Goal: Task Accomplishment & Management: Manage account settings

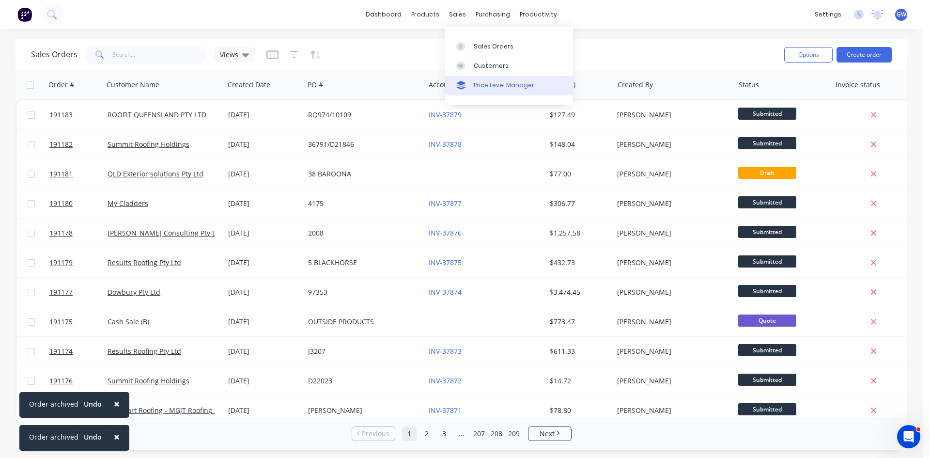
click at [483, 89] on div "Price Level Manager" at bounding box center [504, 85] width 61 height 9
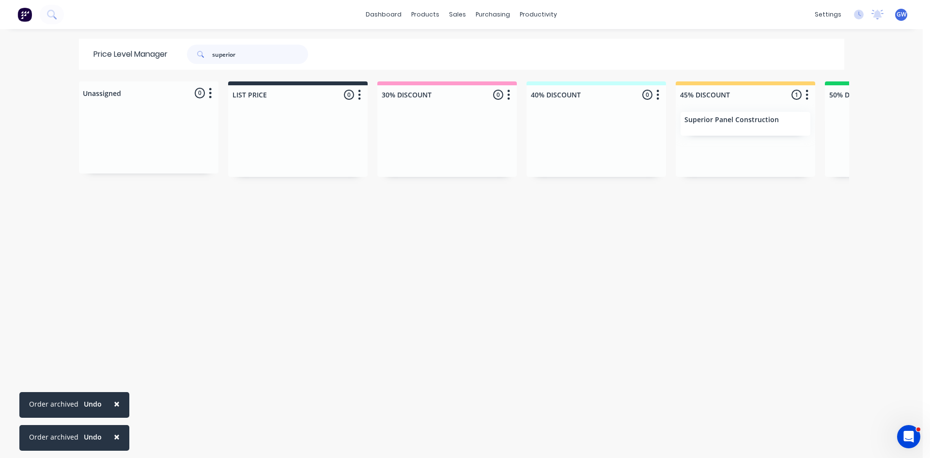
drag, startPoint x: 268, startPoint y: 51, endPoint x: 130, endPoint y: 18, distance: 141.9
click at [130, 18] on div "× Order archived Undo × Order archived Undo dashboard products sales purchasing…" at bounding box center [461, 229] width 923 height 458
click at [294, 25] on div "dashboard products sales purchasing productivity dashboard products Product Cat…" at bounding box center [461, 14] width 923 height 29
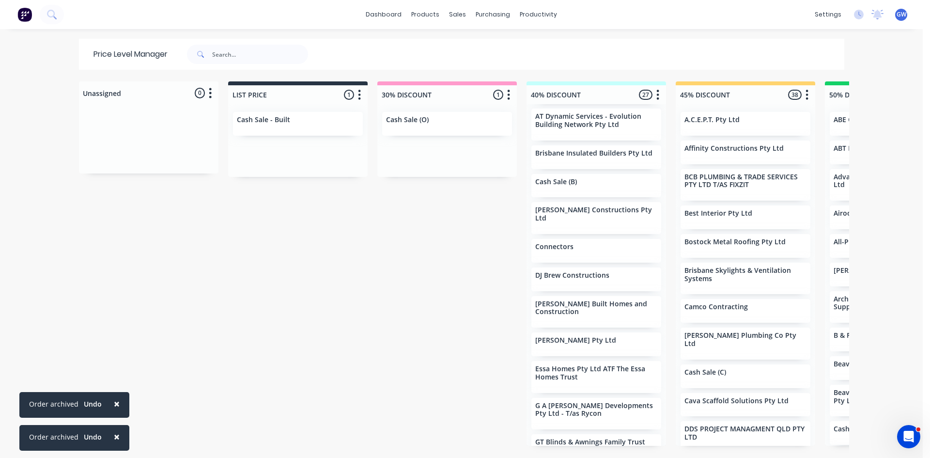
scroll to position [48, 0]
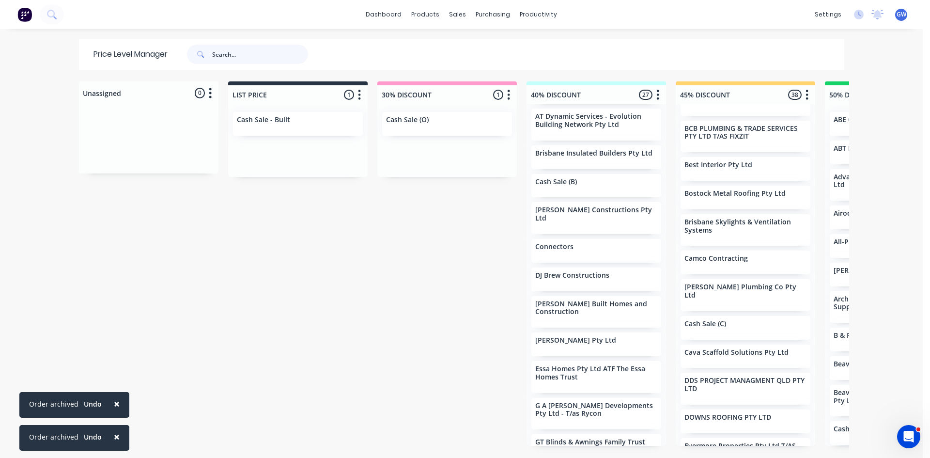
drag, startPoint x: 229, startPoint y: 53, endPoint x: 239, endPoint y: 51, distance: 9.9
click at [238, 51] on input "text" at bounding box center [260, 54] width 96 height 19
type input "ctl"
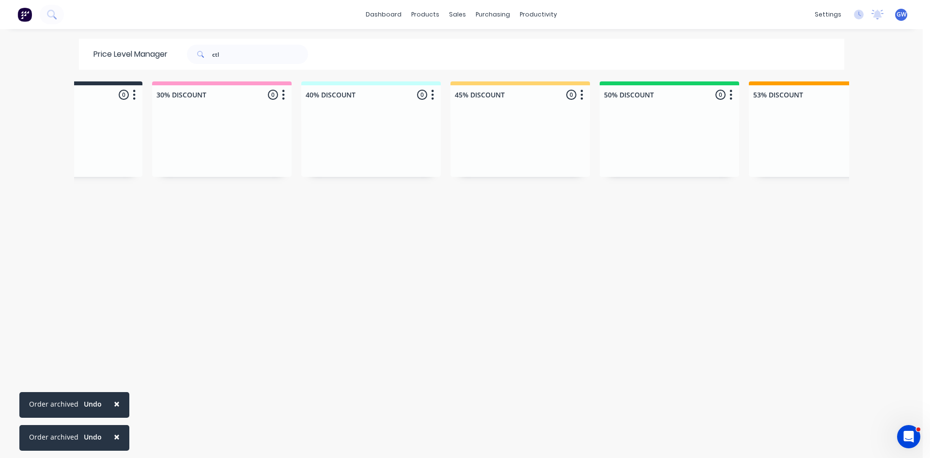
scroll to position [0, 0]
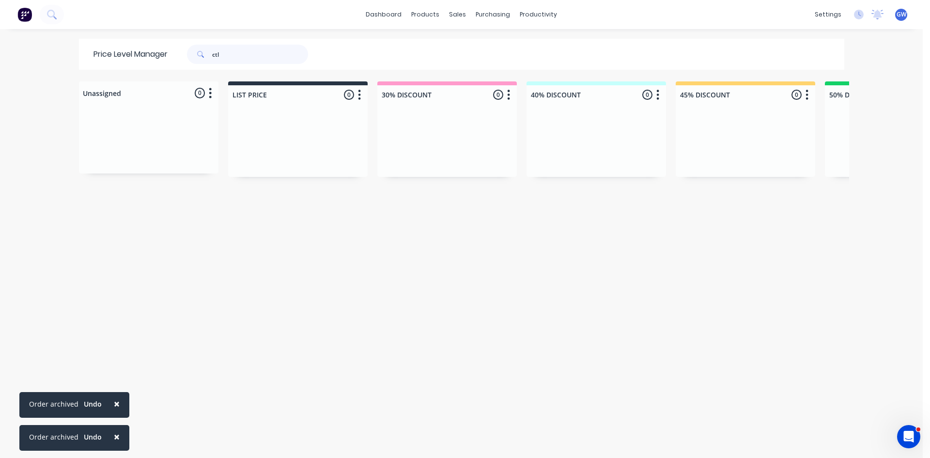
drag, startPoint x: 259, startPoint y: 51, endPoint x: 0, endPoint y: 64, distance: 259.5
click at [0, 64] on div "× Order archived Undo × Order archived Undo dashboard products sales purchasing…" at bounding box center [461, 229] width 923 height 458
type input "done right"
drag, startPoint x: 260, startPoint y: 47, endPoint x: 98, endPoint y: 20, distance: 164.5
click at [99, 20] on div "× Order archived Undo × Order archived Undo dashboard products sales purchasing…" at bounding box center [461, 229] width 923 height 458
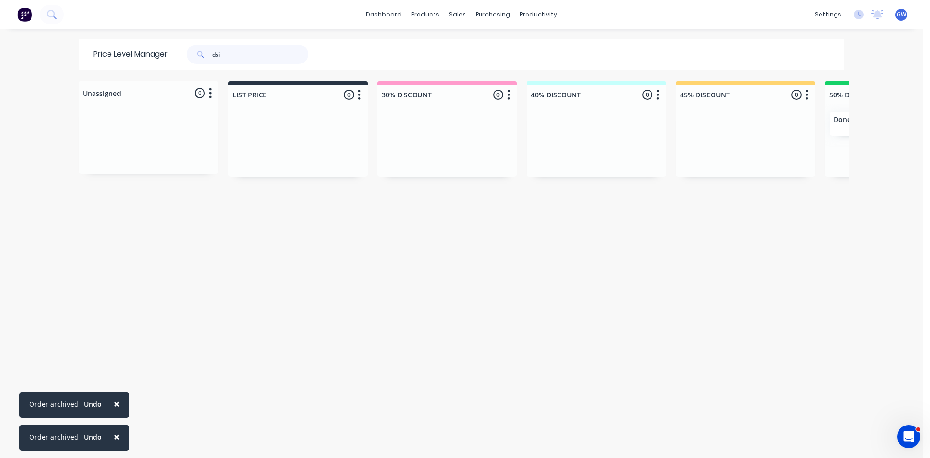
type input "dsi"
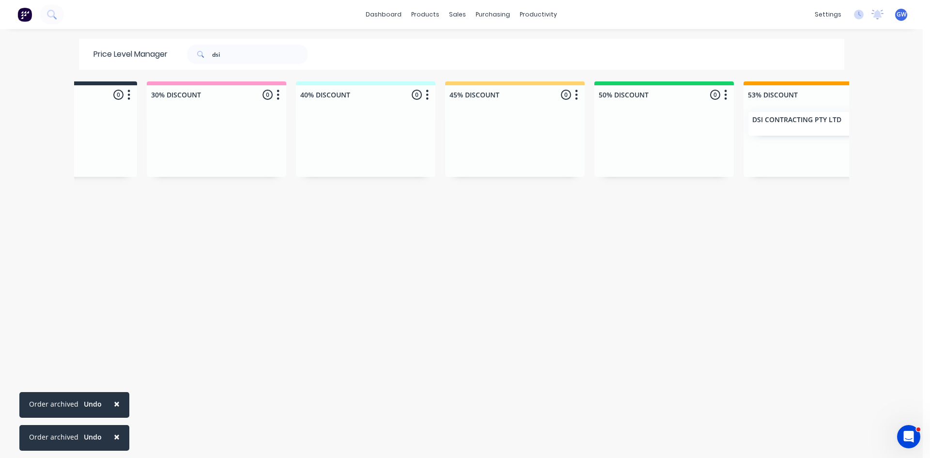
scroll to position [0, 378]
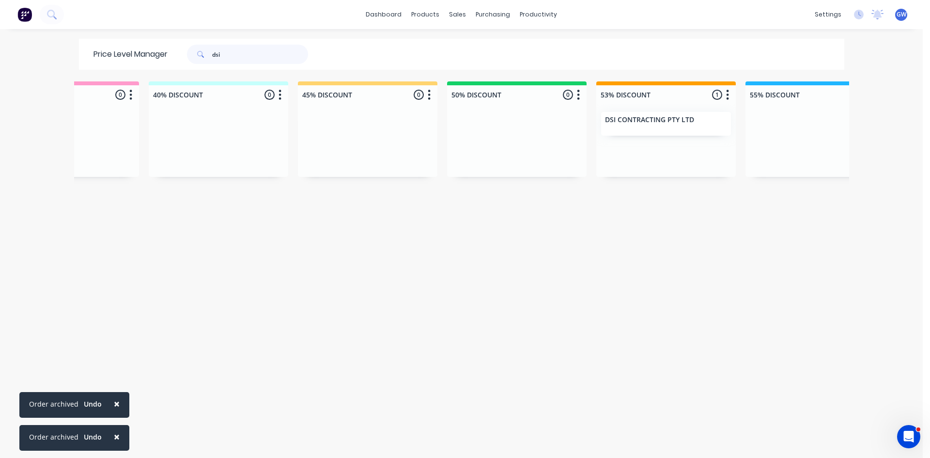
drag, startPoint x: 256, startPoint y: 55, endPoint x: 109, endPoint y: 64, distance: 148.0
click at [109, 64] on div "Price Level Manager dsi" at bounding box center [205, 54] width 253 height 31
type input "flexshield"
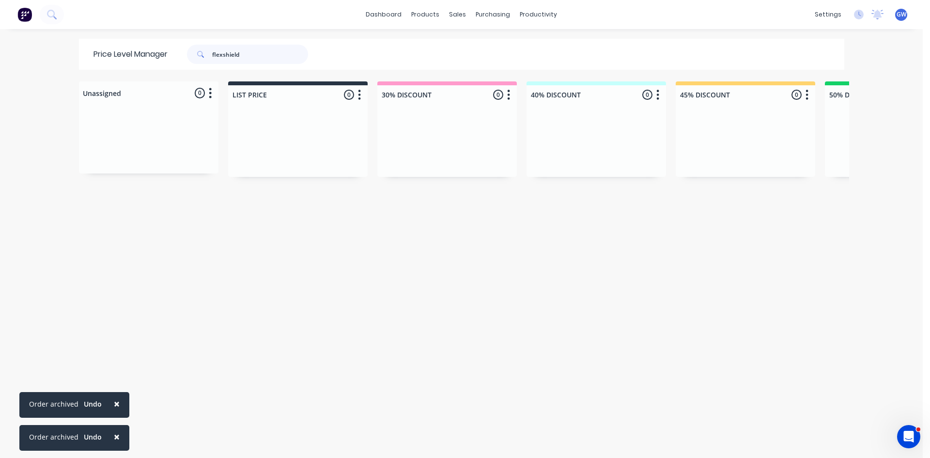
drag, startPoint x: 261, startPoint y: 51, endPoint x: 60, endPoint y: 0, distance: 207.5
click at [62, 1] on div "× Order archived Undo × Order archived Undo dashboard products sales purchasing…" at bounding box center [461, 229] width 923 height 458
type input "we do it"
drag, startPoint x: 255, startPoint y: 52, endPoint x: 40, endPoint y: 38, distance: 215.1
click at [41, 38] on div "× Order archived Undo × Order archived Undo dashboard products sales purchasing…" at bounding box center [461, 229] width 923 height 458
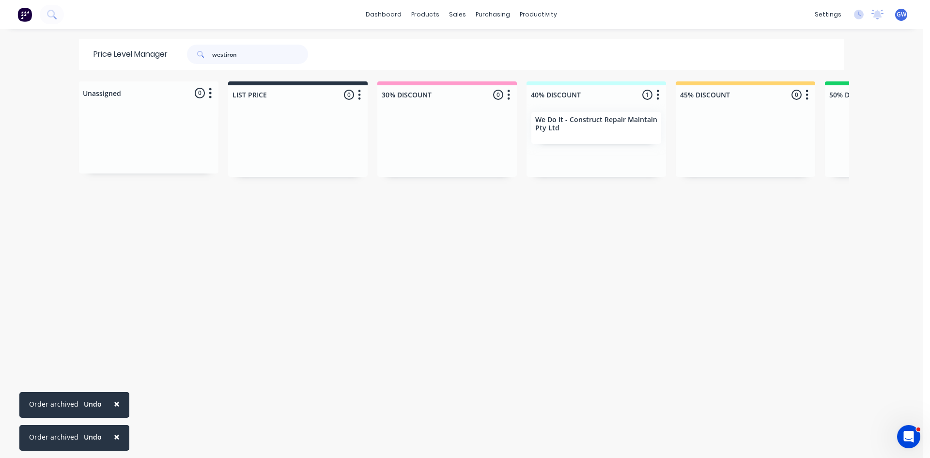
type input "westiron"
click at [114, 437] on span "×" at bounding box center [117, 437] width 6 height 14
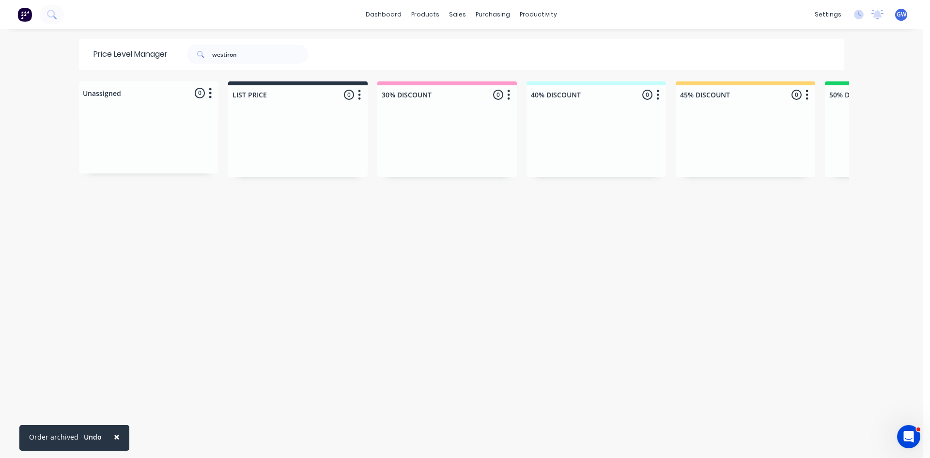
click at [114, 437] on span "×" at bounding box center [117, 437] width 6 height 14
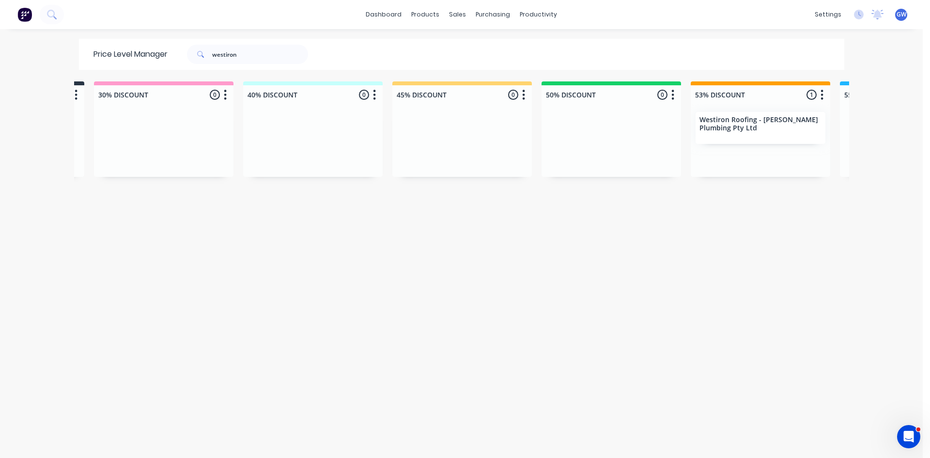
scroll to position [0, 333]
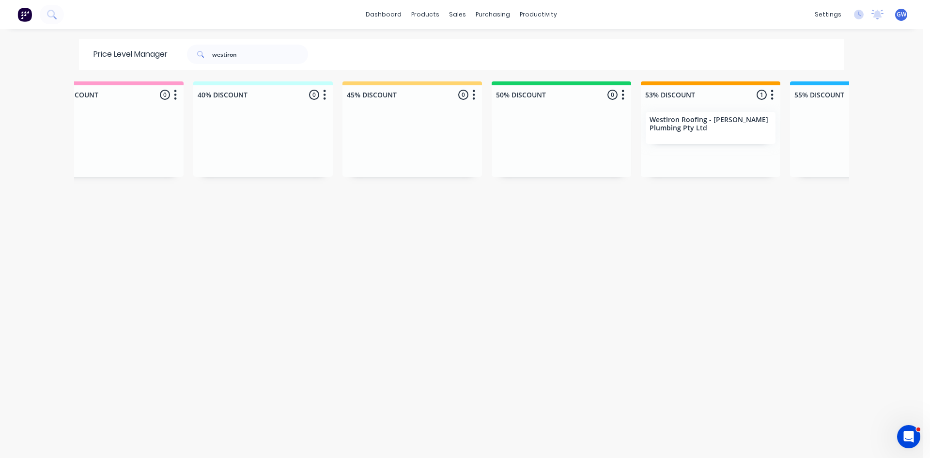
click at [367, 366] on div "Unassigned 0 Move all customers LIST PRICE 30% DISCOUNT 40% DISCOUNT 45% DISCOU…" at bounding box center [461, 268] width 775 height 375
click at [476, 64] on div "Customers" at bounding box center [487, 66] width 35 height 9
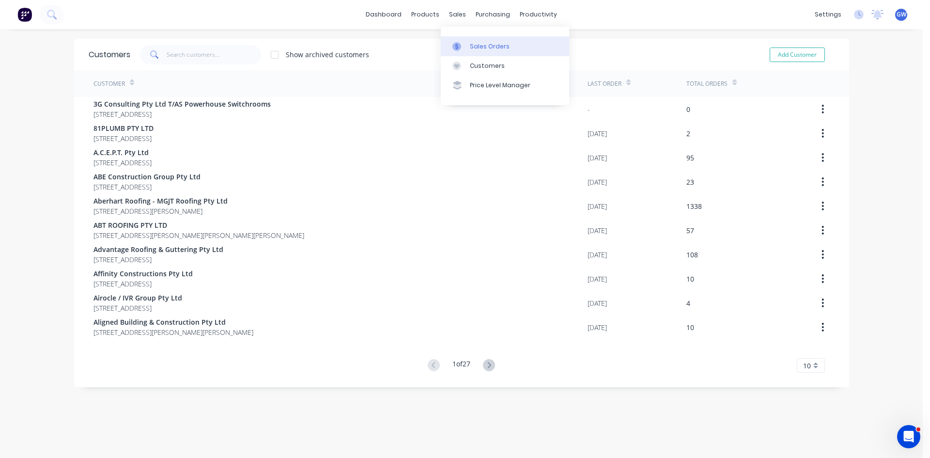
click at [482, 45] on div "Sales Orders" at bounding box center [490, 46] width 40 height 9
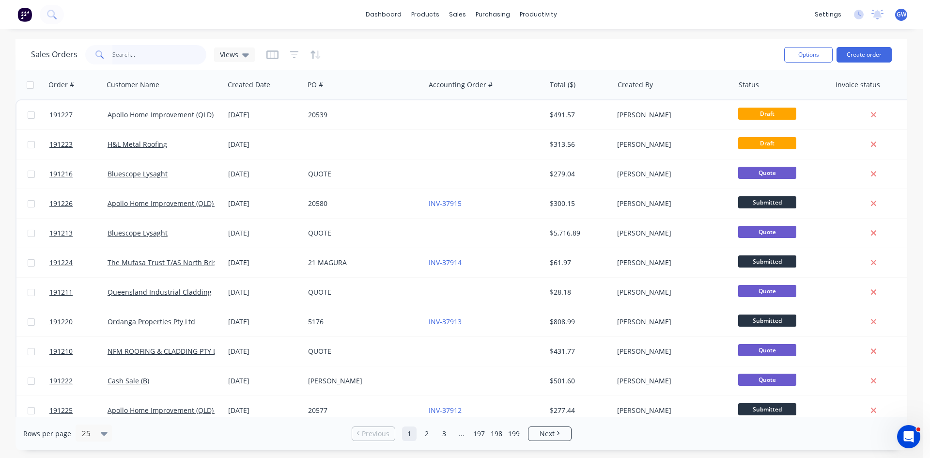
click at [185, 52] on input "text" at bounding box center [159, 54] width 94 height 19
type input "191145"
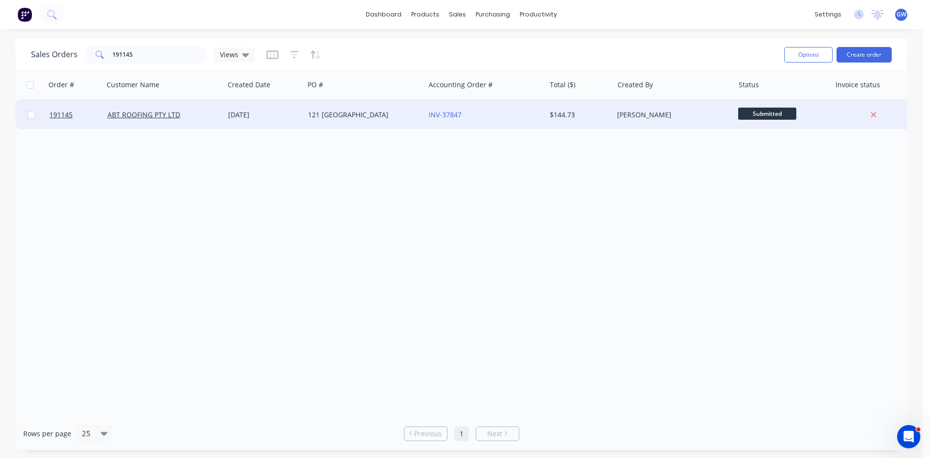
click at [561, 123] on div "$144.73" at bounding box center [580, 114] width 68 height 29
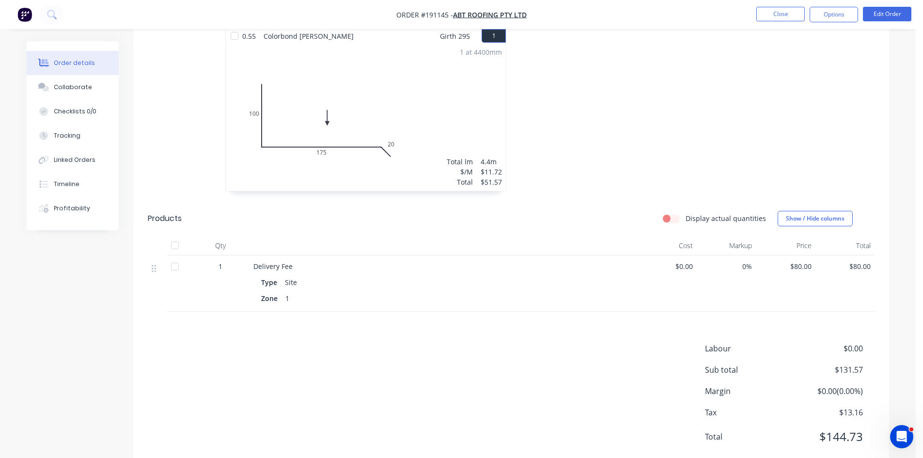
scroll to position [298, 0]
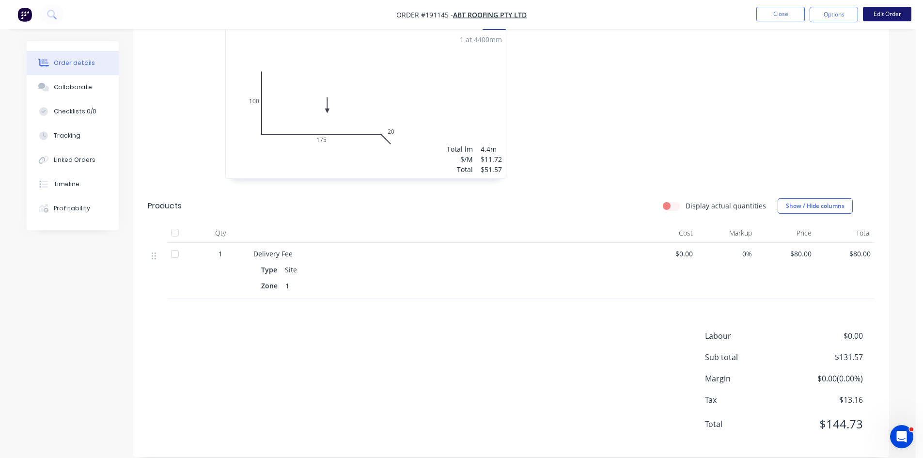
click at [905, 17] on button "Edit Order" at bounding box center [887, 14] width 48 height 15
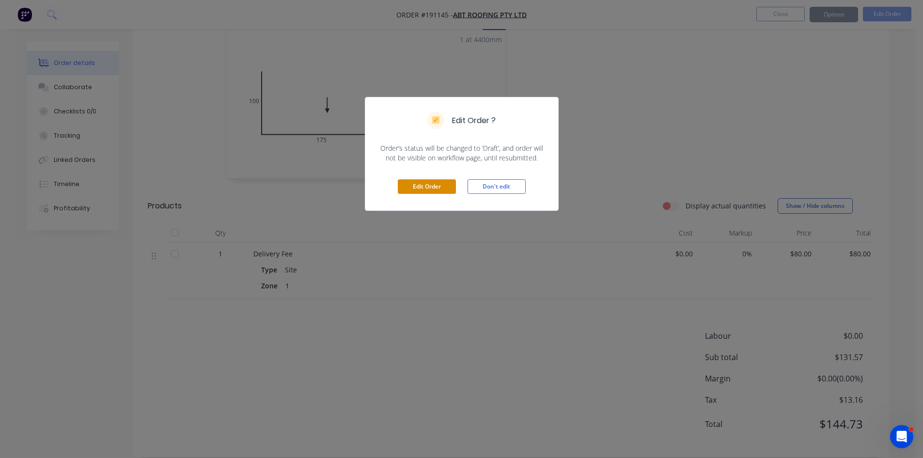
click at [439, 186] on button "Edit Order" at bounding box center [427, 186] width 58 height 15
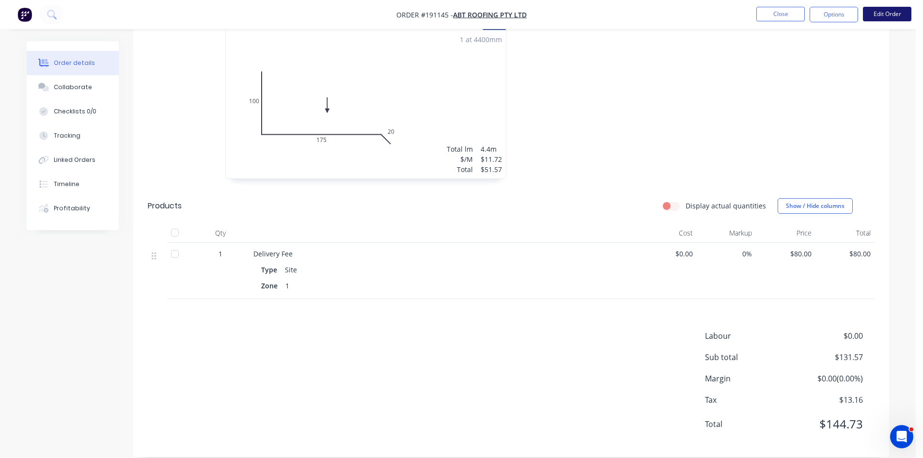
click at [896, 21] on button "Edit Order" at bounding box center [887, 14] width 48 height 15
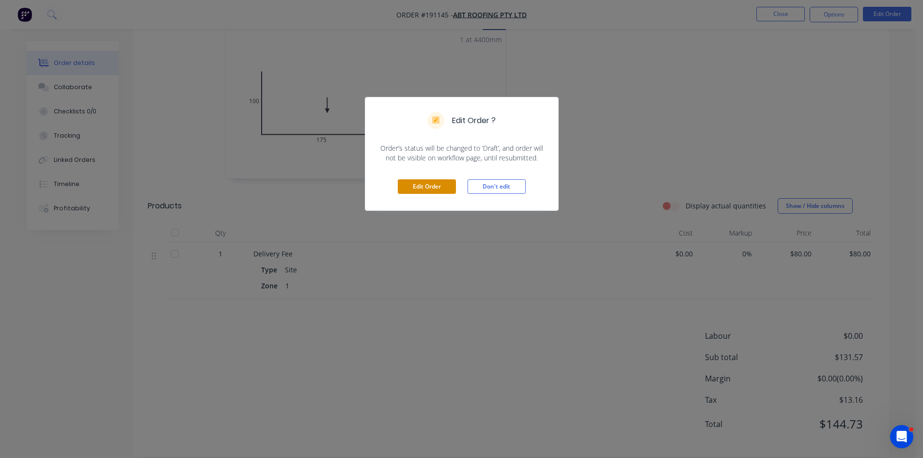
click at [442, 186] on button "Edit Order" at bounding box center [427, 186] width 58 height 15
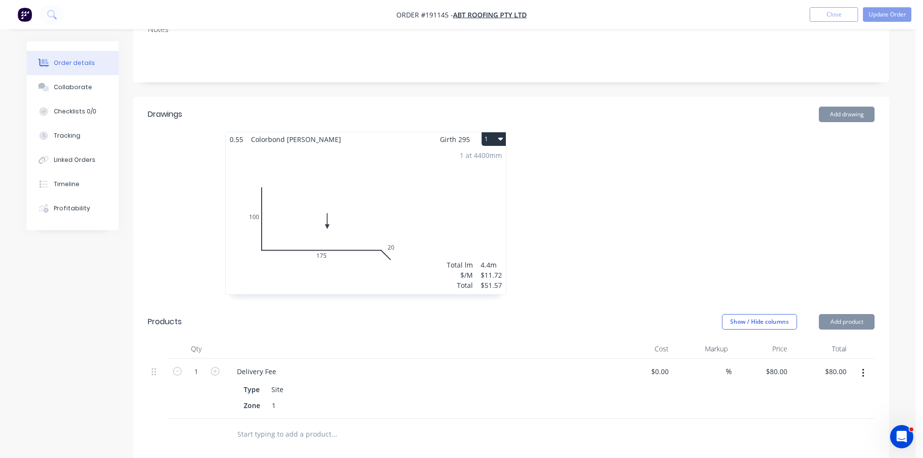
scroll to position [427, 0]
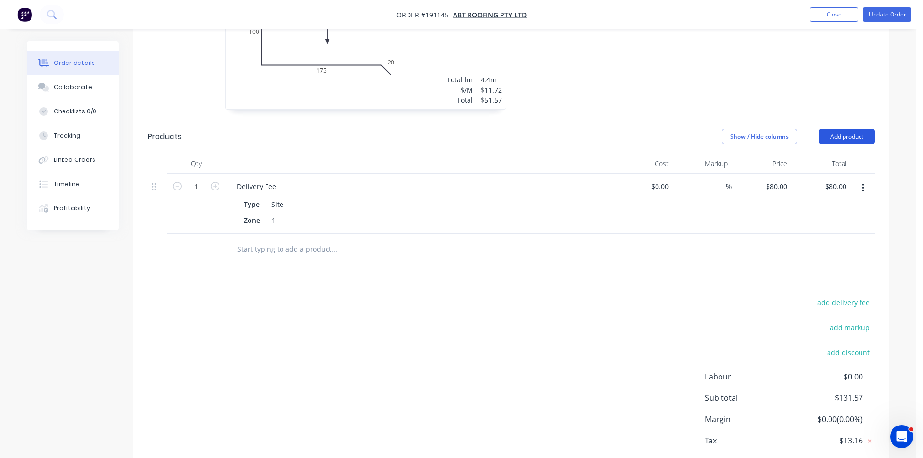
click at [849, 129] on button "Add product" at bounding box center [847, 137] width 56 height 16
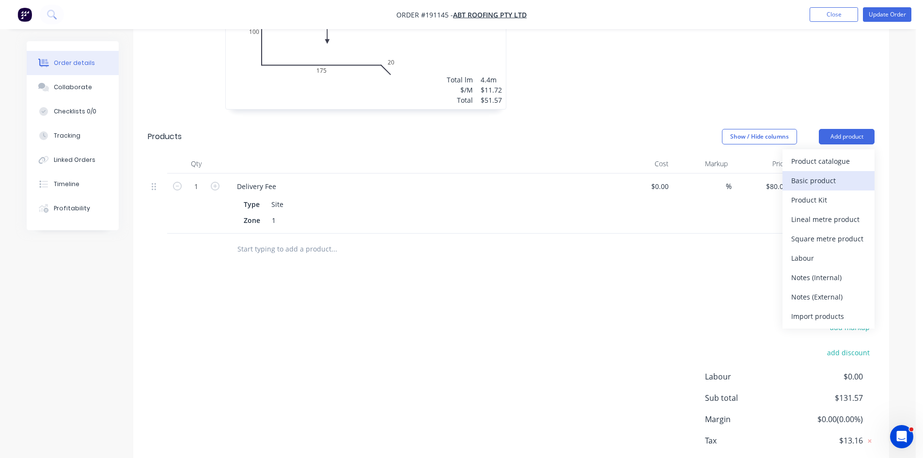
click at [821, 171] on button "Basic product" at bounding box center [828, 180] width 92 height 19
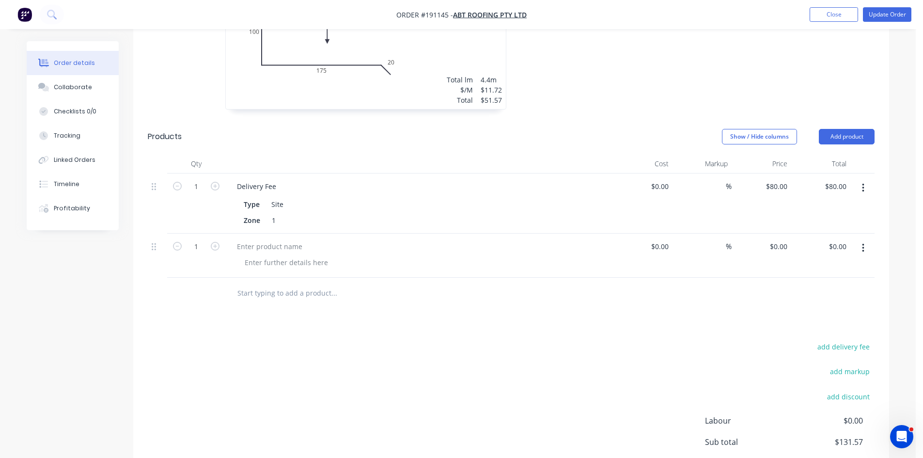
click at [860, 239] on button "button" at bounding box center [863, 247] width 23 height 17
click at [825, 325] on div "Delete" at bounding box center [828, 332] width 75 height 14
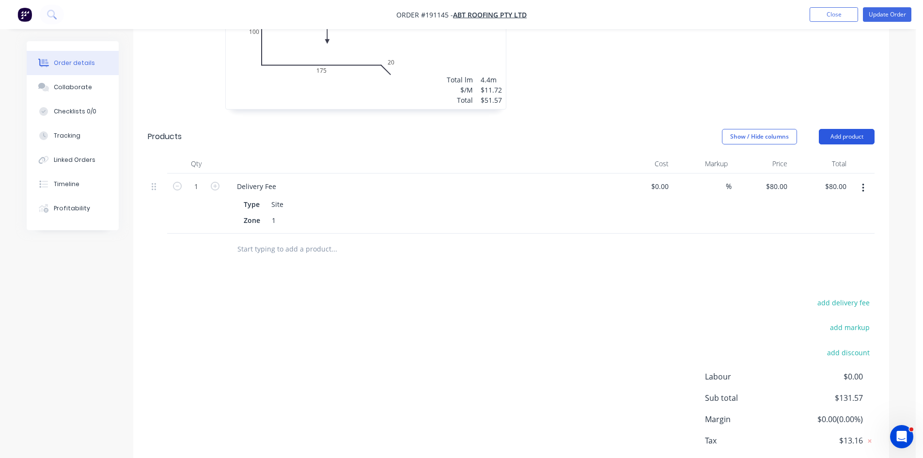
click at [846, 129] on button "Add product" at bounding box center [847, 137] width 56 height 16
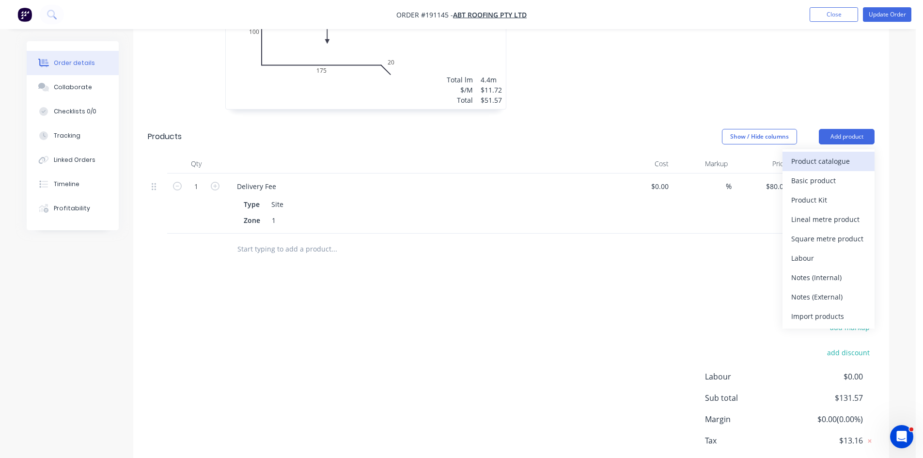
click at [821, 154] on div "Product catalogue" at bounding box center [828, 161] width 75 height 14
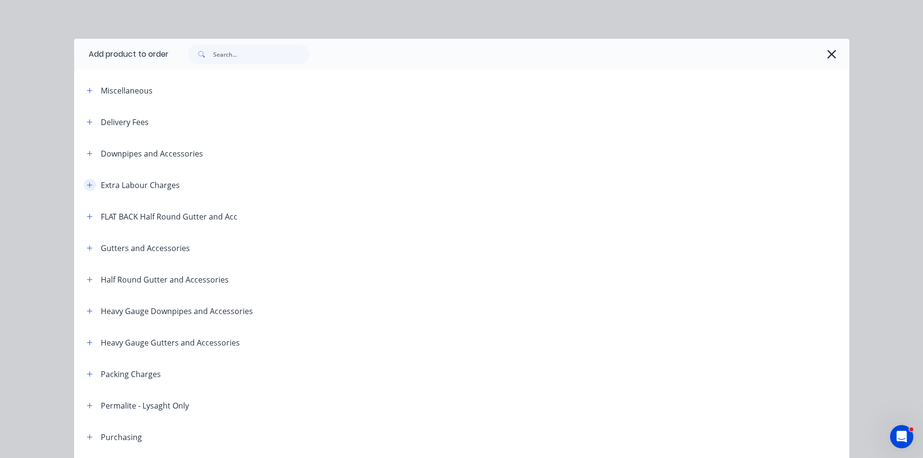
click at [88, 183] on icon "button" at bounding box center [90, 185] width 6 height 7
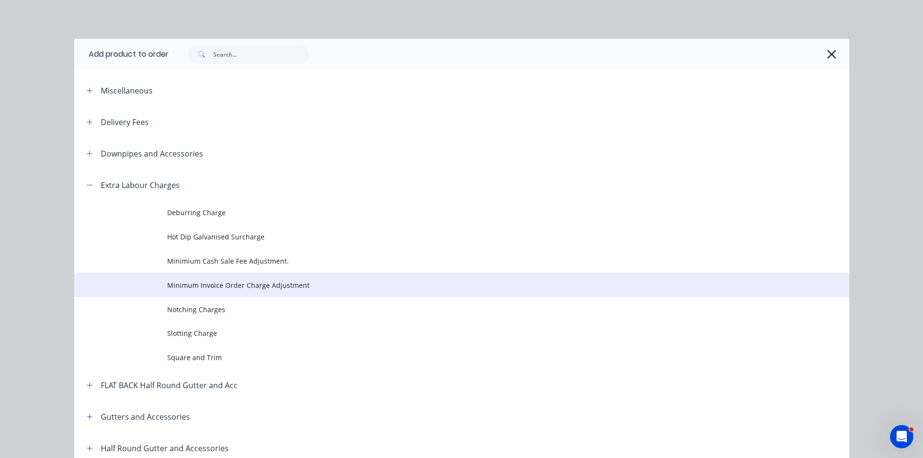
click at [187, 290] on td "Minimum Invoice Order Charge Adjustment" at bounding box center [508, 285] width 682 height 24
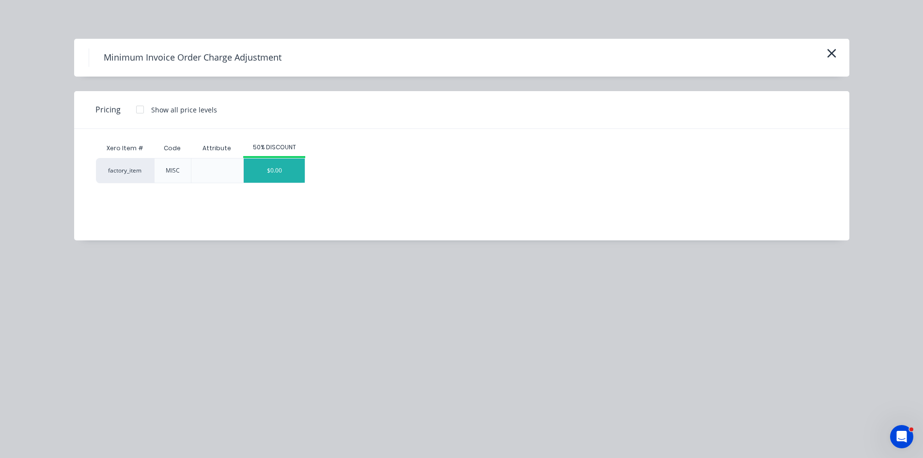
click at [264, 169] on div "$0.00" at bounding box center [274, 170] width 61 height 24
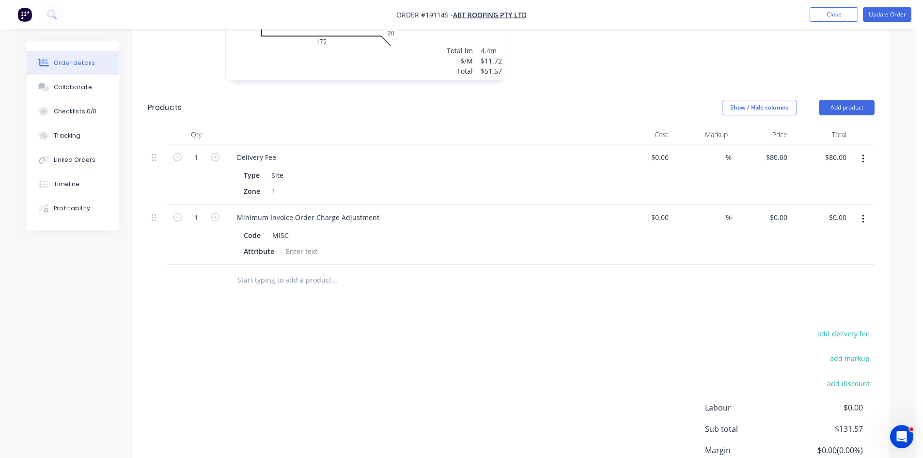
scroll to position [487, 0]
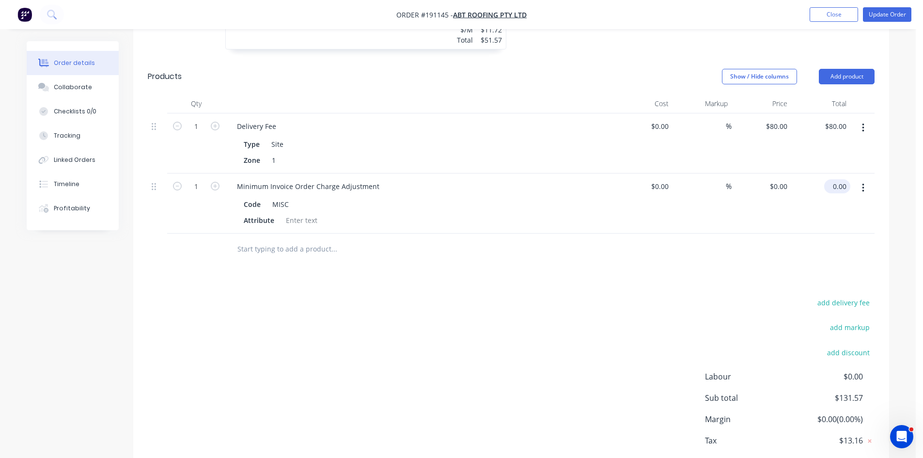
click at [840, 179] on input "0.00" at bounding box center [839, 186] width 22 height 14
click at [843, 179] on input "68.33" at bounding box center [839, 186] width 22 height 14
type input "4"
type input "$4.00"
click at [706, 296] on div "add delivery fee add markup add discount Labour $0.00 Sub total $131.57 Margin …" at bounding box center [511, 389] width 727 height 187
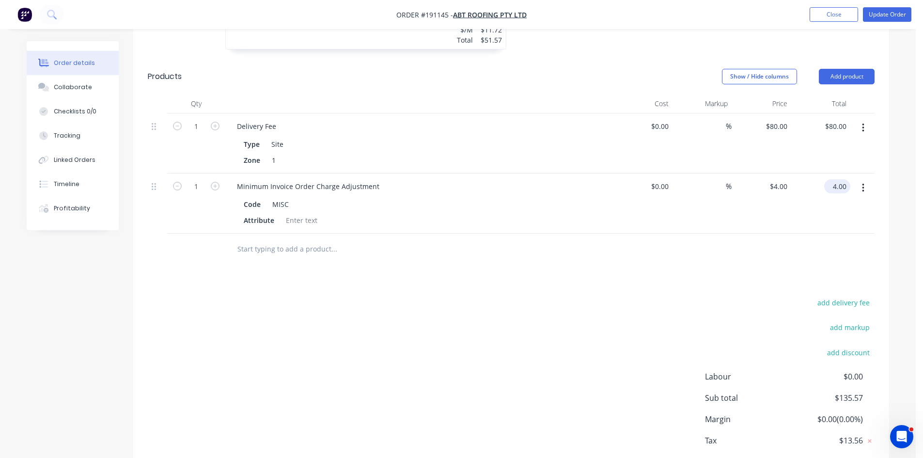
click at [828, 173] on div "4.00 $4.00" at bounding box center [821, 203] width 60 height 60
click at [828, 173] on div "$4.00 4.00" at bounding box center [821, 203] width 60 height 60
type input "4.00"
click at [847, 179] on input "4.00" at bounding box center [841, 186] width 18 height 14
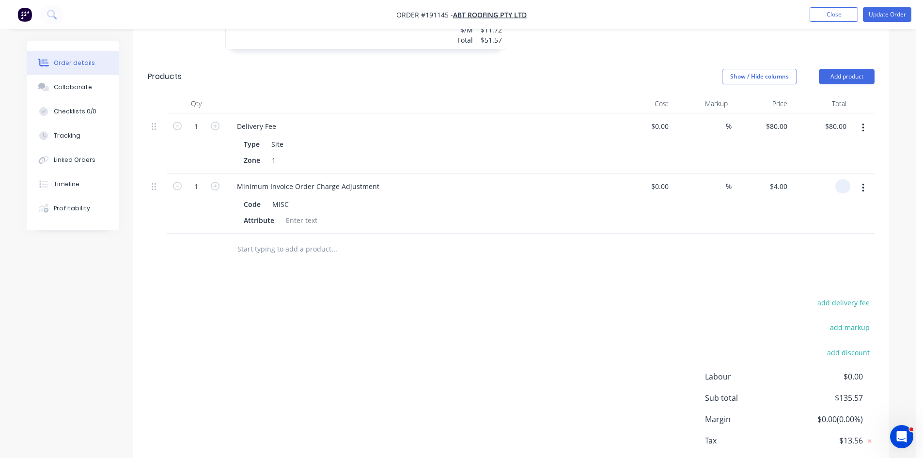
type input "$0.00"
click at [797, 220] on div "Drawings Add drawing 0.55 Colorbond Shale Grey Girth 295 1 0 100 175 20 0 100 1…" at bounding box center [511, 175] width 756 height 646
click at [840, 179] on input "0.00" at bounding box center [841, 186] width 18 height 14
type input "68.43"
type input "$68.43"
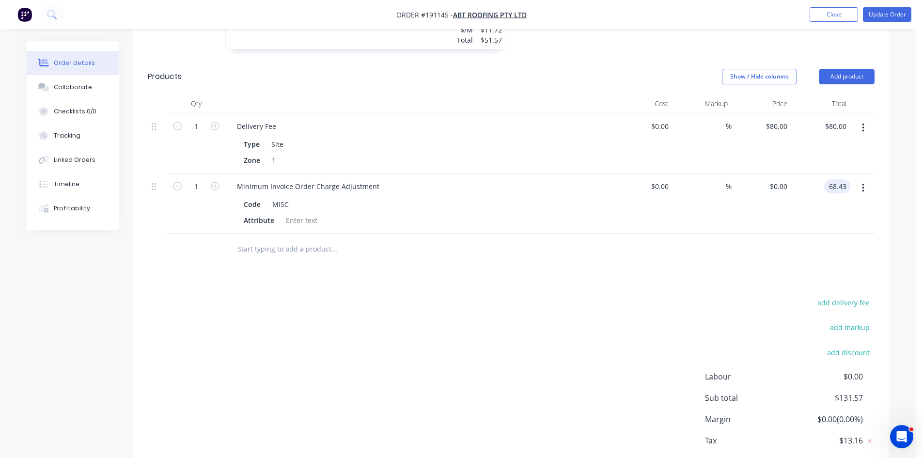
type input "$68.43"
click at [786, 236] on div "Drawings Add drawing 0.55 Colorbond Shale Grey Girth 295 1 0 100 175 20 0 100 1…" at bounding box center [511, 175] width 756 height 646
click at [909, 9] on button "Update Order" at bounding box center [887, 14] width 48 height 15
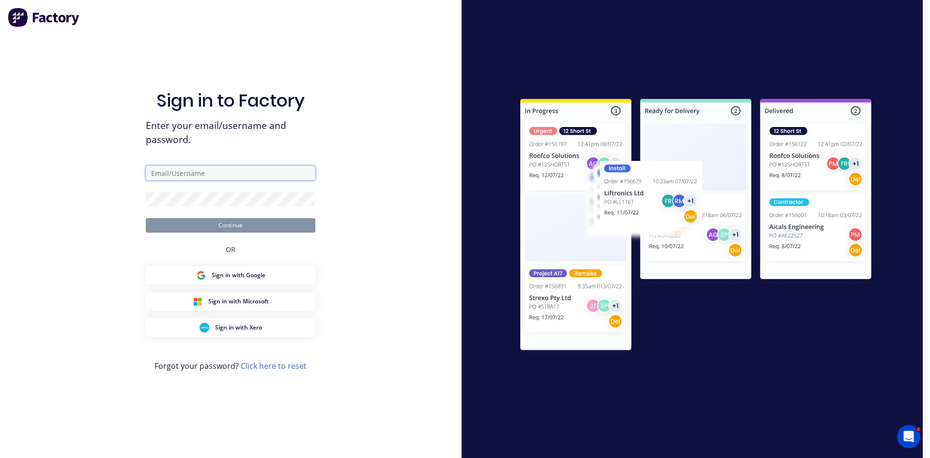
click at [198, 170] on input "text" at bounding box center [231, 173] width 170 height 15
type input "gracew@fmfabricators.com.au"
click at [146, 218] on button "Continue" at bounding box center [231, 225] width 170 height 15
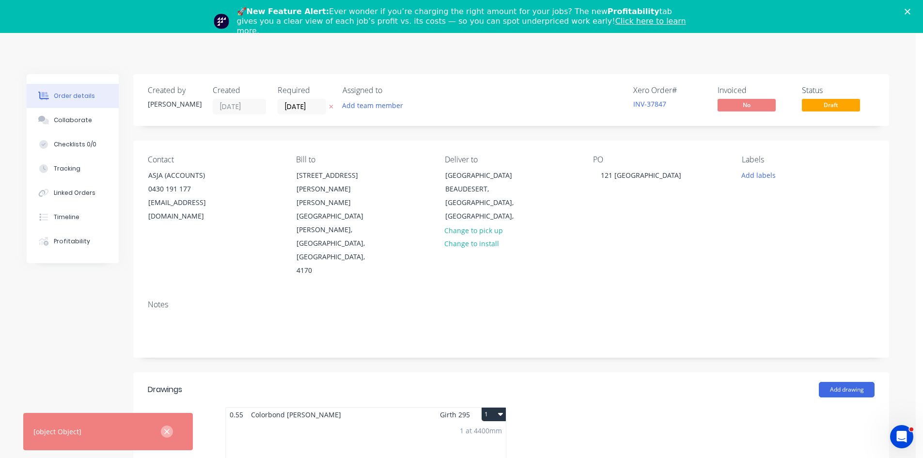
click at [164, 426] on button "button" at bounding box center [167, 431] width 12 height 12
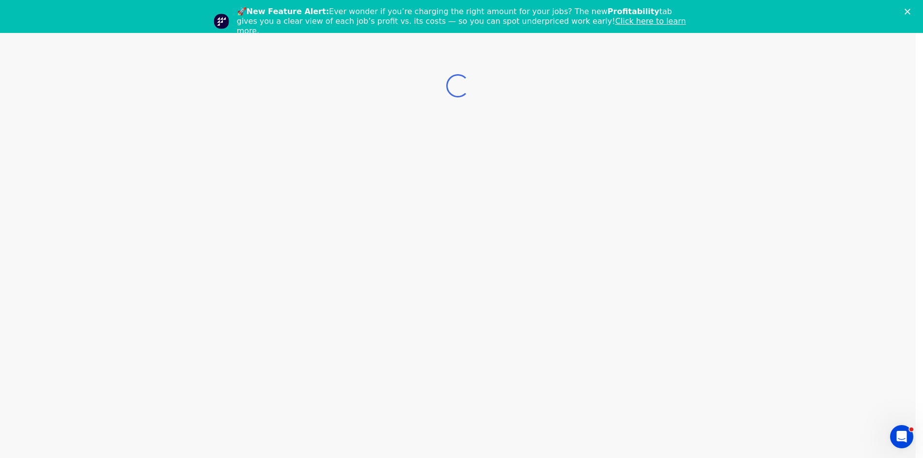
scroll to position [33, 0]
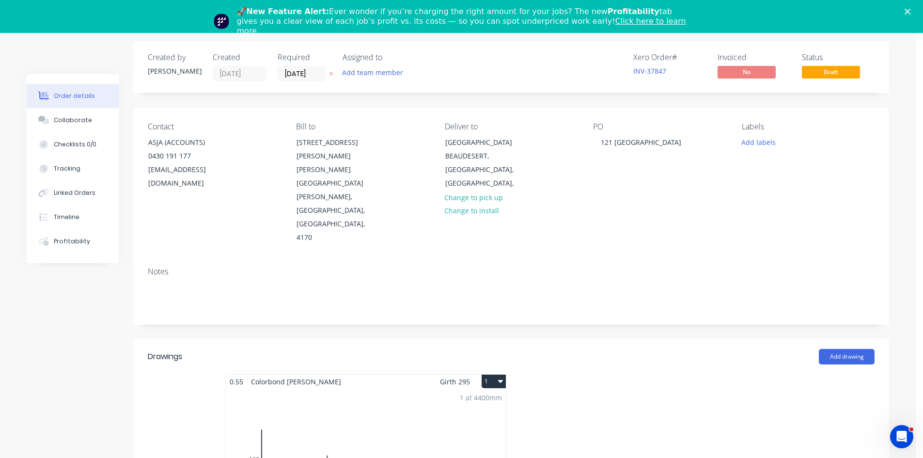
click at [916, 8] on div "🚀 New Feature Alert: Ever wonder if you’re charging the right amount for your j…" at bounding box center [461, 21] width 923 height 35
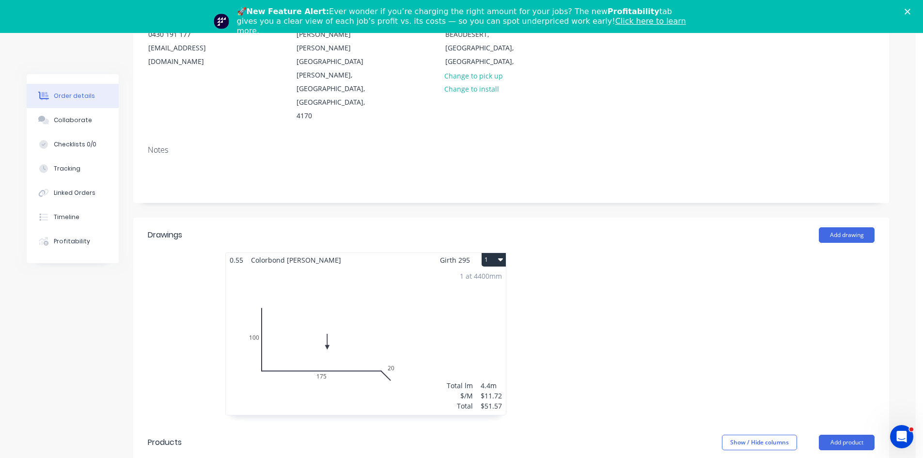
scroll to position [0, 0]
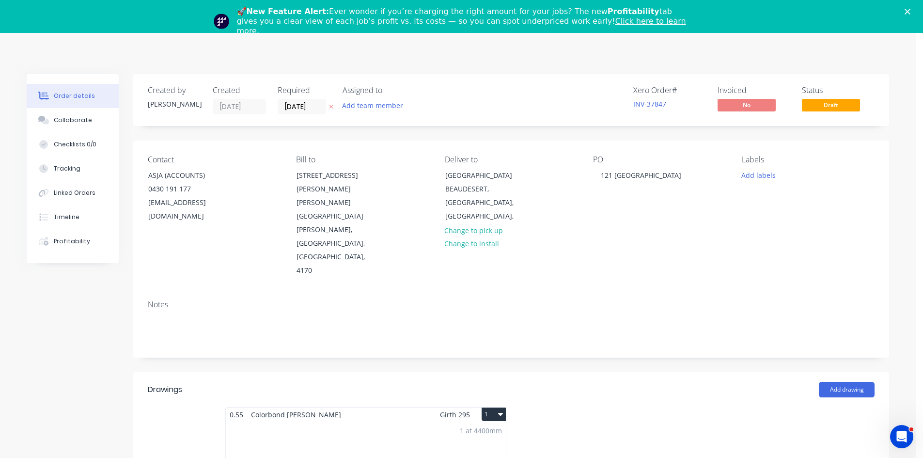
click at [916, 15] on div "🚀 New Feature Alert: Ever wonder if you’re charging the right amount for your j…" at bounding box center [461, 21] width 923 height 35
click at [912, 8] on div "🚀 New Feature Alert: Ever wonder if you’re charging the right amount for your j…" at bounding box center [461, 21] width 923 height 35
click at [910, 10] on icon "Close" at bounding box center [907, 12] width 6 height 6
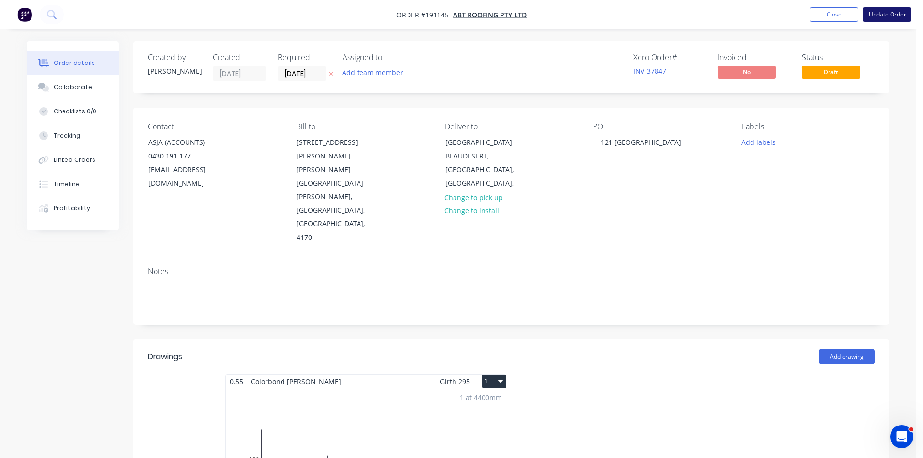
click at [884, 16] on button "Update Order" at bounding box center [887, 14] width 48 height 15
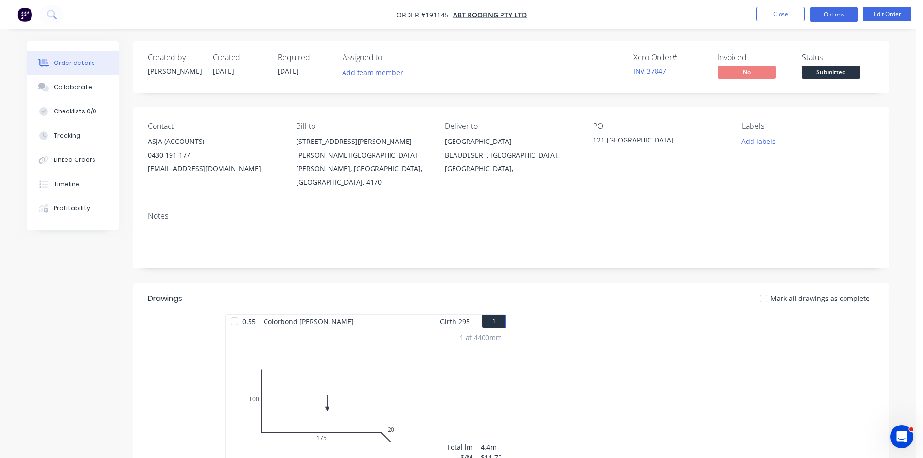
click at [836, 18] on button "Options" at bounding box center [834, 15] width 48 height 16
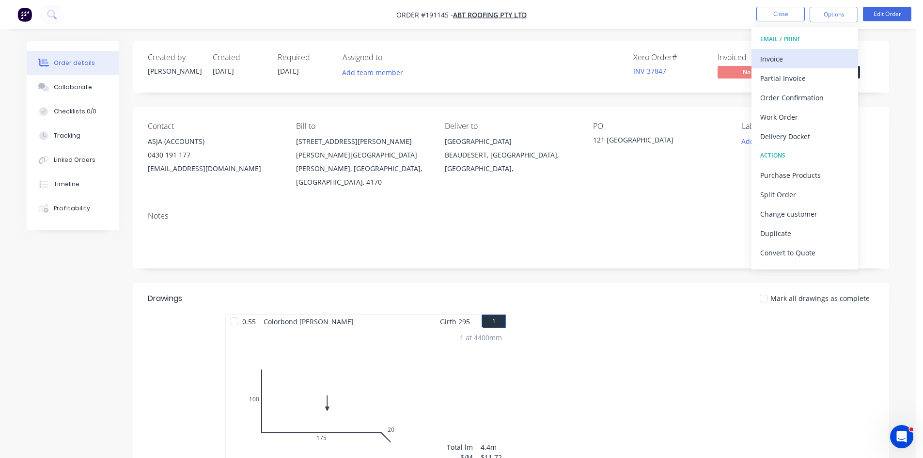
click at [800, 53] on div "Invoice" at bounding box center [804, 59] width 89 height 14
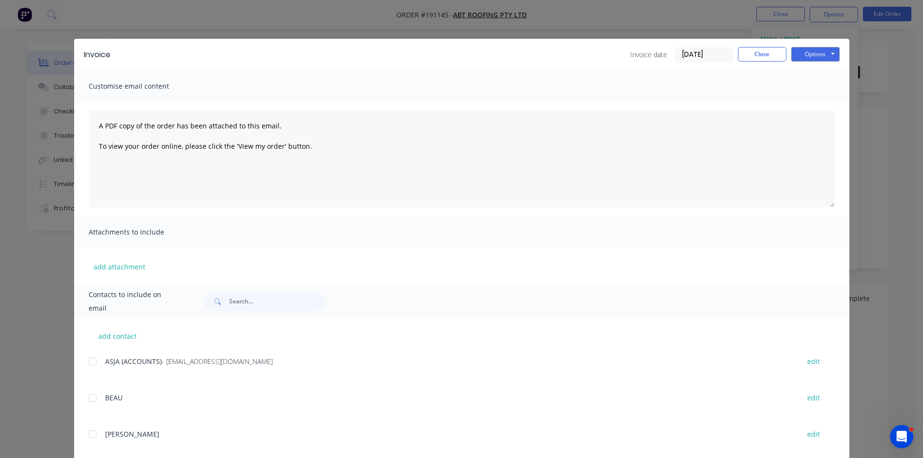
click at [86, 363] on div at bounding box center [92, 361] width 19 height 19
click at [806, 53] on button "Options" at bounding box center [815, 54] width 48 height 15
click at [822, 98] on button "Email" at bounding box center [822, 103] width 62 height 16
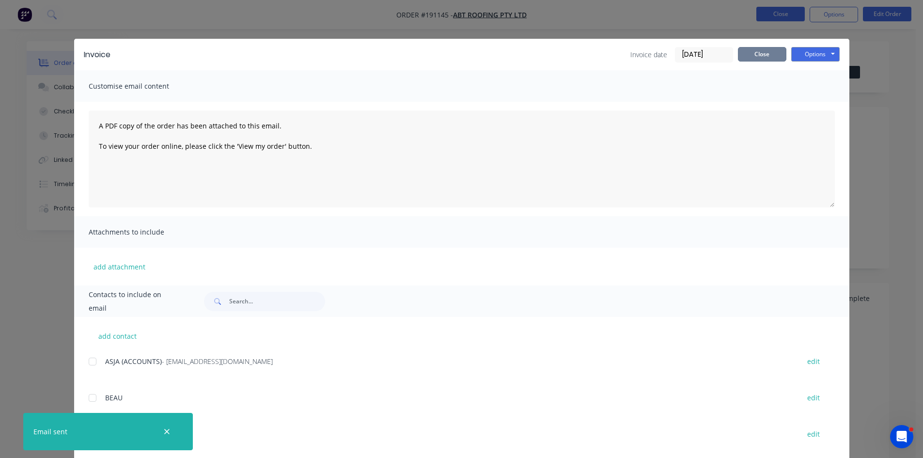
drag, startPoint x: 755, startPoint y: 55, endPoint x: 779, endPoint y: 14, distance: 47.1
click at [755, 54] on button "Close" at bounding box center [762, 54] width 48 height 15
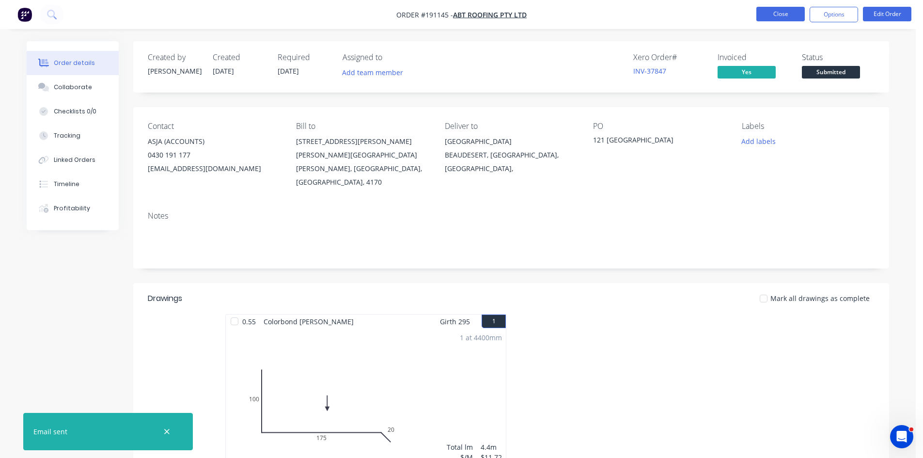
click at [779, 13] on button "Close" at bounding box center [780, 14] width 48 height 15
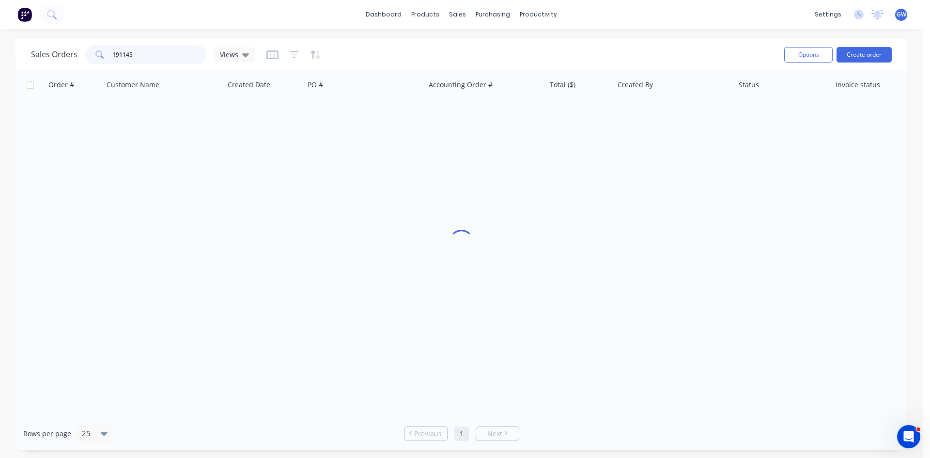
drag, startPoint x: 136, startPoint y: 56, endPoint x: 45, endPoint y: 58, distance: 90.6
click at [45, 58] on div "Sales Orders 191145 Views" at bounding box center [143, 54] width 224 height 19
type input "191169"
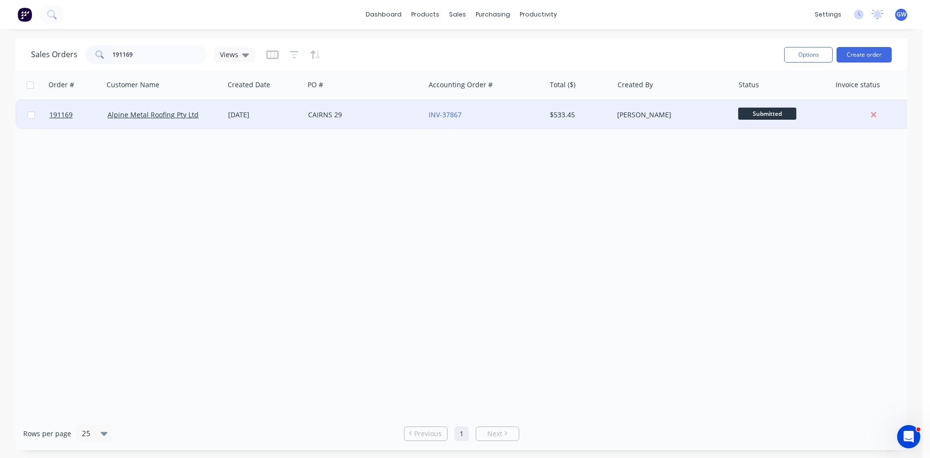
click at [654, 101] on div "[PERSON_NAME]" at bounding box center [673, 114] width 121 height 29
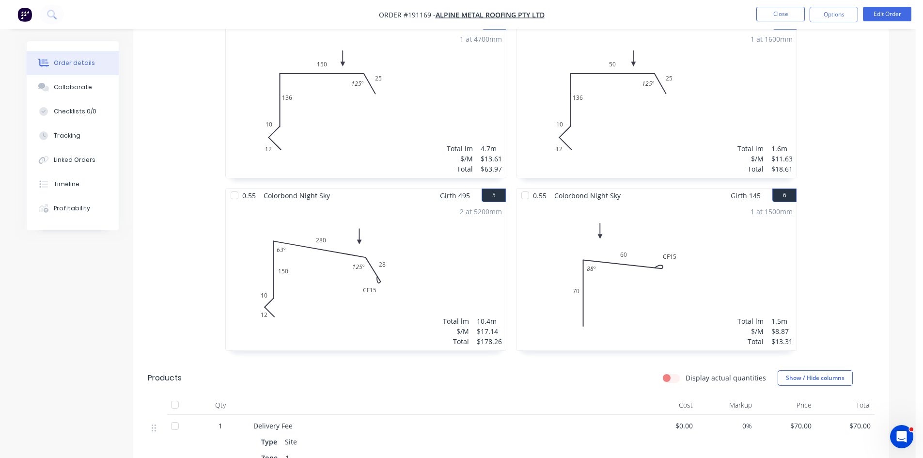
scroll to position [656, 0]
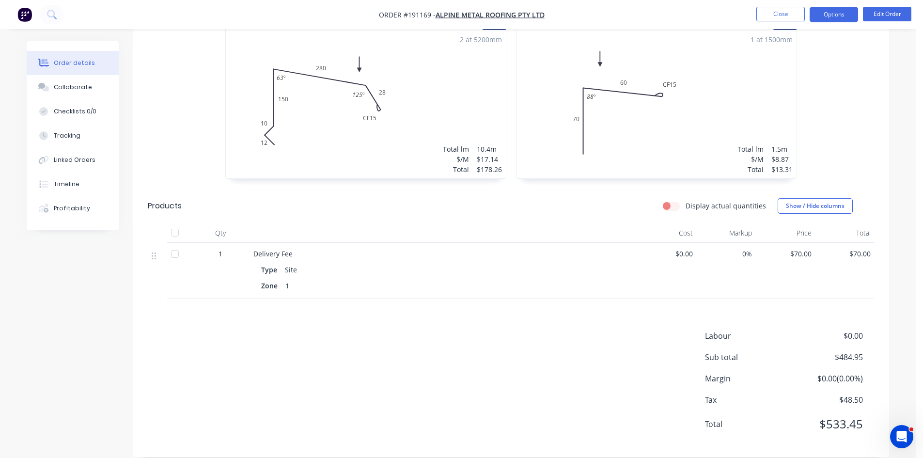
click at [850, 11] on button "Options" at bounding box center [834, 15] width 48 height 16
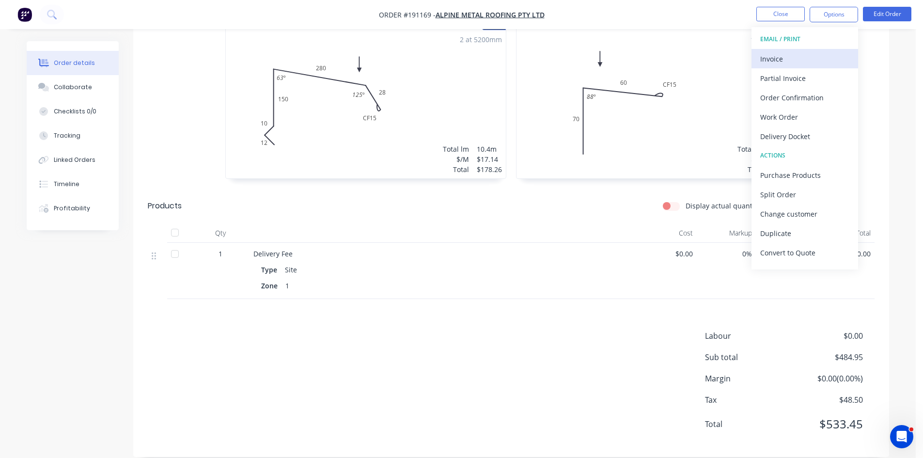
click at [813, 50] on button "Invoice" at bounding box center [804, 58] width 107 height 19
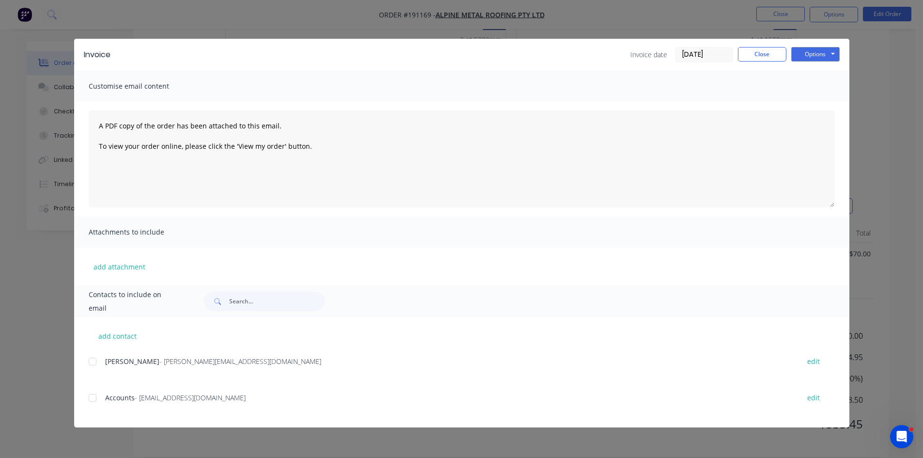
click at [83, 366] on div "add contact Jamie Vieira - jamie@alpinemetalroofing.com.au edit Accounts - admi…" at bounding box center [461, 372] width 775 height 110
click at [98, 360] on div at bounding box center [92, 361] width 19 height 19
click at [90, 399] on div at bounding box center [92, 397] width 19 height 19
click at [94, 360] on div at bounding box center [92, 361] width 19 height 19
drag, startPoint x: 86, startPoint y: 405, endPoint x: 91, endPoint y: 401, distance: 6.5
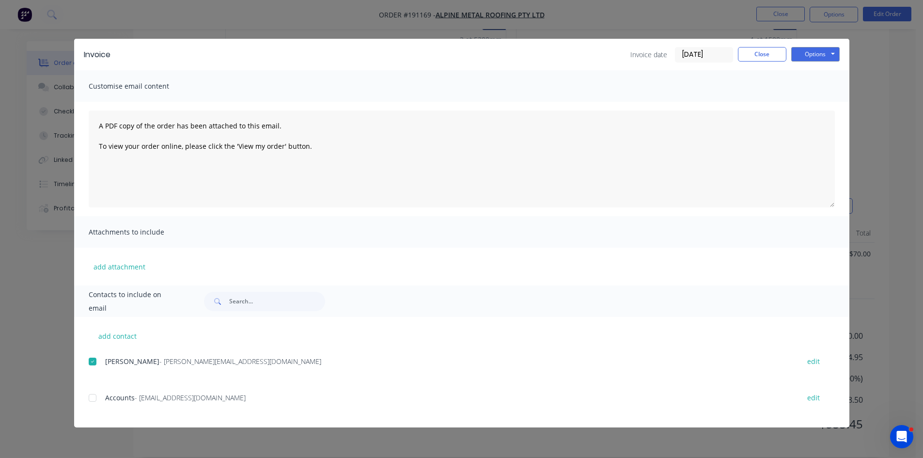
click at [89, 403] on div "add contact Jamie Vieira - jamie@alpinemetalroofing.com.au edit Accounts - admi…" at bounding box center [461, 372] width 775 height 110
click at [91, 401] on div at bounding box center [92, 397] width 19 height 19
click at [94, 356] on div at bounding box center [92, 361] width 19 height 19
click at [819, 56] on button "Options" at bounding box center [815, 54] width 48 height 15
click at [100, 401] on div at bounding box center [92, 397] width 19 height 19
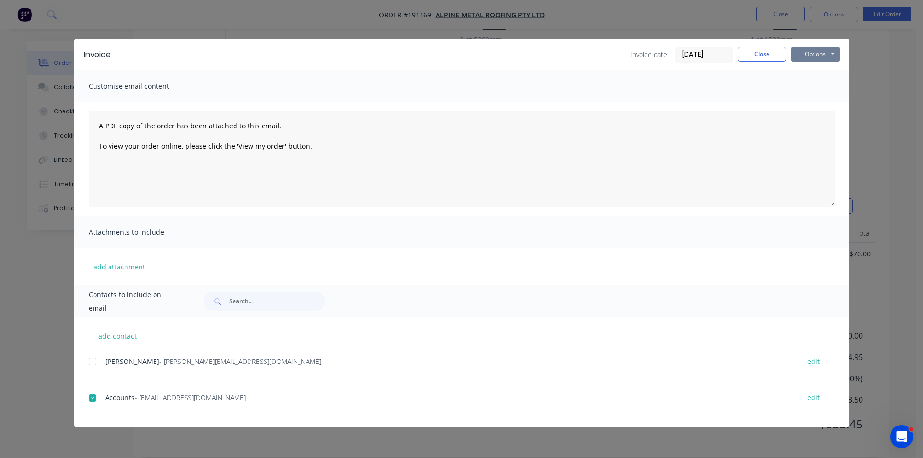
drag, startPoint x: 821, startPoint y: 52, endPoint x: 825, endPoint y: 60, distance: 8.7
click at [822, 54] on button "Options" at bounding box center [815, 54] width 48 height 15
click at [819, 102] on button "Email" at bounding box center [822, 103] width 62 height 16
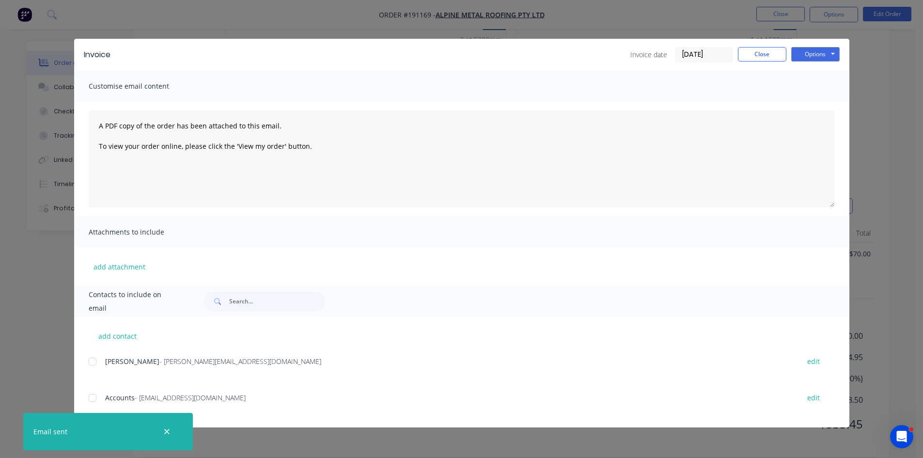
drag, startPoint x: 167, startPoint y: 431, endPoint x: 155, endPoint y: 411, distance: 23.5
click at [167, 431] on icon "button" at bounding box center [166, 431] width 5 height 5
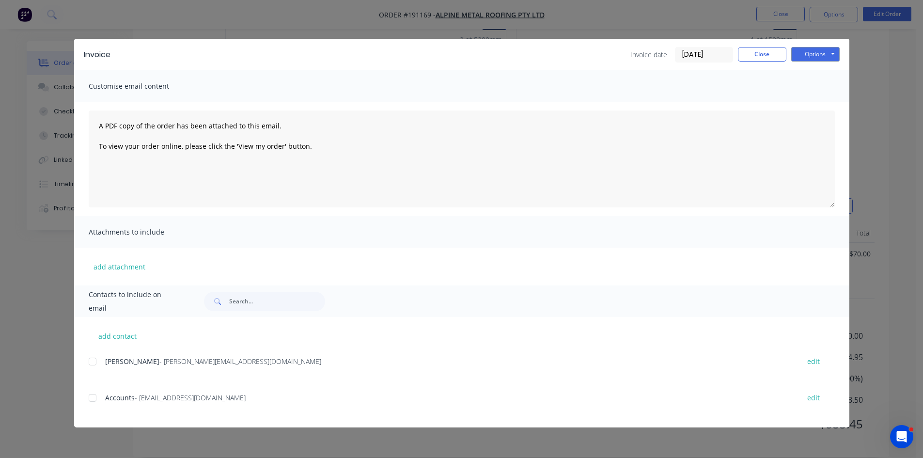
click at [28, 311] on div "Invoice Invoice date 29/08/25 Close Options Preview Print Email Customise email…" at bounding box center [461, 229] width 923 height 458
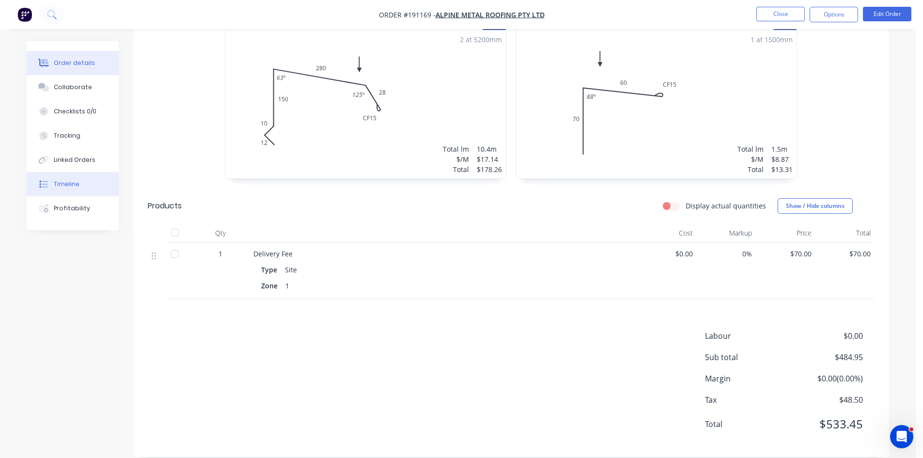
click at [101, 182] on button "Timeline" at bounding box center [73, 184] width 92 height 24
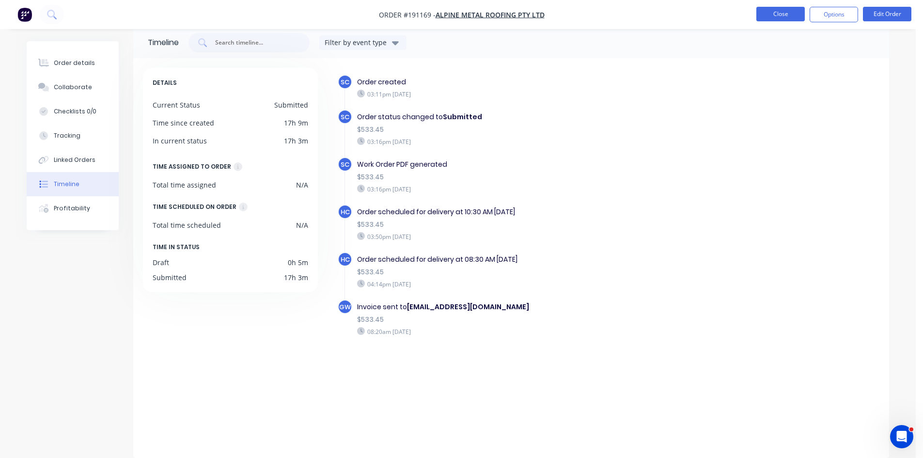
click at [792, 19] on button "Close" at bounding box center [780, 14] width 48 height 15
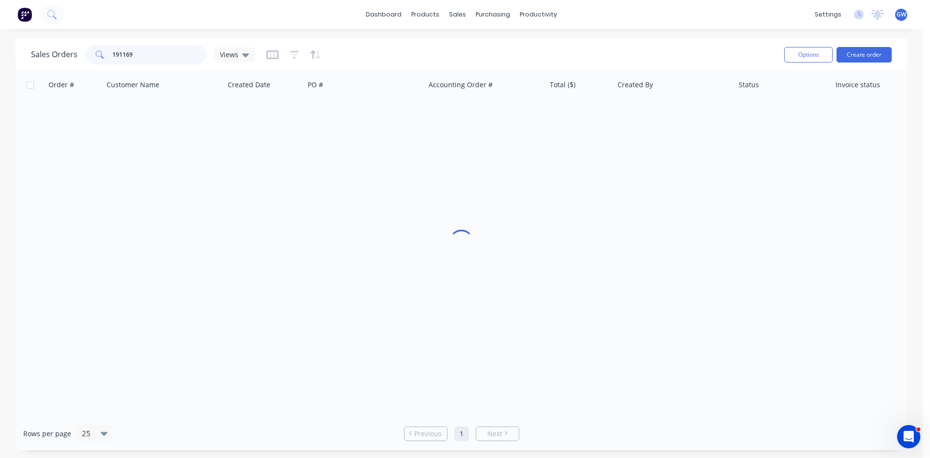
click at [79, 53] on div "Sales Orders 191169 Views" at bounding box center [143, 54] width 224 height 19
type input "190543"
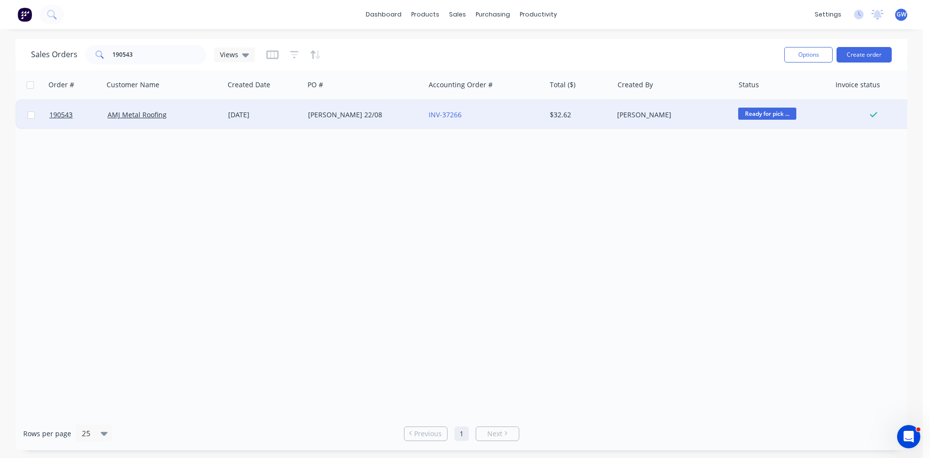
click at [582, 116] on div "$32.62" at bounding box center [578, 115] width 57 height 10
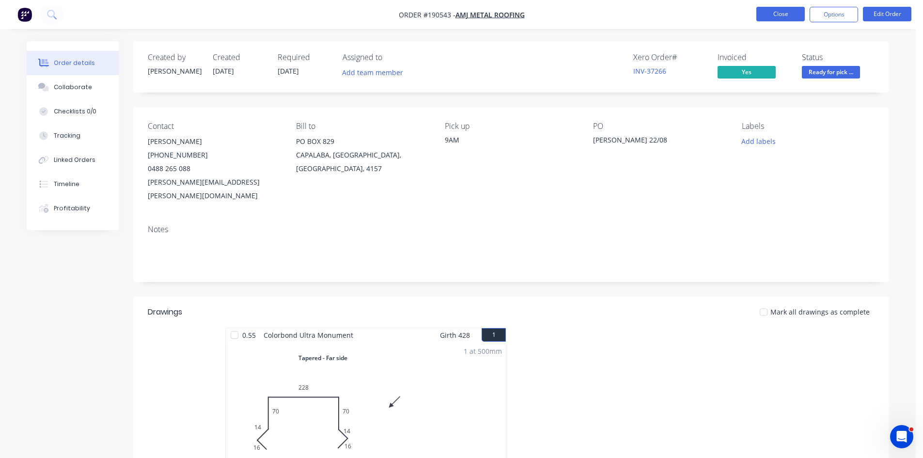
click at [769, 14] on button "Close" at bounding box center [780, 14] width 48 height 15
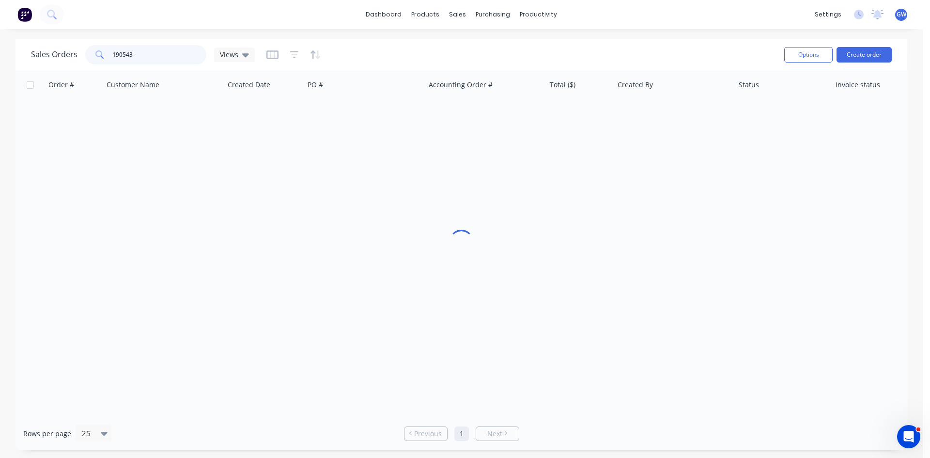
drag, startPoint x: 130, startPoint y: 58, endPoint x: 48, endPoint y: 46, distance: 82.8
click at [48, 46] on div "Sales Orders 190543 Views" at bounding box center [143, 54] width 224 height 19
type input "191081"
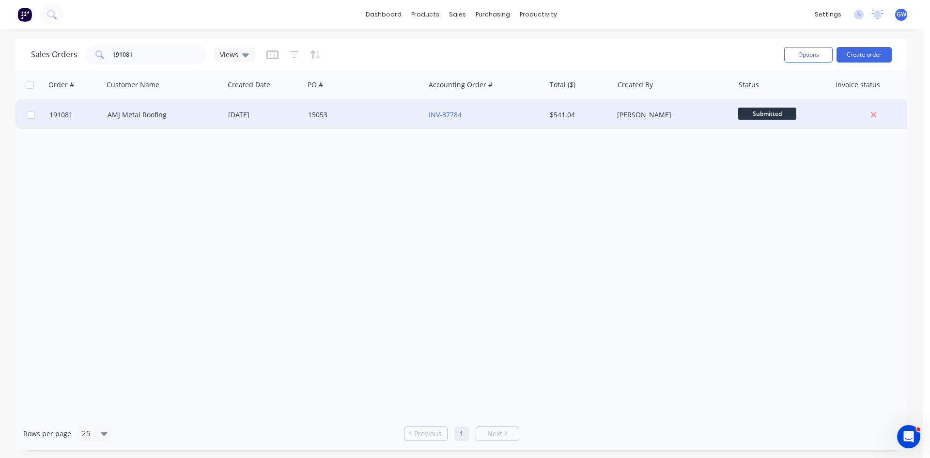
click at [713, 114] on div "[PERSON_NAME]" at bounding box center [671, 115] width 108 height 10
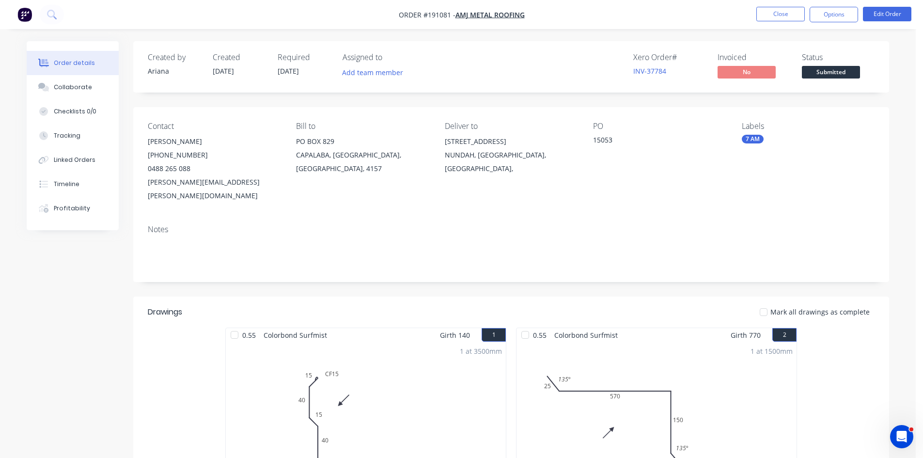
scroll to position [48, 0]
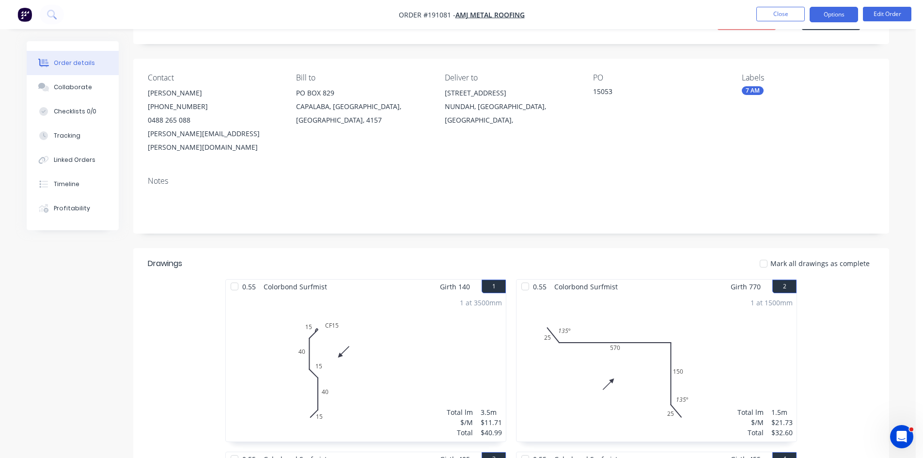
click at [829, 16] on button "Options" at bounding box center [834, 15] width 48 height 16
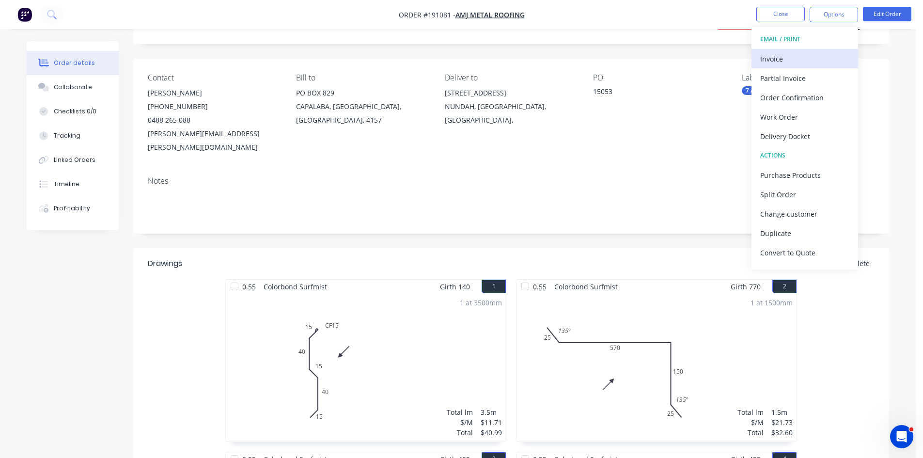
click at [794, 50] on button "Invoice" at bounding box center [804, 58] width 107 height 19
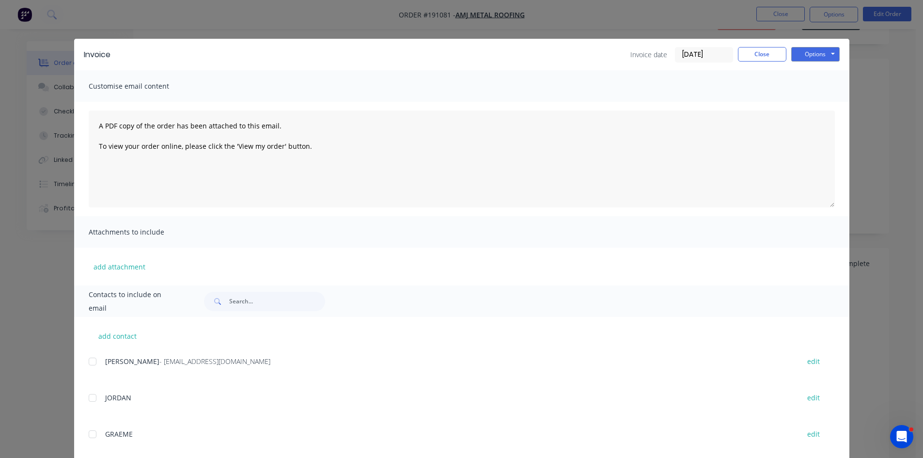
click at [91, 359] on div at bounding box center [92, 361] width 19 height 19
drag, startPoint x: 803, startPoint y: 54, endPoint x: 807, endPoint y: 61, distance: 7.6
click at [805, 56] on button "Options" at bounding box center [815, 54] width 48 height 15
click at [804, 103] on button "Email" at bounding box center [822, 103] width 62 height 16
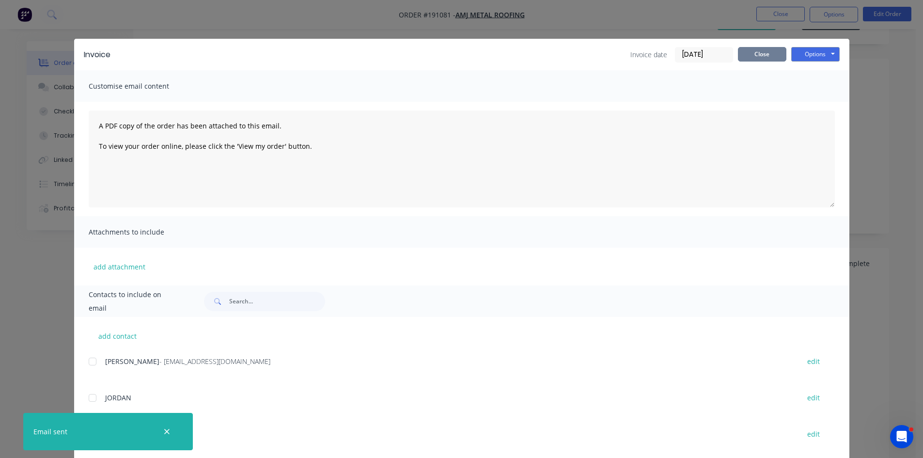
click at [746, 49] on button "Close" at bounding box center [762, 54] width 48 height 15
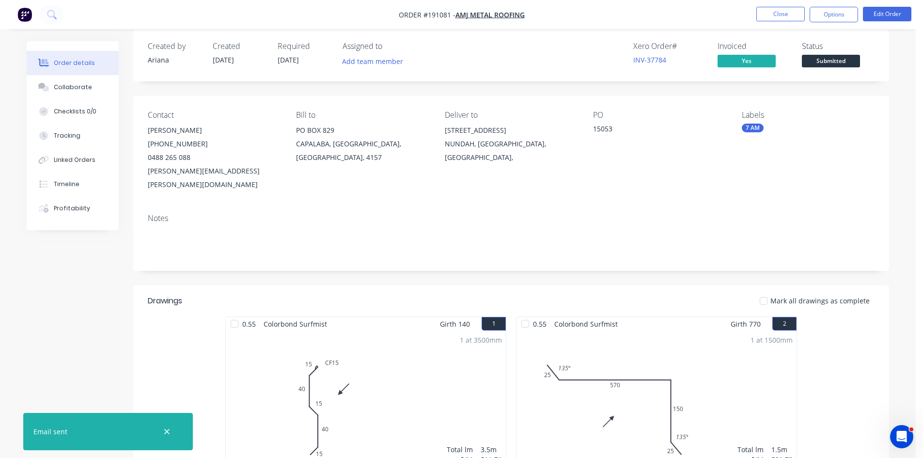
scroll to position [0, 0]
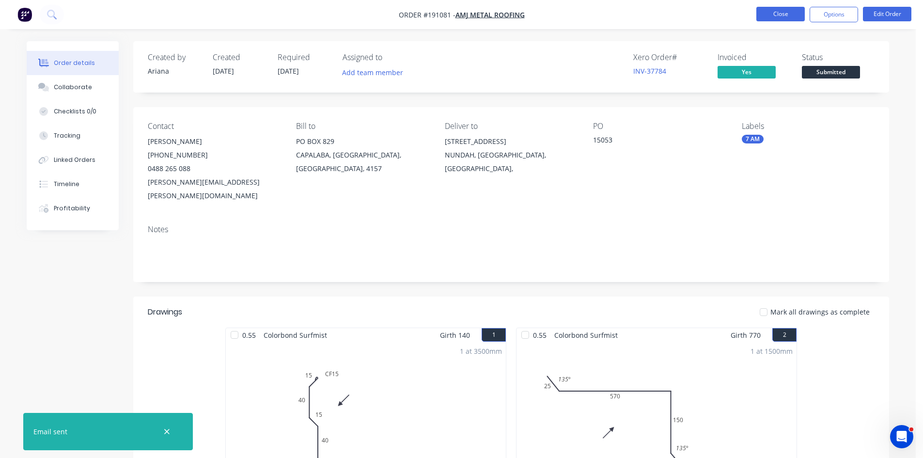
click at [780, 15] on button "Close" at bounding box center [780, 14] width 48 height 15
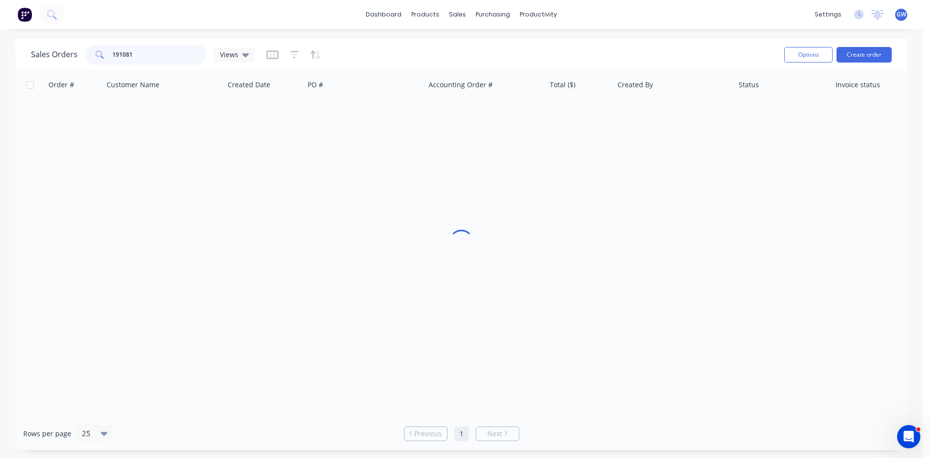
drag, startPoint x: 153, startPoint y: 55, endPoint x: 44, endPoint y: 54, distance: 109.5
click at [44, 54] on div "Sales Orders 191081 Views" at bounding box center [143, 54] width 224 height 19
type input "191107"
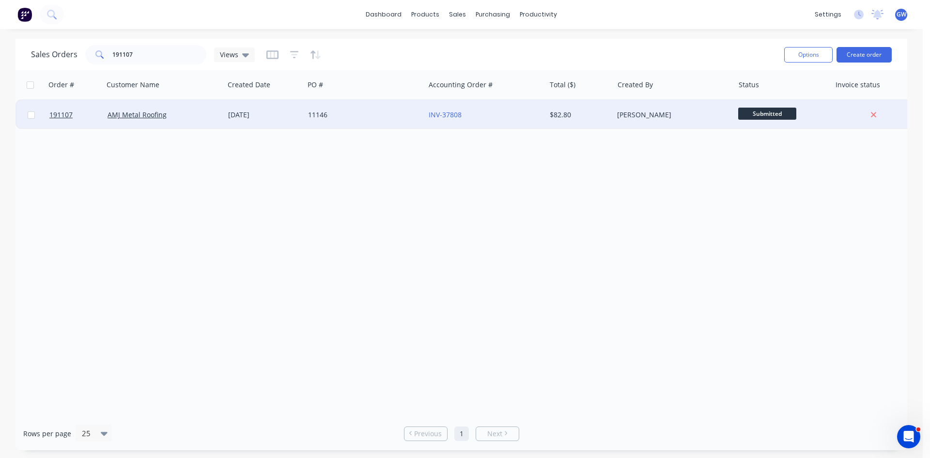
click at [600, 124] on div "$82.80" at bounding box center [580, 114] width 68 height 29
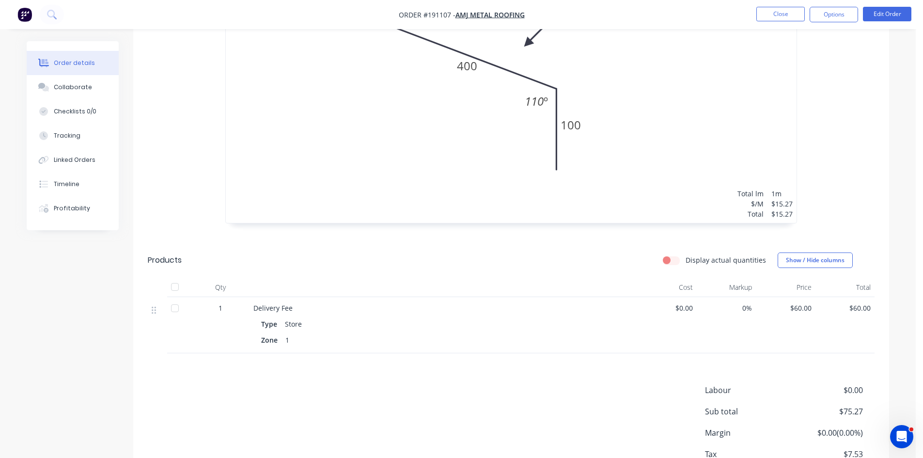
scroll to position [436, 0]
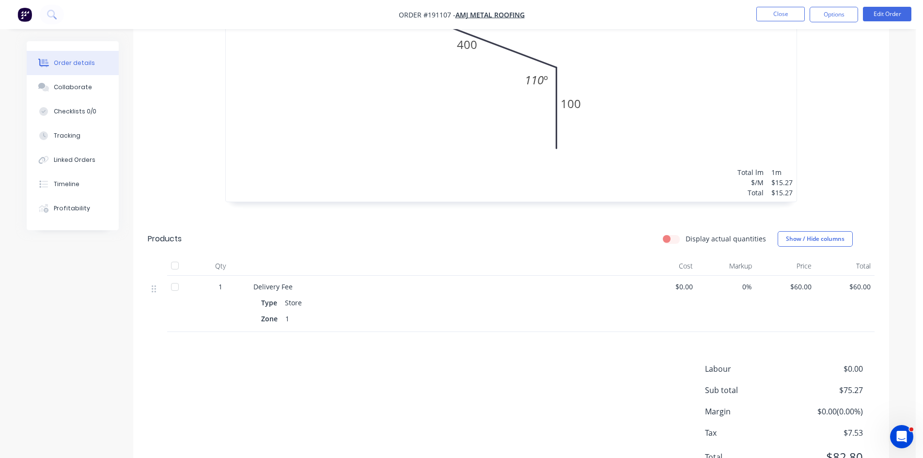
click at [834, 5] on nav "Order #191107 - AMJ Metal Roofing Close Options Edit Order" at bounding box center [461, 14] width 923 height 29
click at [826, 17] on button "Options" at bounding box center [834, 15] width 48 height 16
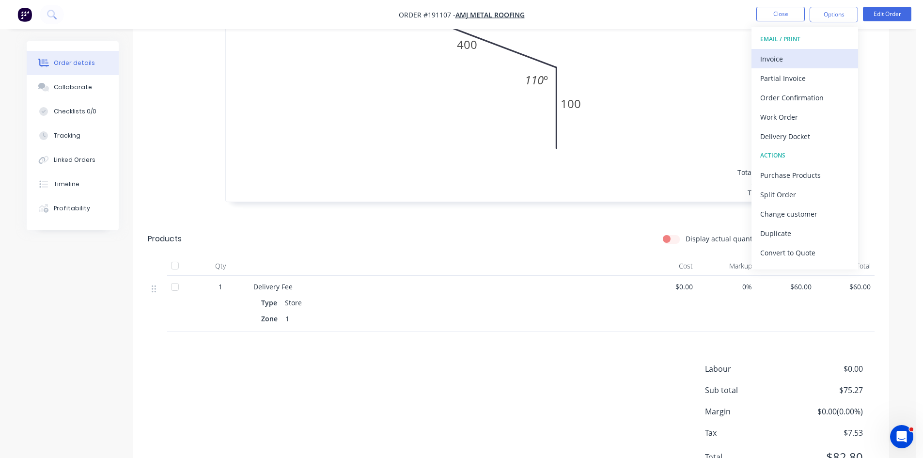
click at [789, 59] on div "Invoice" at bounding box center [804, 59] width 89 height 14
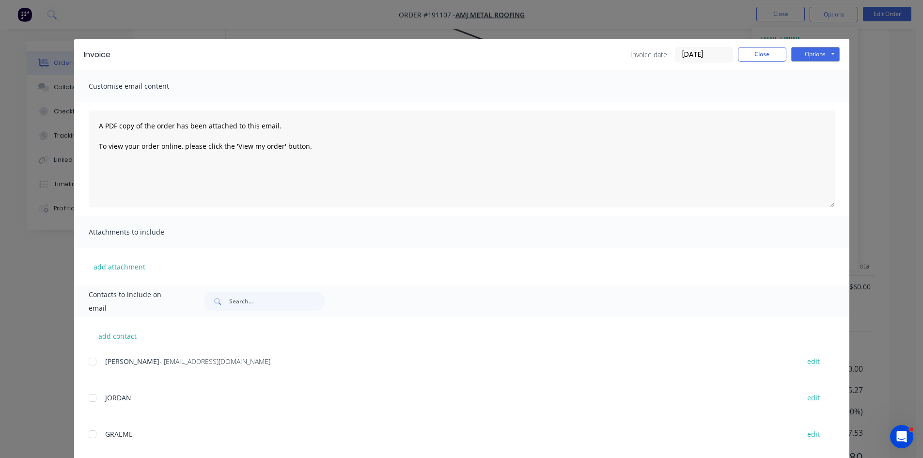
click at [94, 360] on div at bounding box center [92, 361] width 19 height 19
click at [813, 47] on button "Options" at bounding box center [815, 54] width 48 height 15
click at [809, 103] on button "Email" at bounding box center [822, 103] width 62 height 16
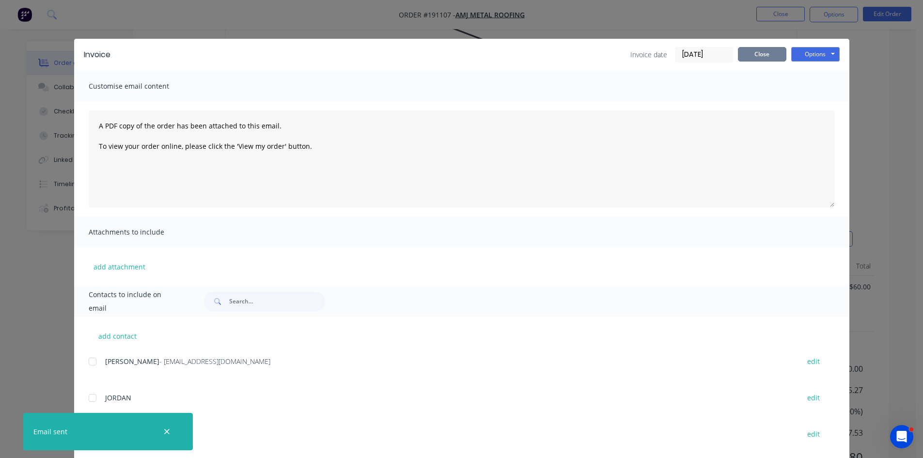
click at [748, 57] on button "Close" at bounding box center [762, 54] width 48 height 15
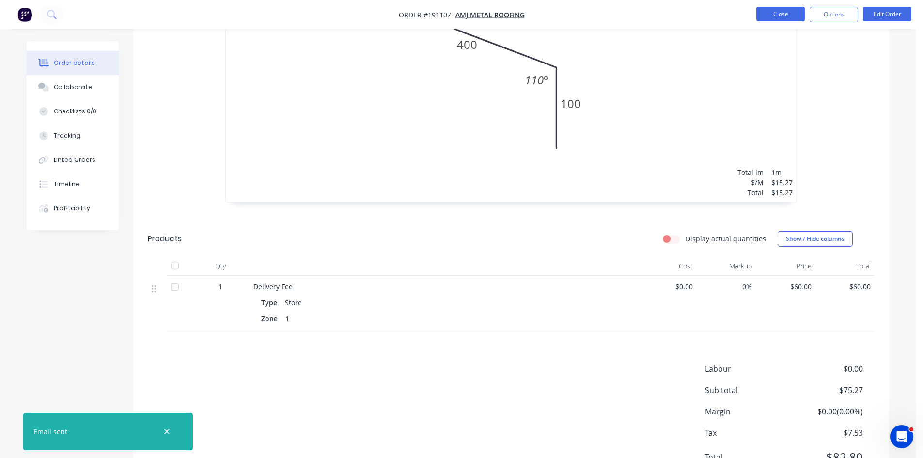
click at [770, 17] on button "Close" at bounding box center [780, 14] width 48 height 15
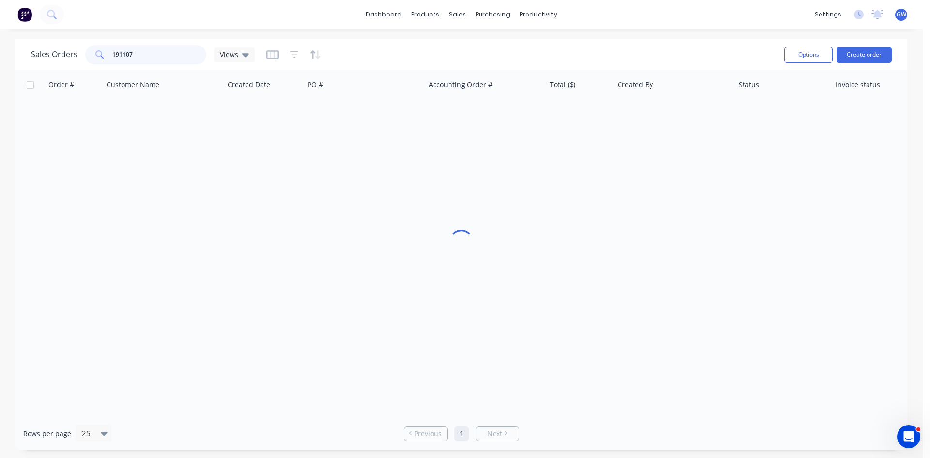
click at [87, 61] on div "191107" at bounding box center [145, 54] width 121 height 19
type input "190989"
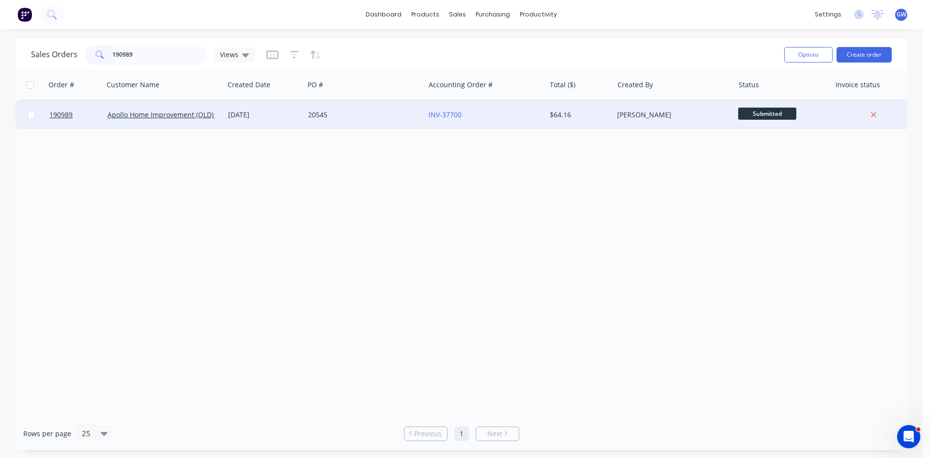
click at [583, 115] on div "$64.16" at bounding box center [578, 115] width 57 height 10
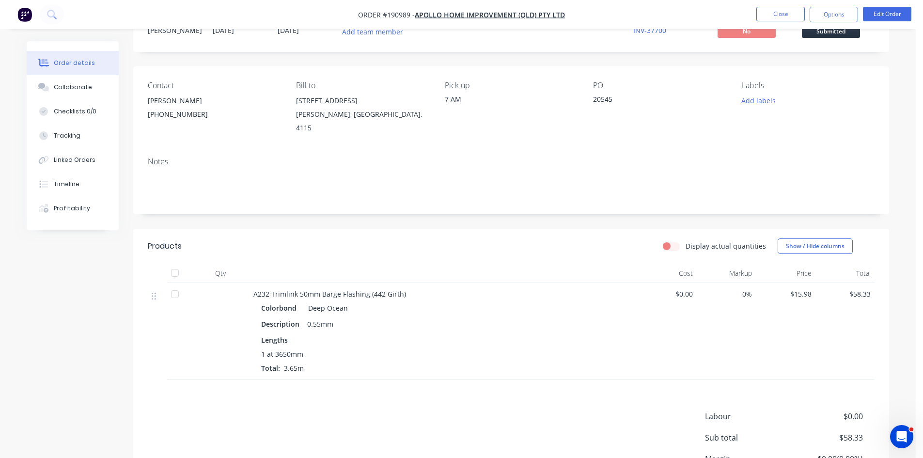
scroll to position [125, 0]
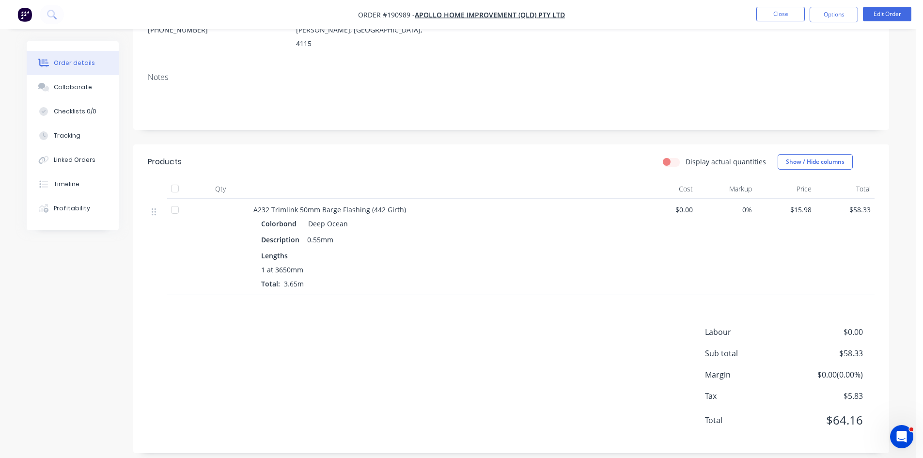
click at [842, 23] on nav "Order #190989 - Apollo Home Improvement (QLD) Pty Ltd Close Options Edit Order" at bounding box center [461, 14] width 923 height 29
click at [840, 14] on button "Options" at bounding box center [834, 15] width 48 height 16
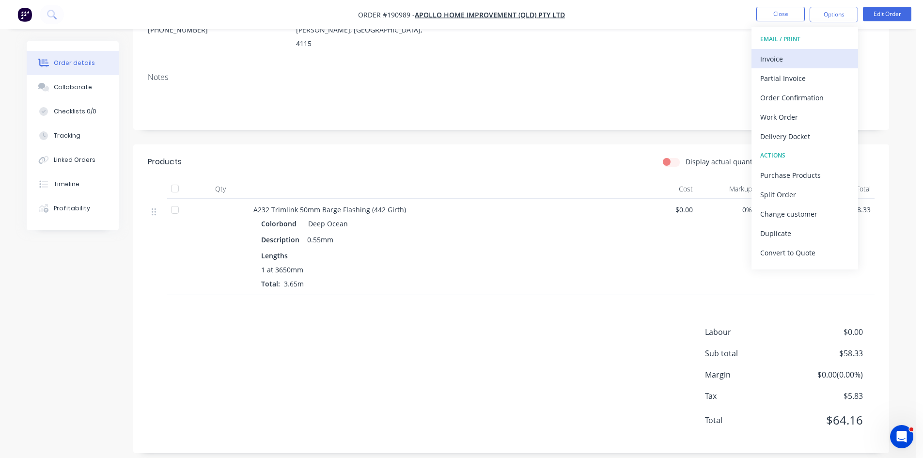
click at [805, 51] on button "Invoice" at bounding box center [804, 58] width 107 height 19
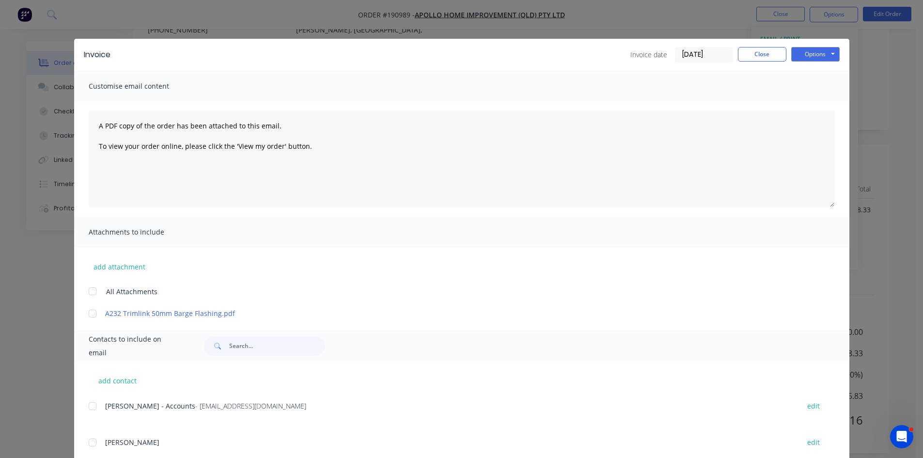
click at [85, 407] on div at bounding box center [92, 405] width 19 height 19
click at [807, 47] on button "Options" at bounding box center [815, 54] width 48 height 15
click at [824, 101] on button "Email" at bounding box center [822, 103] width 62 height 16
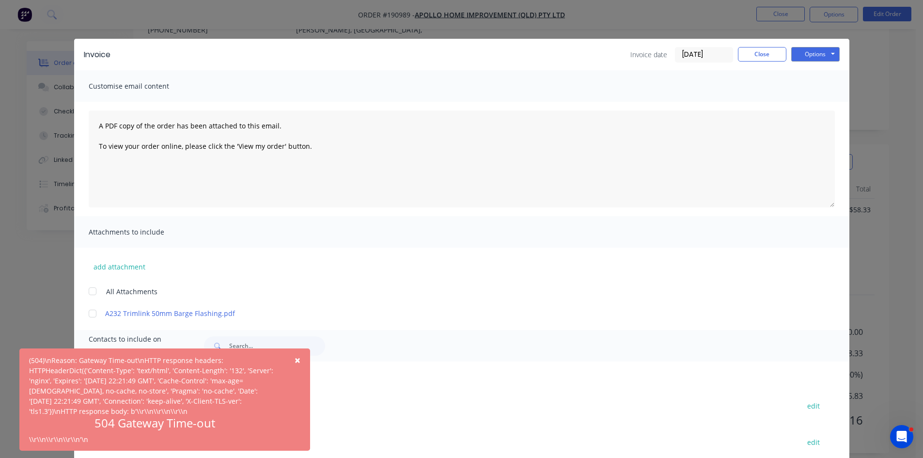
click at [301, 360] on button "×" at bounding box center [297, 359] width 25 height 23
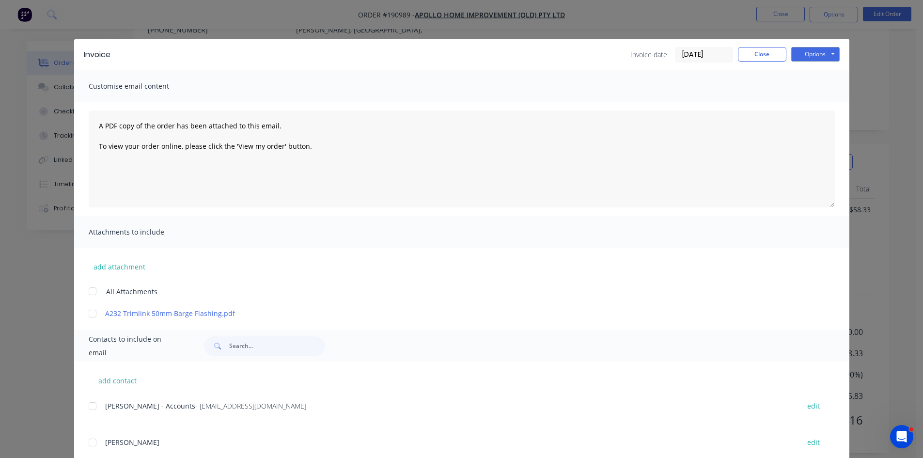
click at [94, 410] on div at bounding box center [92, 405] width 19 height 19
click at [819, 59] on button "Options" at bounding box center [815, 54] width 48 height 15
click at [807, 101] on button "Email" at bounding box center [822, 103] width 62 height 16
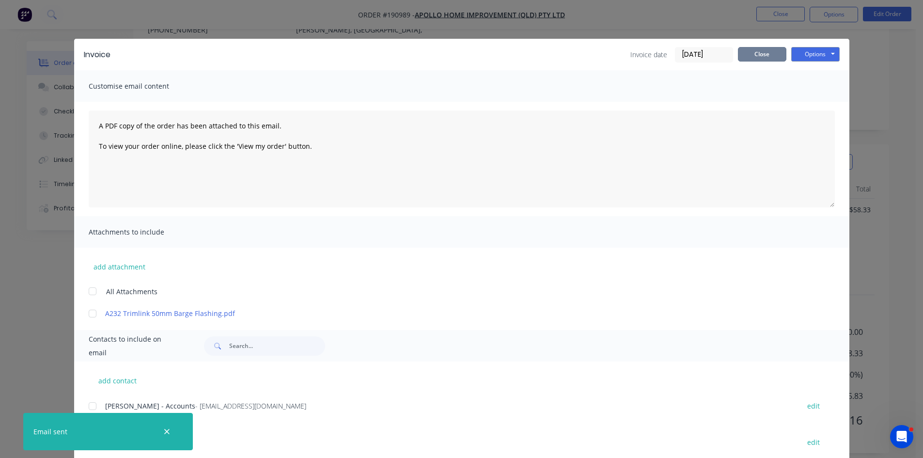
drag, startPoint x: 769, startPoint y: 60, endPoint x: 779, endPoint y: 30, distance: 32.0
click at [769, 59] on button "Close" at bounding box center [762, 54] width 48 height 15
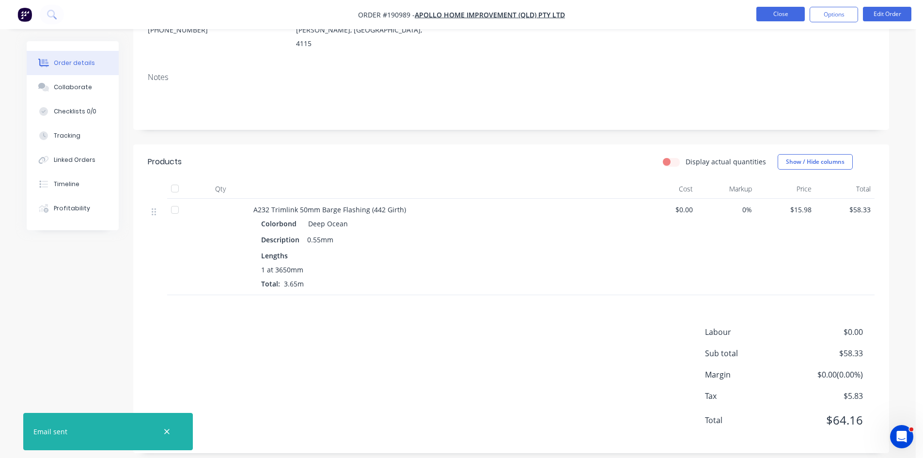
click at [786, 17] on button "Close" at bounding box center [780, 14] width 48 height 15
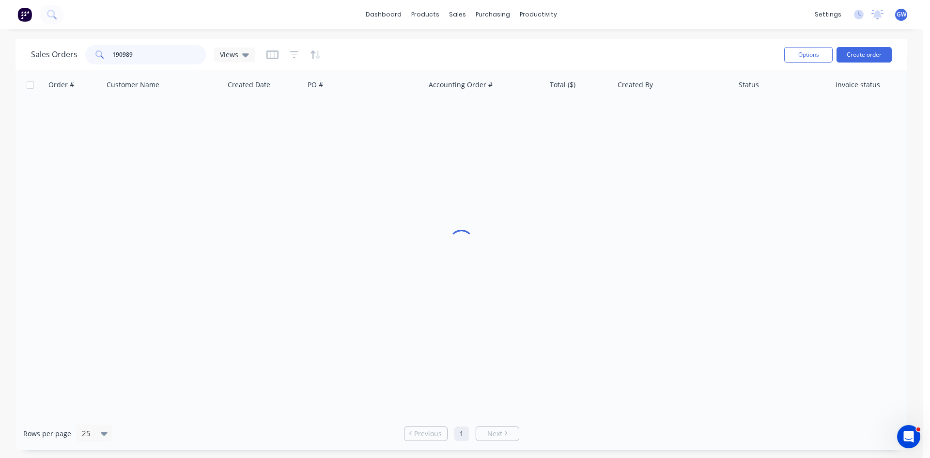
drag, startPoint x: 152, startPoint y: 51, endPoint x: 105, endPoint y: 52, distance: 47.0
click at [105, 52] on div "190989" at bounding box center [145, 54] width 121 height 19
type input "191054"
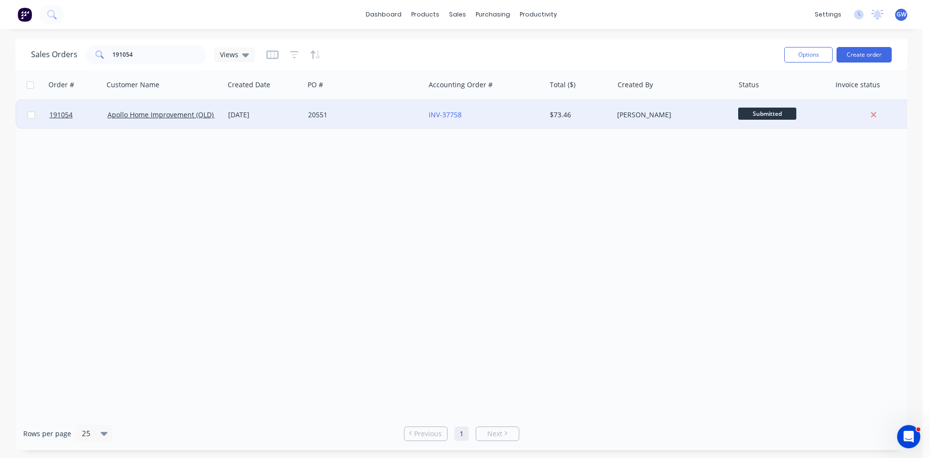
click at [577, 116] on div "$73.46" at bounding box center [578, 115] width 57 height 10
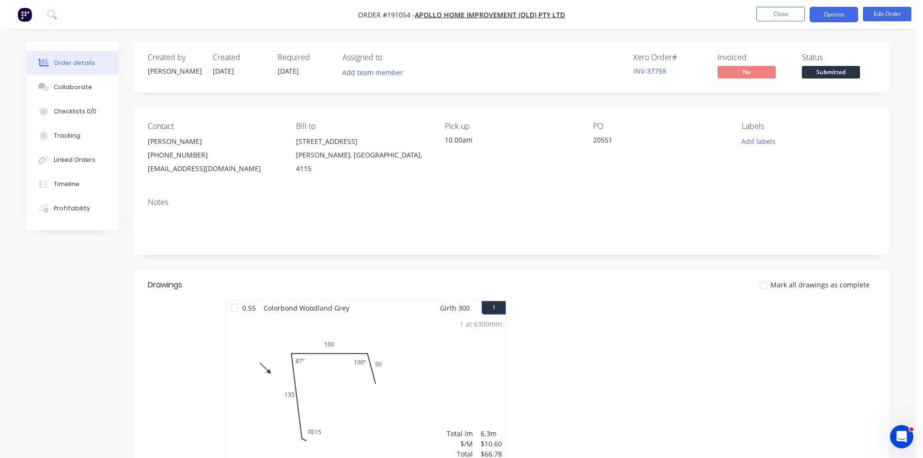
click at [833, 15] on button "Options" at bounding box center [834, 15] width 48 height 16
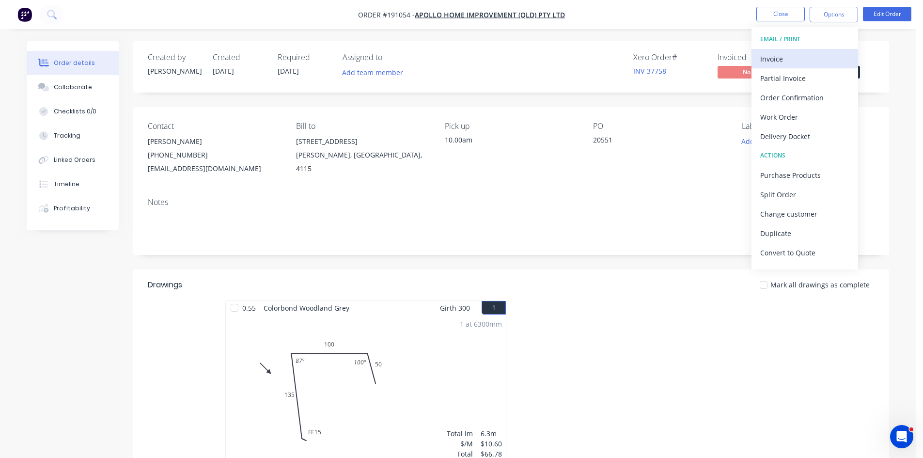
click at [817, 56] on div "Invoice" at bounding box center [804, 59] width 89 height 14
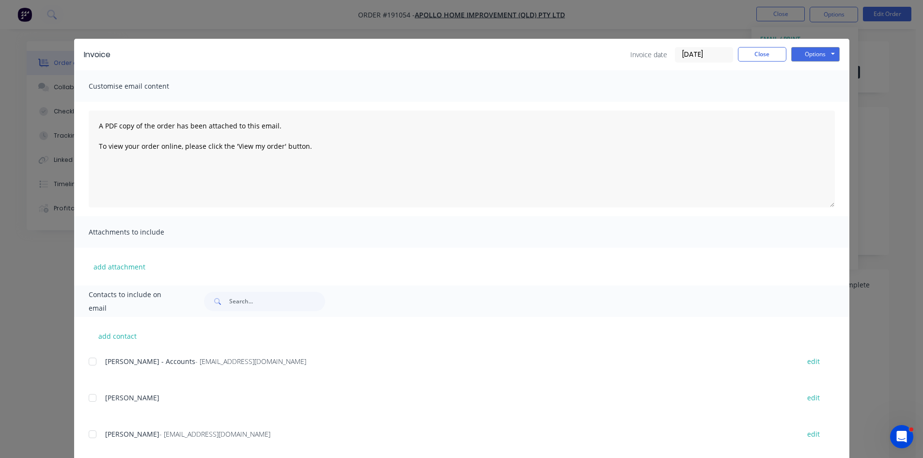
click at [99, 359] on div "Leeann Chan - Accounts - accounts@apollopatios.com.au edit" at bounding box center [469, 361] width 761 height 13
click at [90, 359] on div at bounding box center [92, 361] width 19 height 19
click at [825, 56] on button "Options" at bounding box center [815, 54] width 48 height 15
click at [812, 103] on button "Email" at bounding box center [822, 103] width 62 height 16
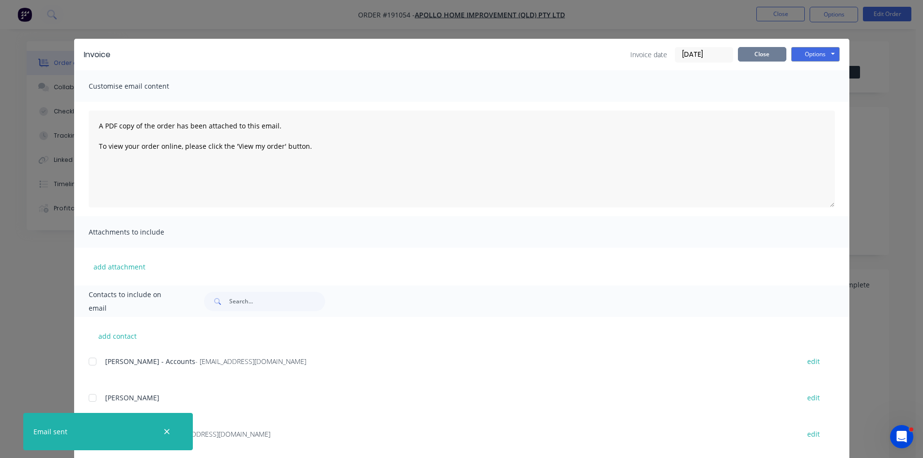
click at [762, 47] on button "Close" at bounding box center [762, 54] width 48 height 15
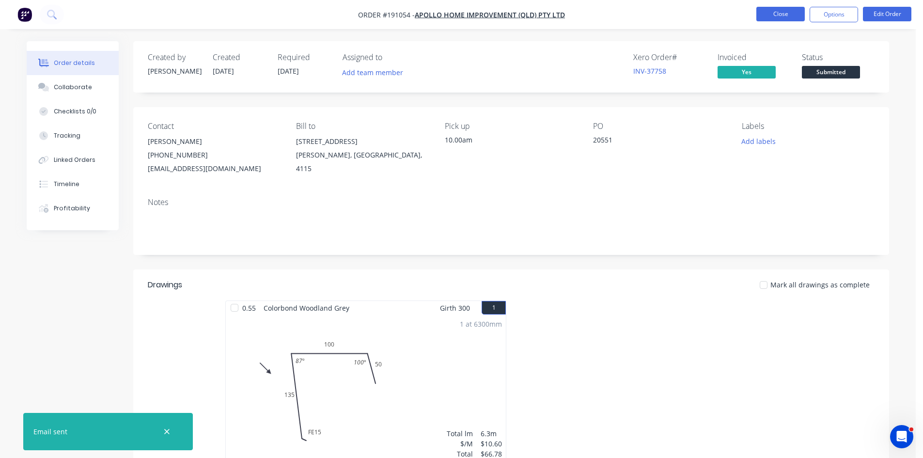
click at [781, 13] on button "Close" at bounding box center [780, 14] width 48 height 15
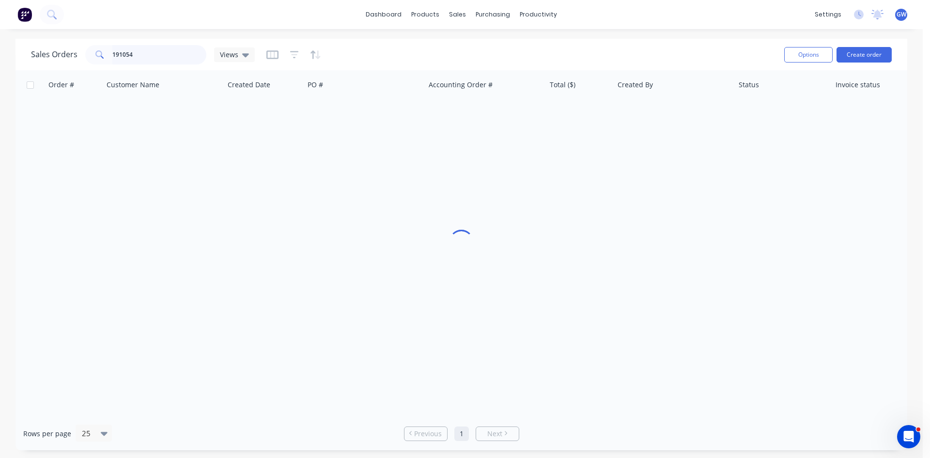
drag, startPoint x: 60, startPoint y: 52, endPoint x: 29, endPoint y: 52, distance: 31.0
click at [29, 52] on div "Sales Orders 191054 Views Options Create order" at bounding box center [462, 54] width 892 height 31
type input "190985"
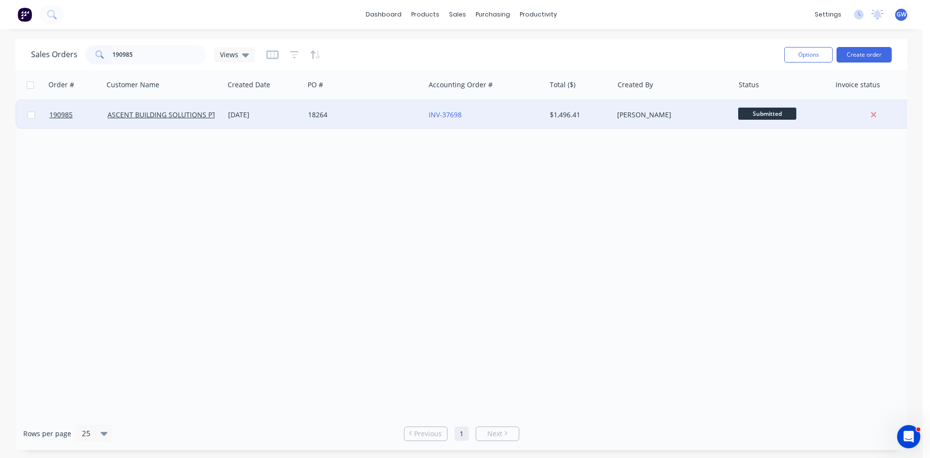
click at [658, 120] on div "[PERSON_NAME]" at bounding box center [673, 114] width 121 height 29
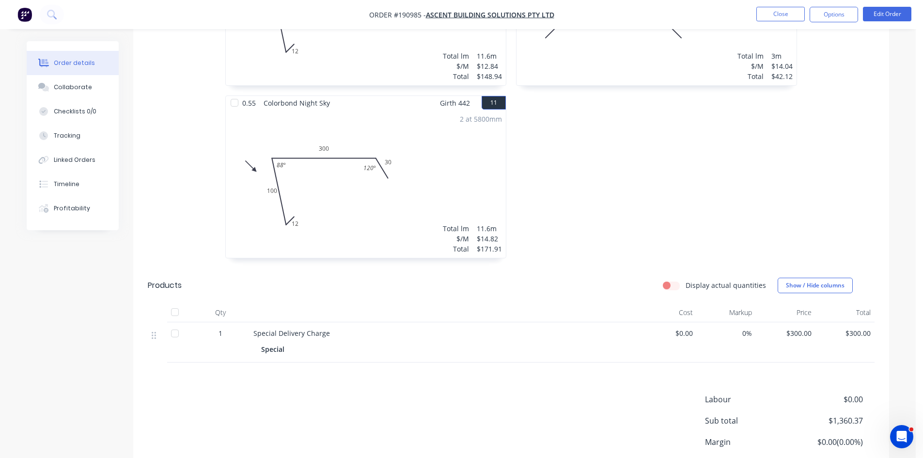
scroll to position [1114, 0]
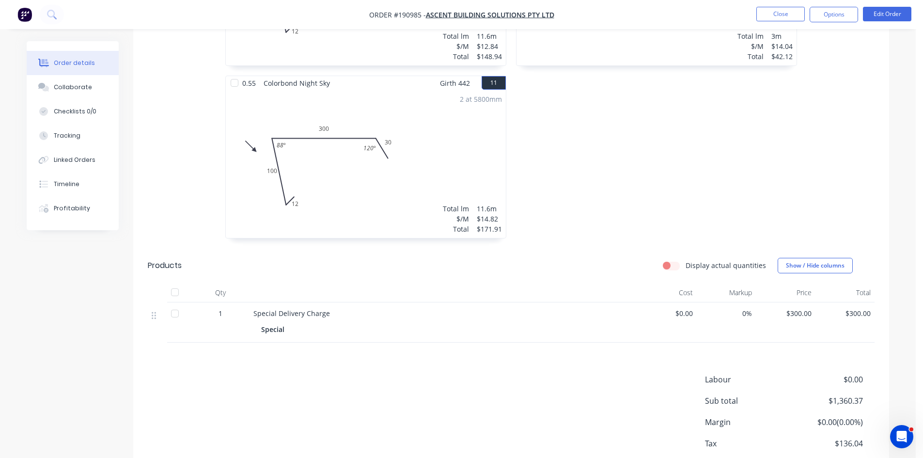
drag, startPoint x: 835, startPoint y: 10, endPoint x: 827, endPoint y: 27, distance: 18.9
click at [835, 11] on button "Options" at bounding box center [834, 15] width 48 height 16
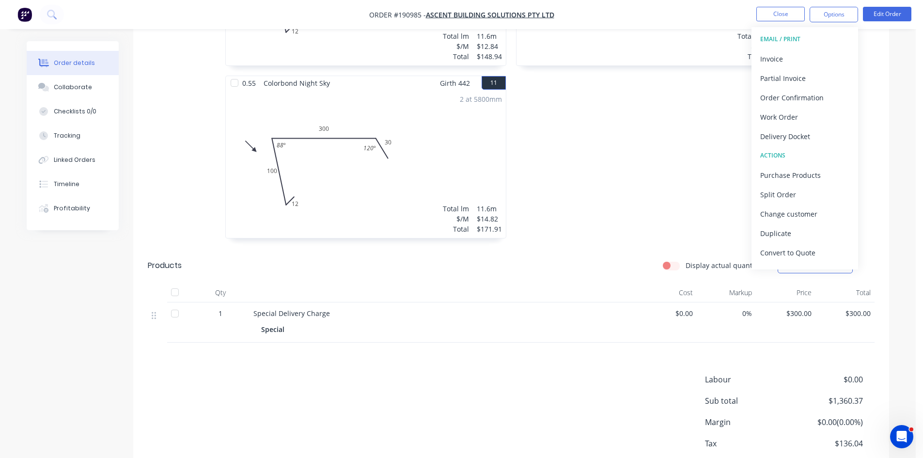
drag, startPoint x: 827, startPoint y: 27, endPoint x: 802, endPoint y: 54, distance: 37.4
click at [802, 54] on div "Invoice" at bounding box center [804, 59] width 89 height 14
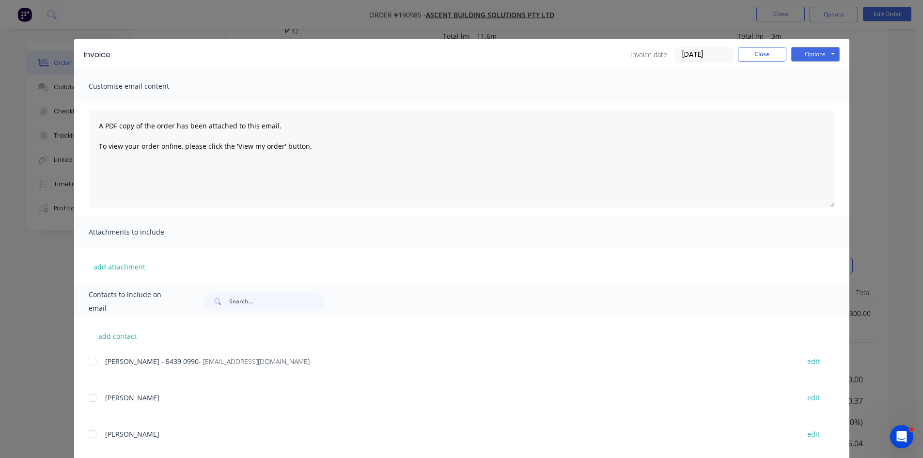
click at [93, 364] on div at bounding box center [92, 361] width 19 height 19
click at [804, 57] on button "Options" at bounding box center [815, 54] width 48 height 15
click at [805, 107] on button "Email" at bounding box center [822, 103] width 62 height 16
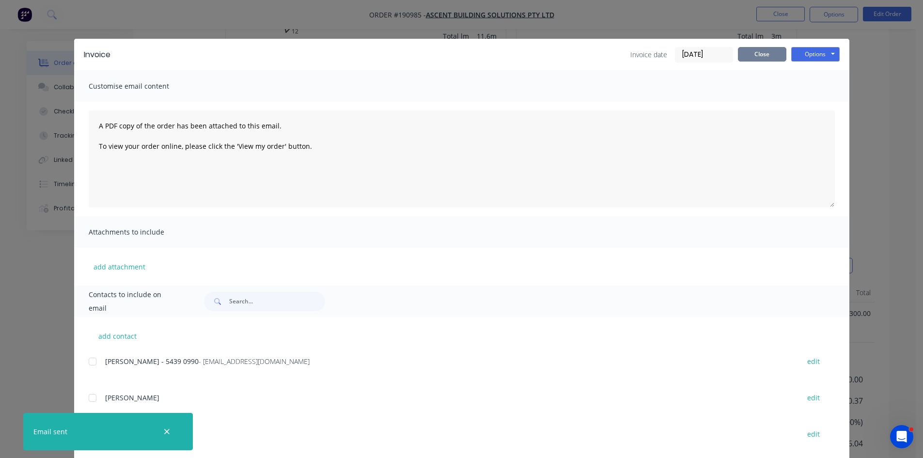
click at [758, 61] on button "Close" at bounding box center [762, 54] width 48 height 15
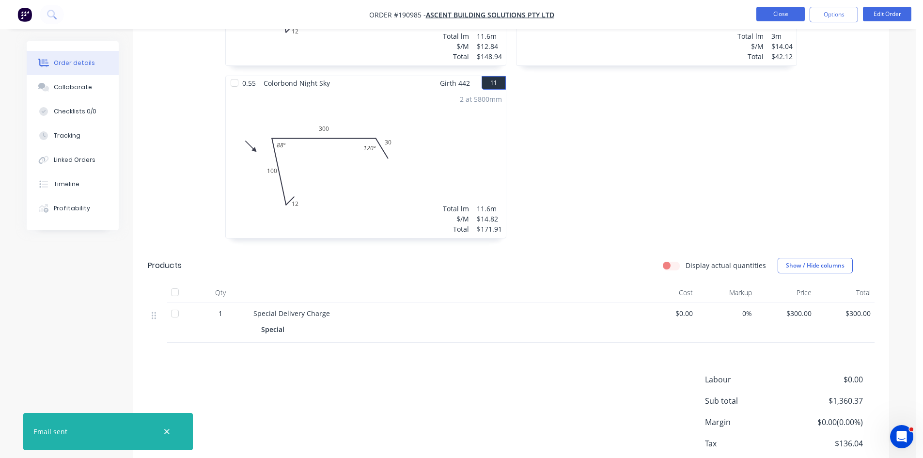
click at [775, 18] on button "Close" at bounding box center [780, 14] width 48 height 15
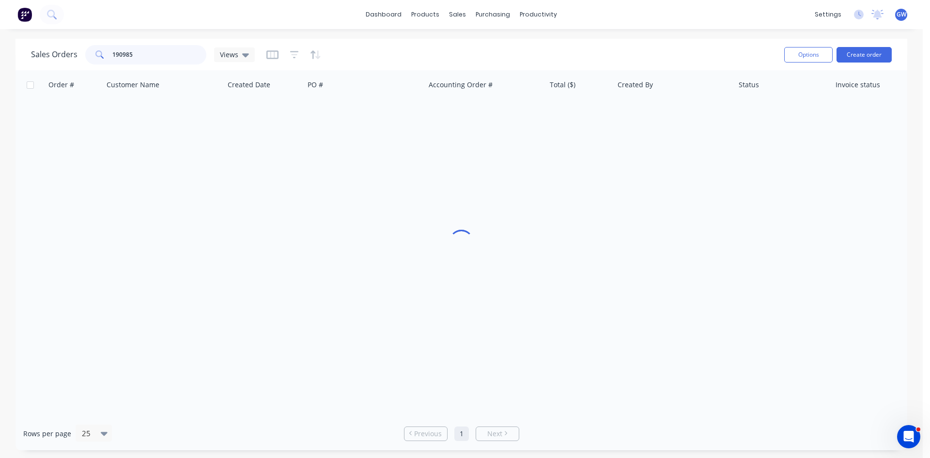
drag, startPoint x: 159, startPoint y: 60, endPoint x: 15, endPoint y: 61, distance: 144.4
click at [15, 61] on div "Sales Orders 190985 Views Options Create order Order # Customer Name Created Da…" at bounding box center [461, 244] width 923 height 411
type input "191133"
click at [621, 116] on div "[PERSON_NAME]" at bounding box center [671, 115] width 108 height 10
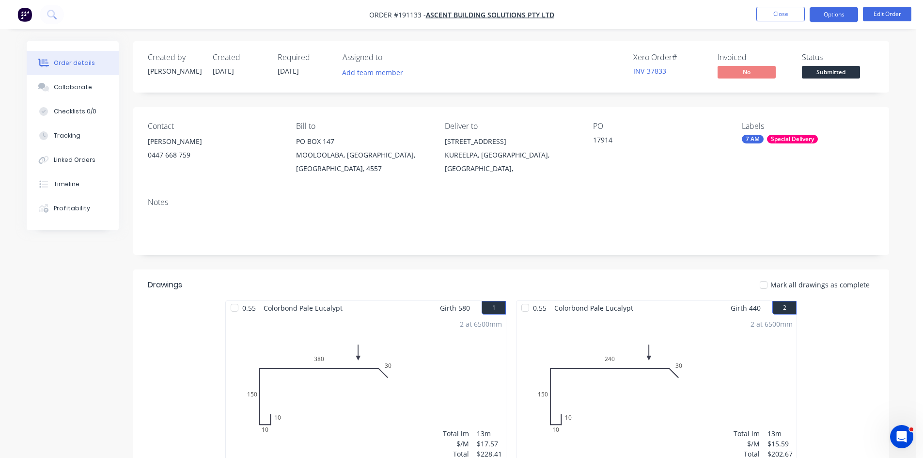
click at [843, 12] on button "Options" at bounding box center [834, 15] width 48 height 16
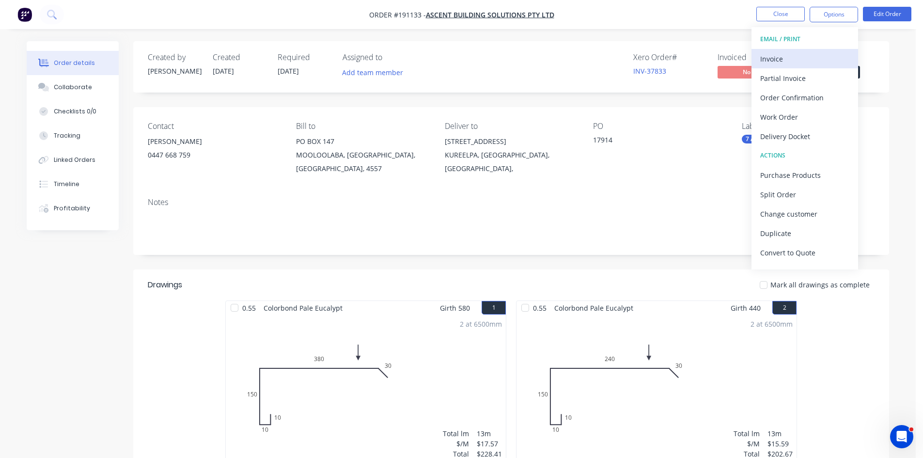
click at [782, 61] on div "Invoice" at bounding box center [804, 59] width 89 height 14
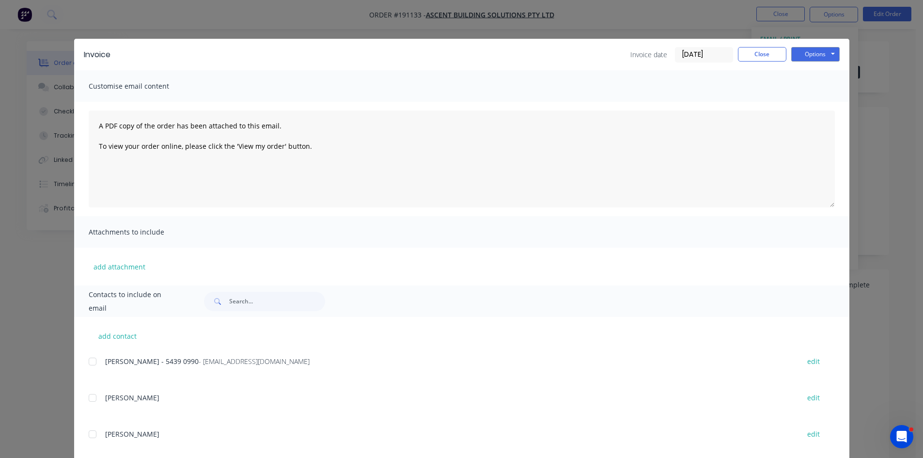
click at [94, 362] on div at bounding box center [92, 361] width 19 height 19
click at [814, 58] on button "Options" at bounding box center [815, 54] width 48 height 15
click at [824, 109] on button "Email" at bounding box center [822, 103] width 62 height 16
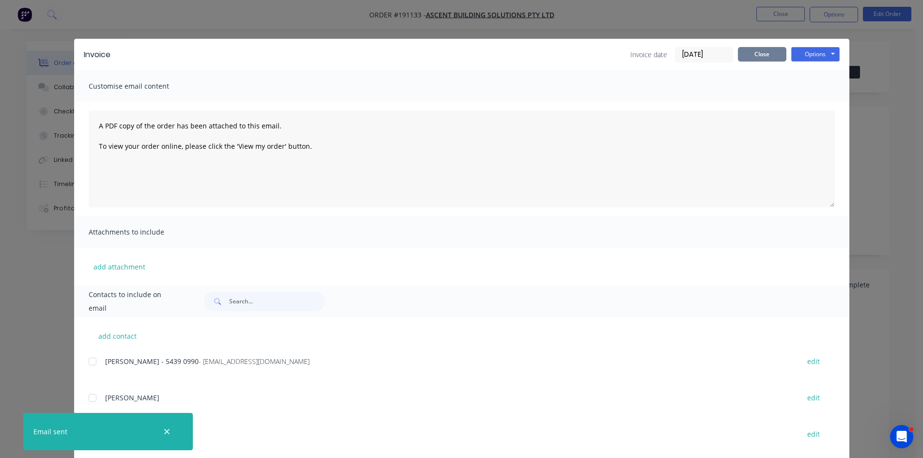
click at [750, 54] on button "Close" at bounding box center [762, 54] width 48 height 15
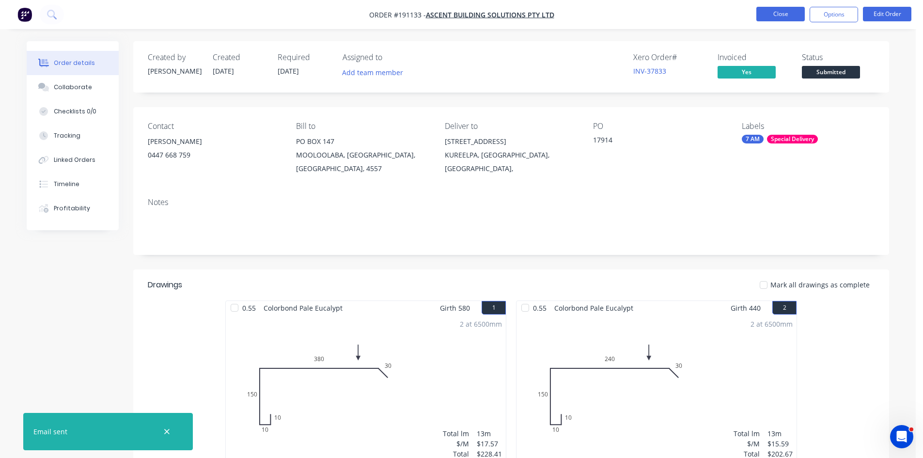
click at [777, 16] on button "Close" at bounding box center [780, 14] width 48 height 15
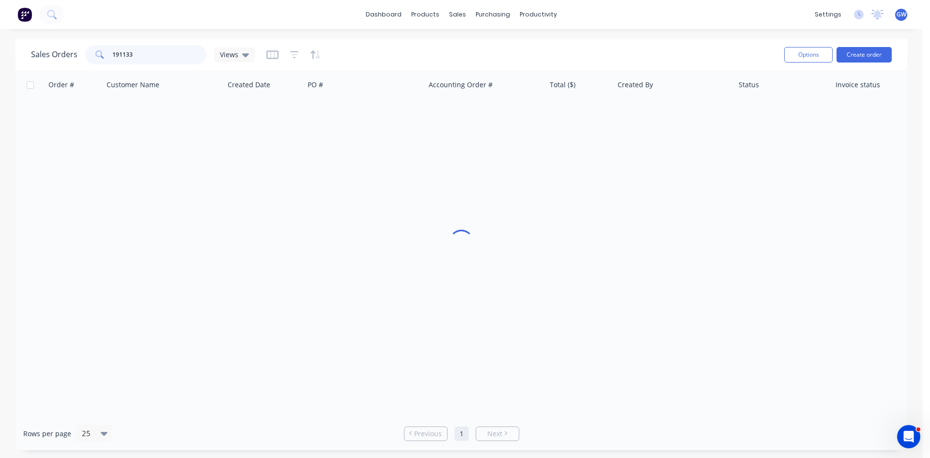
drag, startPoint x: 175, startPoint y: 49, endPoint x: 122, endPoint y: 49, distance: 53.8
click at [122, 49] on input "191133" at bounding box center [159, 54] width 94 height 19
type input "1"
type input "190782"
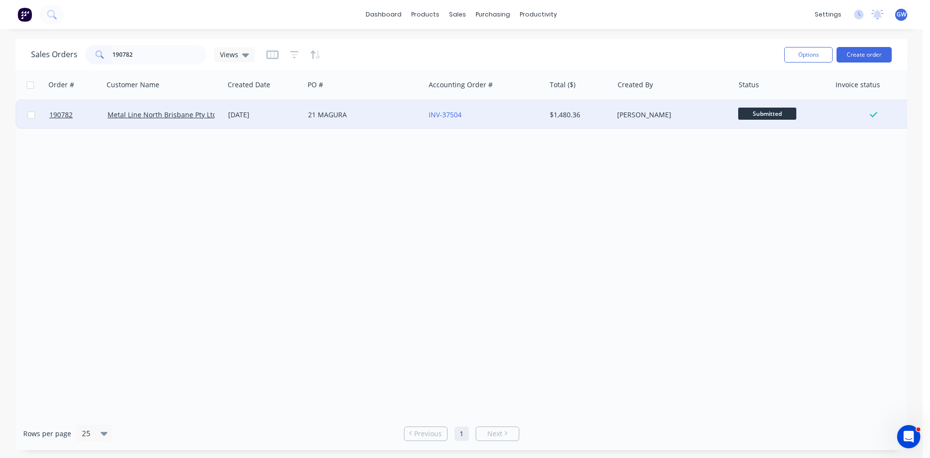
click at [654, 118] on div "[PERSON_NAME]" at bounding box center [671, 115] width 108 height 10
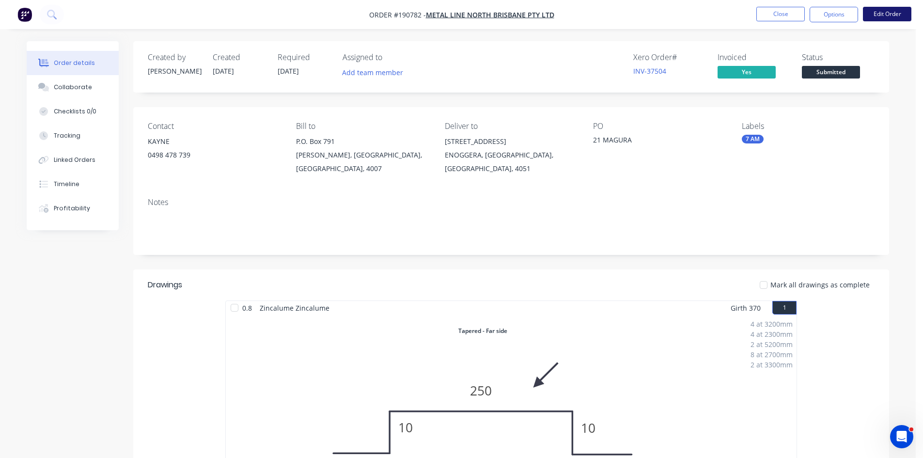
click at [893, 18] on button "Edit Order" at bounding box center [887, 14] width 48 height 15
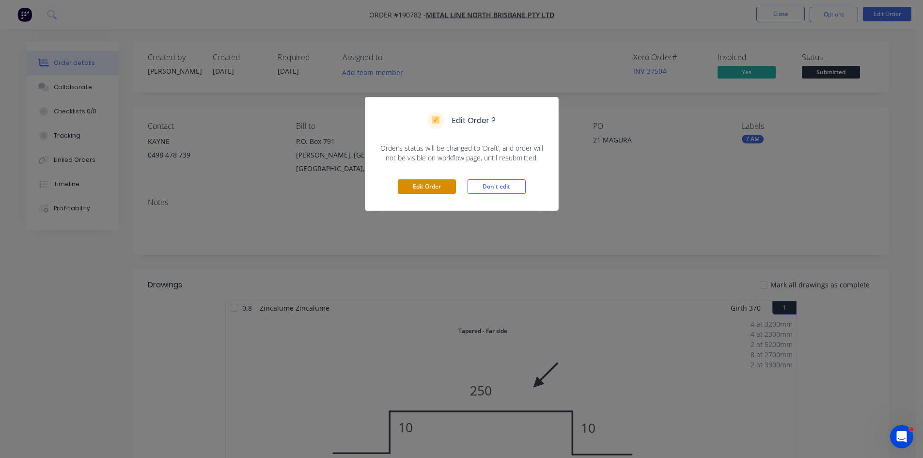
click at [413, 188] on button "Edit Order" at bounding box center [427, 186] width 58 height 15
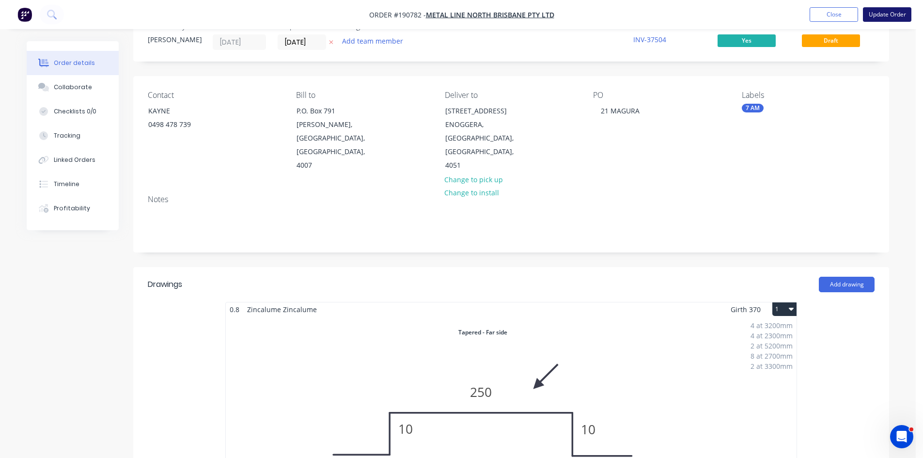
scroll to position [48, 0]
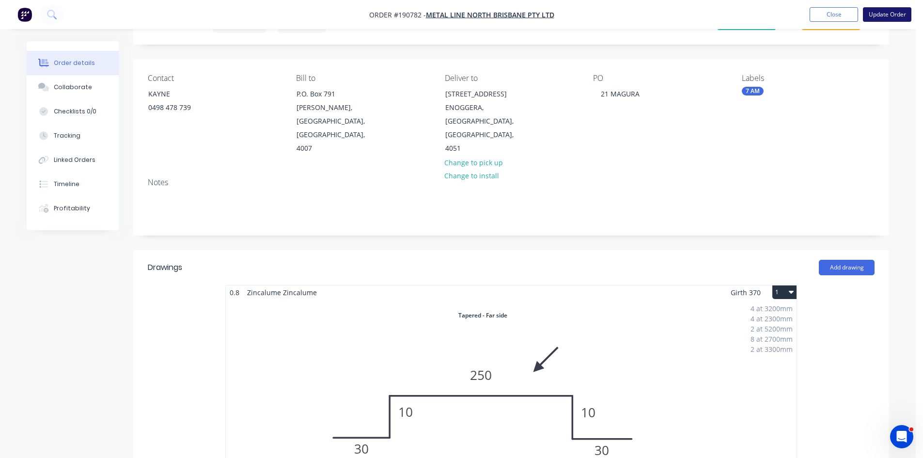
click at [903, 16] on button "Update Order" at bounding box center [887, 14] width 48 height 15
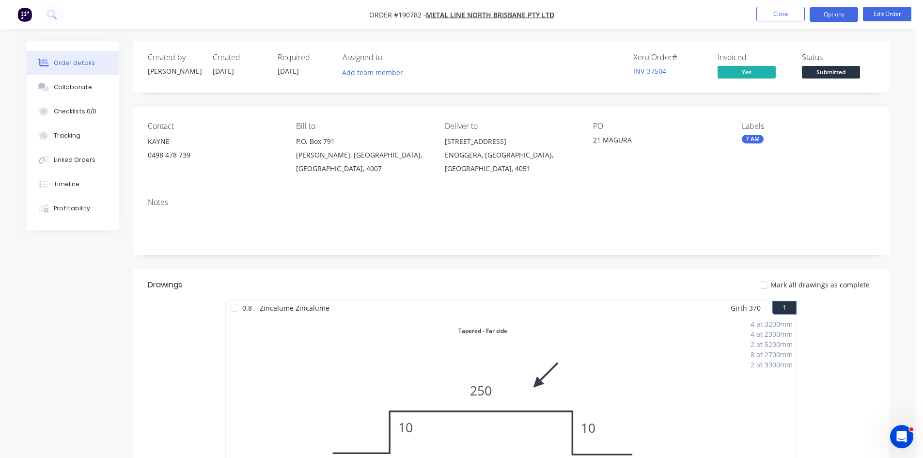
click at [834, 9] on button "Options" at bounding box center [834, 15] width 48 height 16
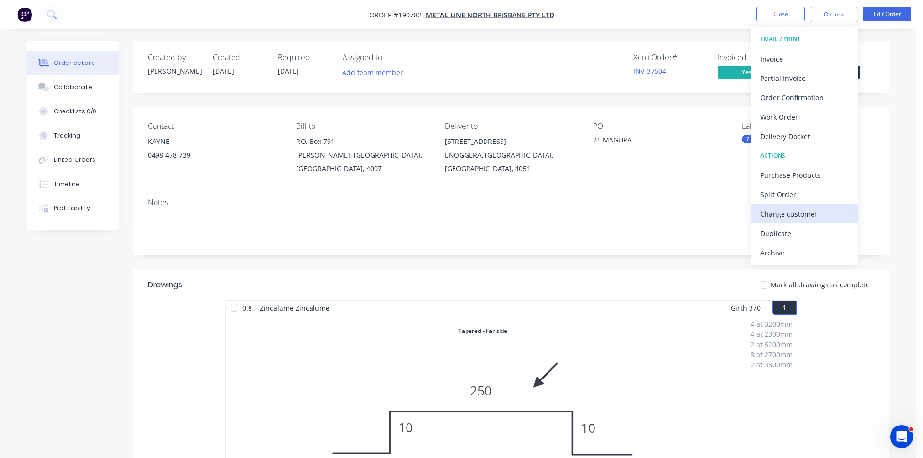
click at [814, 207] on div "Change customer" at bounding box center [804, 214] width 89 height 14
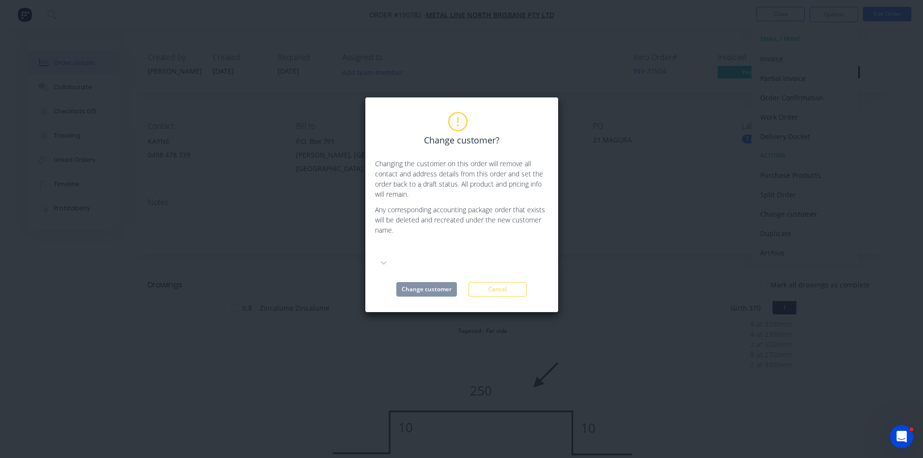
click at [377, 253] on div at bounding box center [376, 249] width 2 height 12
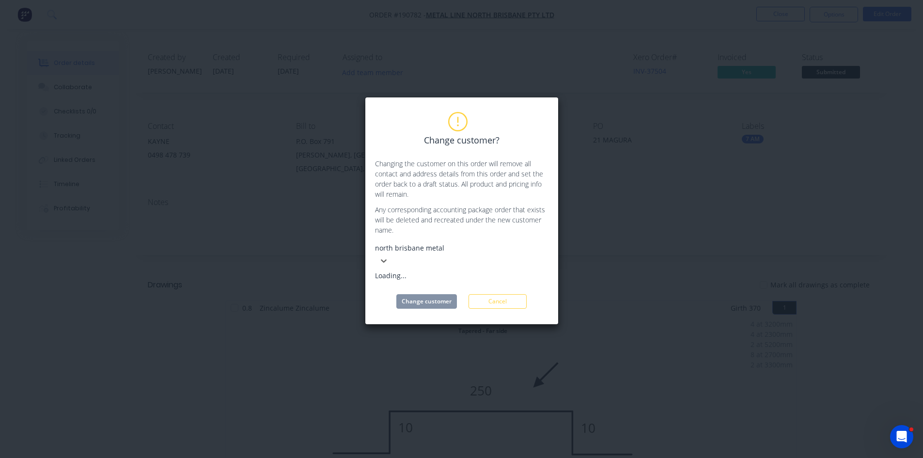
type input "north brisbane metal"
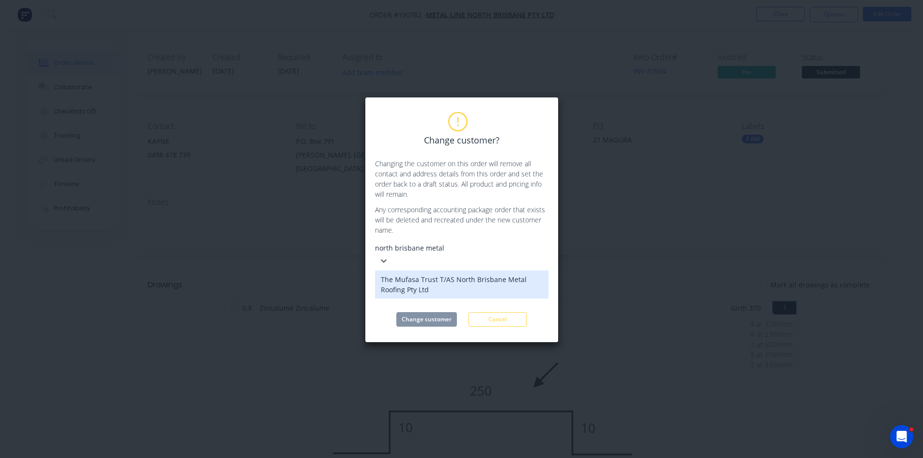
click at [413, 283] on div "The Mufasa Trust T/AS North Brisbane Metal Roofing Pty Ltd" at bounding box center [461, 284] width 173 height 28
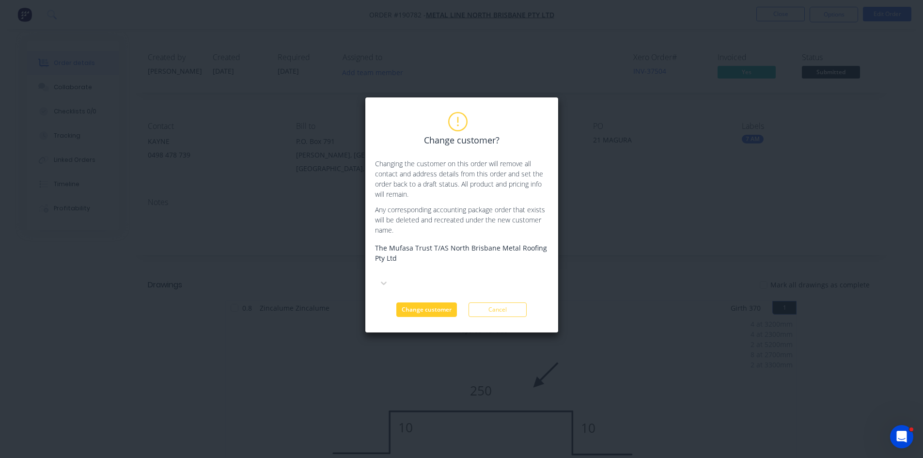
click at [431, 302] on button "Change customer" at bounding box center [426, 309] width 61 height 15
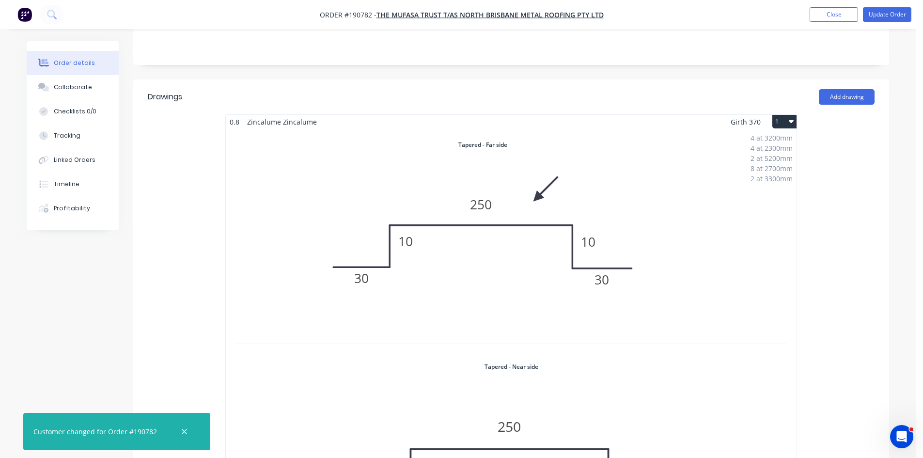
scroll to position [242, 0]
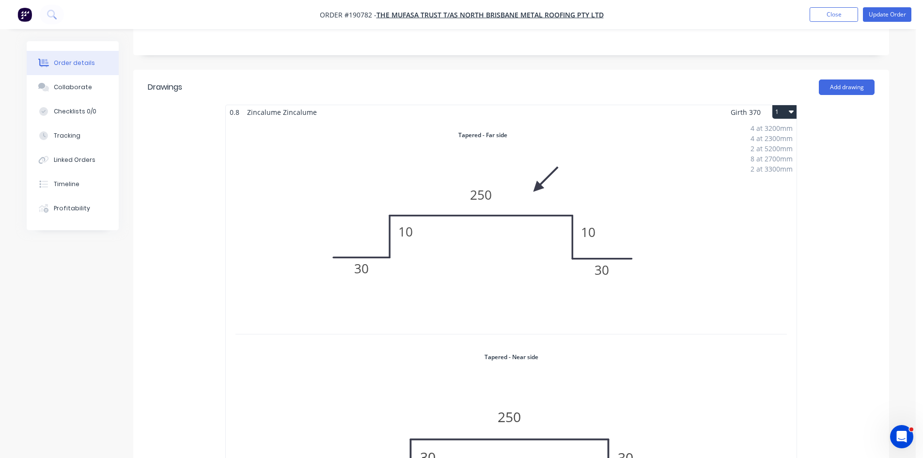
click at [709, 119] on div "4 at 3200mm 4 at 2300mm 2 at 5200mm 8 at 2700mm 2 at 3300mm Total lm $/M Total …" at bounding box center [511, 340] width 571 height 443
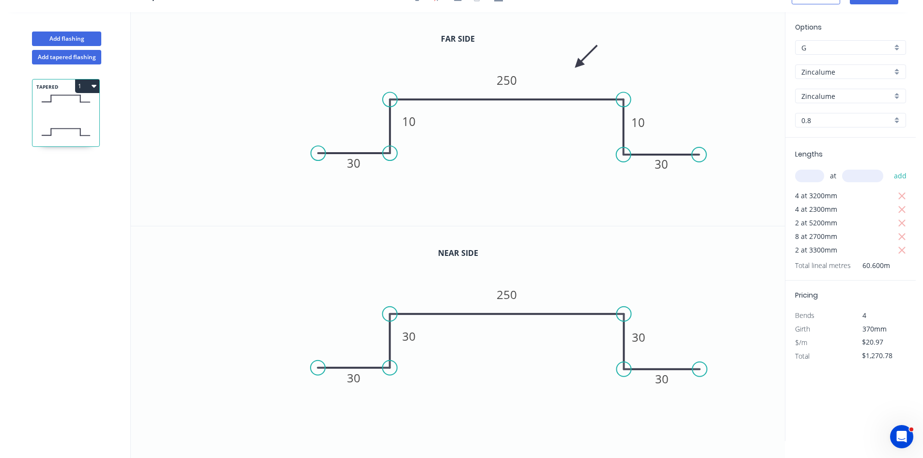
click at [871, 45] on input "G" at bounding box center [846, 48] width 91 height 10
click at [811, 89] on div "E" at bounding box center [850, 85] width 110 height 17
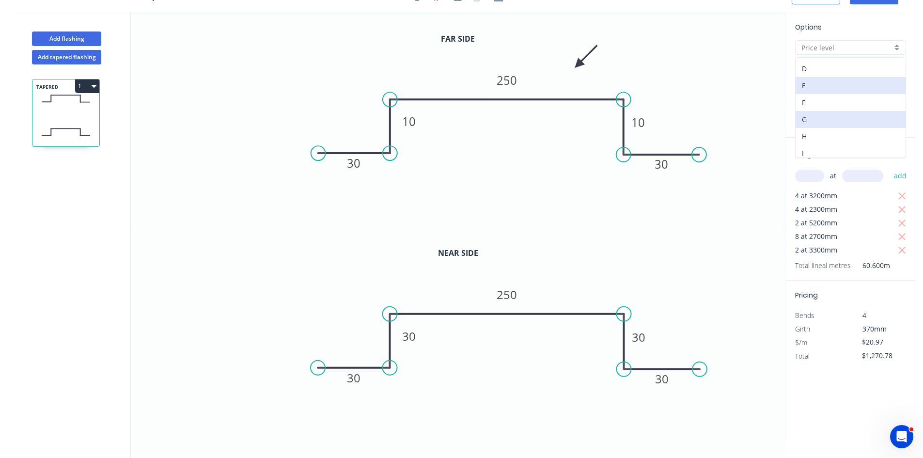
type input "E"
type input "$22.40"
type input "$1,357.44"
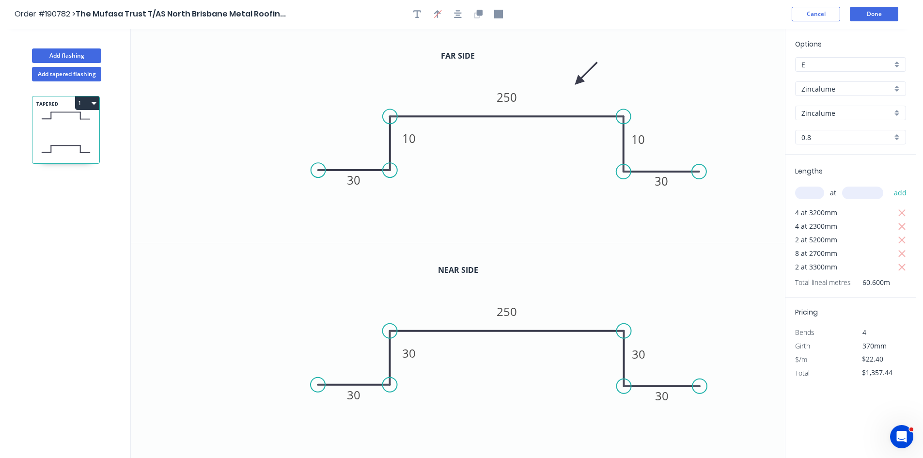
scroll to position [0, 0]
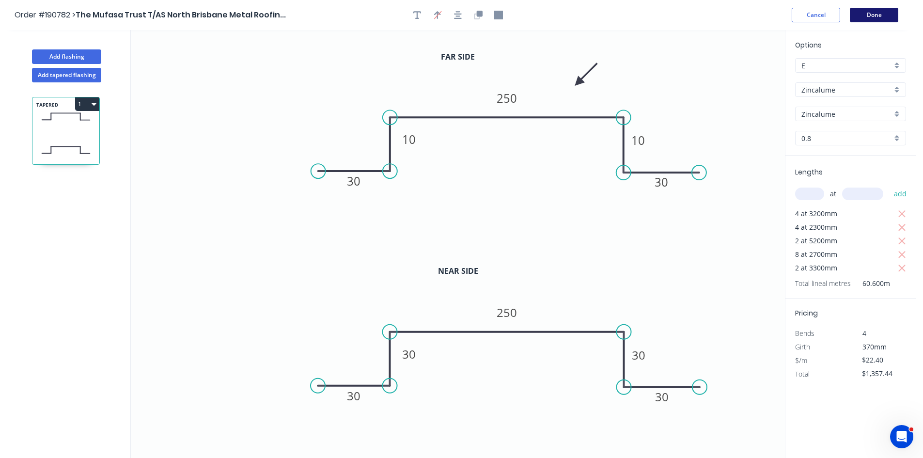
click at [878, 14] on button "Done" at bounding box center [874, 15] width 48 height 15
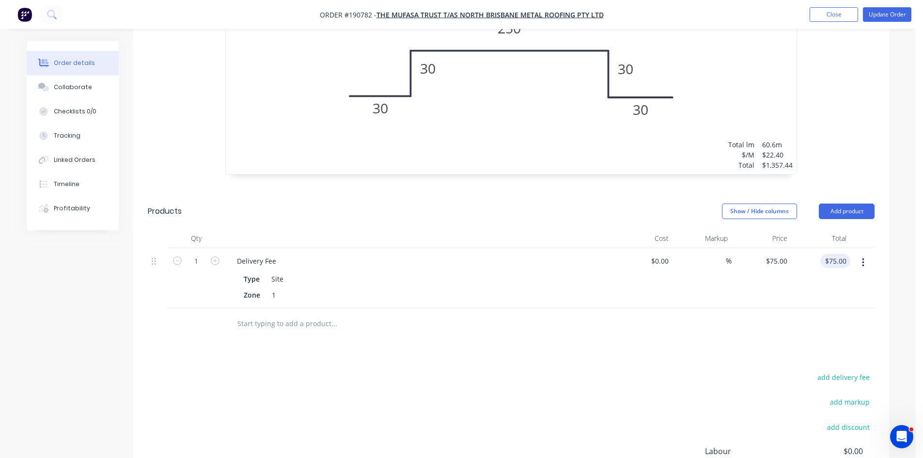
scroll to position [678, 0]
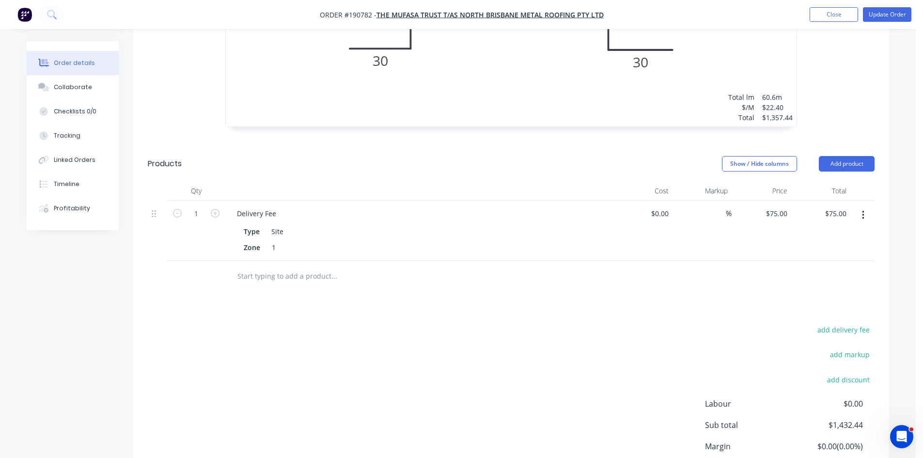
click at [852, 206] on button "button" at bounding box center [863, 214] width 23 height 17
click at [812, 292] on div "Delete" at bounding box center [828, 299] width 75 height 14
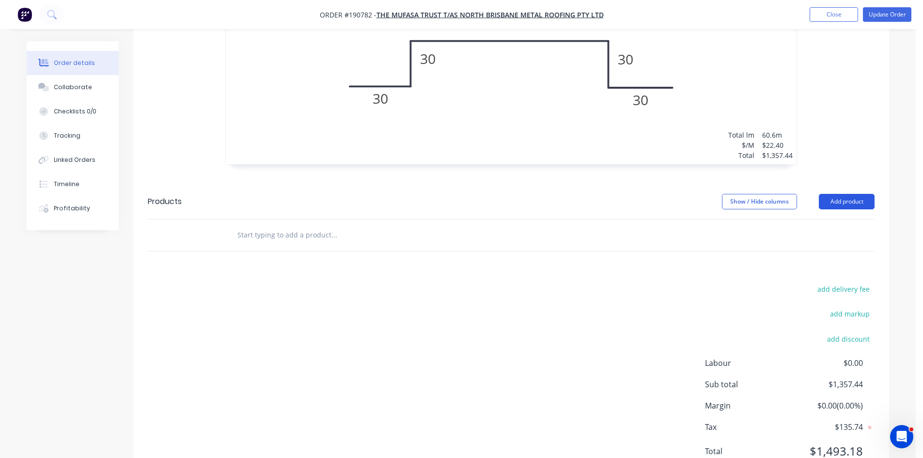
click at [864, 194] on button "Add product" at bounding box center [847, 202] width 56 height 16
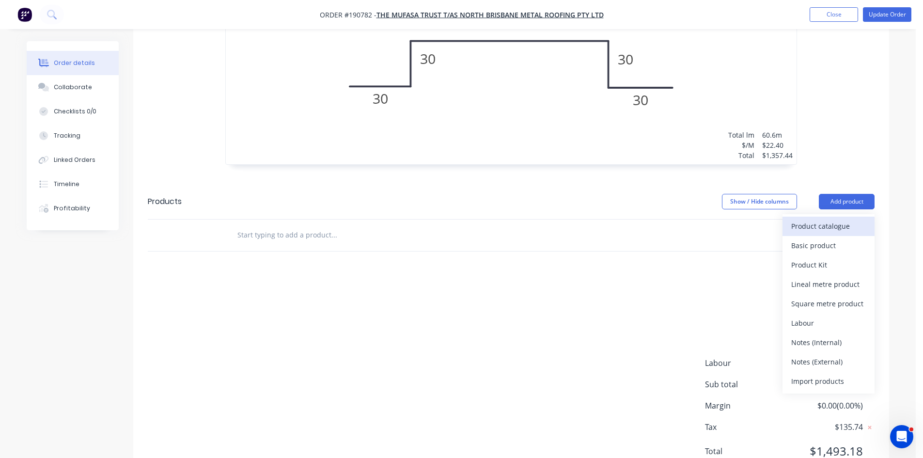
click at [844, 219] on div "Product catalogue" at bounding box center [828, 226] width 75 height 14
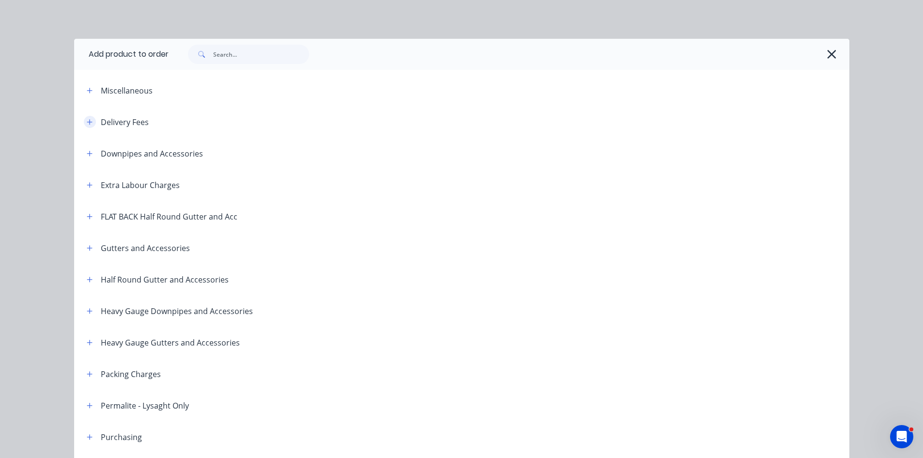
click at [87, 119] on icon "button" at bounding box center [90, 122] width 6 height 7
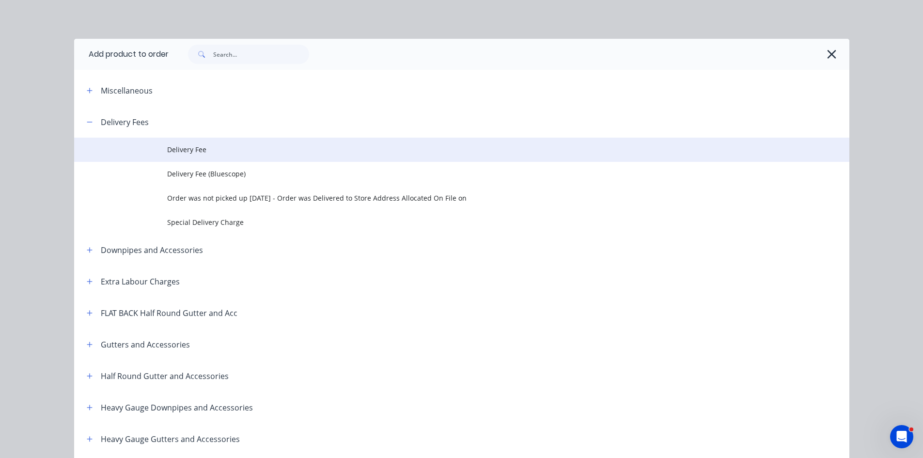
click at [193, 156] on td "Delivery Fee" at bounding box center [508, 150] width 682 height 24
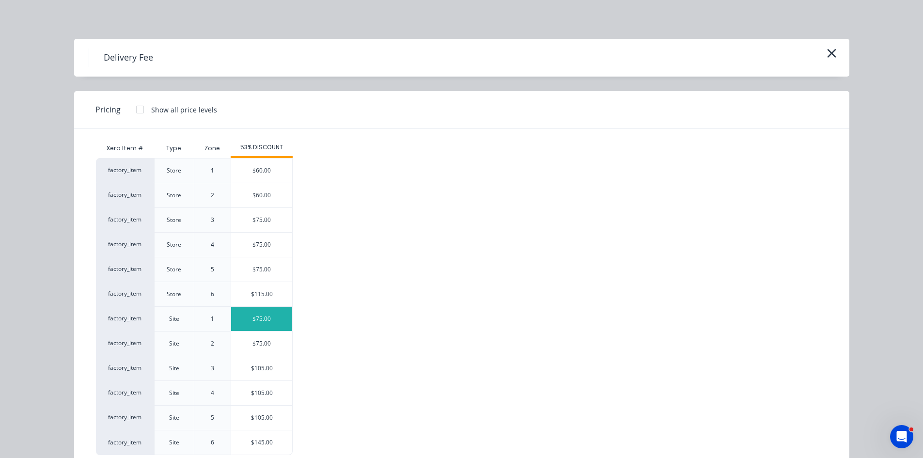
click at [261, 324] on div "$75.00" at bounding box center [261, 319] width 61 height 24
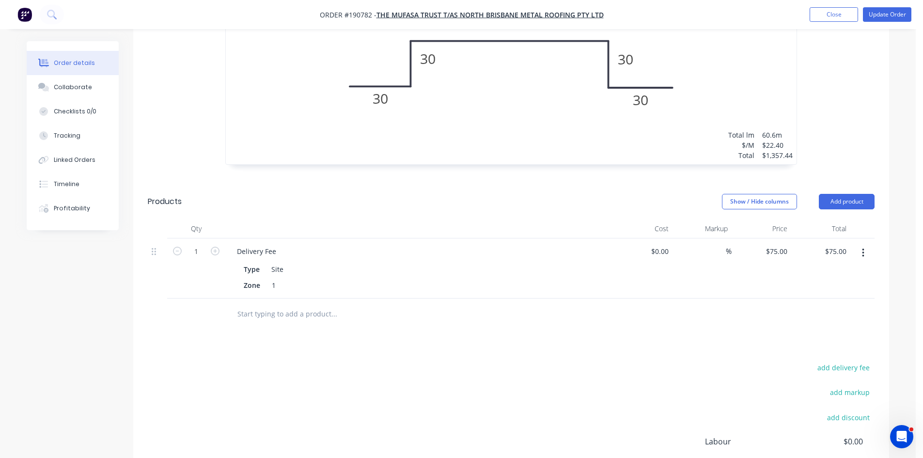
click at [535, 290] on div "Drawings Add drawing 0.8 Zincalume Zincalume Girth 370 1 Tapered - Far side 0 3…" at bounding box center [511, 117] width 756 height 891
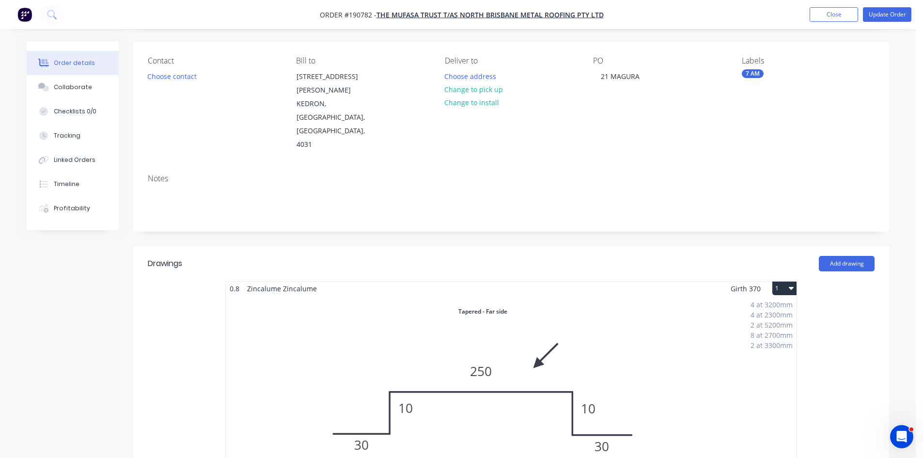
scroll to position [0, 0]
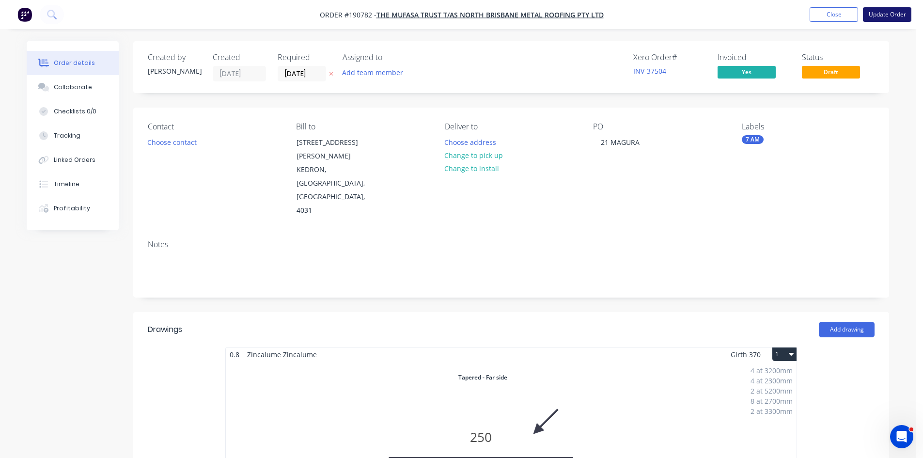
click at [890, 16] on button "Update Order" at bounding box center [887, 14] width 48 height 15
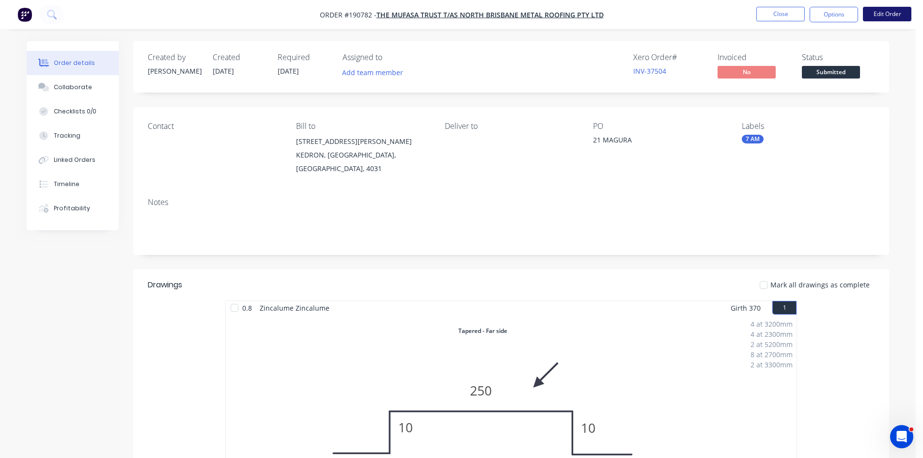
click at [887, 17] on button "Edit Order" at bounding box center [887, 14] width 48 height 15
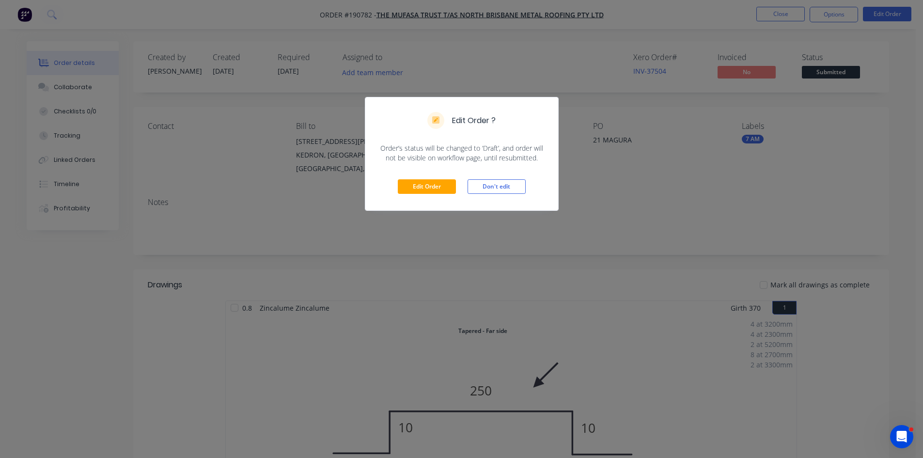
click at [425, 176] on div "Edit Order Don't edit" at bounding box center [461, 186] width 193 height 47
click at [422, 186] on button "Edit Order" at bounding box center [427, 186] width 58 height 15
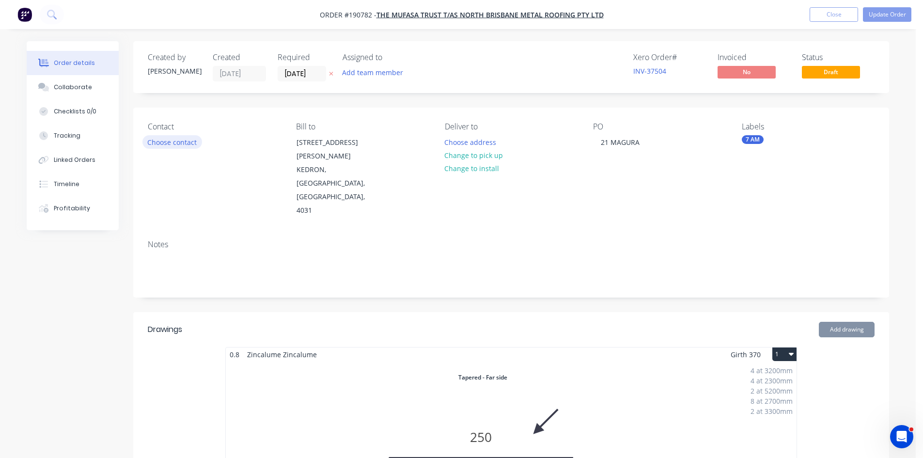
click at [190, 143] on button "Choose contact" at bounding box center [172, 141] width 60 height 13
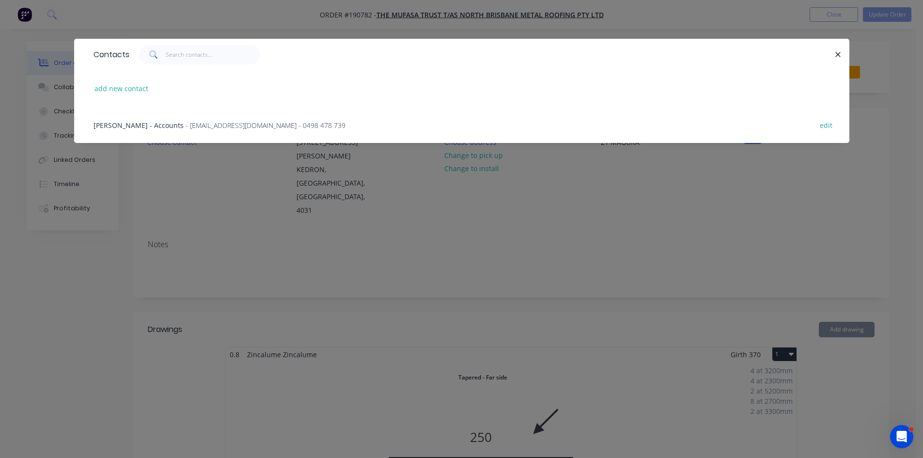
click at [164, 124] on span "Kayne Langi - Accounts" at bounding box center [139, 125] width 90 height 9
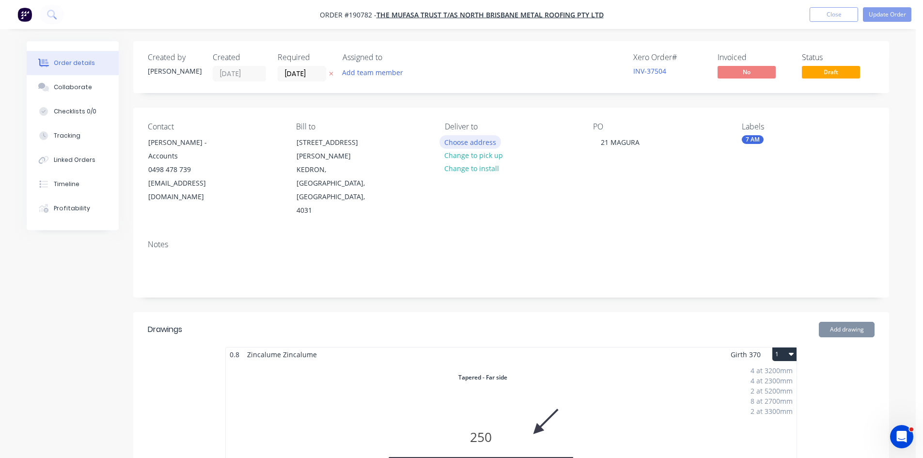
click at [461, 144] on button "Choose address" at bounding box center [470, 141] width 62 height 13
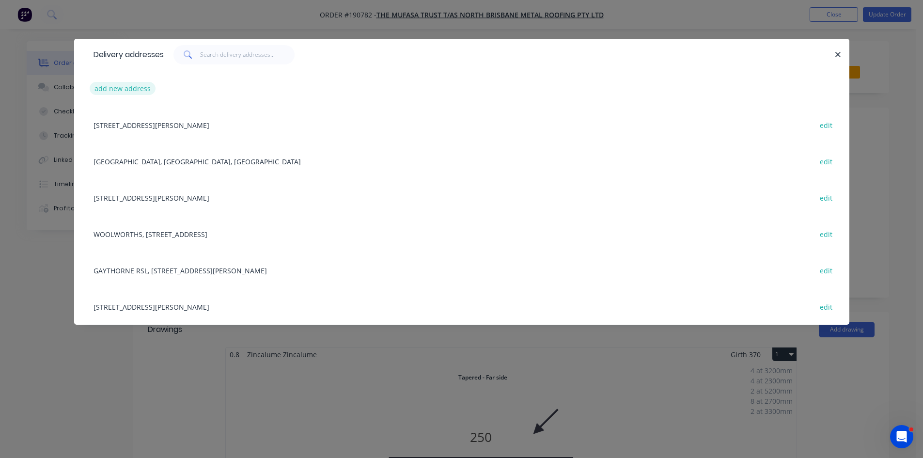
click at [125, 88] on button "add new address" at bounding box center [123, 88] width 66 height 13
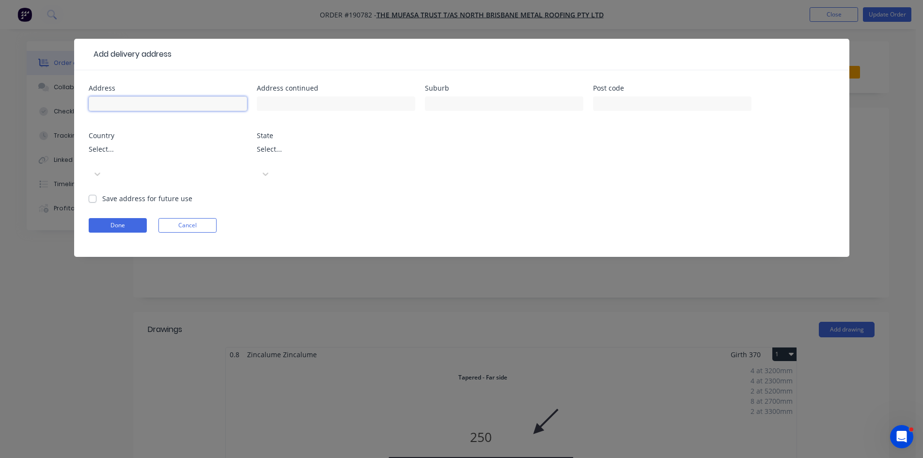
click at [154, 102] on input "text" at bounding box center [168, 103] width 158 height 15
type input "21 MAGURA STREET"
type input "SNOGGERA"
type input "4051"
type input "A"
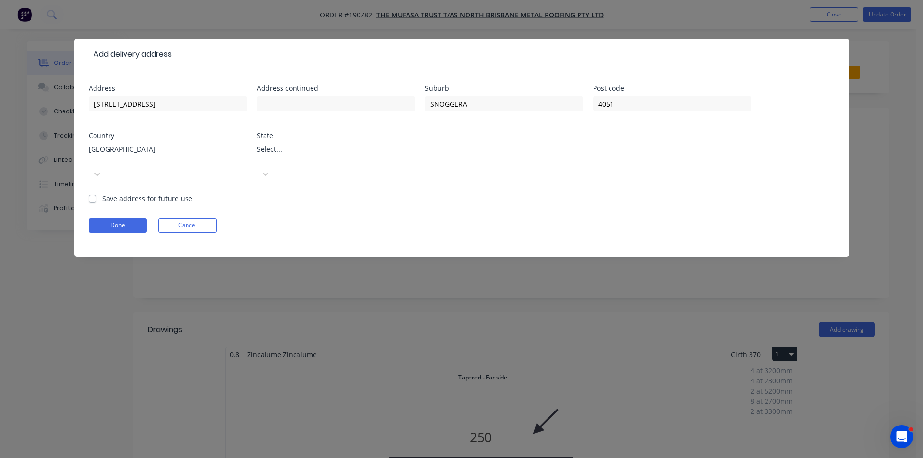
drag, startPoint x: 329, startPoint y: 160, endPoint x: 340, endPoint y: 149, distance: 15.8
click at [330, 159] on div "Select..." at bounding box center [336, 167] width 158 height 52
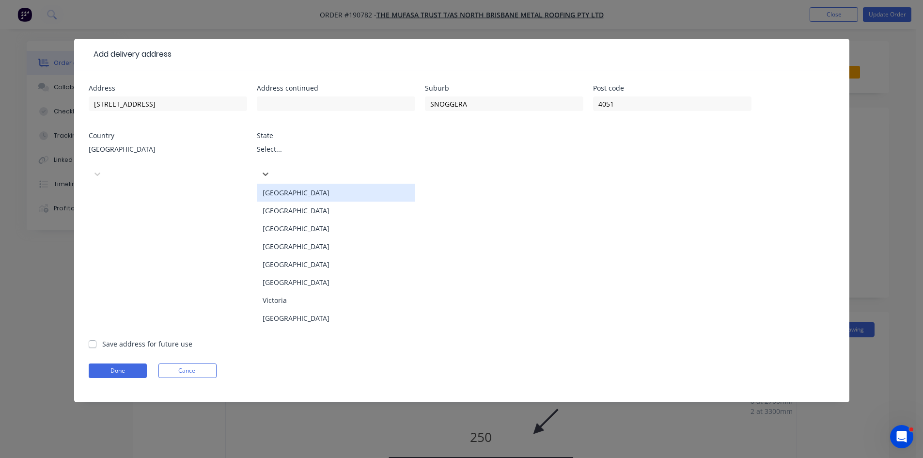
click at [259, 154] on div at bounding box center [258, 160] width 2 height 12
type input "Q"
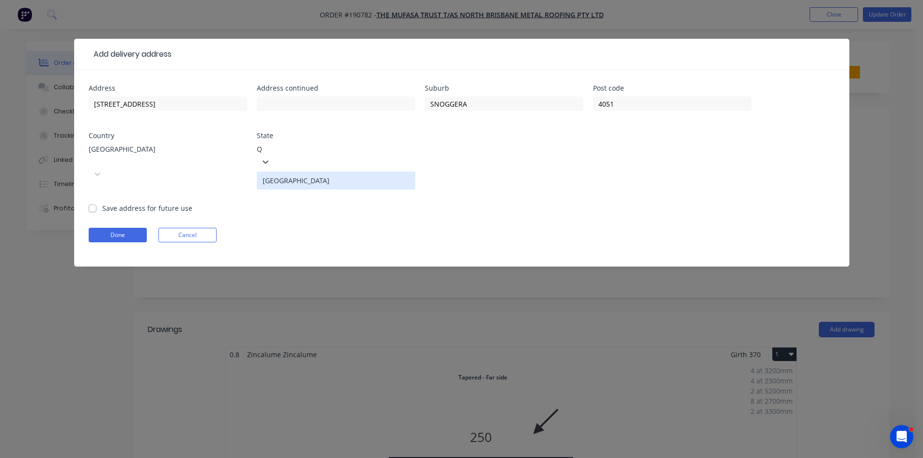
click at [319, 173] on div "Queensland" at bounding box center [336, 180] width 158 height 18
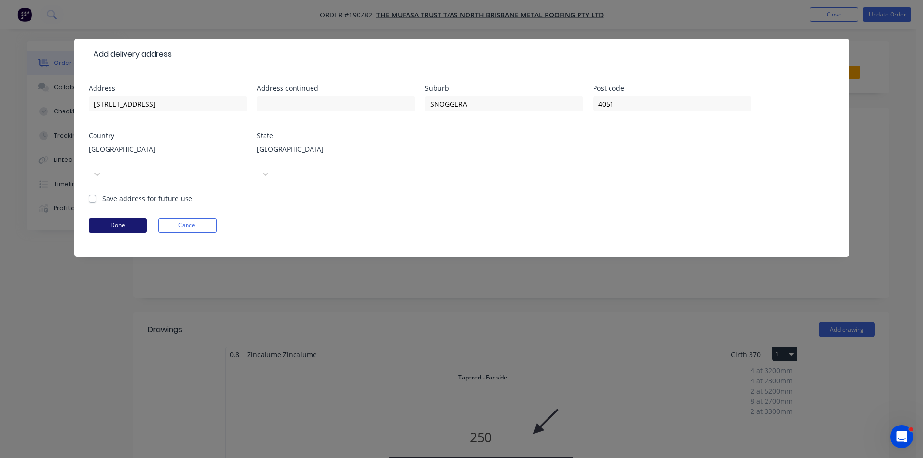
click at [126, 218] on button "Done" at bounding box center [118, 225] width 58 height 15
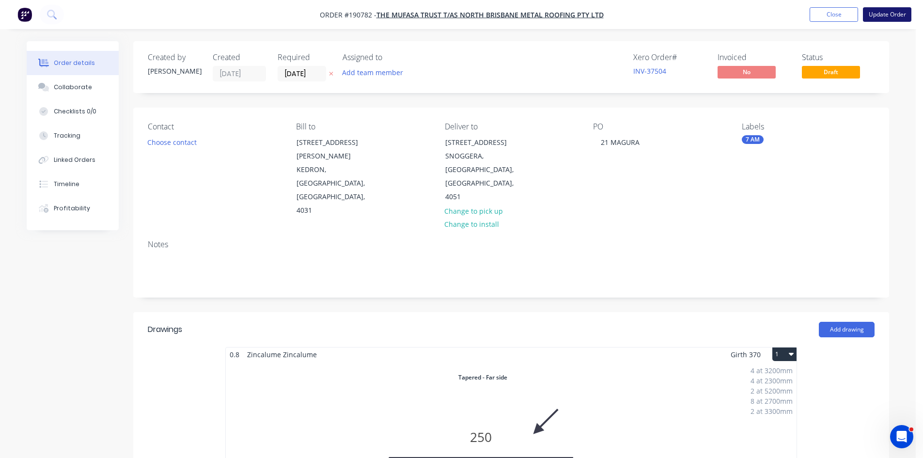
click at [899, 12] on button "Update Order" at bounding box center [887, 14] width 48 height 15
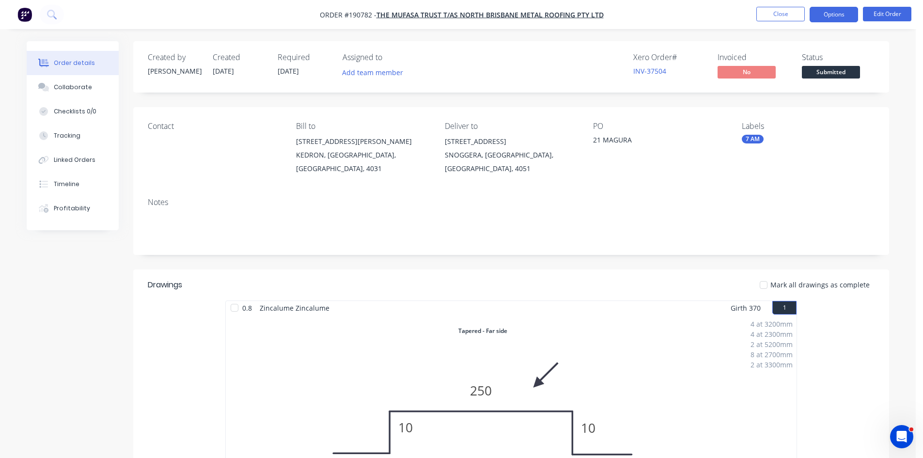
click at [829, 18] on button "Options" at bounding box center [834, 15] width 48 height 16
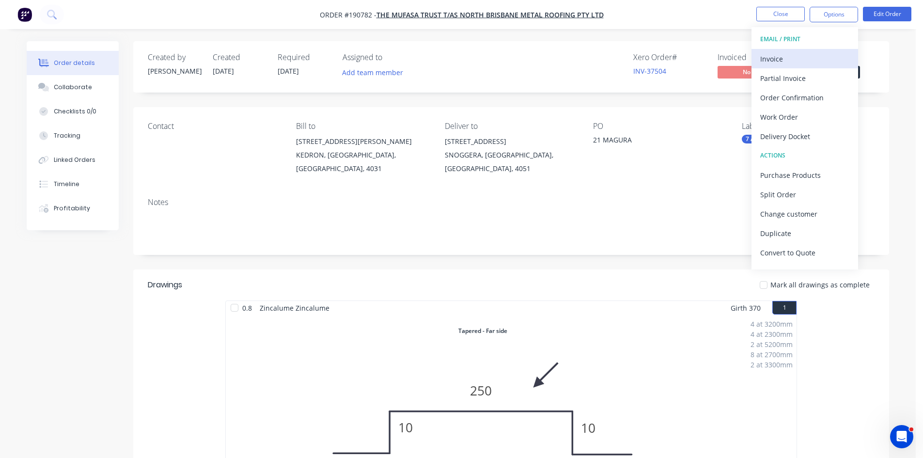
click at [811, 52] on div "Invoice" at bounding box center [804, 59] width 89 height 14
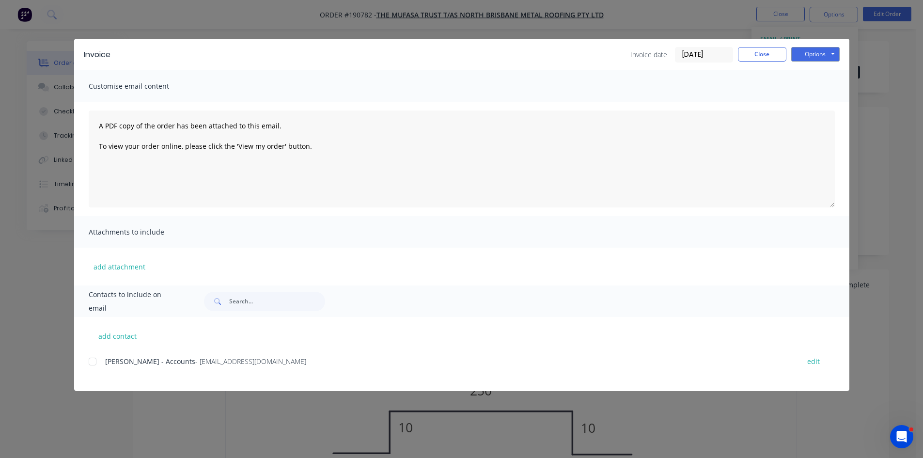
click at [94, 359] on div at bounding box center [92, 361] width 19 height 19
click at [809, 53] on button "Options" at bounding box center [815, 54] width 48 height 15
click at [811, 106] on button "Email" at bounding box center [822, 103] width 62 height 16
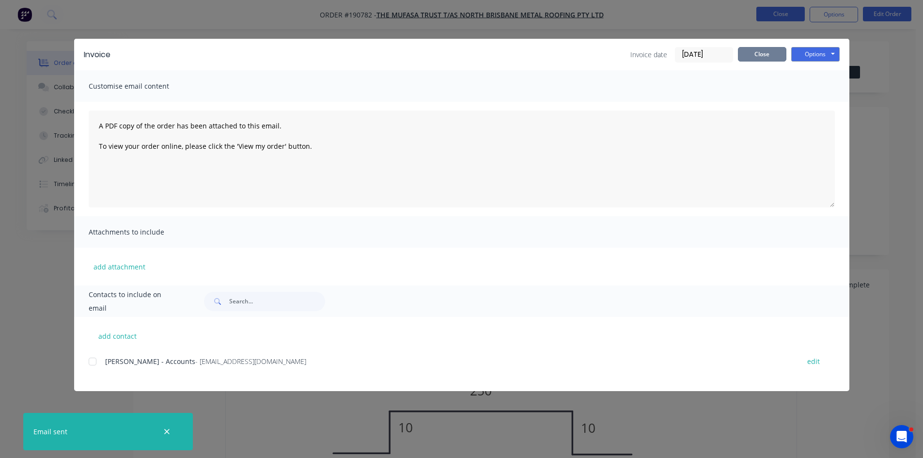
drag, startPoint x: 778, startPoint y: 51, endPoint x: 780, endPoint y: 13, distance: 37.9
click at [778, 51] on button "Close" at bounding box center [762, 54] width 48 height 15
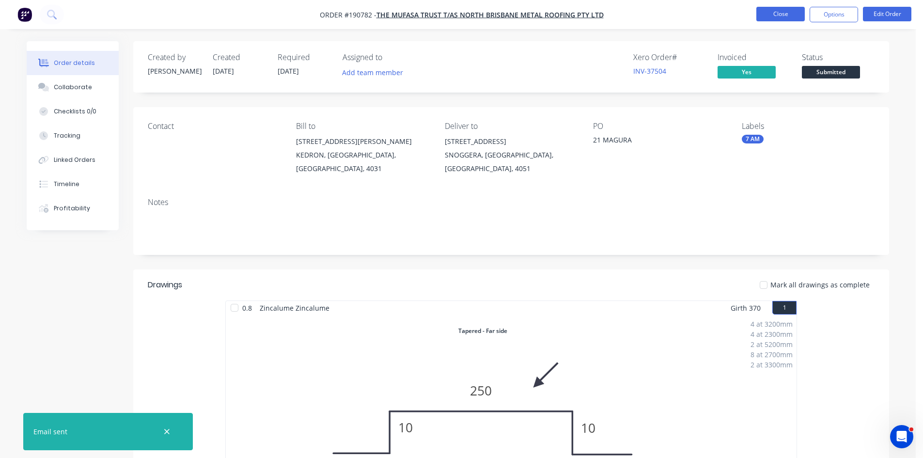
click at [783, 10] on button "Close" at bounding box center [780, 14] width 48 height 15
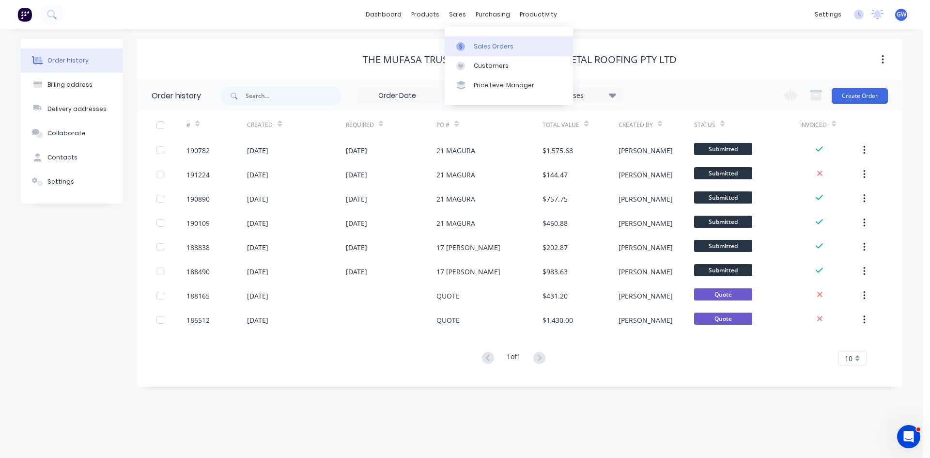
click at [465, 48] on icon at bounding box center [460, 46] width 9 height 9
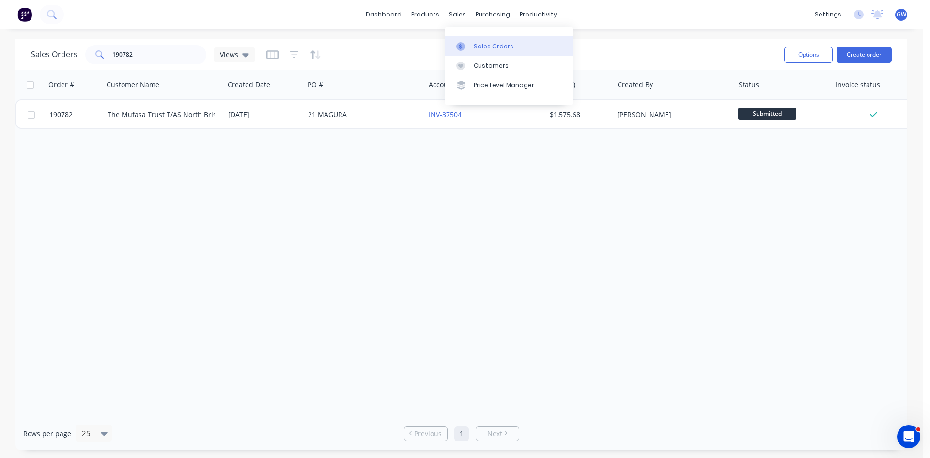
click at [497, 53] on link "Sales Orders" at bounding box center [509, 45] width 128 height 19
drag, startPoint x: 174, startPoint y: 57, endPoint x: 84, endPoint y: 50, distance: 90.9
click at [84, 50] on div "Sales Orders 190782 Views" at bounding box center [143, 54] width 224 height 19
type input "191036"
click at [577, 110] on div "$323.60" at bounding box center [578, 115] width 57 height 10
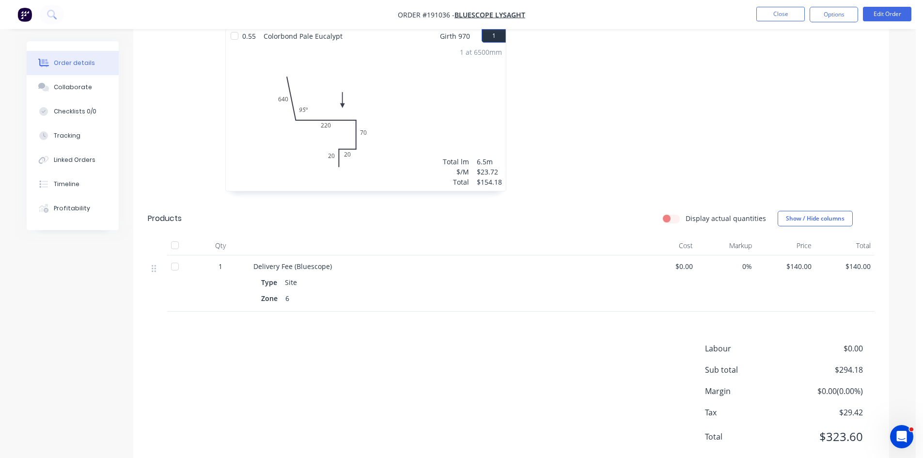
scroll to position [288, 0]
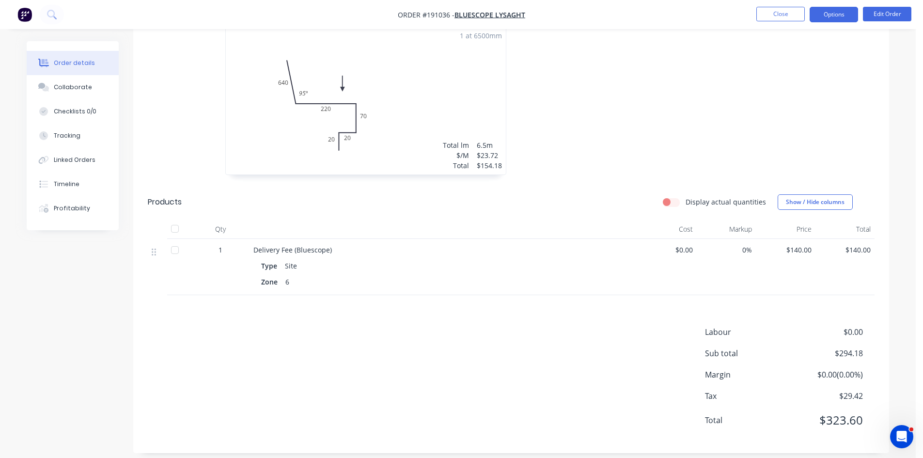
drag, startPoint x: 839, startPoint y: 13, endPoint x: 839, endPoint y: 21, distance: 7.8
click at [839, 13] on button "Options" at bounding box center [834, 15] width 48 height 16
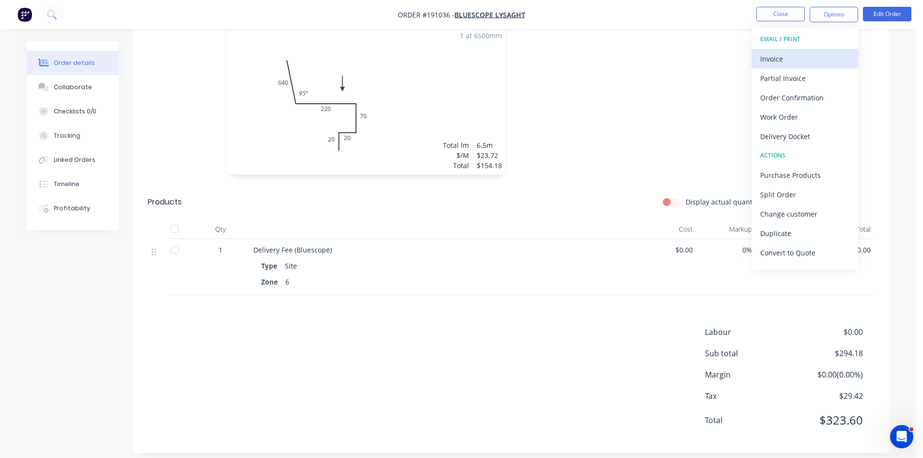
click at [819, 56] on div "Invoice" at bounding box center [804, 59] width 89 height 14
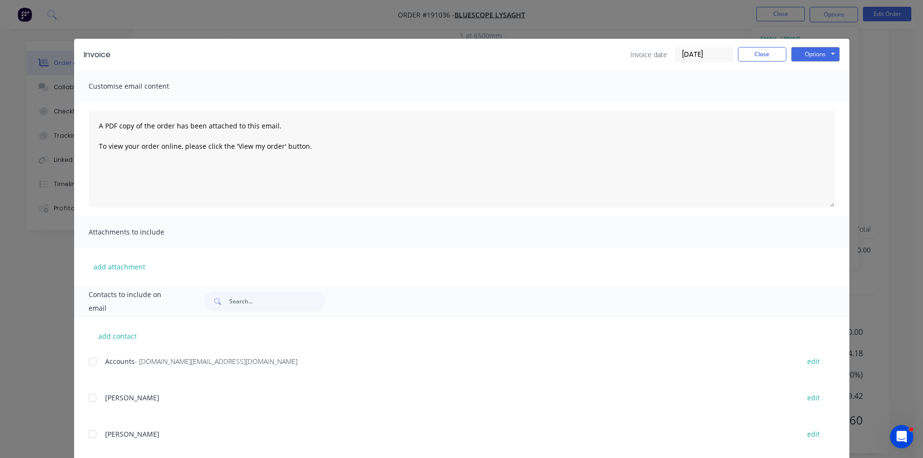
click at [93, 364] on div at bounding box center [92, 361] width 19 height 19
click at [810, 55] on button "Options" at bounding box center [815, 54] width 48 height 15
click at [804, 100] on button "Email" at bounding box center [822, 103] width 62 height 16
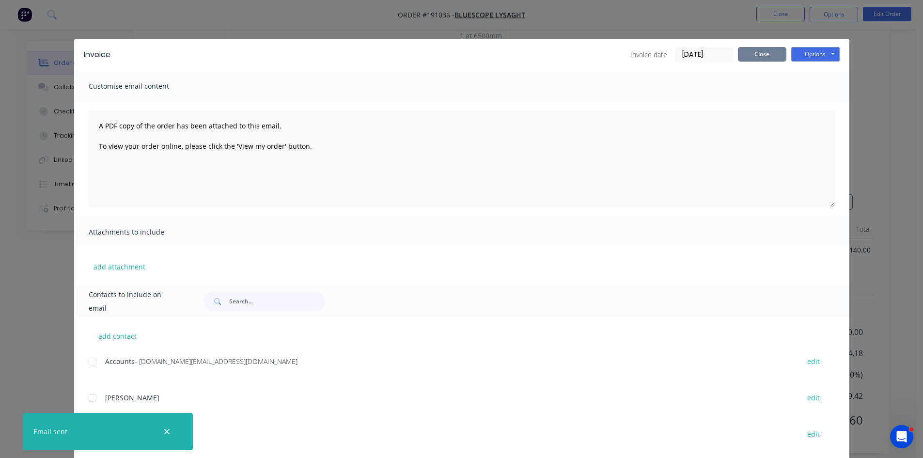
drag, startPoint x: 745, startPoint y: 60, endPoint x: 761, endPoint y: 50, distance: 18.7
click at [749, 57] on button "Close" at bounding box center [762, 54] width 48 height 15
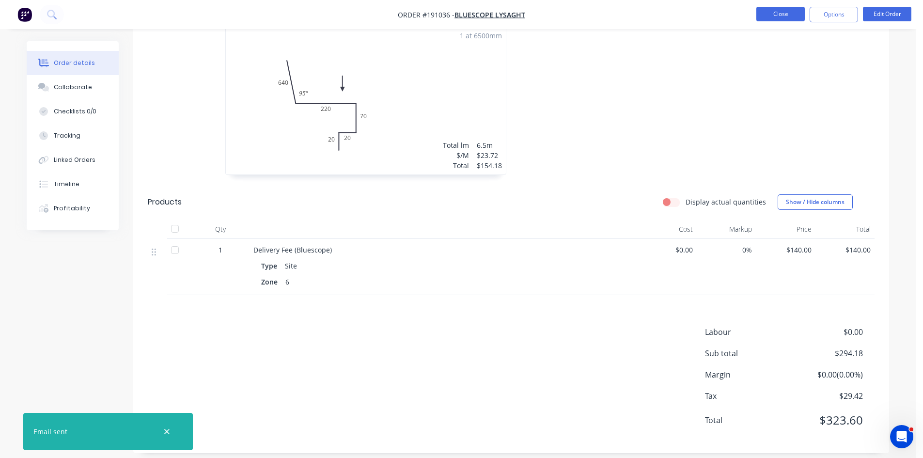
click at [790, 17] on button "Close" at bounding box center [780, 14] width 48 height 15
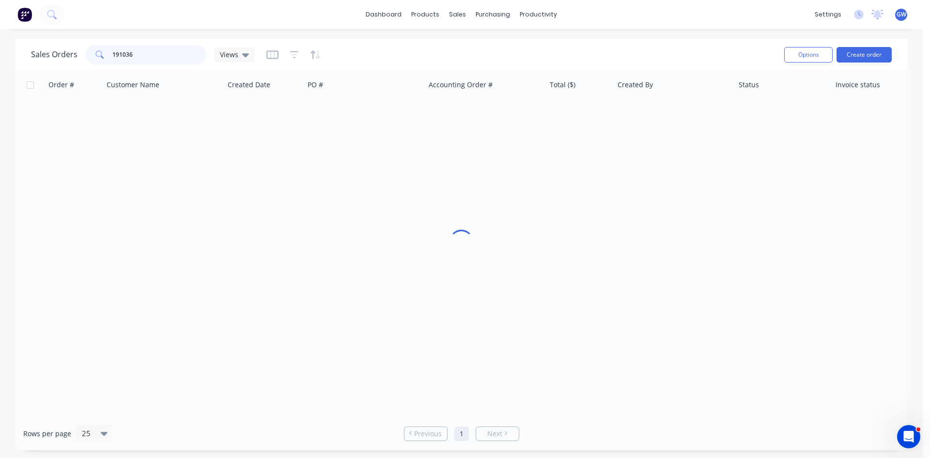
drag, startPoint x: 162, startPoint y: 53, endPoint x: 47, endPoint y: 53, distance: 115.3
click at [47, 53] on div "Sales Orders 191036 Views" at bounding box center [143, 54] width 224 height 19
type input "191151"
click at [637, 105] on div "Hannah Kirk" at bounding box center [673, 114] width 121 height 29
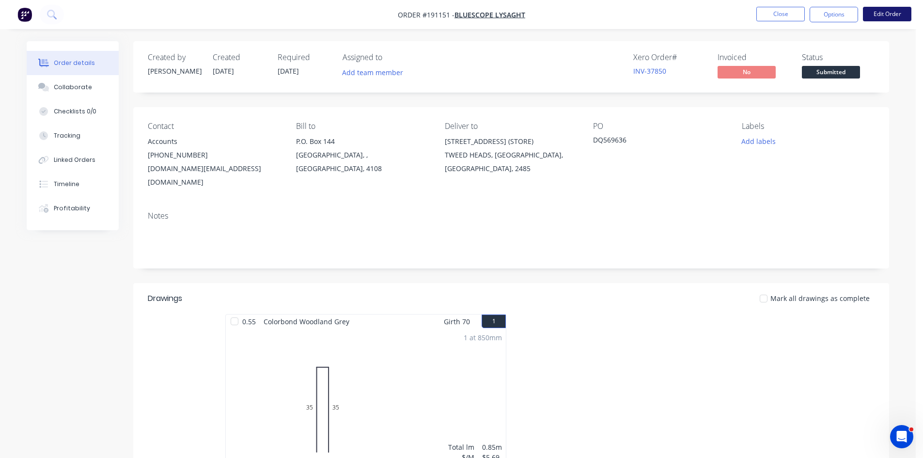
click at [905, 19] on button "Edit Order" at bounding box center [887, 14] width 48 height 15
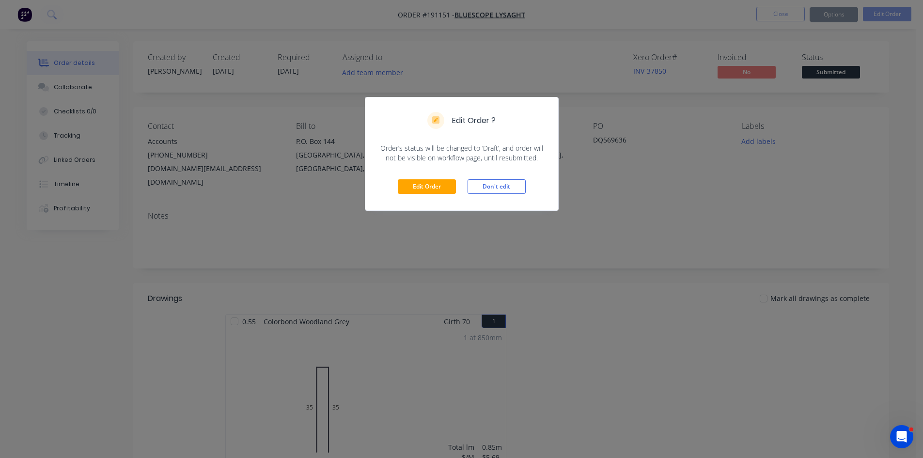
click at [463, 250] on div "Edit Order ? Order’s status will be changed to ‘Draft’, and order will not be v…" at bounding box center [461, 229] width 923 height 458
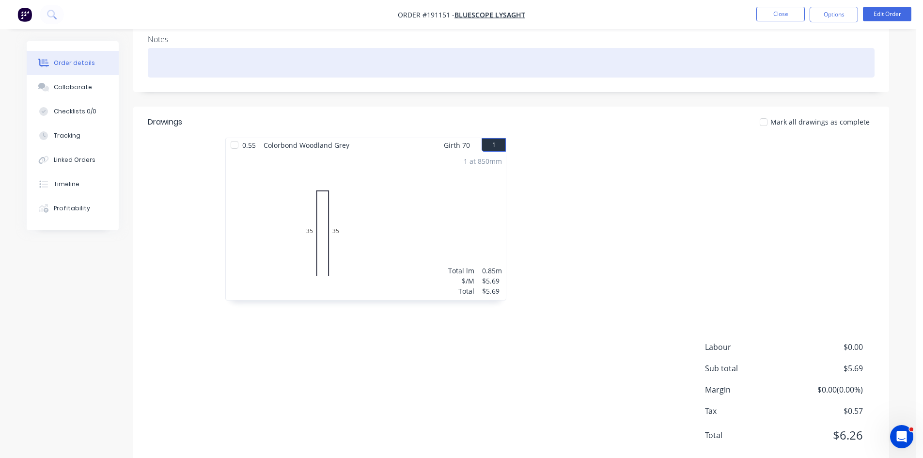
scroll to position [187, 0]
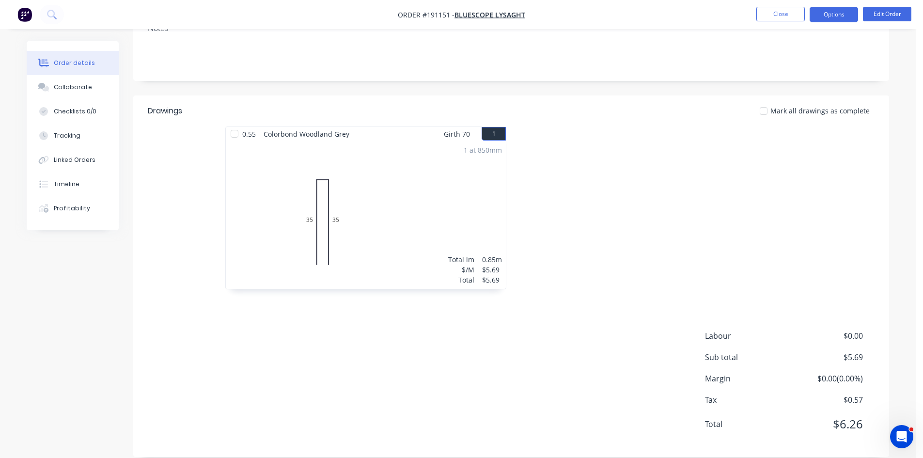
click at [826, 8] on button "Options" at bounding box center [834, 15] width 48 height 16
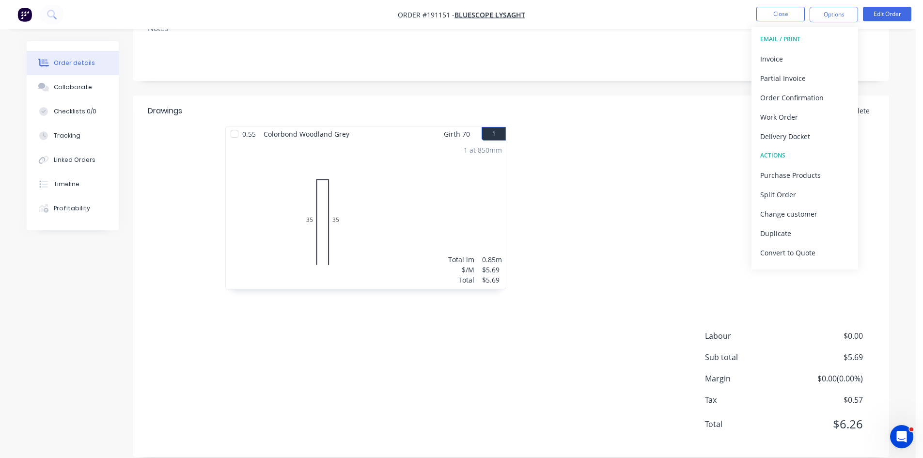
click at [806, 48] on button "EMAIL / PRINT" at bounding box center [804, 39] width 107 height 19
click at [801, 54] on div "Invoice" at bounding box center [804, 59] width 89 height 14
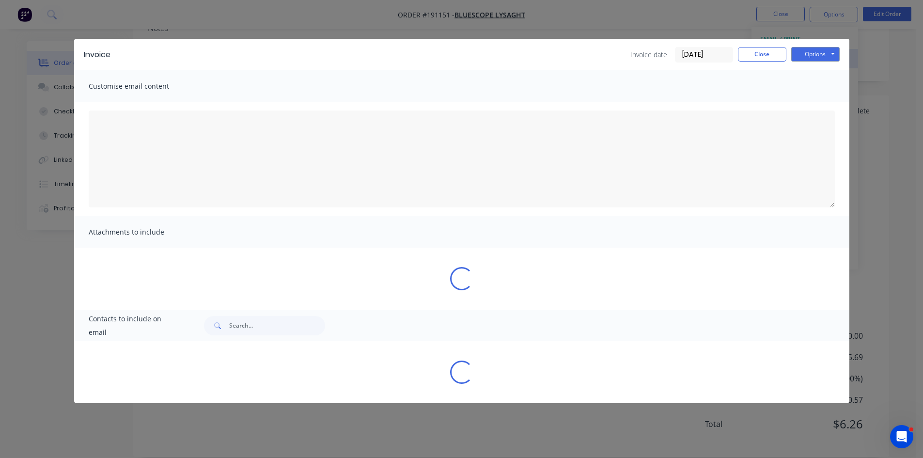
type textarea "A PDF copy of the order has been attached to this email. To view your order onl…"
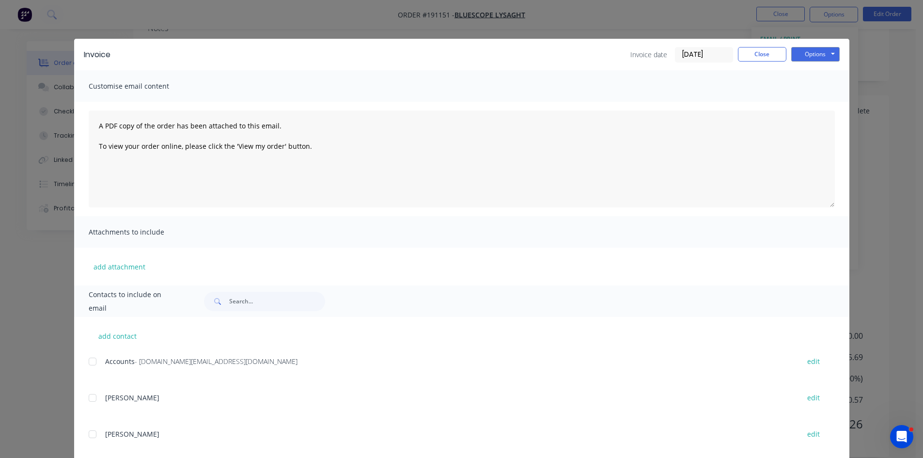
click at [86, 363] on div at bounding box center [92, 361] width 19 height 19
click at [829, 54] on button "Options" at bounding box center [815, 54] width 48 height 15
click at [805, 100] on button "Email" at bounding box center [822, 103] width 62 height 16
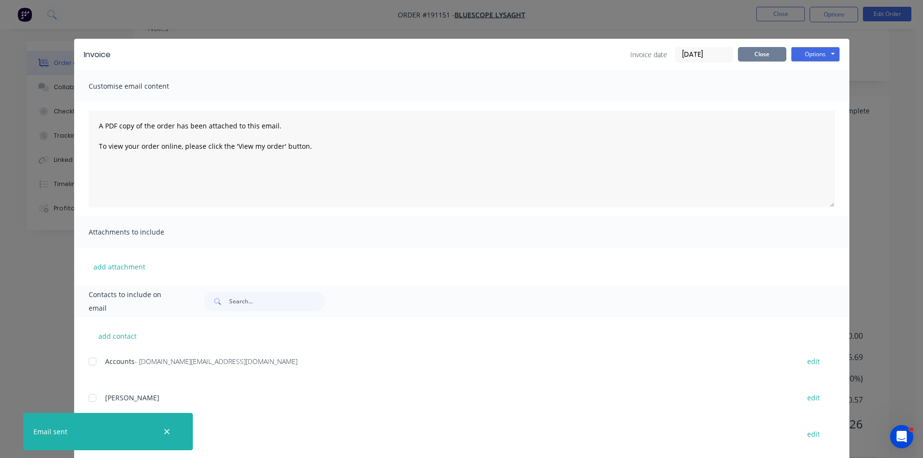
click at [759, 54] on button "Close" at bounding box center [762, 54] width 48 height 15
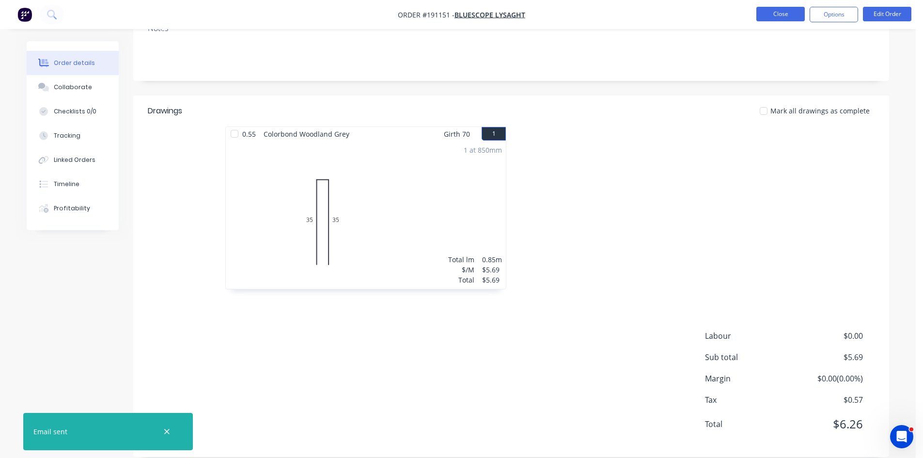
click at [780, 11] on button "Close" at bounding box center [780, 14] width 48 height 15
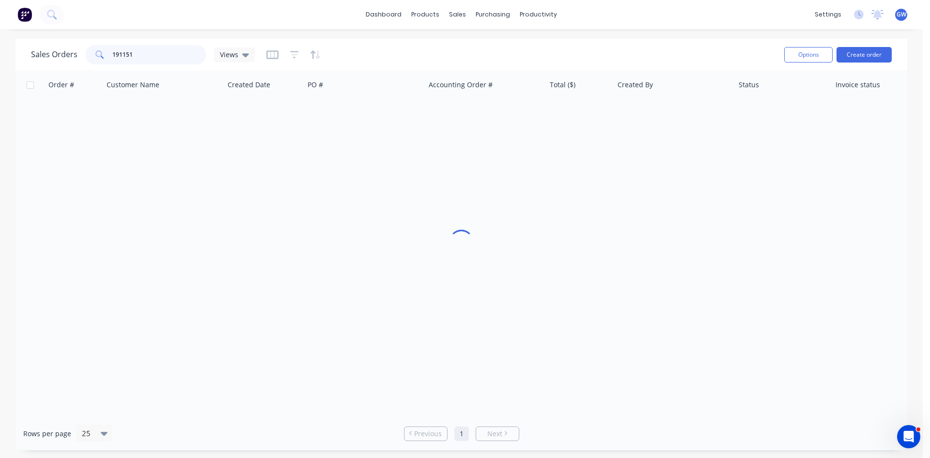
drag, startPoint x: 157, startPoint y: 53, endPoint x: 17, endPoint y: 58, distance: 140.1
click at [17, 58] on div "Sales Orders 191151 Views Options Create order" at bounding box center [462, 54] width 892 height 31
type input "190928"
click at [644, 119] on div "[PERSON_NAME]" at bounding box center [671, 115] width 108 height 10
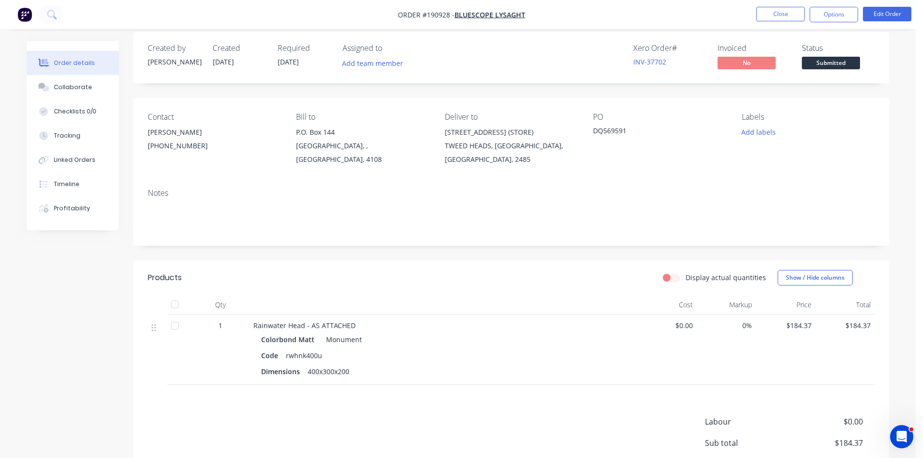
scroll to position [109, 0]
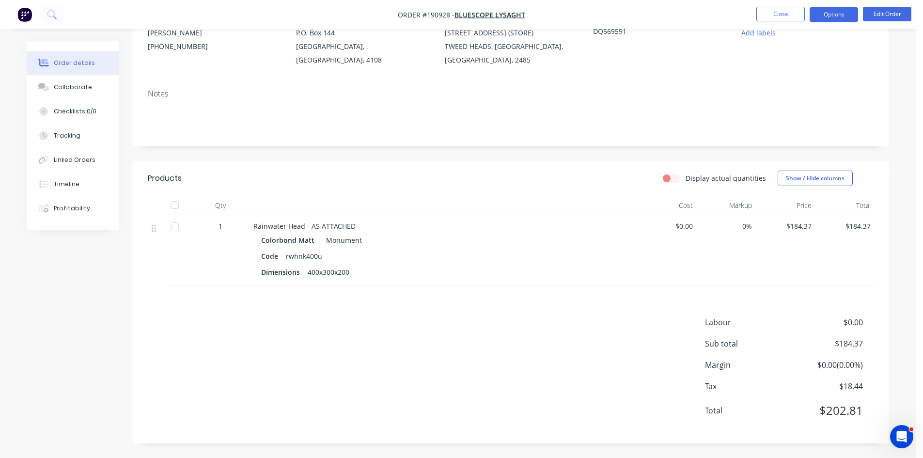
click at [822, 19] on button "Options" at bounding box center [834, 15] width 48 height 16
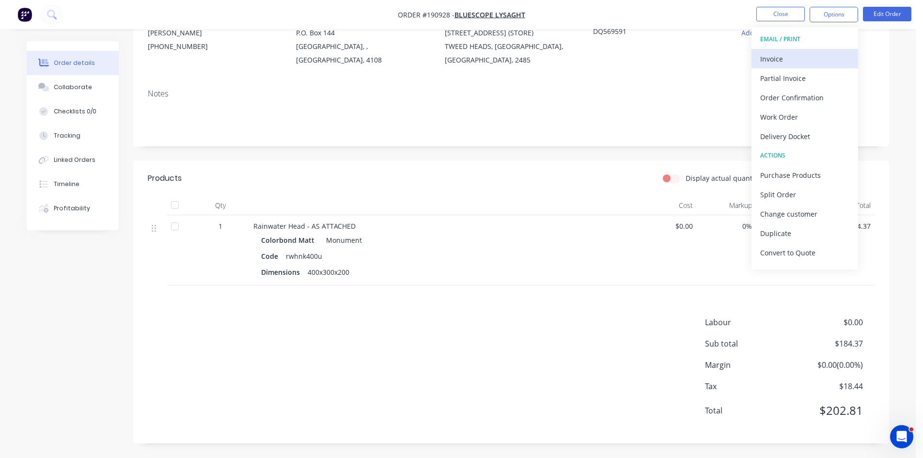
click at [804, 62] on div "Invoice" at bounding box center [804, 59] width 89 height 14
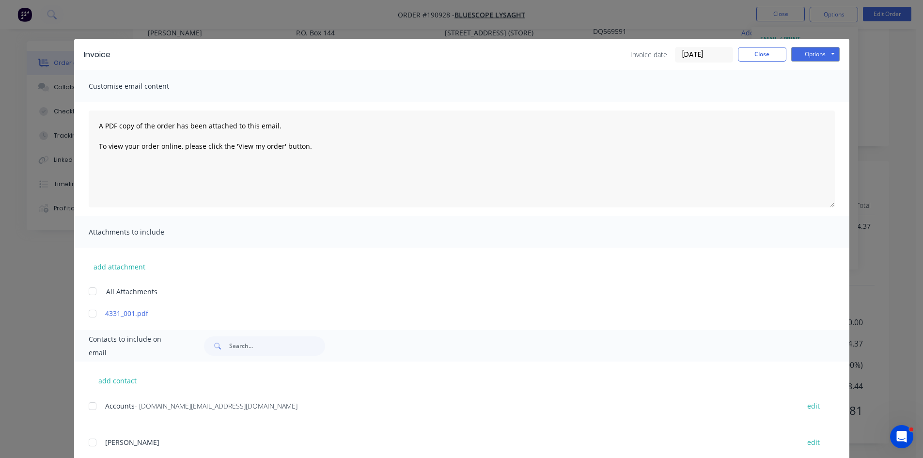
click at [92, 409] on div at bounding box center [92, 405] width 19 height 19
click at [826, 59] on button "Options" at bounding box center [815, 54] width 48 height 15
click at [818, 107] on button "Email" at bounding box center [822, 103] width 62 height 16
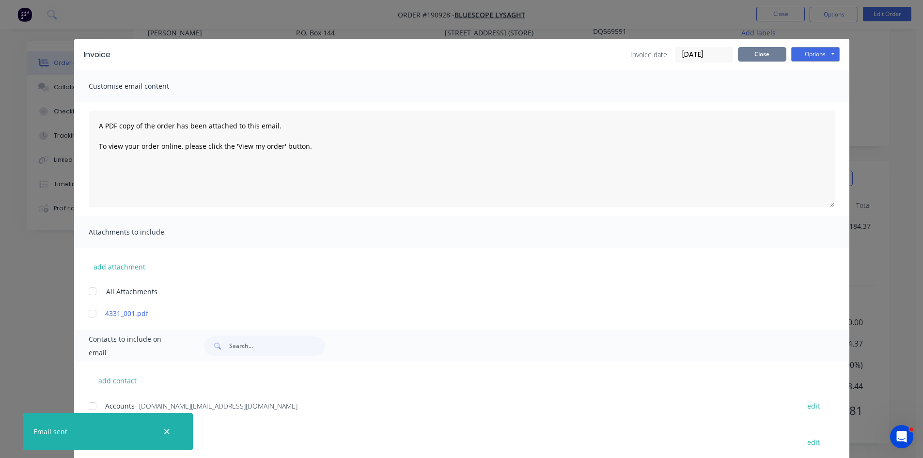
click at [757, 53] on button "Close" at bounding box center [762, 54] width 48 height 15
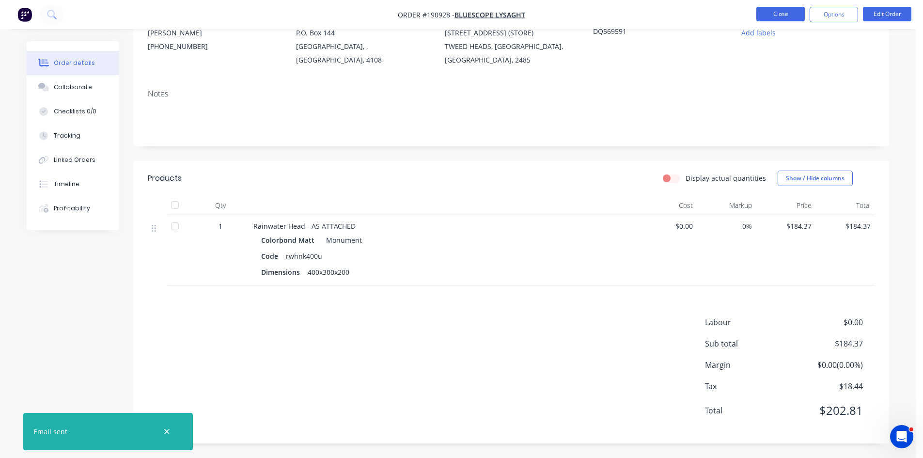
click at [790, 13] on button "Close" at bounding box center [780, 14] width 48 height 15
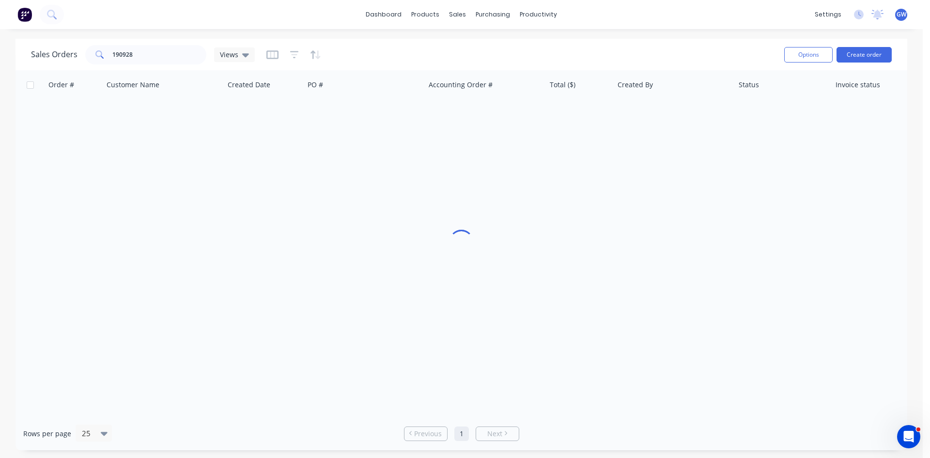
drag, startPoint x: 171, startPoint y: 65, endPoint x: 88, endPoint y: 47, distance: 85.1
click at [78, 51] on div "Sales Orders 190928 Views" at bounding box center [404, 55] width 746 height 24
click at [182, 56] on input "190928" at bounding box center [159, 54] width 94 height 19
type input "190910"
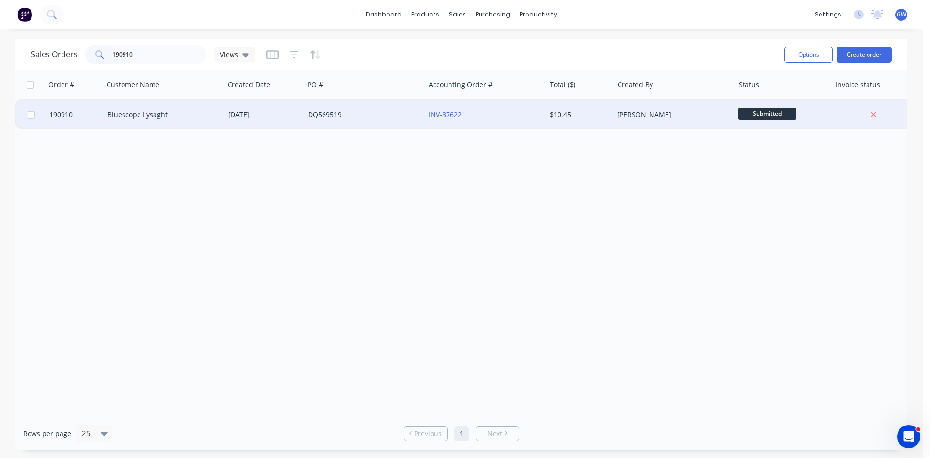
click at [589, 121] on div "$10.45" at bounding box center [580, 114] width 68 height 29
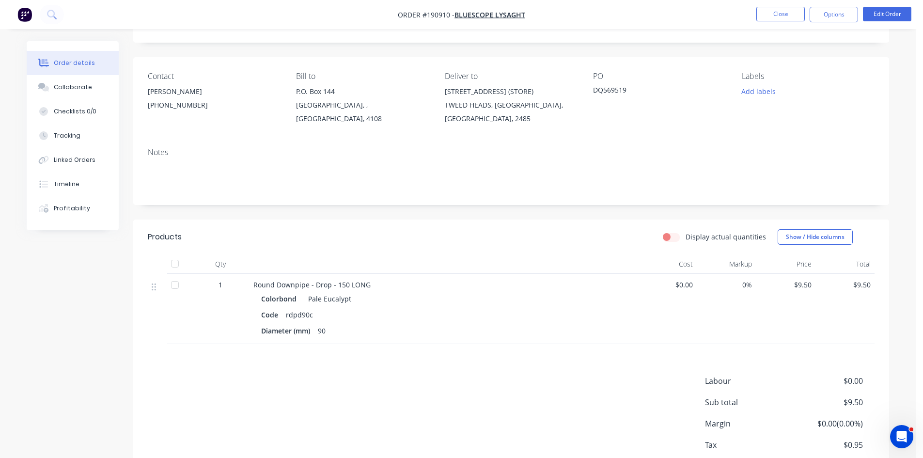
scroll to position [109, 0]
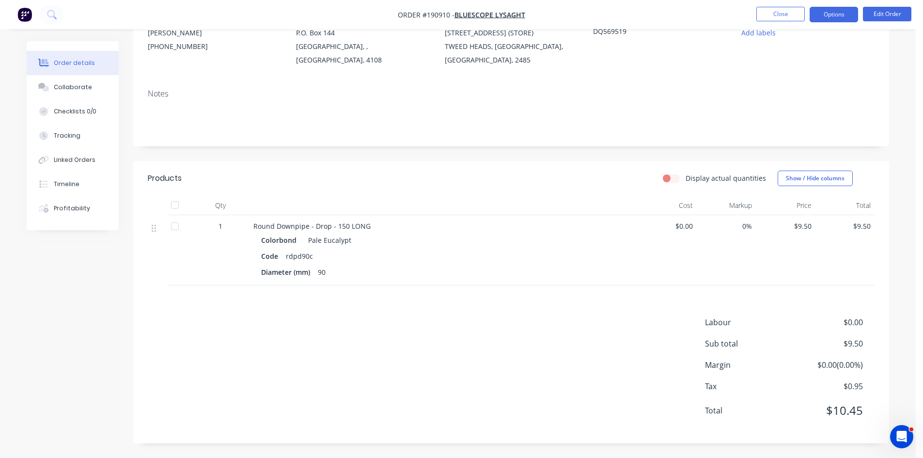
click at [831, 13] on button "Options" at bounding box center [834, 15] width 48 height 16
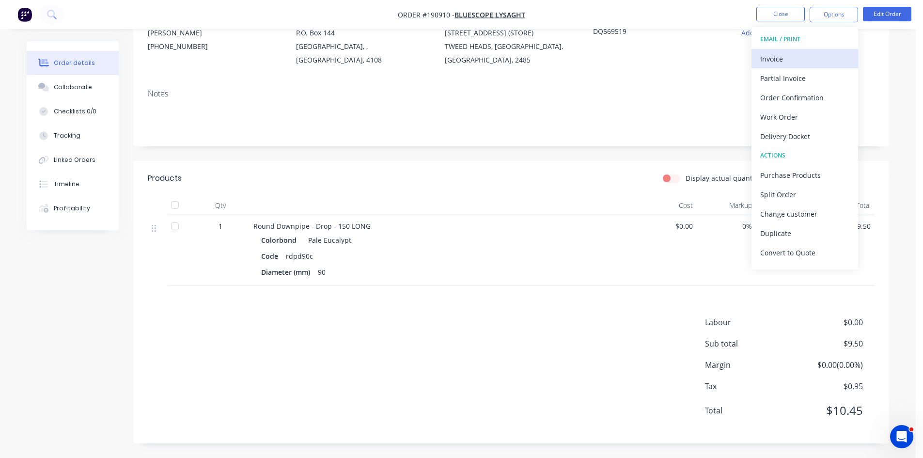
click at [804, 54] on div "Invoice" at bounding box center [804, 59] width 89 height 14
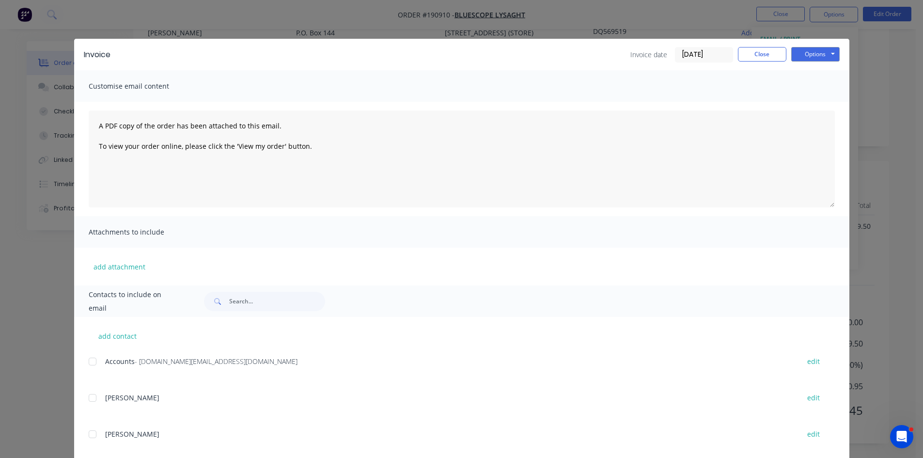
click at [88, 367] on div at bounding box center [92, 361] width 19 height 19
click at [817, 51] on button "Options" at bounding box center [815, 54] width 48 height 15
click at [823, 108] on button "Email" at bounding box center [822, 103] width 62 height 16
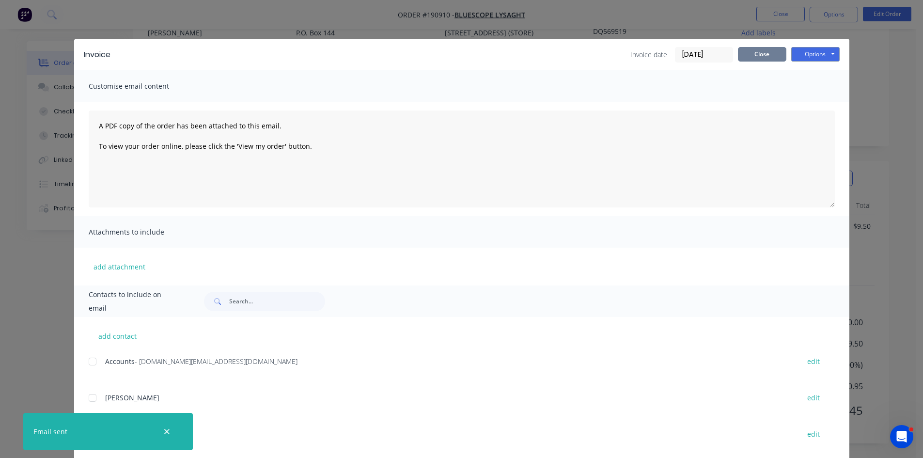
click at [749, 53] on button "Close" at bounding box center [762, 54] width 48 height 15
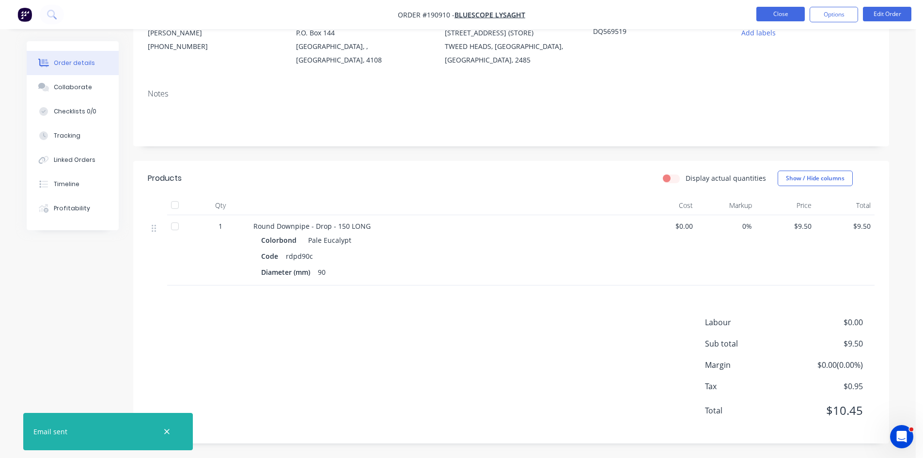
click at [778, 15] on button "Close" at bounding box center [780, 14] width 48 height 15
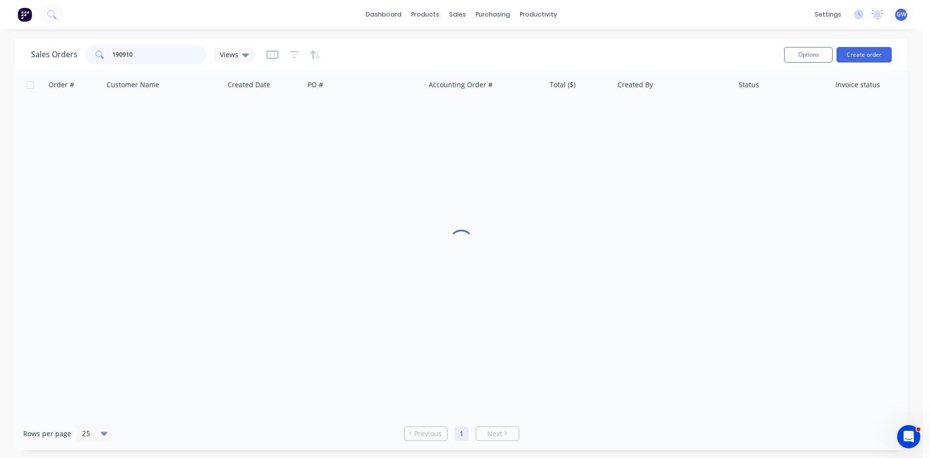
click at [155, 57] on input "190910" at bounding box center [159, 54] width 94 height 19
type input "191111"
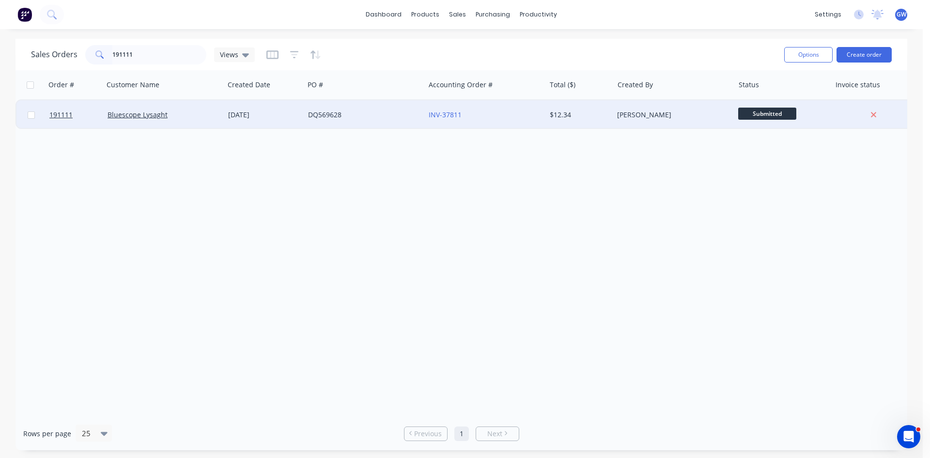
click at [409, 119] on div "DQ569628" at bounding box center [362, 115] width 108 height 10
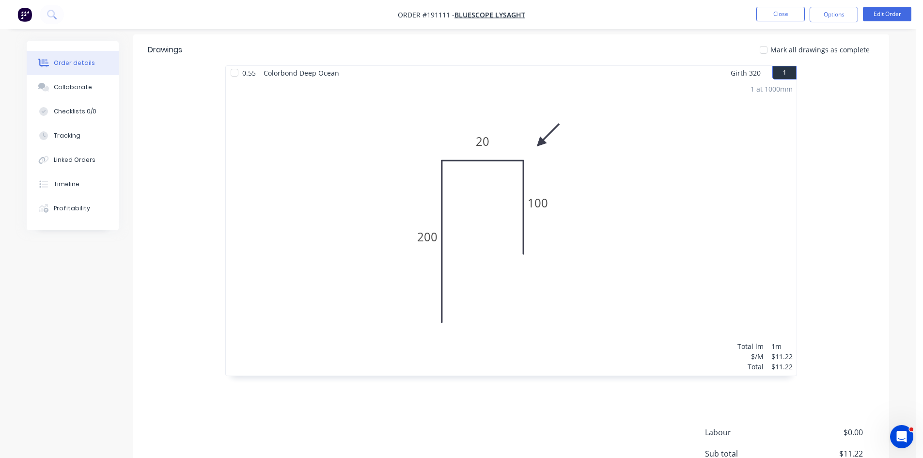
scroll to position [242, 0]
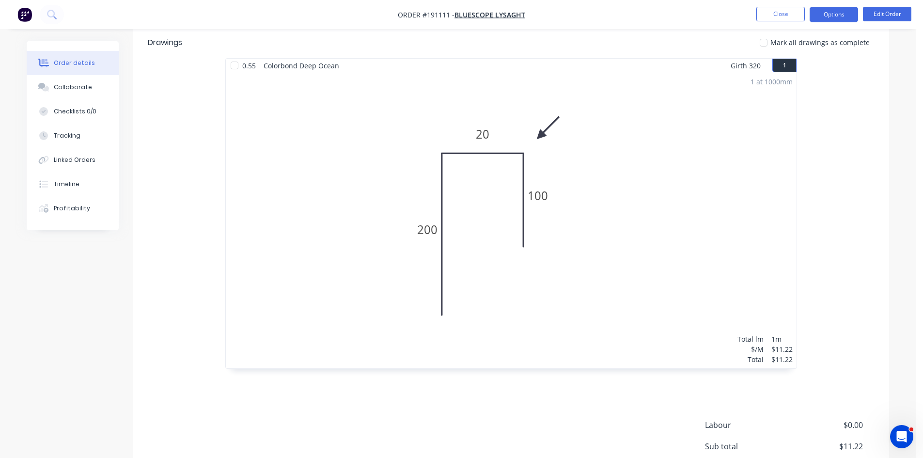
click at [828, 12] on button "Options" at bounding box center [834, 15] width 48 height 16
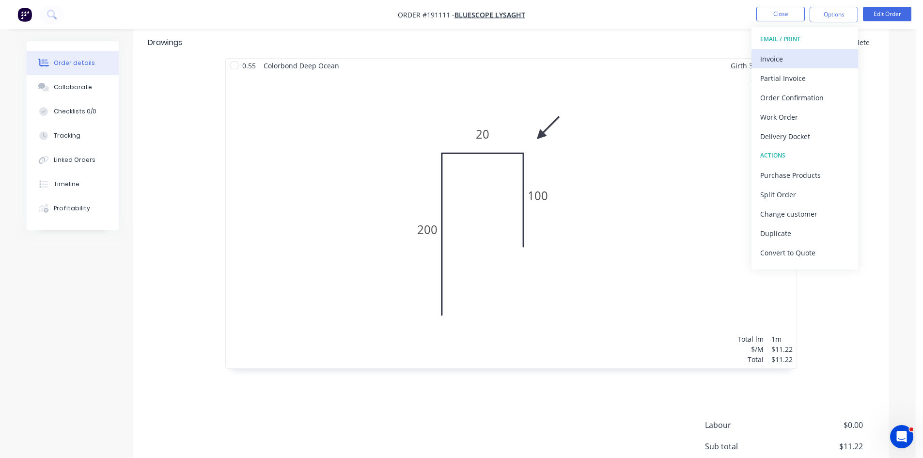
click at [782, 54] on div "Invoice" at bounding box center [804, 59] width 89 height 14
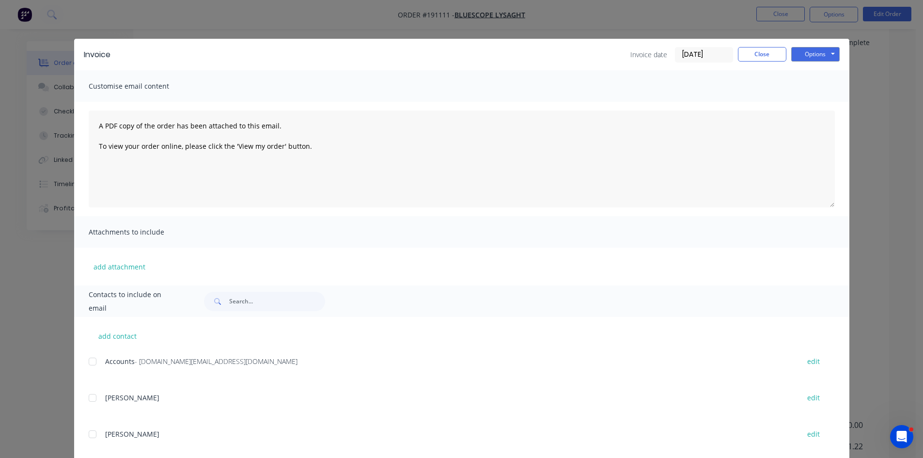
click at [88, 363] on div at bounding box center [92, 361] width 19 height 19
click at [816, 63] on div "Invoice Invoice date 29/08/25 Close Options Preview Print Email" at bounding box center [461, 54] width 775 height 31
click at [819, 56] on button "Options" at bounding box center [815, 54] width 48 height 15
click at [812, 95] on button "Email" at bounding box center [822, 103] width 62 height 16
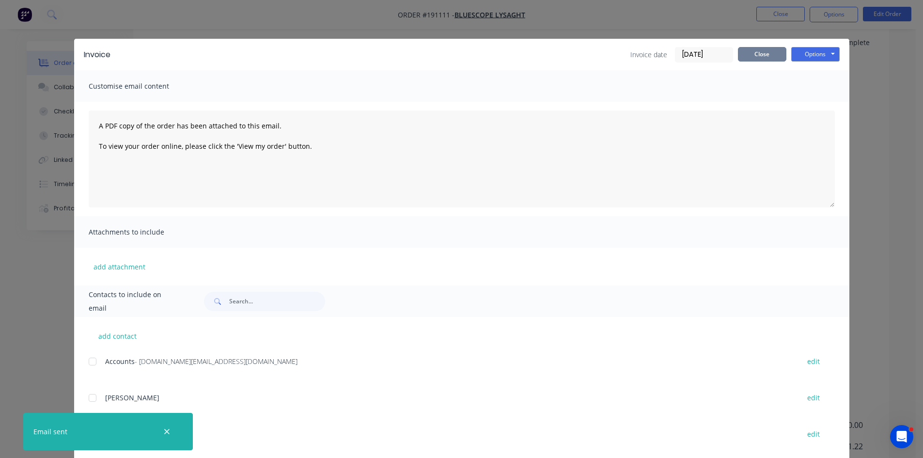
click at [767, 57] on button "Close" at bounding box center [762, 54] width 48 height 15
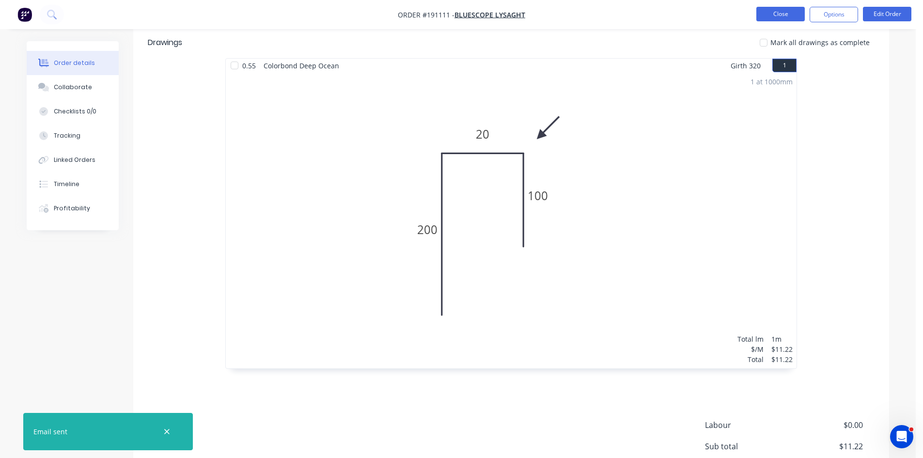
click at [772, 18] on button "Close" at bounding box center [780, 14] width 48 height 15
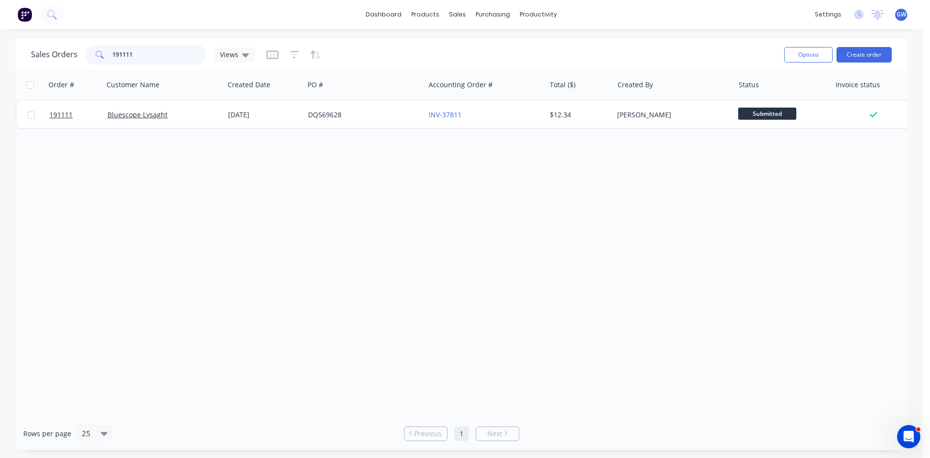
drag, startPoint x: 141, startPoint y: 55, endPoint x: 8, endPoint y: 56, distance: 133.7
click at [8, 56] on div "Sales Orders 191111 Views Options Create order Order # Customer Name Created Da…" at bounding box center [461, 244] width 923 height 411
type input "189201"
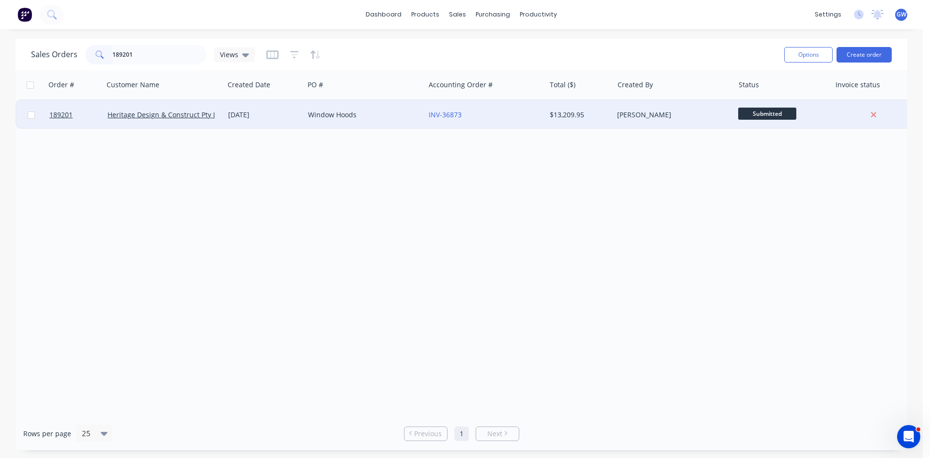
click at [543, 108] on div "INV-36873" at bounding box center [485, 114] width 121 height 29
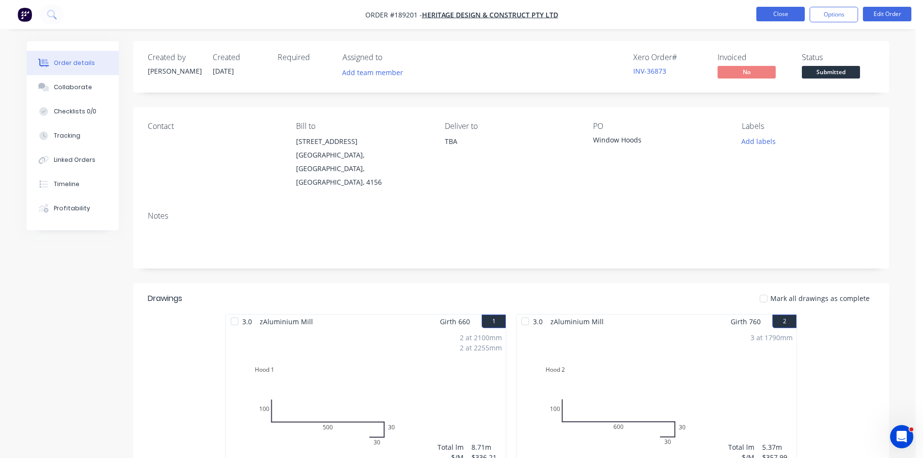
click at [763, 21] on li "Close" at bounding box center [780, 15] width 48 height 16
click at [775, 16] on button "Close" at bounding box center [780, 14] width 48 height 15
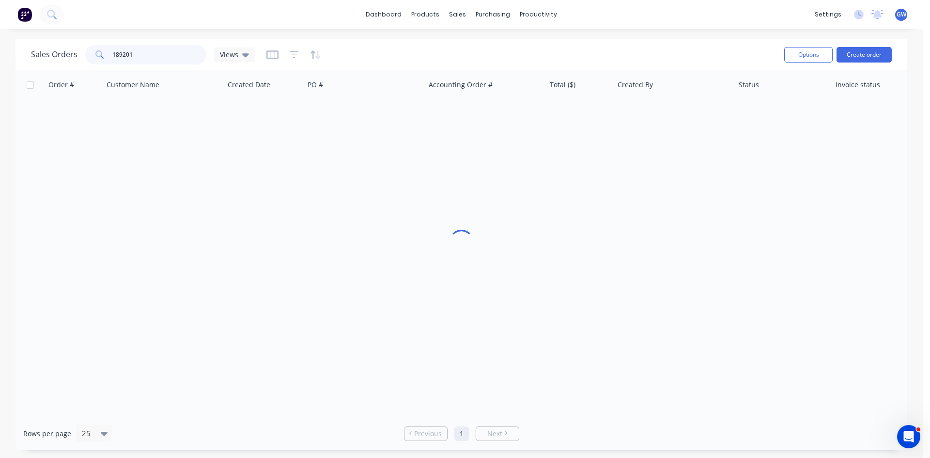
drag, startPoint x: 162, startPoint y: 55, endPoint x: 23, endPoint y: 50, distance: 139.1
click at [23, 50] on div "Sales Orders 189201 Views Options Create order" at bounding box center [462, 54] width 892 height 31
drag, startPoint x: 144, startPoint y: 54, endPoint x: 51, endPoint y: 55, distance: 92.5
click at [51, 55] on div "Sales Orders 190732 Views" at bounding box center [143, 54] width 224 height 19
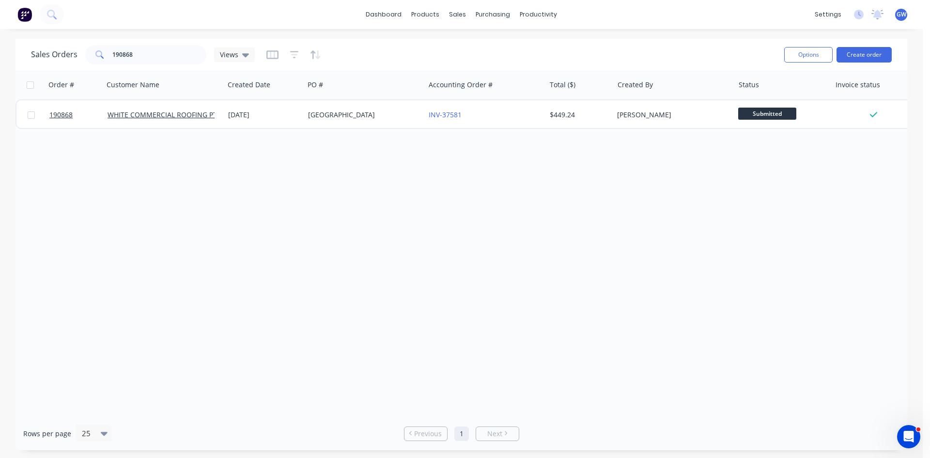
click at [837, 201] on div "Order # Customer Name Created Date PO # Accounting Order # Total ($) Created By…" at bounding box center [462, 243] width 892 height 346
drag, startPoint x: 175, startPoint y: 50, endPoint x: 0, endPoint y: 41, distance: 175.6
click at [0, 41] on div "Sales Orders 190868 Views Options Create order Order # Customer Name Created Da…" at bounding box center [461, 244] width 923 height 411
type input "190811"
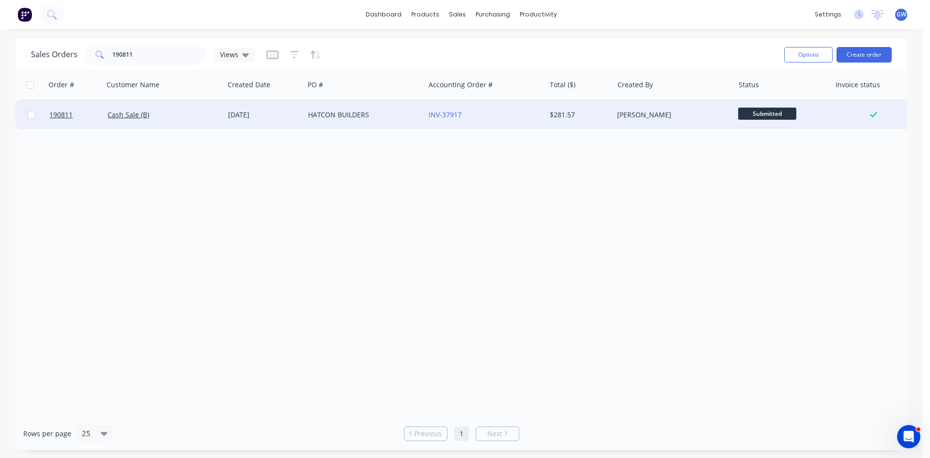
click at [541, 107] on div "INV-37917" at bounding box center [485, 114] width 121 height 29
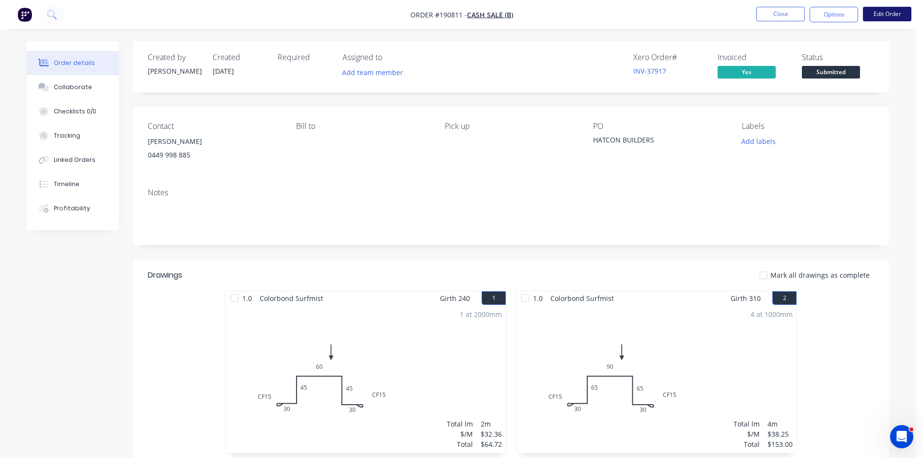
click at [887, 20] on button "Edit Order" at bounding box center [887, 14] width 48 height 15
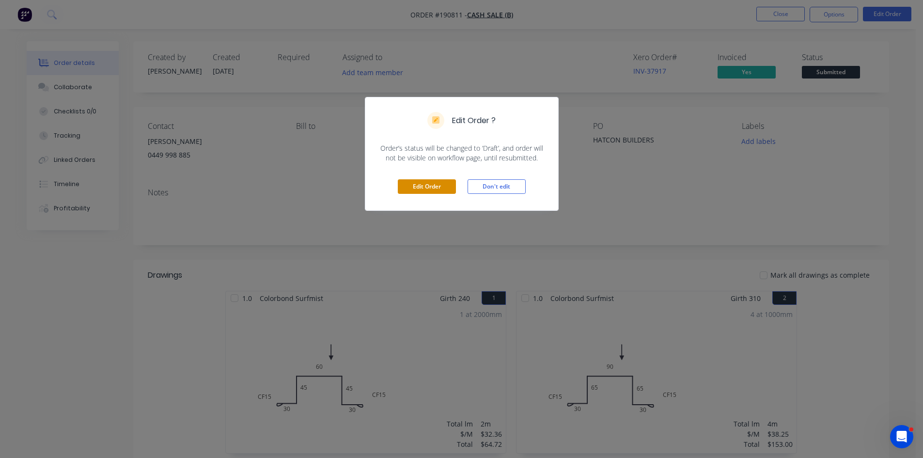
click at [436, 192] on button "Edit Order" at bounding box center [427, 186] width 58 height 15
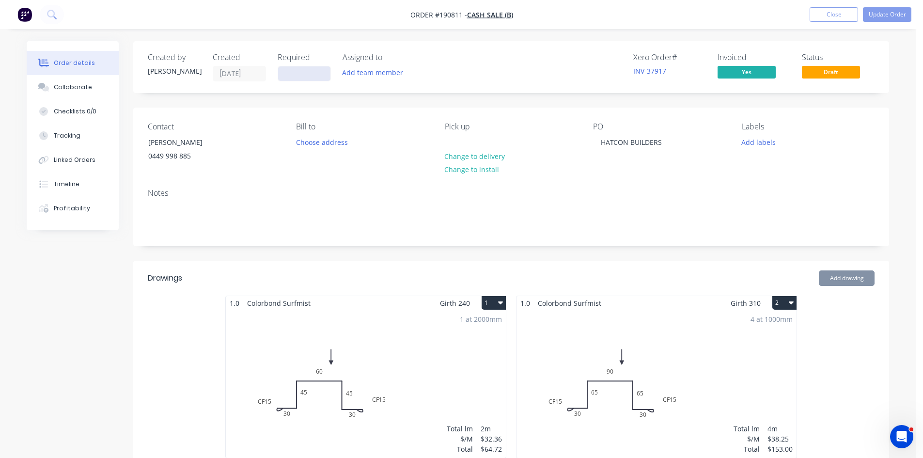
click at [300, 73] on input at bounding box center [304, 73] width 52 height 15
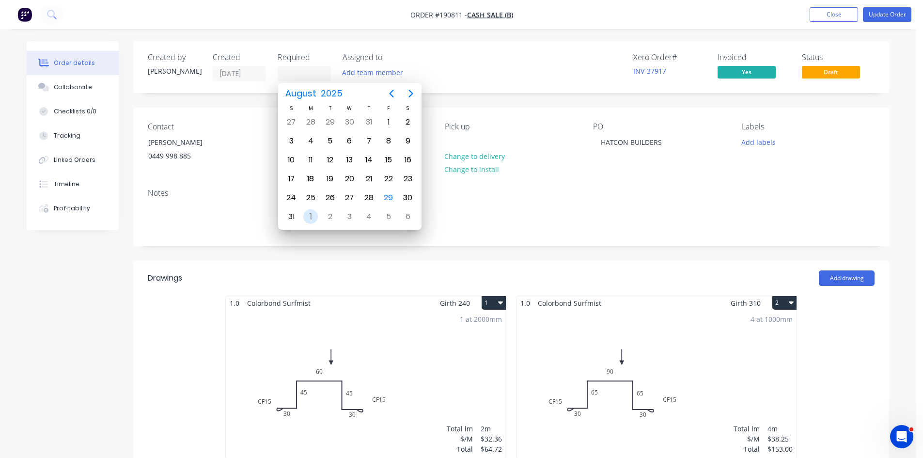
click at [309, 215] on div "1" at bounding box center [310, 216] width 15 height 15
type input "01/09/25"
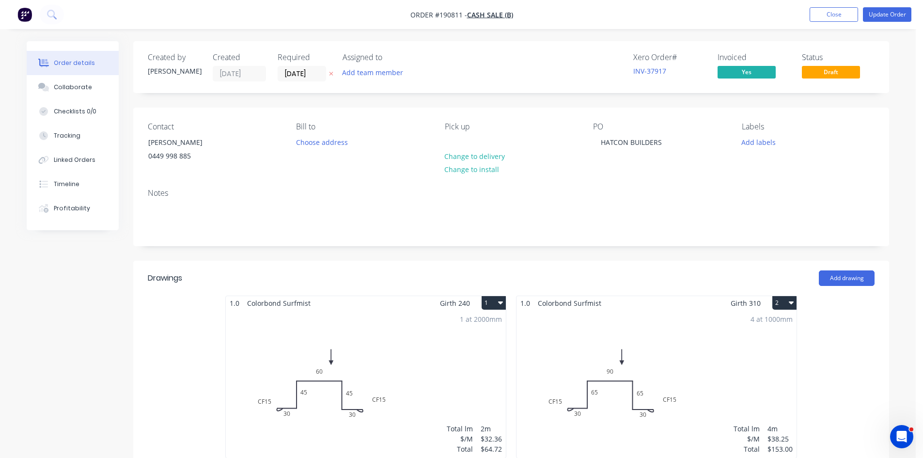
click at [580, 262] on header "Drawings Add drawing" at bounding box center [511, 278] width 756 height 35
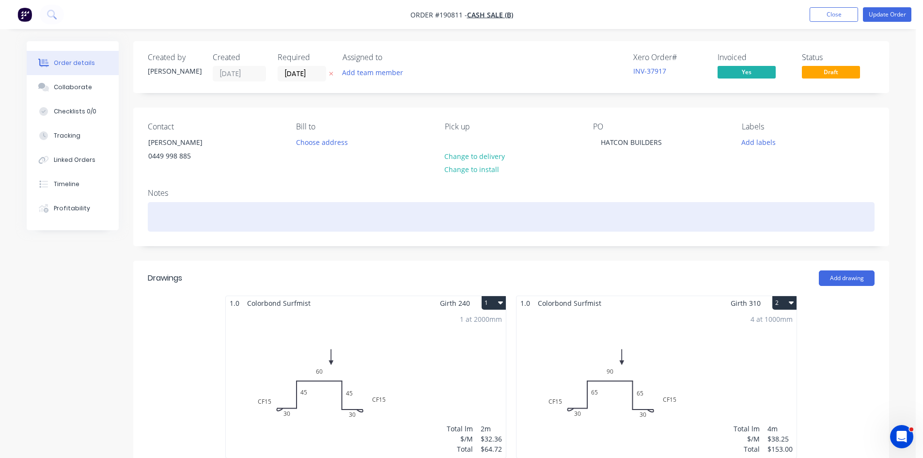
click at [569, 216] on div at bounding box center [511, 217] width 727 height 30
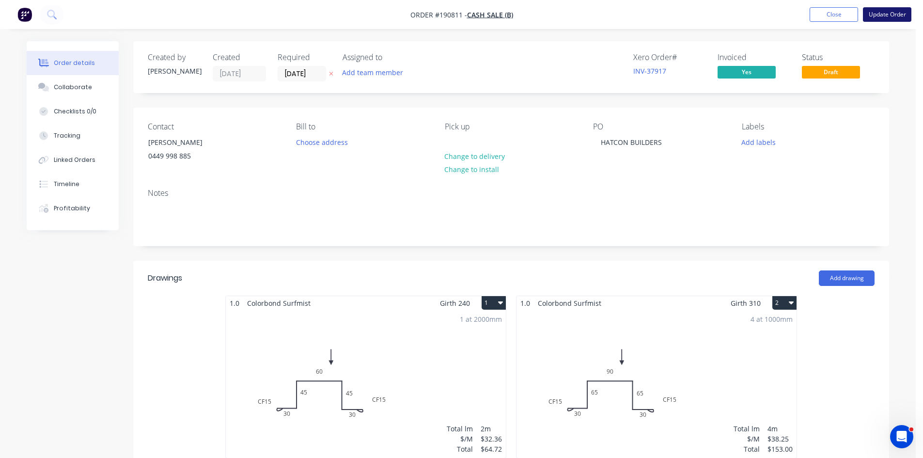
click at [885, 14] on button "Update Order" at bounding box center [887, 14] width 48 height 15
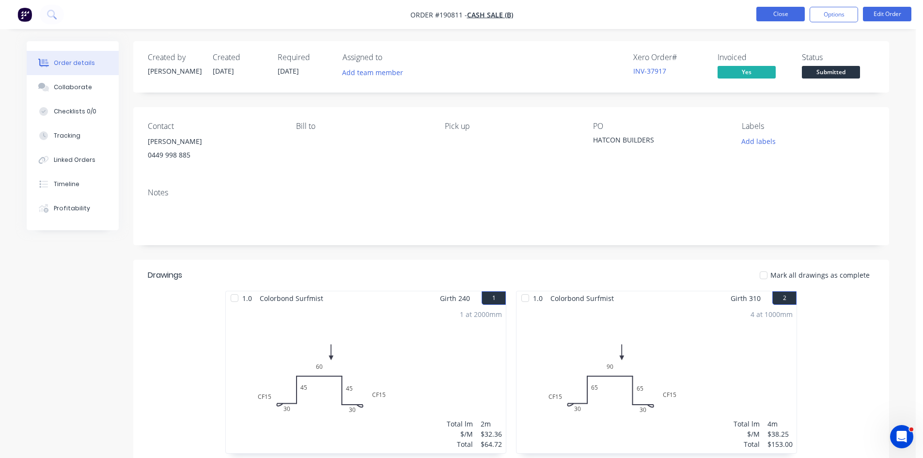
click at [776, 12] on button "Close" at bounding box center [780, 14] width 48 height 15
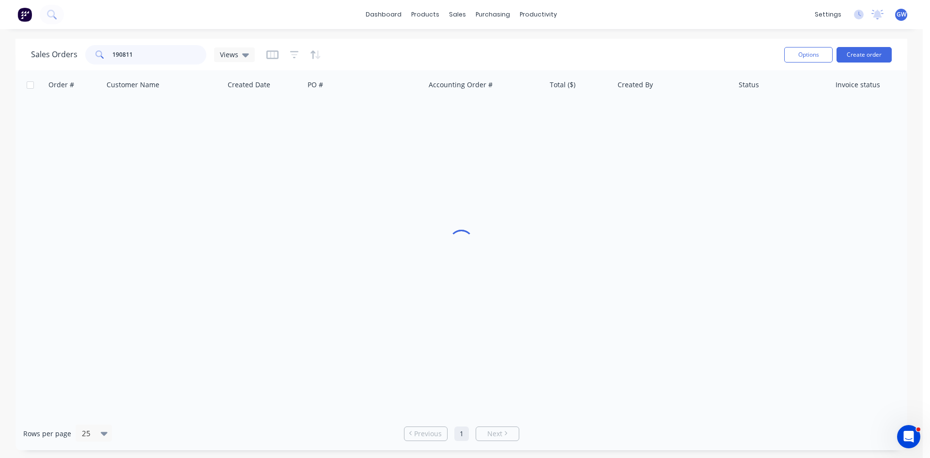
drag, startPoint x: 144, startPoint y: 51, endPoint x: 44, endPoint y: 51, distance: 100.8
click at [44, 51] on div "Sales Orders 190811 Views" at bounding box center [143, 54] width 224 height 19
type input "191170"
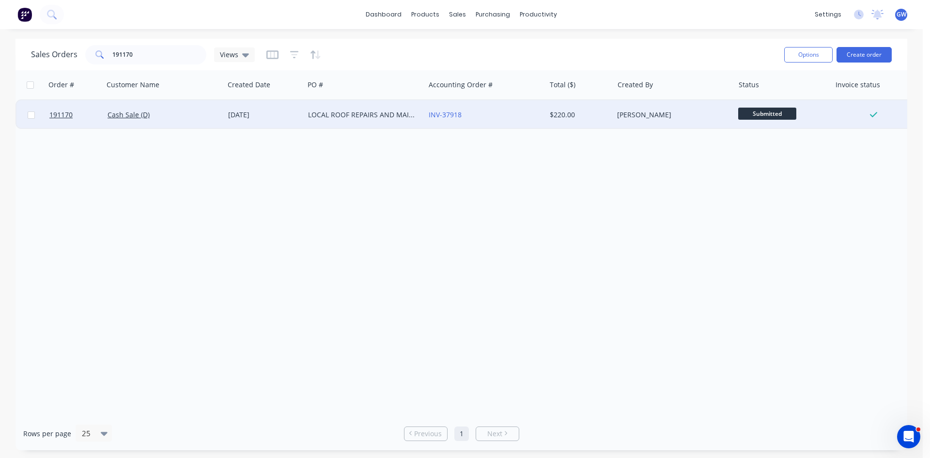
click at [668, 120] on div "[PERSON_NAME]" at bounding box center [673, 114] width 121 height 29
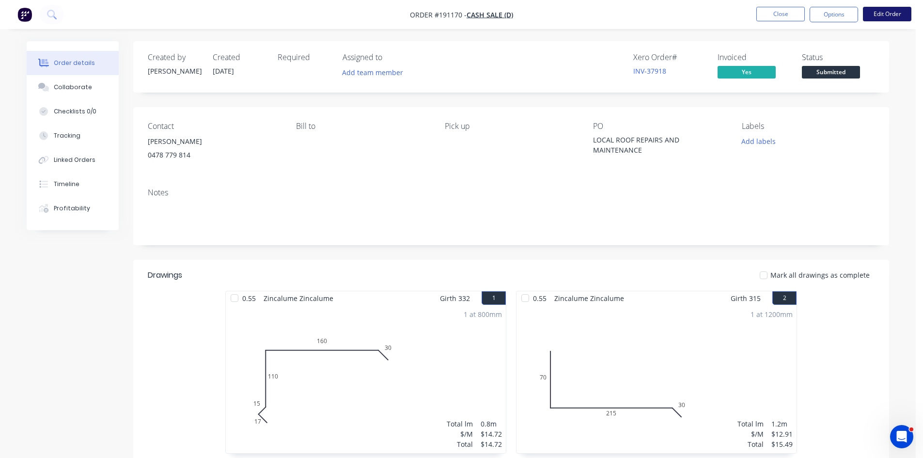
click at [888, 15] on button "Edit Order" at bounding box center [887, 14] width 48 height 15
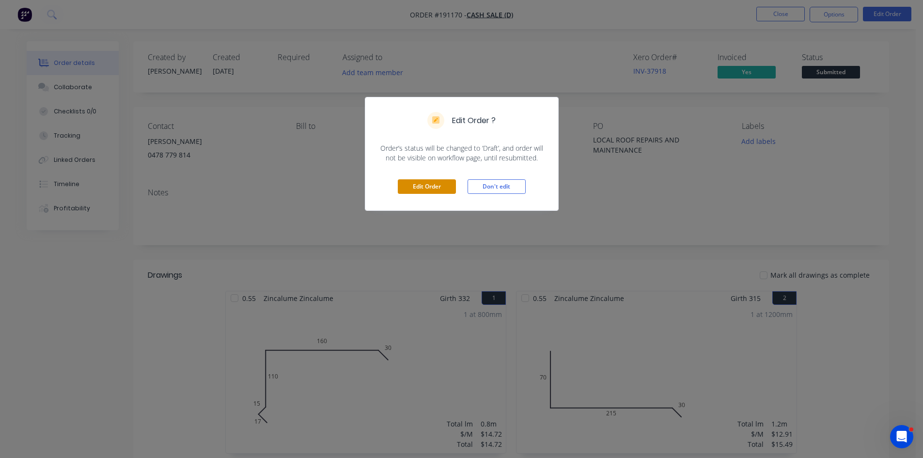
click at [421, 189] on button "Edit Order" at bounding box center [427, 186] width 58 height 15
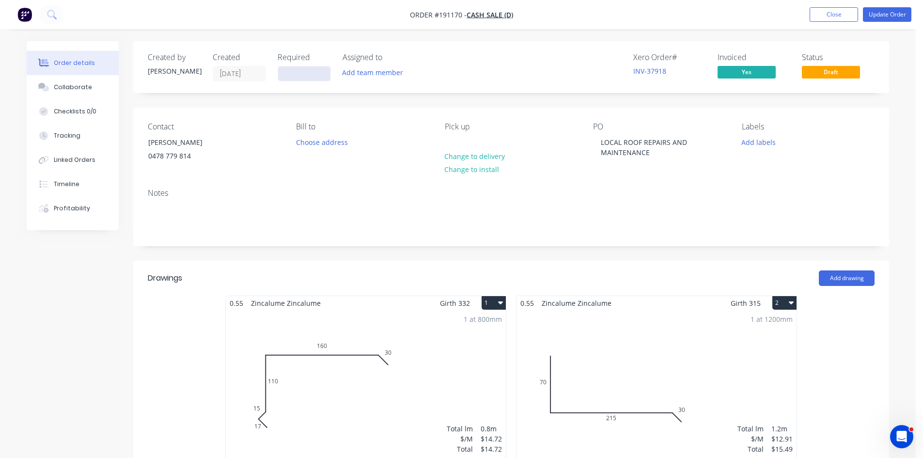
click at [313, 74] on input at bounding box center [304, 73] width 52 height 15
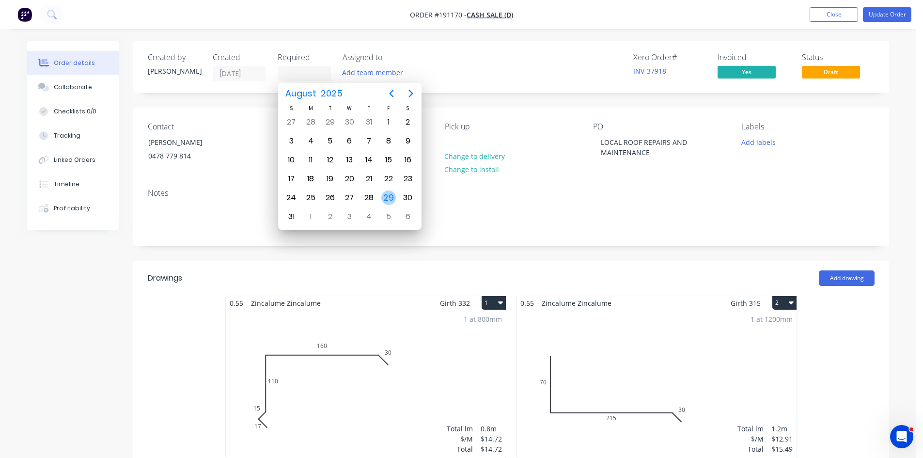
click at [390, 197] on div "29" at bounding box center [388, 197] width 15 height 15
type input "29/08/25"
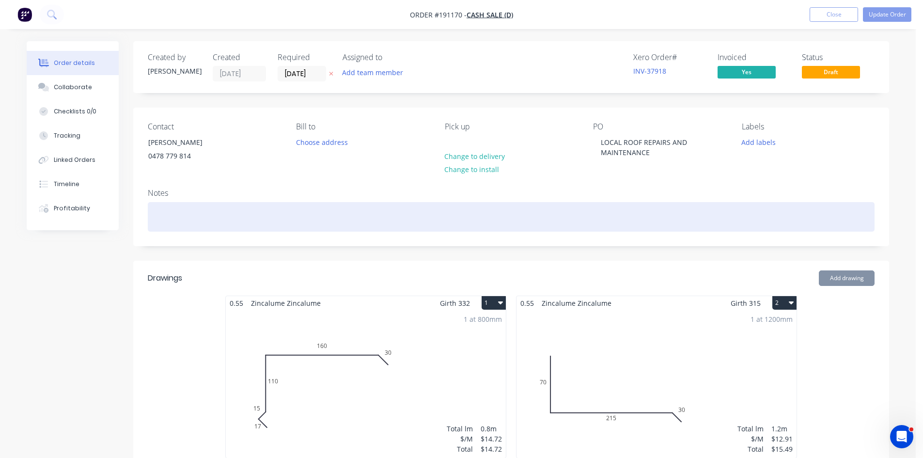
click at [514, 202] on div at bounding box center [511, 217] width 727 height 30
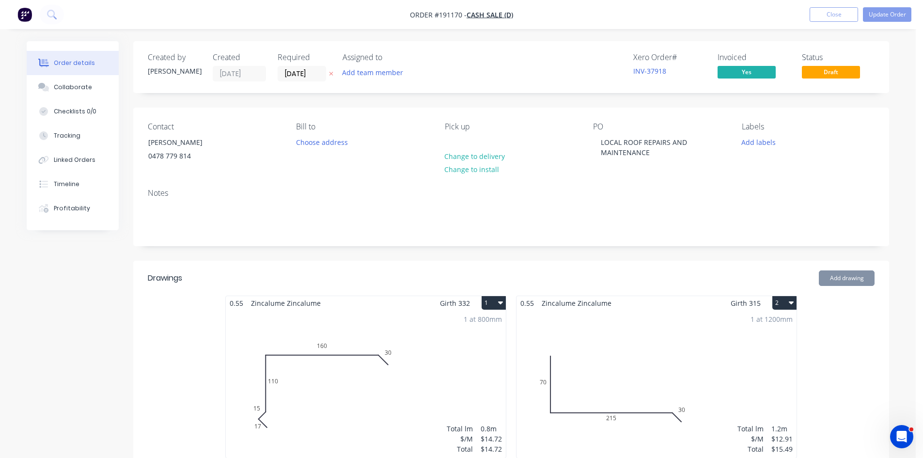
click at [469, 138] on div "Pick up Change to delivery Change to install" at bounding box center [511, 144] width 133 height 44
click at [454, 135] on div at bounding box center [453, 142] width 16 height 14
click at [884, 11] on button "Update Order" at bounding box center [887, 14] width 48 height 15
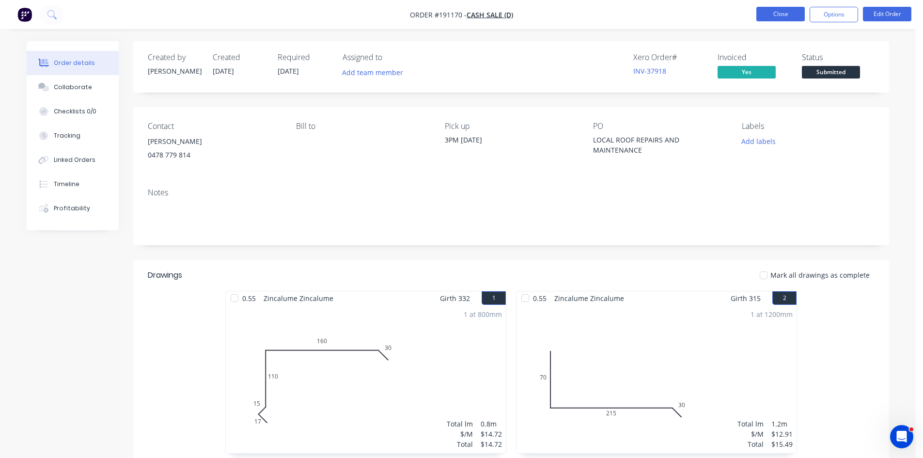
click at [788, 14] on button "Close" at bounding box center [780, 14] width 48 height 15
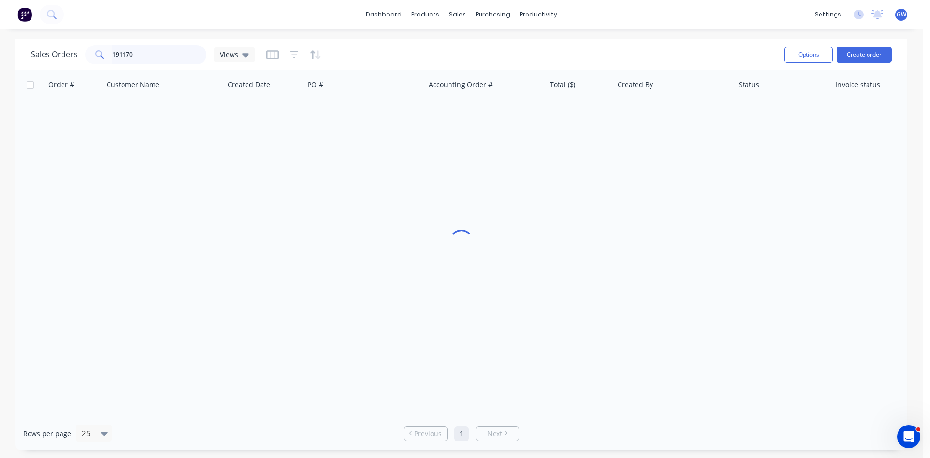
drag, startPoint x: 167, startPoint y: 57, endPoint x: 19, endPoint y: 56, distance: 147.3
click at [19, 56] on div "Sales Orders 191170 Views Options Create order" at bounding box center [462, 54] width 892 height 31
type input "190811"
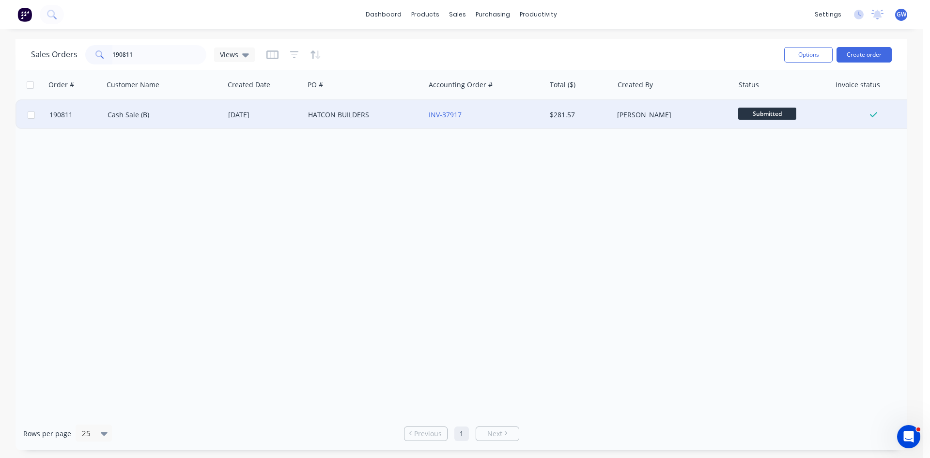
click at [627, 112] on div "[PERSON_NAME]" at bounding box center [671, 115] width 108 height 10
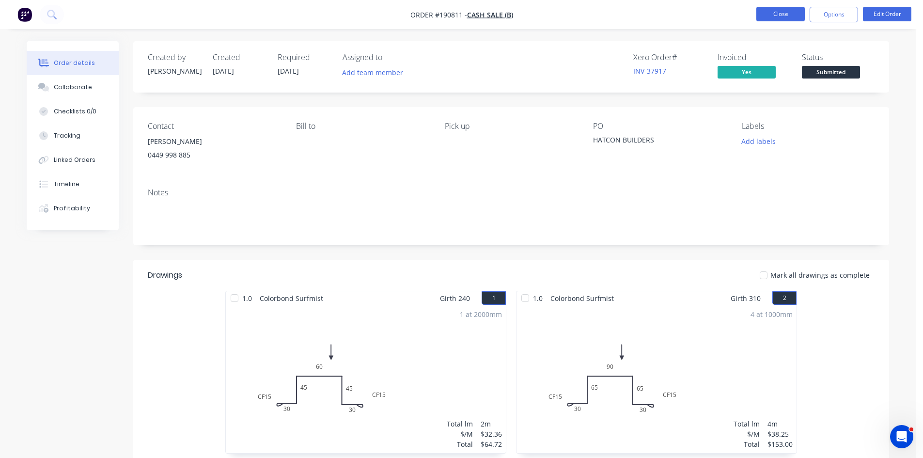
click at [780, 18] on button "Close" at bounding box center [780, 14] width 48 height 15
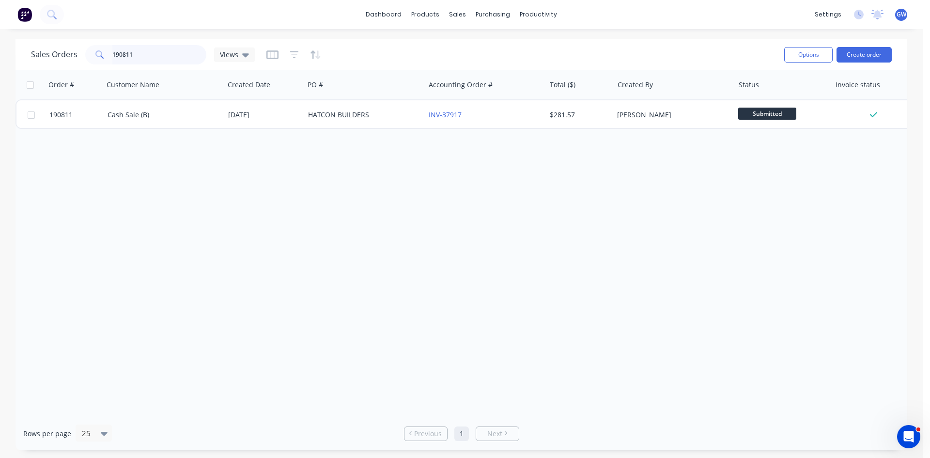
drag, startPoint x: 153, startPoint y: 48, endPoint x: 39, endPoint y: 53, distance: 114.5
click at [39, 53] on div "Sales Orders 190811 Views" at bounding box center [143, 54] width 224 height 19
type input "190527"
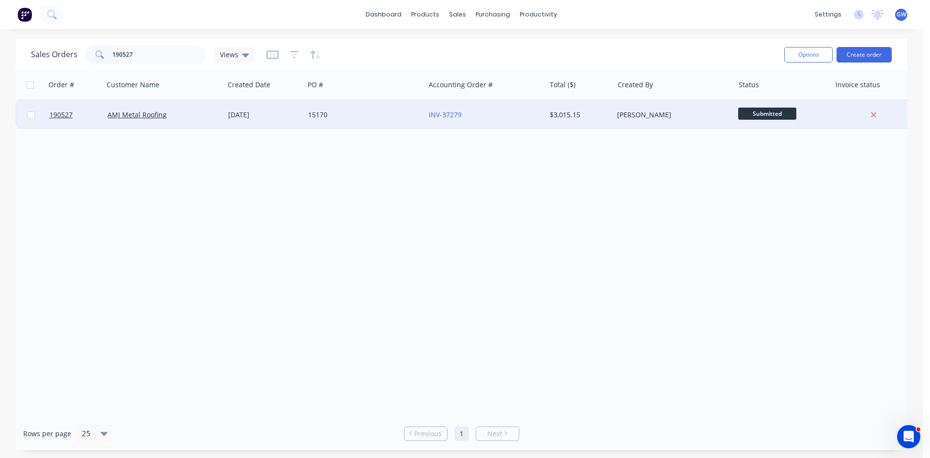
click at [385, 114] on div "15170" at bounding box center [362, 115] width 108 height 10
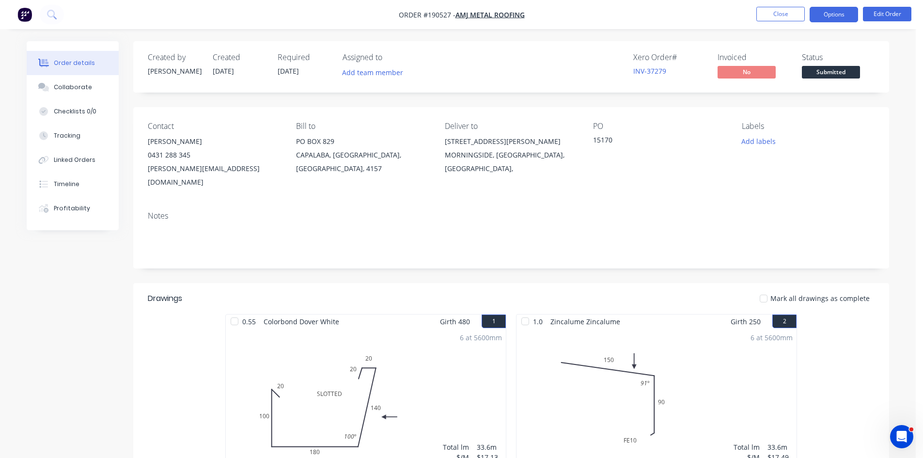
click at [837, 17] on button "Options" at bounding box center [834, 15] width 48 height 16
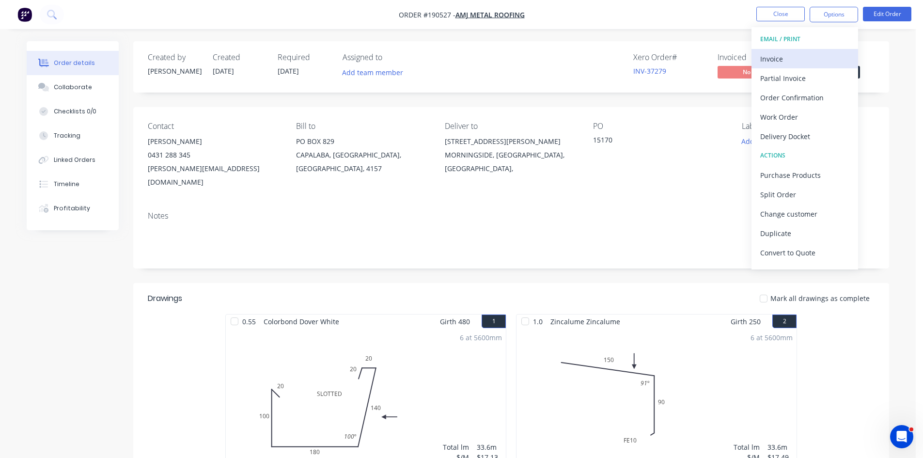
click at [808, 62] on div "Invoice" at bounding box center [804, 59] width 89 height 14
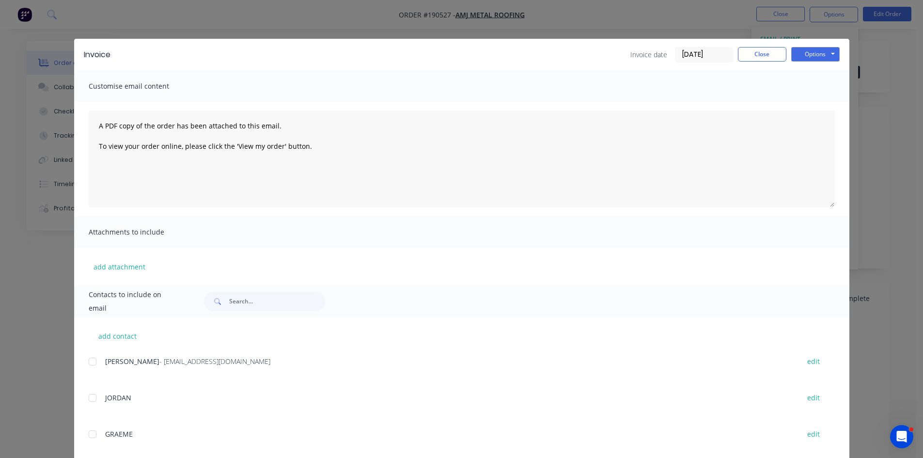
click at [82, 361] on div "add contact Michael - payables@amjmetalroofing.com.au edit JORDAN edit GRAEME e…" at bounding box center [461, 450] width 775 height 267
click at [88, 362] on div at bounding box center [92, 361] width 19 height 19
click at [819, 54] on button "Options" at bounding box center [815, 54] width 48 height 15
click at [830, 107] on button "Email" at bounding box center [822, 103] width 62 height 16
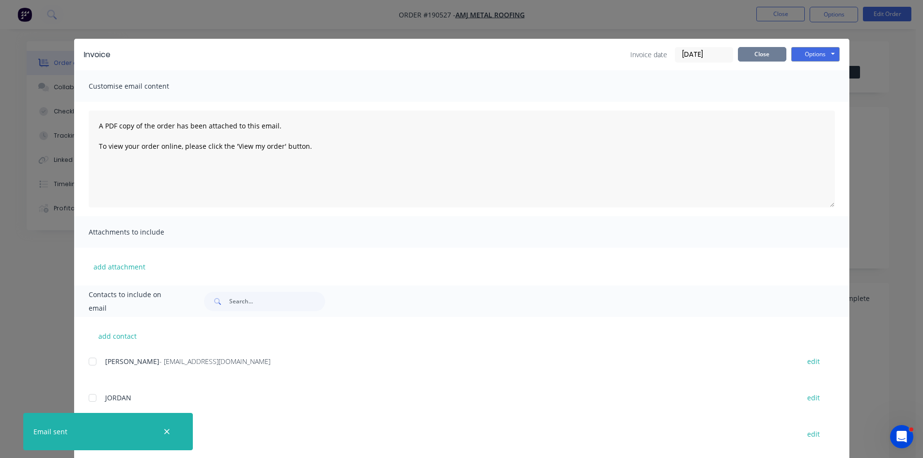
click at [764, 57] on button "Close" at bounding box center [762, 54] width 48 height 15
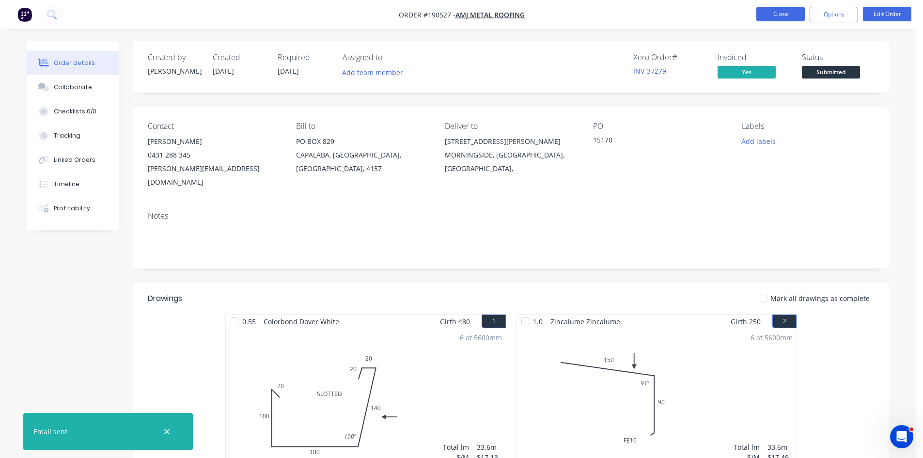
click at [775, 20] on button "Close" at bounding box center [780, 14] width 48 height 15
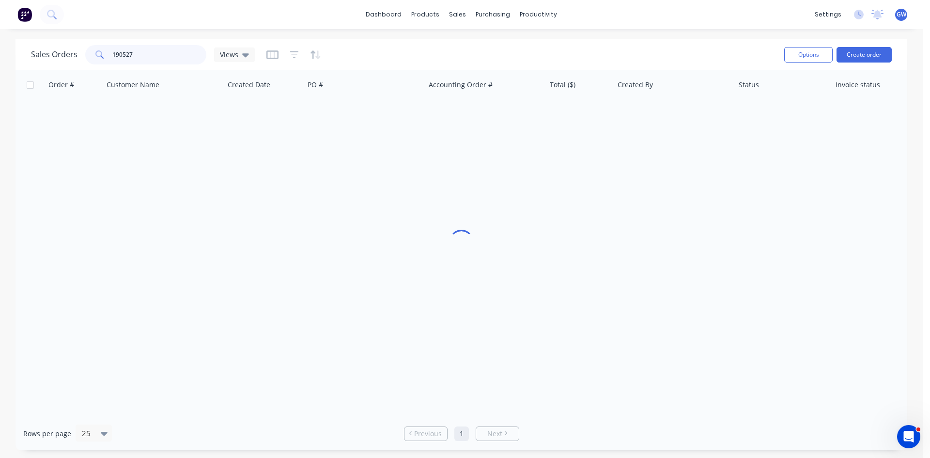
drag, startPoint x: 149, startPoint y: 51, endPoint x: 0, endPoint y: 57, distance: 148.9
click at [0, 57] on div "Sales Orders 190527 Views Options Create order Order # Customer Name Created Da…" at bounding box center [461, 244] width 923 height 411
type input "190412"
click at [481, 98] on div "Accounting Order #" at bounding box center [485, 84] width 121 height 29
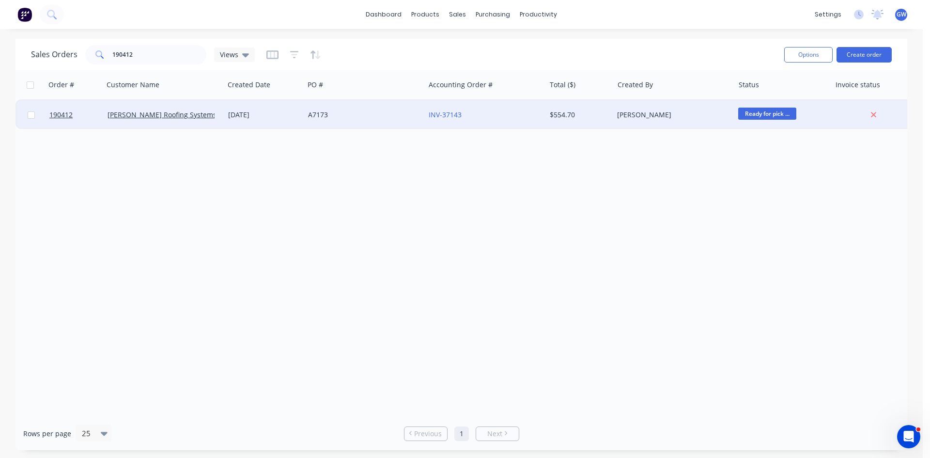
click at [498, 114] on div "INV-37143" at bounding box center [483, 115] width 108 height 10
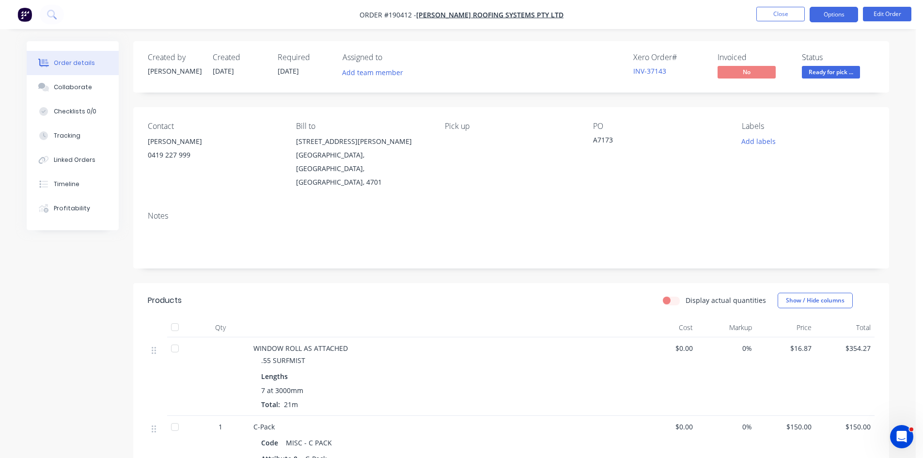
click at [817, 15] on button "Options" at bounding box center [834, 15] width 48 height 16
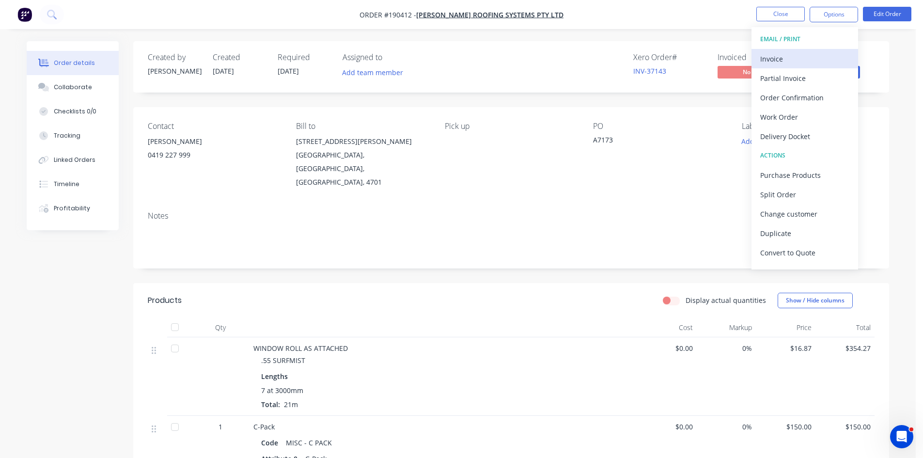
click at [793, 55] on div "Invoice" at bounding box center [804, 59] width 89 height 14
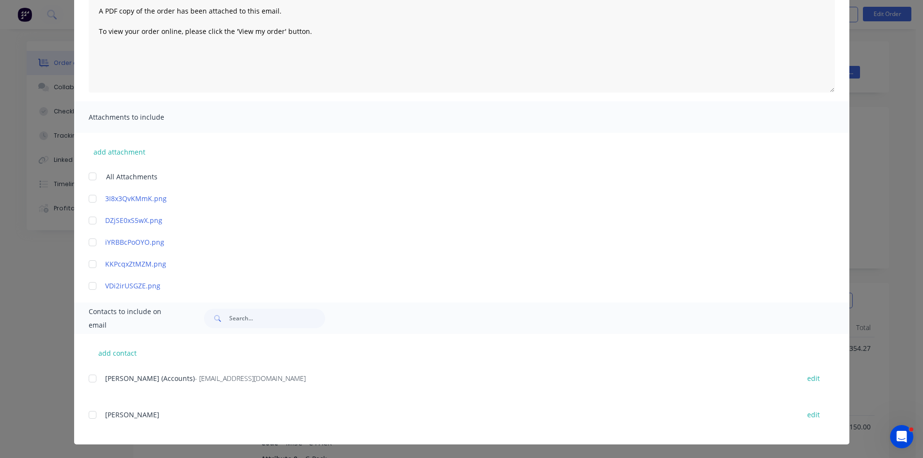
click at [91, 384] on div at bounding box center [92, 378] width 19 height 19
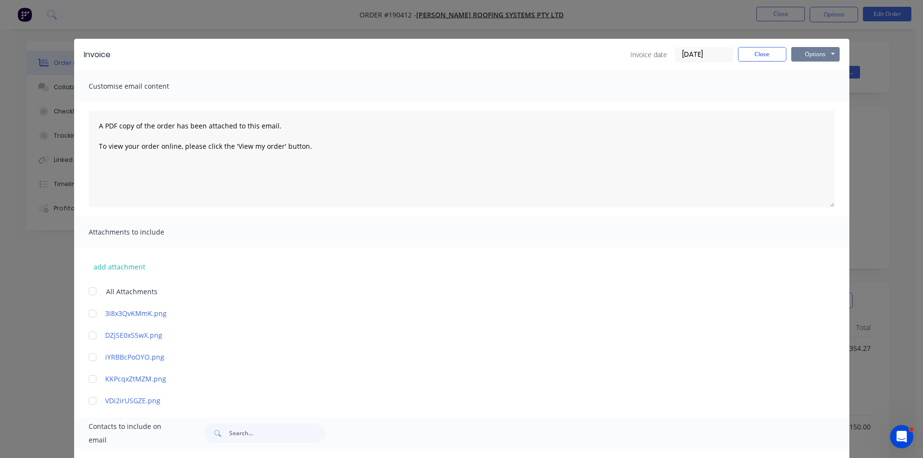
click at [823, 52] on button "Options" at bounding box center [815, 54] width 48 height 15
click at [804, 101] on button "Email" at bounding box center [822, 103] width 62 height 16
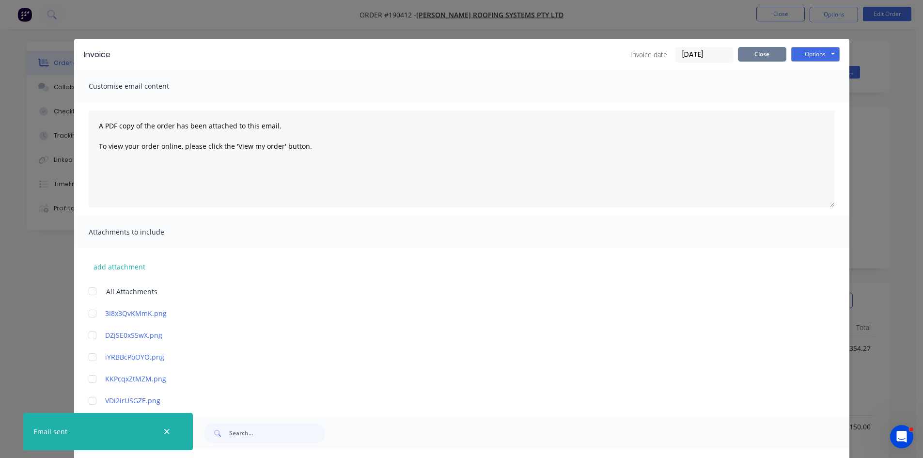
drag, startPoint x: 759, startPoint y: 51, endPoint x: 767, endPoint y: 45, distance: 10.4
click at [758, 51] on button "Close" at bounding box center [762, 54] width 48 height 15
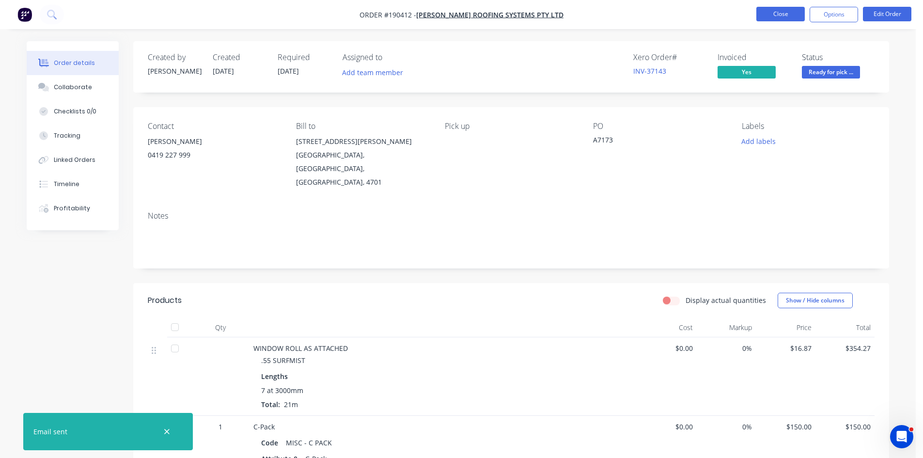
click at [790, 12] on button "Close" at bounding box center [780, 14] width 48 height 15
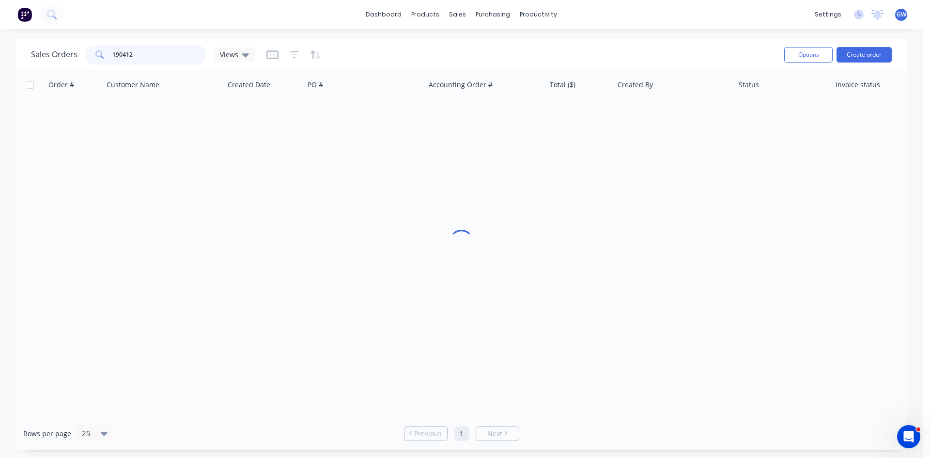
drag, startPoint x: 137, startPoint y: 50, endPoint x: 49, endPoint y: 51, distance: 87.2
click at [49, 51] on div "Sales Orders 190412 Views" at bounding box center [143, 54] width 224 height 19
type input "190904"
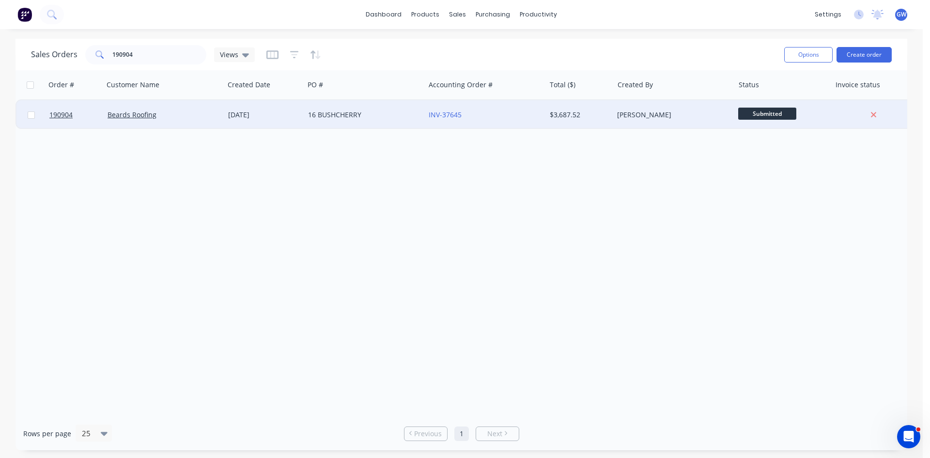
click at [488, 115] on div "INV-37645" at bounding box center [483, 115] width 108 height 10
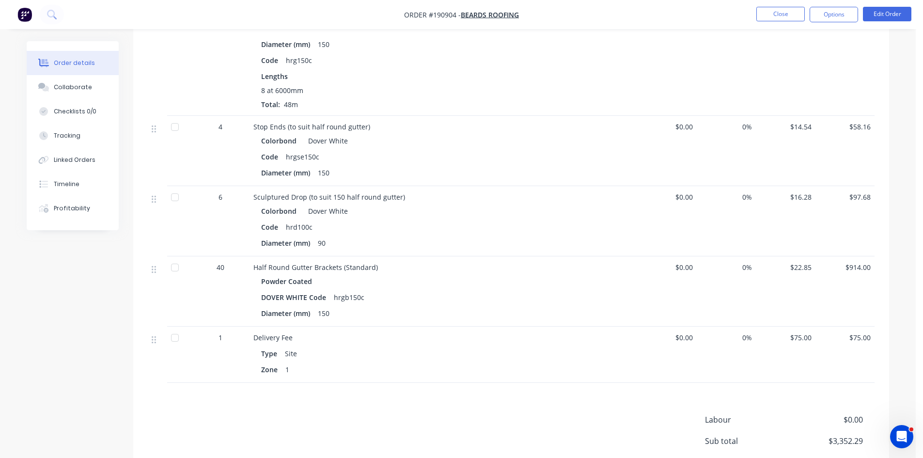
scroll to position [727, 0]
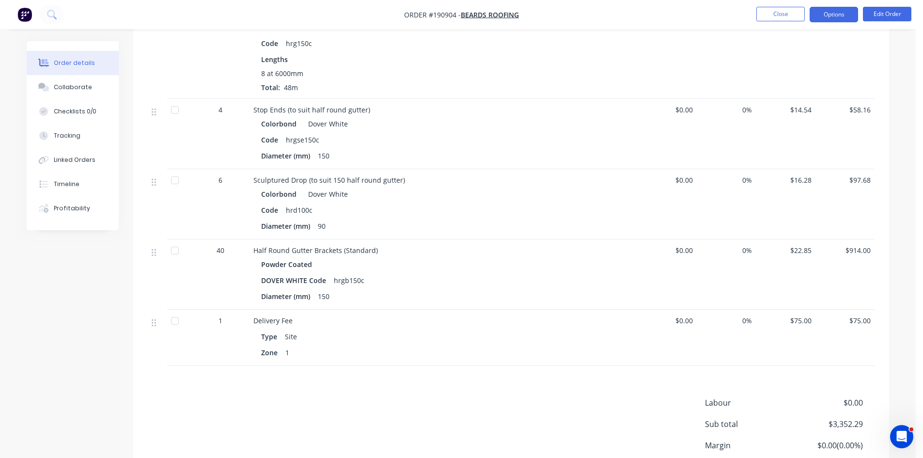
click at [828, 14] on button "Options" at bounding box center [834, 15] width 48 height 16
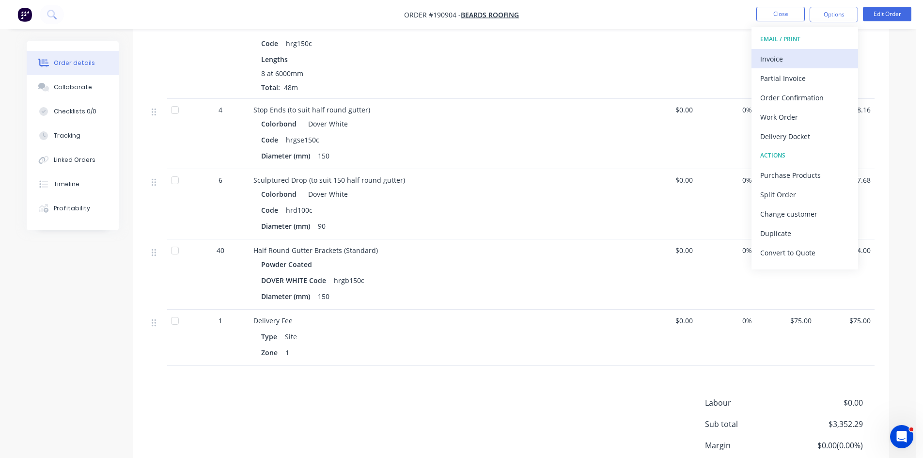
click at [790, 59] on div "Invoice" at bounding box center [804, 59] width 89 height 14
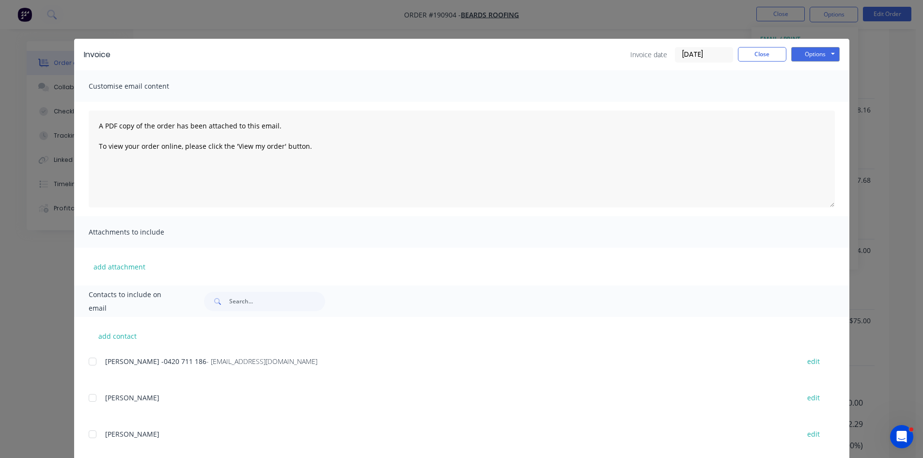
click at [92, 356] on div at bounding box center [92, 361] width 19 height 19
click at [813, 48] on button "Options" at bounding box center [815, 54] width 48 height 15
click at [814, 108] on button "Email" at bounding box center [822, 103] width 62 height 16
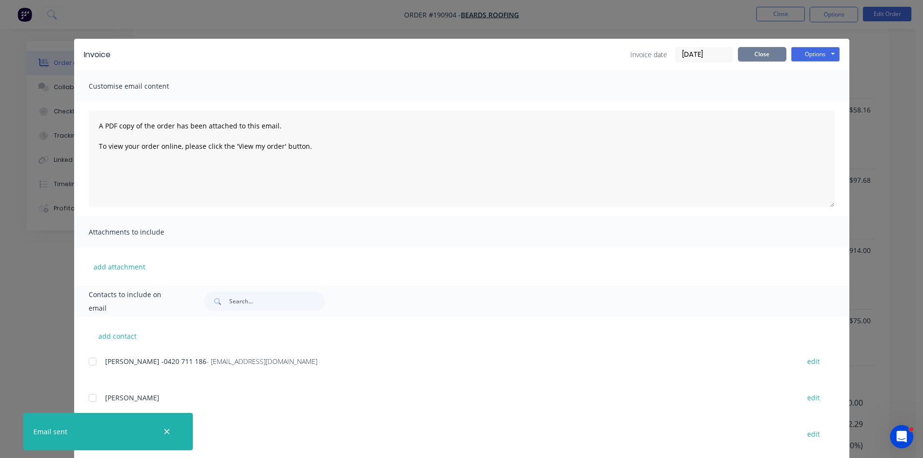
click at [756, 52] on button "Close" at bounding box center [762, 54] width 48 height 15
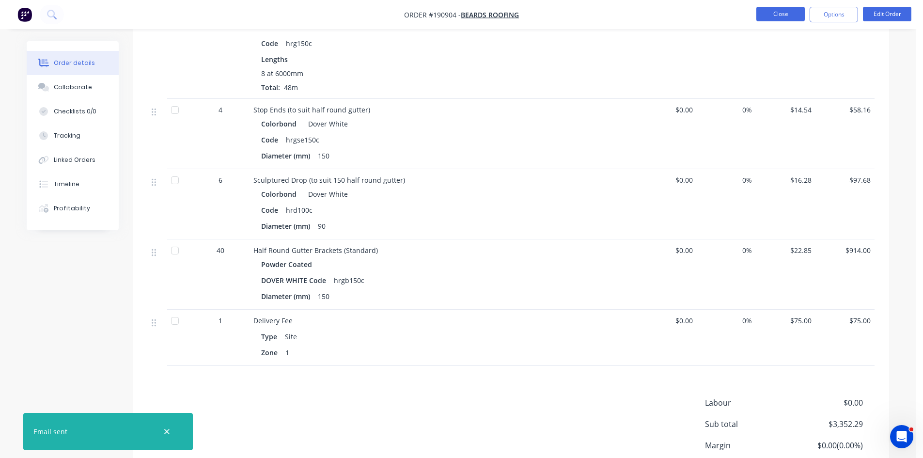
click at [778, 8] on button "Close" at bounding box center [780, 14] width 48 height 15
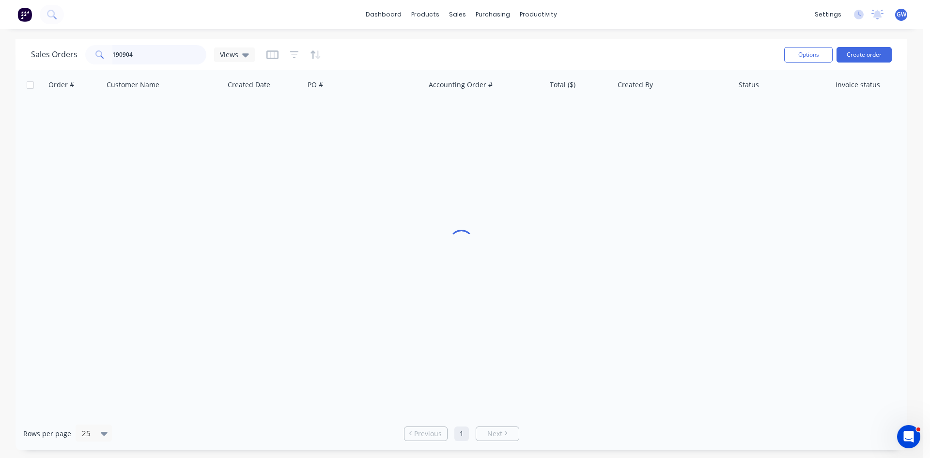
drag, startPoint x: 157, startPoint y: 50, endPoint x: 39, endPoint y: 53, distance: 117.7
click at [39, 53] on div "Sales Orders 190904 Views" at bounding box center [143, 54] width 224 height 19
type input "191006"
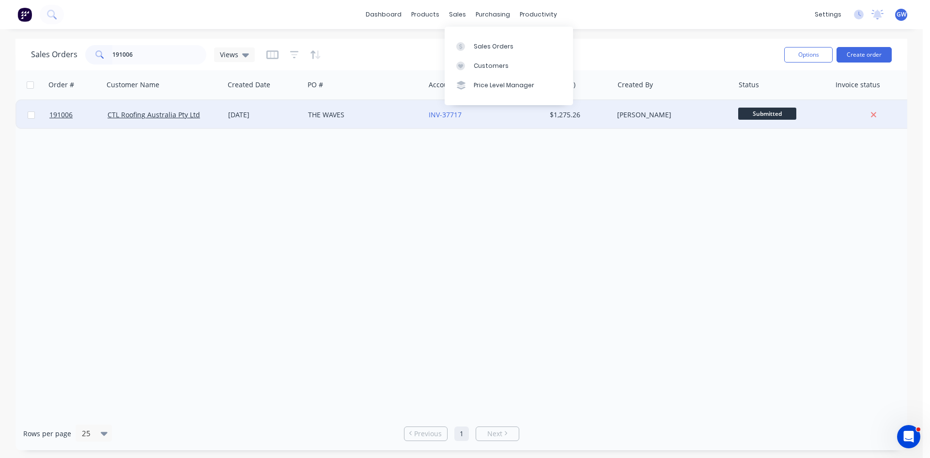
click at [496, 111] on div "INV-37717" at bounding box center [483, 115] width 108 height 10
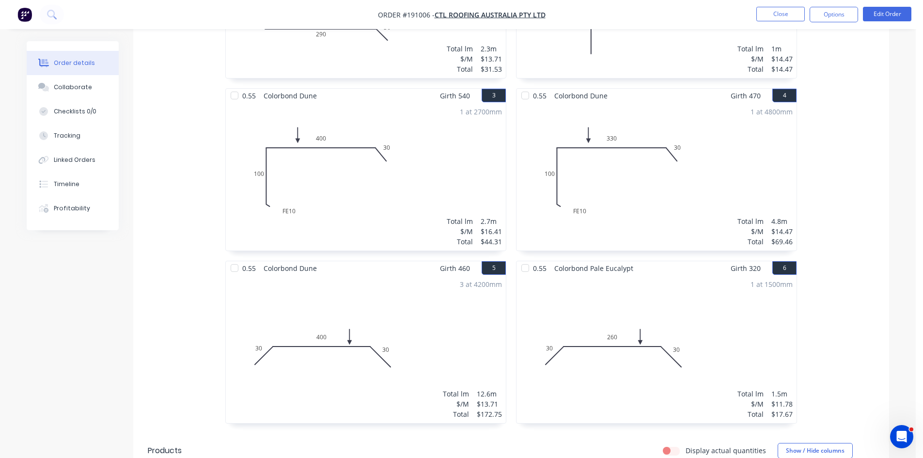
scroll to position [533, 0]
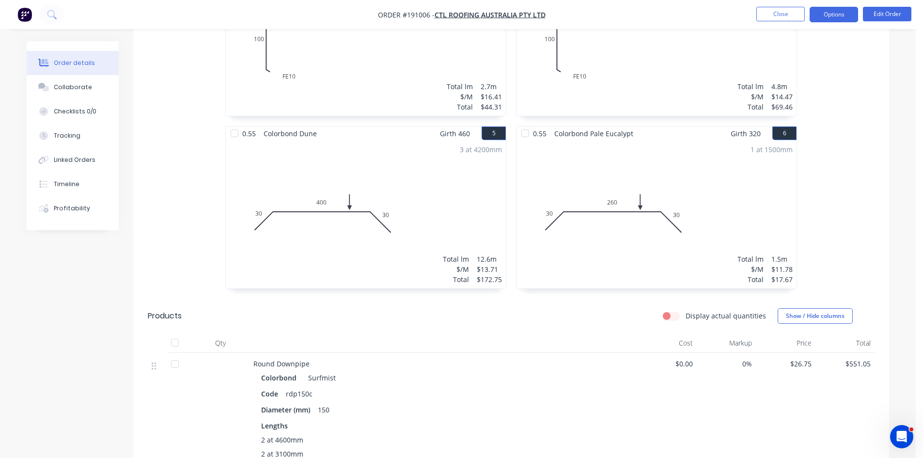
click at [847, 16] on button "Options" at bounding box center [834, 15] width 48 height 16
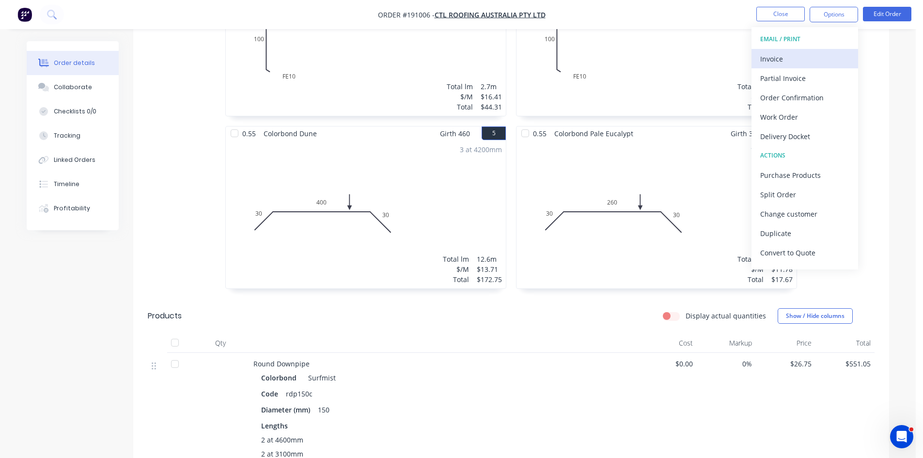
click at [790, 61] on div "Invoice" at bounding box center [804, 59] width 89 height 14
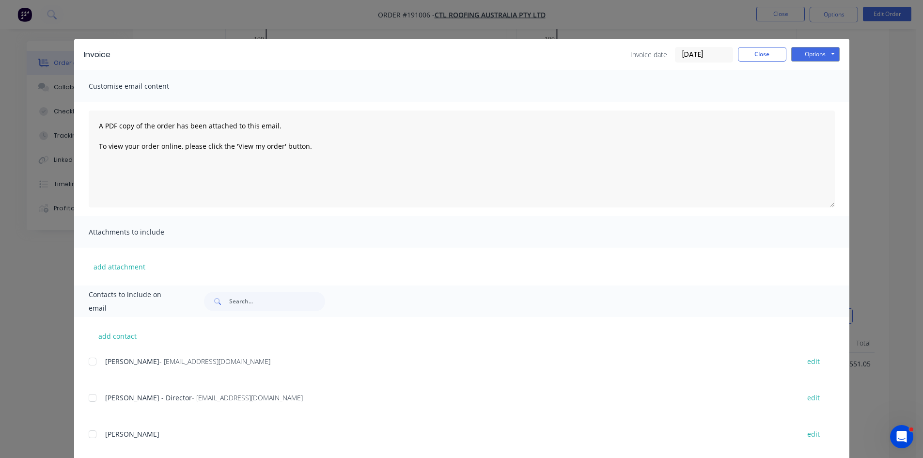
click at [91, 366] on div at bounding box center [92, 361] width 19 height 19
click at [91, 395] on div at bounding box center [92, 397] width 19 height 19
click at [825, 55] on button "Options" at bounding box center [815, 54] width 48 height 15
click at [814, 105] on button "Email" at bounding box center [822, 103] width 62 height 16
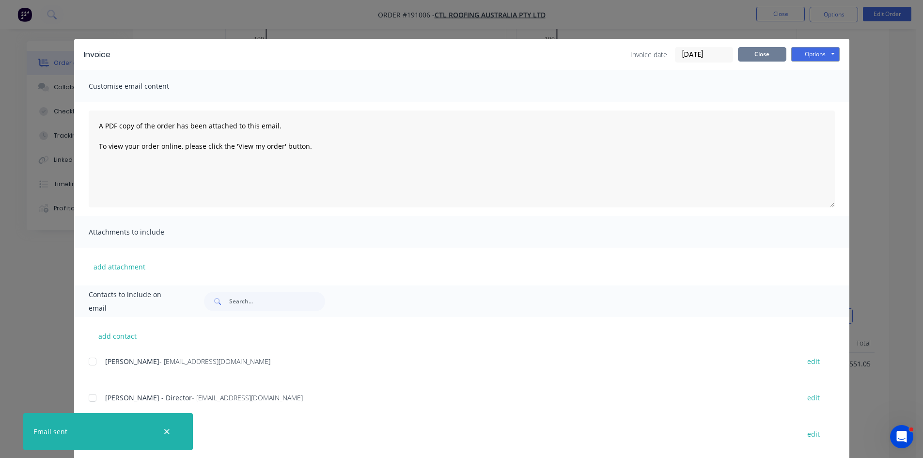
click at [755, 56] on button "Close" at bounding box center [762, 54] width 48 height 15
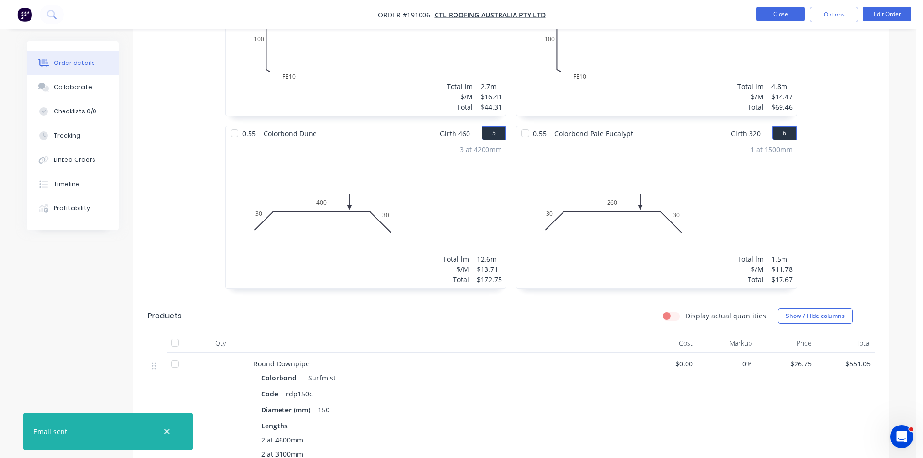
click at [785, 19] on button "Close" at bounding box center [780, 14] width 48 height 15
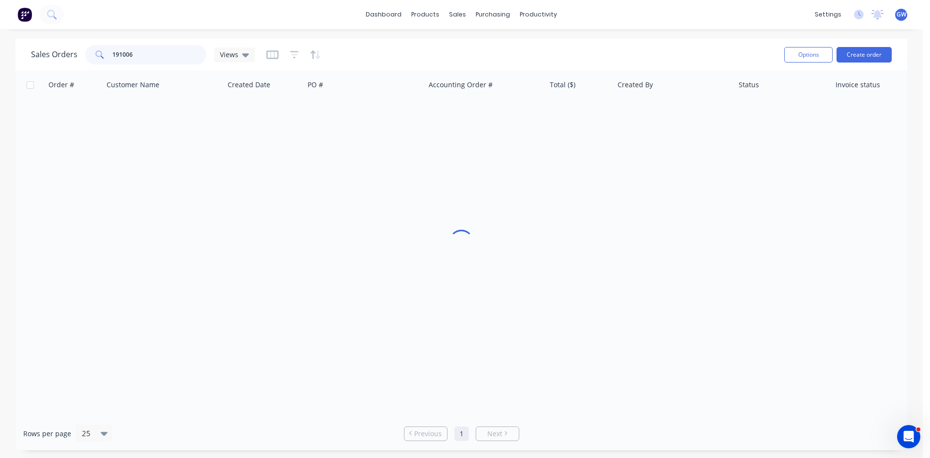
drag, startPoint x: 155, startPoint y: 53, endPoint x: 34, endPoint y: 53, distance: 121.1
click at [34, 53] on div "Sales Orders 191006 Views" at bounding box center [143, 54] width 224 height 19
type input "191080"
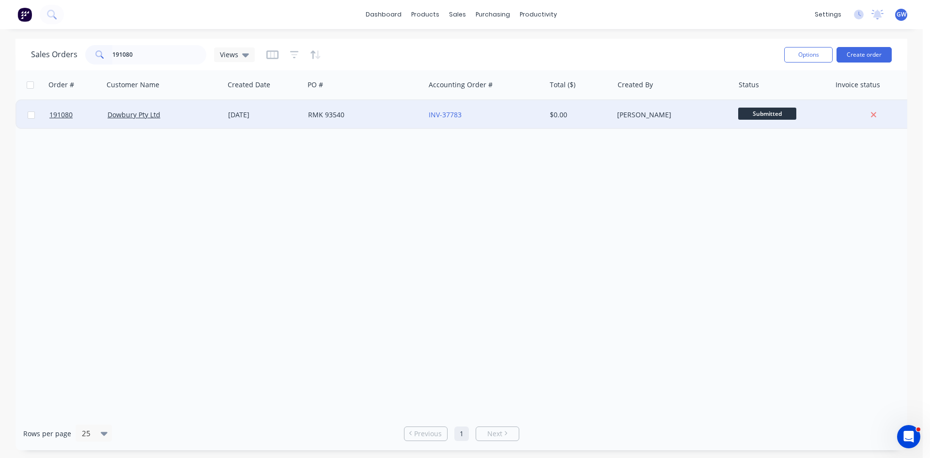
click at [521, 115] on div "INV-37783" at bounding box center [483, 115] width 108 height 10
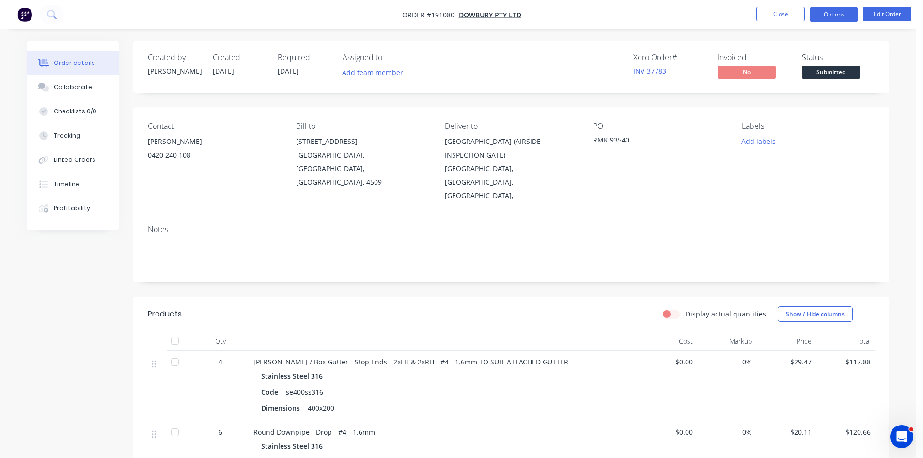
click at [834, 11] on button "Options" at bounding box center [834, 15] width 48 height 16
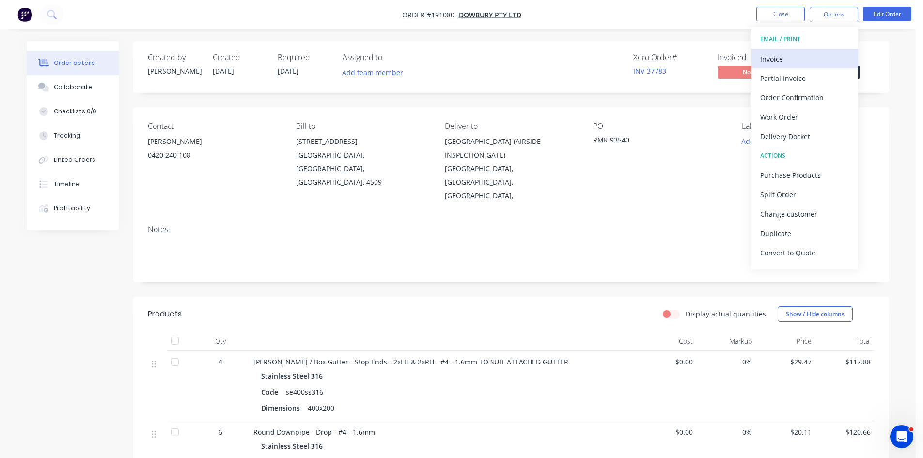
click at [790, 57] on div "Invoice" at bounding box center [804, 59] width 89 height 14
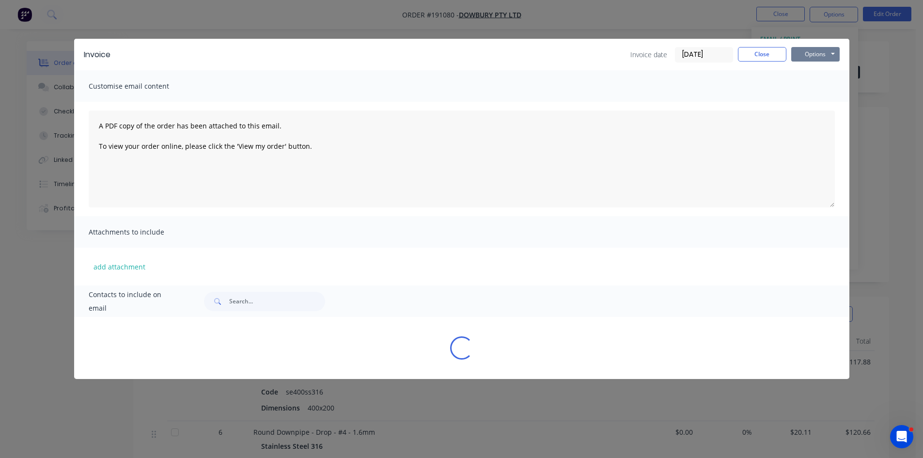
click at [810, 58] on button "Options" at bounding box center [815, 54] width 48 height 15
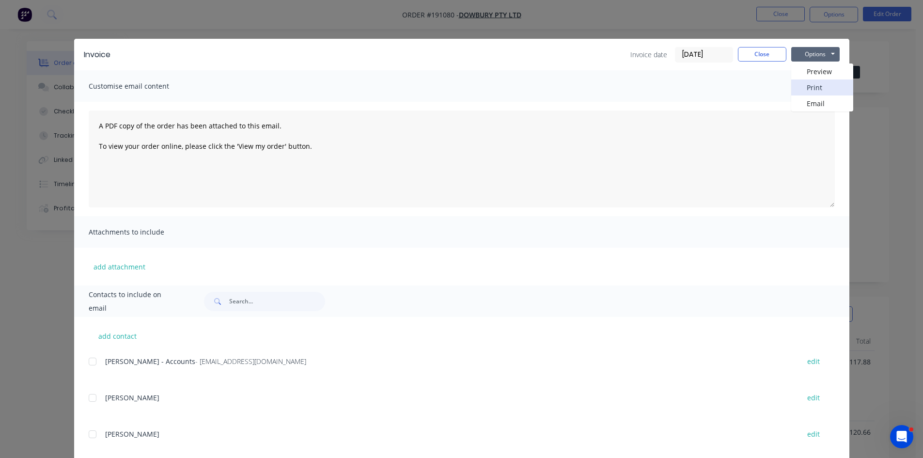
click at [811, 95] on button "Print" at bounding box center [822, 87] width 62 height 16
click at [748, 51] on button "Close" at bounding box center [762, 54] width 48 height 15
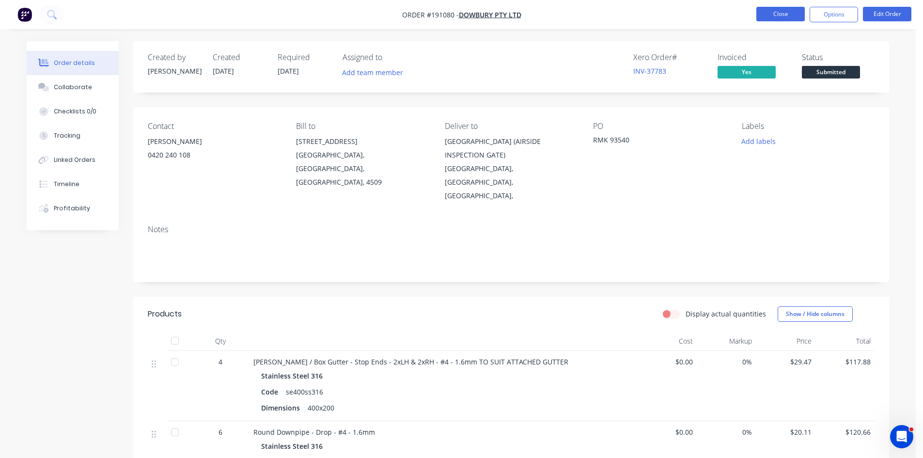
click at [774, 17] on button "Close" at bounding box center [780, 14] width 48 height 15
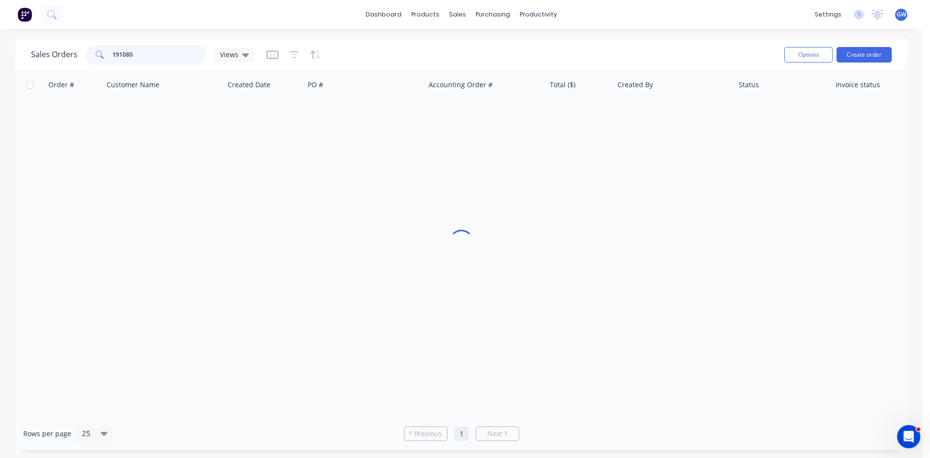
drag, startPoint x: 172, startPoint y: 52, endPoint x: 45, endPoint y: 54, distance: 127.4
click at [45, 54] on div "Sales Orders 191080 Views" at bounding box center [143, 54] width 224 height 19
type input "190994"
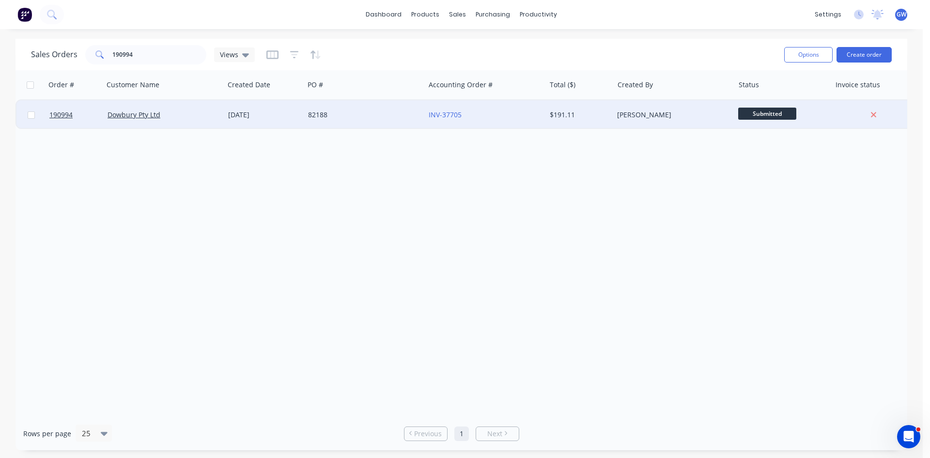
click at [387, 117] on div "82188" at bounding box center [362, 115] width 108 height 10
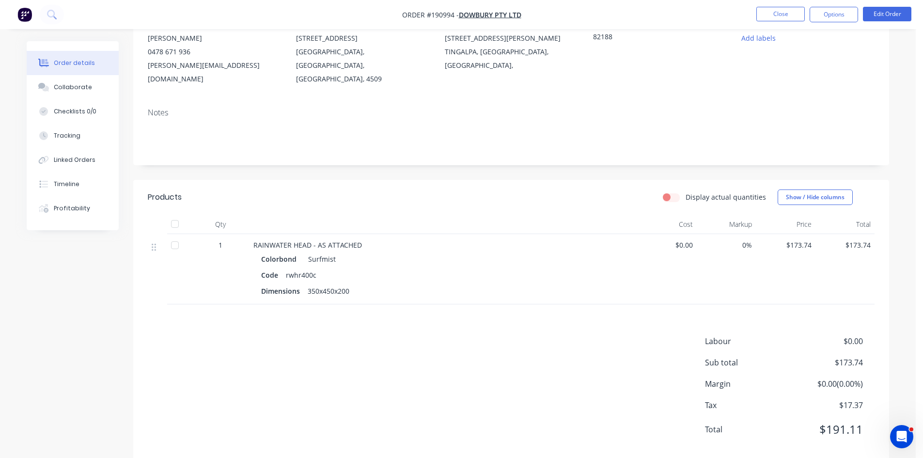
scroll to position [109, 0]
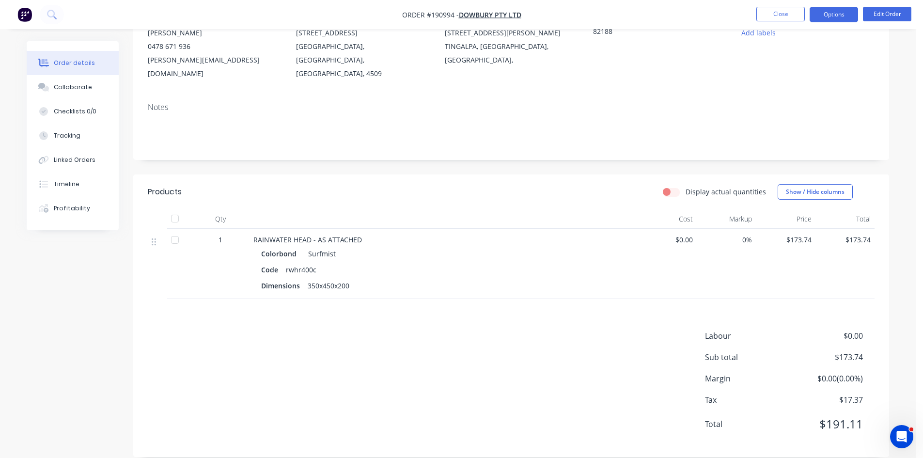
drag, startPoint x: 827, startPoint y: 6, endPoint x: 827, endPoint y: 17, distance: 11.1
click at [827, 6] on nav "Order #190994 - Dowbury Pty Ltd Close Options Edit Order" at bounding box center [461, 14] width 923 height 29
click at [827, 18] on button "Options" at bounding box center [834, 15] width 48 height 16
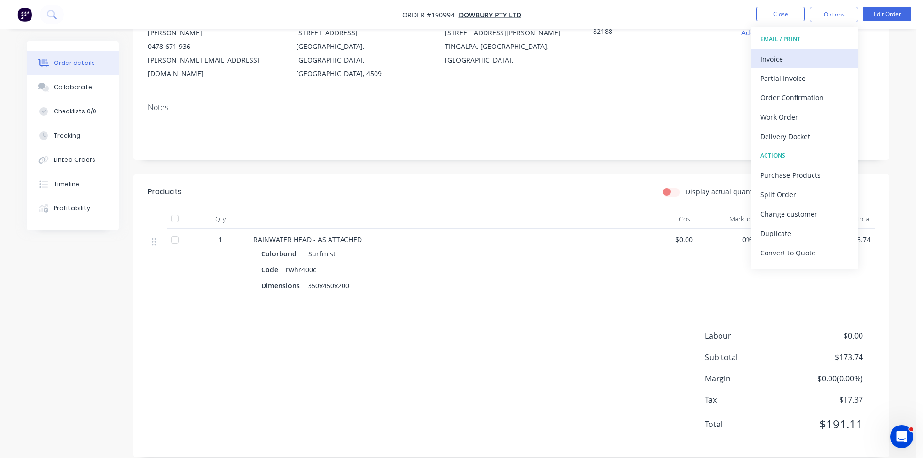
click at [790, 53] on div "Invoice" at bounding box center [804, 59] width 89 height 14
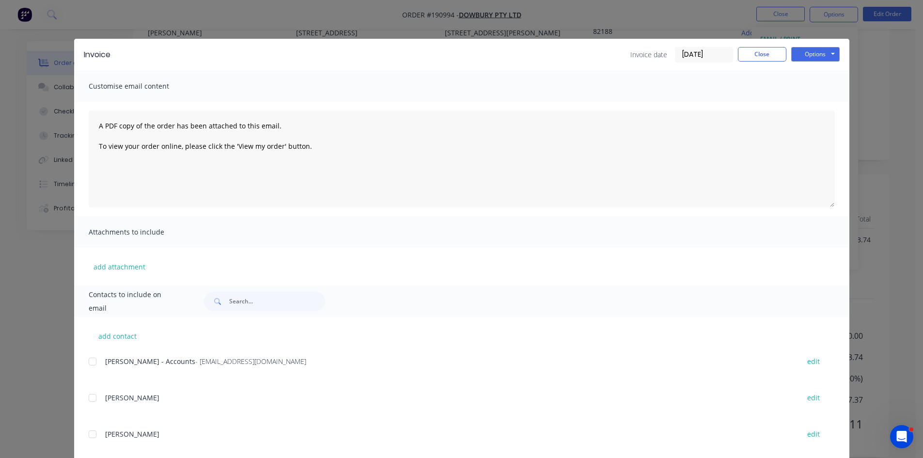
click at [95, 365] on div at bounding box center [92, 361] width 19 height 19
click at [800, 56] on button "Options" at bounding box center [815, 54] width 48 height 15
click at [810, 98] on button "Email" at bounding box center [822, 103] width 62 height 16
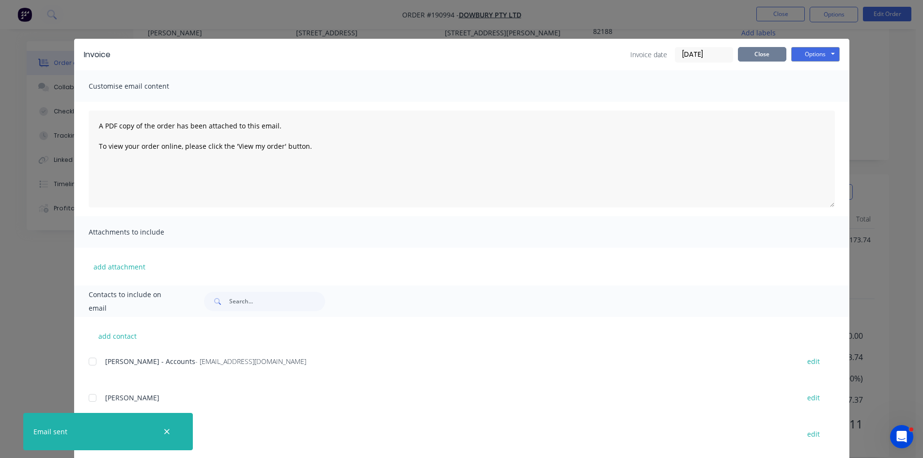
click at [742, 55] on button "Close" at bounding box center [762, 54] width 48 height 15
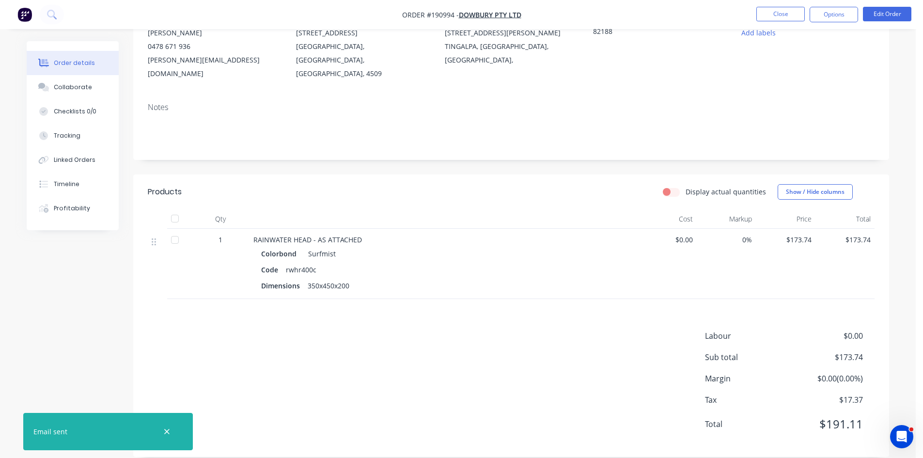
click at [789, 4] on nav "Order #190994 - Dowbury Pty Ltd Close Options Edit Order" at bounding box center [461, 14] width 923 height 29
click at [774, 13] on button "Close" at bounding box center [780, 14] width 48 height 15
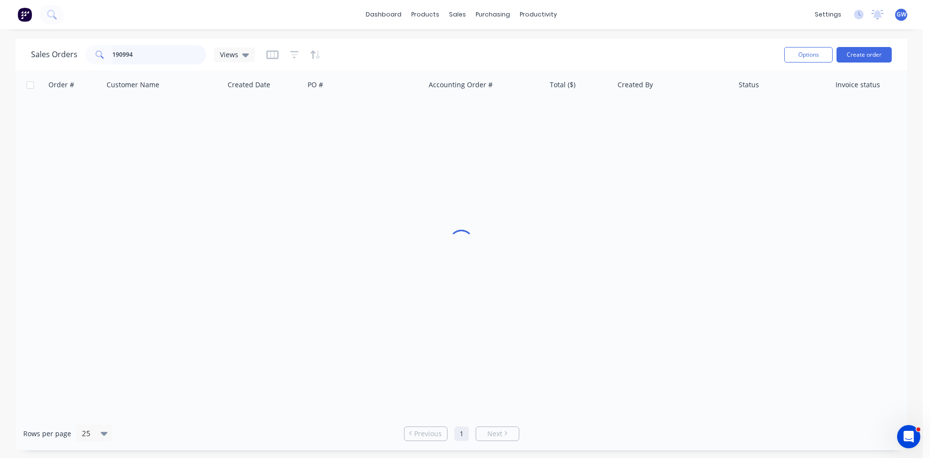
drag, startPoint x: 124, startPoint y: 57, endPoint x: 137, endPoint y: 51, distance: 14.3
click at [132, 54] on input "190994" at bounding box center [159, 54] width 94 height 19
click at [137, 51] on input "190994" at bounding box center [159, 54] width 94 height 19
type input "190780"
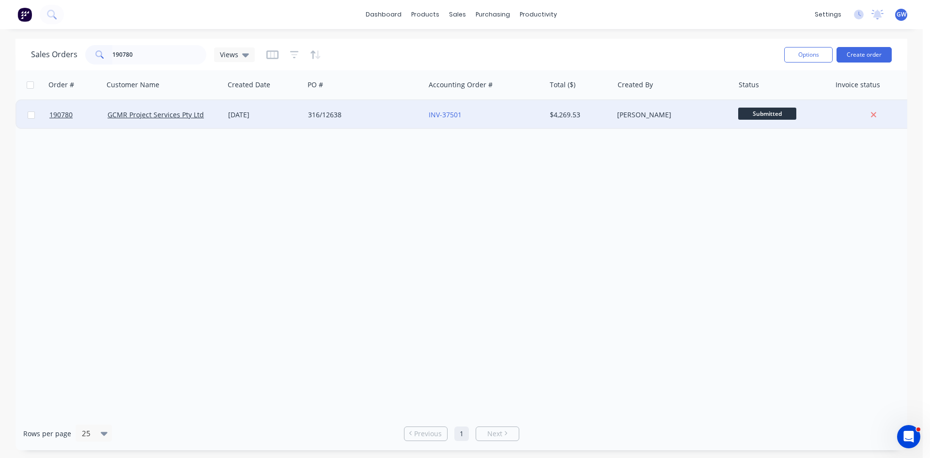
click at [391, 108] on div "316/12638" at bounding box center [364, 114] width 121 height 29
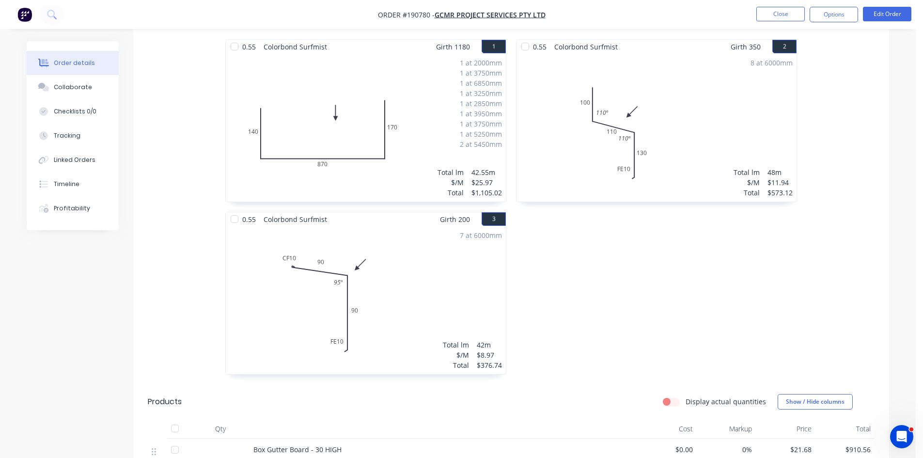
scroll to position [32, 0]
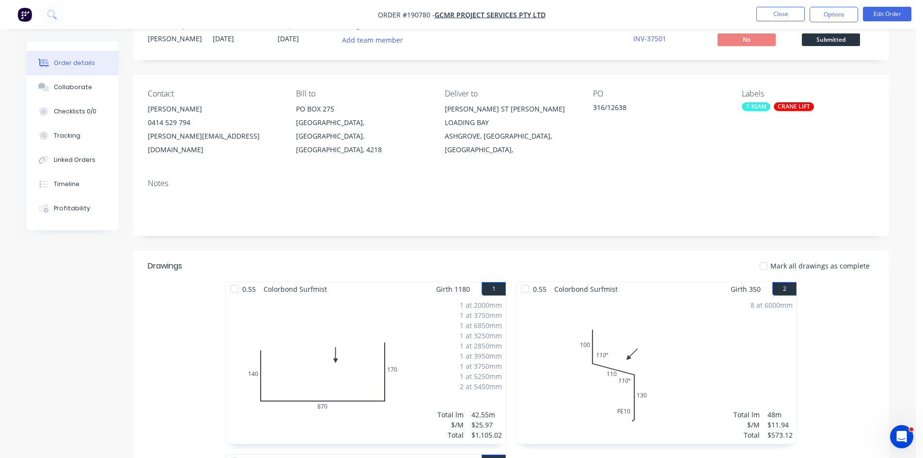
drag, startPoint x: 839, startPoint y: 16, endPoint x: 833, endPoint y: 25, distance: 11.2
click at [839, 16] on button "Options" at bounding box center [834, 15] width 48 height 16
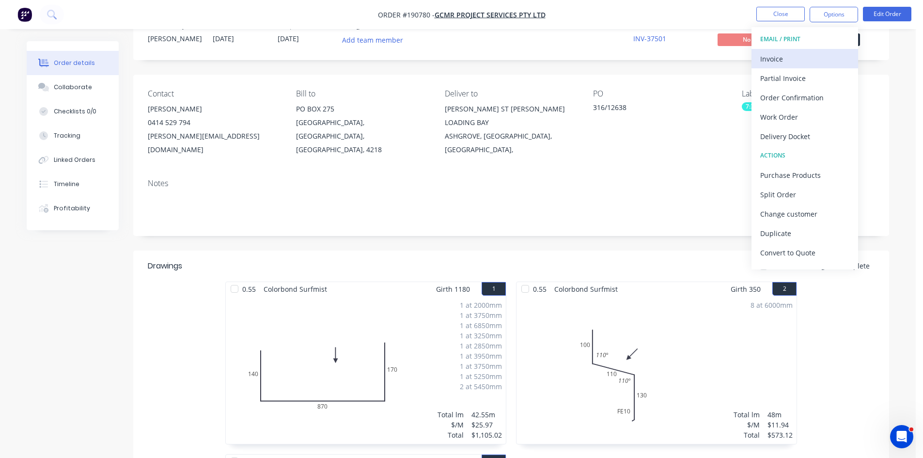
click at [804, 61] on div "Invoice" at bounding box center [804, 59] width 89 height 14
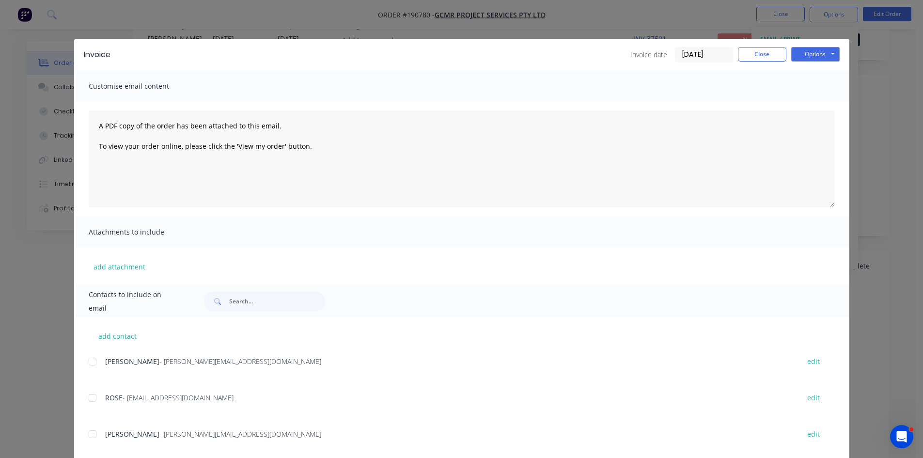
click at [90, 364] on div at bounding box center [92, 361] width 19 height 19
click at [90, 396] on div at bounding box center [92, 397] width 19 height 19
click at [811, 59] on button "Options" at bounding box center [815, 54] width 48 height 15
click at [814, 107] on button "Email" at bounding box center [822, 103] width 62 height 16
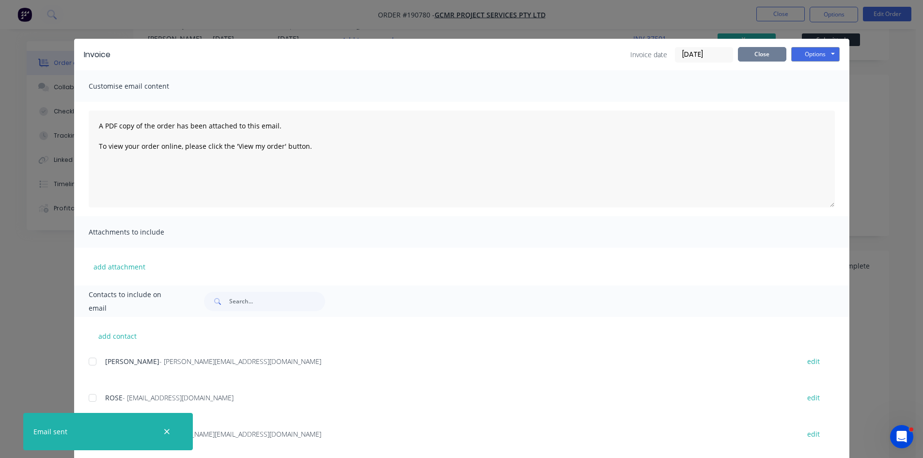
click at [772, 58] on button "Close" at bounding box center [762, 54] width 48 height 15
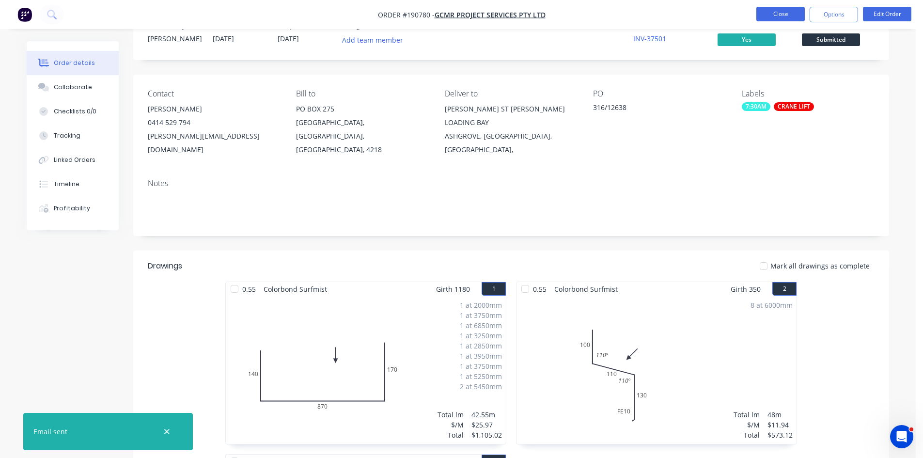
click at [766, 10] on button "Close" at bounding box center [780, 14] width 48 height 15
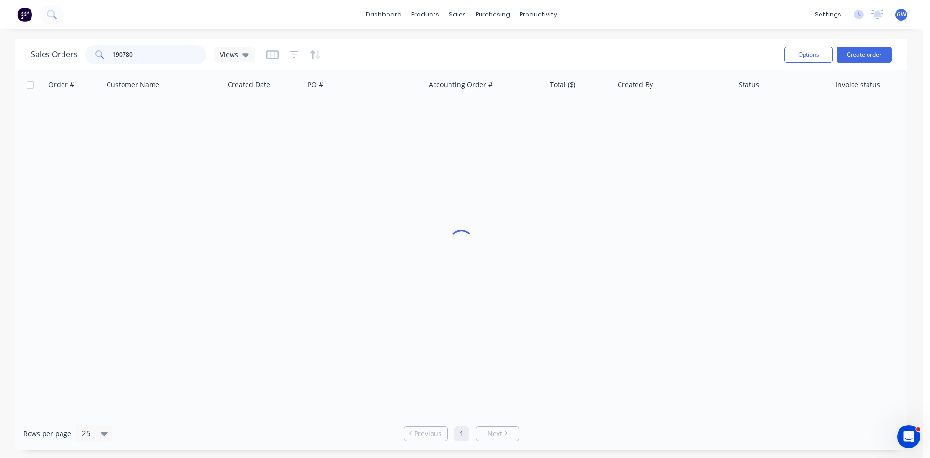
drag, startPoint x: 157, startPoint y: 52, endPoint x: 0, endPoint y: 43, distance: 157.2
click at [0, 43] on div "Sales Orders 190780 Views Options Create order Order # Customer Name Created Da…" at bounding box center [461, 244] width 923 height 411
type input "191009"
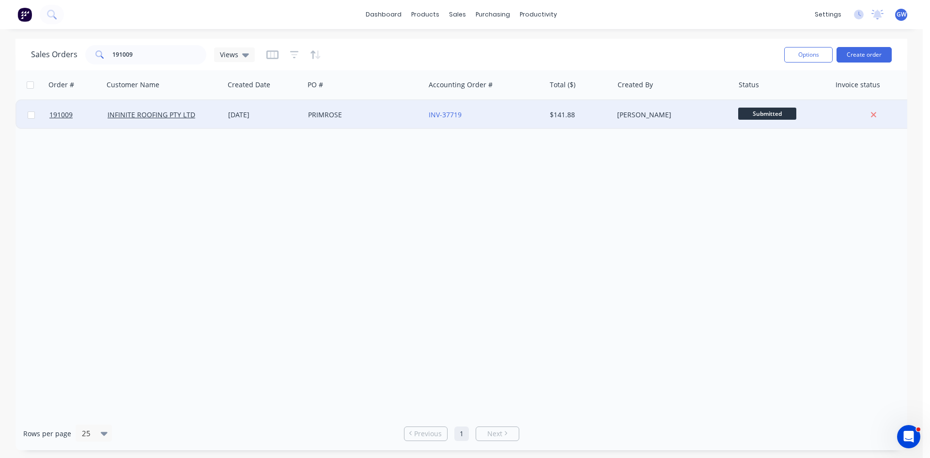
click at [587, 120] on div "$141.88" at bounding box center [580, 114] width 68 height 29
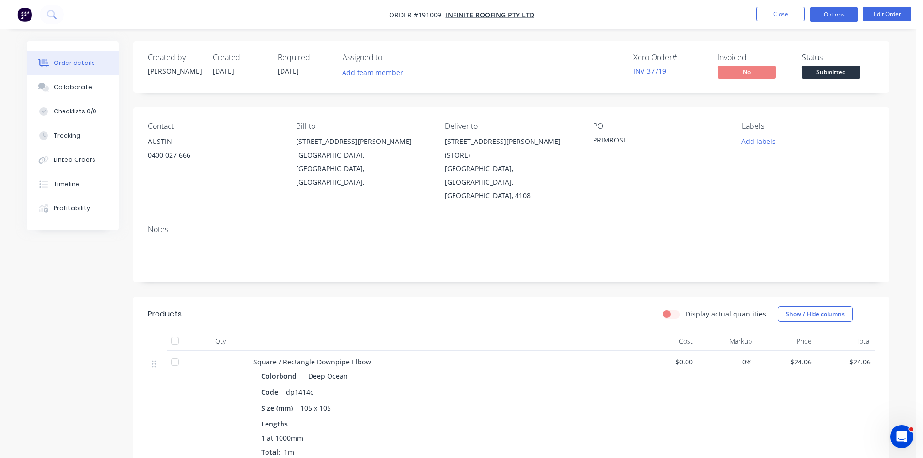
click at [839, 16] on button "Options" at bounding box center [834, 15] width 48 height 16
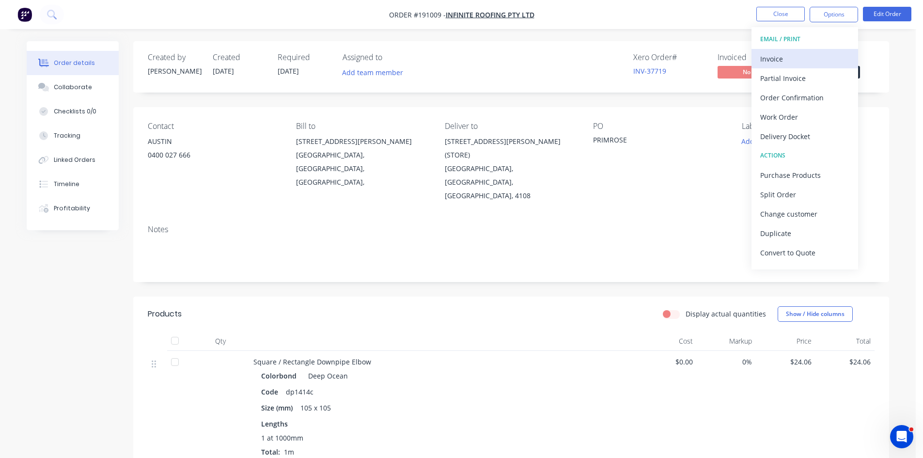
click at [795, 57] on div "Invoice" at bounding box center [804, 59] width 89 height 14
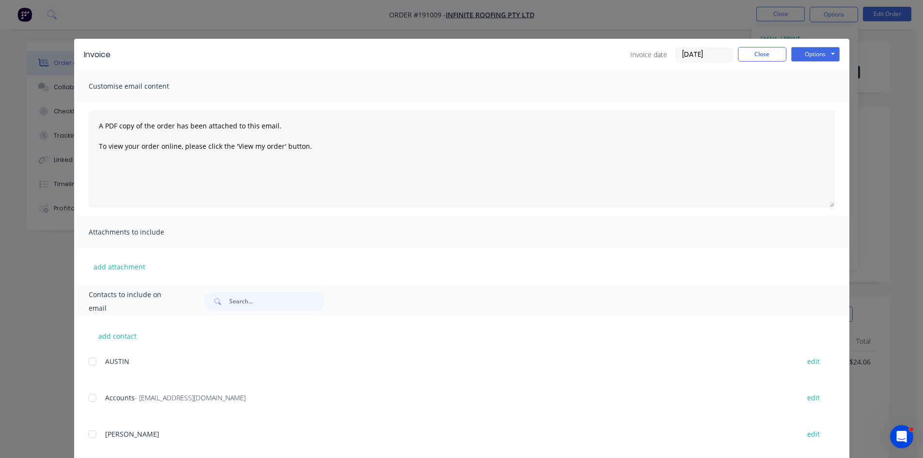
click at [94, 397] on div at bounding box center [92, 397] width 19 height 19
click at [827, 56] on button "Options" at bounding box center [815, 54] width 48 height 15
click at [825, 104] on button "Email" at bounding box center [822, 103] width 62 height 16
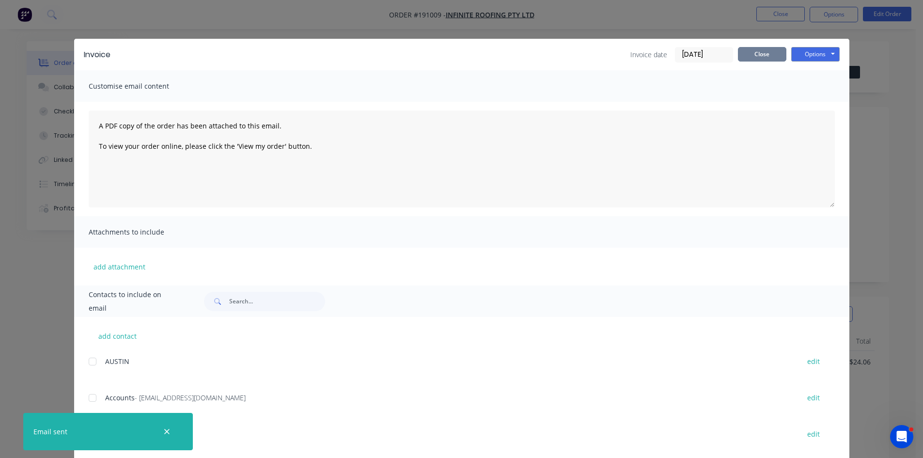
click at [766, 49] on button "Close" at bounding box center [762, 54] width 48 height 15
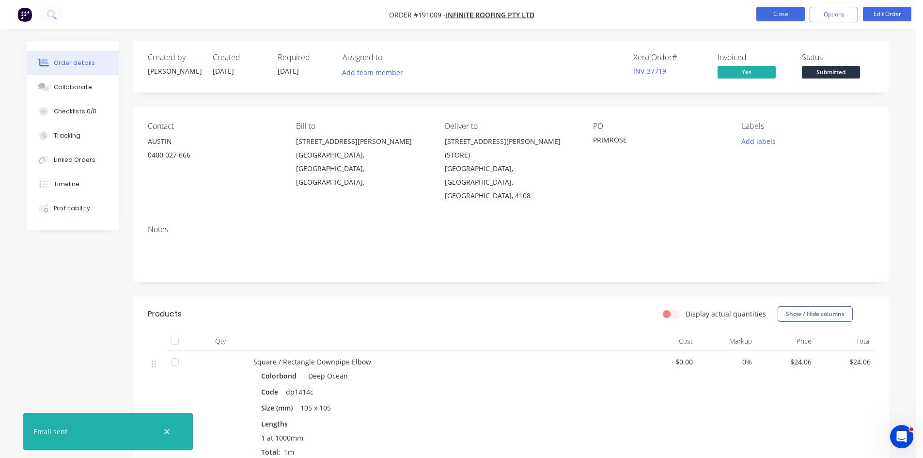
click at [779, 19] on button "Close" at bounding box center [780, 14] width 48 height 15
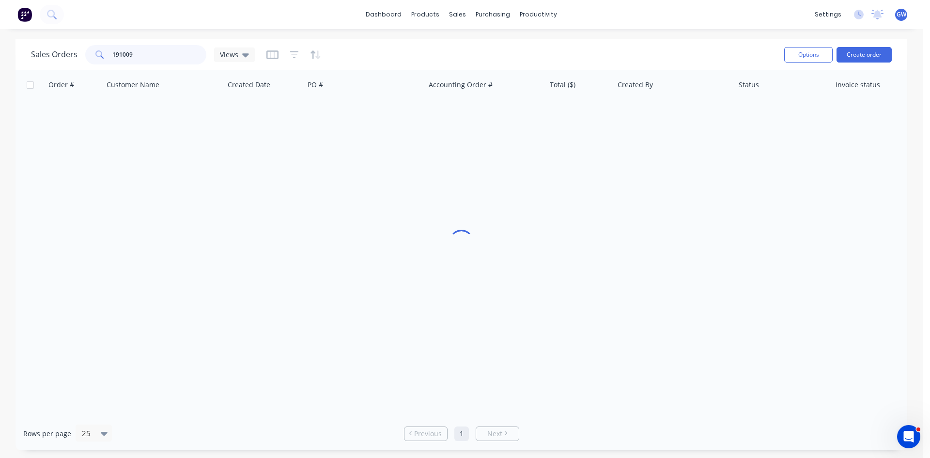
drag, startPoint x: 146, startPoint y: 61, endPoint x: 5, endPoint y: 60, distance: 140.5
click at [5, 60] on div "Sales Orders 191009 Views Options Create order Order # Customer Name Created Da…" at bounding box center [461, 244] width 923 height 411
type input "190764"
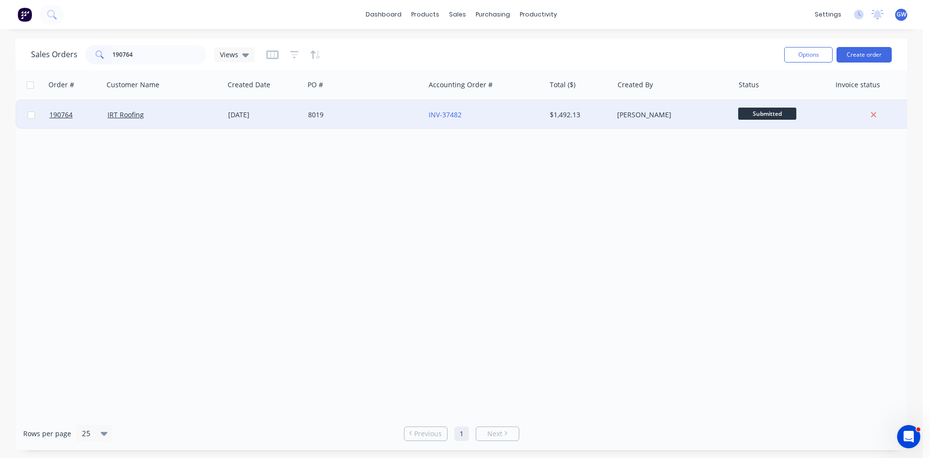
click at [576, 108] on div "$1,492.13" at bounding box center [580, 114] width 68 height 29
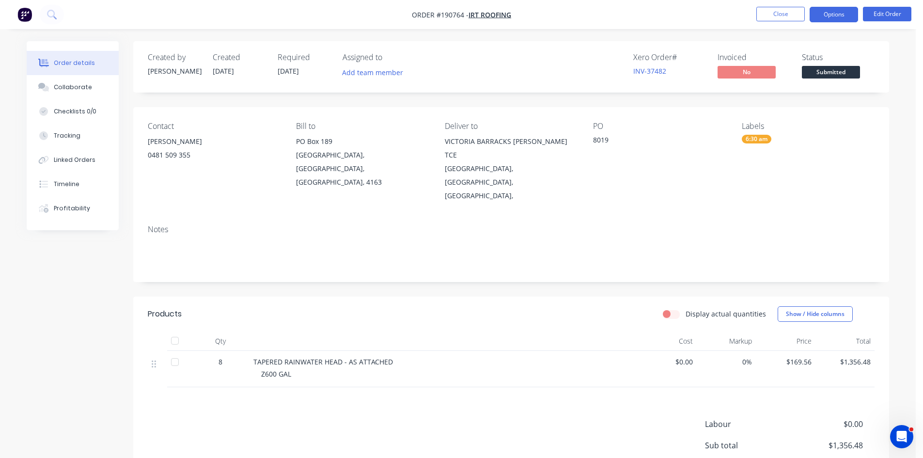
click at [840, 16] on button "Options" at bounding box center [834, 15] width 48 height 16
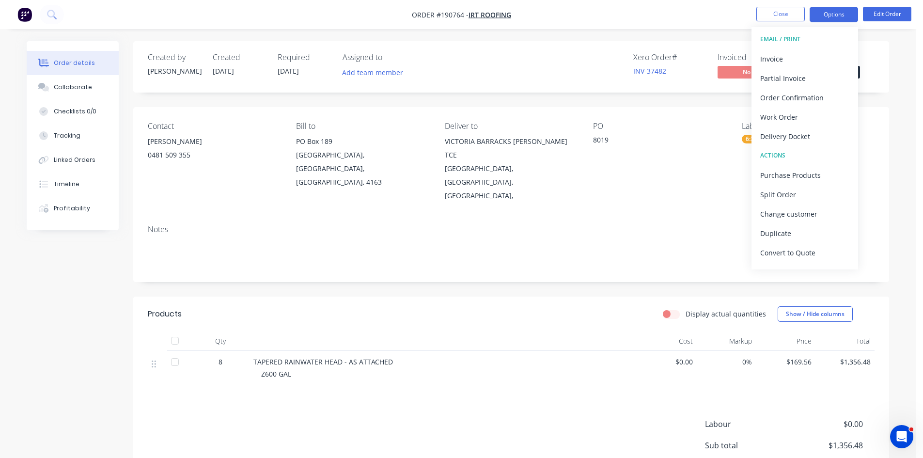
click at [775, 69] on button "Partial Invoice" at bounding box center [804, 77] width 107 height 19
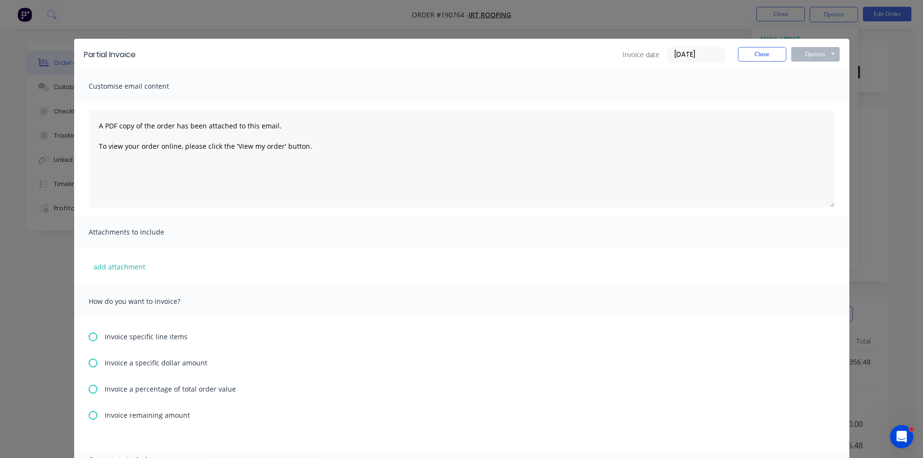
click at [818, 33] on div "Partial Invoice Invoice date 29/08/25 Close Options Preview Print Email Customi…" at bounding box center [461, 229] width 923 height 458
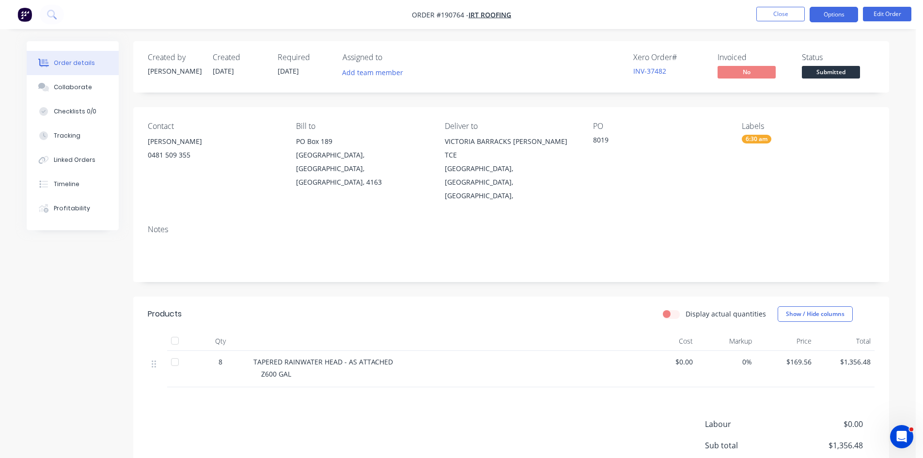
click at [837, 10] on button "Options" at bounding box center [834, 15] width 48 height 16
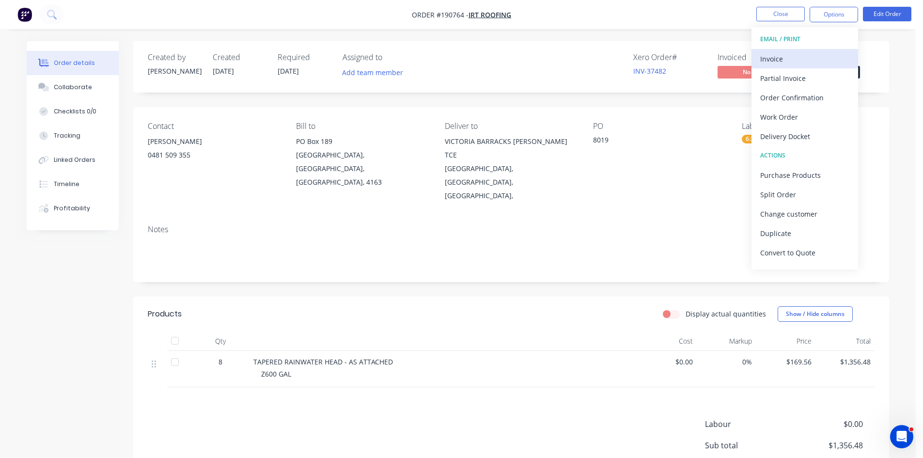
click at [773, 53] on div "Invoice" at bounding box center [804, 59] width 89 height 14
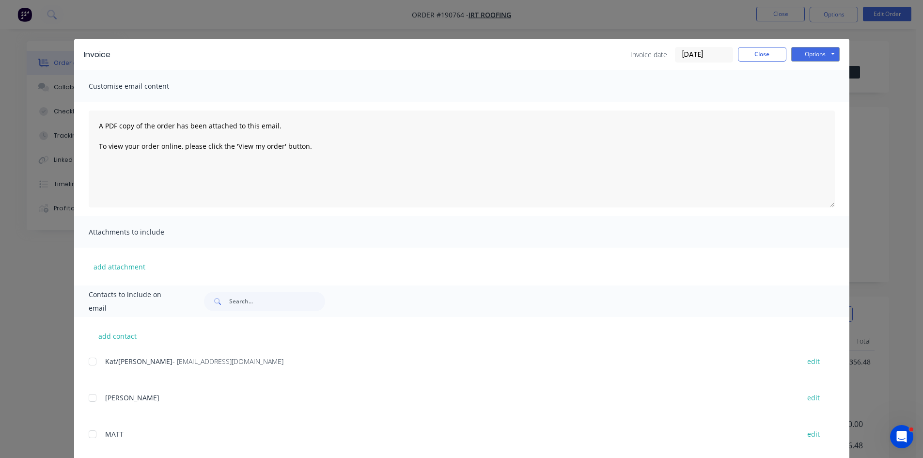
click at [86, 362] on div at bounding box center [92, 361] width 19 height 19
click at [86, 367] on div at bounding box center [92, 361] width 19 height 19
click at [812, 51] on button "Options" at bounding box center [815, 54] width 48 height 15
click at [815, 104] on button "Email" at bounding box center [822, 103] width 62 height 16
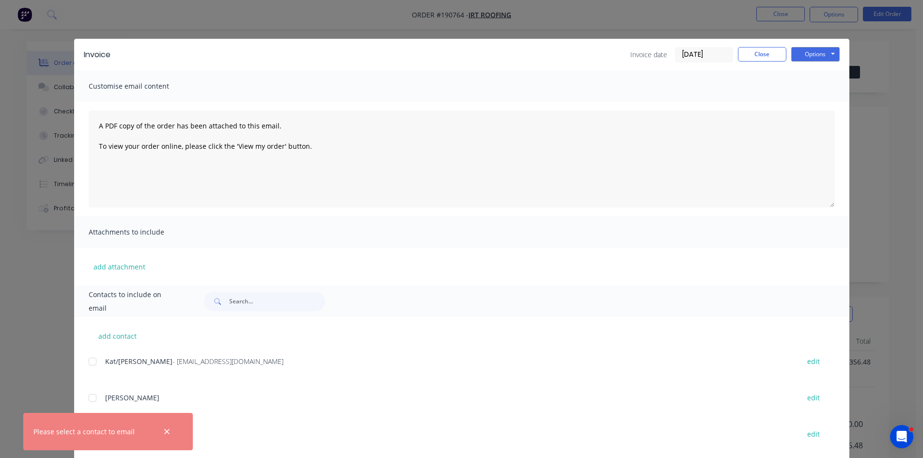
click at [93, 362] on div at bounding box center [92, 361] width 19 height 19
click at [827, 59] on button "Options" at bounding box center [815, 54] width 48 height 15
click at [812, 103] on button "Email" at bounding box center [822, 103] width 62 height 16
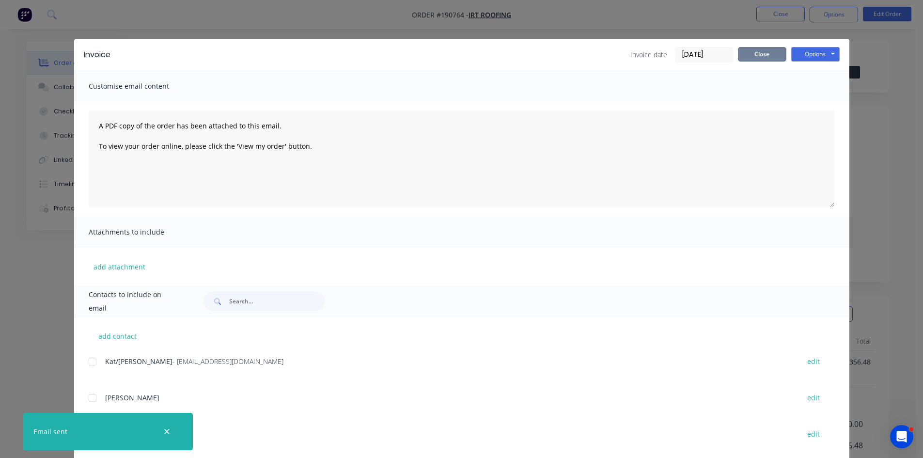
click at [758, 49] on button "Close" at bounding box center [762, 54] width 48 height 15
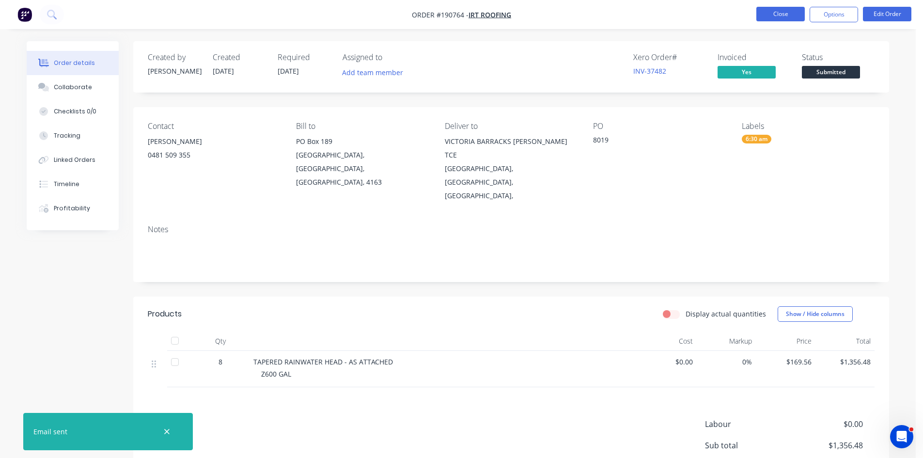
click at [789, 19] on button "Close" at bounding box center [780, 14] width 48 height 15
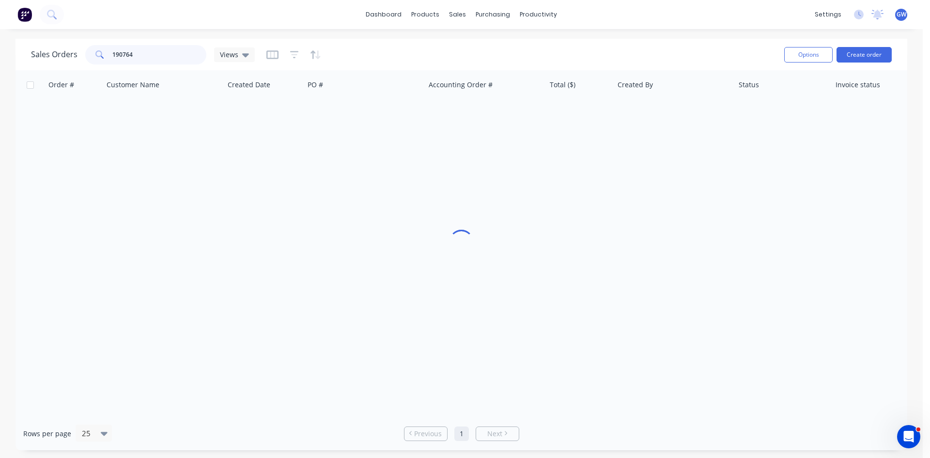
drag, startPoint x: 143, startPoint y: 50, endPoint x: 68, endPoint y: 54, distance: 75.2
click at [68, 54] on div "Sales Orders 190764 Views" at bounding box center [143, 54] width 224 height 19
type input "190864"
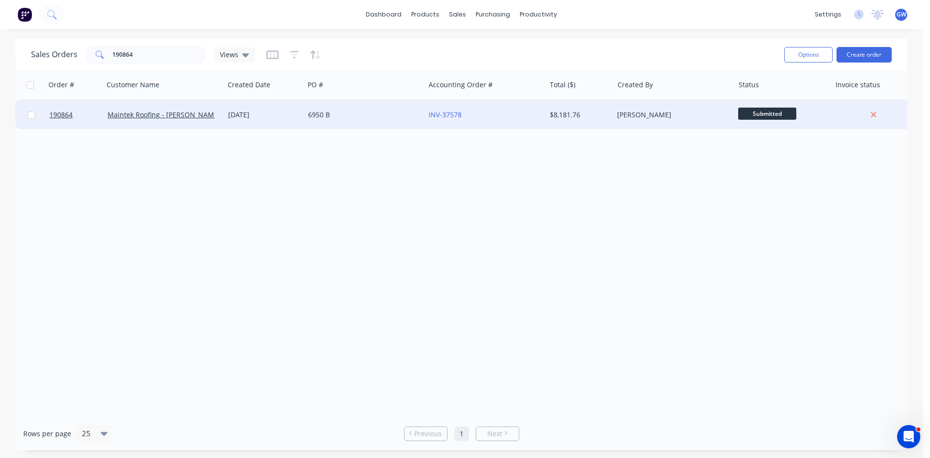
click at [539, 118] on div "INV-37578" at bounding box center [485, 115] width 113 height 10
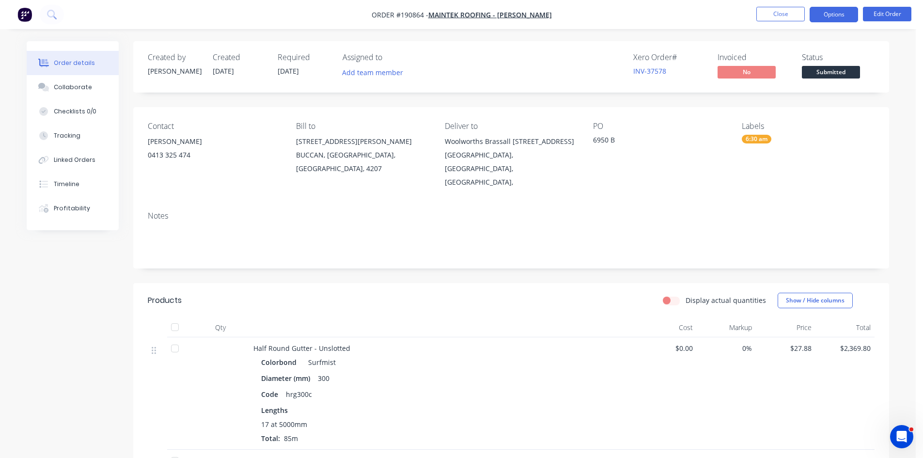
click at [830, 16] on button "Options" at bounding box center [834, 15] width 48 height 16
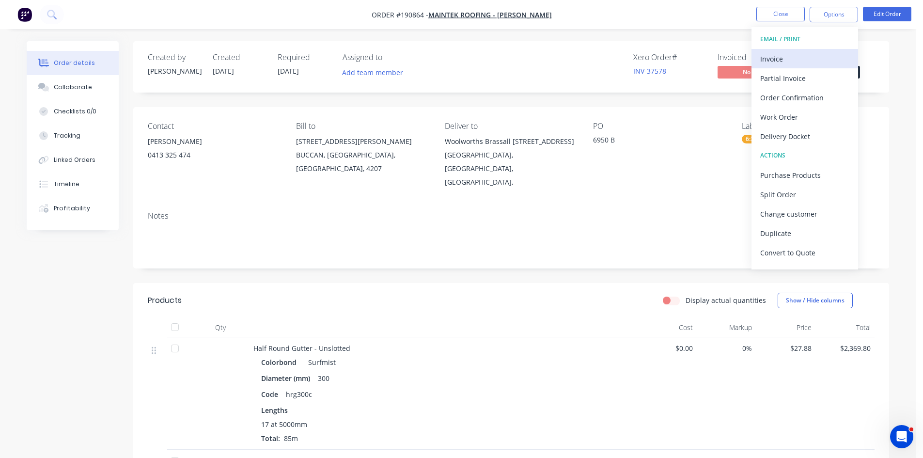
click at [776, 64] on div "Invoice" at bounding box center [804, 59] width 89 height 14
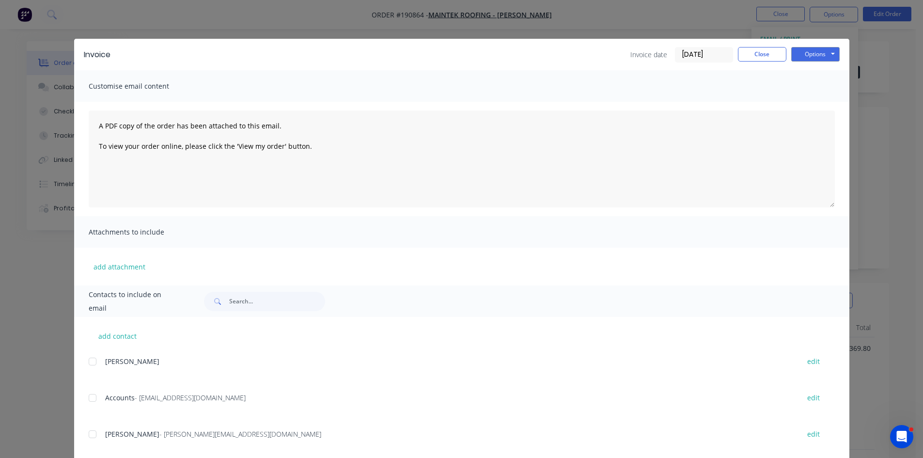
click at [92, 397] on div at bounding box center [92, 397] width 19 height 19
click at [89, 425] on div at bounding box center [92, 433] width 19 height 19
click at [807, 55] on button "Options" at bounding box center [815, 54] width 48 height 15
click at [811, 101] on button "Email" at bounding box center [822, 103] width 62 height 16
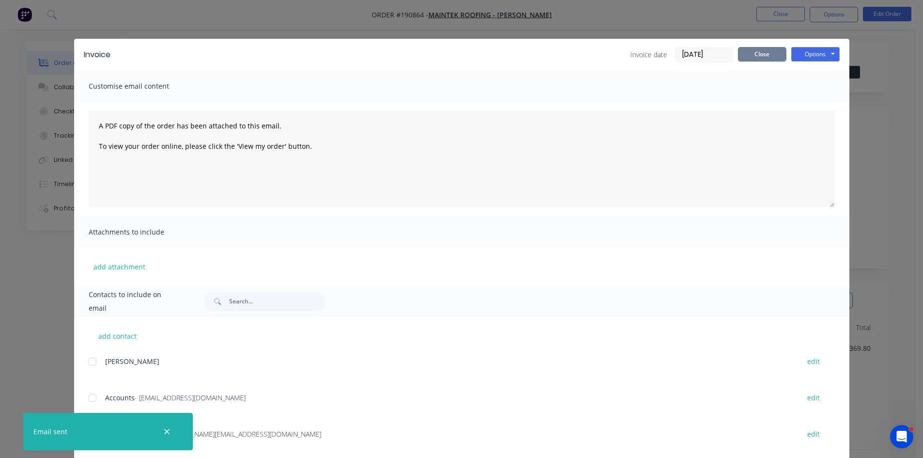
drag, startPoint x: 773, startPoint y: 56, endPoint x: 773, endPoint y: 50, distance: 5.8
click at [773, 56] on button "Close" at bounding box center [762, 54] width 48 height 15
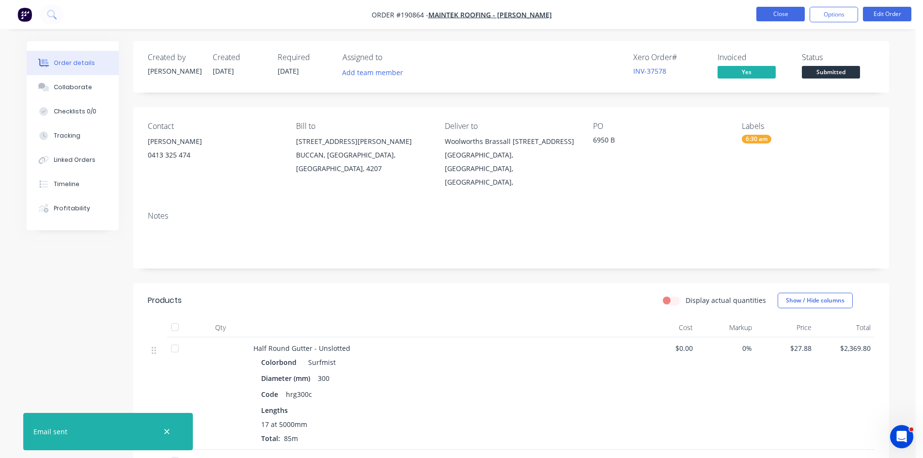
click at [789, 18] on button "Close" at bounding box center [780, 14] width 48 height 15
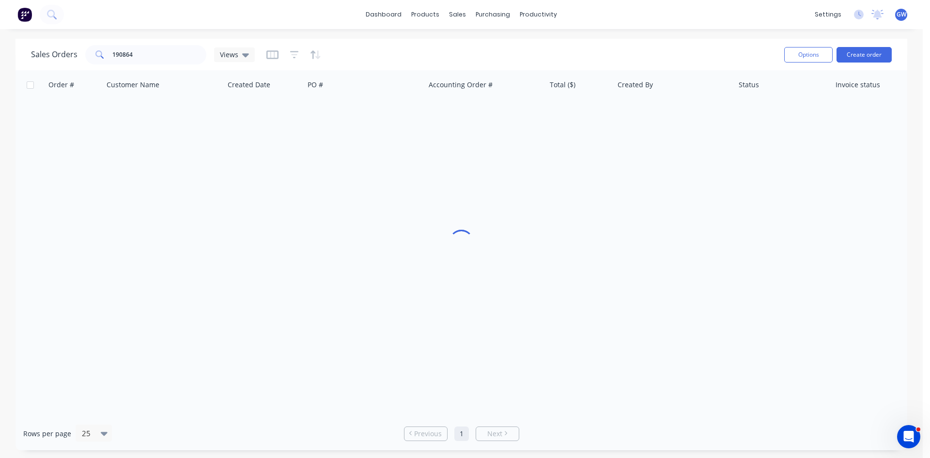
click at [154, 42] on div "Sales Orders 190864 Views Options Create order" at bounding box center [462, 54] width 892 height 31
click at [140, 52] on input "190864" at bounding box center [159, 54] width 94 height 19
type input "190091"
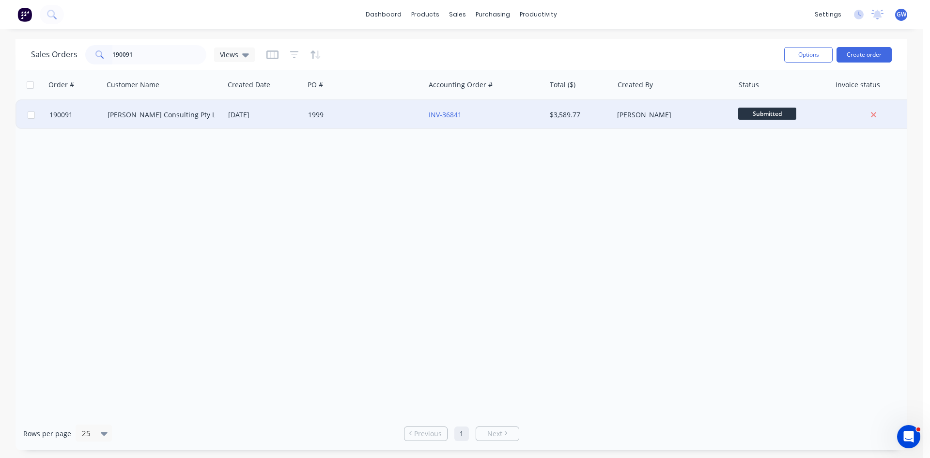
drag, startPoint x: 512, startPoint y: 86, endPoint x: 536, endPoint y: 125, distance: 46.4
click at [0, 0] on div at bounding box center [0, 0] width 0 height 0
click at [537, 126] on div "INV-36841" at bounding box center [485, 114] width 121 height 29
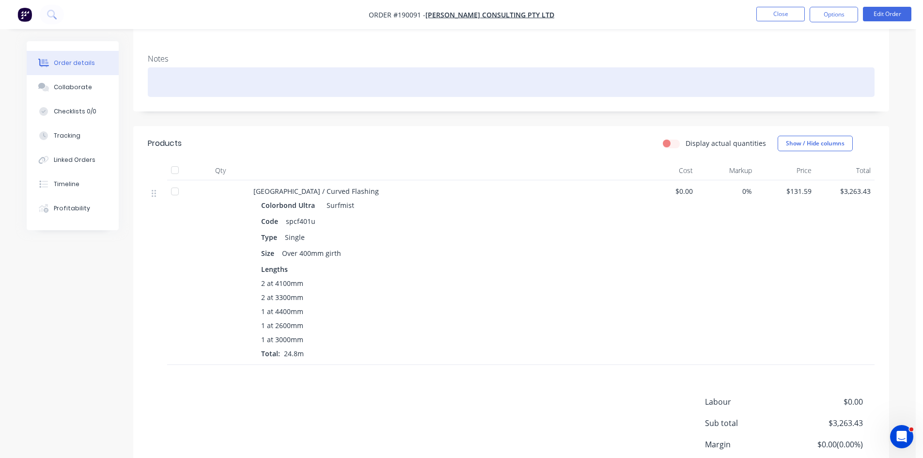
scroll to position [223, 0]
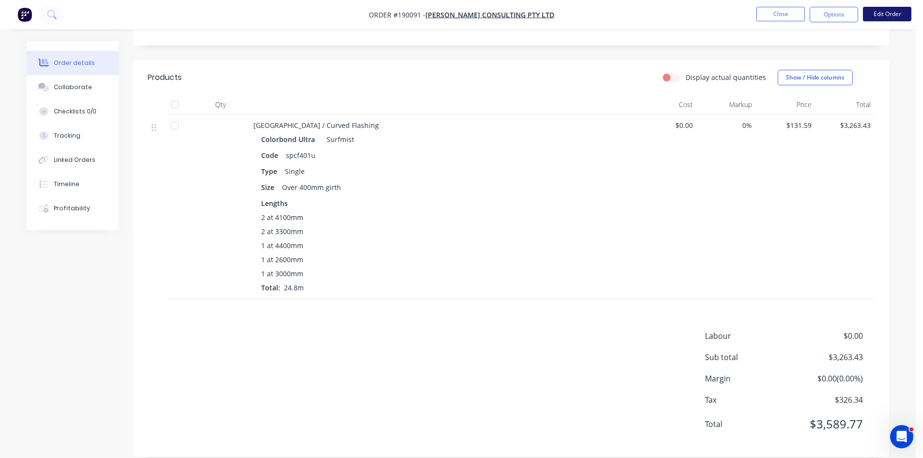
click at [875, 16] on button "Edit Order" at bounding box center [887, 14] width 48 height 15
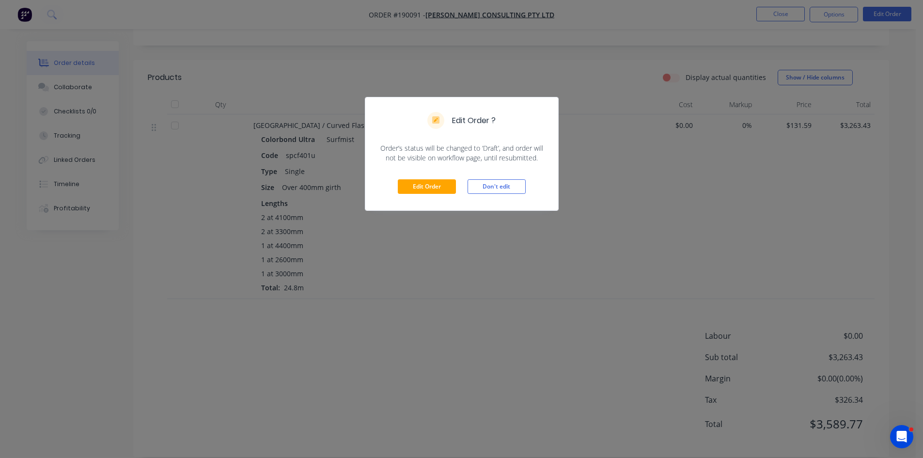
click at [402, 178] on div "Edit Order Don't edit" at bounding box center [461, 186] width 193 height 47
click at [406, 190] on button "Edit Order" at bounding box center [427, 186] width 58 height 15
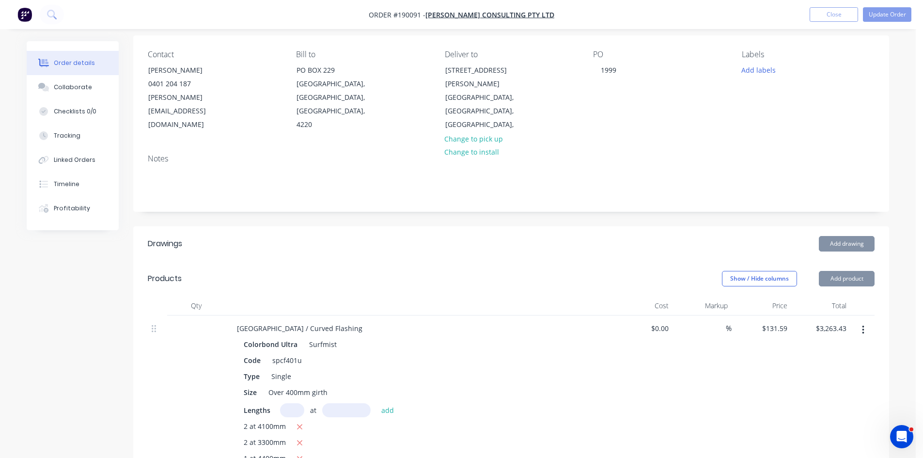
scroll to position [242, 0]
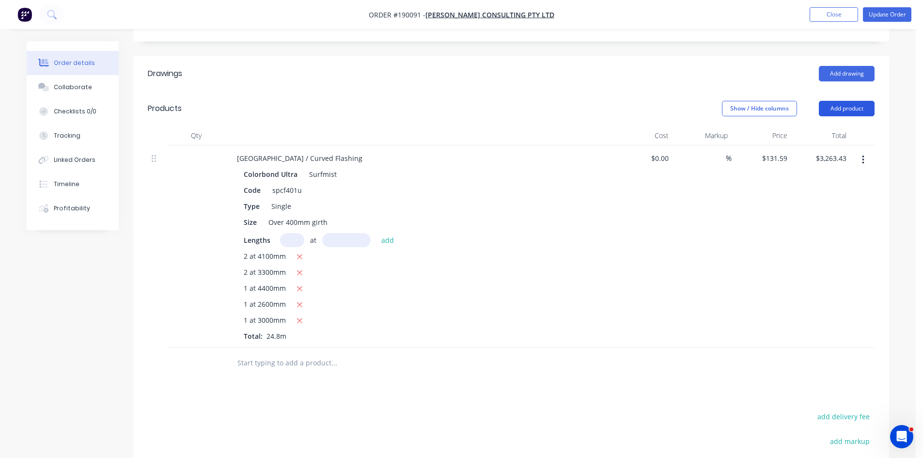
click at [837, 101] on button "Add product" at bounding box center [847, 109] width 56 height 16
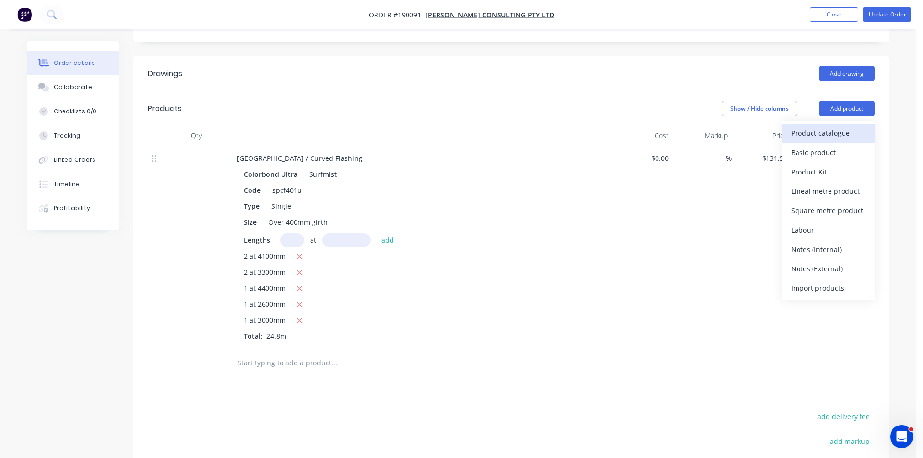
click at [822, 126] on div "Product catalogue" at bounding box center [828, 133] width 75 height 14
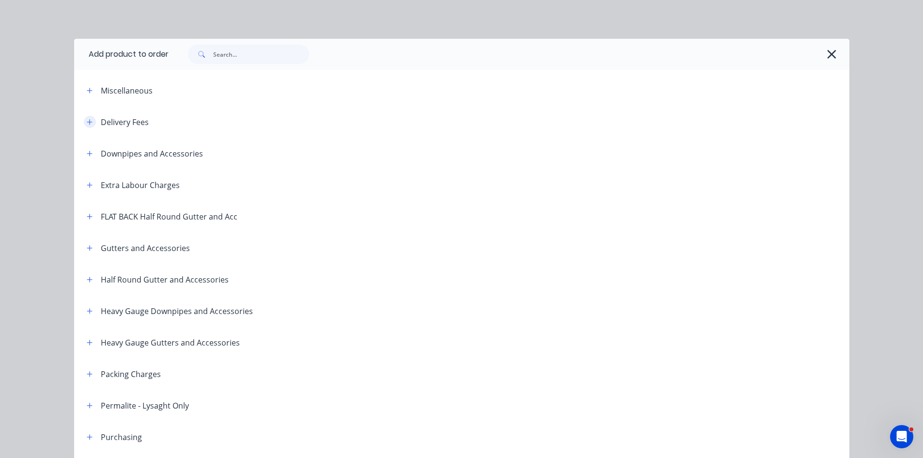
click at [84, 121] on button "button" at bounding box center [90, 122] width 12 height 12
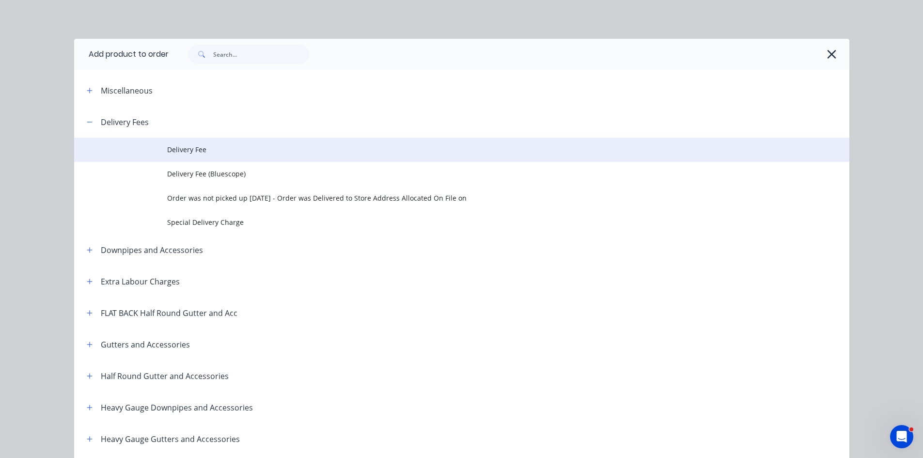
click at [192, 148] on span "Delivery Fee" at bounding box center [440, 149] width 546 height 10
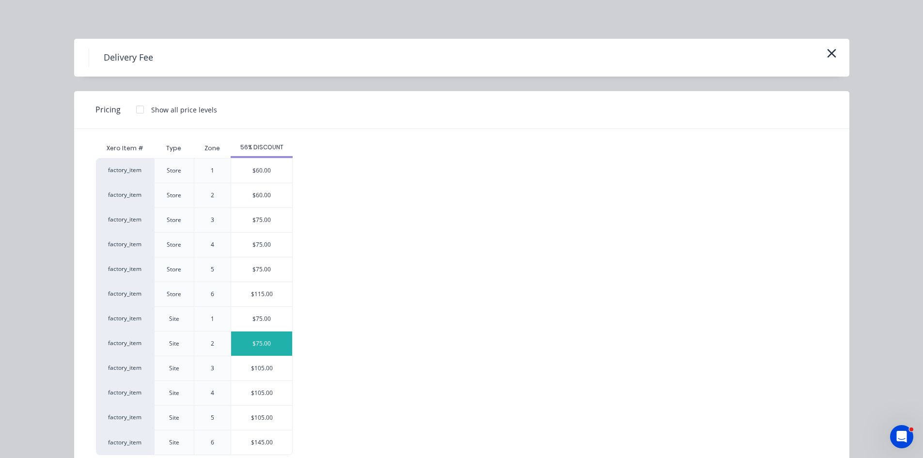
click at [257, 351] on div "$75.00" at bounding box center [261, 343] width 61 height 24
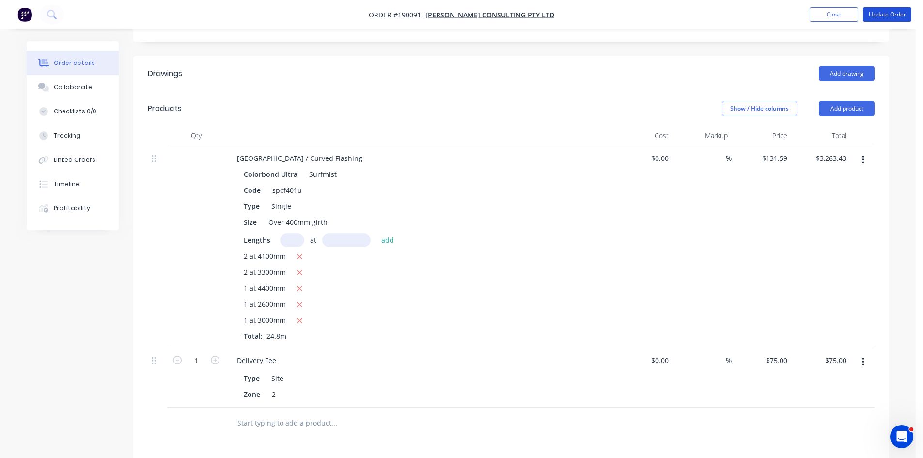
click at [892, 7] on nav "Order #190091 - Lawton Consulting Pty Ltd Add product Close Update Order" at bounding box center [461, 14] width 923 height 29
click at [887, 12] on button "Update Order" at bounding box center [887, 14] width 48 height 15
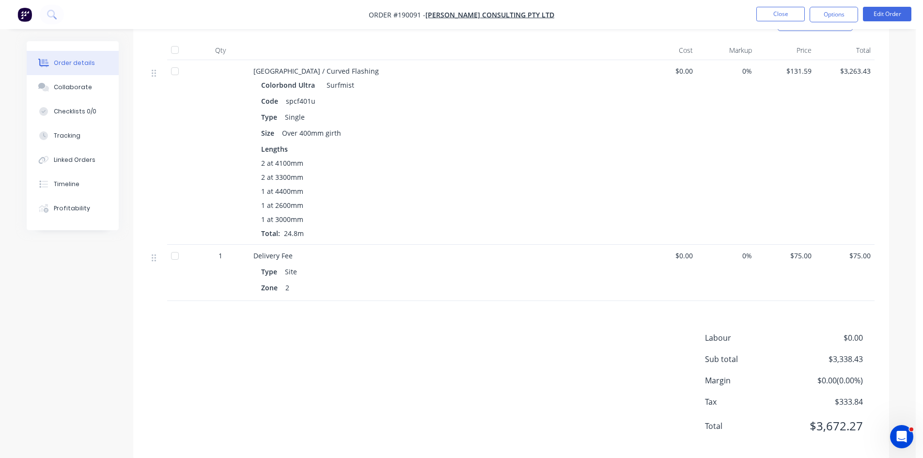
scroll to position [279, 0]
click at [842, 9] on button "Options" at bounding box center [834, 15] width 48 height 16
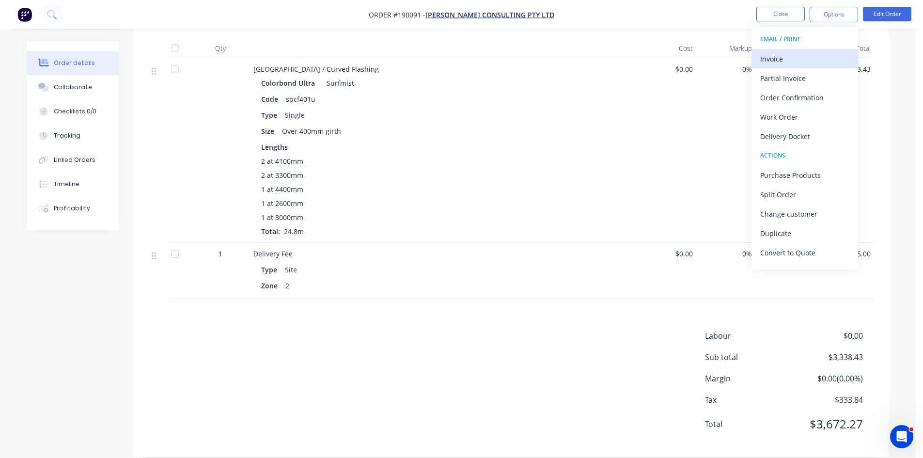
click at [789, 59] on div "Invoice" at bounding box center [804, 59] width 89 height 14
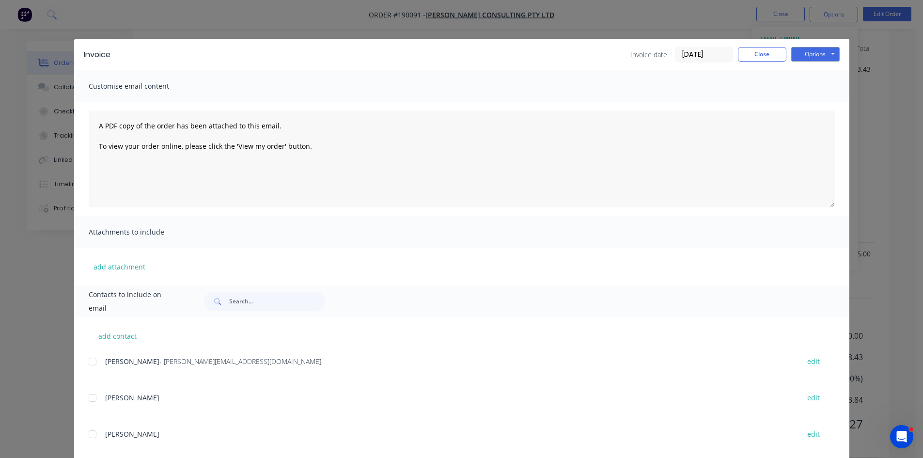
click at [92, 358] on div at bounding box center [92, 361] width 19 height 19
click at [809, 51] on button "Options" at bounding box center [815, 54] width 48 height 15
click at [800, 101] on button "Email" at bounding box center [822, 103] width 62 height 16
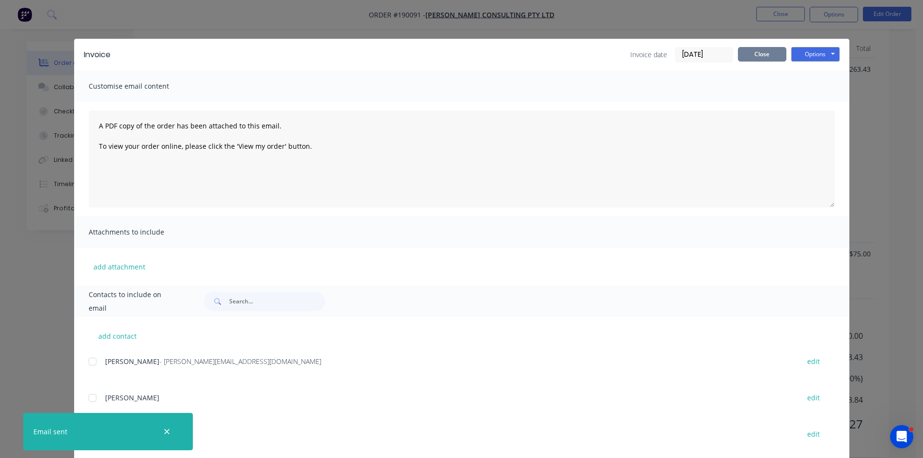
click at [752, 50] on button "Close" at bounding box center [762, 54] width 48 height 15
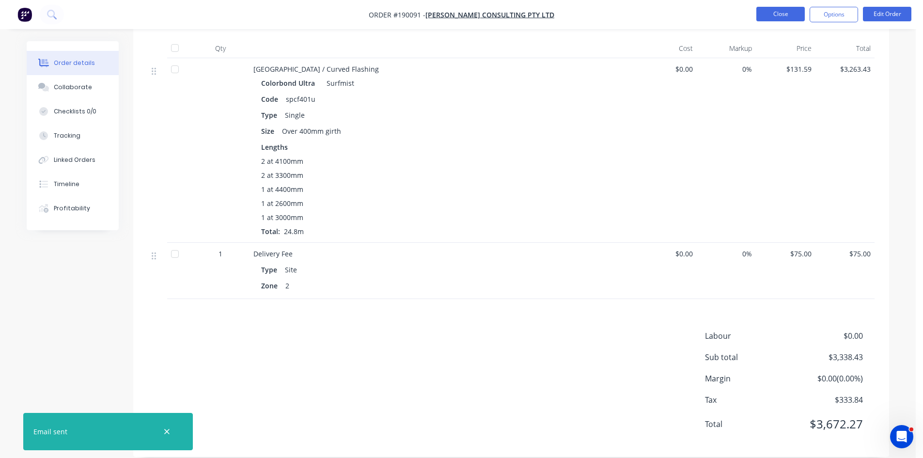
click at [792, 15] on button "Close" at bounding box center [780, 14] width 48 height 15
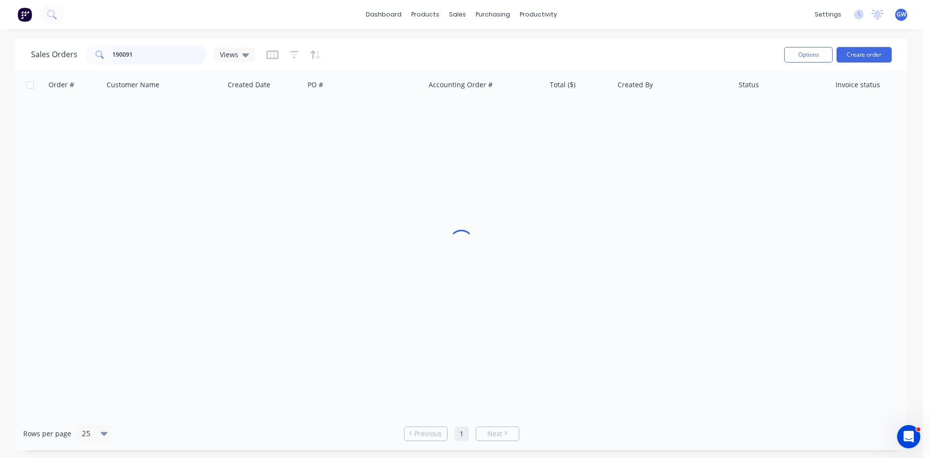
click at [185, 55] on input "190091" at bounding box center [159, 54] width 94 height 19
type input "190981"
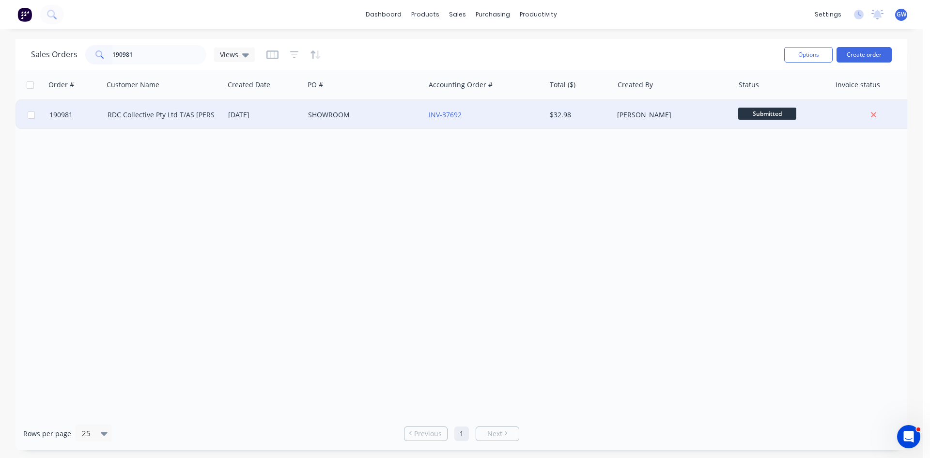
click at [611, 121] on div "$32.98" at bounding box center [580, 114] width 68 height 29
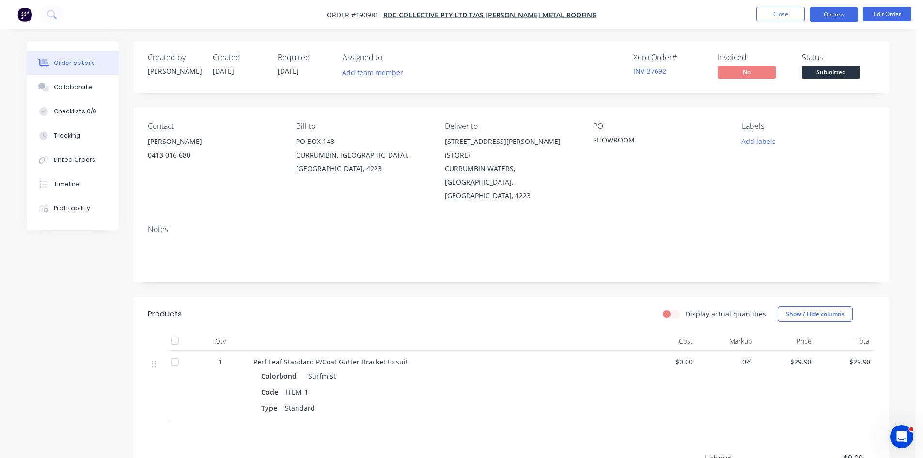
click at [827, 13] on button "Options" at bounding box center [834, 15] width 48 height 16
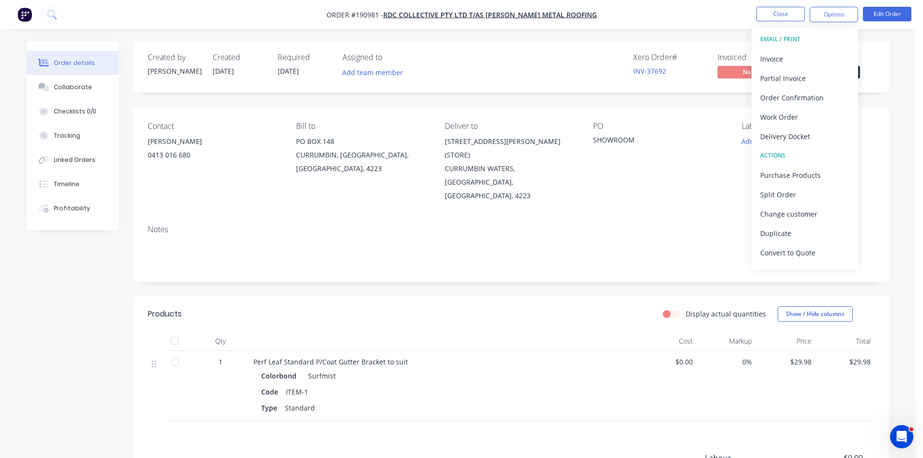
click at [777, 55] on div "Invoice" at bounding box center [804, 59] width 89 height 14
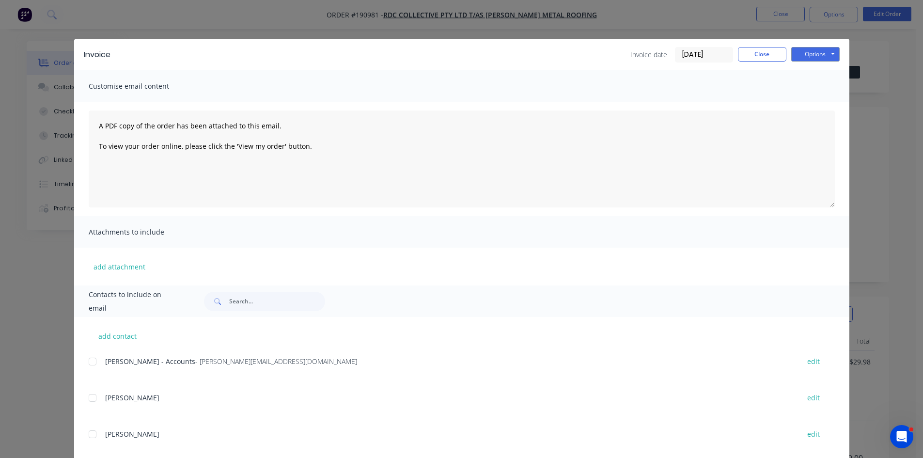
click at [94, 363] on div at bounding box center [92, 361] width 19 height 19
click at [824, 55] on button "Options" at bounding box center [815, 54] width 48 height 15
click at [825, 97] on button "Email" at bounding box center [822, 103] width 62 height 16
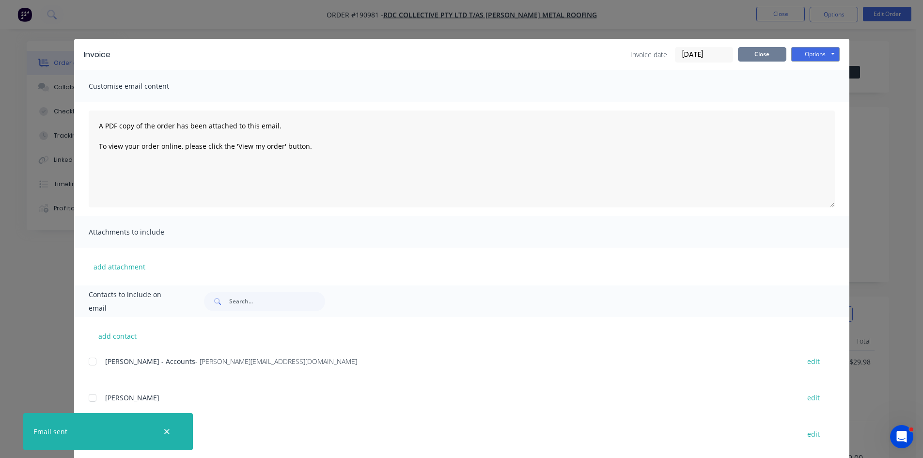
click at [762, 53] on button "Close" at bounding box center [762, 54] width 48 height 15
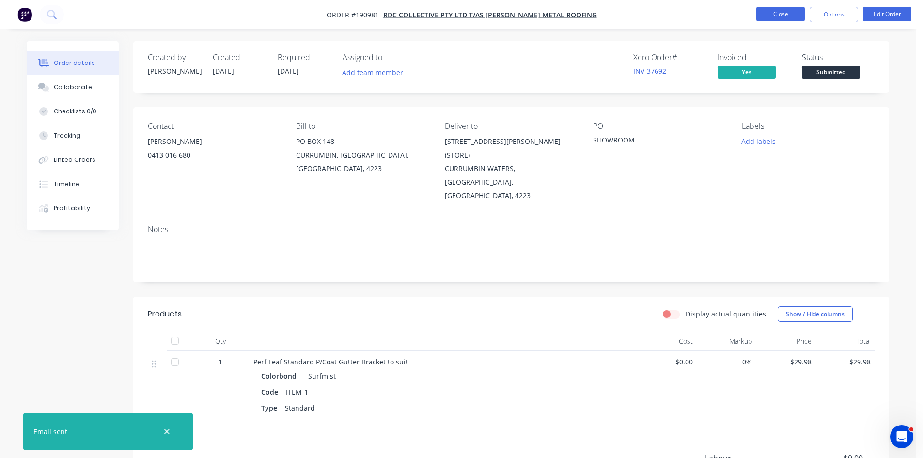
click at [779, 14] on button "Close" at bounding box center [780, 14] width 48 height 15
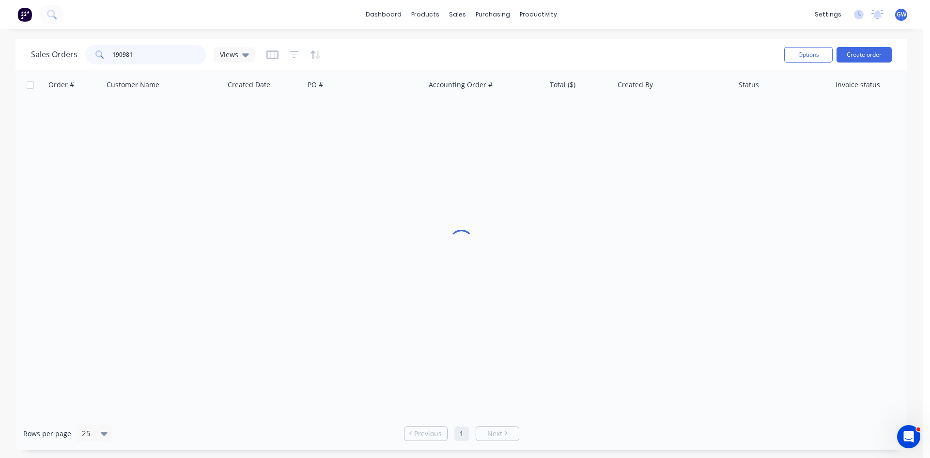
drag, startPoint x: 149, startPoint y: 50, endPoint x: 75, endPoint y: 48, distance: 74.1
click at [75, 48] on div "Sales Orders 190981 Views" at bounding box center [143, 54] width 224 height 19
type input "190906"
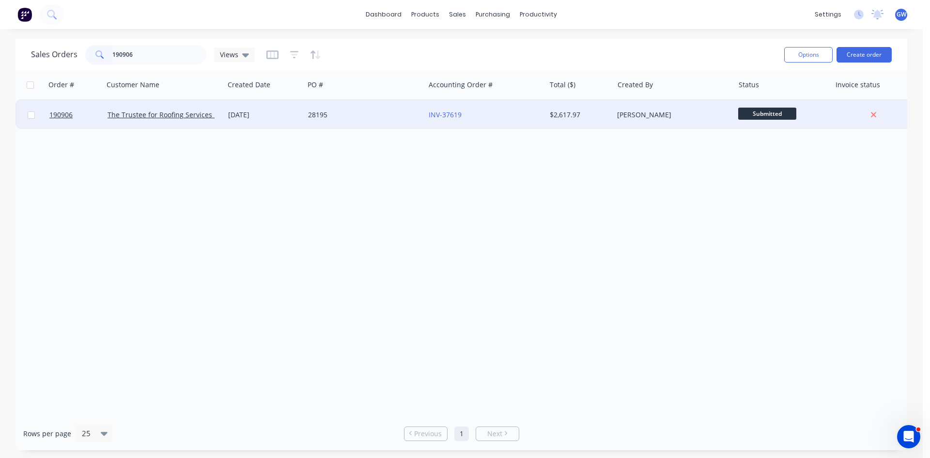
click at [554, 103] on div "$2,617.97" at bounding box center [580, 114] width 68 height 29
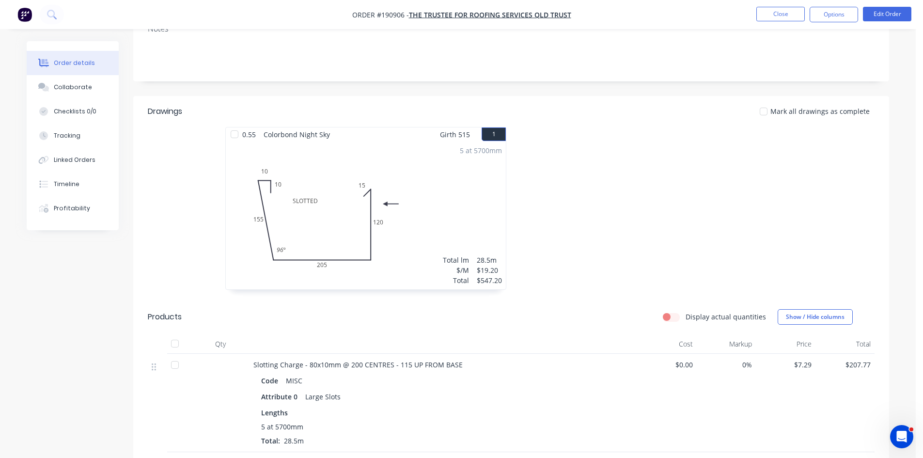
scroll to position [48, 0]
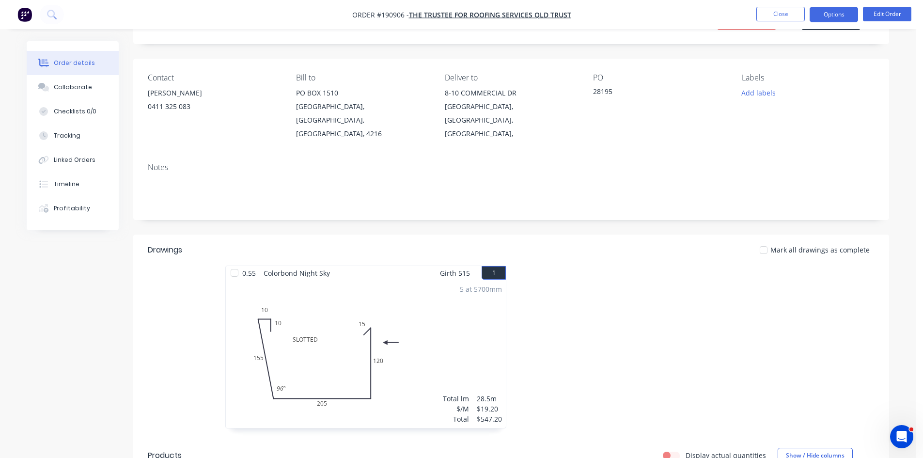
click at [838, 16] on button "Options" at bounding box center [834, 15] width 48 height 16
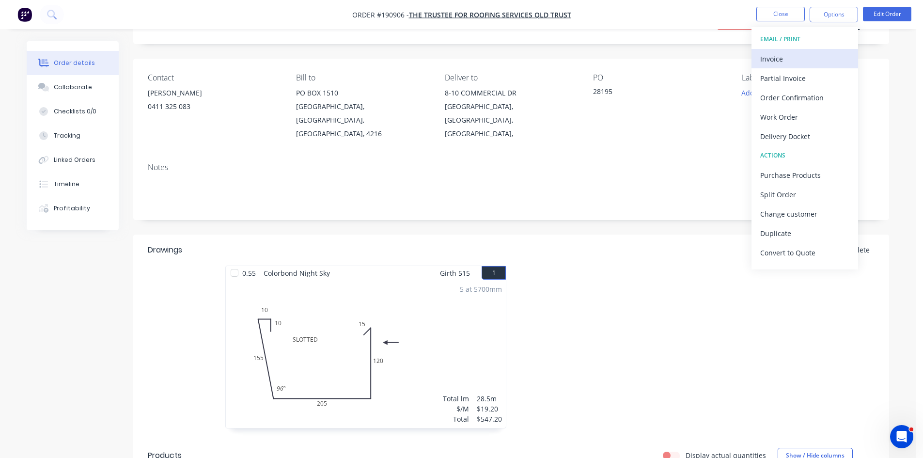
click at [786, 63] on div "Invoice" at bounding box center [804, 59] width 89 height 14
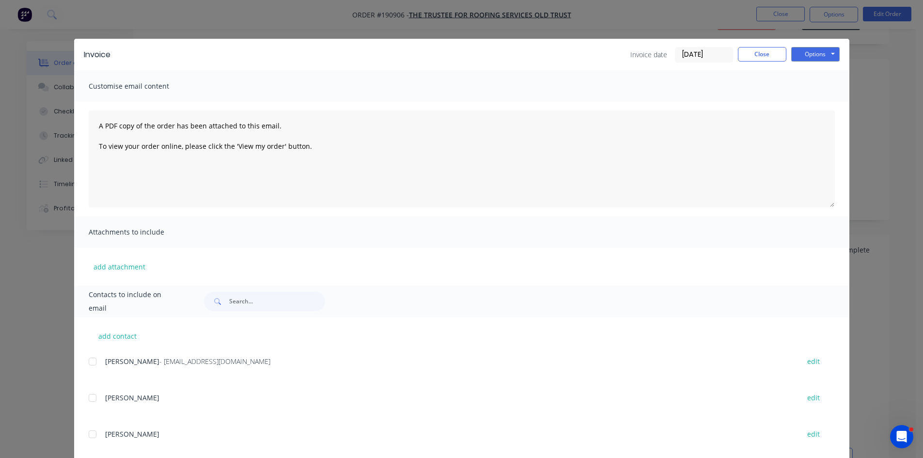
click at [88, 355] on div at bounding box center [92, 361] width 19 height 19
click at [811, 62] on div "Invoice Invoice date 29/08/25 Close Options Preview Print Email" at bounding box center [461, 54] width 775 height 31
click at [818, 53] on button "Options" at bounding box center [815, 54] width 48 height 15
click at [808, 103] on button "Email" at bounding box center [822, 103] width 62 height 16
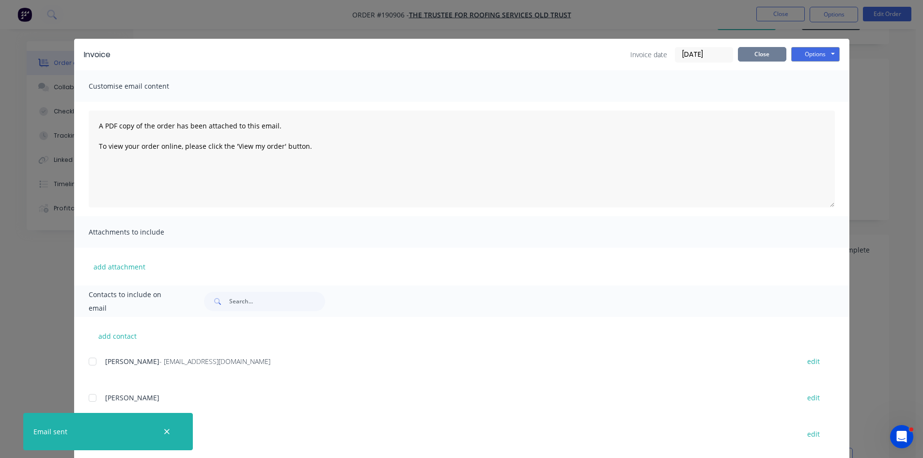
click at [763, 52] on button "Close" at bounding box center [762, 54] width 48 height 15
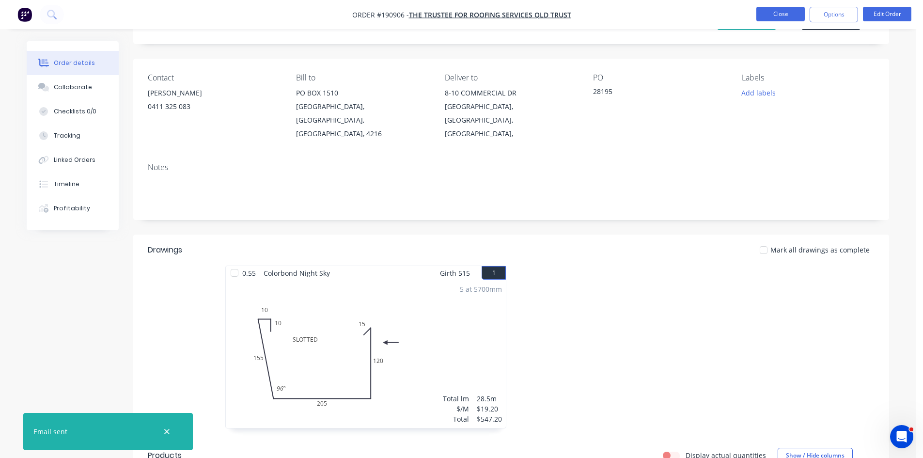
click at [785, 14] on button "Close" at bounding box center [780, 14] width 48 height 15
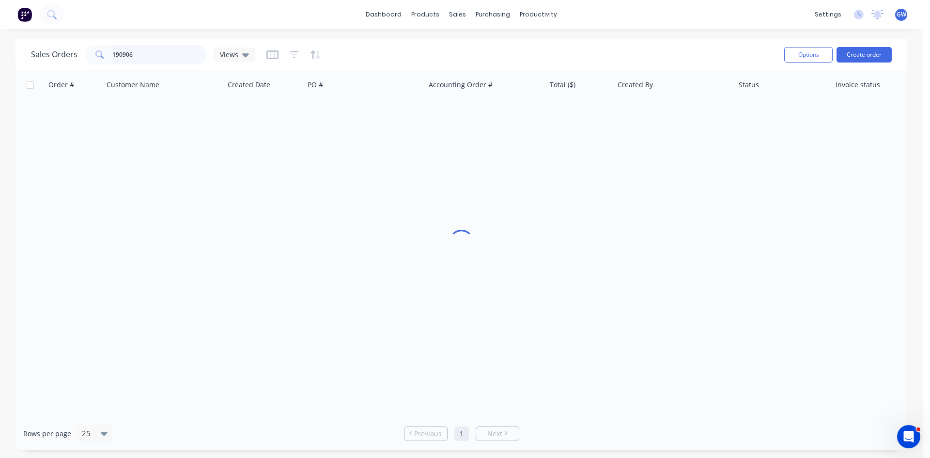
drag, startPoint x: 166, startPoint y: 59, endPoint x: 0, endPoint y: 62, distance: 166.2
click at [0, 62] on div "Sales Orders 190906 Views Options Create order Order # Customer Name Created Da…" at bounding box center [461, 244] width 923 height 411
type input "190980"
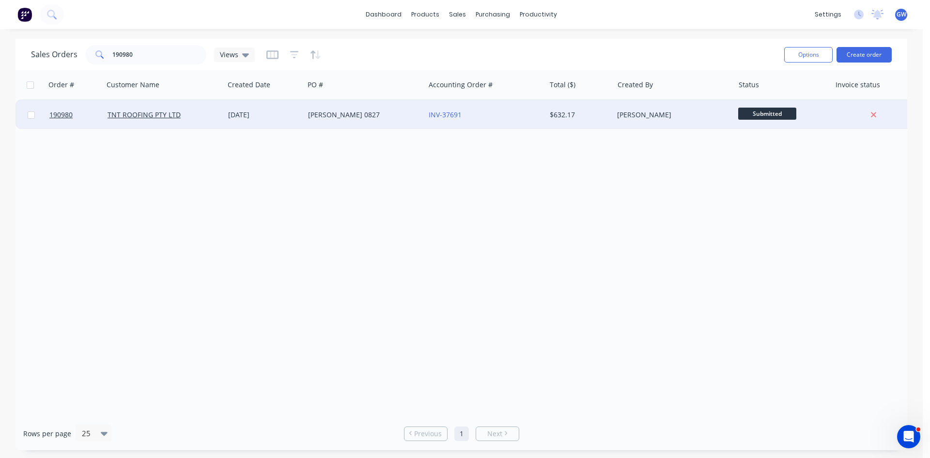
click at [634, 122] on div "[PERSON_NAME]" at bounding box center [673, 114] width 121 height 29
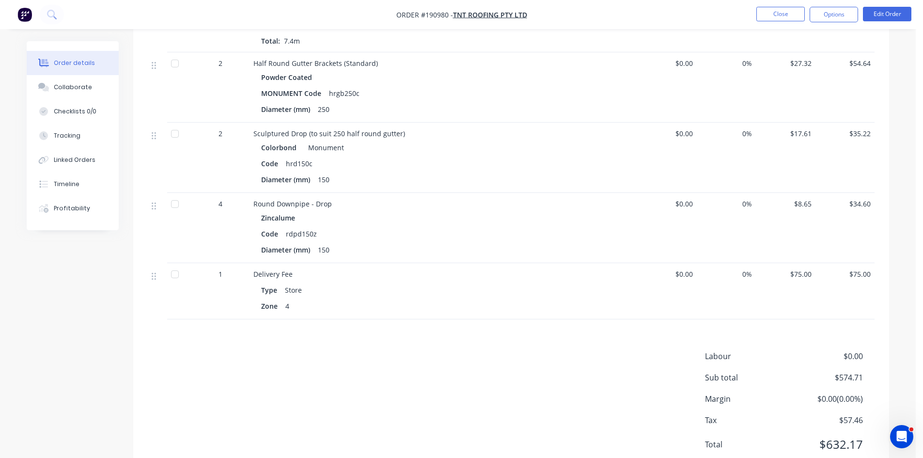
scroll to position [488, 0]
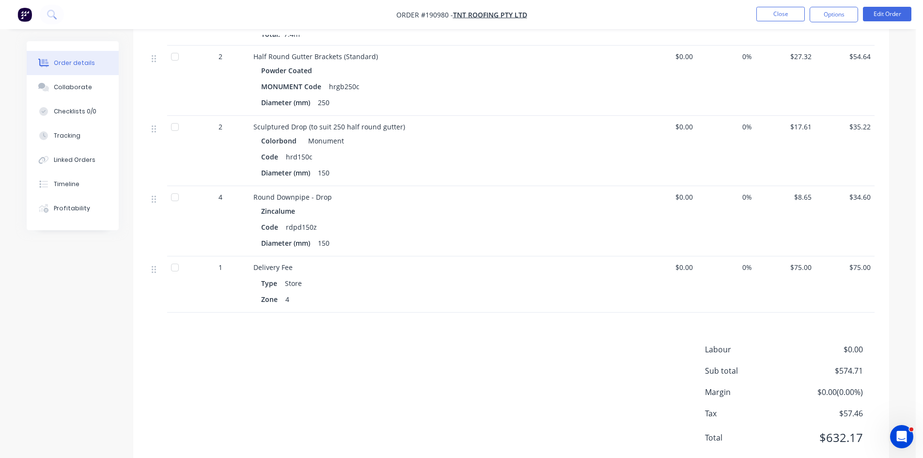
click at [858, 11] on ul "Close Options Edit Order" at bounding box center [834, 15] width 178 height 16
click at [845, 17] on button "Options" at bounding box center [834, 15] width 48 height 16
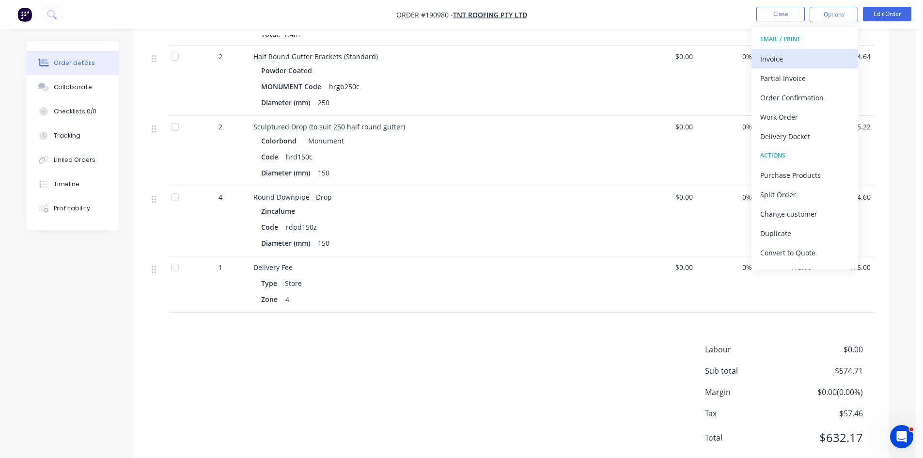
click at [822, 54] on div "Invoice" at bounding box center [804, 59] width 89 height 14
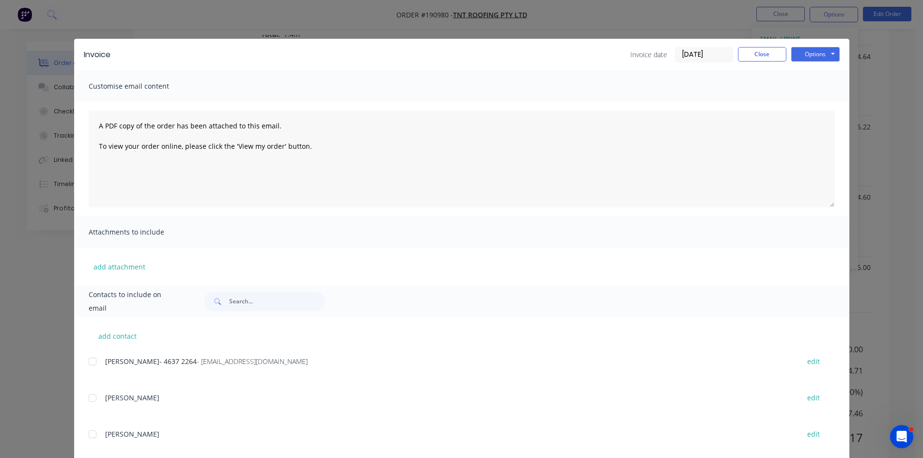
drag, startPoint x: 80, startPoint y: 352, endPoint x: 90, endPoint y: 360, distance: 12.0
click at [83, 354] on div "add contact Shelley- 4637 2264 - admin@tntroofing.com.au edit BERNARD edit TONY…" at bounding box center [461, 426] width 775 height 219
click at [92, 363] on div at bounding box center [92, 361] width 19 height 19
click at [827, 53] on button "Options" at bounding box center [815, 54] width 48 height 15
click at [818, 110] on button "Email" at bounding box center [822, 103] width 62 height 16
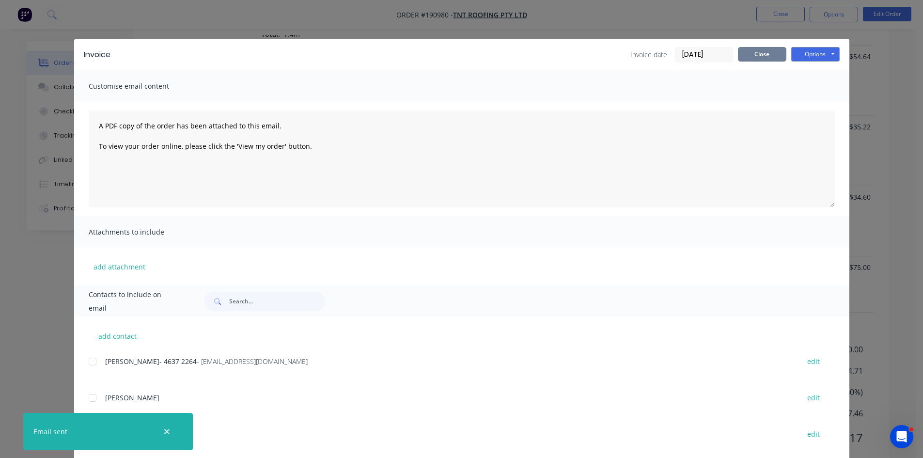
click at [768, 54] on button "Close" at bounding box center [762, 54] width 48 height 15
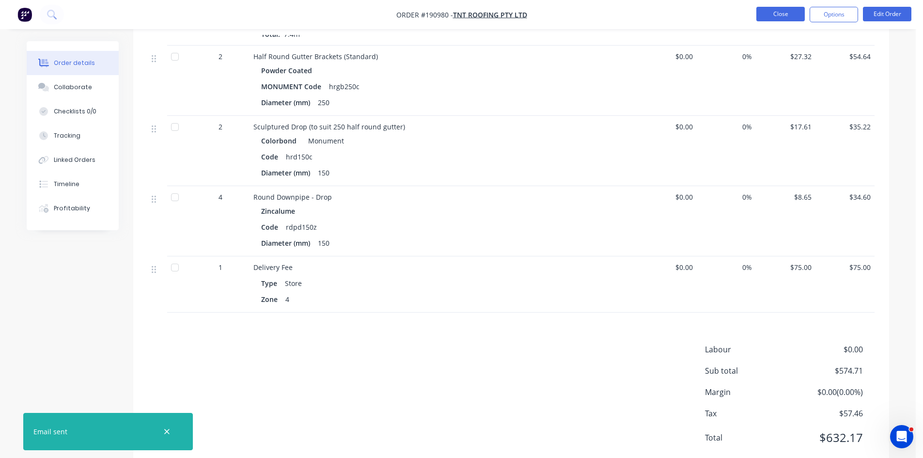
click at [779, 13] on button "Close" at bounding box center [780, 14] width 48 height 15
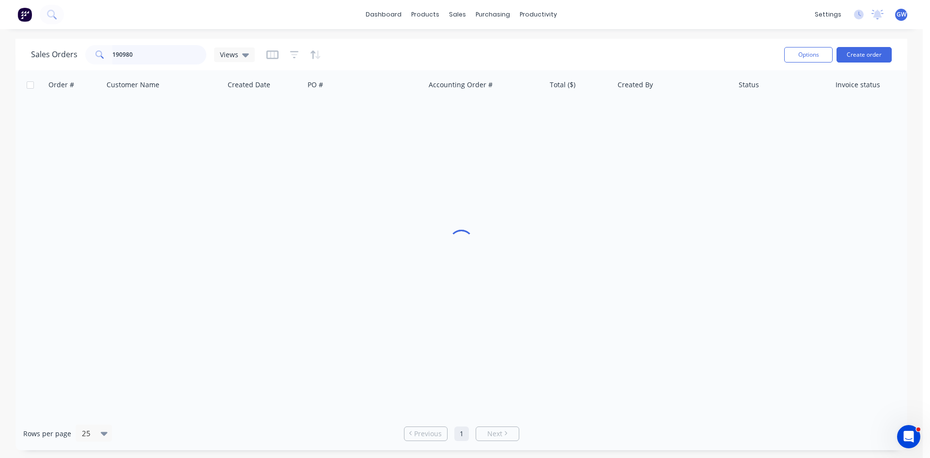
drag, startPoint x: 144, startPoint y: 63, endPoint x: 150, endPoint y: 57, distance: 8.6
click at [142, 62] on input "190980" at bounding box center [159, 54] width 94 height 19
click at [153, 56] on input "190980" at bounding box center [159, 54] width 94 height 19
type input "190750"
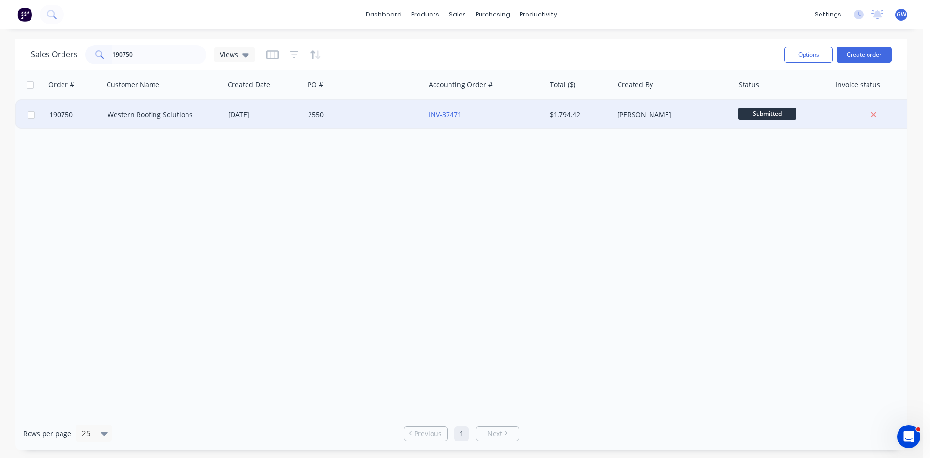
click at [352, 105] on div "2550" at bounding box center [364, 114] width 121 height 29
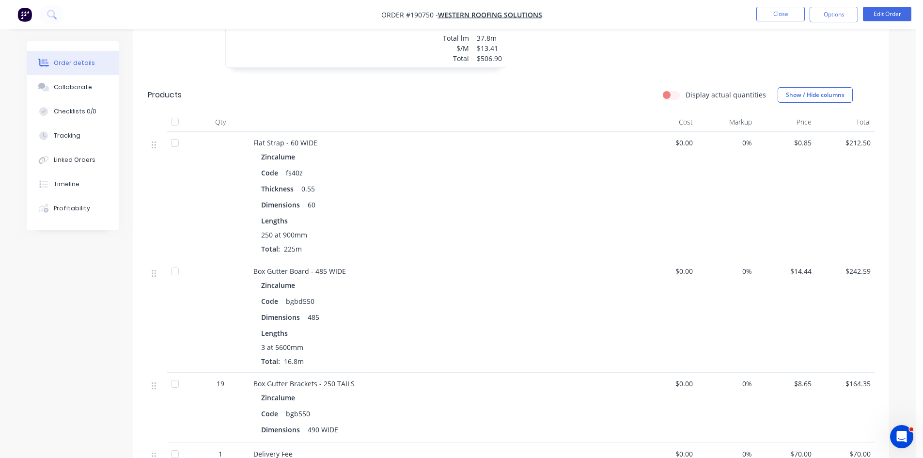
scroll to position [630, 0]
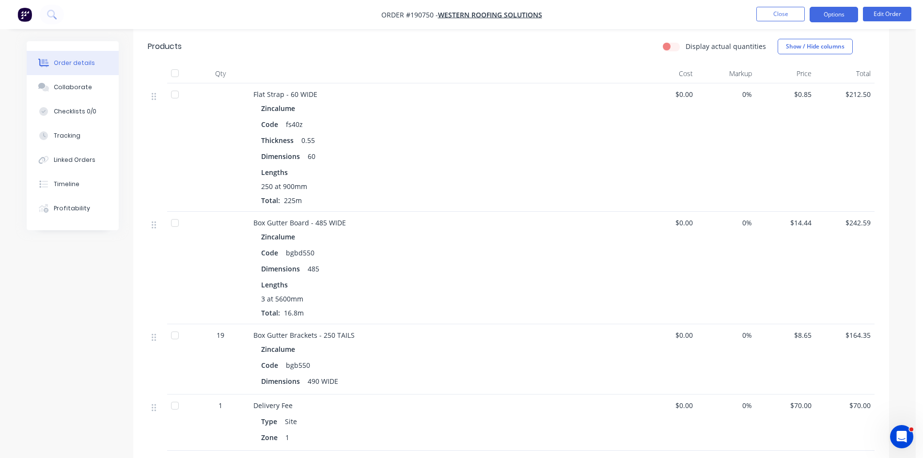
click at [823, 16] on button "Options" at bounding box center [834, 15] width 48 height 16
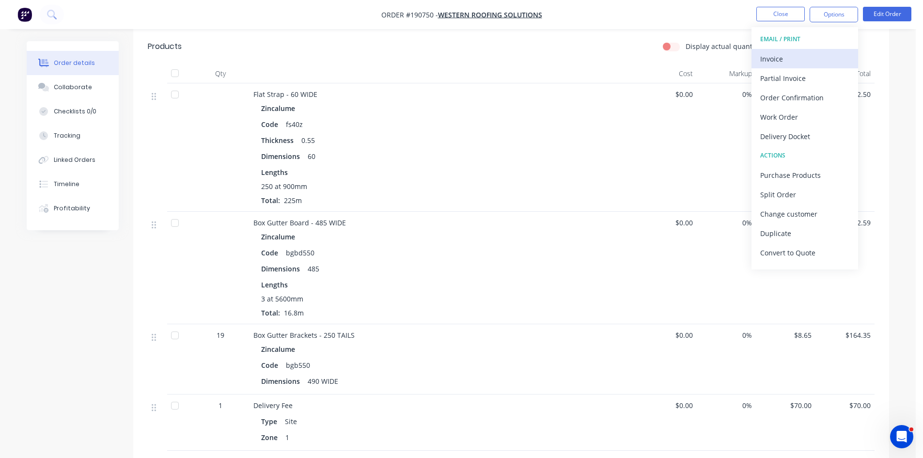
click at [808, 65] on div "Invoice" at bounding box center [804, 59] width 89 height 14
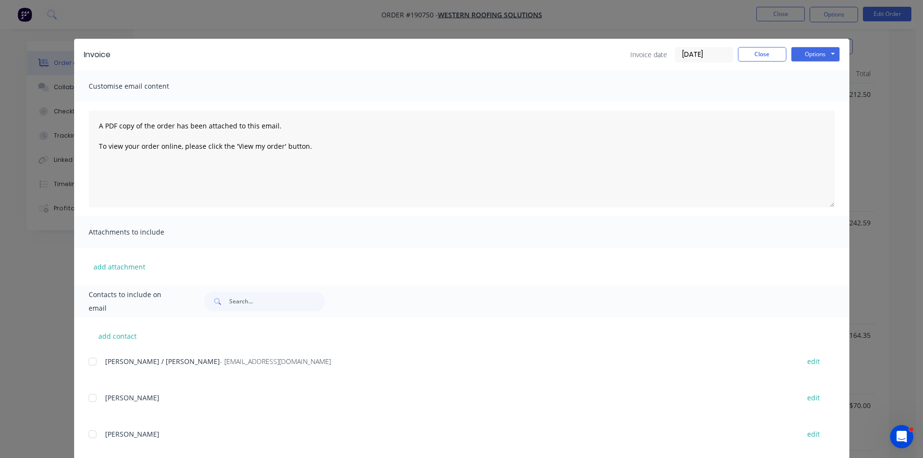
click at [95, 358] on div at bounding box center [92, 361] width 19 height 19
click at [819, 56] on button "Options" at bounding box center [815, 54] width 48 height 15
click at [813, 103] on button "Email" at bounding box center [822, 103] width 62 height 16
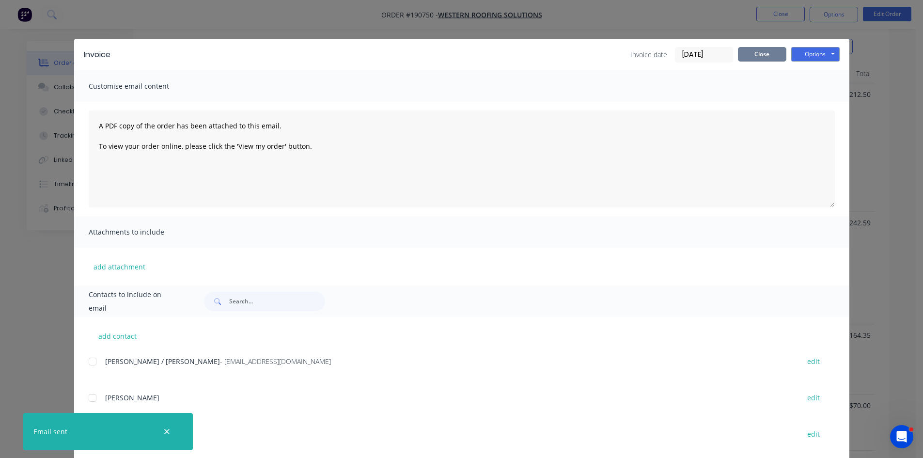
click at [758, 58] on button "Close" at bounding box center [762, 54] width 48 height 15
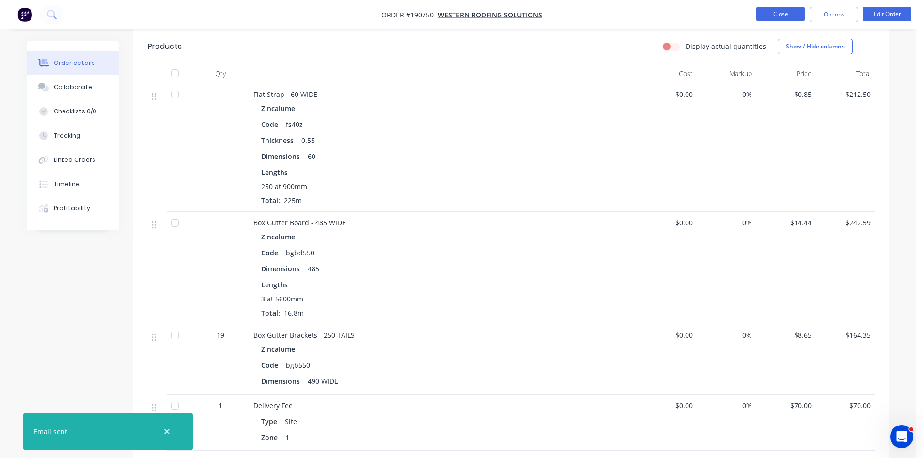
click at [779, 17] on button "Close" at bounding box center [780, 14] width 48 height 15
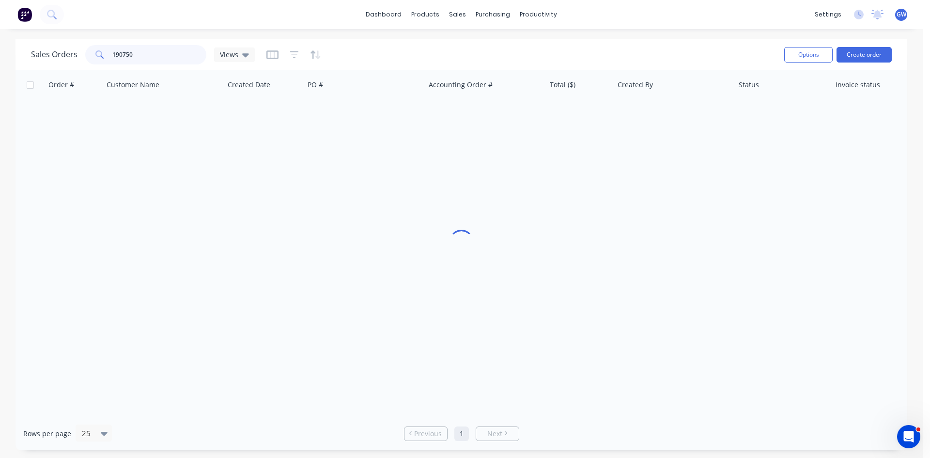
drag, startPoint x: 161, startPoint y: 51, endPoint x: 75, endPoint y: 55, distance: 86.8
click at [75, 55] on div "Sales Orders 190750 Views" at bounding box center [143, 54] width 224 height 19
type input "190803"
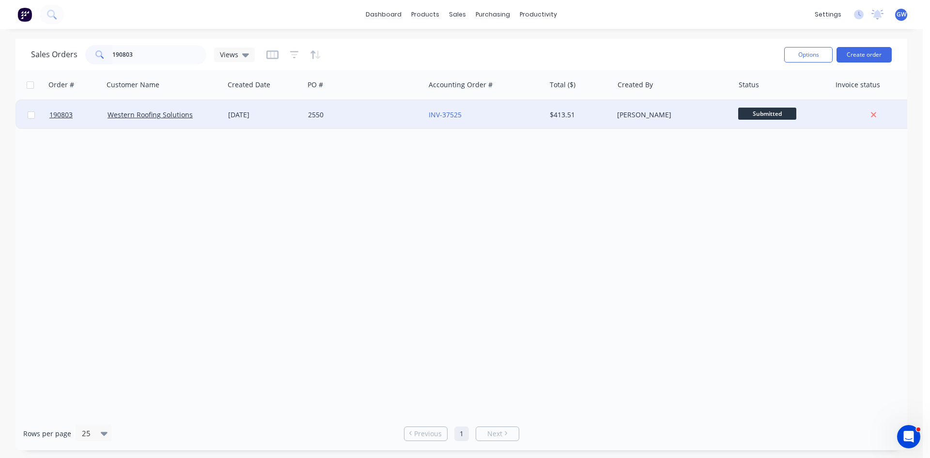
click at [408, 122] on div "2550" at bounding box center [364, 114] width 121 height 29
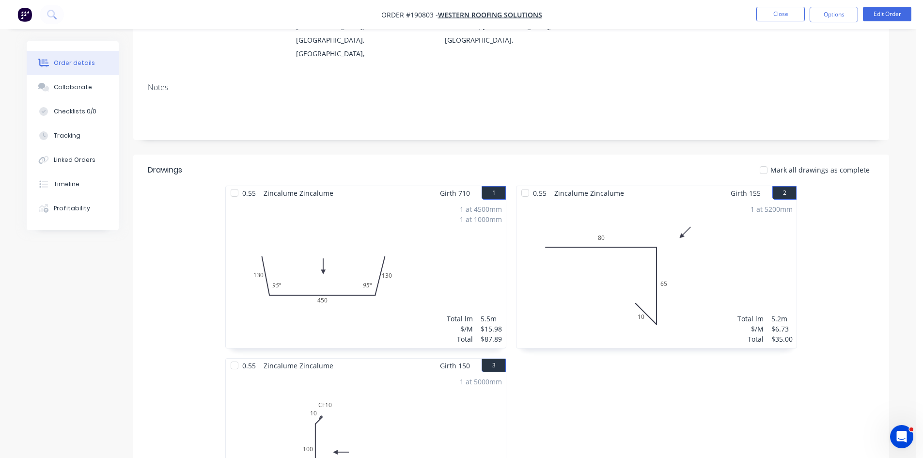
scroll to position [48, 0]
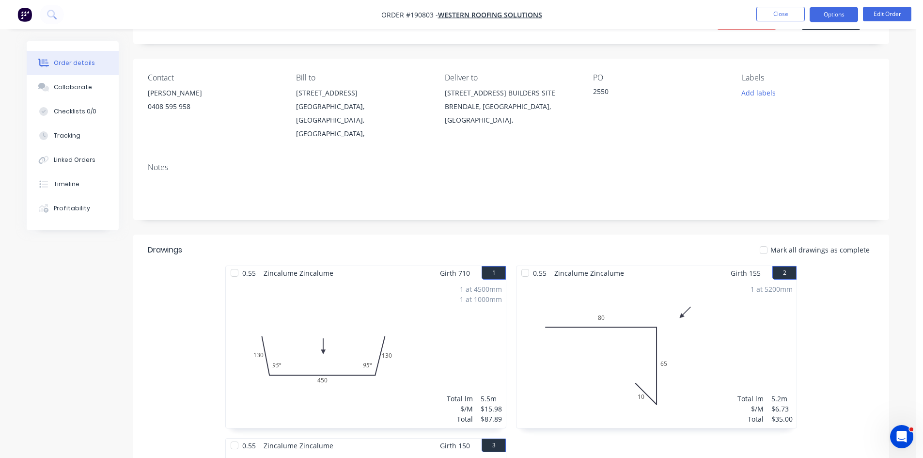
click at [848, 11] on button "Options" at bounding box center [834, 15] width 48 height 16
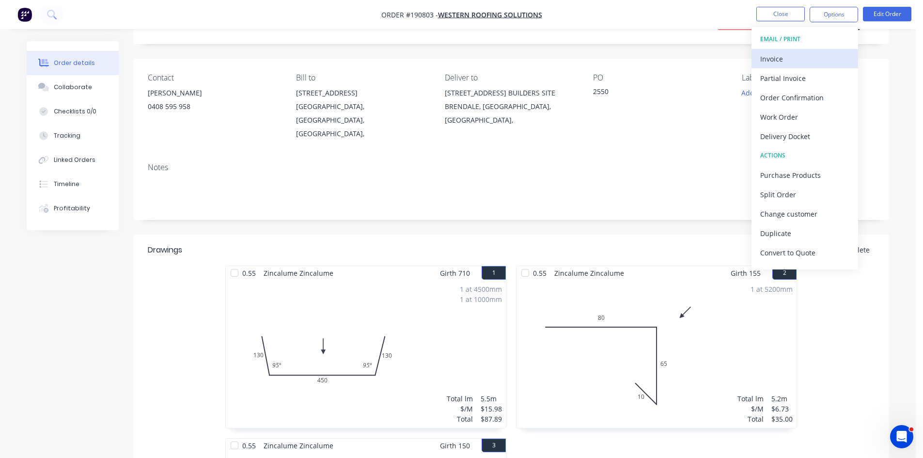
click at [807, 59] on div "Invoice" at bounding box center [804, 59] width 89 height 14
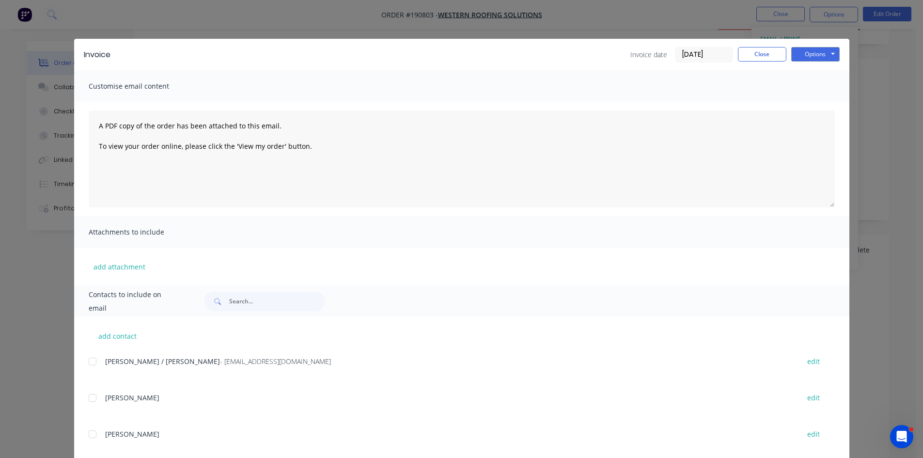
click at [89, 361] on div at bounding box center [92, 361] width 19 height 19
click at [827, 50] on button "Options" at bounding box center [815, 54] width 48 height 15
click at [826, 98] on button "Email" at bounding box center [822, 103] width 62 height 16
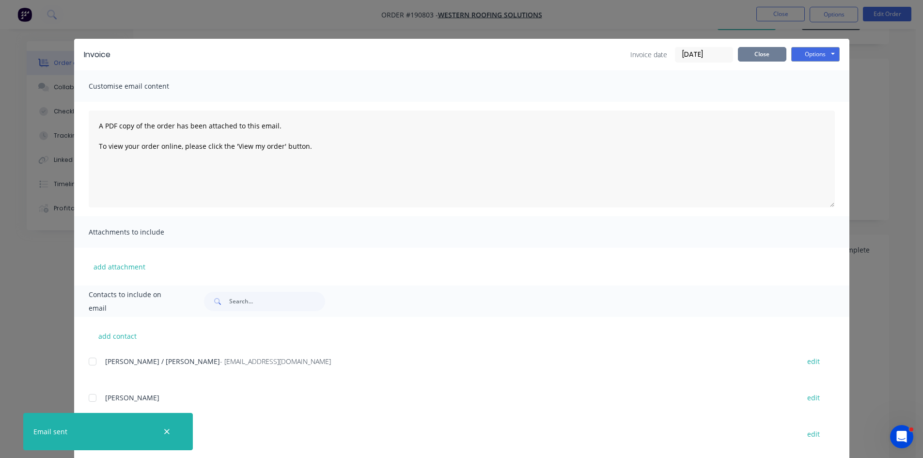
drag, startPoint x: 769, startPoint y: 56, endPoint x: 775, endPoint y: 37, distance: 20.2
click at [769, 56] on button "Close" at bounding box center [762, 54] width 48 height 15
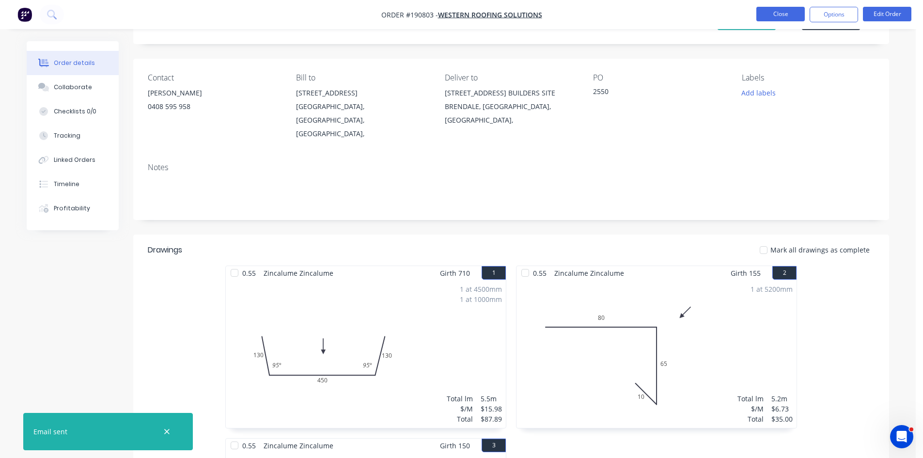
click at [781, 15] on button "Close" at bounding box center [780, 14] width 48 height 15
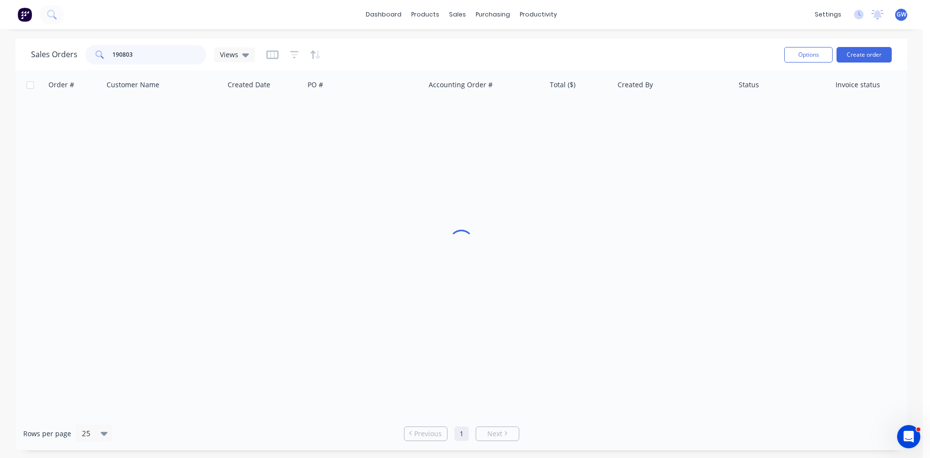
drag, startPoint x: 178, startPoint y: 52, endPoint x: 0, endPoint y: 55, distance: 178.3
click at [0, 55] on div "Sales Orders 190803 Views Options Create order Order # Customer Name Created Da…" at bounding box center [461, 244] width 923 height 411
type input "190771"
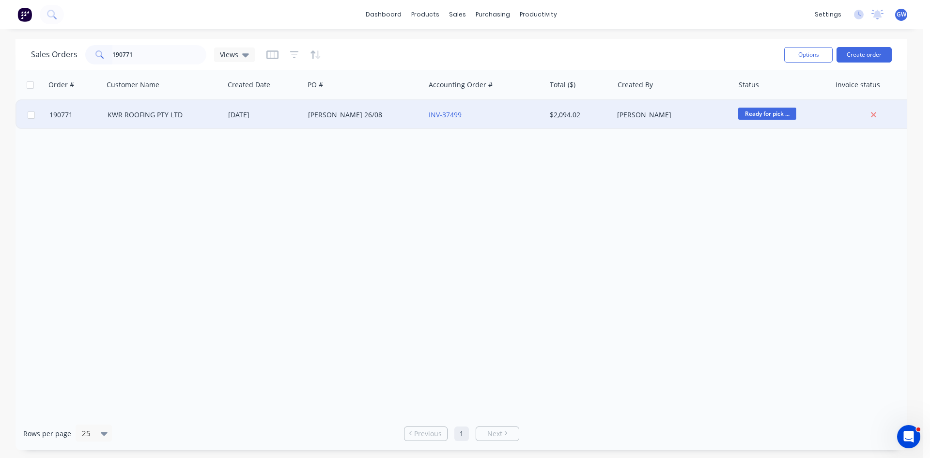
click at [563, 110] on div "$2,094.02" at bounding box center [578, 115] width 57 height 10
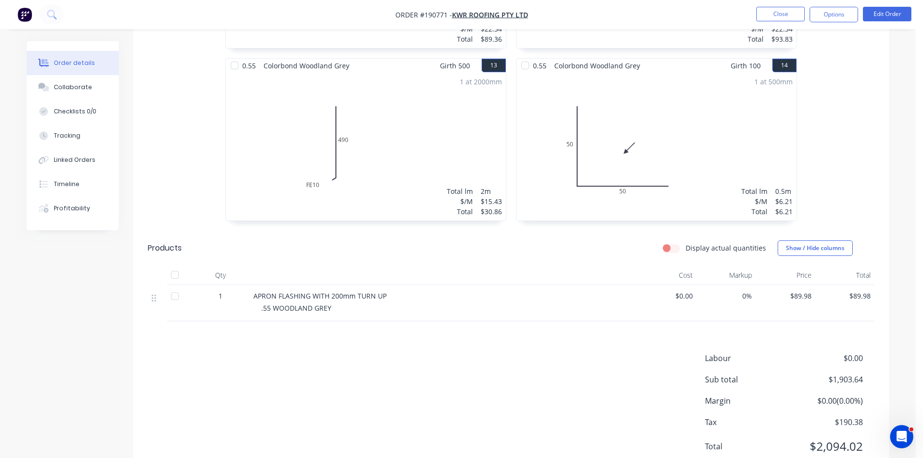
scroll to position [1303, 0]
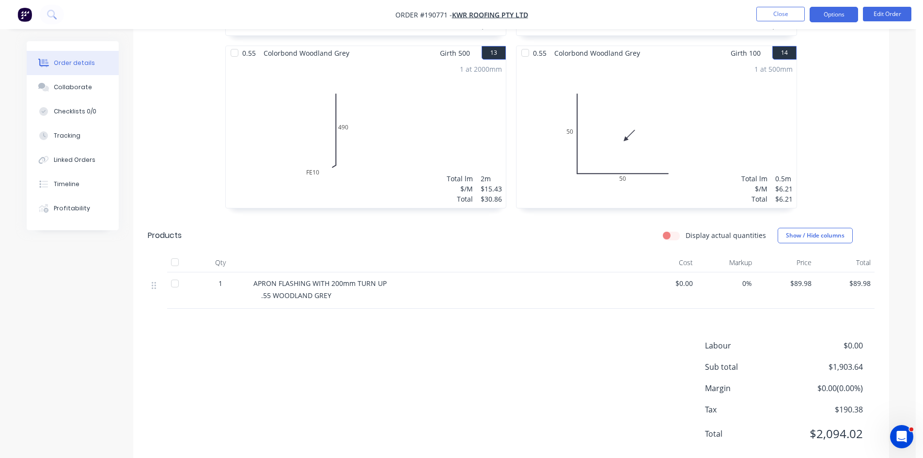
click at [832, 15] on button "Options" at bounding box center [834, 15] width 48 height 16
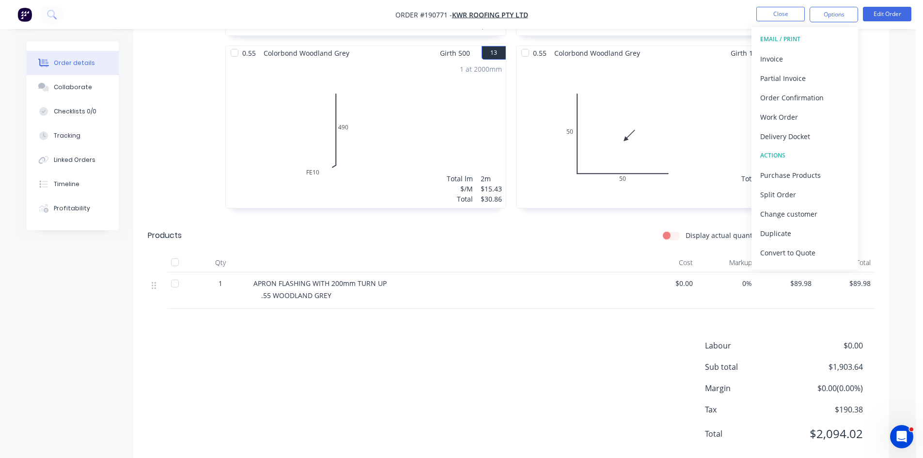
click at [806, 47] on button "EMAIL / PRINT" at bounding box center [804, 39] width 107 height 19
click at [797, 55] on div "Invoice" at bounding box center [804, 59] width 89 height 14
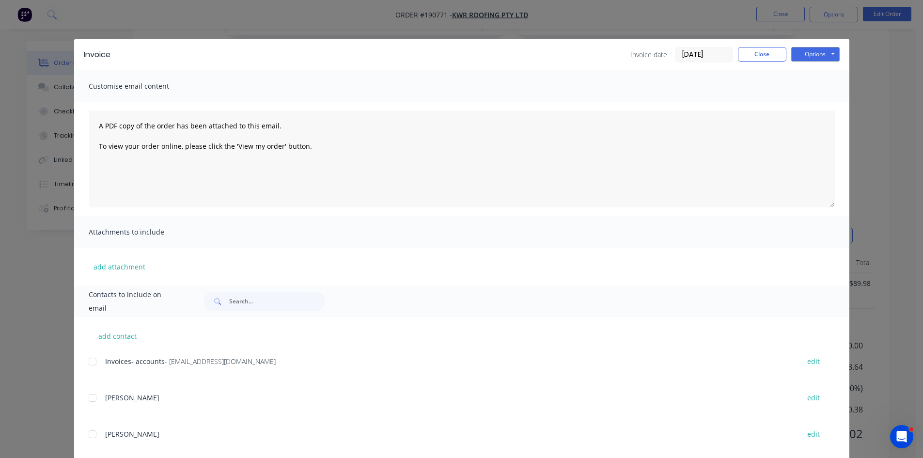
click at [92, 358] on div at bounding box center [92, 361] width 19 height 19
click at [825, 58] on button "Options" at bounding box center [815, 54] width 48 height 15
click at [807, 104] on button "Email" at bounding box center [822, 103] width 62 height 16
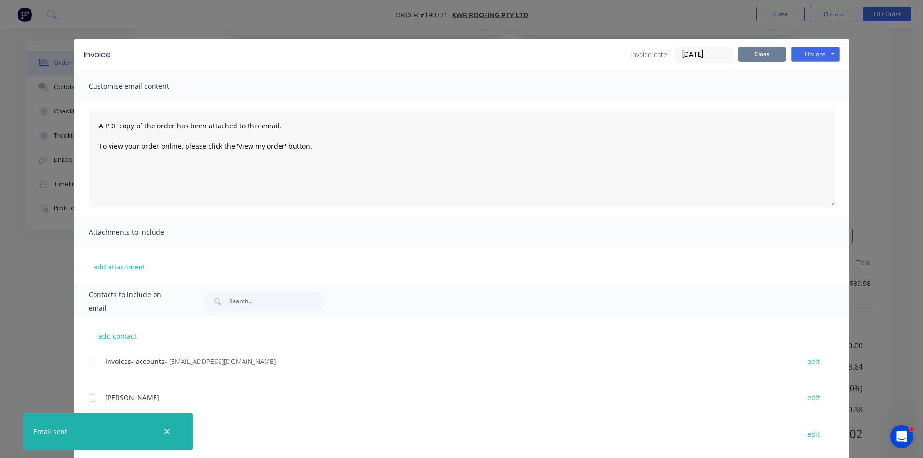
click at [752, 53] on button "Close" at bounding box center [762, 54] width 48 height 15
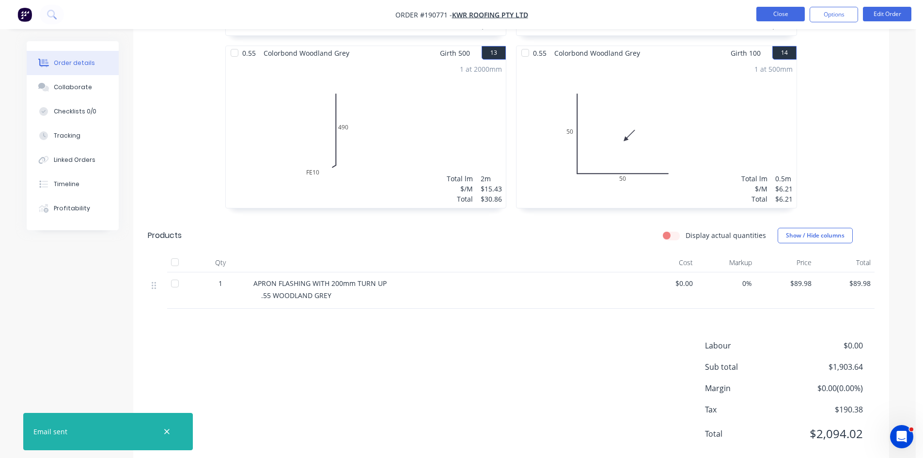
click at [759, 21] on button "Close" at bounding box center [780, 14] width 48 height 15
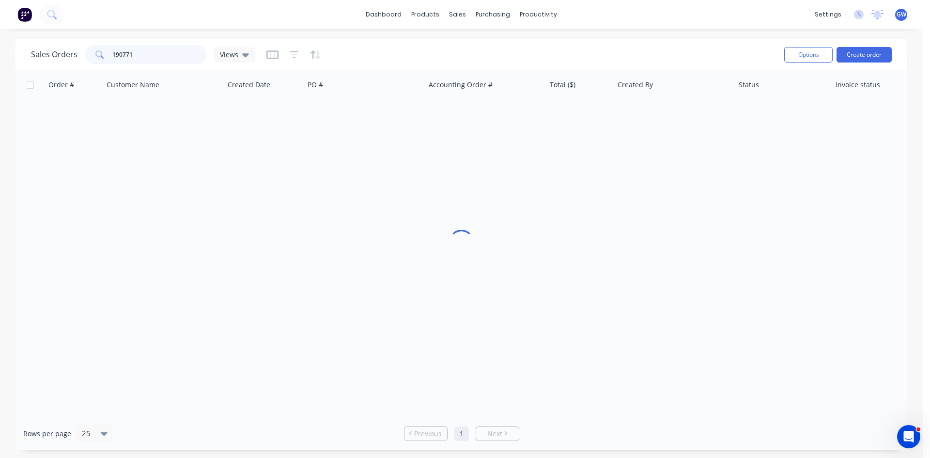
drag, startPoint x: 143, startPoint y: 53, endPoint x: 14, endPoint y: 45, distance: 129.6
click at [14, 45] on div "Sales Orders 190771 Views Options Create order Order # Customer Name Created Da…" at bounding box center [461, 244] width 923 height 411
type input "190653"
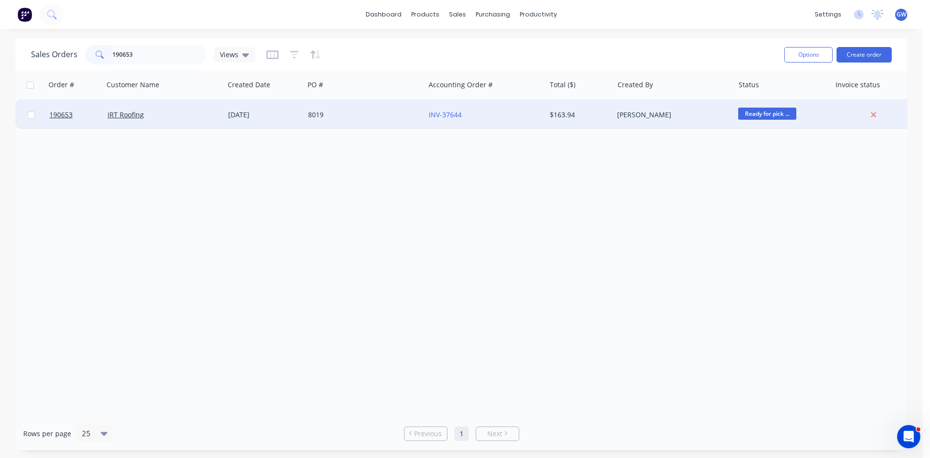
click at [366, 117] on div "8019" at bounding box center [362, 115] width 108 height 10
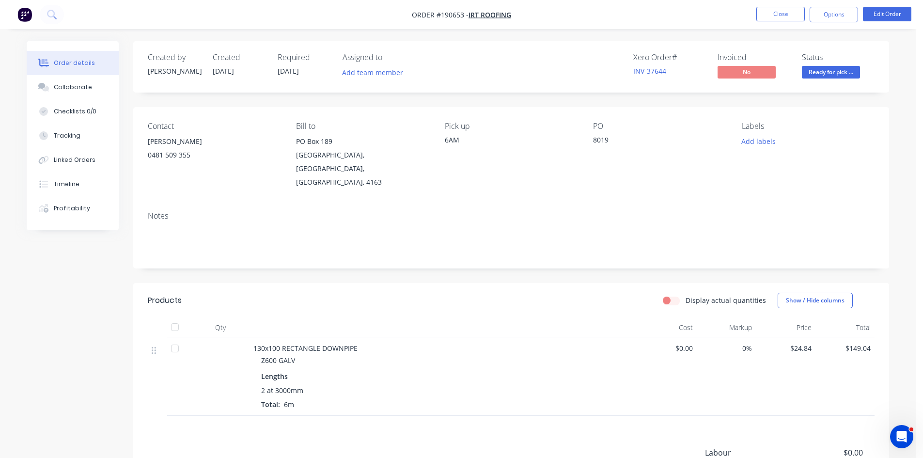
drag, startPoint x: 820, startPoint y: 9, endPoint x: 804, endPoint y: 23, distance: 21.3
click at [820, 9] on button "Options" at bounding box center [834, 15] width 48 height 16
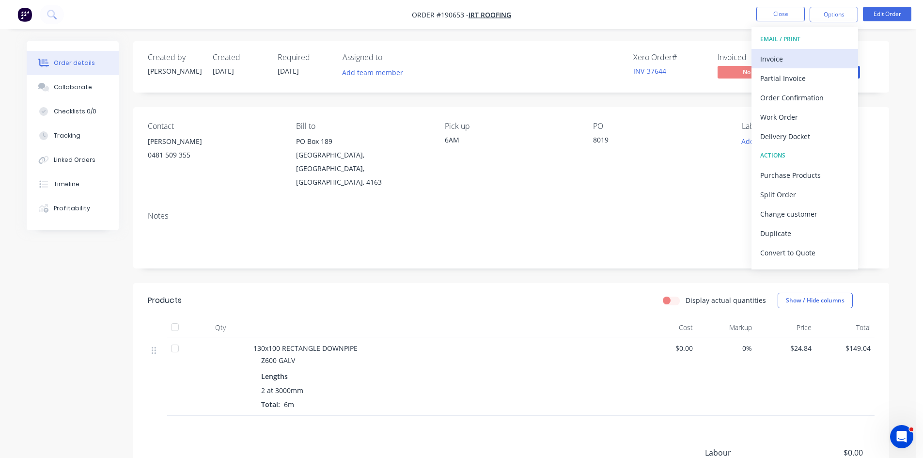
click at [777, 57] on div "Invoice" at bounding box center [804, 59] width 89 height 14
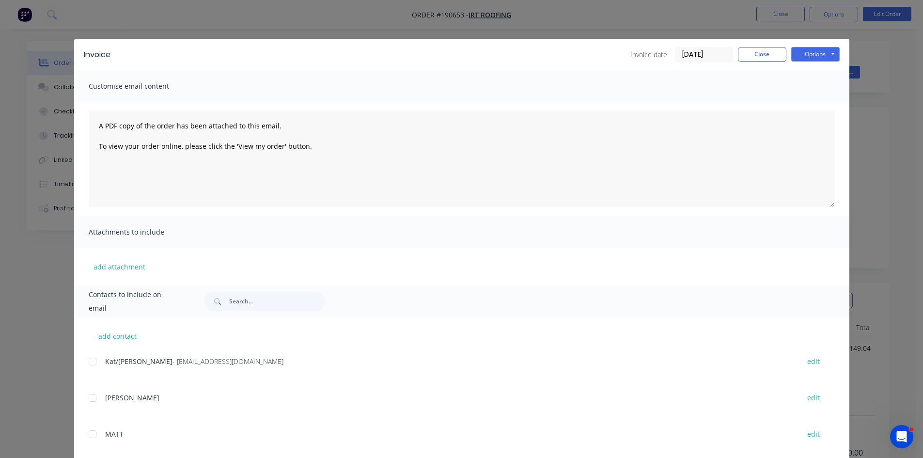
click at [97, 358] on div at bounding box center [92, 361] width 19 height 19
drag, startPoint x: 826, startPoint y: 48, endPoint x: 823, endPoint y: 56, distance: 8.5
click at [827, 48] on button "Options" at bounding box center [815, 54] width 48 height 15
click at [87, 357] on div at bounding box center [92, 361] width 19 height 19
click at [827, 53] on button "Options" at bounding box center [815, 54] width 48 height 15
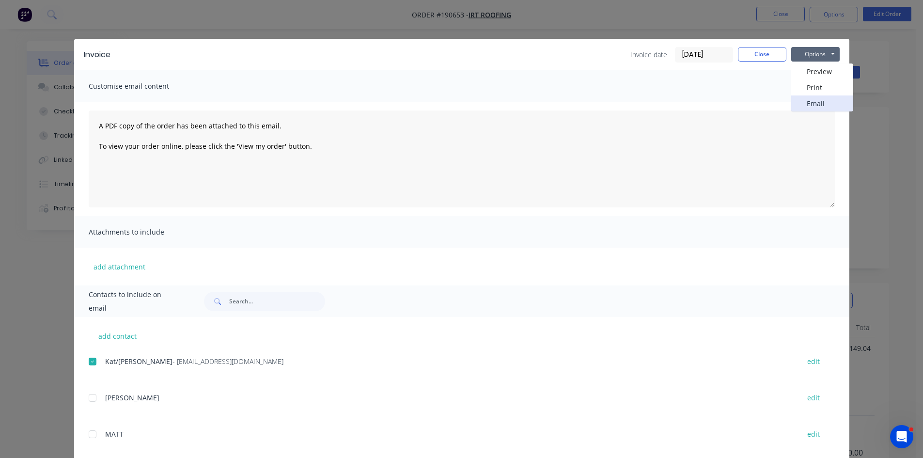
click at [828, 105] on button "Email" at bounding box center [822, 103] width 62 height 16
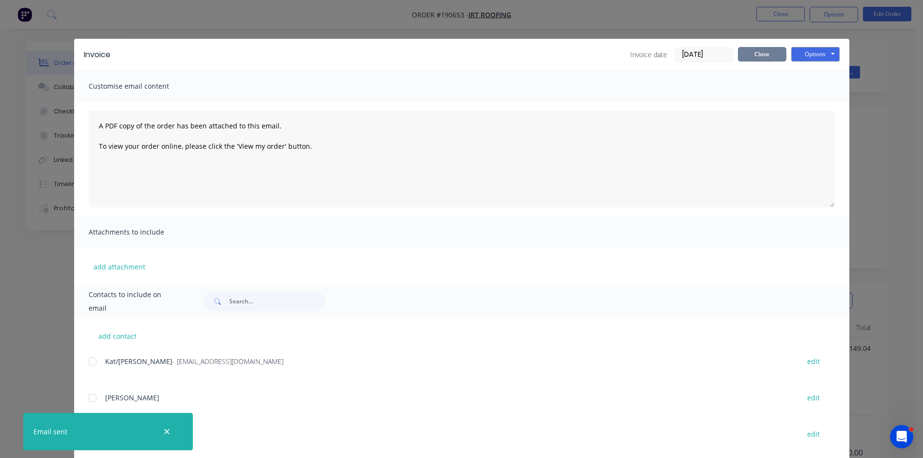
click at [751, 51] on button "Close" at bounding box center [762, 54] width 48 height 15
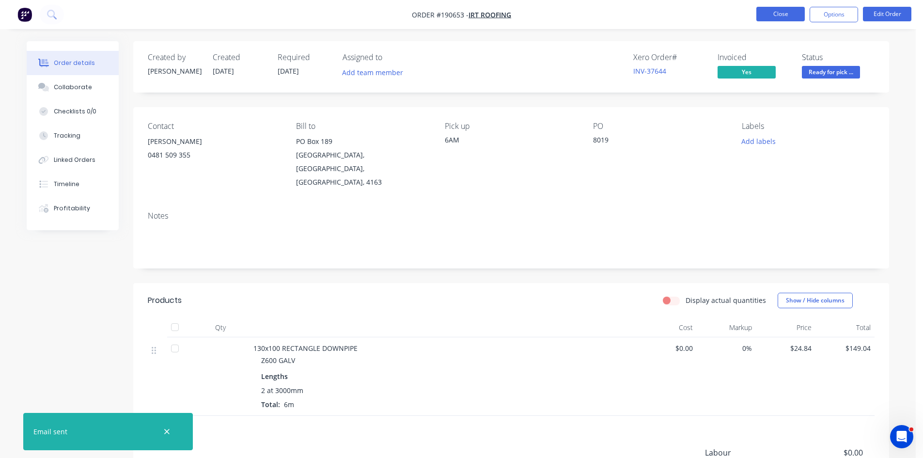
click at [789, 17] on button "Close" at bounding box center [780, 14] width 48 height 15
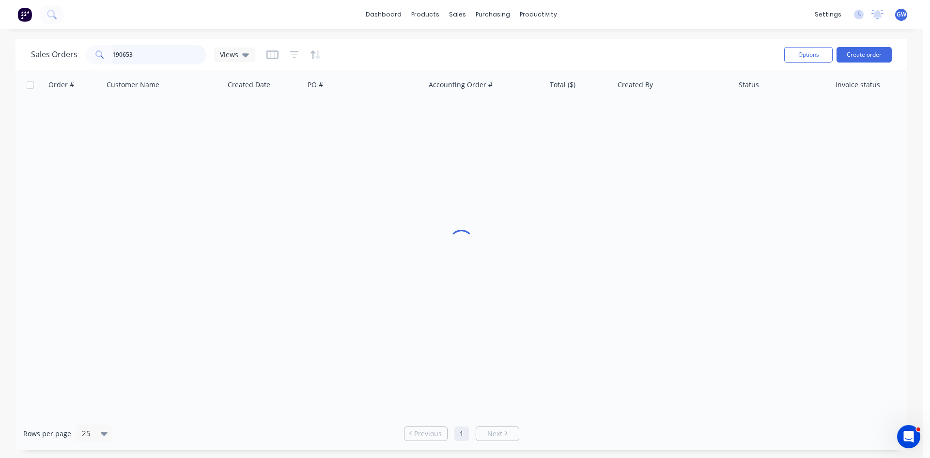
drag, startPoint x: 173, startPoint y: 58, endPoint x: 71, endPoint y: 63, distance: 102.4
click at [71, 63] on div "Sales Orders 190653 Views" at bounding box center [143, 54] width 224 height 19
type input "190554"
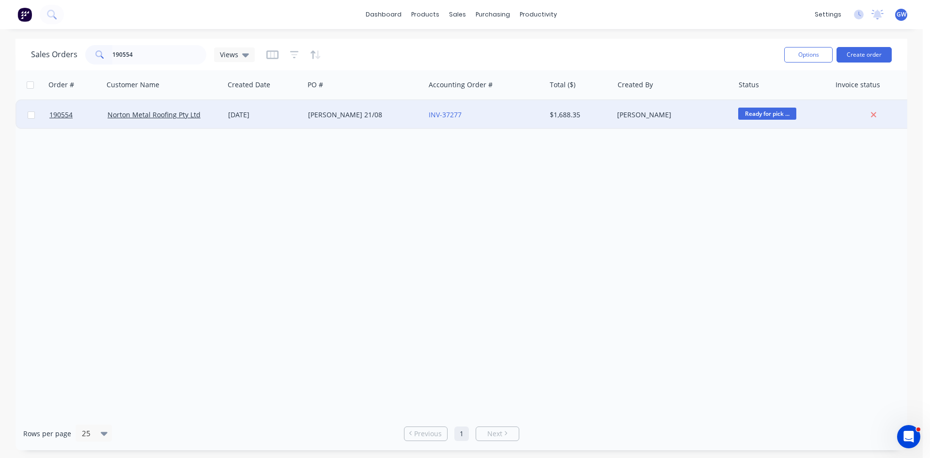
click at [589, 115] on div "$1,688.35" at bounding box center [578, 115] width 57 height 10
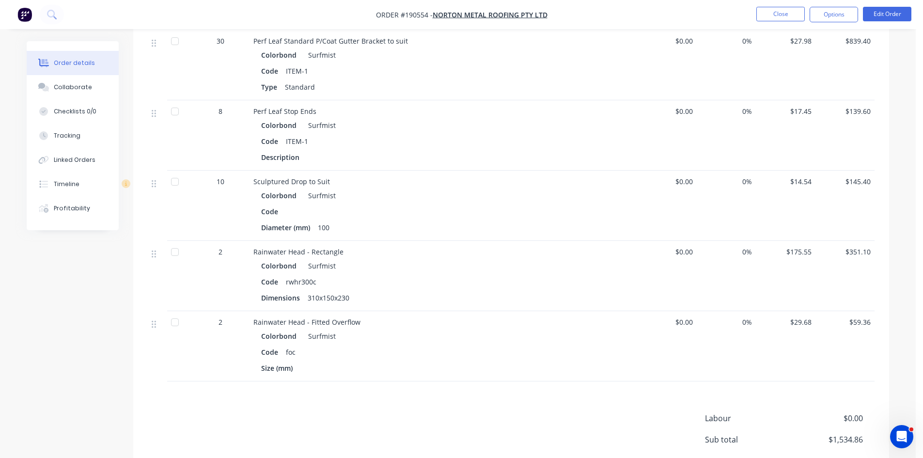
scroll to position [380, 0]
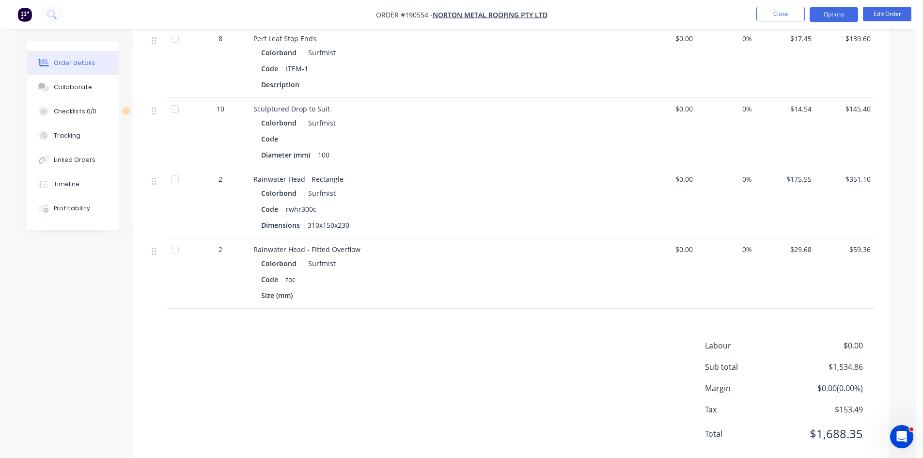
click at [834, 12] on button "Options" at bounding box center [834, 15] width 48 height 16
click at [813, 57] on div "Invoice" at bounding box center [804, 59] width 89 height 14
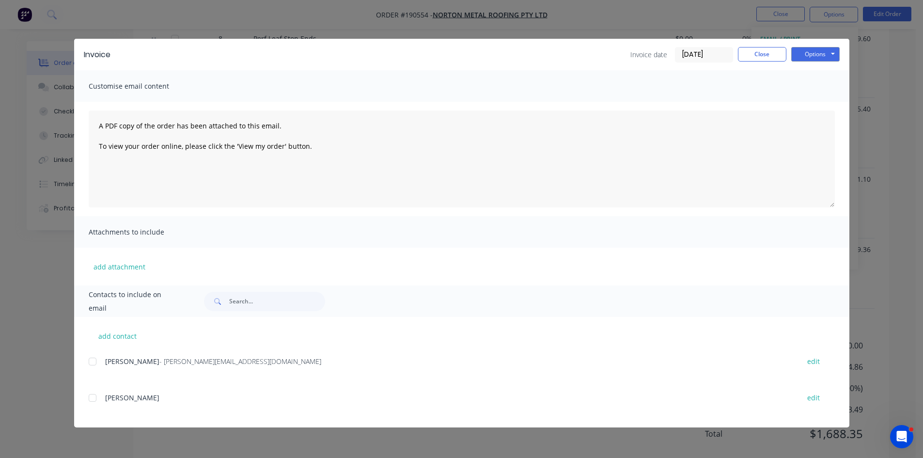
click at [91, 359] on div at bounding box center [92, 361] width 19 height 19
click at [815, 55] on button "Options" at bounding box center [815, 54] width 48 height 15
click at [814, 100] on button "Email" at bounding box center [822, 103] width 62 height 16
click at [749, 56] on button "Close" at bounding box center [762, 54] width 48 height 15
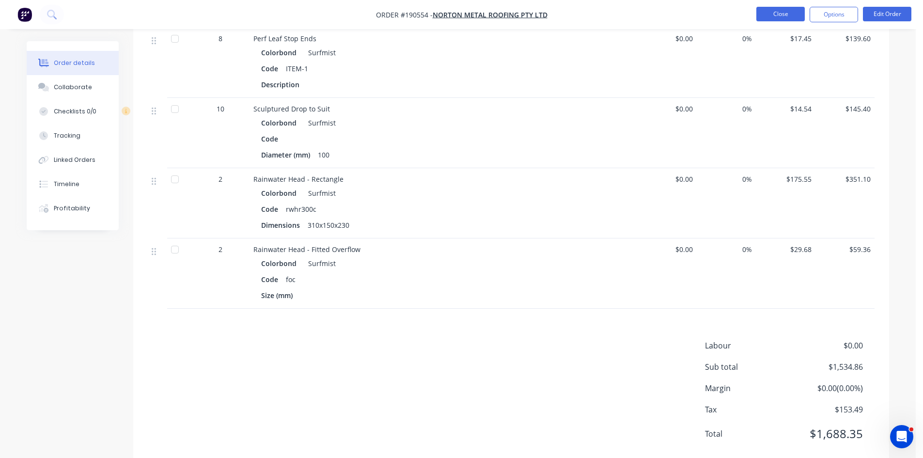
click at [784, 15] on button "Close" at bounding box center [780, 14] width 48 height 15
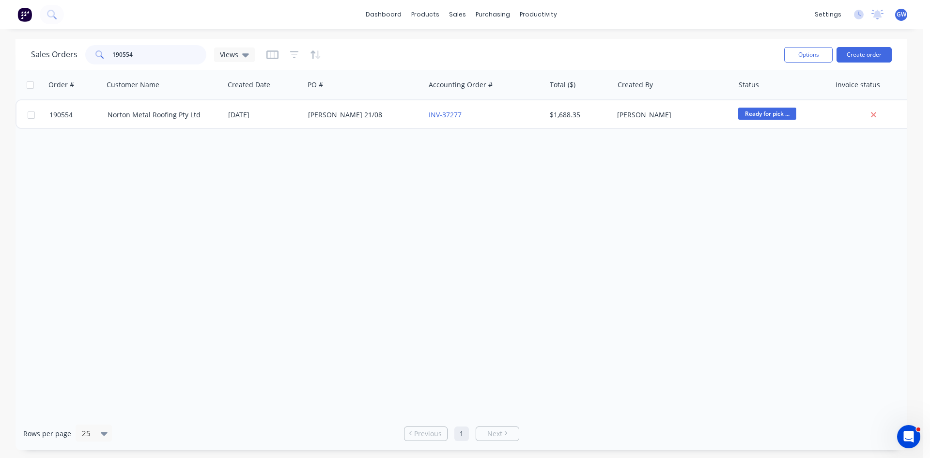
drag, startPoint x: 173, startPoint y: 57, endPoint x: 0, endPoint y: 38, distance: 174.5
click at [0, 38] on div "dashboard products sales purchasing productivity dashboard products Product Cat…" at bounding box center [461, 229] width 923 height 458
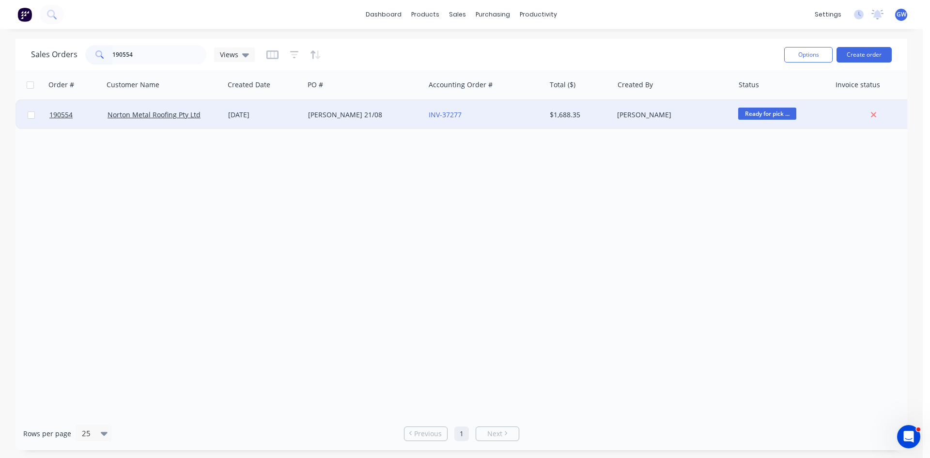
click at [530, 124] on div "INV-37277" at bounding box center [485, 114] width 121 height 29
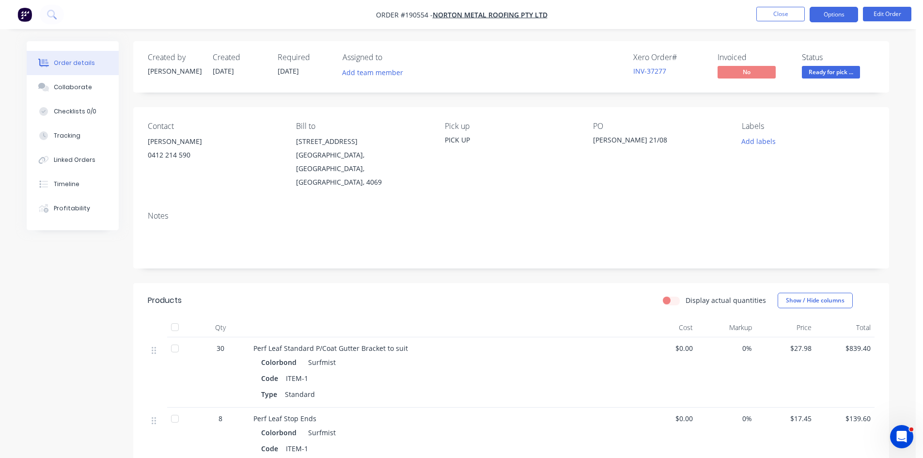
click at [834, 13] on button "Options" at bounding box center [834, 15] width 48 height 16
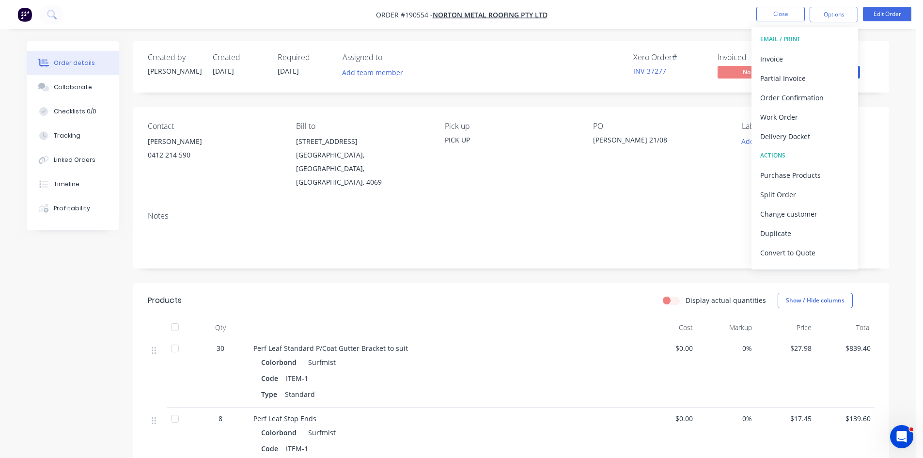
click at [805, 48] on button "EMAIL / PRINT" at bounding box center [804, 39] width 107 height 19
click at [800, 51] on button "Invoice" at bounding box center [804, 58] width 107 height 19
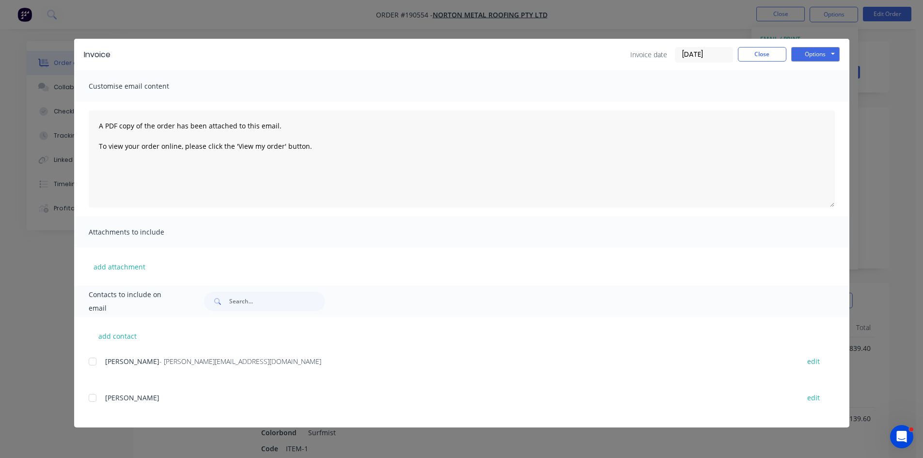
click at [101, 363] on div at bounding box center [92, 361] width 19 height 19
click at [806, 52] on button "Options" at bounding box center [815, 54] width 48 height 15
click at [812, 103] on button "Email" at bounding box center [822, 103] width 62 height 16
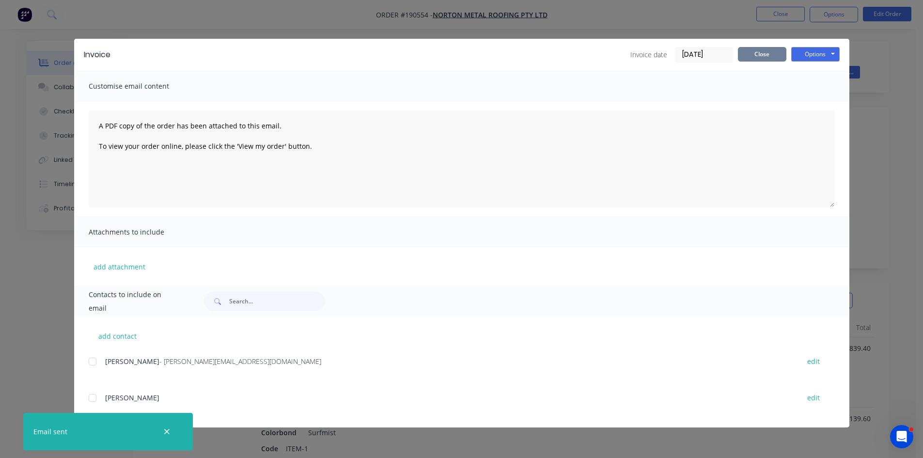
click at [770, 52] on button "Close" at bounding box center [762, 54] width 48 height 15
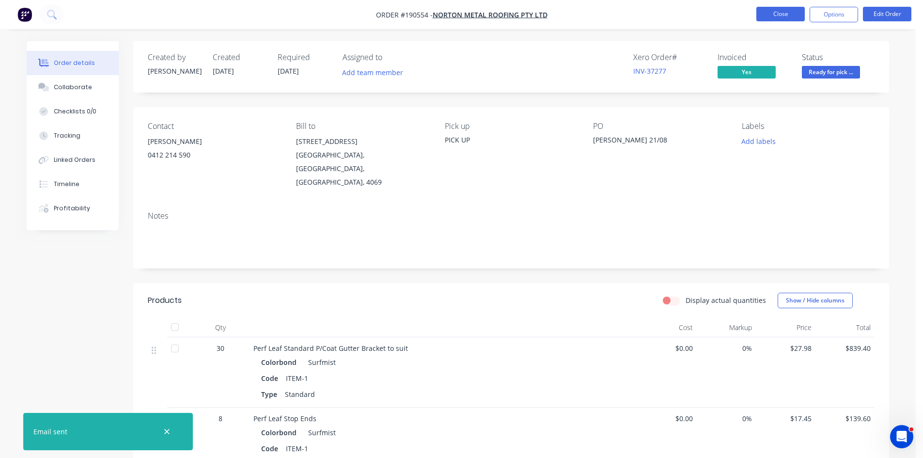
click at [784, 10] on button "Close" at bounding box center [780, 14] width 48 height 15
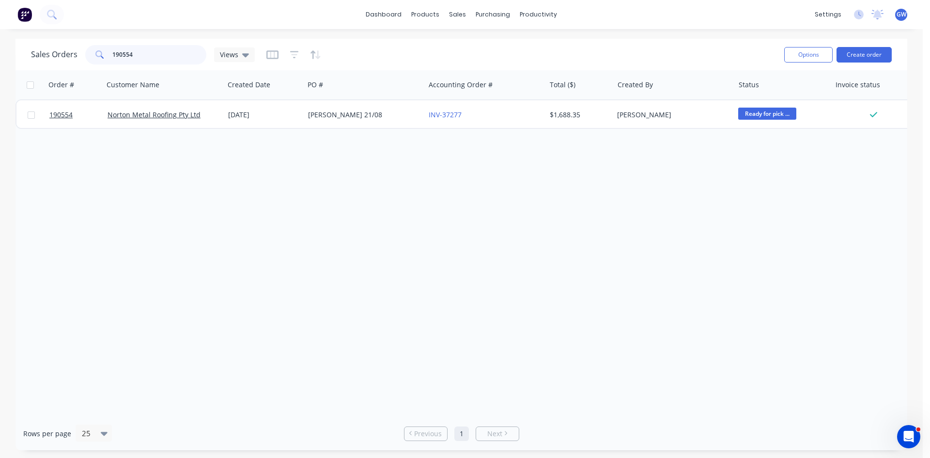
drag, startPoint x: 159, startPoint y: 50, endPoint x: 31, endPoint y: 41, distance: 128.2
click at [31, 41] on div "Sales Orders 190554 Views Options Create order" at bounding box center [462, 54] width 892 height 31
type input "190461"
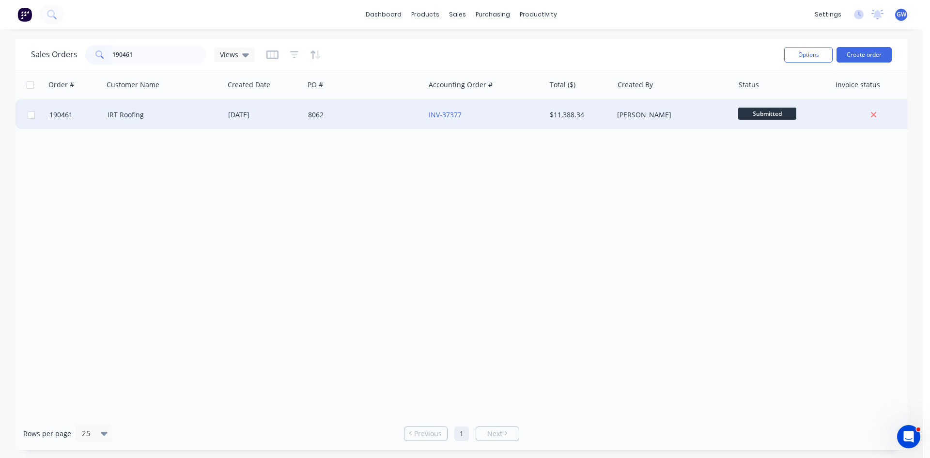
click at [577, 116] on div "$11,388.34" at bounding box center [578, 115] width 57 height 10
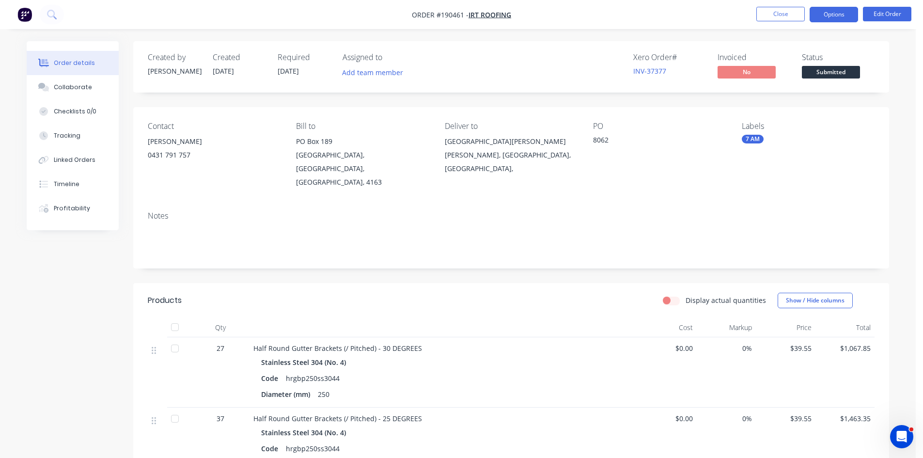
click at [842, 15] on button "Options" at bounding box center [834, 15] width 48 height 16
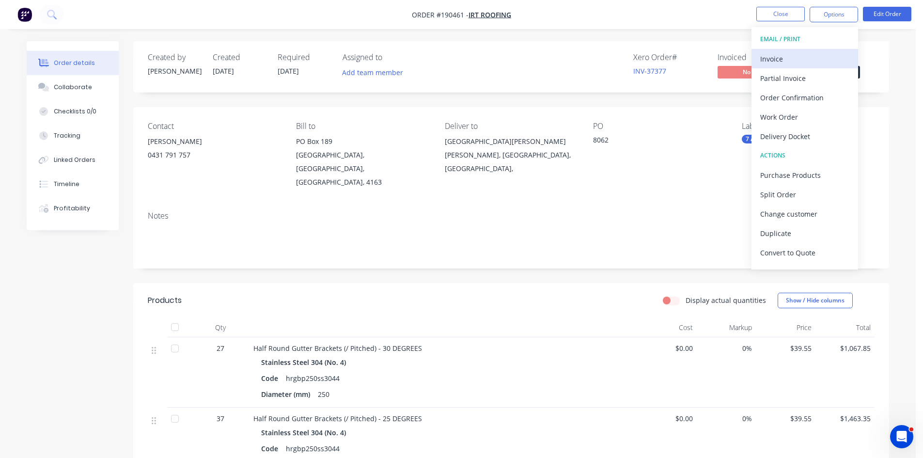
click at [783, 61] on div "Invoice" at bounding box center [804, 59] width 89 height 14
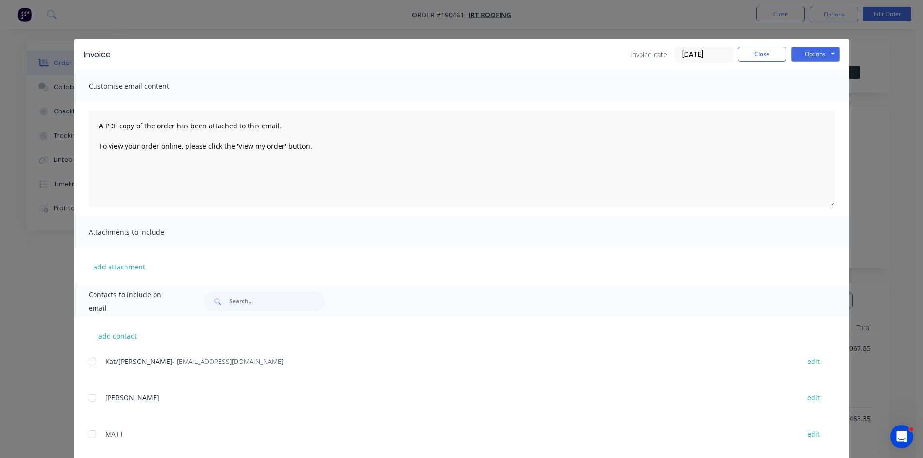
click at [93, 362] on div at bounding box center [92, 361] width 19 height 19
click at [811, 55] on button "Options" at bounding box center [815, 54] width 48 height 15
click at [811, 103] on button "Email" at bounding box center [822, 103] width 62 height 16
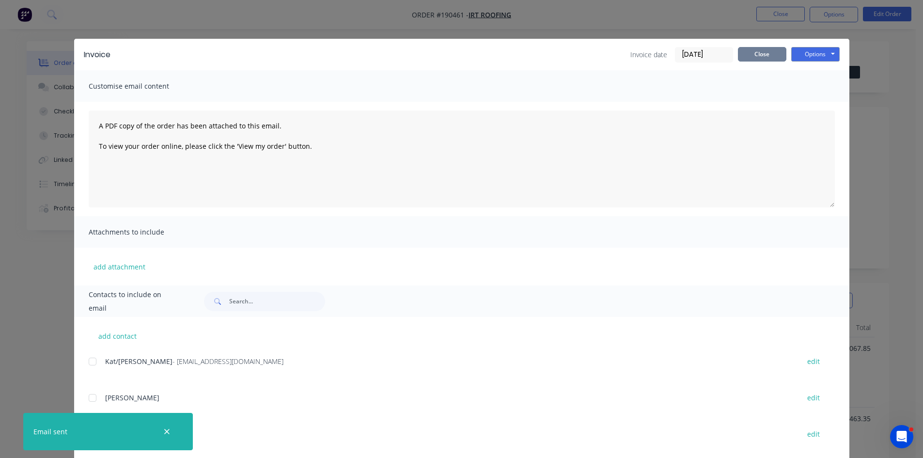
click at [748, 58] on button "Close" at bounding box center [762, 54] width 48 height 15
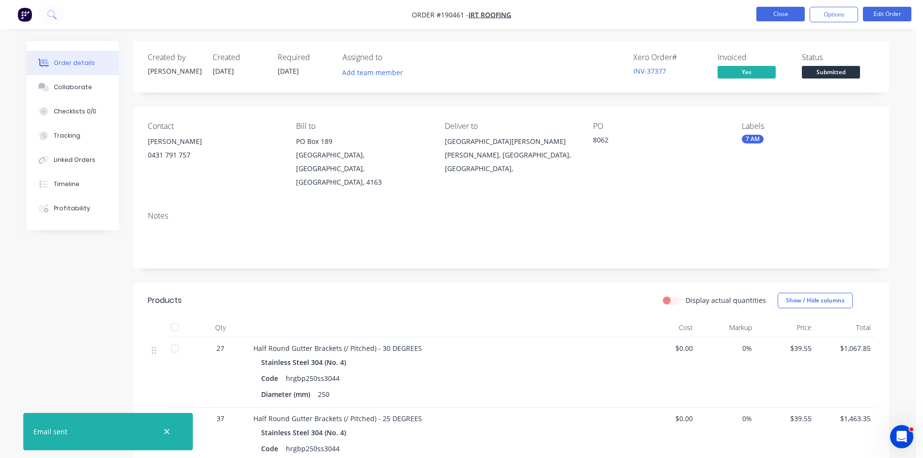
click at [791, 20] on button "Close" at bounding box center [780, 14] width 48 height 15
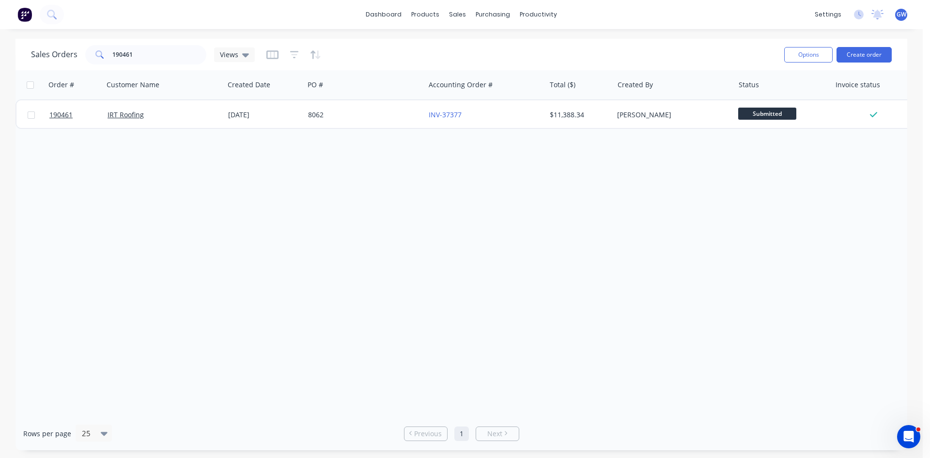
click at [225, 329] on div "Order # Customer Name Created Date PO # Accounting Order # Total ($) Created By…" at bounding box center [462, 243] width 892 height 346
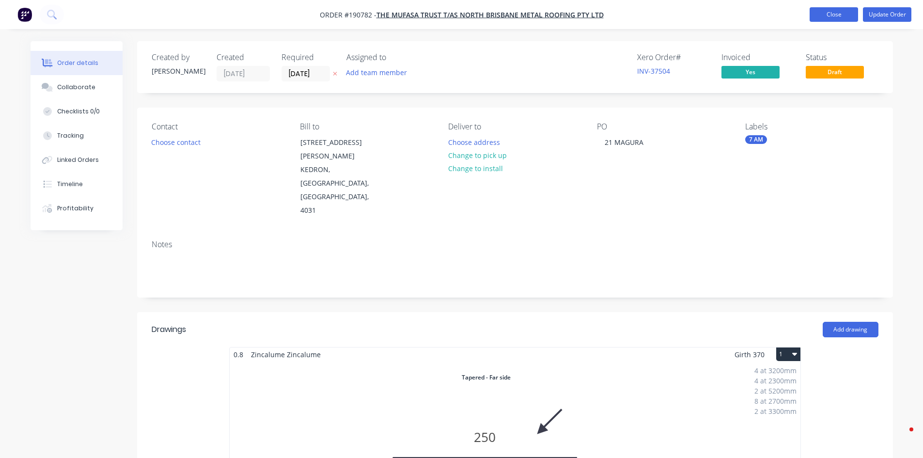
click at [831, 18] on button "Close" at bounding box center [834, 14] width 48 height 15
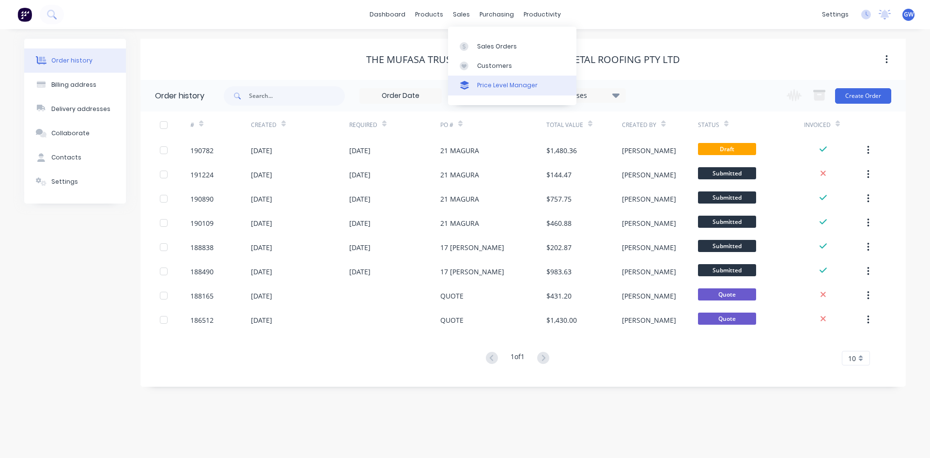
drag, startPoint x: 490, startPoint y: 84, endPoint x: 448, endPoint y: 78, distance: 42.1
click at [490, 84] on div "Price Level Manager" at bounding box center [507, 85] width 61 height 9
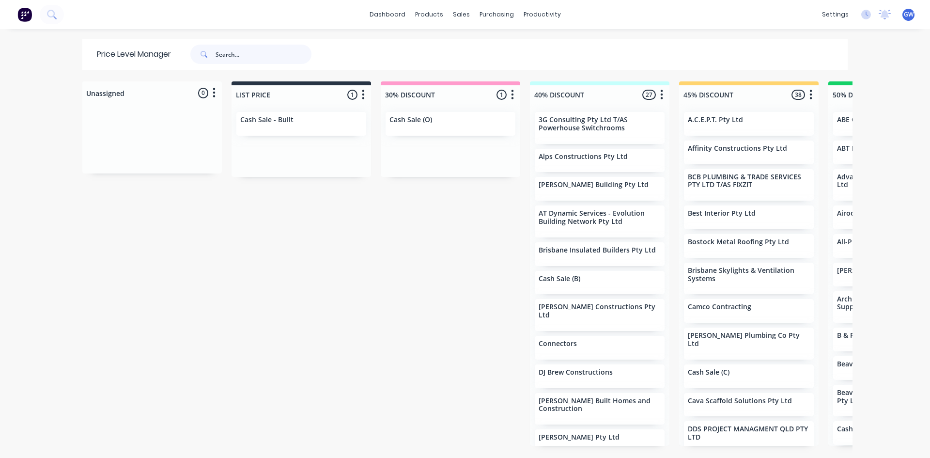
click at [267, 62] on input "text" at bounding box center [264, 54] width 96 height 19
type input "o"
type input "north brisbane metal roofing"
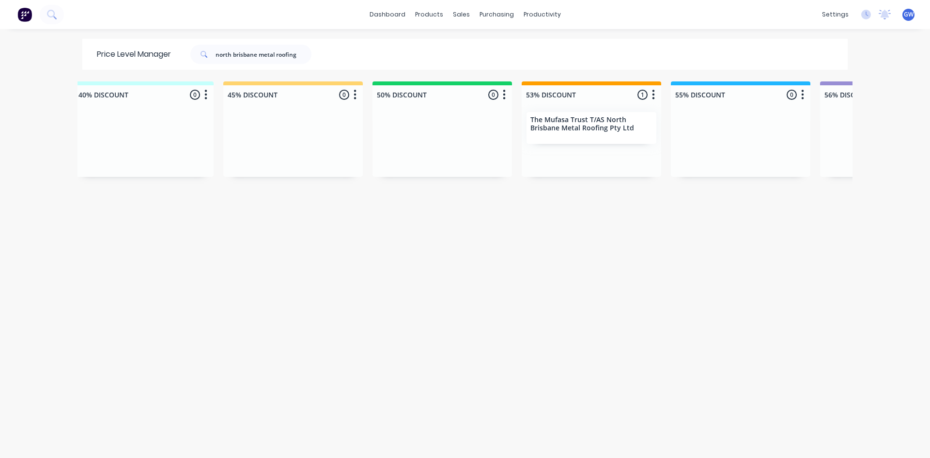
scroll to position [0, 471]
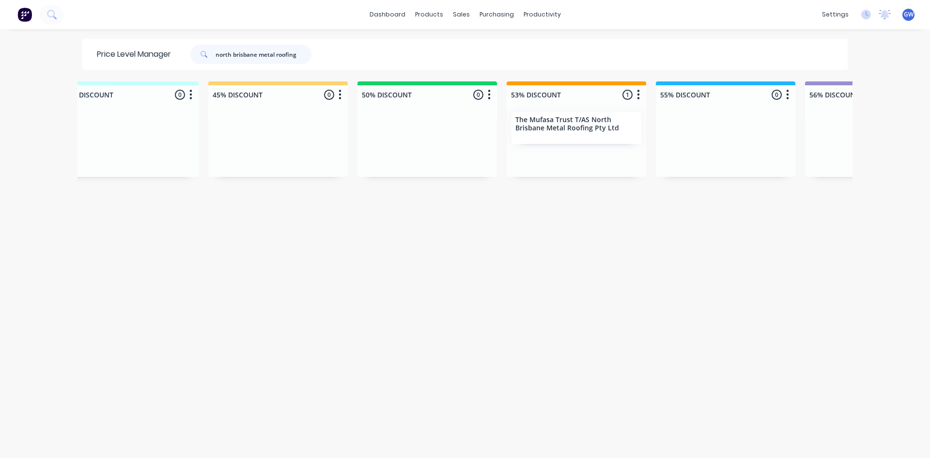
drag, startPoint x: 282, startPoint y: 54, endPoint x: 117, endPoint y: 53, distance: 165.2
click at [117, 53] on div "Price Level Manager north brisbane metal roofing" at bounding box center [208, 54] width 253 height 31
type input "metal line"
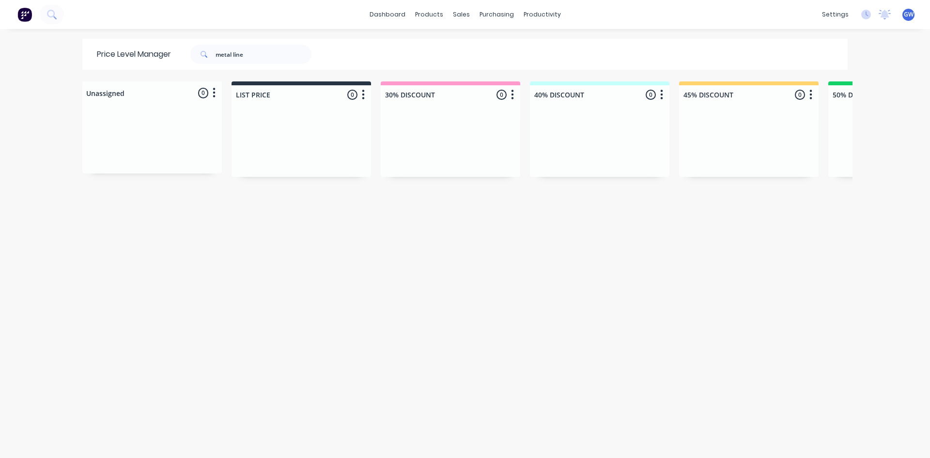
drag, startPoint x: 267, startPoint y: 449, endPoint x: 389, endPoint y: 441, distance: 122.3
click at [389, 441] on div "Unassigned 0 Move all customers LIST PRICE 30% DISCOUNT 40% DISCOUNT 45% DISCOU…" at bounding box center [465, 268] width 775 height 375
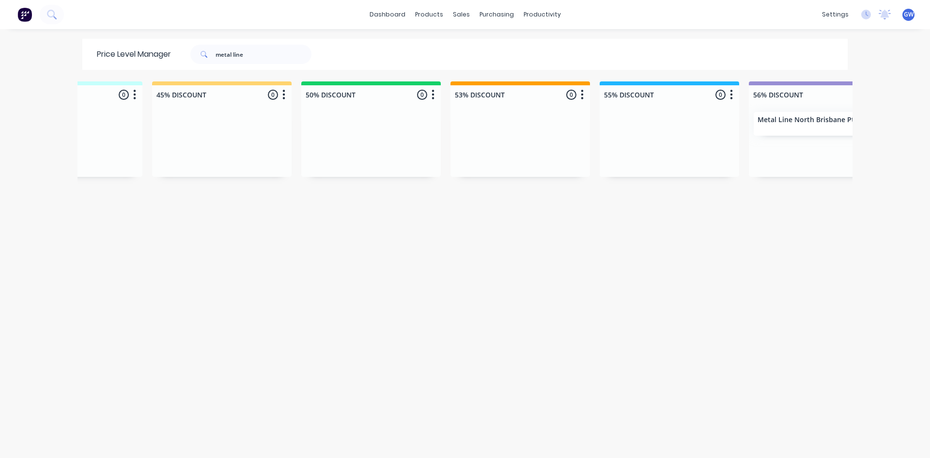
scroll to position [0, 736]
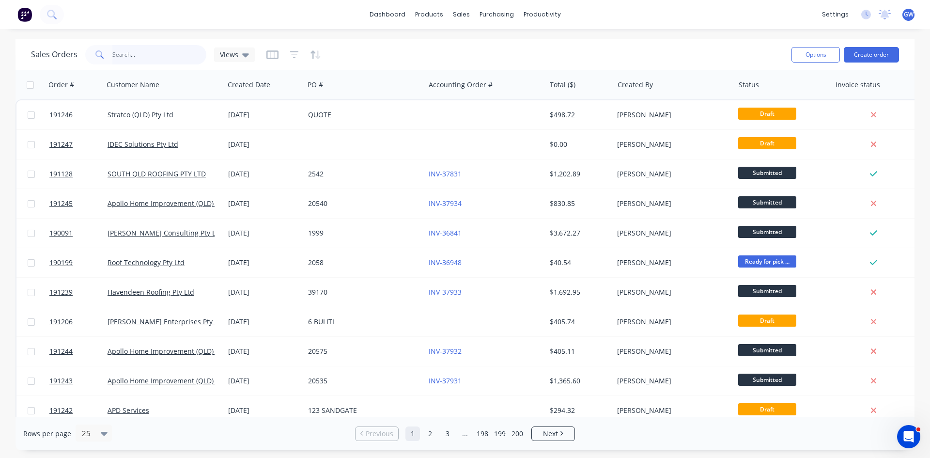
click at [137, 63] on input "text" at bounding box center [159, 54] width 94 height 19
type input "188725"
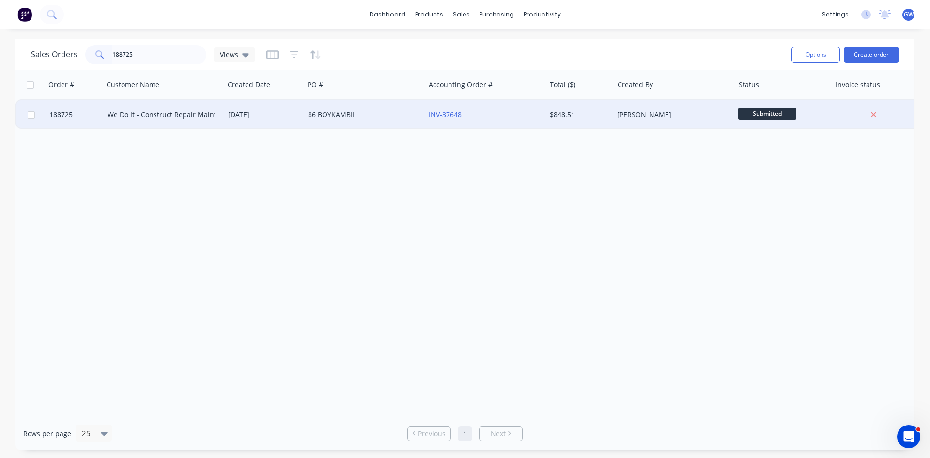
click at [588, 113] on div "$848.51" at bounding box center [578, 115] width 57 height 10
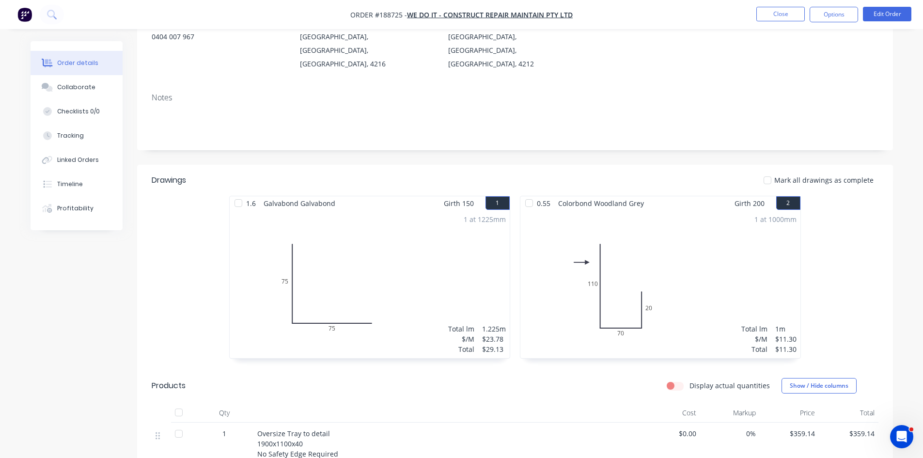
scroll to position [88, 0]
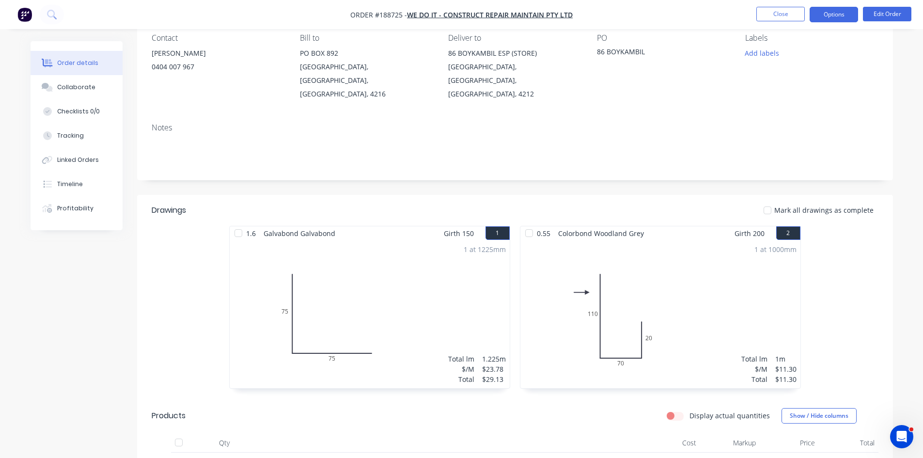
click at [836, 9] on button "Options" at bounding box center [834, 15] width 48 height 16
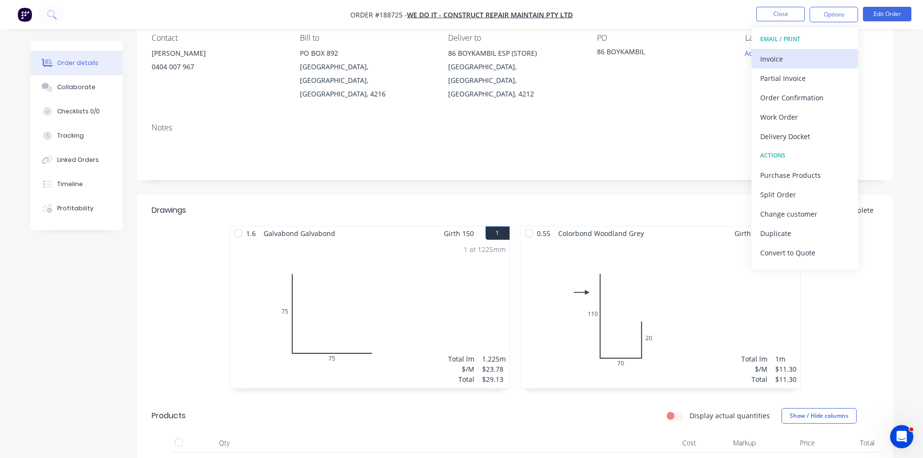
click at [801, 55] on div "Invoice" at bounding box center [804, 59] width 89 height 14
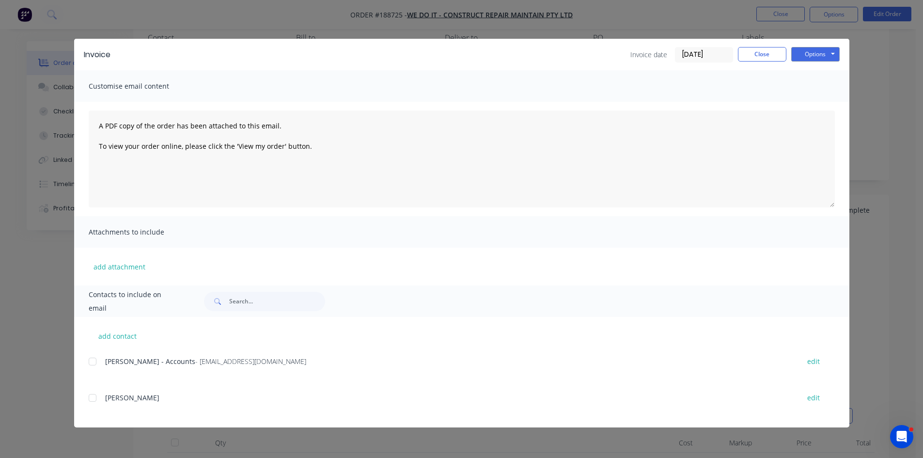
click at [91, 357] on div at bounding box center [92, 361] width 19 height 19
click at [812, 51] on button "Options" at bounding box center [815, 54] width 48 height 15
click at [826, 104] on button "Email" at bounding box center [822, 103] width 62 height 16
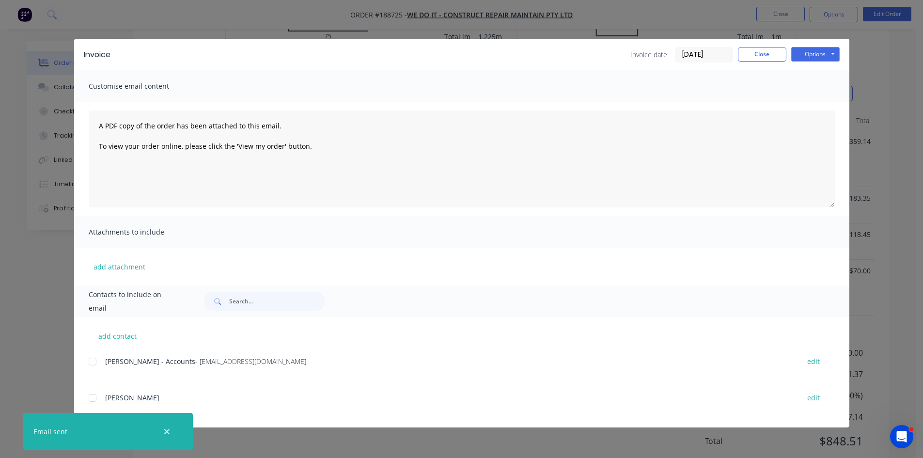
scroll to position [427, 0]
click at [757, 58] on button "Close" at bounding box center [762, 54] width 48 height 15
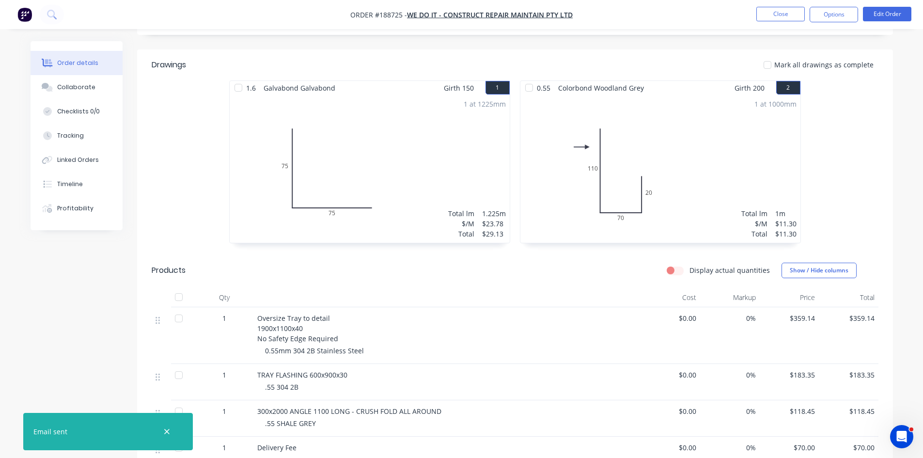
scroll to position [40, 0]
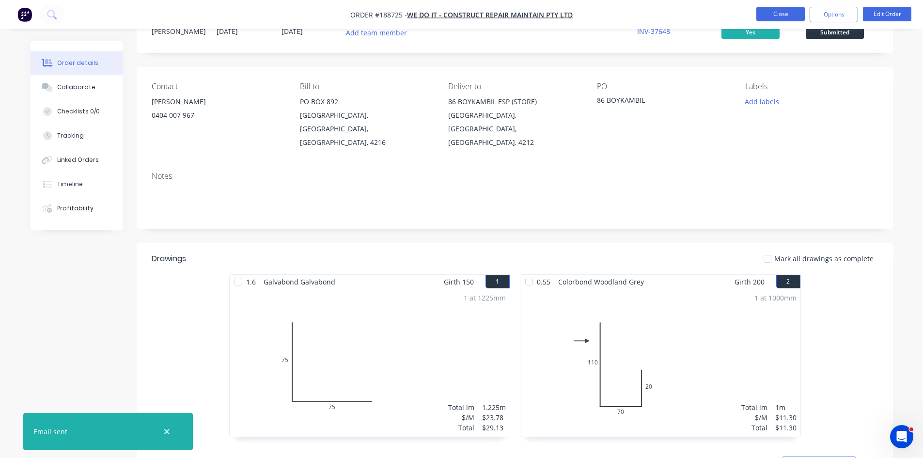
click at [780, 11] on button "Close" at bounding box center [780, 14] width 48 height 15
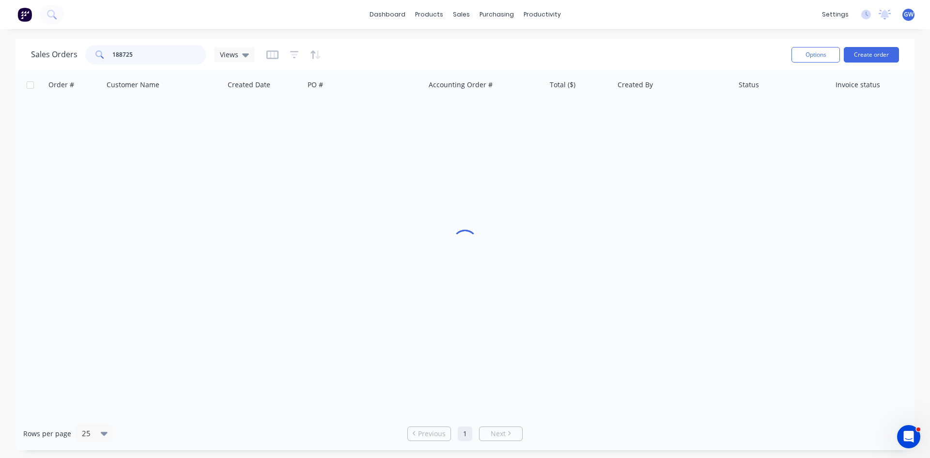
drag, startPoint x: 156, startPoint y: 56, endPoint x: 32, endPoint y: 56, distance: 124.0
click at [32, 56] on div "Sales Orders 188725 Views" at bounding box center [143, 54] width 224 height 19
type input "190586"
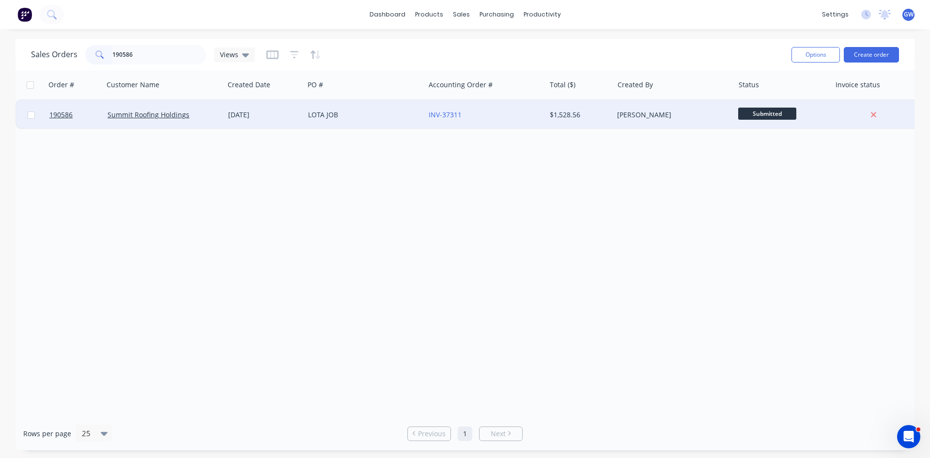
click at [525, 126] on div "INV-37311" at bounding box center [485, 114] width 121 height 29
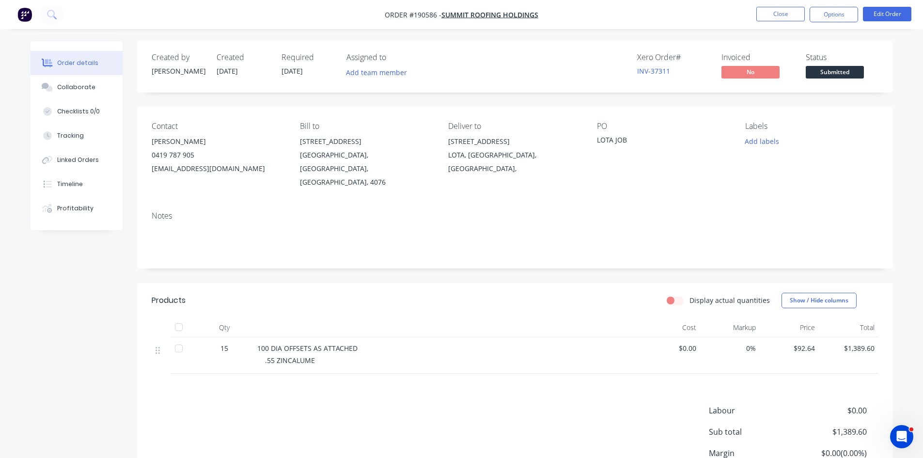
click at [830, 23] on nav "Order #190586 - Summit Roofing Holdings Close Options Edit Order" at bounding box center [461, 14] width 923 height 29
drag, startPoint x: 824, startPoint y: 15, endPoint x: 824, endPoint y: 26, distance: 11.1
click at [824, 18] on button "Options" at bounding box center [834, 15] width 48 height 16
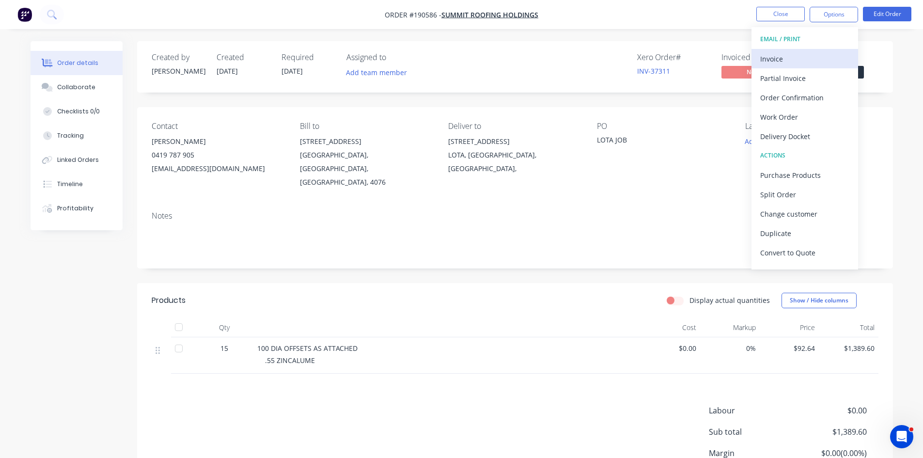
click at [805, 60] on div "Invoice" at bounding box center [804, 59] width 89 height 14
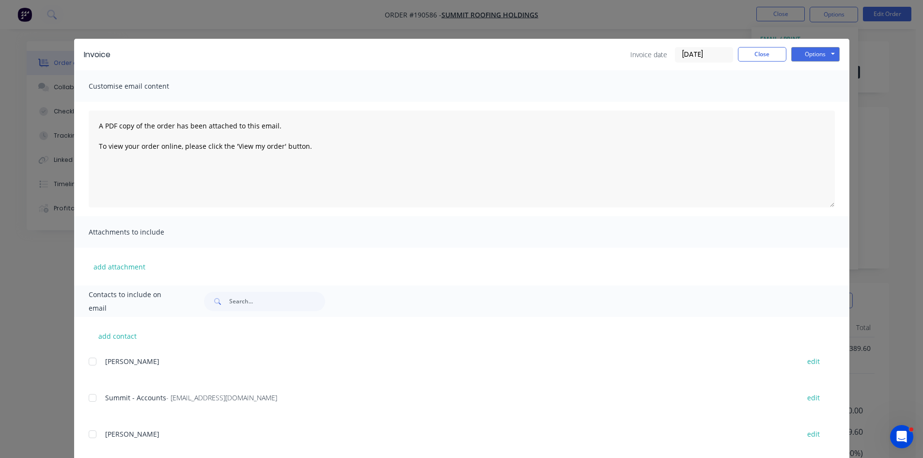
click at [86, 399] on div at bounding box center [92, 397] width 19 height 19
click at [818, 55] on button "Options" at bounding box center [815, 54] width 48 height 15
click at [821, 104] on button "Email" at bounding box center [822, 103] width 62 height 16
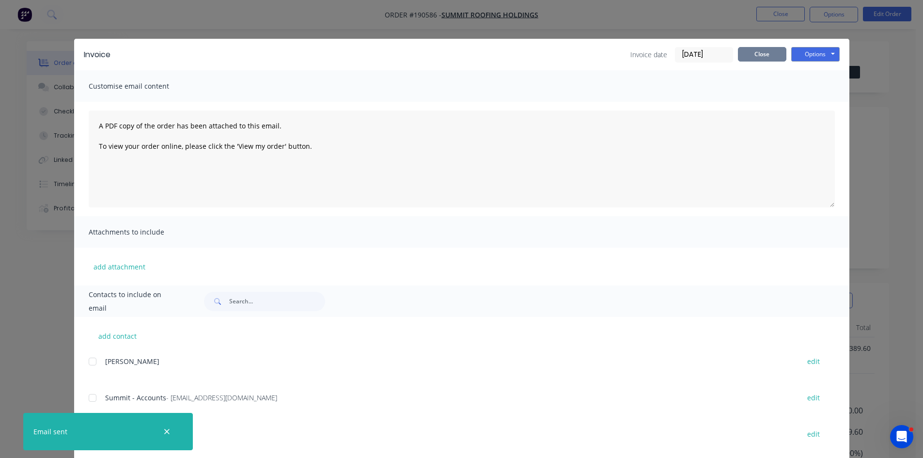
click at [759, 51] on button "Close" at bounding box center [762, 54] width 48 height 15
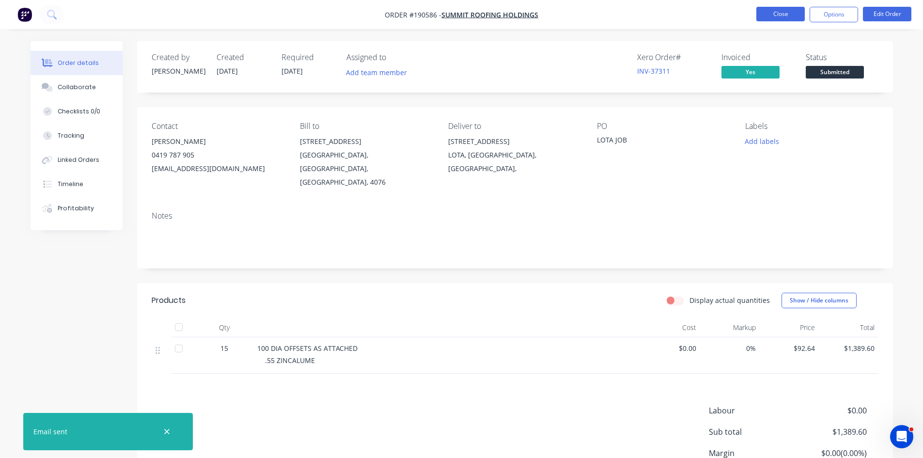
click at [779, 10] on button "Close" at bounding box center [780, 14] width 48 height 15
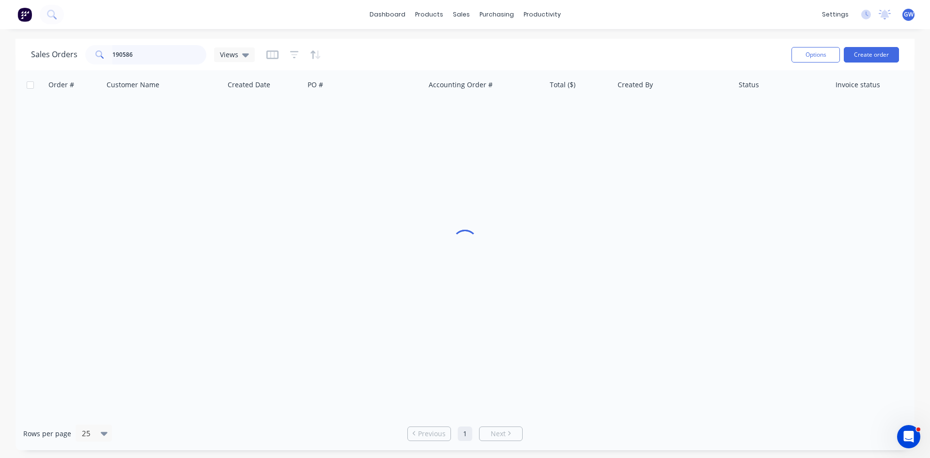
drag, startPoint x: 142, startPoint y: 58, endPoint x: 31, endPoint y: 47, distance: 112.4
click at [31, 47] on div "Sales Orders 190586 Views Options Create order" at bounding box center [465, 54] width 899 height 31
drag, startPoint x: 149, startPoint y: 55, endPoint x: 0, endPoint y: 56, distance: 149.2
click at [0, 56] on div "Sales Orders 198985 Views Options Create order Order # Customer Name Created Da…" at bounding box center [465, 244] width 930 height 411
type input "189885"
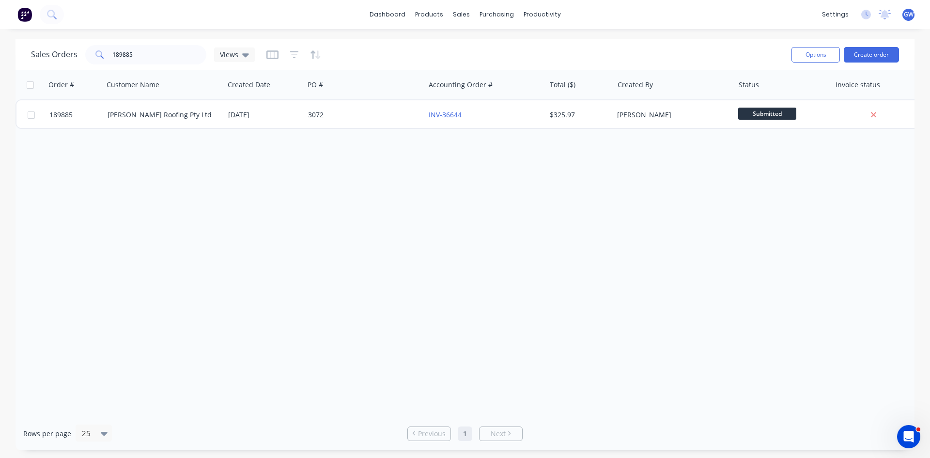
click at [683, 105] on div "[PERSON_NAME]" at bounding box center [673, 114] width 121 height 29
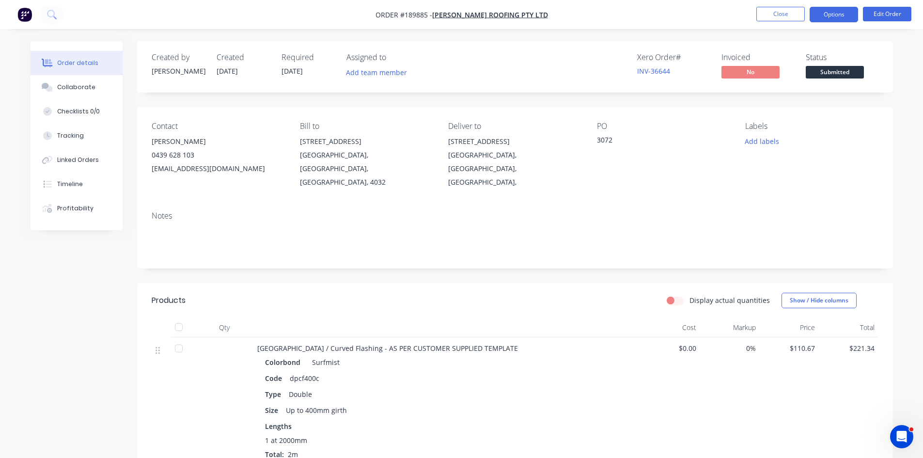
click at [832, 11] on button "Options" at bounding box center [834, 15] width 48 height 16
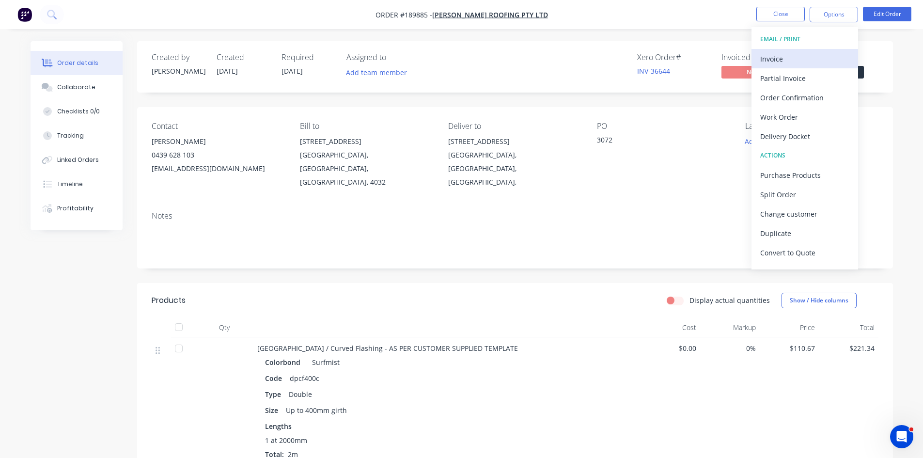
click at [818, 58] on div "Invoice" at bounding box center [804, 59] width 89 height 14
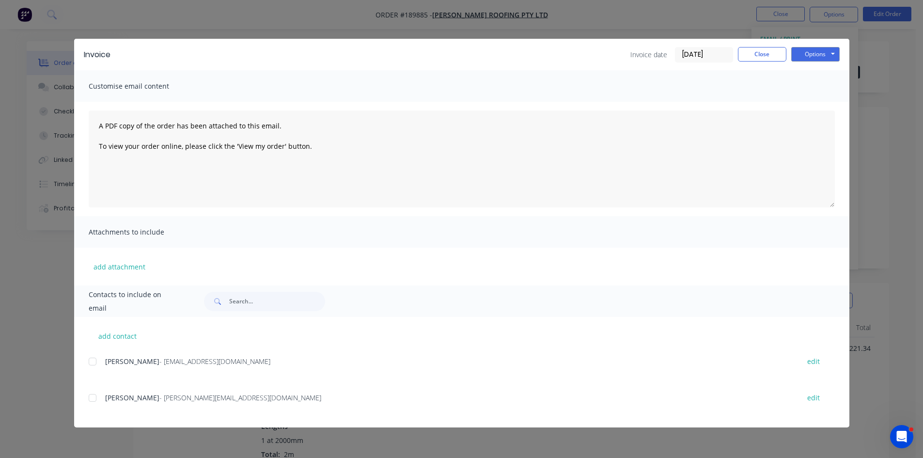
click at [93, 401] on div at bounding box center [92, 397] width 19 height 19
click at [808, 57] on button "Options" at bounding box center [815, 54] width 48 height 15
click at [811, 105] on button "Email" at bounding box center [822, 103] width 62 height 16
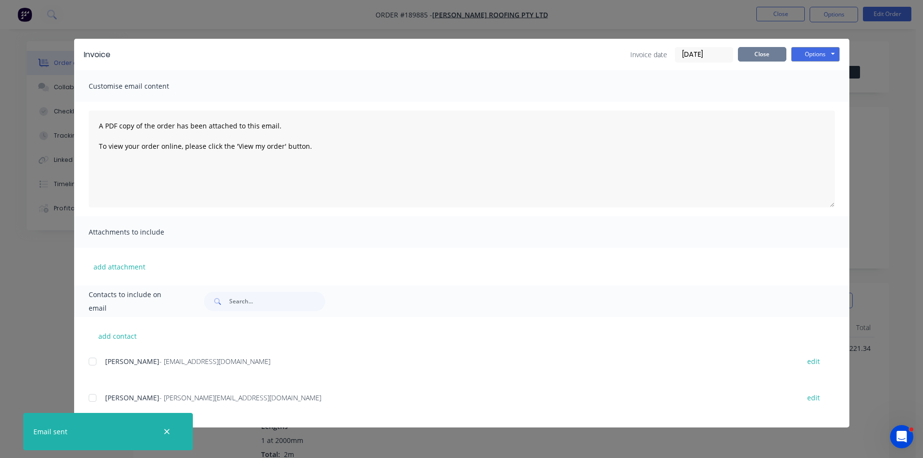
click at [765, 50] on button "Close" at bounding box center [762, 54] width 48 height 15
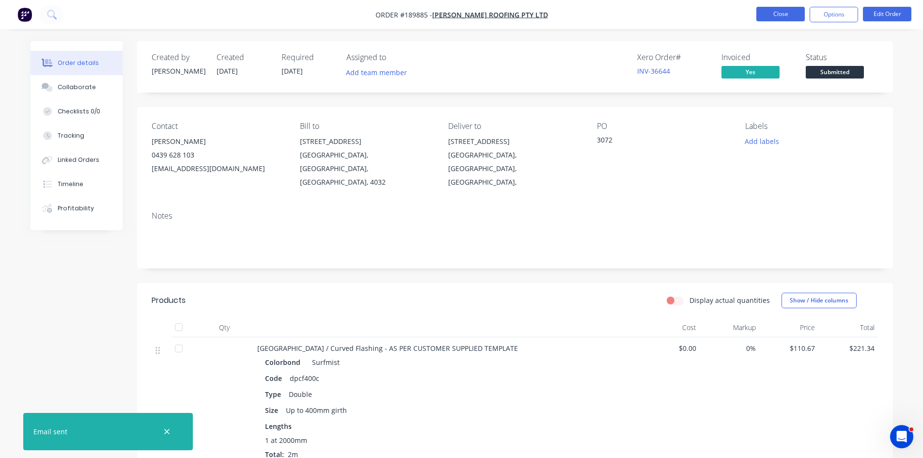
click at [772, 16] on button "Close" at bounding box center [780, 14] width 48 height 15
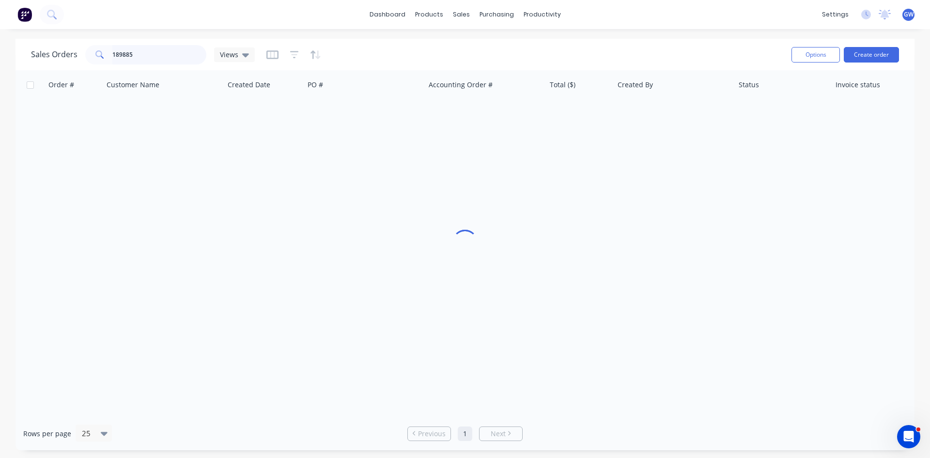
click at [142, 46] on input "189885" at bounding box center [159, 54] width 94 height 19
type input "190976"
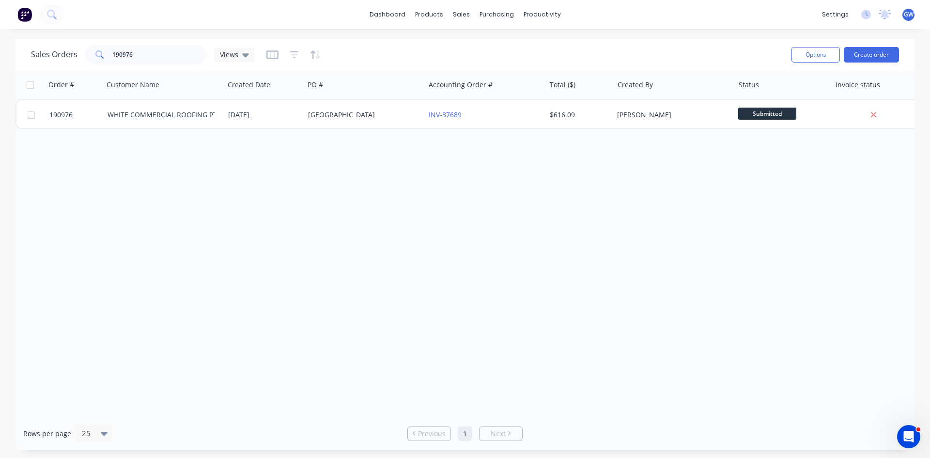
click at [568, 109] on div "$616.09" at bounding box center [580, 114] width 68 height 29
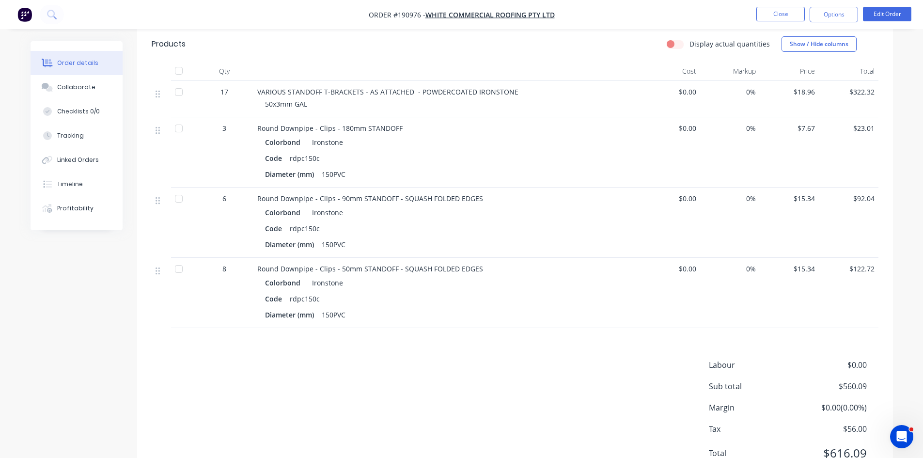
scroll to position [285, 0]
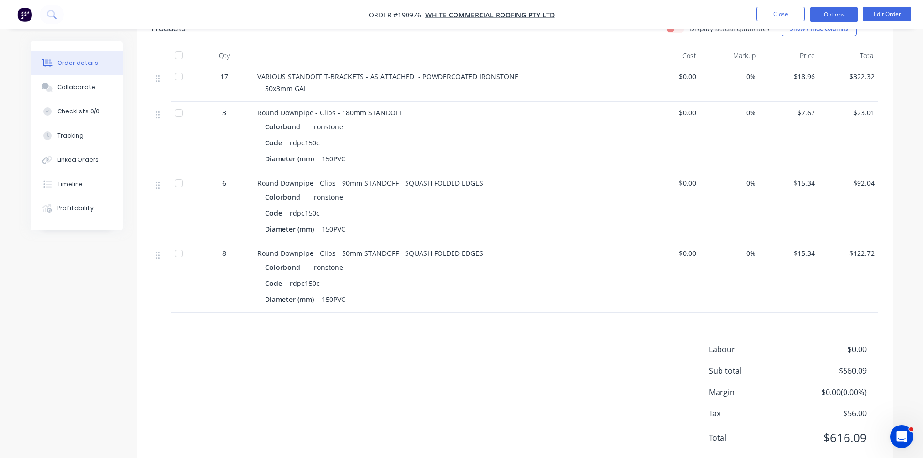
click at [841, 18] on button "Options" at bounding box center [834, 15] width 48 height 16
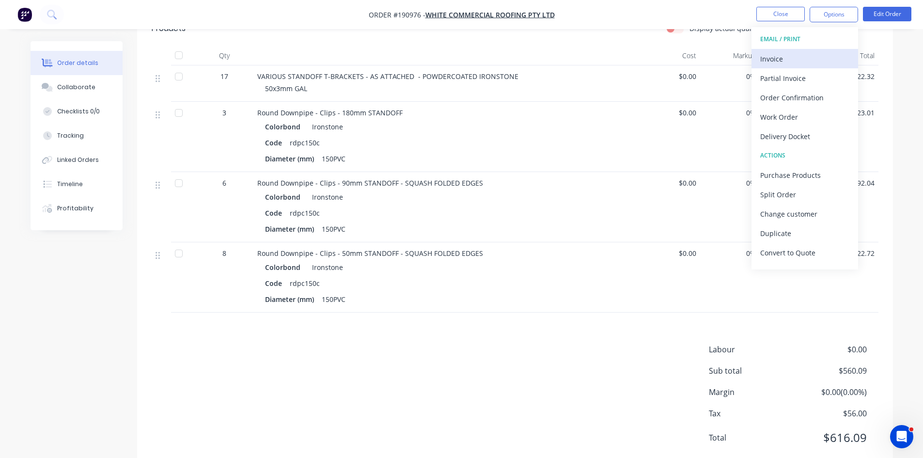
click at [811, 58] on div "Invoice" at bounding box center [804, 59] width 89 height 14
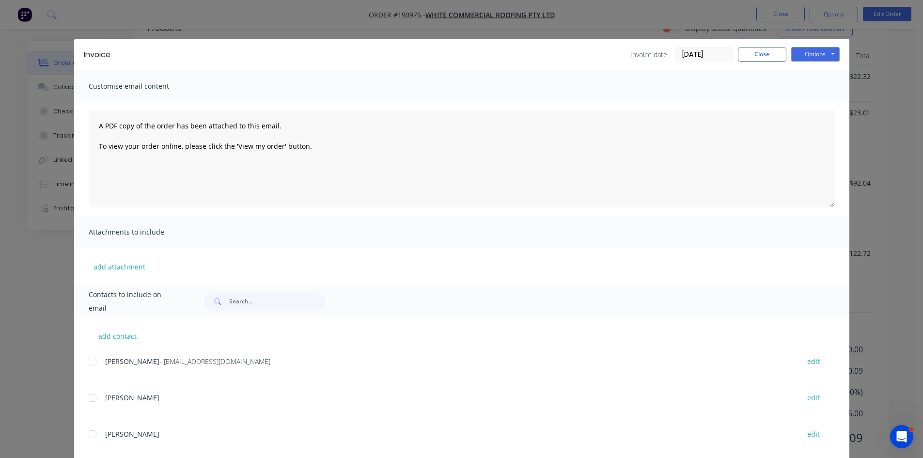
click at [91, 366] on div at bounding box center [92, 361] width 19 height 19
drag, startPoint x: 821, startPoint y: 56, endPoint x: 820, endPoint y: 61, distance: 5.5
click at [819, 59] on button "Options" at bounding box center [815, 54] width 48 height 15
click at [818, 107] on button "Email" at bounding box center [822, 103] width 62 height 16
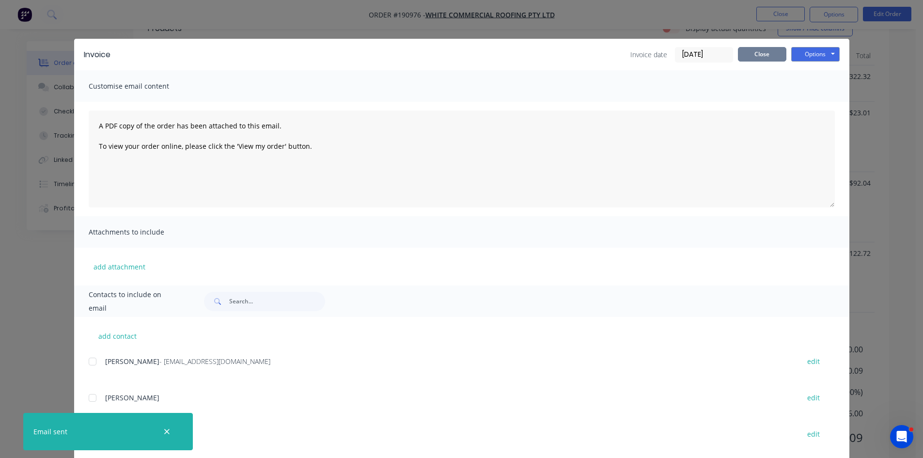
click at [758, 53] on button "Close" at bounding box center [762, 54] width 48 height 15
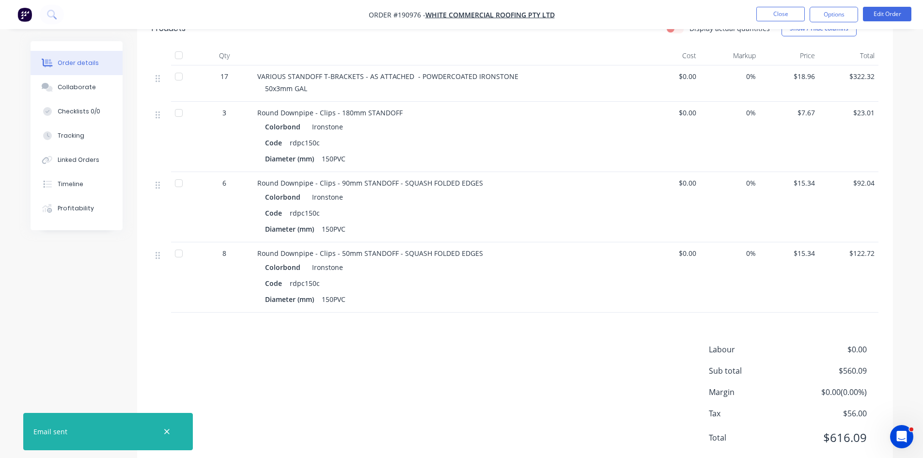
click at [775, 23] on nav "Order #190976 - WHITE COMMERCIAL ROOFING PTY LTD Close Options Edit Order" at bounding box center [461, 14] width 923 height 29
click at [789, 15] on button "Close" at bounding box center [780, 14] width 48 height 15
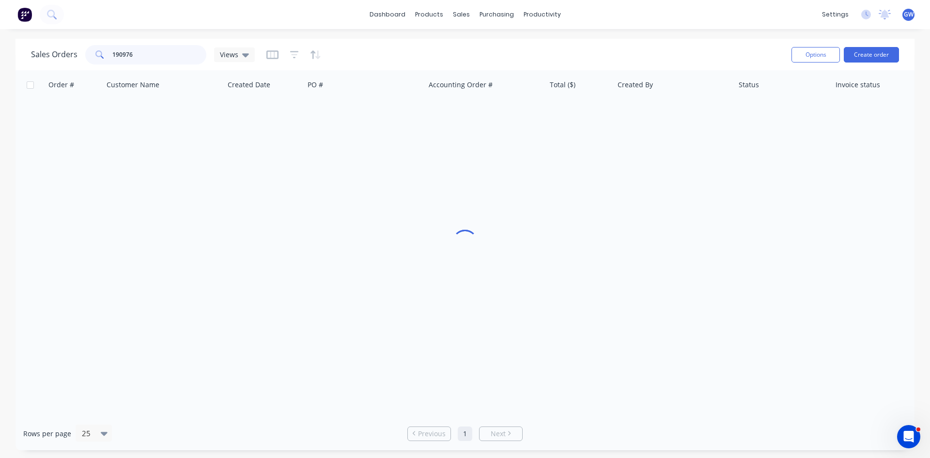
drag, startPoint x: 156, startPoint y: 56, endPoint x: 27, endPoint y: 55, distance: 129.4
click at [27, 55] on div "Sales Orders 190976 Views Options Create order" at bounding box center [465, 54] width 899 height 31
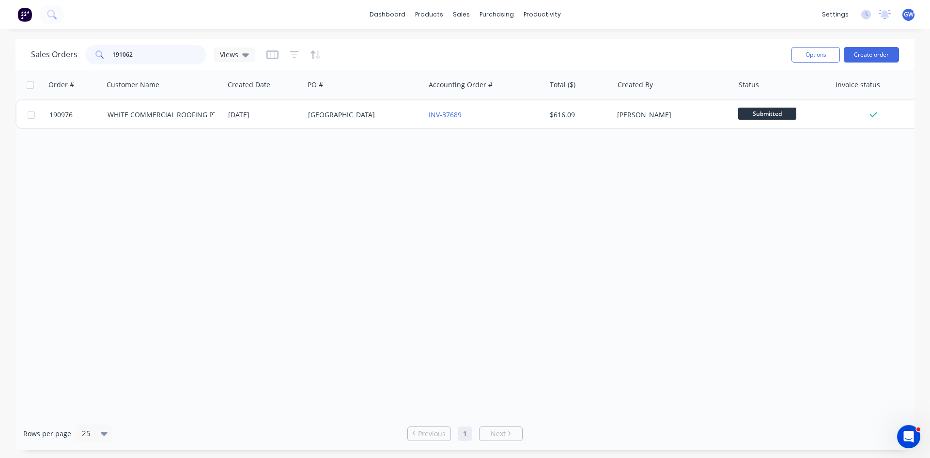
type input "191062"
click at [663, 114] on div "[PERSON_NAME]" at bounding box center [671, 115] width 108 height 10
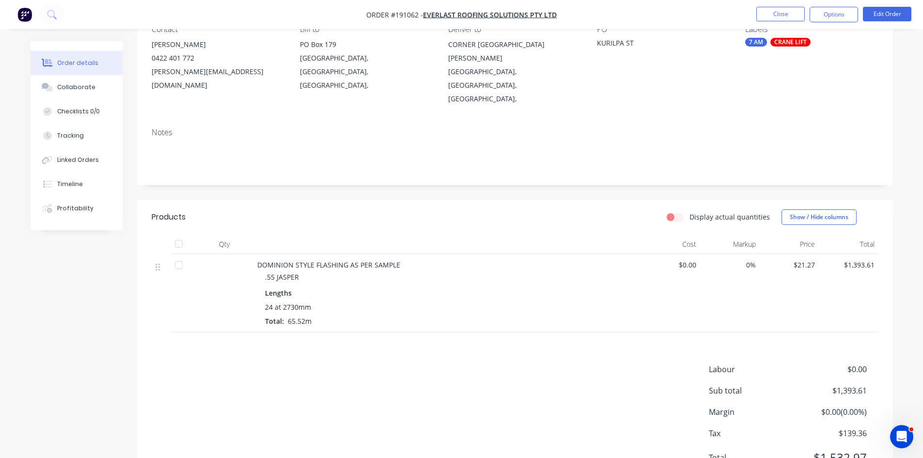
scroll to position [117, 0]
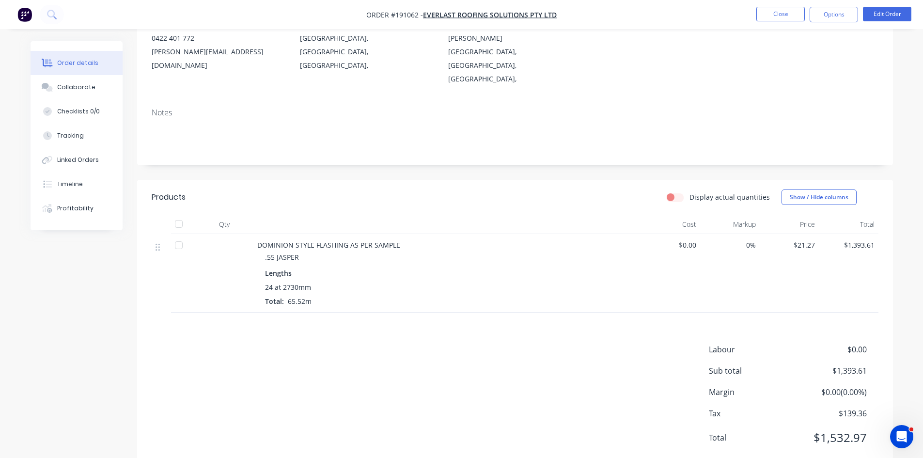
click at [826, 18] on button "Options" at bounding box center [834, 15] width 48 height 16
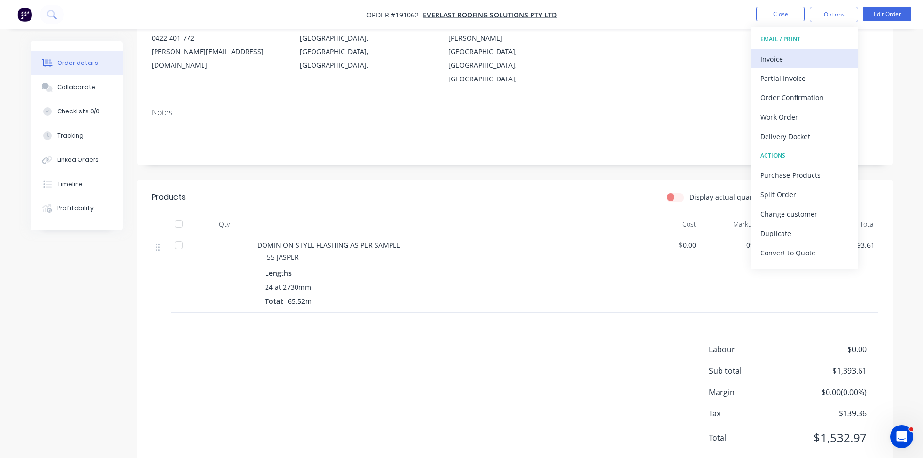
click at [798, 60] on div "Invoice" at bounding box center [804, 59] width 89 height 14
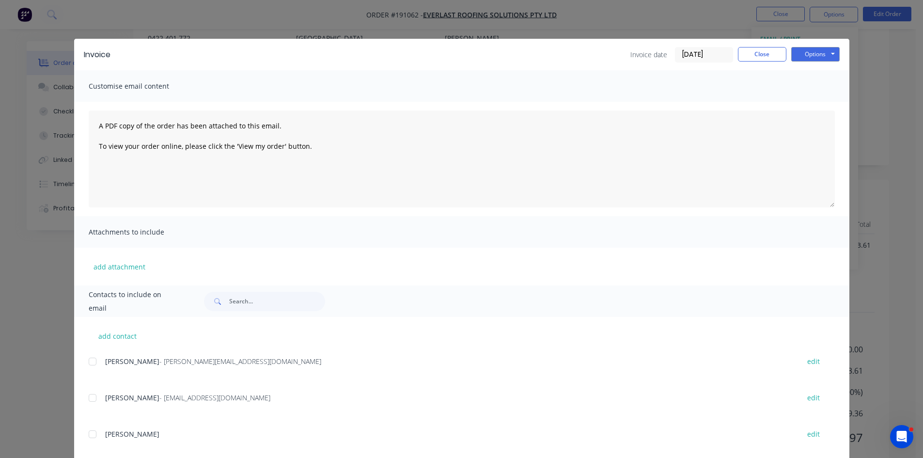
click at [89, 366] on div at bounding box center [92, 361] width 19 height 19
click at [95, 402] on div at bounding box center [92, 397] width 19 height 19
click at [811, 55] on button "Options" at bounding box center [815, 54] width 48 height 15
click at [820, 104] on button "Email" at bounding box center [822, 103] width 62 height 16
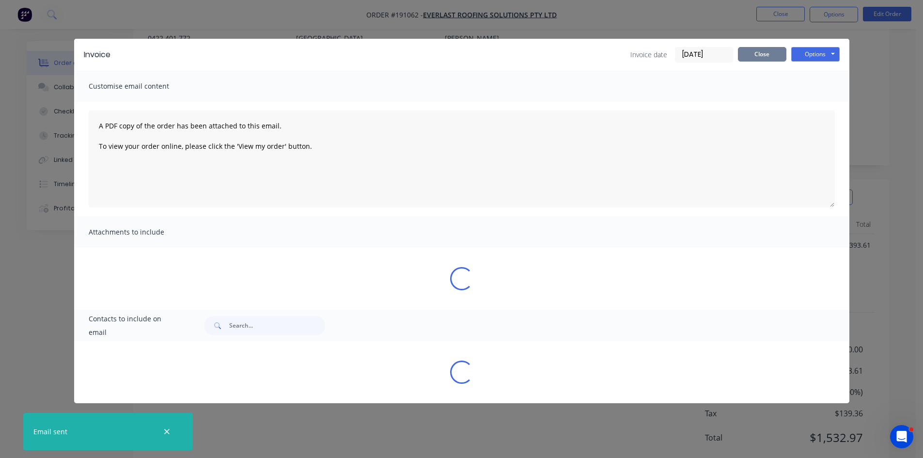
click at [760, 52] on button "Close" at bounding box center [762, 54] width 48 height 15
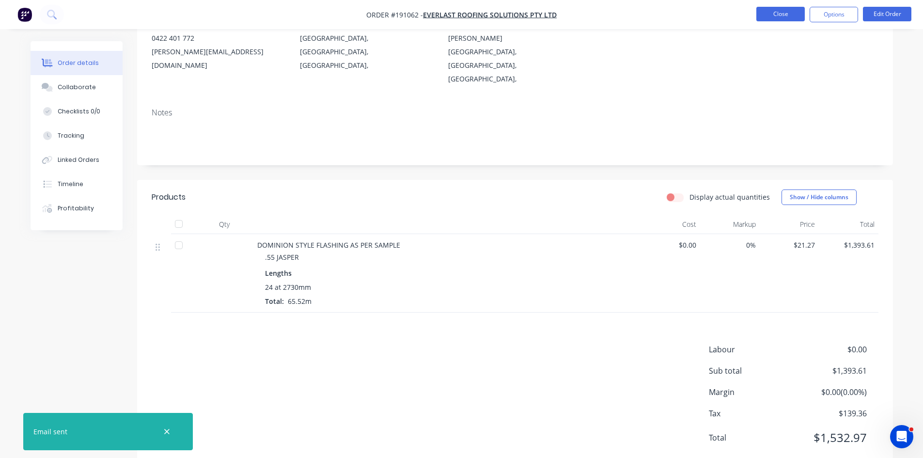
click at [769, 11] on button "Close" at bounding box center [780, 14] width 48 height 15
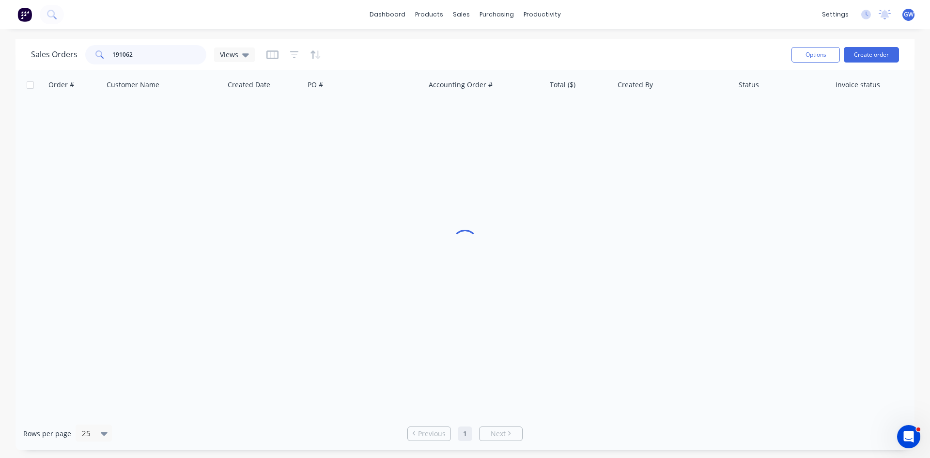
drag, startPoint x: 162, startPoint y: 51, endPoint x: 61, endPoint y: 50, distance: 100.8
click at [61, 50] on div "Sales Orders 191062 Views" at bounding box center [143, 54] width 224 height 19
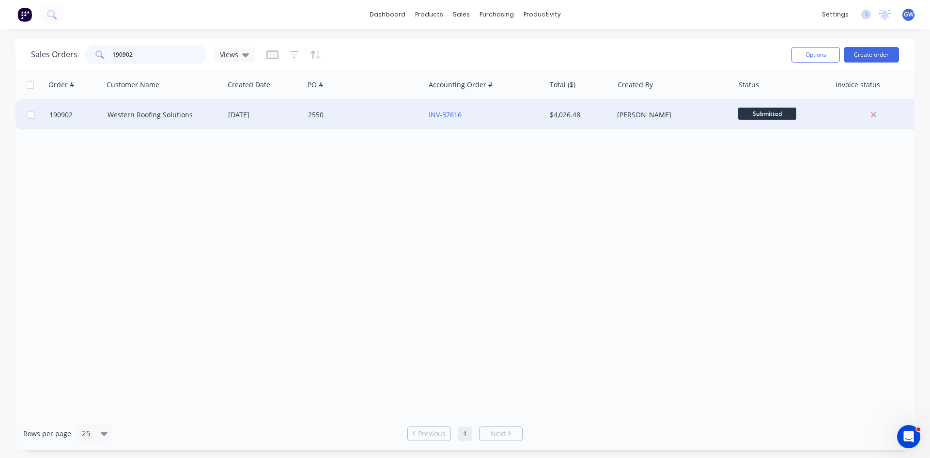
type input "190902"
click at [584, 114] on div "$4,026.48" at bounding box center [578, 115] width 57 height 10
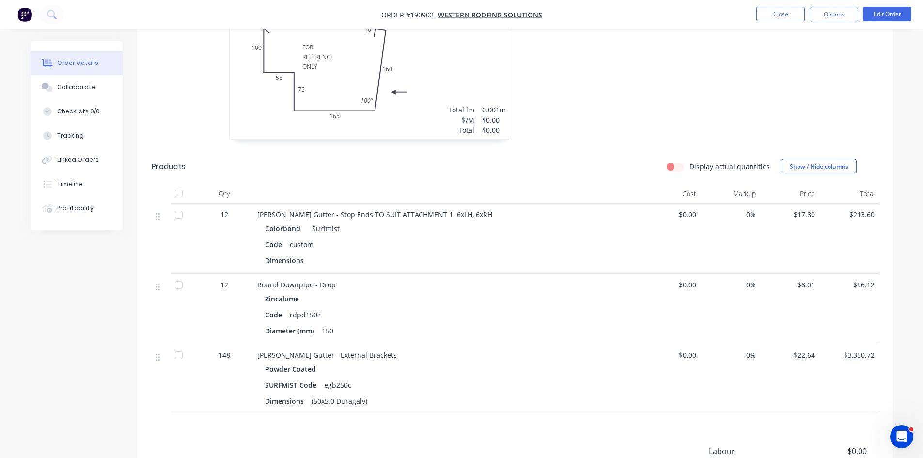
scroll to position [388, 0]
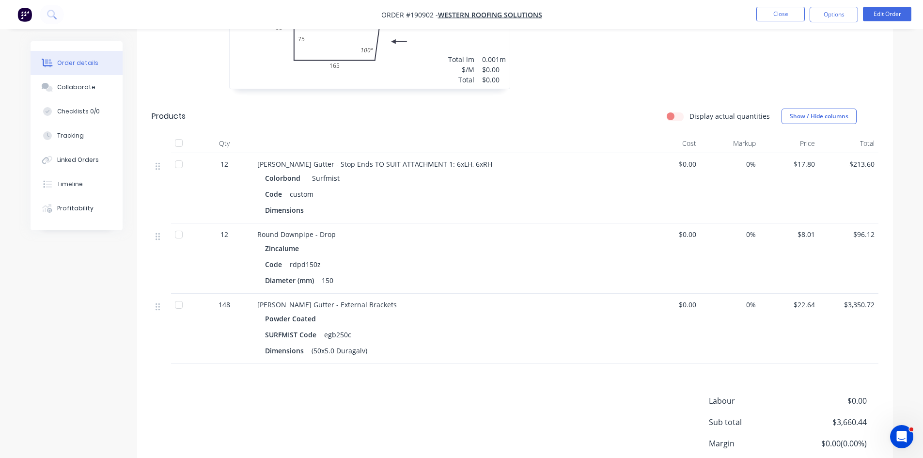
drag, startPoint x: 830, startPoint y: 20, endPoint x: 828, endPoint y: 25, distance: 5.5
click at [830, 20] on button "Options" at bounding box center [834, 15] width 48 height 16
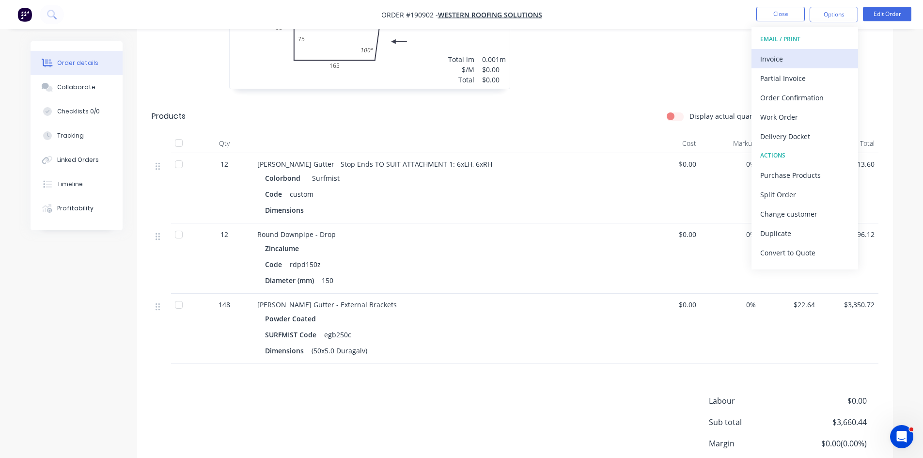
click at [795, 61] on div "Invoice" at bounding box center [804, 59] width 89 height 14
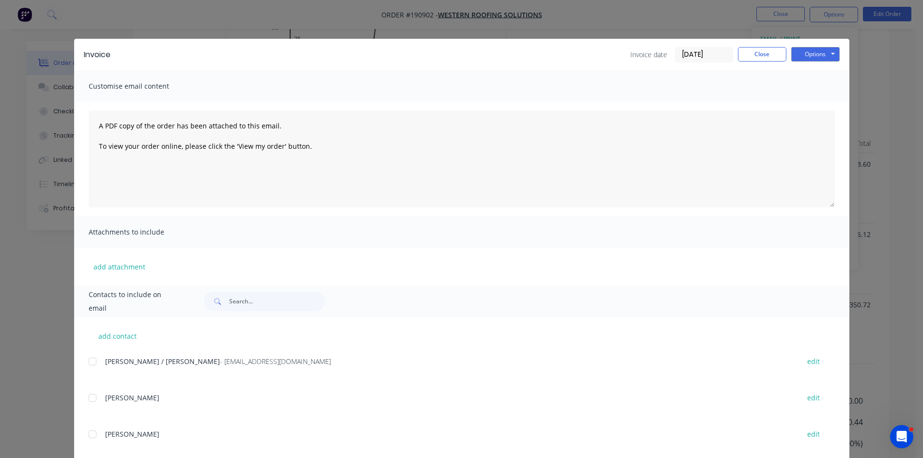
click at [96, 362] on div at bounding box center [92, 361] width 19 height 19
drag, startPoint x: 820, startPoint y: 46, endPoint x: 821, endPoint y: 60, distance: 13.6
click at [820, 49] on div "Invoice Invoice date [DATE] Close Options Preview Print Email" at bounding box center [461, 54] width 775 height 31
click at [821, 60] on button "Options" at bounding box center [815, 54] width 48 height 15
click at [817, 108] on button "Email" at bounding box center [822, 103] width 62 height 16
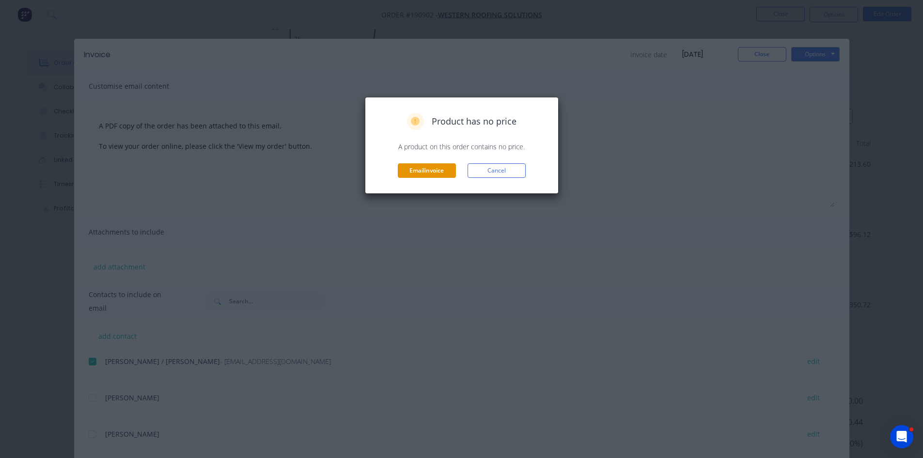
click at [434, 171] on button "Email invoice" at bounding box center [427, 170] width 58 height 15
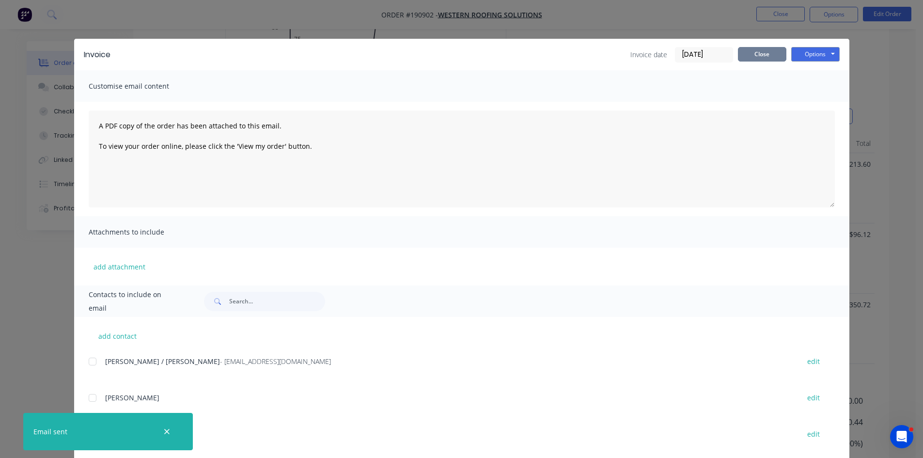
click at [756, 49] on button "Close" at bounding box center [762, 54] width 48 height 15
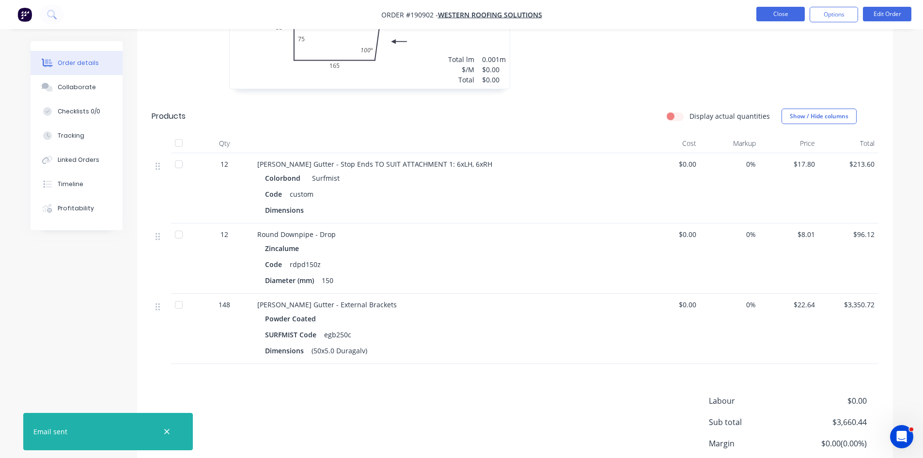
click at [789, 8] on button "Close" at bounding box center [780, 14] width 48 height 15
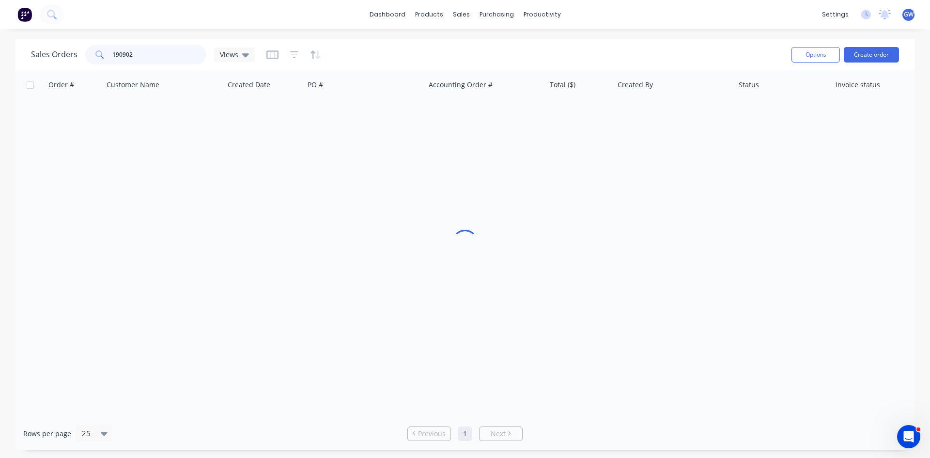
drag, startPoint x: 158, startPoint y: 57, endPoint x: 90, endPoint y: 58, distance: 68.3
click at [90, 58] on div "190902" at bounding box center [145, 54] width 121 height 19
type input "190990"
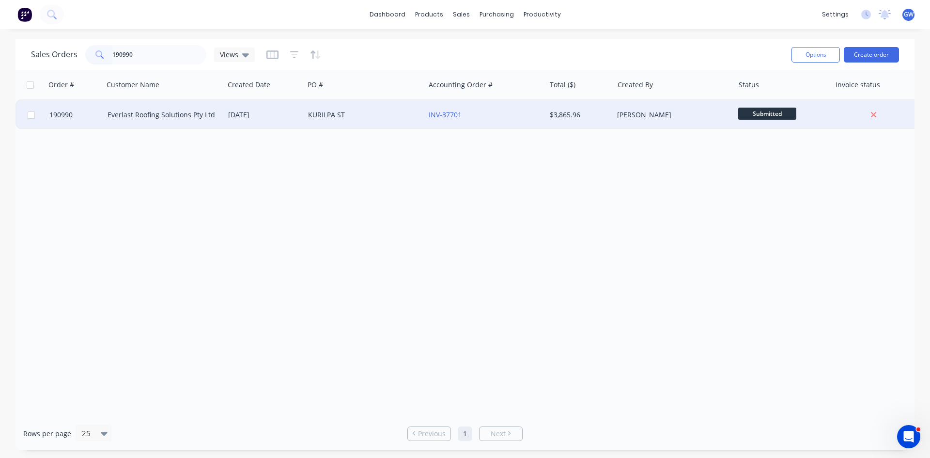
drag, startPoint x: 546, startPoint y: 119, endPoint x: 557, endPoint y: 119, distance: 11.1
click at [557, 119] on div "$3,865.96" at bounding box center [578, 115] width 57 height 10
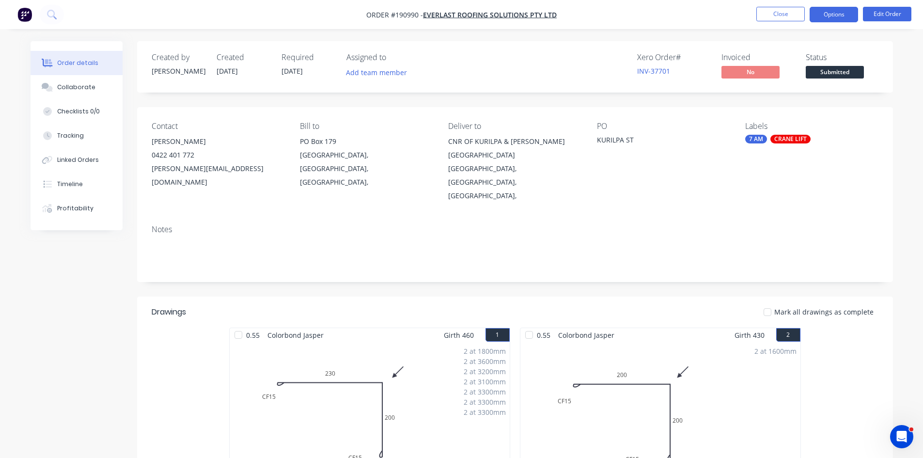
click at [830, 17] on button "Options" at bounding box center [834, 15] width 48 height 16
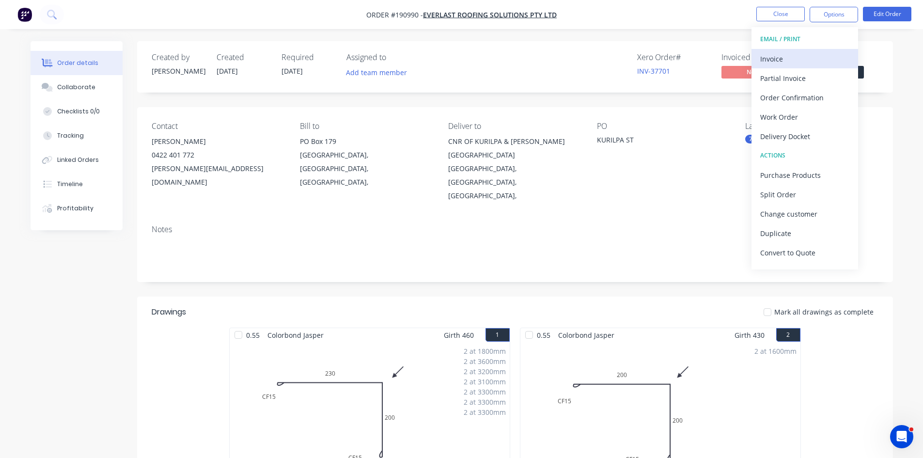
click at [797, 54] on div "Invoice" at bounding box center [804, 59] width 89 height 14
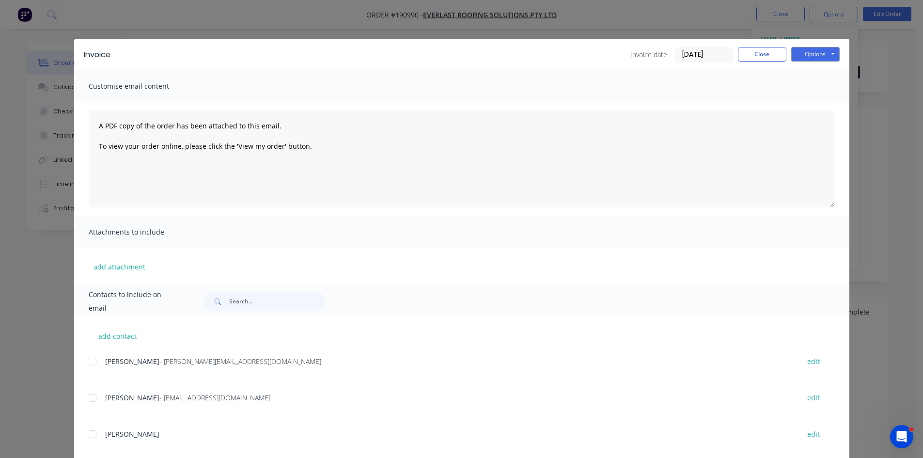
drag, startPoint x: 89, startPoint y: 365, endPoint x: 87, endPoint y: 375, distance: 10.4
click at [89, 366] on div at bounding box center [92, 361] width 19 height 19
click at [90, 398] on div at bounding box center [92, 397] width 19 height 19
click at [798, 55] on button "Options" at bounding box center [815, 54] width 48 height 15
click at [823, 105] on button "Email" at bounding box center [822, 103] width 62 height 16
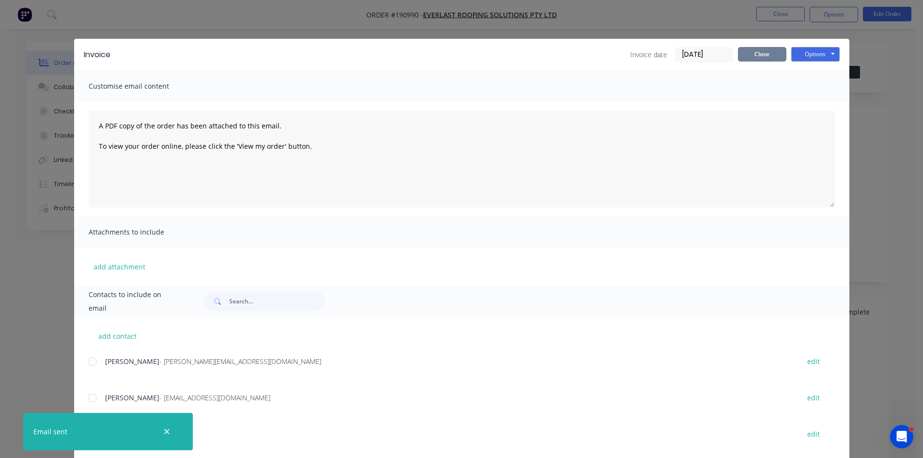
click at [763, 55] on button "Close" at bounding box center [762, 54] width 48 height 15
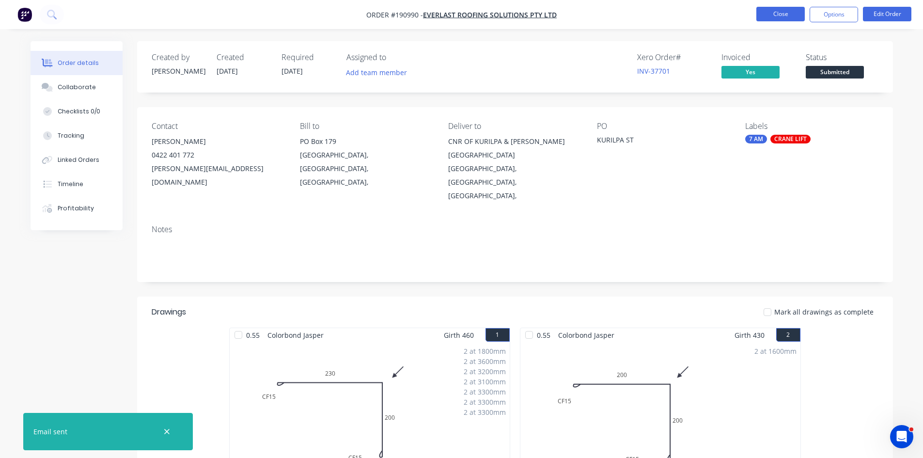
click at [772, 17] on button "Close" at bounding box center [780, 14] width 48 height 15
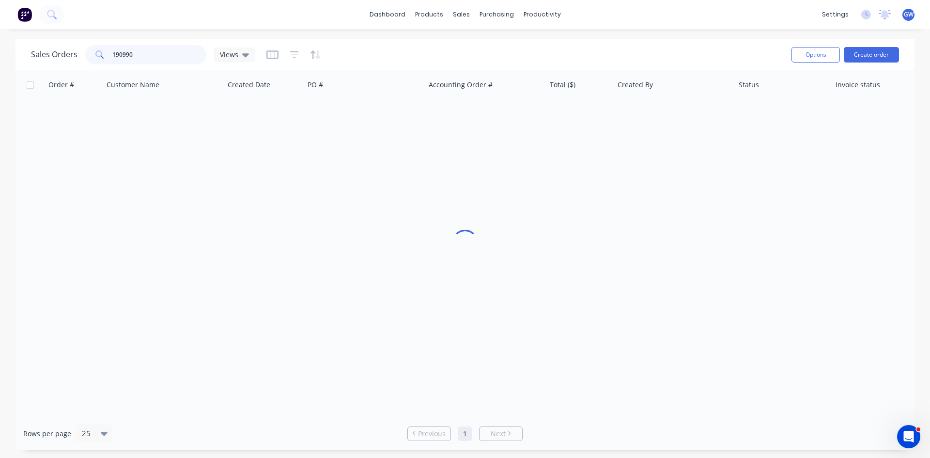
drag, startPoint x: 171, startPoint y: 59, endPoint x: 16, endPoint y: 42, distance: 155.4
click at [16, 42] on div "Sales Orders 190990 Views Options Create order" at bounding box center [465, 54] width 899 height 31
type input "191173"
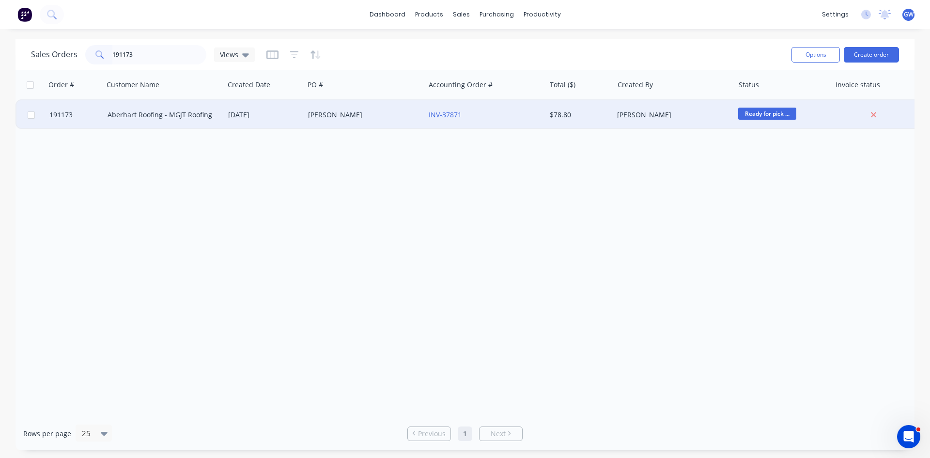
click at [620, 117] on div "[PERSON_NAME]" at bounding box center [671, 115] width 108 height 10
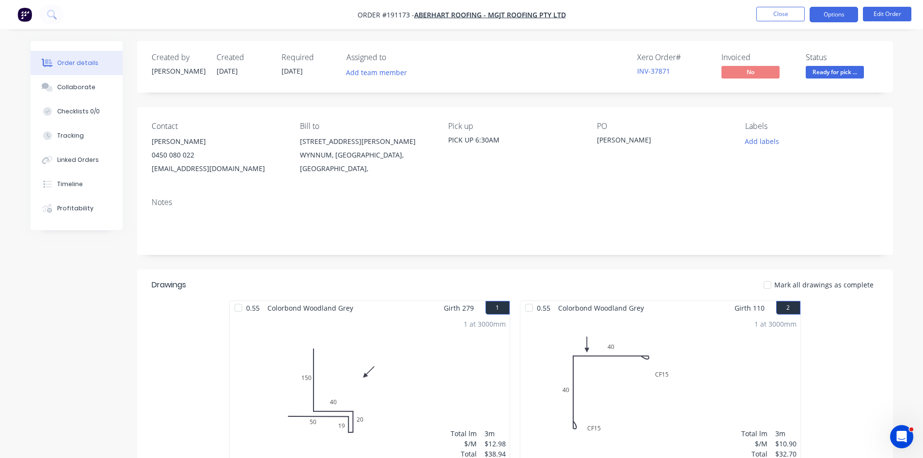
click at [834, 15] on button "Options" at bounding box center [834, 15] width 48 height 16
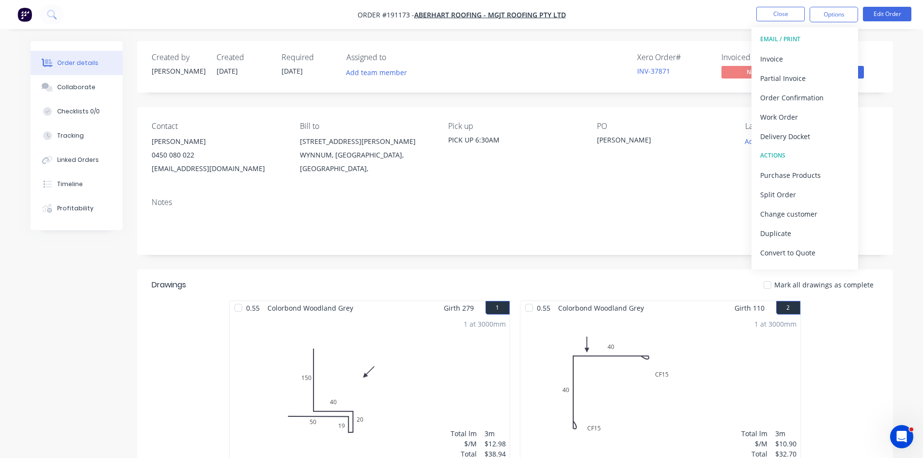
click at [798, 54] on div "Invoice" at bounding box center [804, 59] width 89 height 14
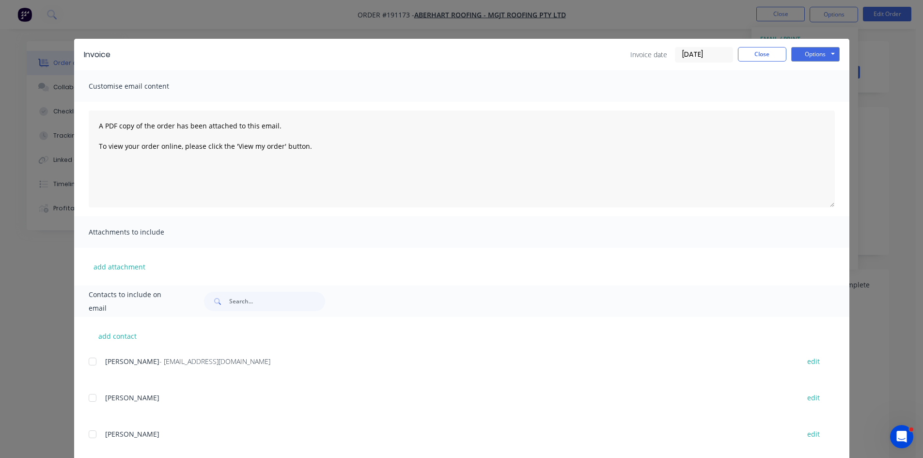
click at [93, 366] on div at bounding box center [92, 361] width 19 height 19
click at [798, 64] on div "Invoice Invoice date [DATE] Close Options Preview Print Email" at bounding box center [461, 54] width 775 height 31
click at [817, 57] on button "Options" at bounding box center [815, 54] width 48 height 15
click at [819, 109] on button "Email" at bounding box center [822, 103] width 62 height 16
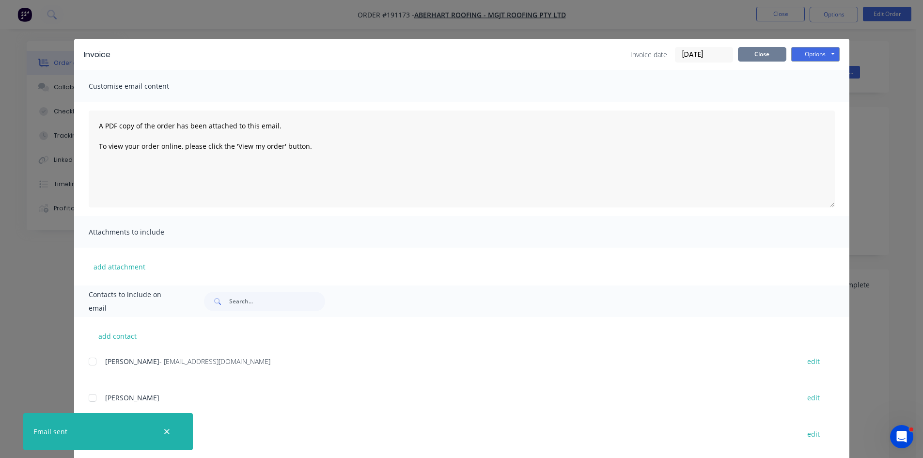
click at [770, 58] on button "Close" at bounding box center [762, 54] width 48 height 15
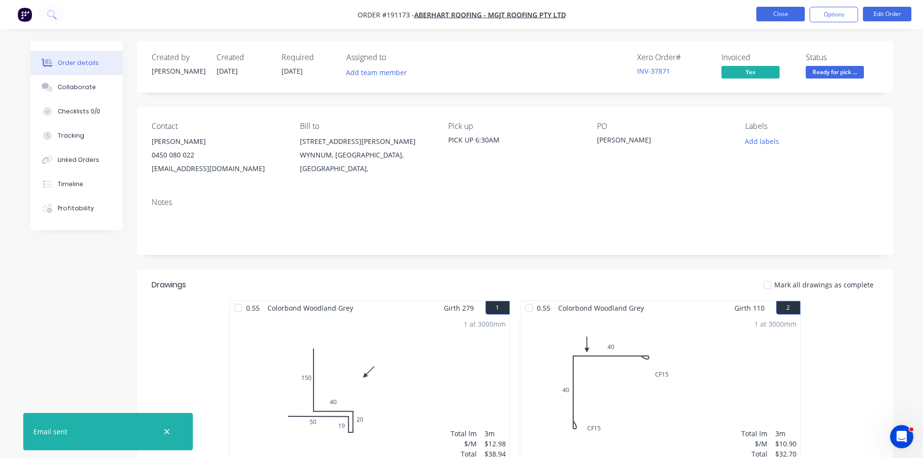
click at [781, 17] on button "Close" at bounding box center [780, 14] width 48 height 15
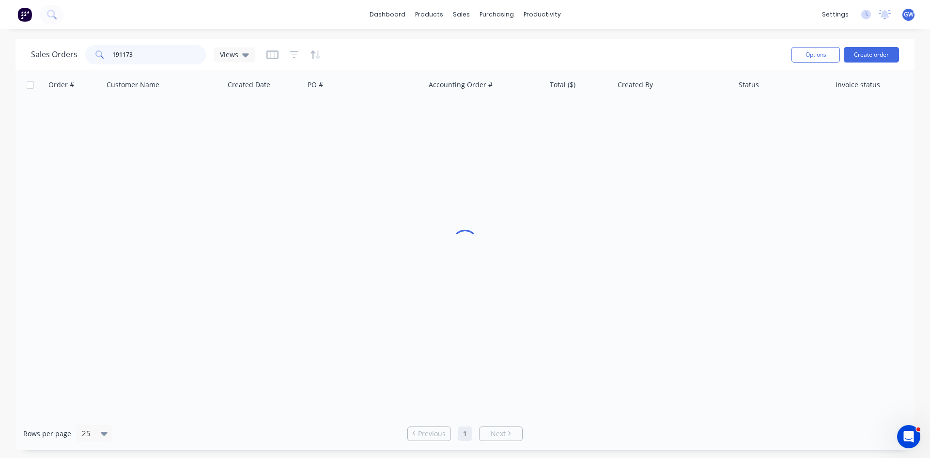
drag, startPoint x: 140, startPoint y: 49, endPoint x: 58, endPoint y: 42, distance: 81.8
click at [58, 42] on div "Sales Orders 191173 Views Options Create order" at bounding box center [465, 54] width 899 height 31
type input "191218"
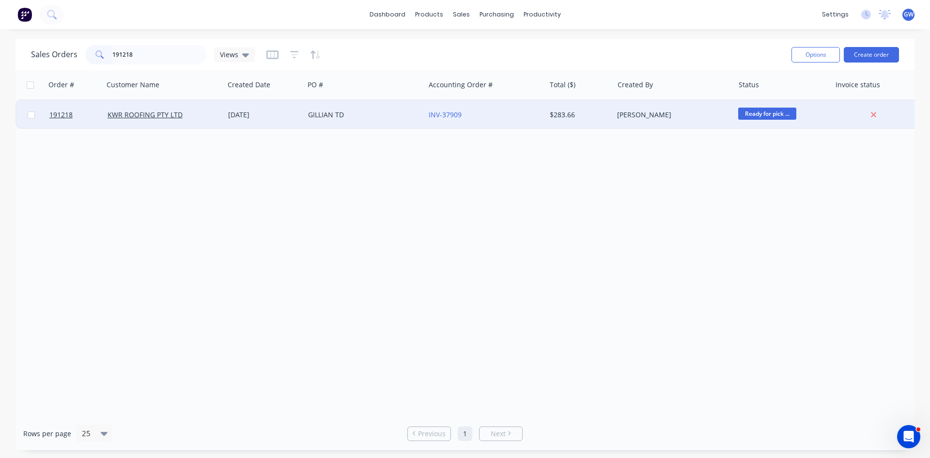
click at [604, 115] on div "$283.66" at bounding box center [578, 115] width 57 height 10
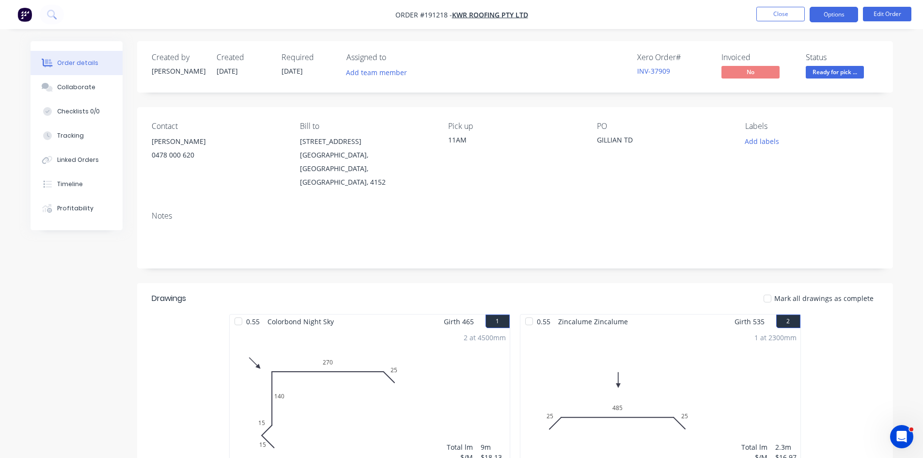
click at [825, 14] on button "Options" at bounding box center [834, 15] width 48 height 16
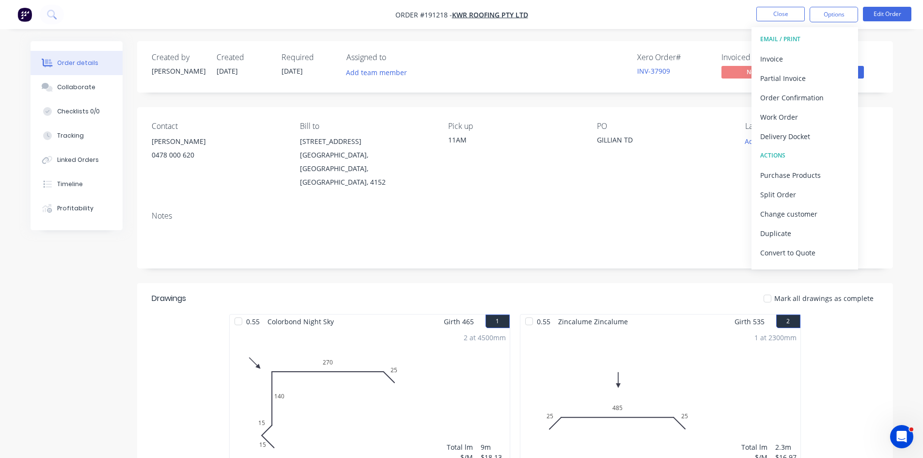
click at [801, 51] on button "Invoice" at bounding box center [804, 58] width 107 height 19
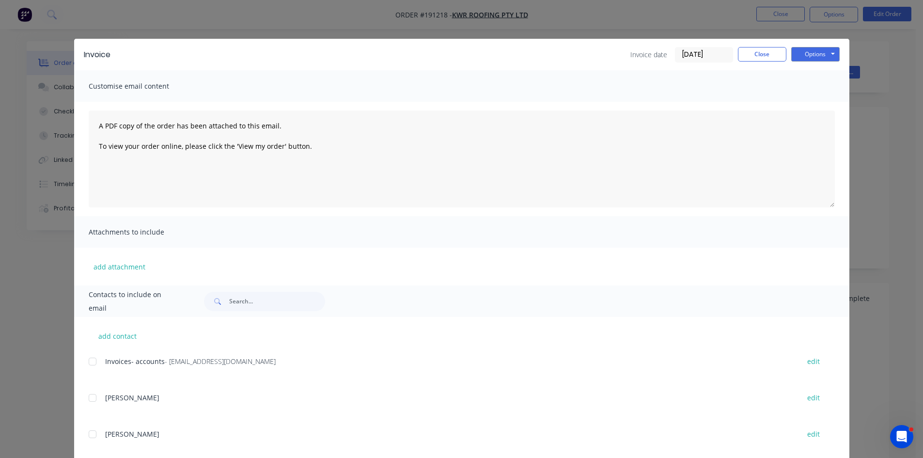
drag, startPoint x: 841, startPoint y: 280, endPoint x: 851, endPoint y: 281, distance: 10.4
click at [846, 281] on div "Invoice Invoice date 29/08/25 Close Options Preview Print Email Customise email…" at bounding box center [461, 229] width 923 height 458
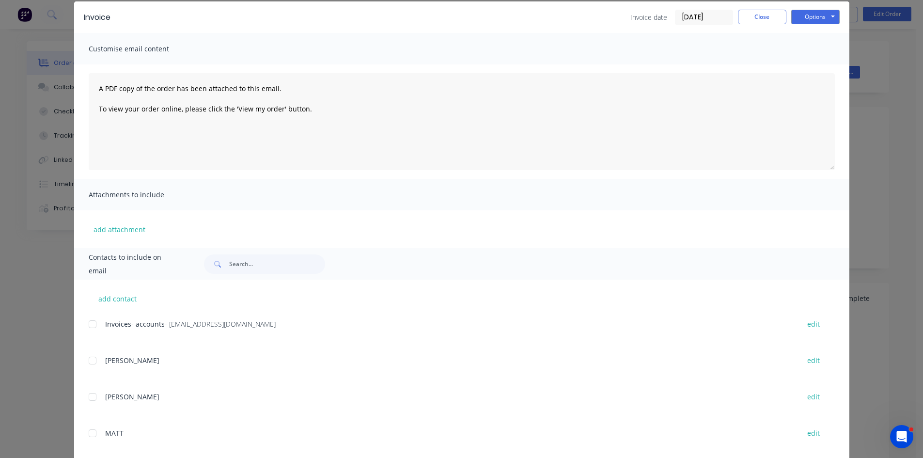
scroll to position [97, 0]
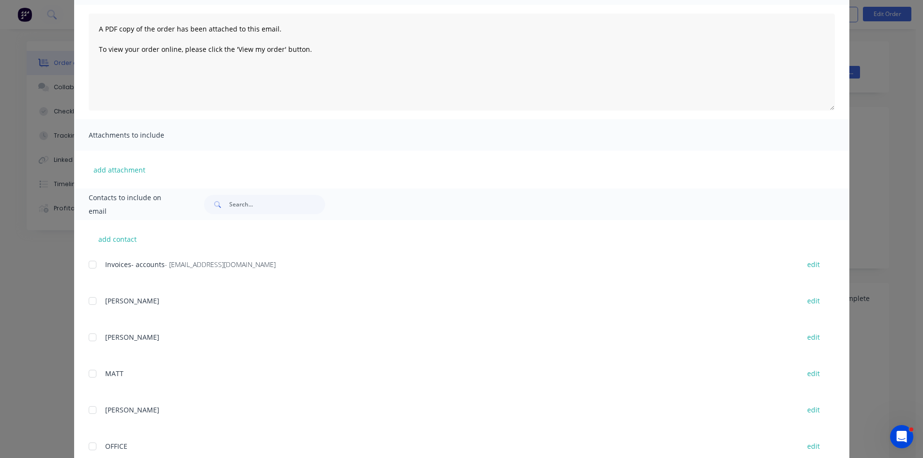
click at [853, 281] on div "Invoice Invoice date 29/08/25 Close Options Preview Print Email Customise email…" at bounding box center [461, 229] width 923 height 458
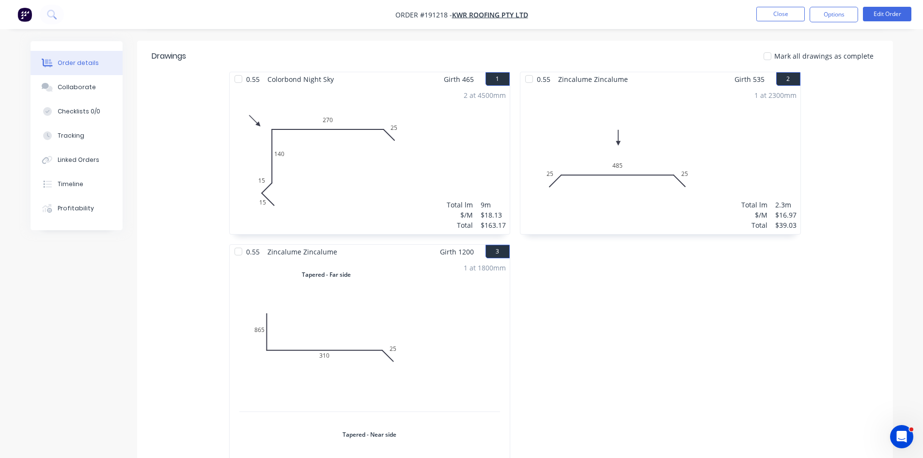
scroll to position [522, 0]
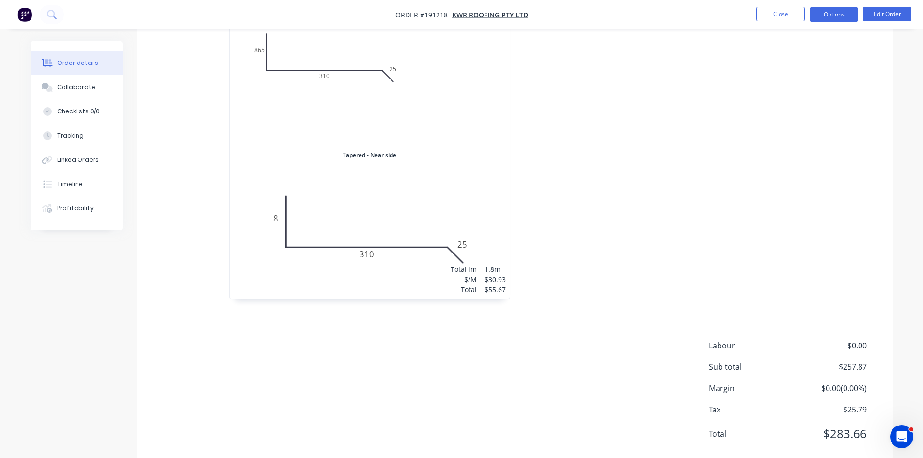
click at [838, 15] on button "Options" at bounding box center [834, 15] width 48 height 16
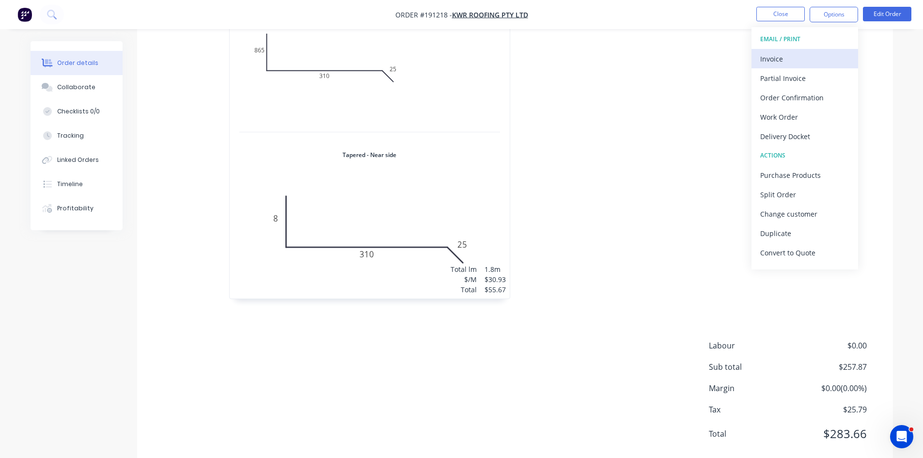
click at [812, 54] on div "Invoice" at bounding box center [804, 59] width 89 height 14
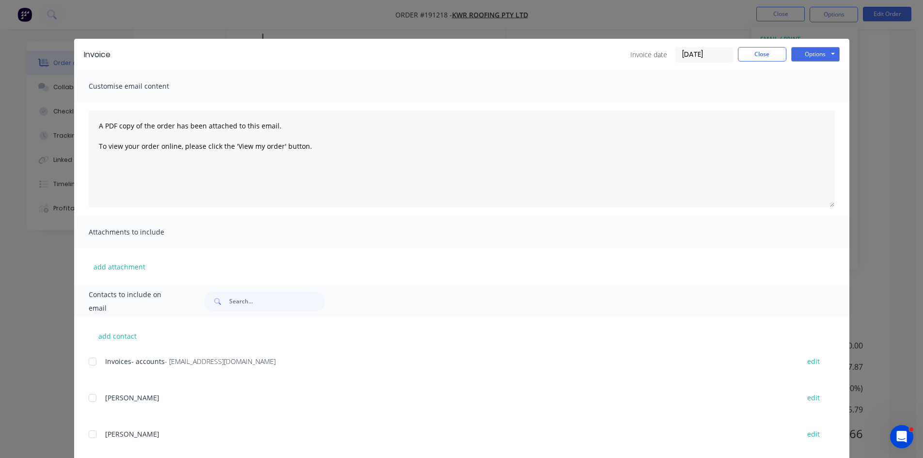
click at [88, 364] on div at bounding box center [92, 361] width 19 height 19
click at [829, 49] on button "Options" at bounding box center [815, 54] width 48 height 15
click at [812, 101] on button "Email" at bounding box center [822, 103] width 62 height 16
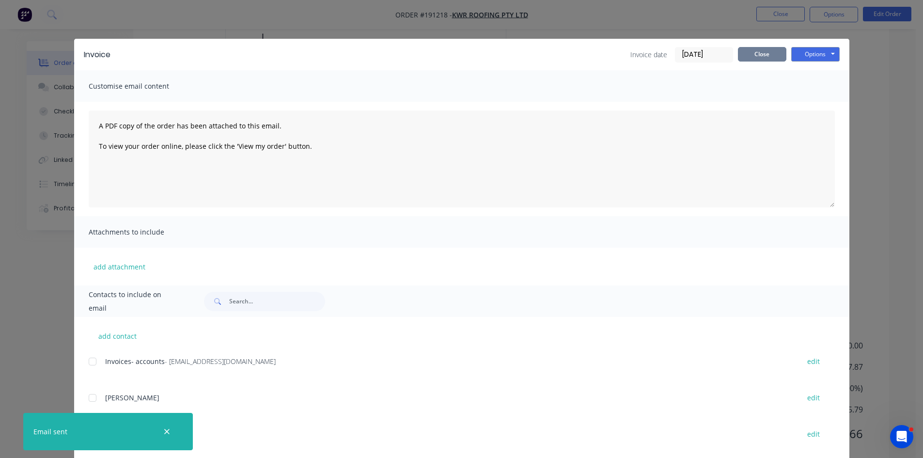
click at [746, 56] on button "Close" at bounding box center [762, 54] width 48 height 15
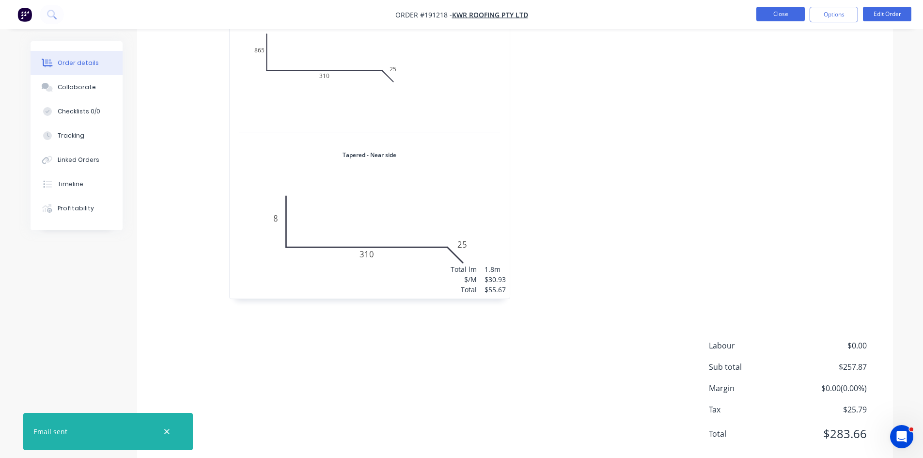
click at [768, 11] on button "Close" at bounding box center [780, 14] width 48 height 15
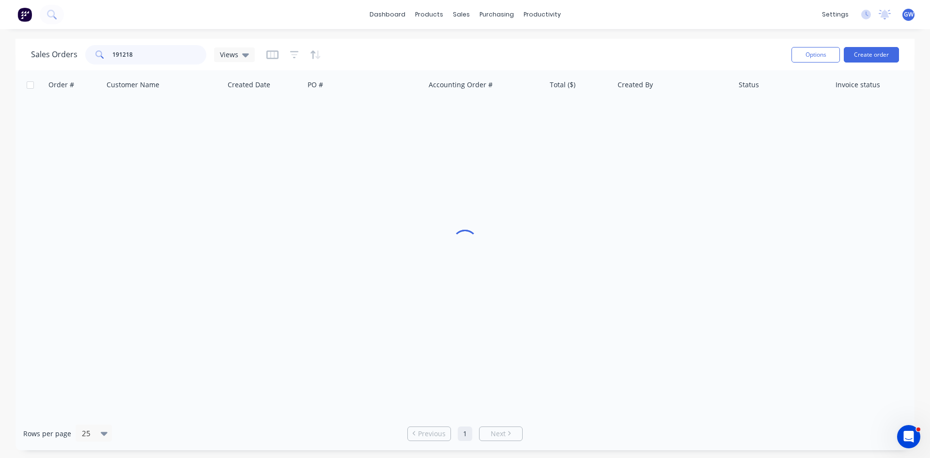
drag, startPoint x: 163, startPoint y: 57, endPoint x: 44, endPoint y: 57, distance: 118.7
click at [44, 57] on div "Sales Orders 191218 Views" at bounding box center [143, 54] width 224 height 19
type input "191207"
click at [647, 112] on div "[PERSON_NAME]" at bounding box center [671, 115] width 108 height 10
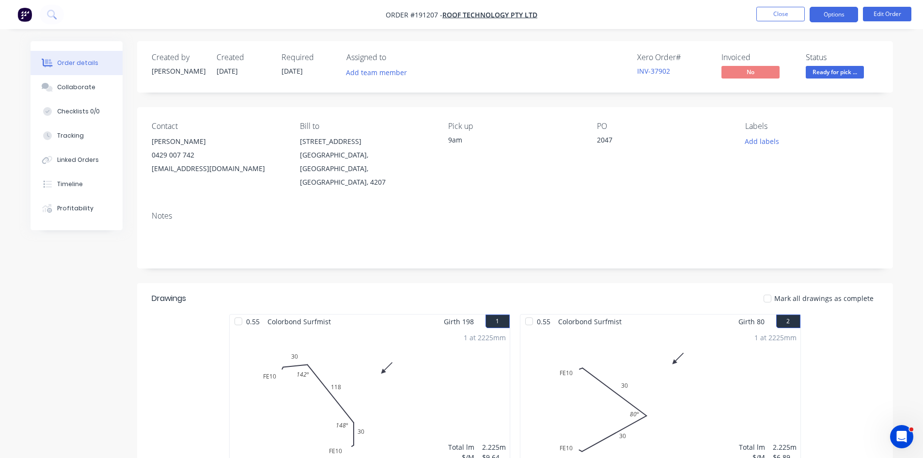
click at [840, 18] on button "Options" at bounding box center [834, 15] width 48 height 16
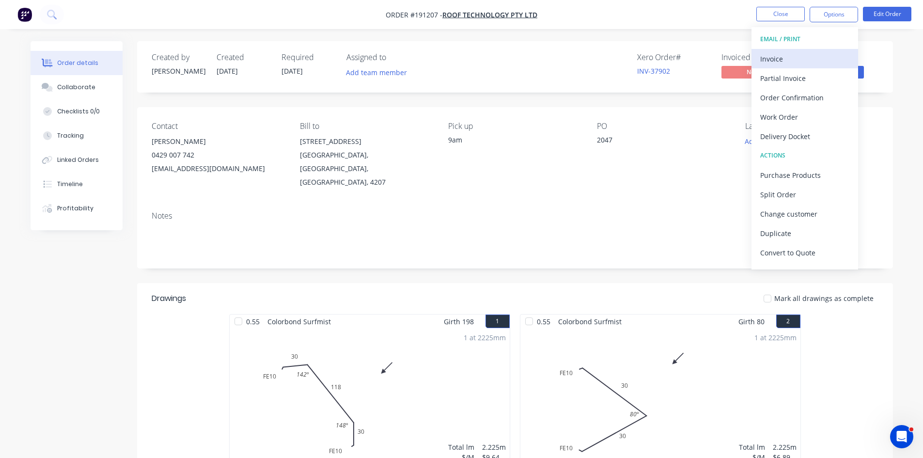
click at [796, 61] on div "Invoice" at bounding box center [804, 59] width 89 height 14
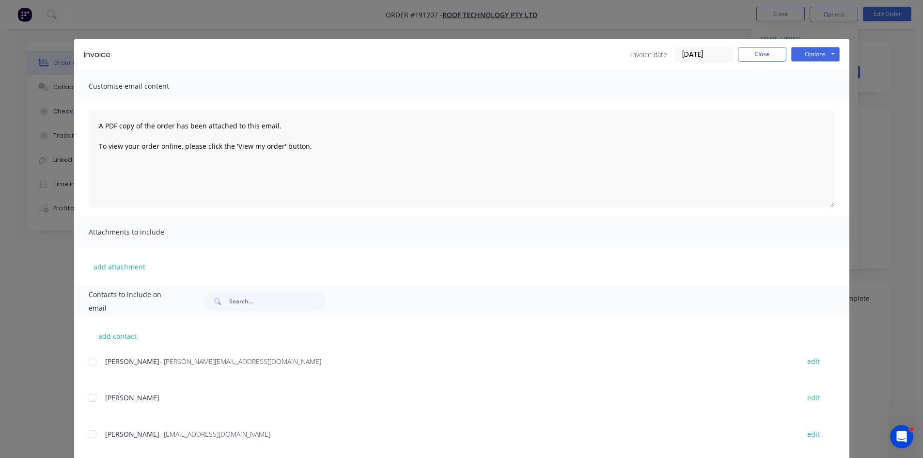
click at [92, 364] on div at bounding box center [92, 361] width 19 height 19
click at [812, 52] on button "Options" at bounding box center [815, 54] width 48 height 15
click at [810, 103] on button "Email" at bounding box center [822, 103] width 62 height 16
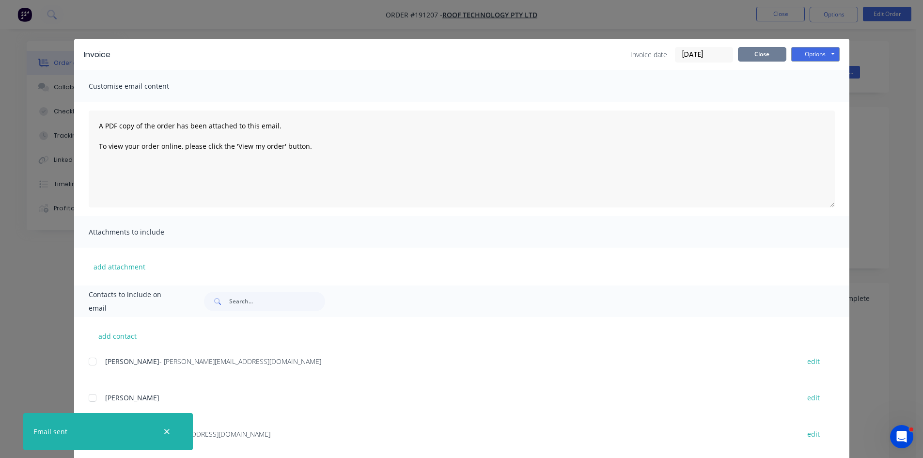
click at [755, 54] on button "Close" at bounding box center [762, 54] width 48 height 15
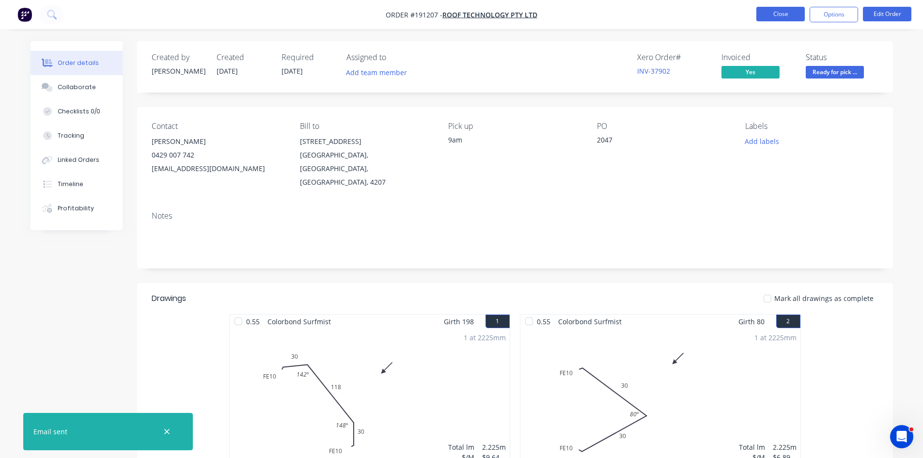
click at [766, 19] on button "Close" at bounding box center [780, 14] width 48 height 15
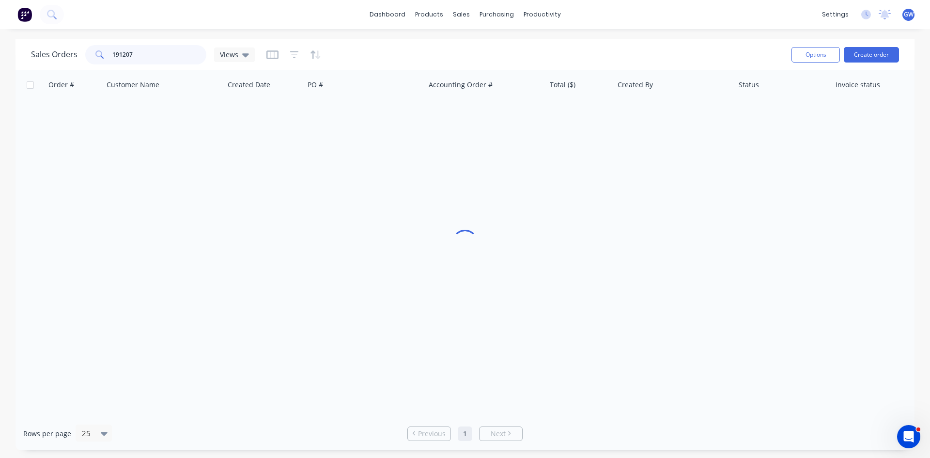
drag, startPoint x: 147, startPoint y: 51, endPoint x: 70, endPoint y: 52, distance: 76.6
click at [70, 52] on div "Sales Orders 191207 Views" at bounding box center [143, 54] width 224 height 19
type input "191232"
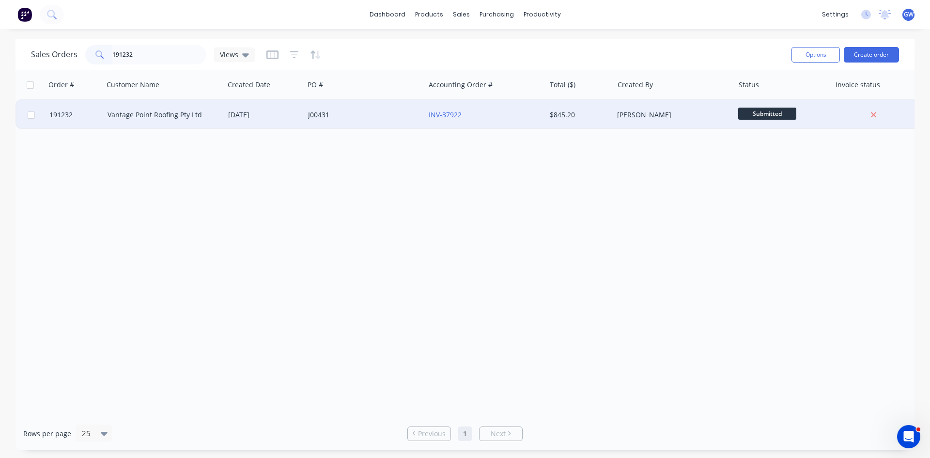
click at [532, 123] on div "INV-37922" at bounding box center [485, 114] width 121 height 29
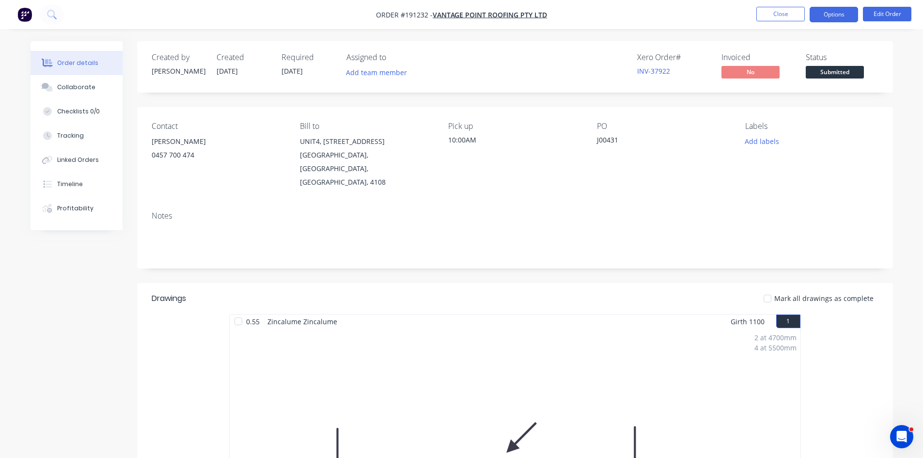
click at [831, 19] on button "Options" at bounding box center [834, 15] width 48 height 16
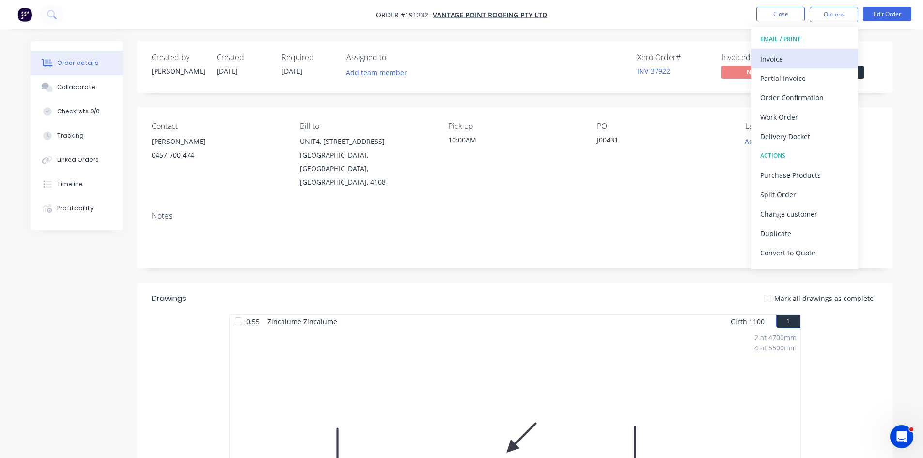
click at [794, 62] on div "Invoice" at bounding box center [804, 59] width 89 height 14
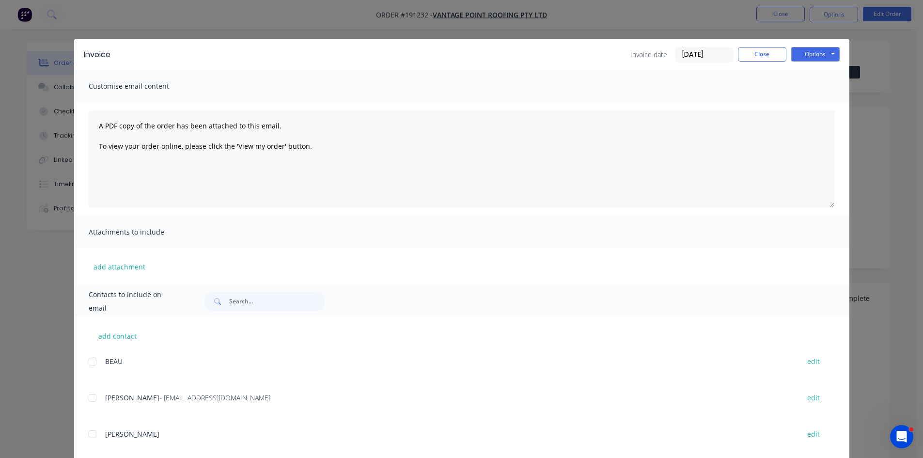
click at [88, 401] on div at bounding box center [92, 397] width 19 height 19
click at [820, 41] on div "Invoice Invoice date [DATE] Close Options Preview Print Email" at bounding box center [461, 54] width 775 height 31
click at [818, 53] on button "Options" at bounding box center [815, 54] width 48 height 15
click at [807, 105] on button "Email" at bounding box center [822, 103] width 62 height 16
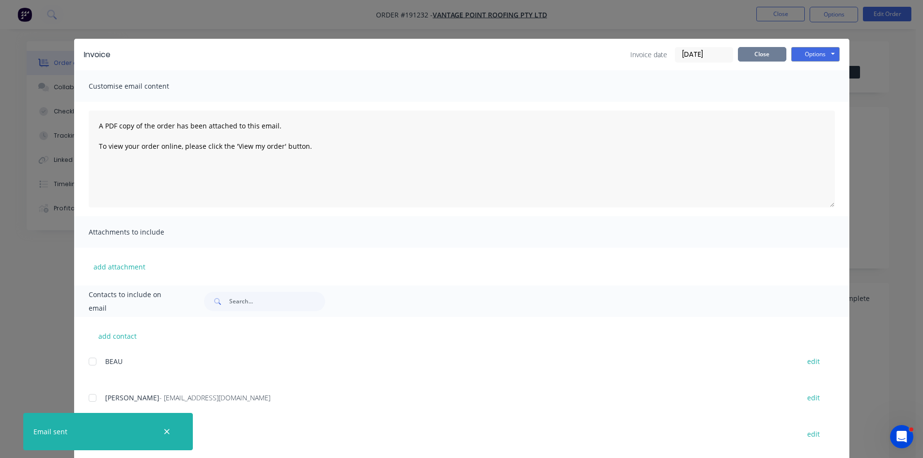
drag, startPoint x: 769, startPoint y: 55, endPoint x: 771, endPoint y: 25, distance: 29.6
click at [769, 53] on button "Close" at bounding box center [762, 54] width 48 height 15
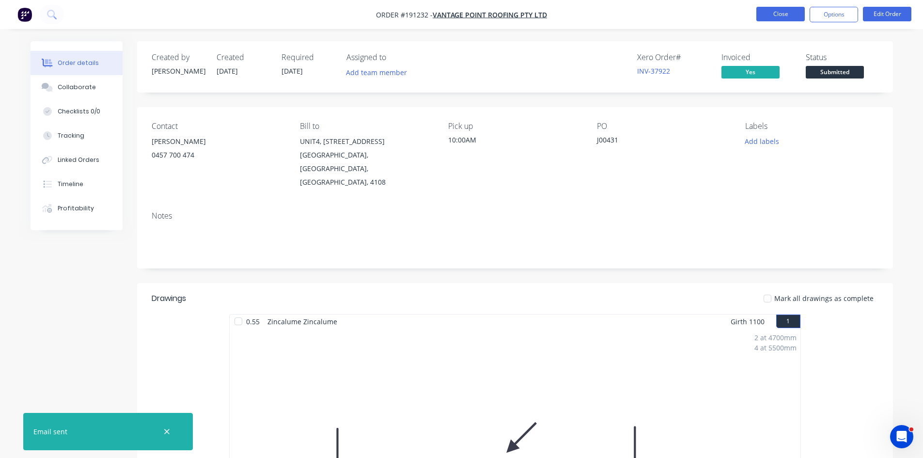
click at [774, 17] on button "Close" at bounding box center [780, 14] width 48 height 15
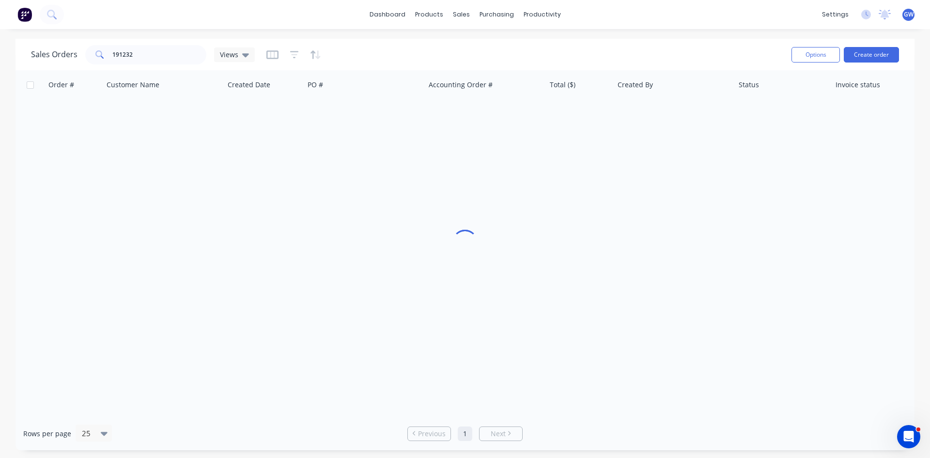
click at [319, 14] on div "dashboard products sales purchasing productivity dashboard products Product Cat…" at bounding box center [465, 14] width 930 height 29
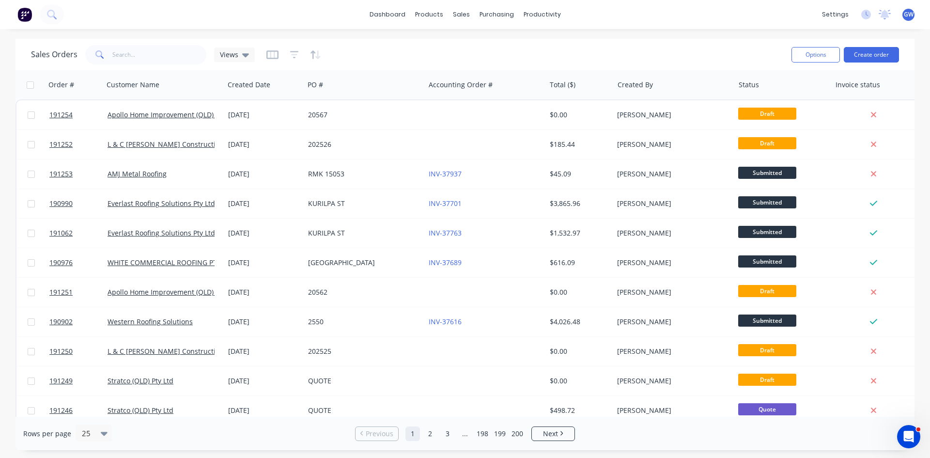
click at [348, 64] on div "Sales Orders Views" at bounding box center [407, 55] width 753 height 24
click at [296, 50] on icon "button" at bounding box center [294, 55] width 9 height 10
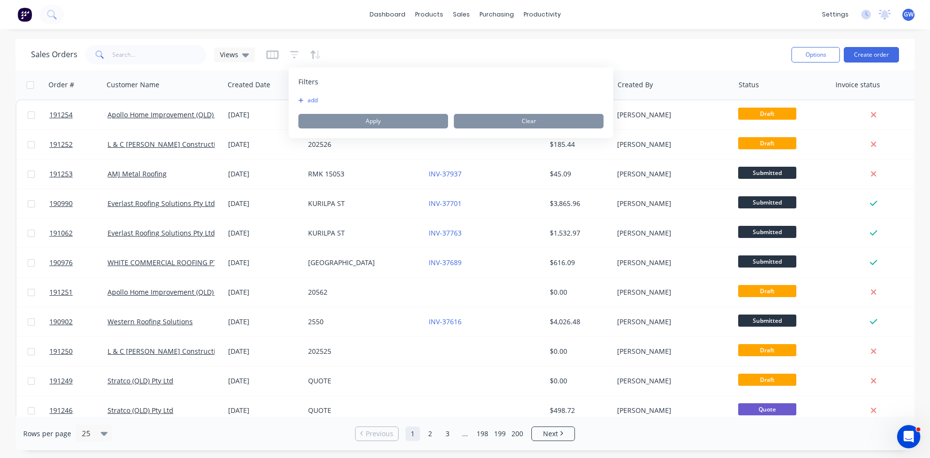
click at [306, 100] on button "add" at bounding box center [310, 100] width 24 height 8
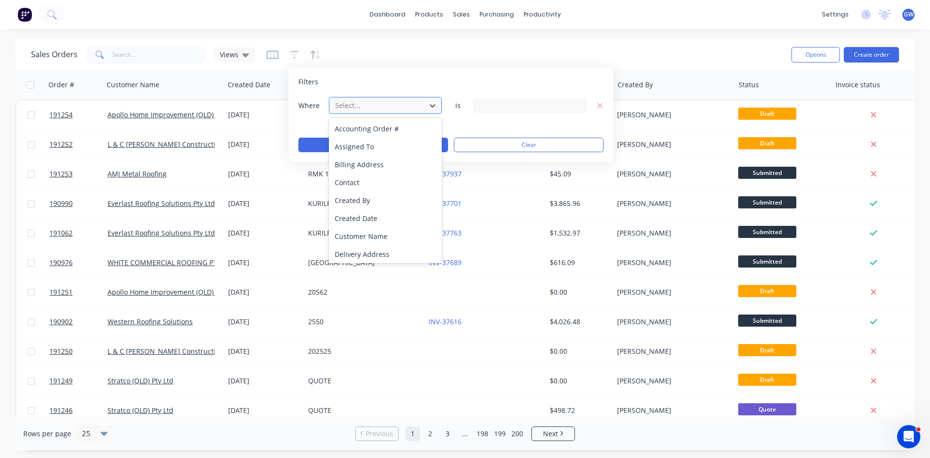
click at [363, 104] on div at bounding box center [377, 105] width 87 height 12
click at [380, 194] on div "Created By" at bounding box center [385, 200] width 113 height 18
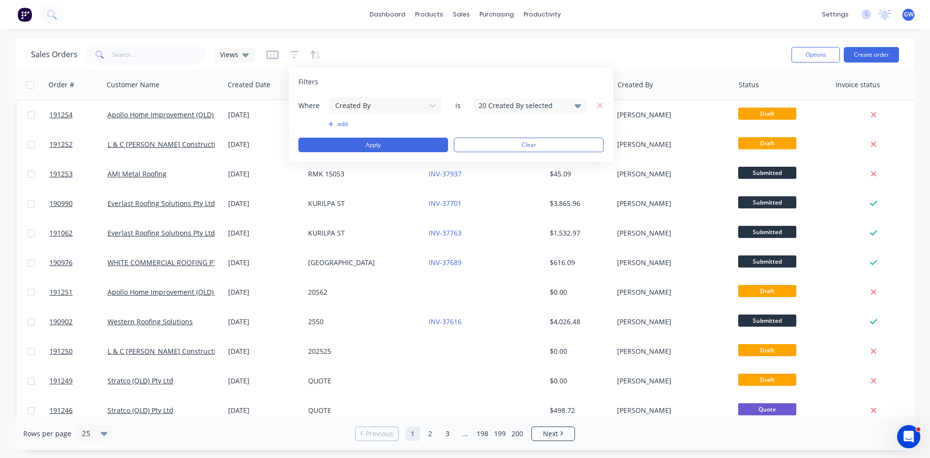
click at [528, 104] on div "20 Created By selected" at bounding box center [523, 105] width 88 height 10
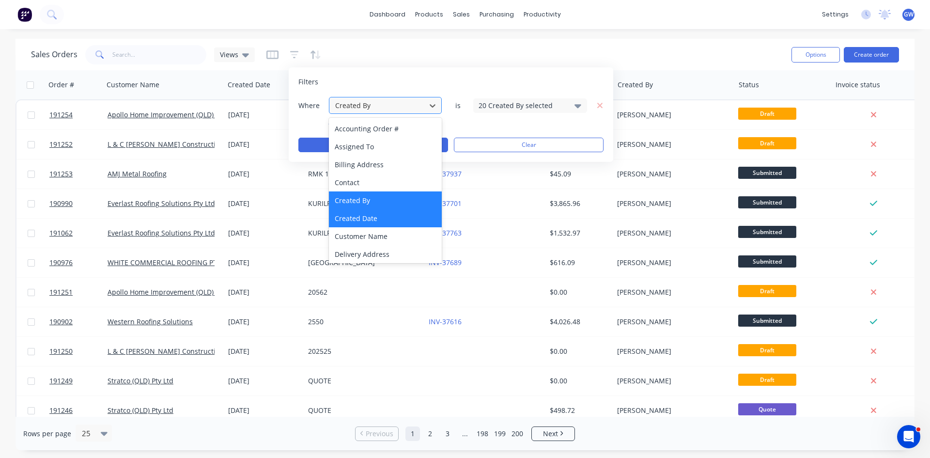
click at [381, 225] on div "Created Date" at bounding box center [385, 218] width 113 height 18
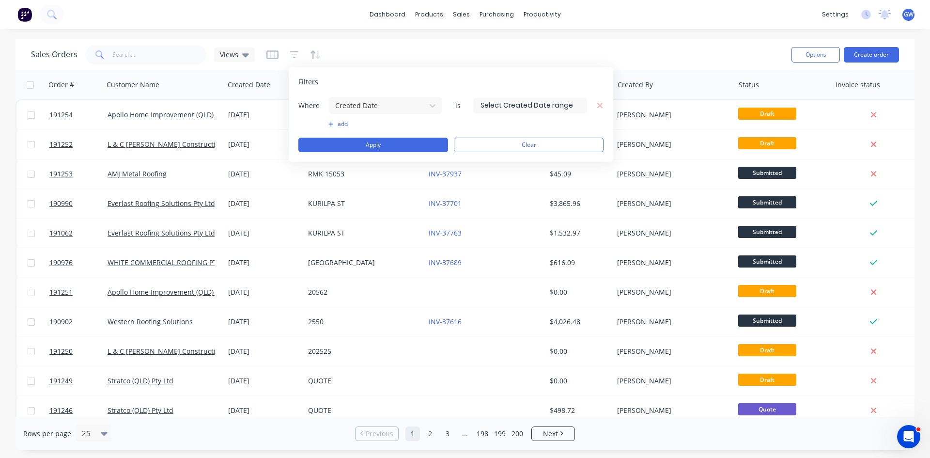
click at [551, 105] on input at bounding box center [530, 105] width 113 height 15
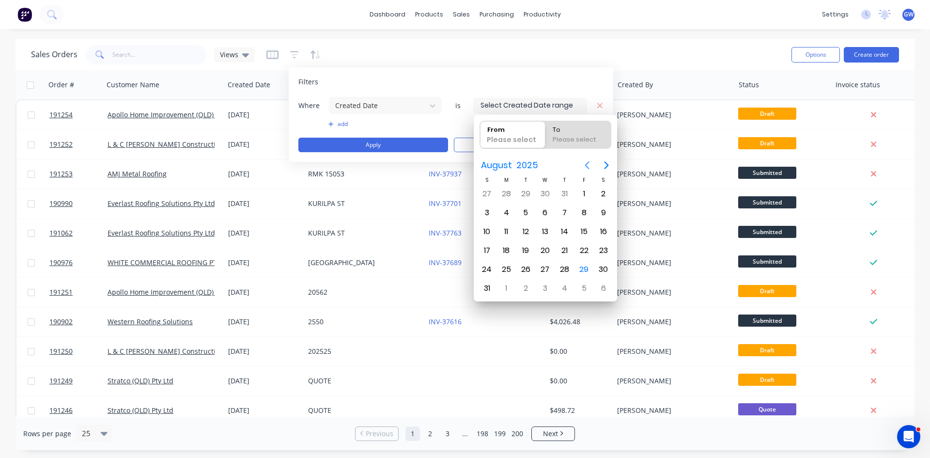
click at [586, 158] on button "Previous page" at bounding box center [586, 165] width 19 height 19
click at [569, 191] on div "1" at bounding box center [565, 194] width 15 height 15
type input "01/05/25"
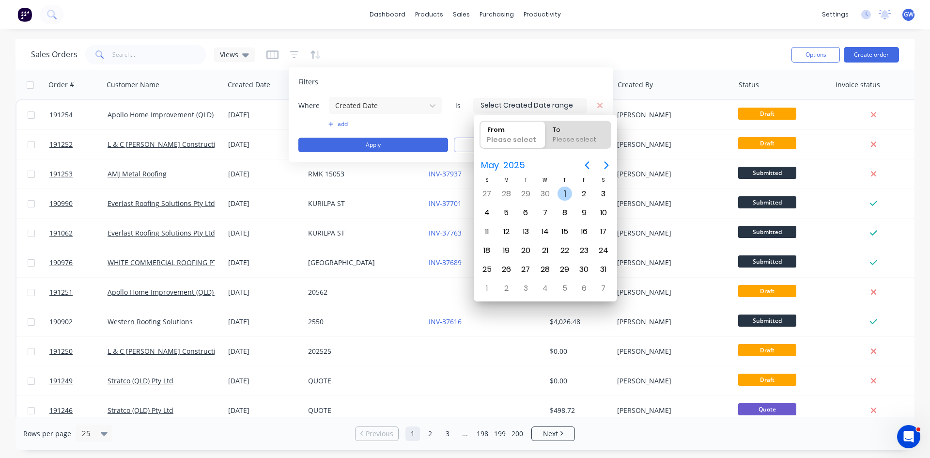
radio input "false"
radio input "true"
click at [607, 163] on icon "Next page" at bounding box center [607, 165] width 12 height 12
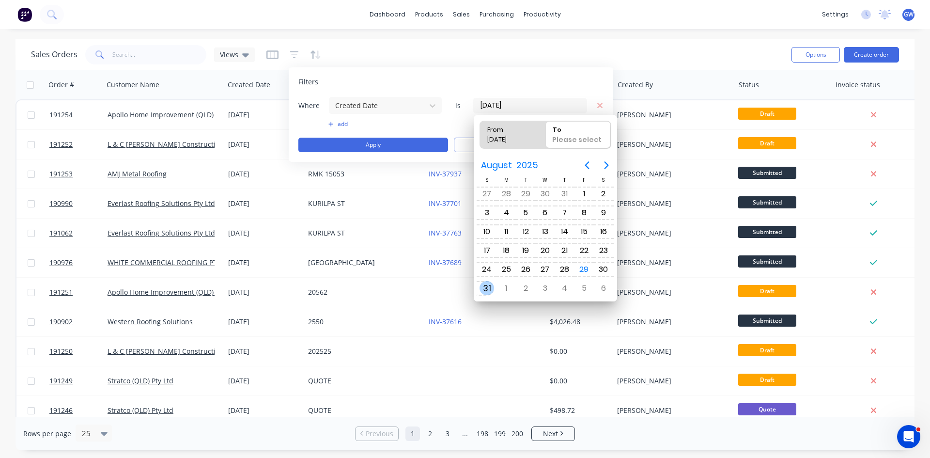
click at [488, 287] on div "31" at bounding box center [487, 288] width 15 height 15
type input "01/05/25 - 31/08/25"
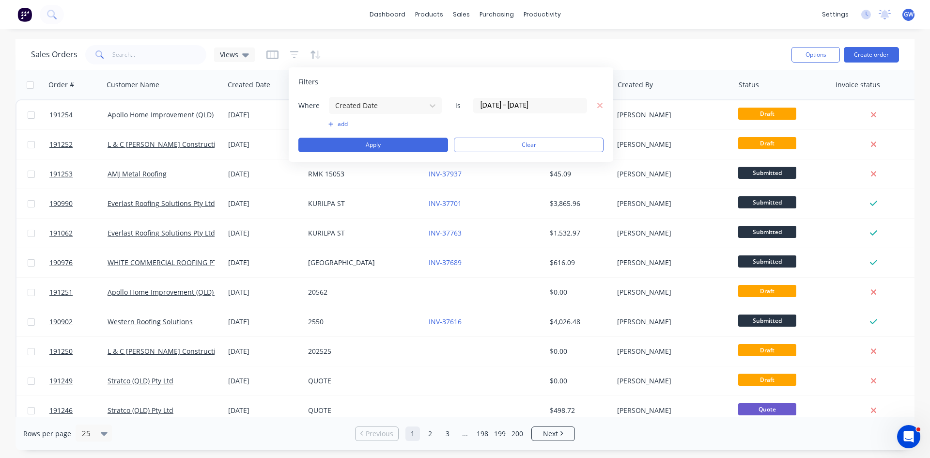
click at [348, 125] on button "add" at bounding box center [385, 124] width 114 height 8
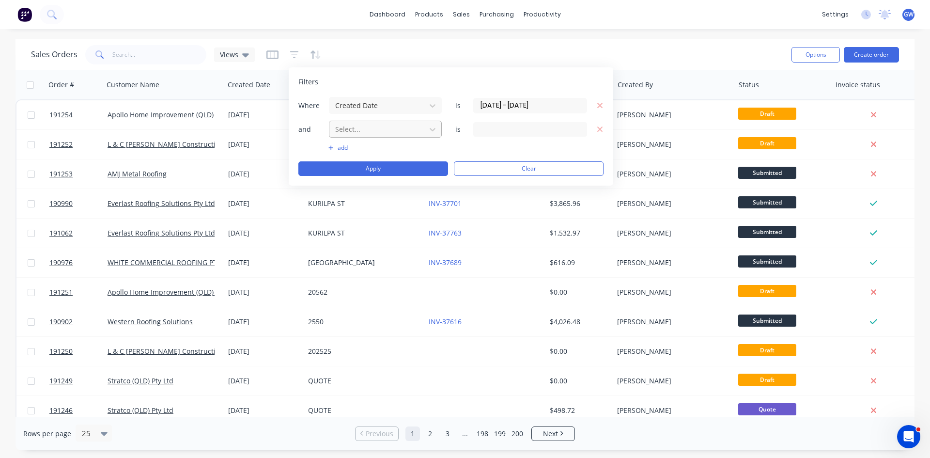
click at [357, 137] on div "Select..." at bounding box center [385, 129] width 114 height 18
click at [377, 132] on div at bounding box center [377, 129] width 87 height 12
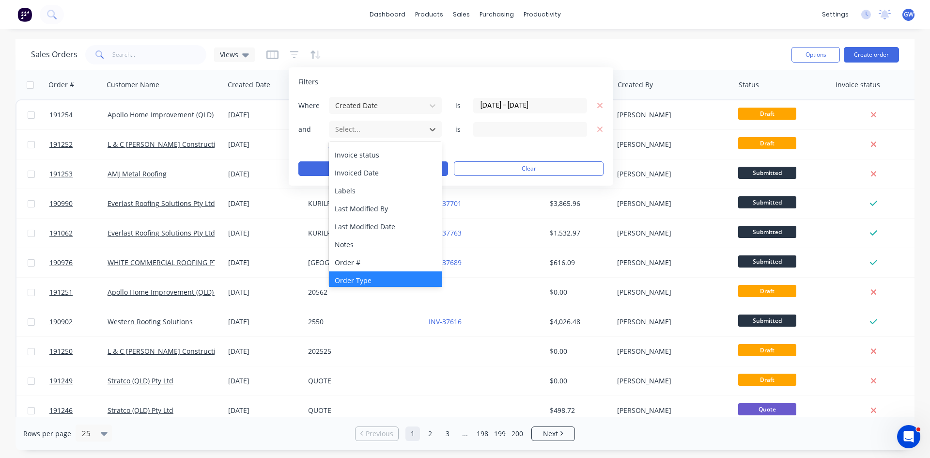
scroll to position [217, 0]
click at [369, 273] on div "Status" at bounding box center [385, 276] width 113 height 18
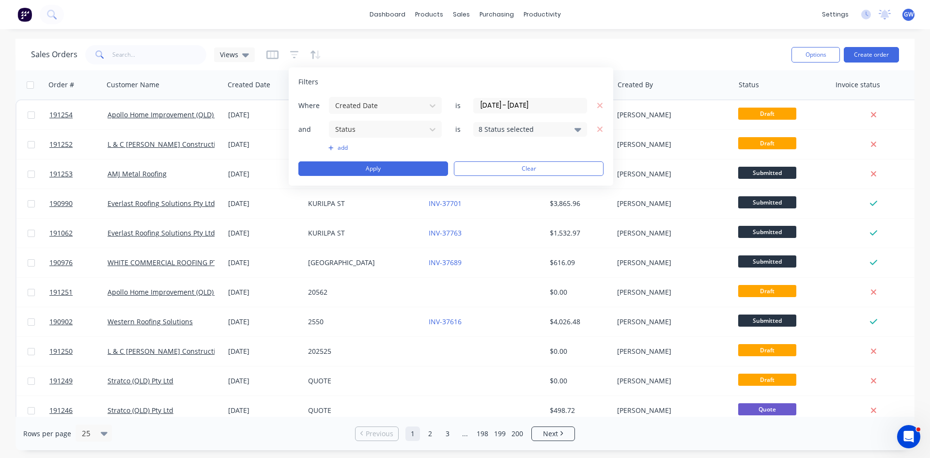
click at [499, 121] on div "and Status is 8 Status selected" at bounding box center [450, 129] width 305 height 18
click at [492, 130] on div "8 Status selected" at bounding box center [523, 129] width 88 height 10
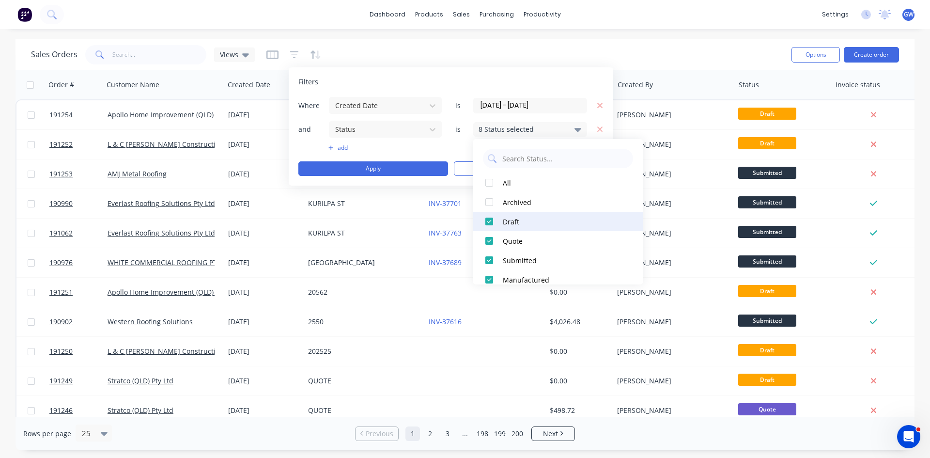
click at [517, 227] on button "Draft" at bounding box center [558, 221] width 170 height 19
click at [520, 245] on div "Quote" at bounding box center [561, 241] width 116 height 10
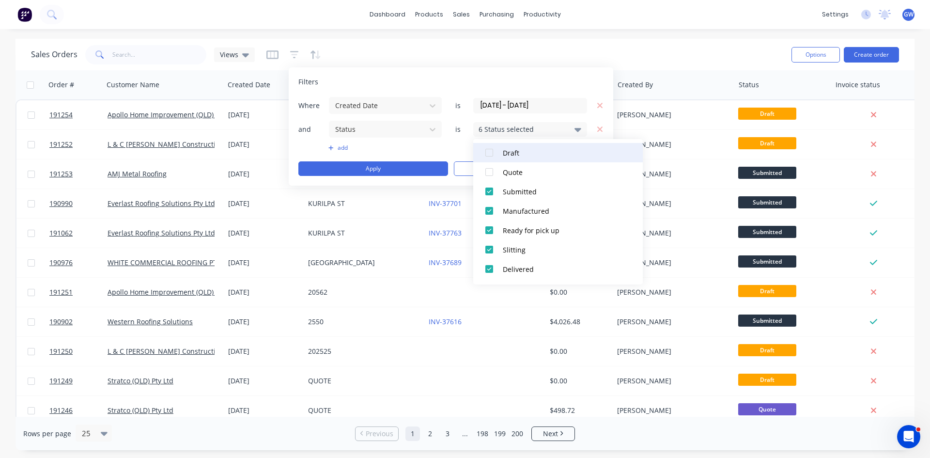
scroll to position [87, 0]
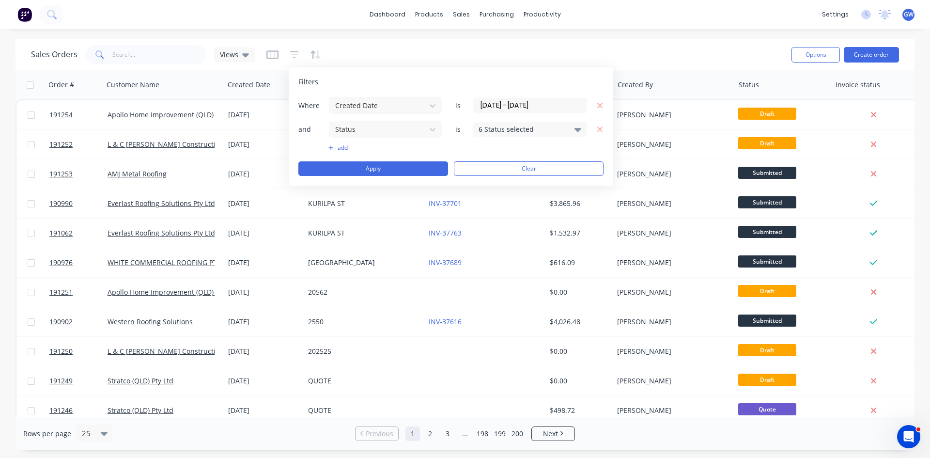
click at [450, 142] on div "Where Created Date is 01/05/25 - 31/08/25 and Status is 6 Status selected add A…" at bounding box center [450, 135] width 305 height 79
click at [336, 153] on div "Where Created Date is 01/05/25 - 31/08/25 and Status is 6 Status selected add A…" at bounding box center [450, 135] width 305 height 79
click at [341, 148] on button "add" at bounding box center [385, 148] width 114 height 8
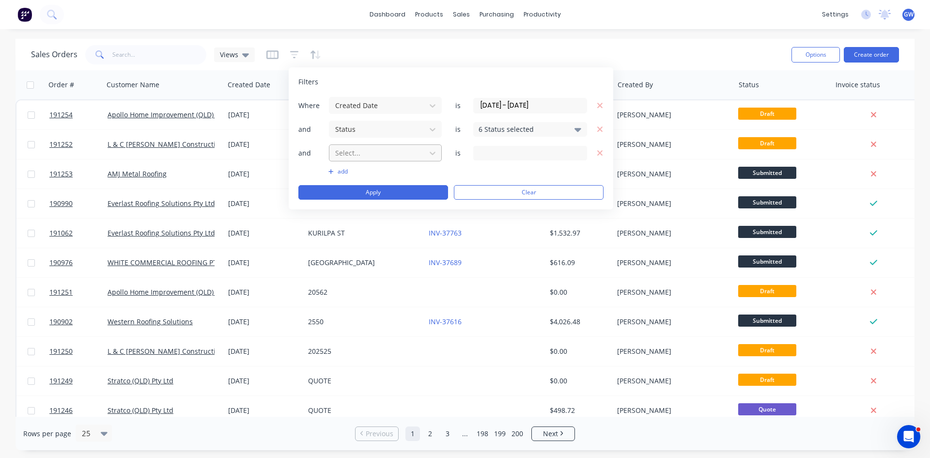
click at [361, 158] on div at bounding box center [377, 153] width 87 height 12
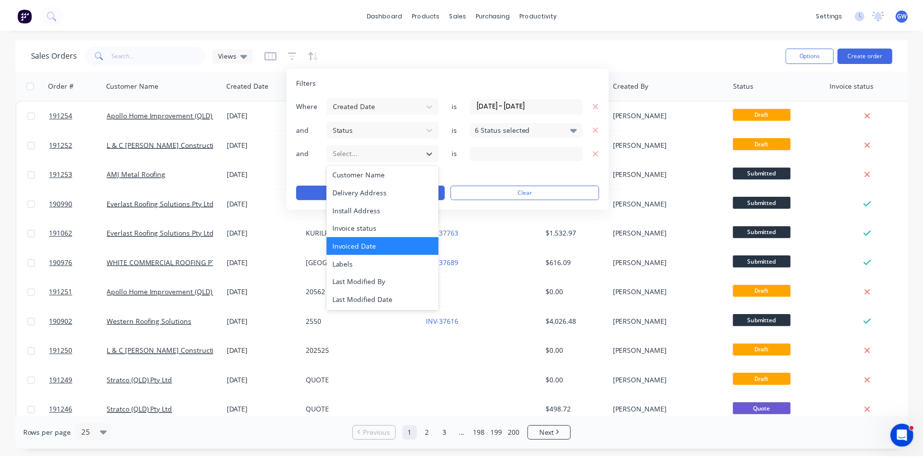
scroll to position [97, 0]
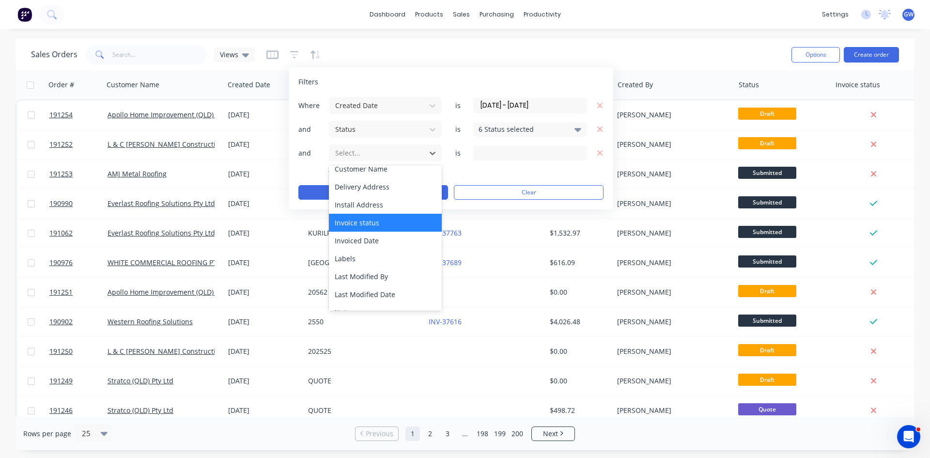
click at [393, 227] on div "Invoice status" at bounding box center [385, 223] width 113 height 18
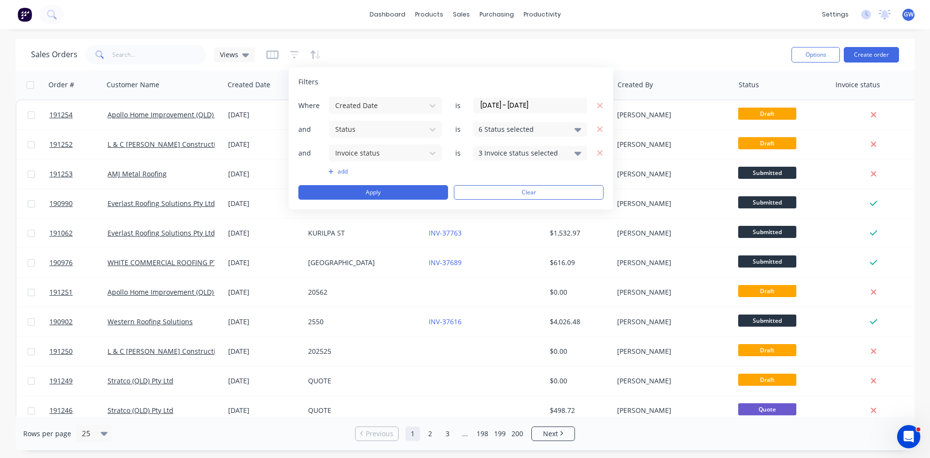
click at [539, 152] on div "3 Invoice status selected" at bounding box center [523, 153] width 88 height 10
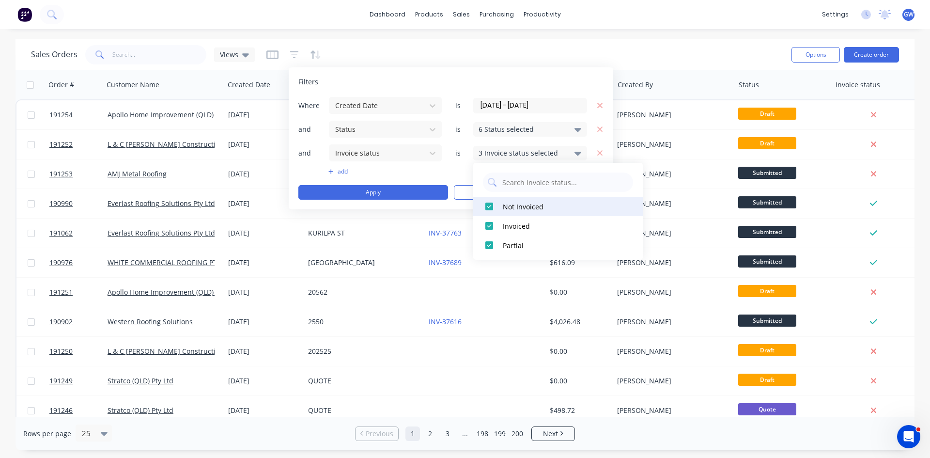
click at [511, 212] on button "Not Invoiced" at bounding box center [558, 206] width 170 height 19
click at [504, 220] on button "Invoiced" at bounding box center [558, 225] width 170 height 19
click at [502, 209] on button "Not Invoiced" at bounding box center [558, 206] width 170 height 19
click at [456, 163] on div "Where Created Date is 01/05/25 - 31/08/25 and Status is 6 Status selected and I…" at bounding box center [450, 147] width 305 height 103
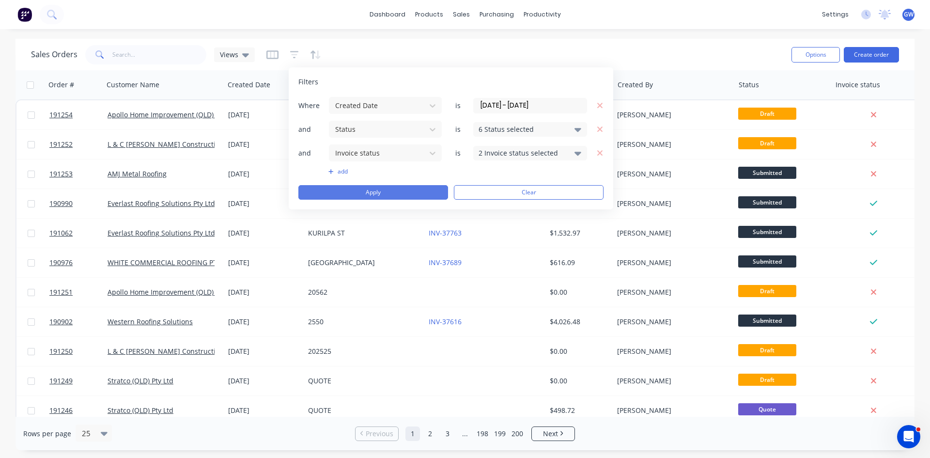
click at [426, 194] on button "Apply" at bounding box center [373, 192] width 150 height 15
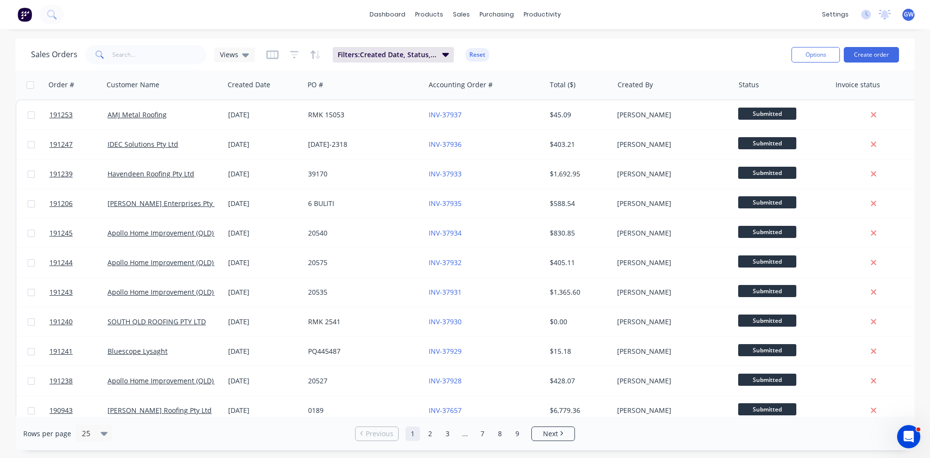
drag, startPoint x: 825, startPoint y: 56, endPoint x: 819, endPoint y: 66, distance: 12.4
click at [825, 56] on button "Options" at bounding box center [816, 55] width 48 height 16
click at [799, 117] on div "Export" at bounding box center [786, 118] width 89 height 14
click at [151, 54] on input "text" at bounding box center [159, 54] width 94 height 19
type input "189523"
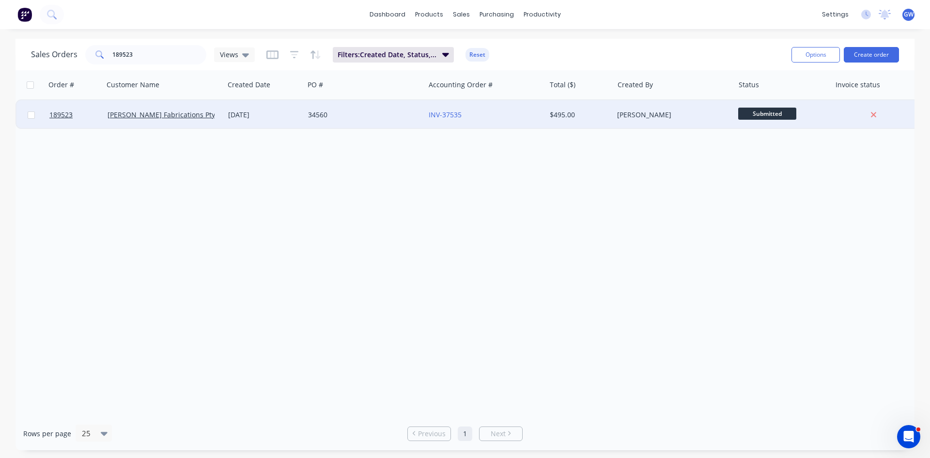
click at [391, 124] on div "34560" at bounding box center [364, 114] width 121 height 29
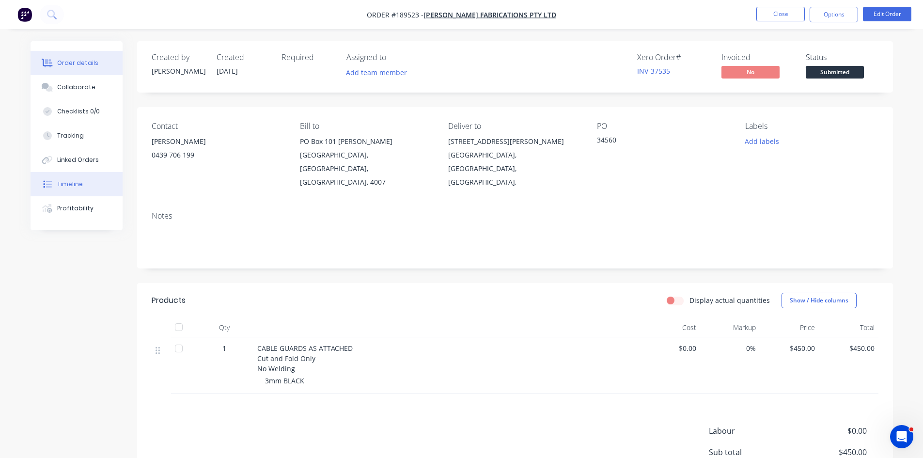
click at [59, 181] on div "Timeline" at bounding box center [70, 184] width 26 height 9
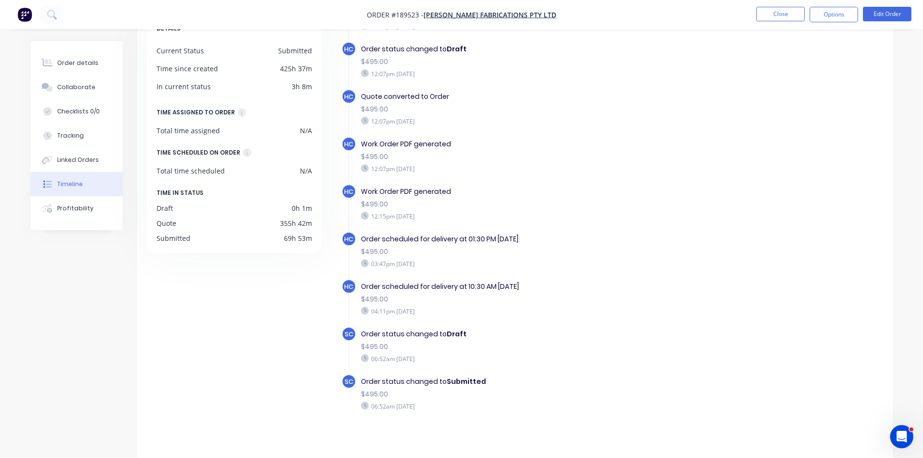
scroll to position [74, 0]
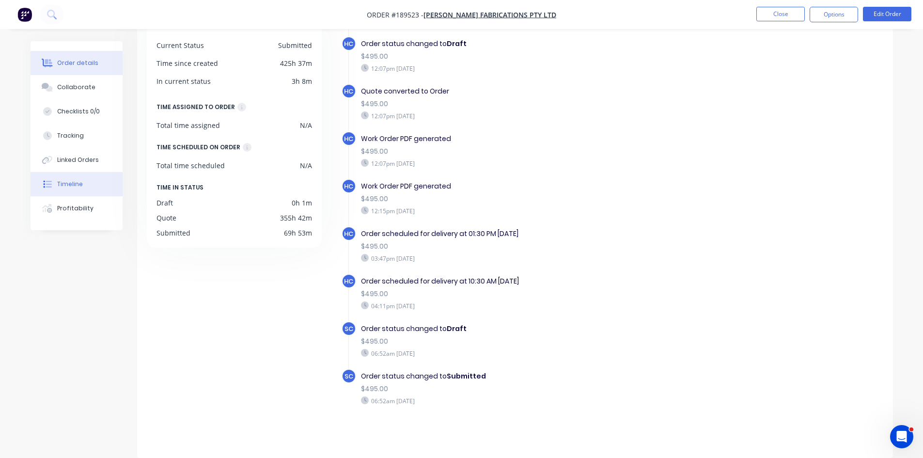
click at [58, 70] on button "Order details" at bounding box center [77, 63] width 92 height 24
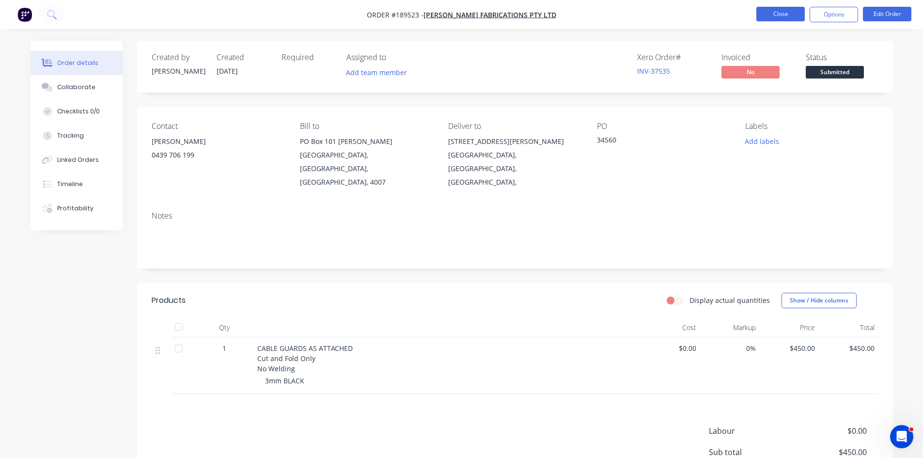
click at [765, 19] on button "Close" at bounding box center [780, 14] width 48 height 15
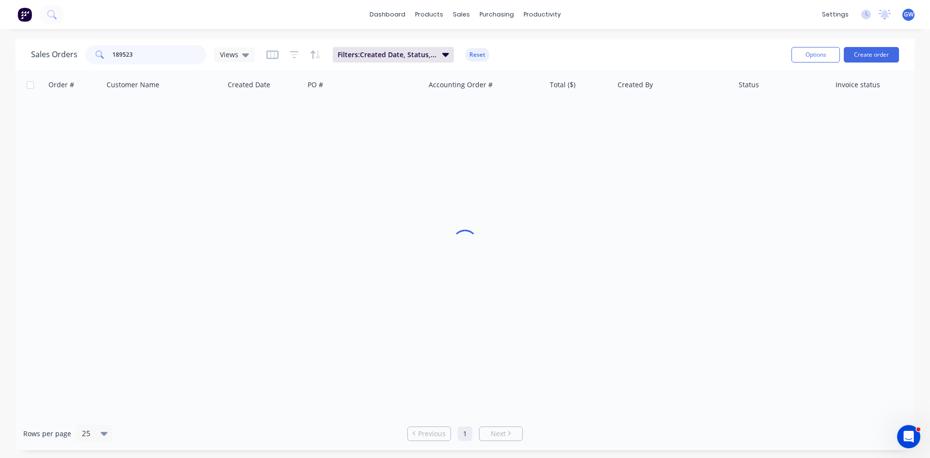
drag, startPoint x: 165, startPoint y: 49, endPoint x: 39, endPoint y: 47, distance: 126.0
click at [39, 47] on div "Sales Orders 189523 Views" at bounding box center [143, 54] width 224 height 19
type input "191214"
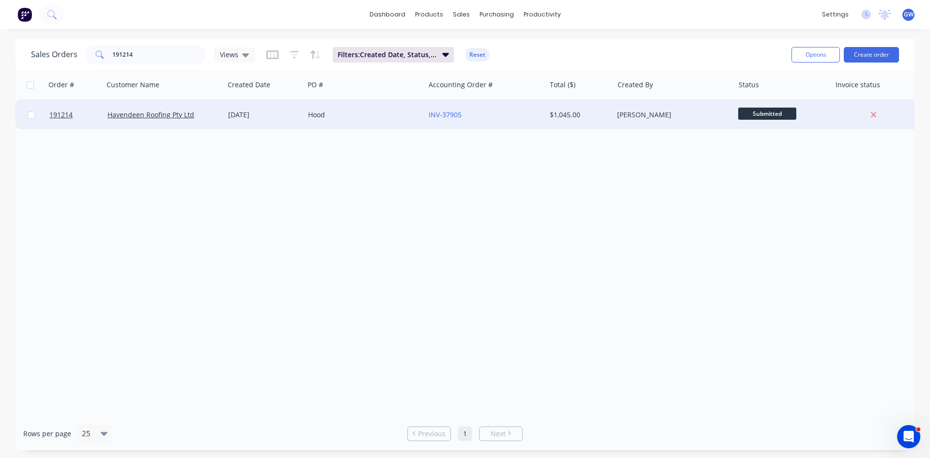
click at [676, 112] on div "John Tanos" at bounding box center [671, 115] width 108 height 10
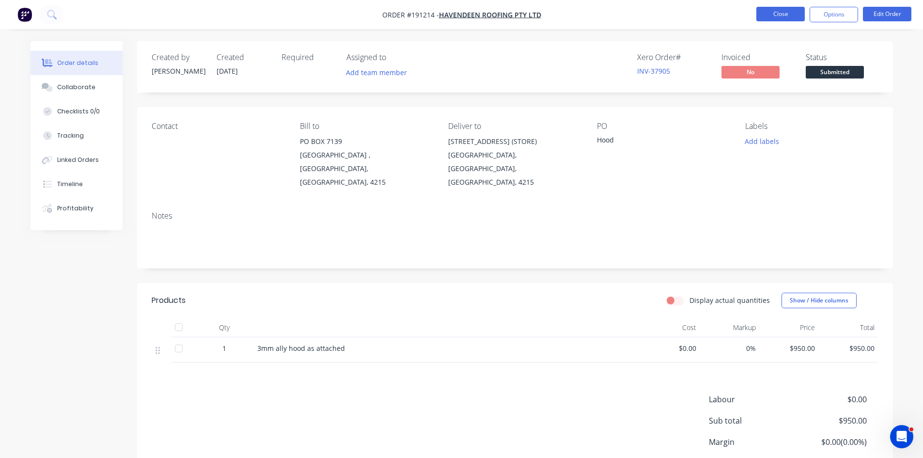
click at [781, 13] on button "Close" at bounding box center [780, 14] width 48 height 15
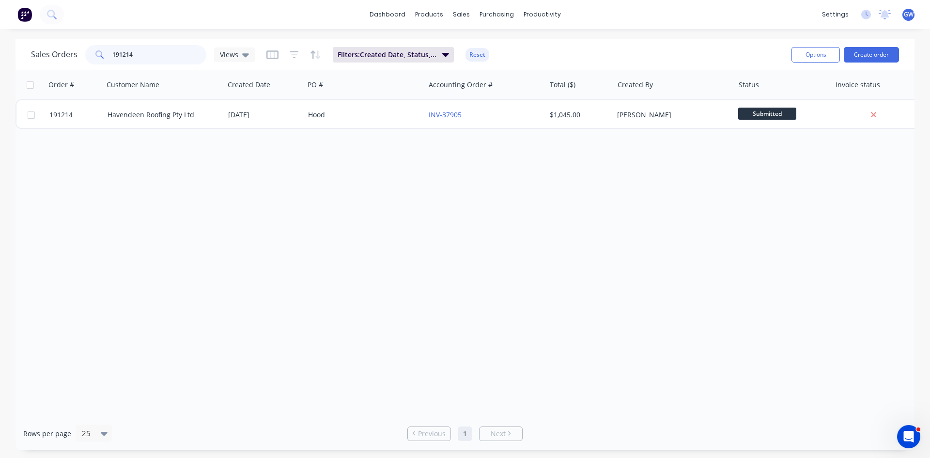
drag, startPoint x: 60, startPoint y: 53, endPoint x: 19, endPoint y: 51, distance: 40.3
click at [19, 51] on div "Sales Orders 191214 Views Filters: Created Date, Status, Invoice status Reset O…" at bounding box center [465, 54] width 899 height 31
type input "191191"
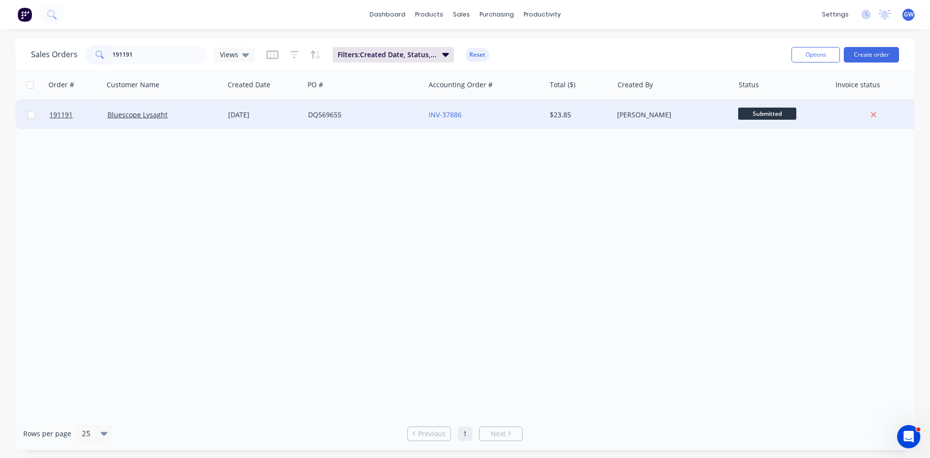
click at [635, 114] on div "[PERSON_NAME]" at bounding box center [671, 115] width 108 height 10
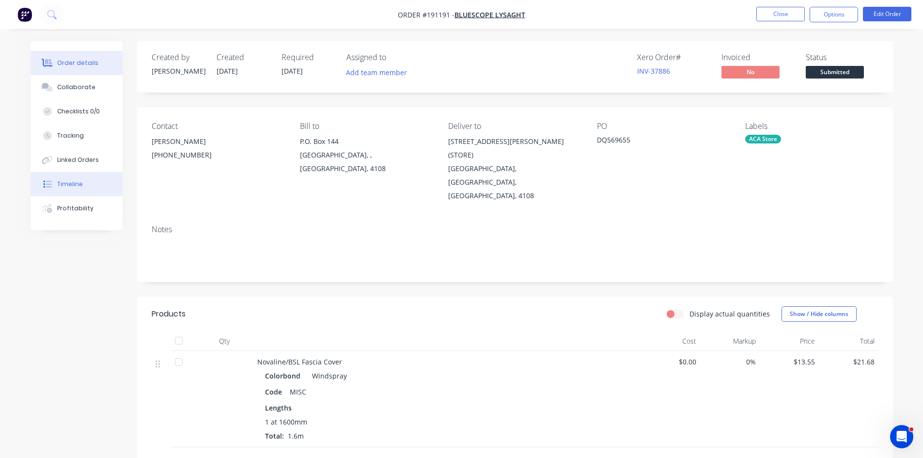
click at [65, 188] on button "Timeline" at bounding box center [77, 184] width 92 height 24
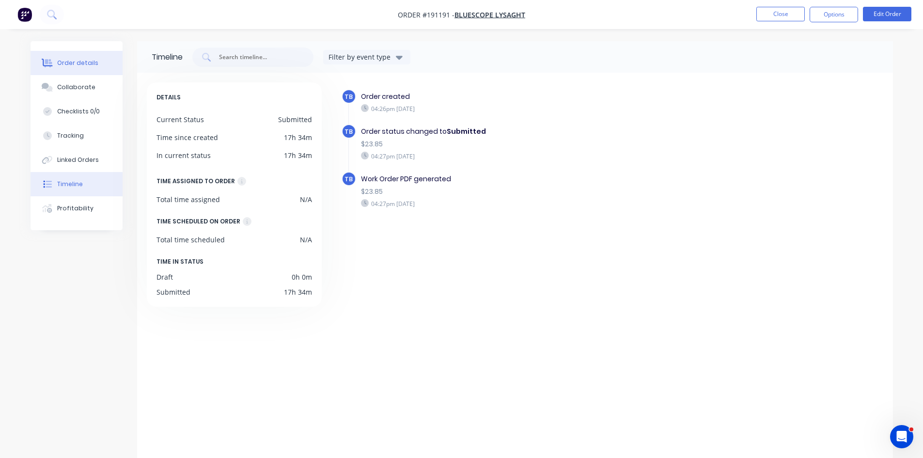
click at [78, 63] on div "Order details" at bounding box center [77, 63] width 41 height 9
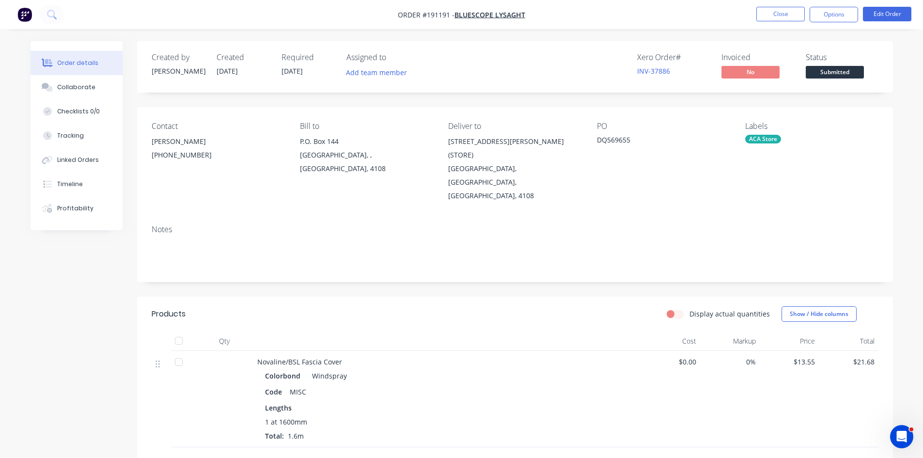
click at [617, 249] on div "Notes" at bounding box center [515, 249] width 756 height 65
click at [895, 11] on button "Edit Order" at bounding box center [887, 14] width 48 height 15
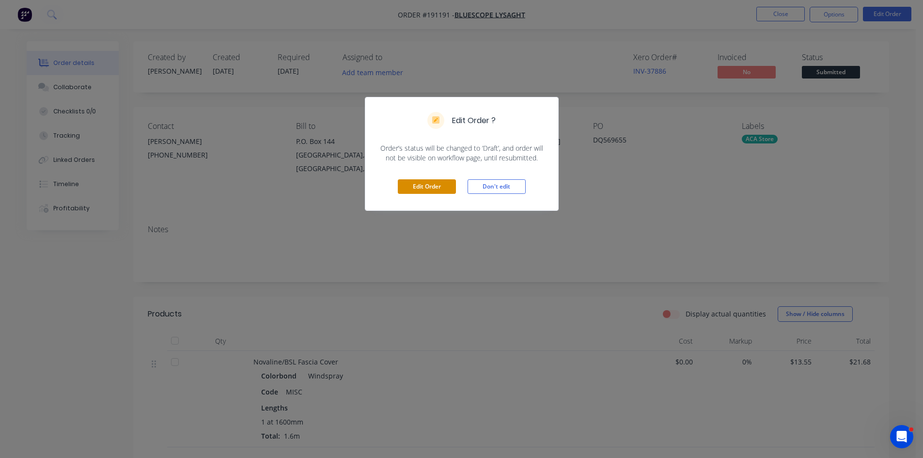
click at [428, 192] on button "Edit Order" at bounding box center [427, 186] width 58 height 15
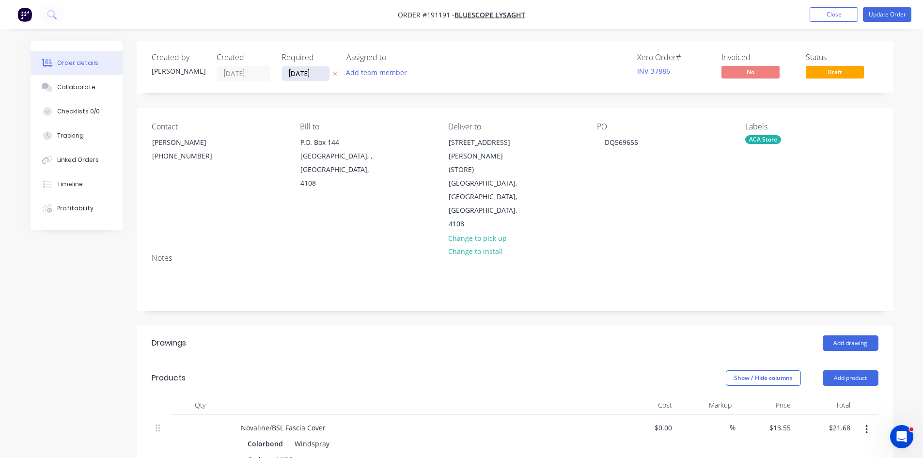
click at [321, 77] on input "28/08/25" at bounding box center [305, 73] width 47 height 15
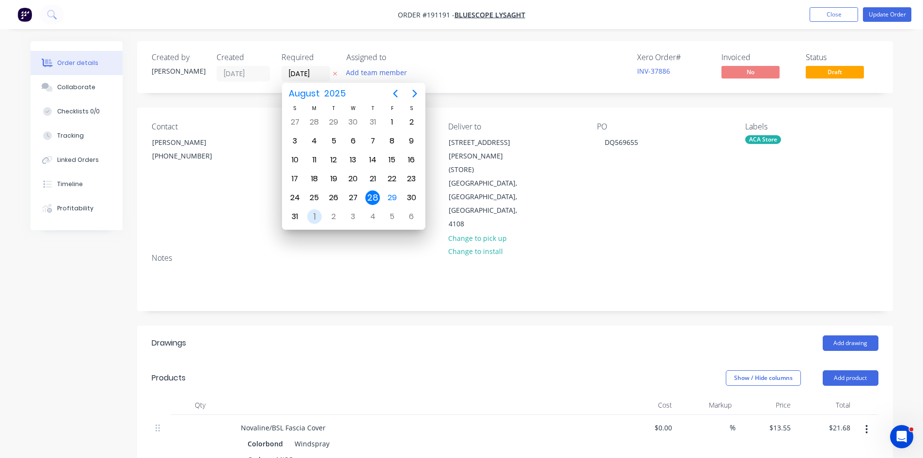
click at [312, 218] on div "1" at bounding box center [314, 216] width 15 height 15
type input "01/09/25"
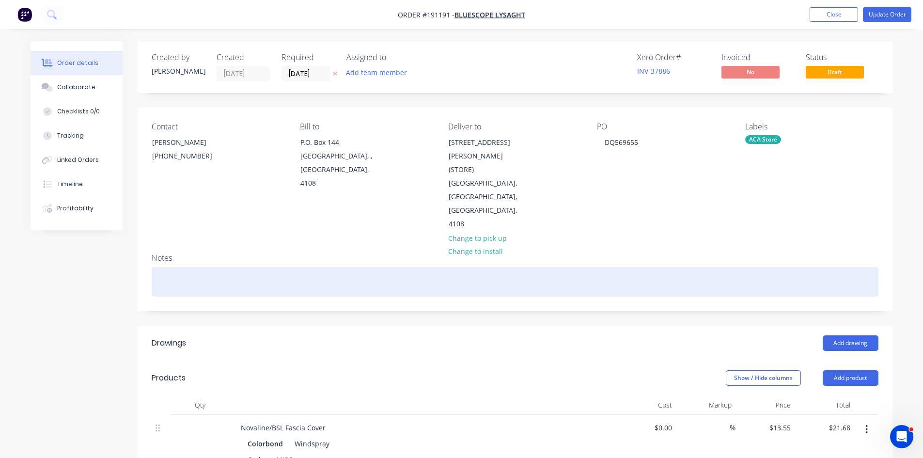
click at [486, 267] on div at bounding box center [515, 282] width 727 height 30
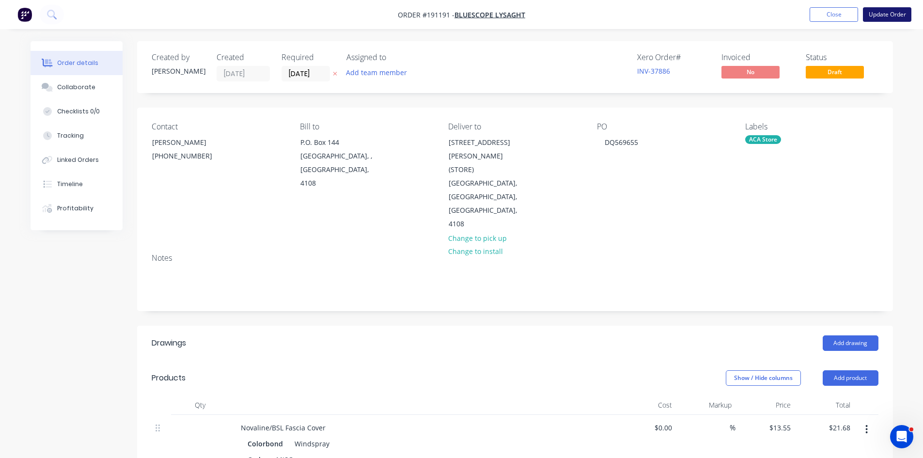
click at [901, 13] on button "Update Order" at bounding box center [887, 14] width 48 height 15
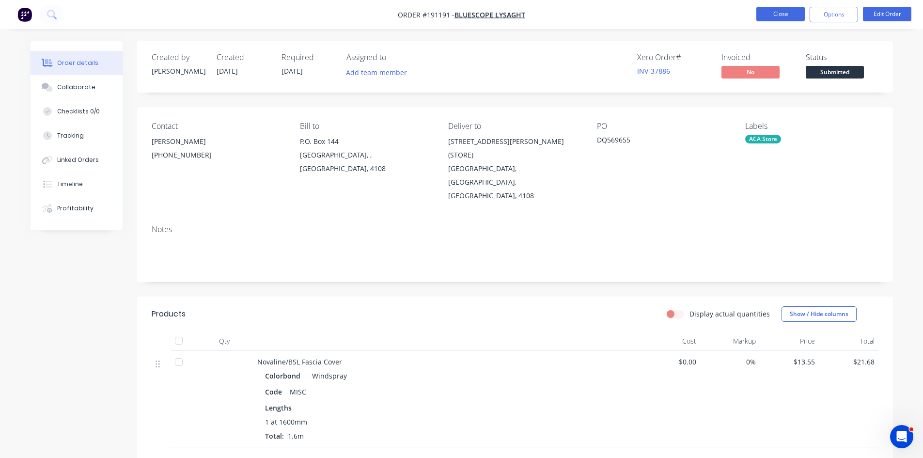
click at [790, 11] on button "Close" at bounding box center [780, 14] width 48 height 15
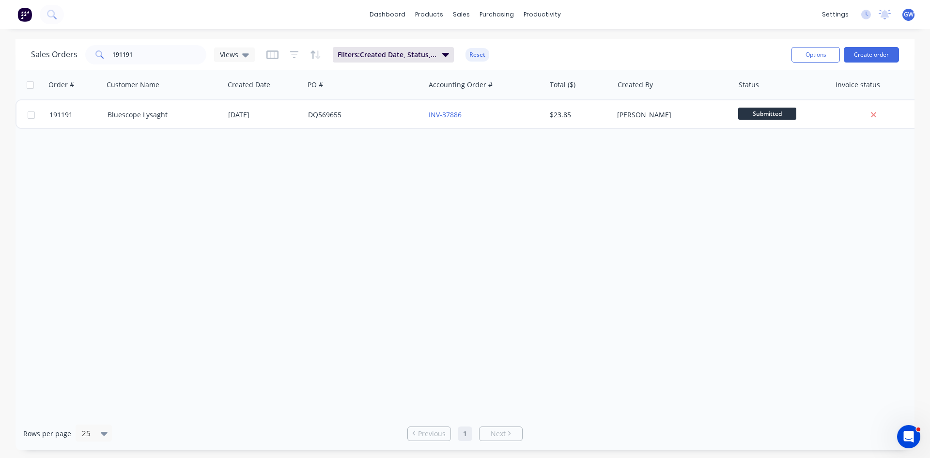
click at [131, 26] on div "dashboard products sales purchasing productivity dashboard products Product Cat…" at bounding box center [465, 14] width 930 height 29
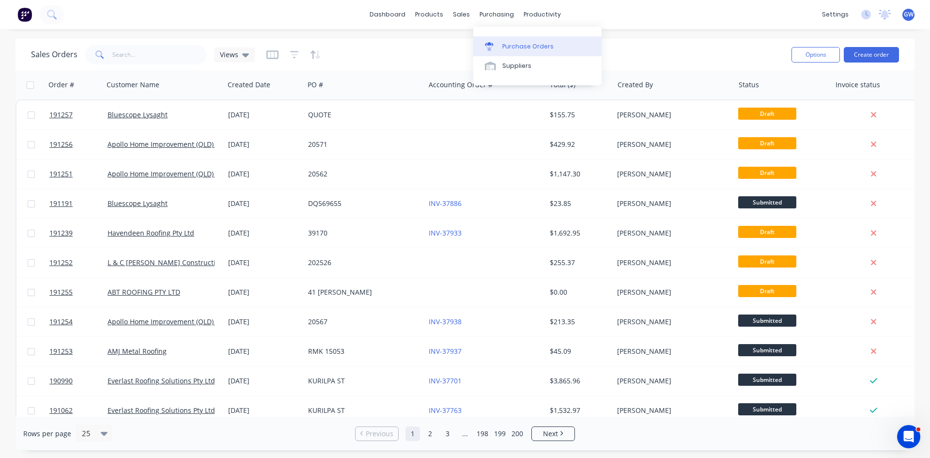
drag, startPoint x: 522, startPoint y: 45, endPoint x: 488, endPoint y: 47, distance: 34.5
click at [522, 45] on div "Purchase Orders" at bounding box center [527, 46] width 51 height 9
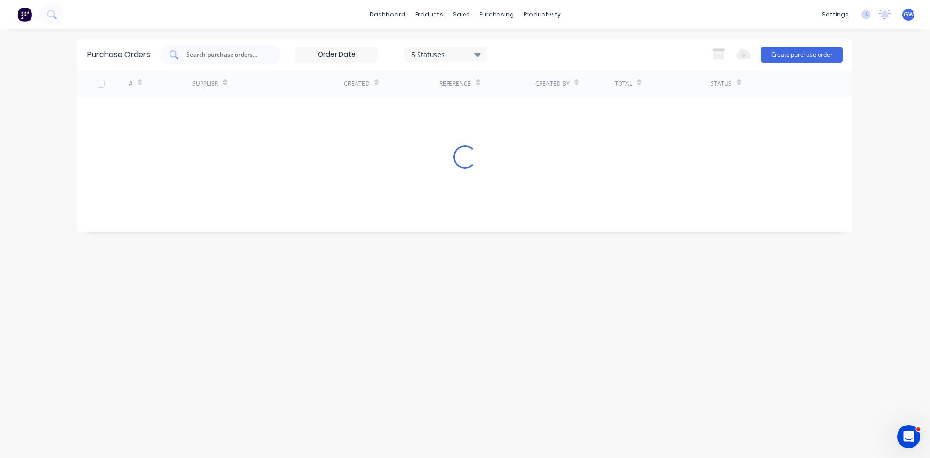
click at [220, 62] on div at bounding box center [220, 54] width 121 height 19
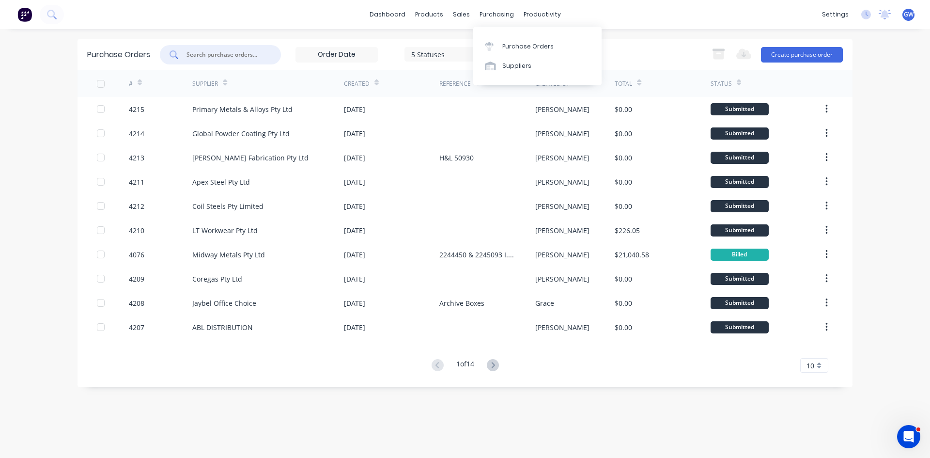
click at [524, 79] on div "Purchase Orders Suppliers" at bounding box center [537, 56] width 128 height 59
click at [534, 64] on link "Suppliers" at bounding box center [537, 65] width 128 height 19
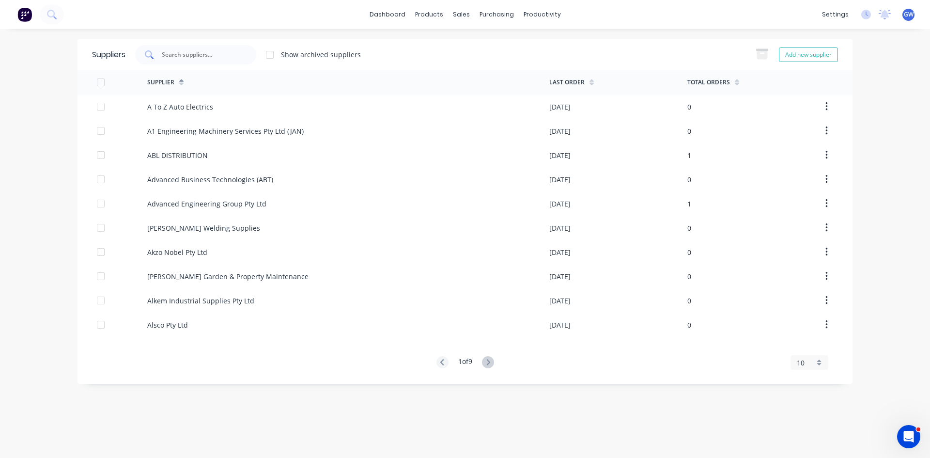
click at [237, 52] on input "text" at bounding box center [201, 55] width 80 height 10
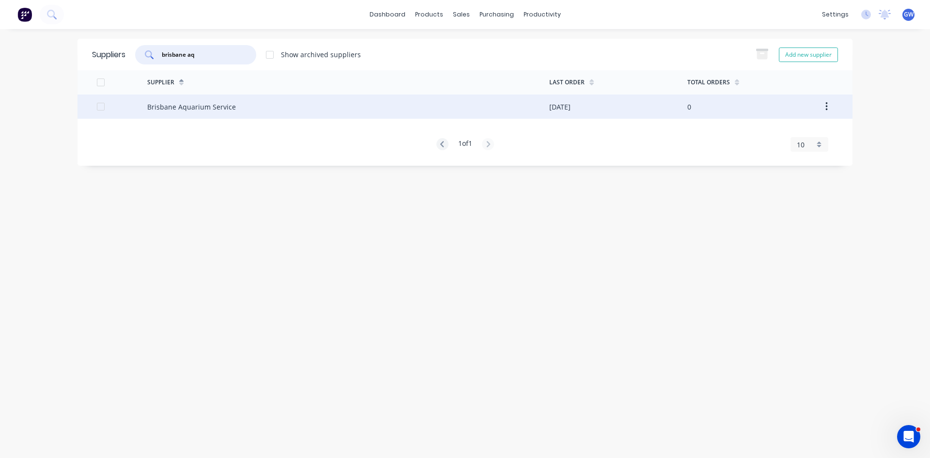
type input "brisbane aq"
click at [484, 106] on div "Brisbane Aquarium Service" at bounding box center [348, 106] width 402 height 24
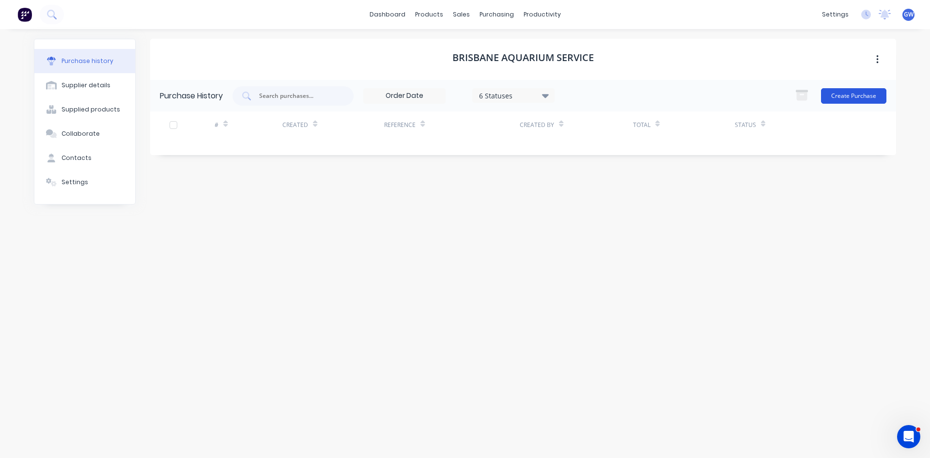
click at [846, 89] on button "Create Purchase" at bounding box center [853, 96] width 65 height 16
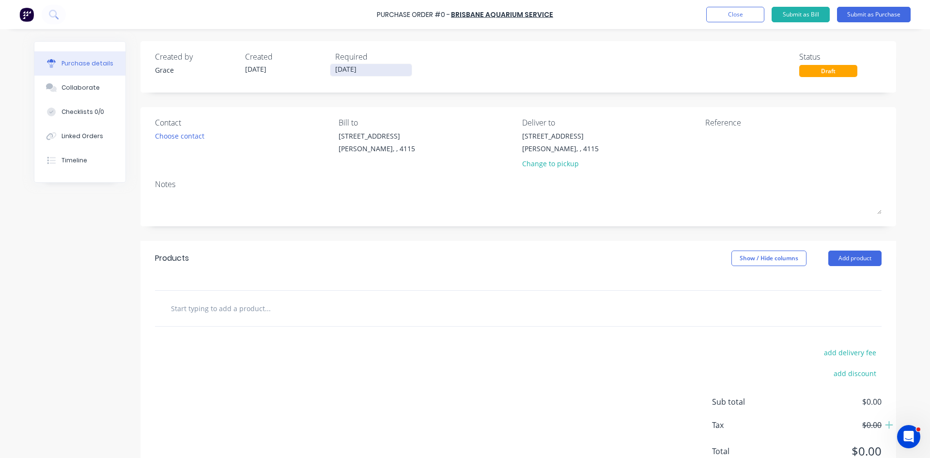
click at [357, 68] on input "[DATE]" at bounding box center [370, 70] width 81 height 12
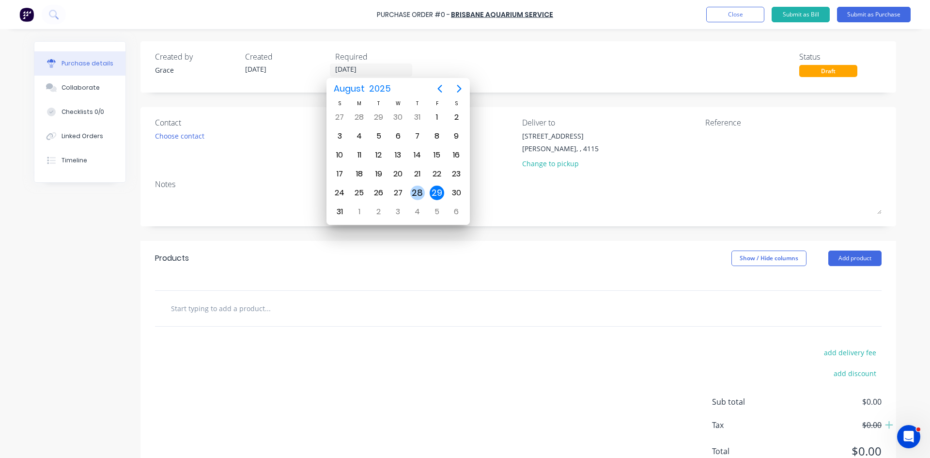
click at [412, 195] on div "28" at bounding box center [417, 193] width 15 height 15
type input "[DATE]"
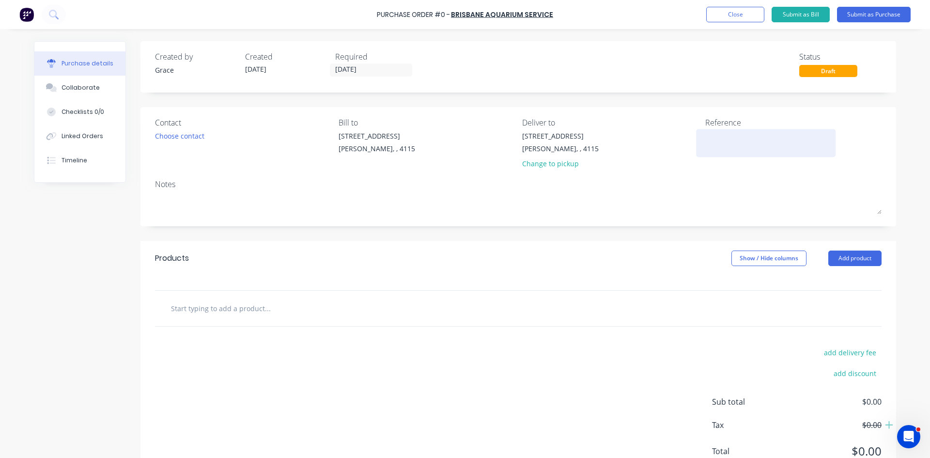
click at [772, 141] on textarea at bounding box center [765, 142] width 121 height 22
type textarea "17"
type textarea "x"
type textarea "172"
type textarea "x"
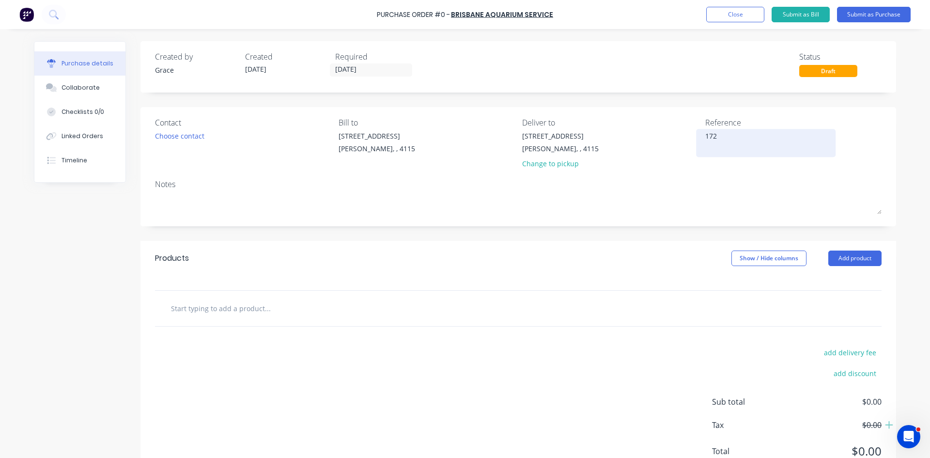
type textarea "1727"
type textarea "x"
type textarea "17272"
type textarea "x"
type textarea "17272"
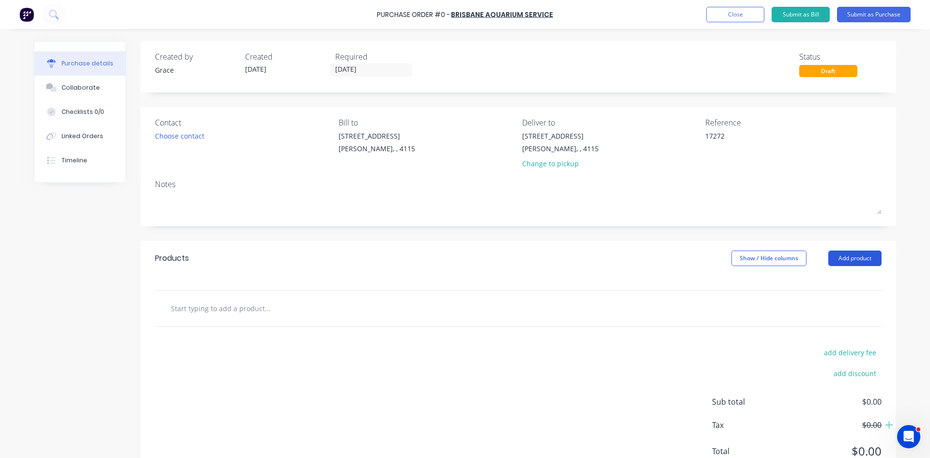
click at [856, 265] on button "Add product" at bounding box center [854, 258] width 53 height 16
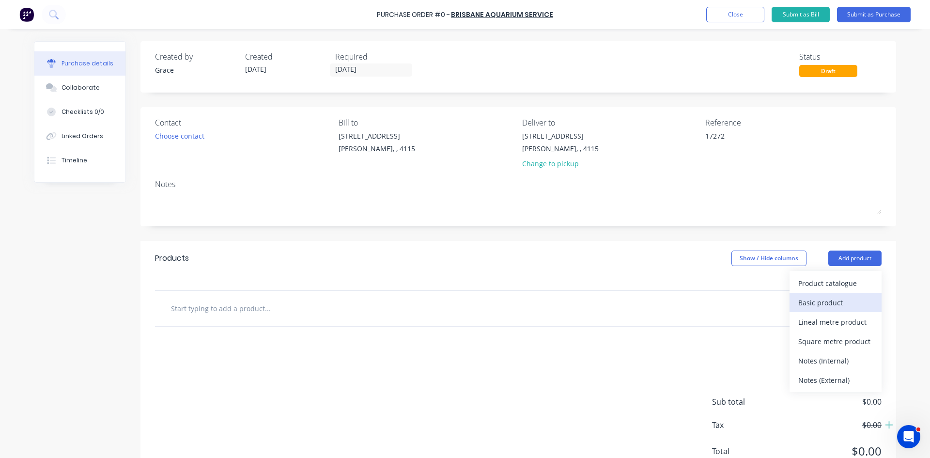
click at [828, 303] on div "Basic product" at bounding box center [835, 303] width 75 height 14
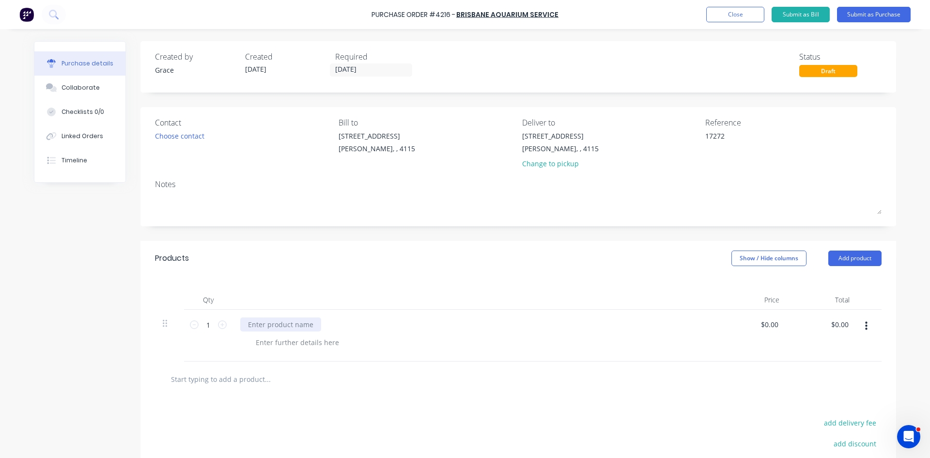
click at [274, 324] on div at bounding box center [280, 324] width 81 height 14
click at [221, 328] on icon at bounding box center [222, 324] width 9 height 9
type textarea "x"
type input "2"
click at [221, 328] on icon at bounding box center [222, 324] width 9 height 9
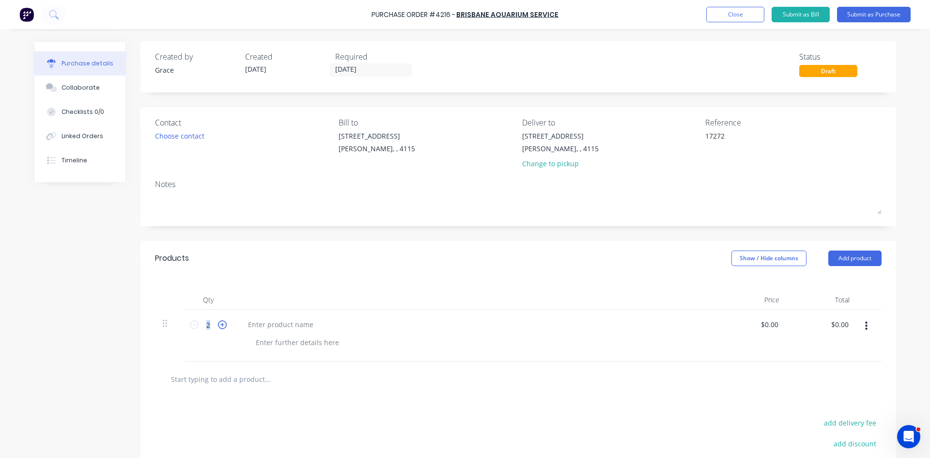
type textarea "x"
type input "3"
type textarea "x"
click at [270, 326] on div at bounding box center [280, 324] width 81 height 14
type textarea "x"
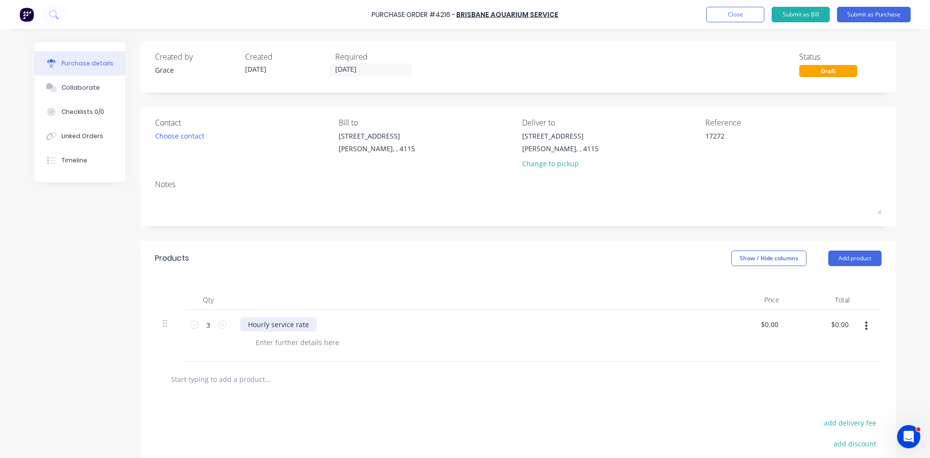
type input "0.0000"
type textarea "x"
type input "$0.00"
type input "0"
type input "295.55"
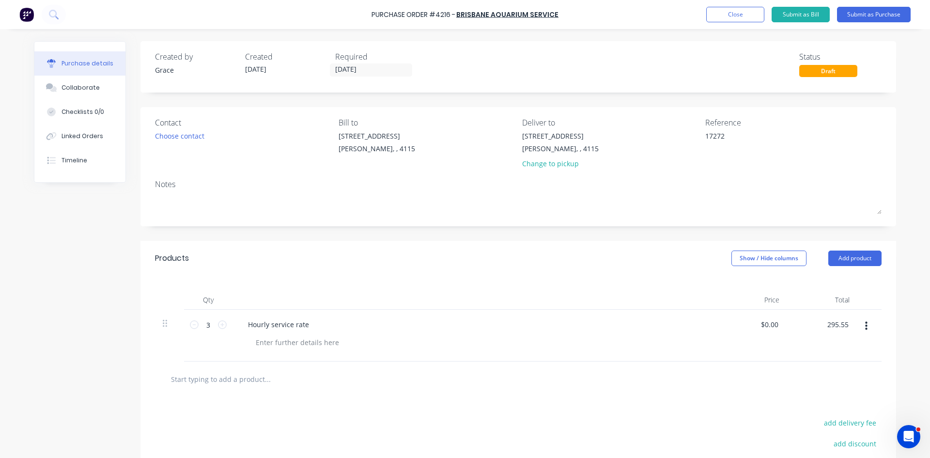
type textarea "x"
type input "$98.5167"
type input "$295.55"
click at [544, 257] on div "Products Show / Hide columns Add product" at bounding box center [518, 258] width 756 height 35
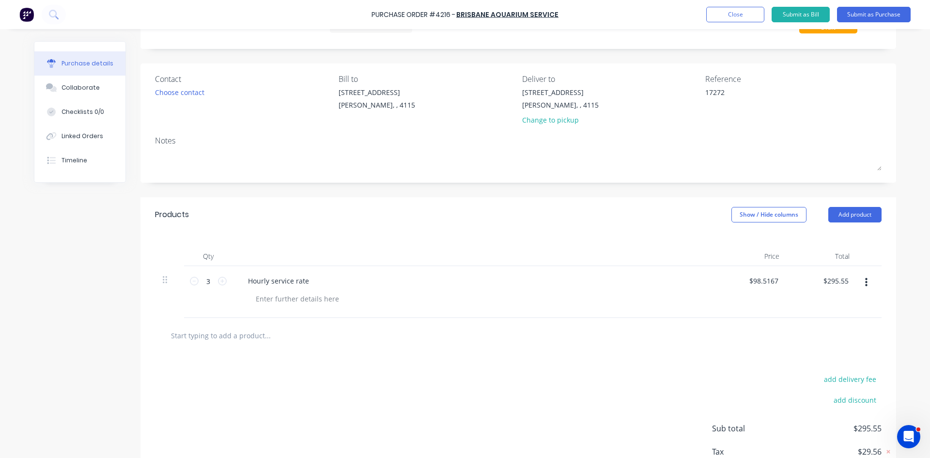
scroll to position [108, 0]
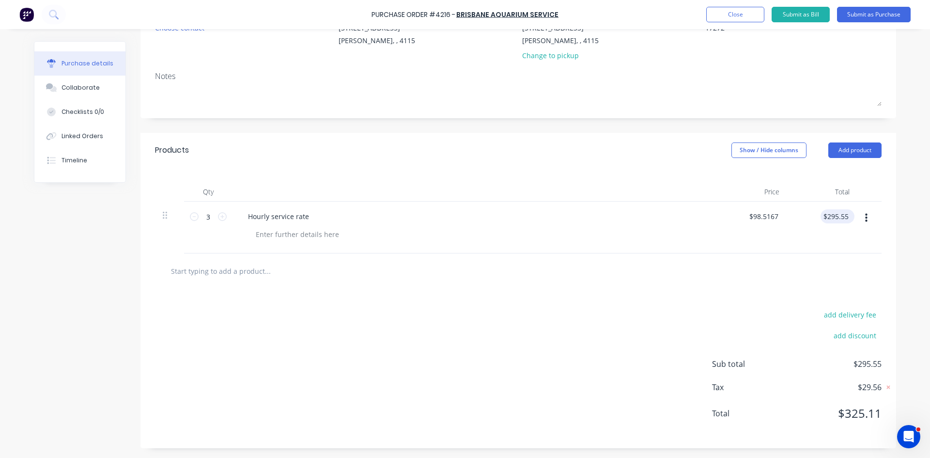
type textarea "x"
type input "295.55"
click at [845, 219] on input "295.55" at bounding box center [836, 216] width 30 height 14
type textarea "x"
click at [845, 219] on input "295.55" at bounding box center [838, 216] width 26 height 14
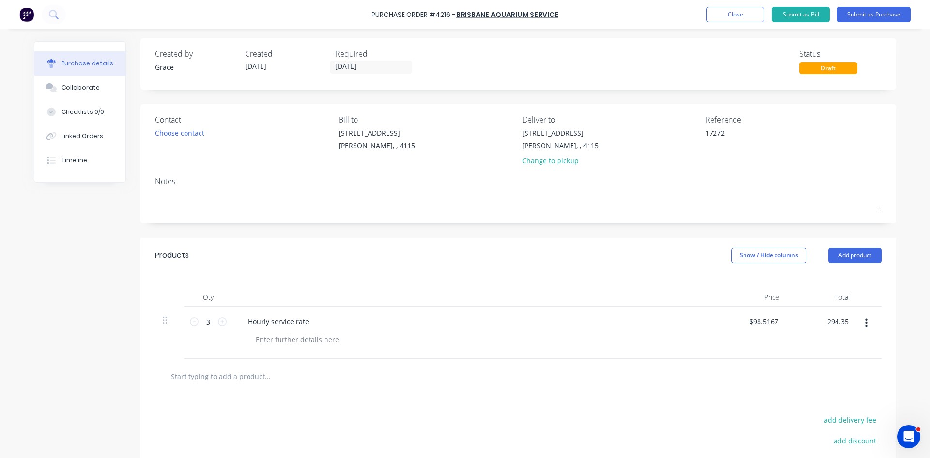
scroll to position [0, 0]
type input "294.35"
type textarea "x"
type input "$98.1167"
type input "$294.35"
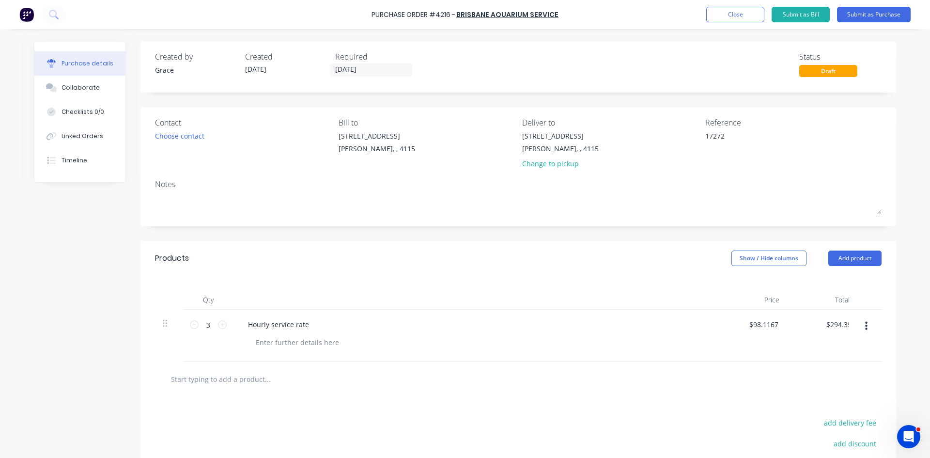
click at [651, 353] on div "Hourly service rate" at bounding box center [475, 336] width 484 height 52
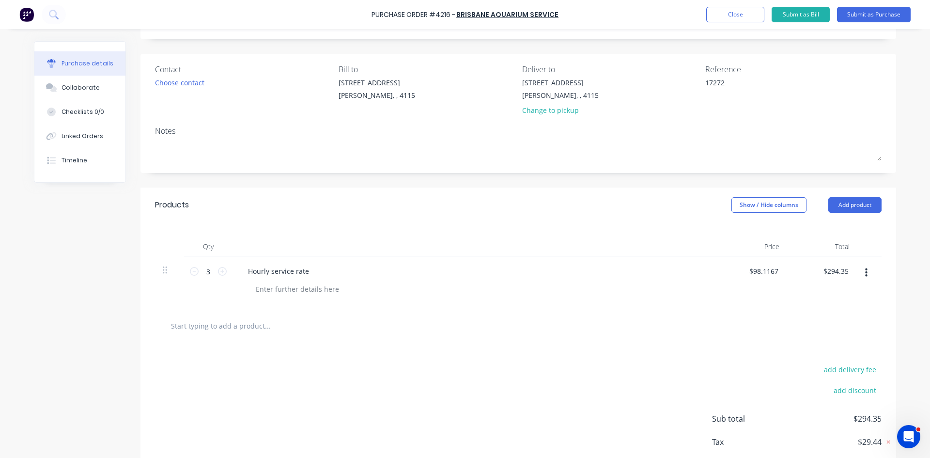
scroll to position [108, 0]
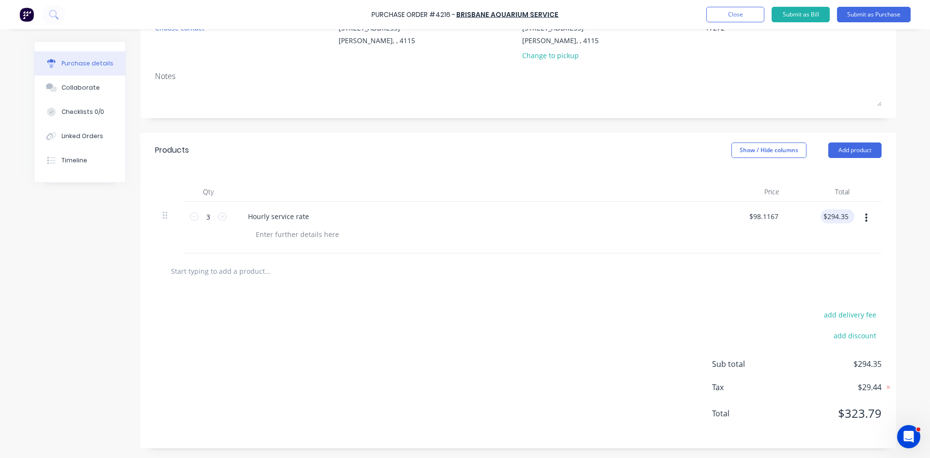
type textarea "x"
type input "294.35"
click at [845, 220] on input "294.35" at bounding box center [838, 216] width 26 height 14
type textarea "x"
type input "$294.35"
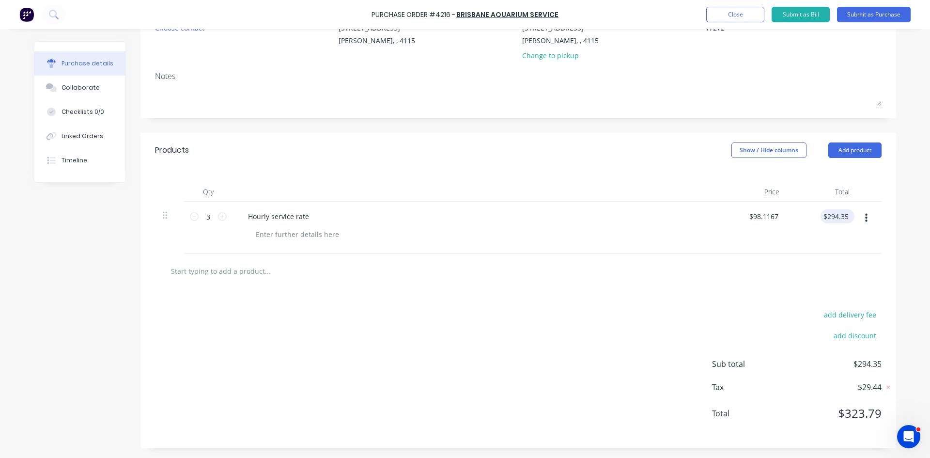
click at [846, 211] on div "$294.35 $294.35" at bounding box center [836, 216] width 30 height 14
type textarea "x"
type input "294.35"
click at [843, 213] on input "294.35" at bounding box center [838, 216] width 26 height 14
type textarea "x"
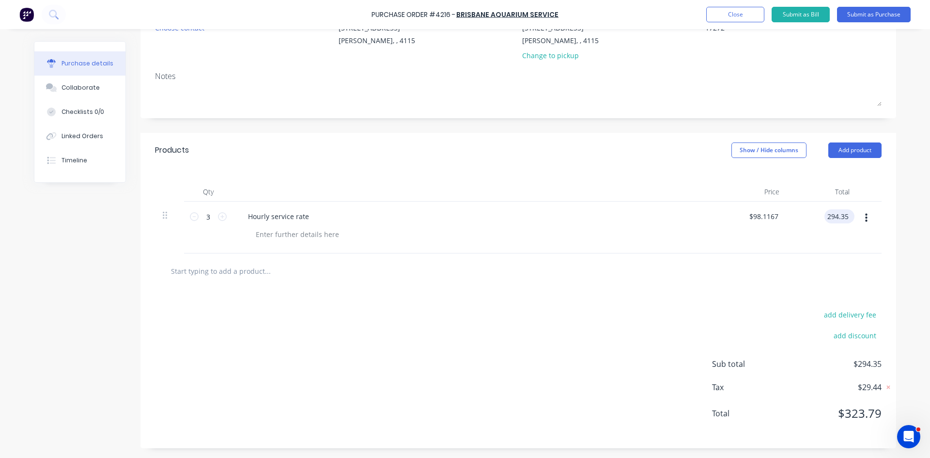
drag, startPoint x: 843, startPoint y: 215, endPoint x: 838, endPoint y: 217, distance: 6.3
click at [838, 217] on input "294.35" at bounding box center [838, 216] width 26 height 14
type input "294.55"
type textarea "x"
type input "$98.1833"
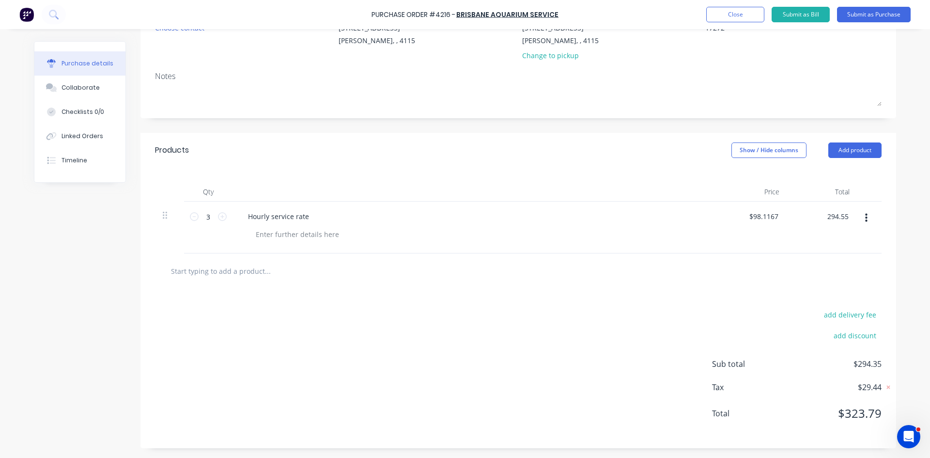
type input "$294.55"
click at [654, 317] on div "add delivery fee add discount Sub total $294.55 Tax $29.46 Total $324.01" at bounding box center [518, 368] width 756 height 159
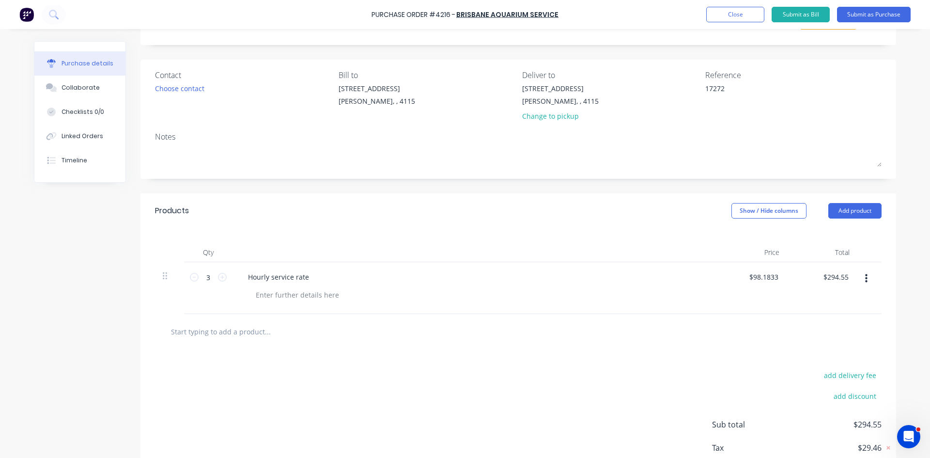
scroll to position [0, 0]
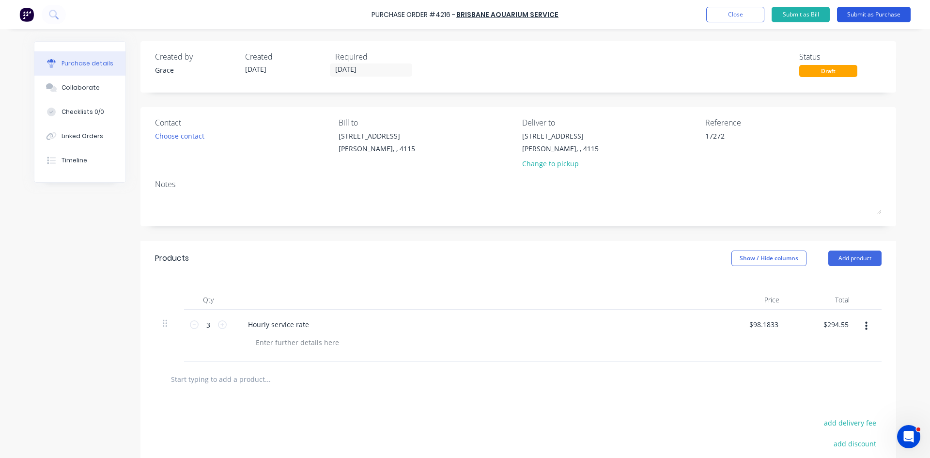
click at [885, 18] on button "Submit as Purchase" at bounding box center [874, 15] width 74 height 16
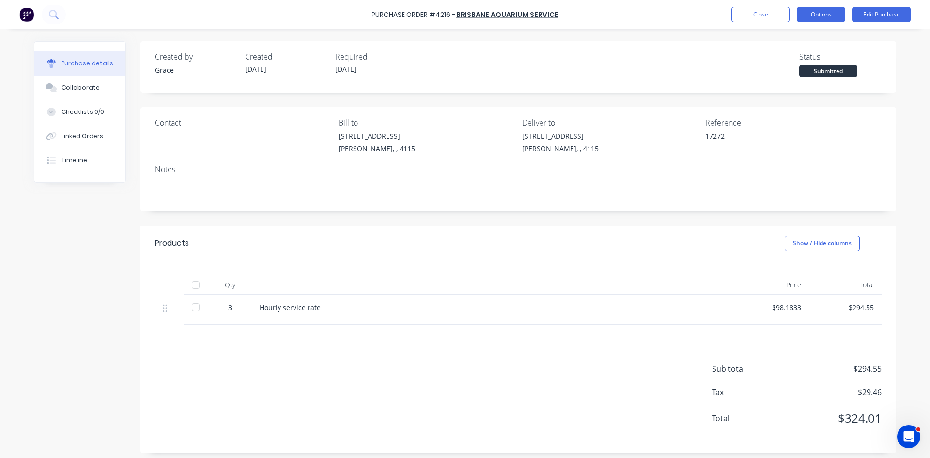
click at [822, 9] on button "Options" at bounding box center [821, 15] width 48 height 16
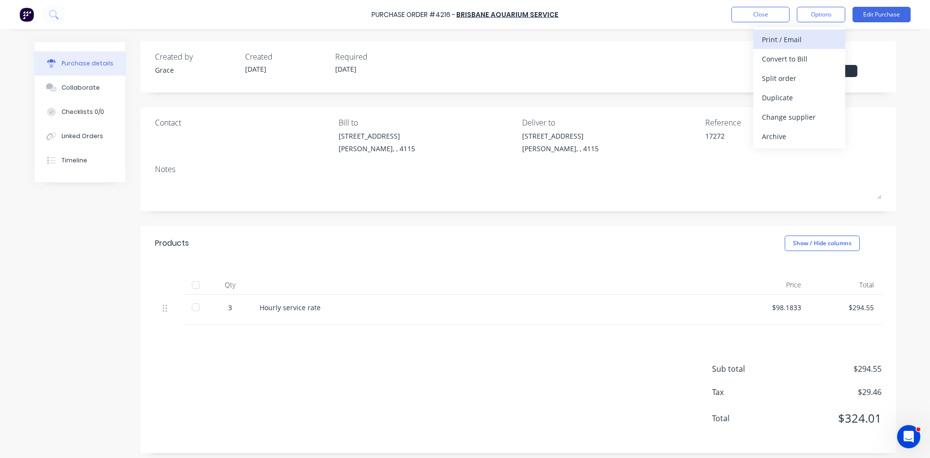
click at [808, 46] on div "Print / Email" at bounding box center [799, 39] width 75 height 14
click at [782, 44] on div "Back" at bounding box center [799, 39] width 75 height 14
click at [803, 58] on div "Convert to Bill" at bounding box center [799, 59] width 75 height 14
type textarea "x"
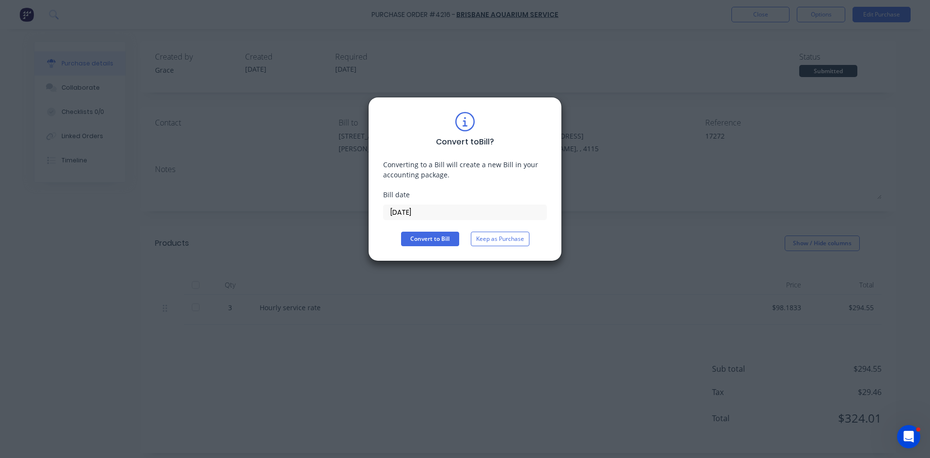
click at [444, 212] on input "[DATE]" at bounding box center [465, 212] width 163 height 15
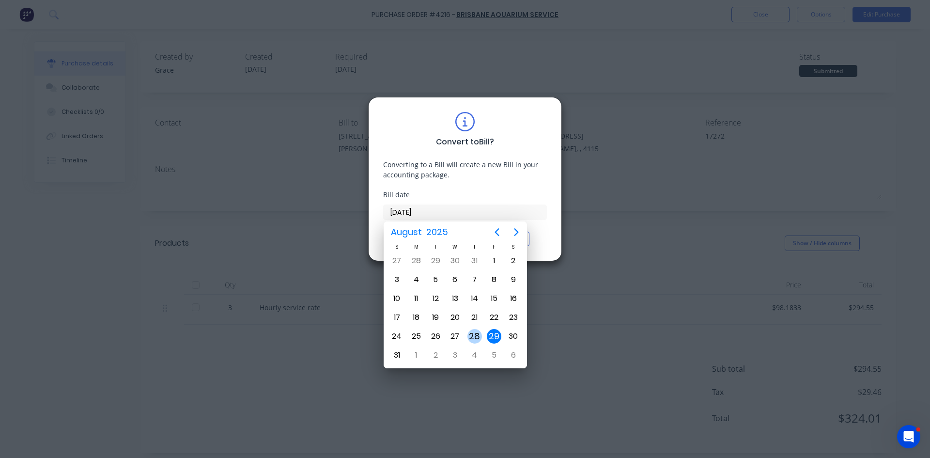
click at [478, 338] on div "28" at bounding box center [475, 336] width 15 height 15
type input "[DATE]"
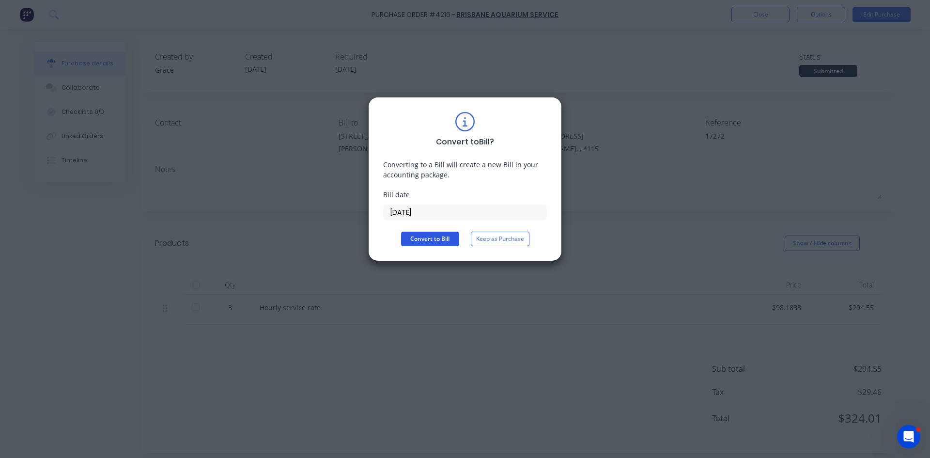
click at [433, 243] on button "Convert to Bill" at bounding box center [430, 239] width 58 height 15
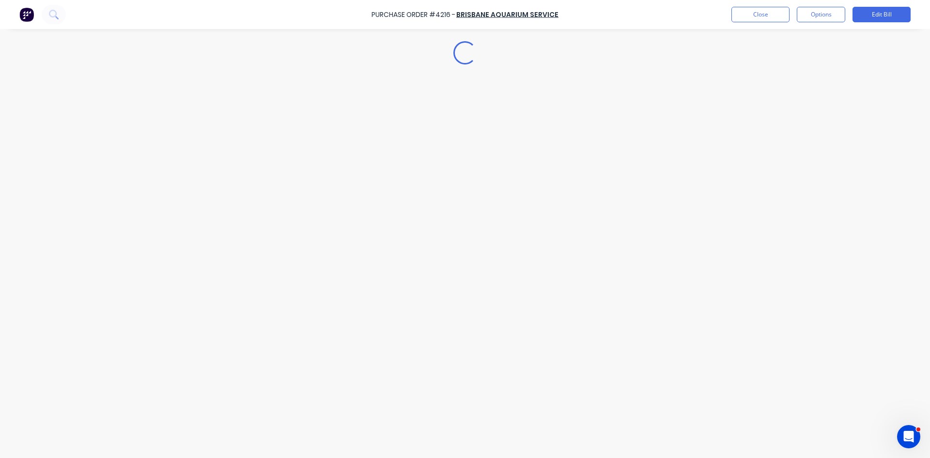
type textarea "x"
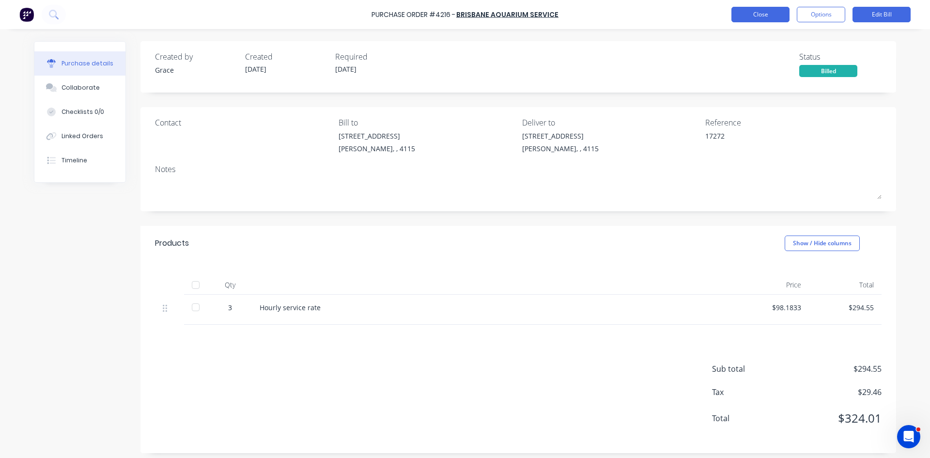
click at [775, 16] on button "Close" at bounding box center [761, 15] width 58 height 16
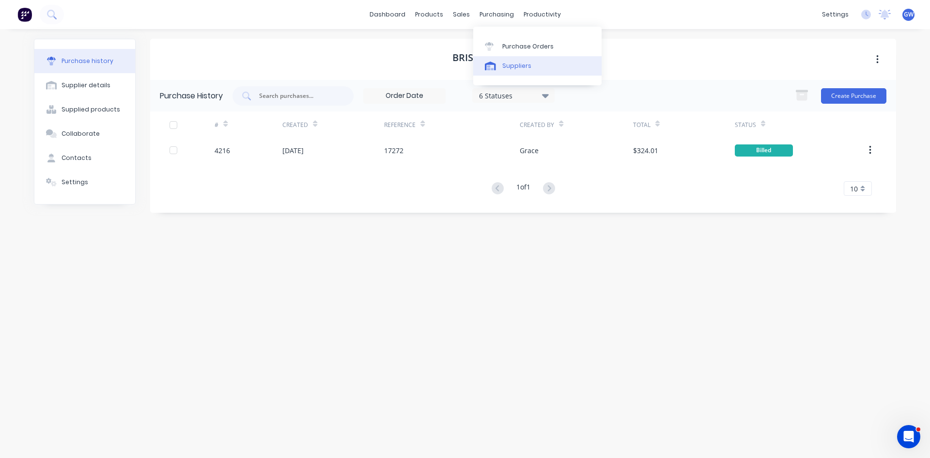
click at [507, 64] on div "Suppliers" at bounding box center [516, 66] width 29 height 9
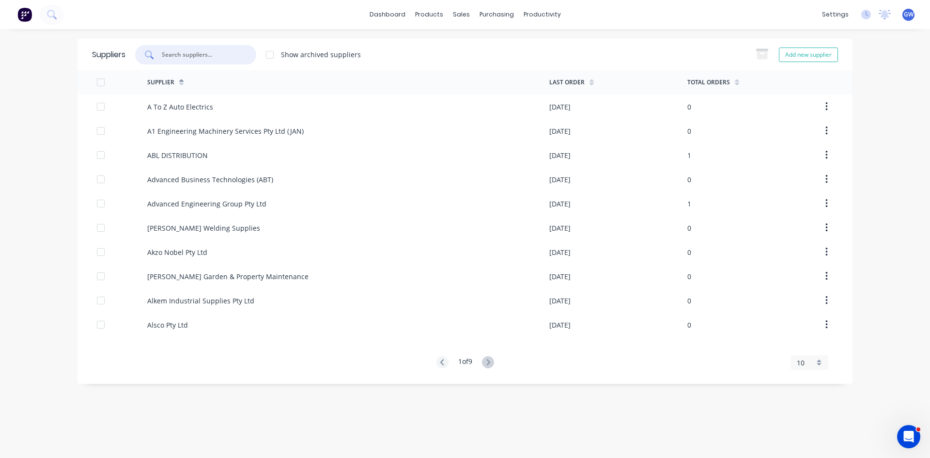
click at [228, 53] on input "text" at bounding box center [201, 55] width 80 height 10
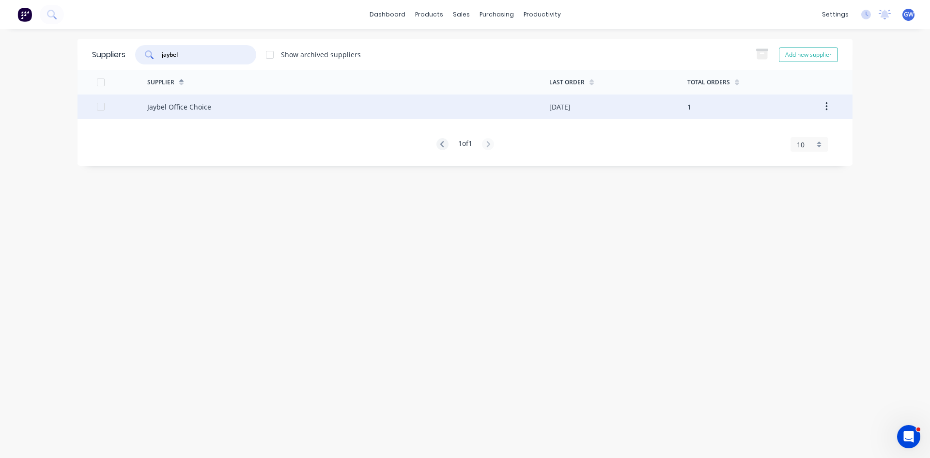
type input "jaybel"
click at [237, 103] on div "Jaybel Office Choice" at bounding box center [348, 106] width 402 height 24
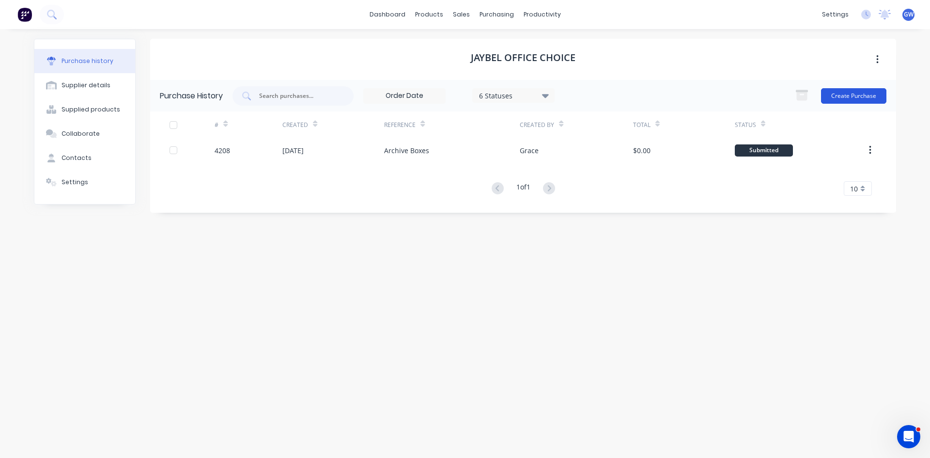
click at [853, 100] on button "Create Purchase" at bounding box center [853, 96] width 65 height 16
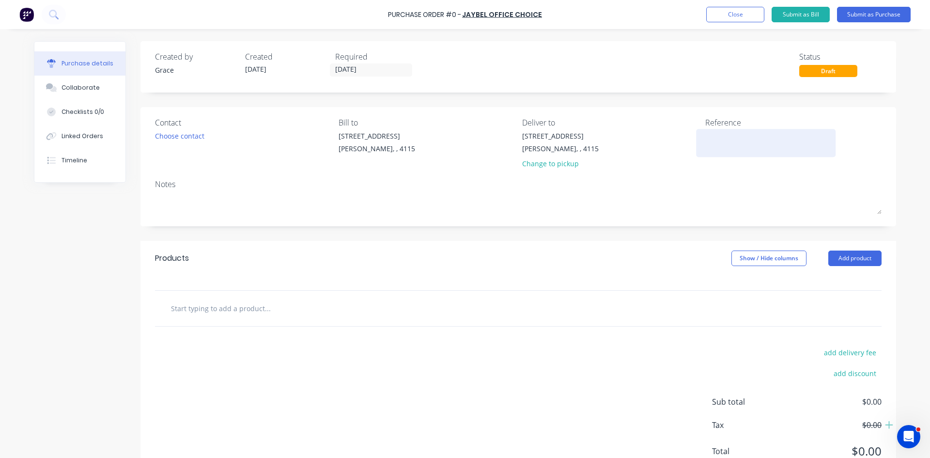
click at [734, 148] on textarea at bounding box center [765, 142] width 121 height 22
type textarea "1400071A"
click at [844, 260] on button "Add product" at bounding box center [854, 258] width 53 height 16
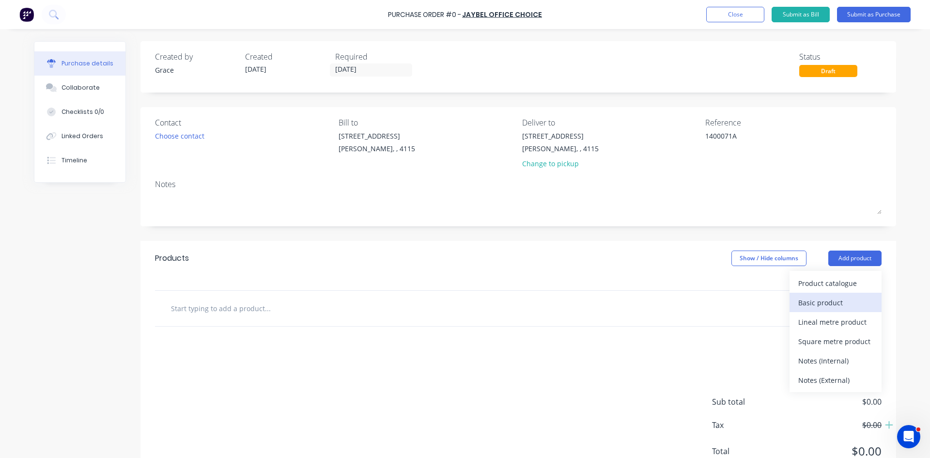
click at [835, 300] on div "Basic product" at bounding box center [835, 303] width 75 height 14
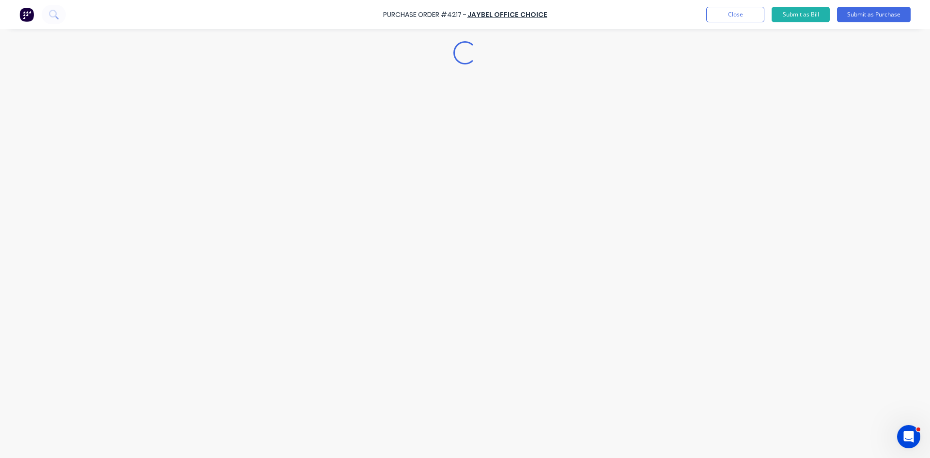
click at [291, 320] on div "Loading..." at bounding box center [465, 214] width 882 height 409
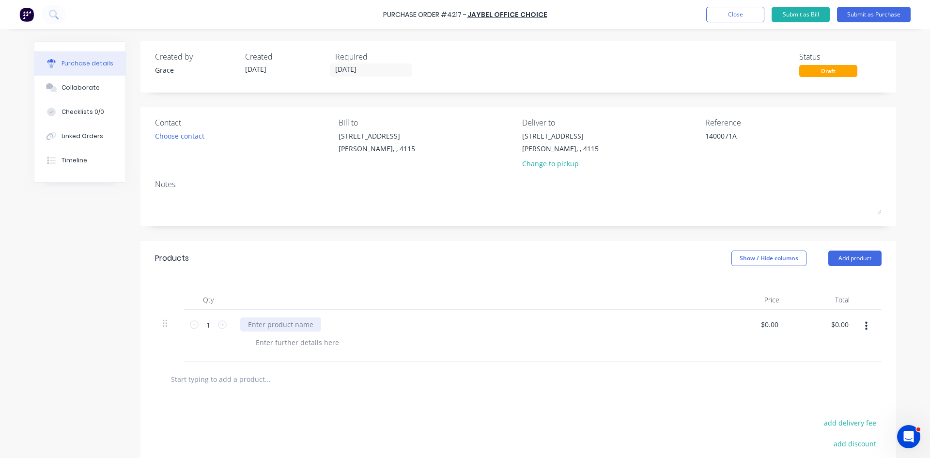
click at [278, 328] on div at bounding box center [280, 324] width 81 height 14
click at [731, 17] on button "Close" at bounding box center [735, 15] width 58 height 16
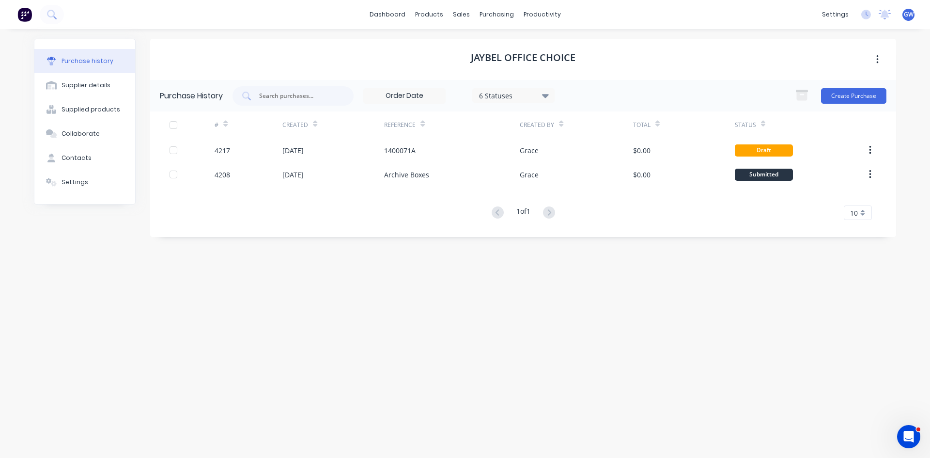
click at [524, 97] on div "6 Statuses" at bounding box center [513, 95] width 69 height 10
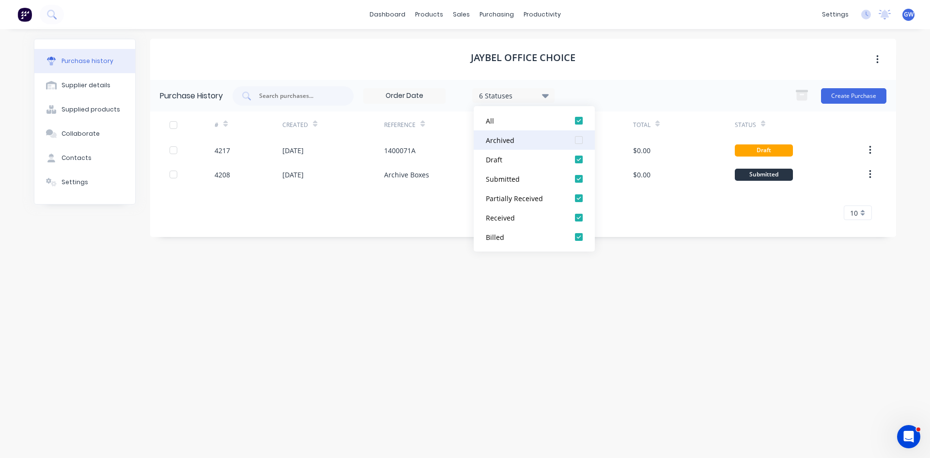
click at [577, 142] on div at bounding box center [578, 139] width 19 height 19
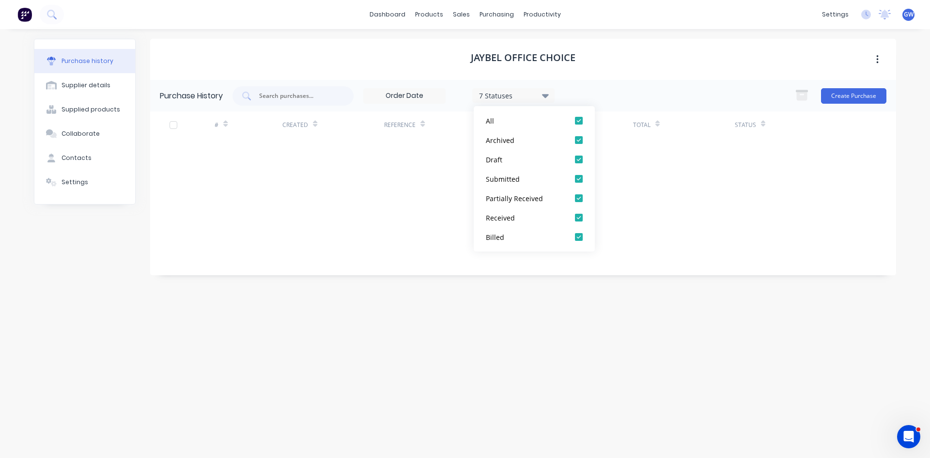
click at [662, 65] on div "Jaybel Office Choice" at bounding box center [523, 59] width 746 height 41
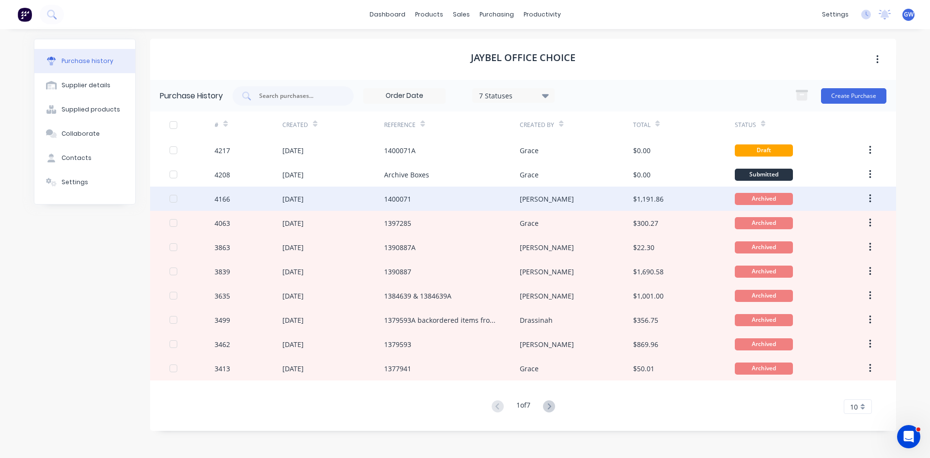
click at [561, 203] on div "Hannah" at bounding box center [576, 199] width 113 height 24
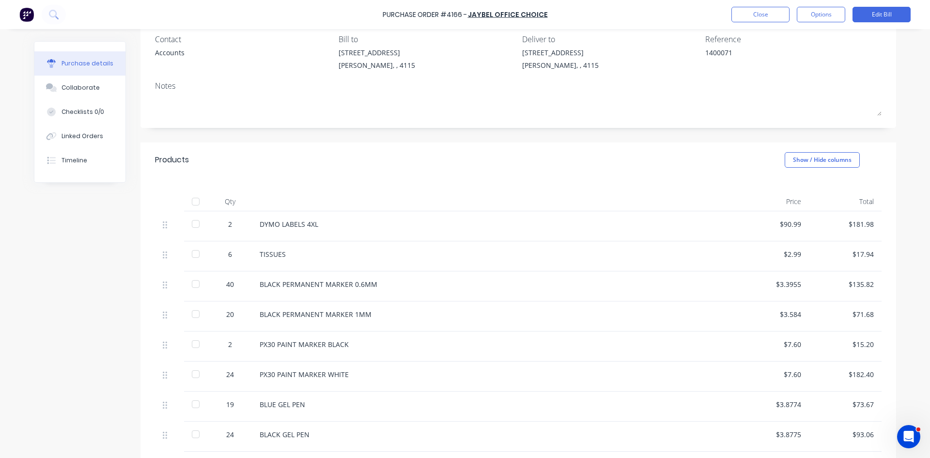
scroll to position [97, 0]
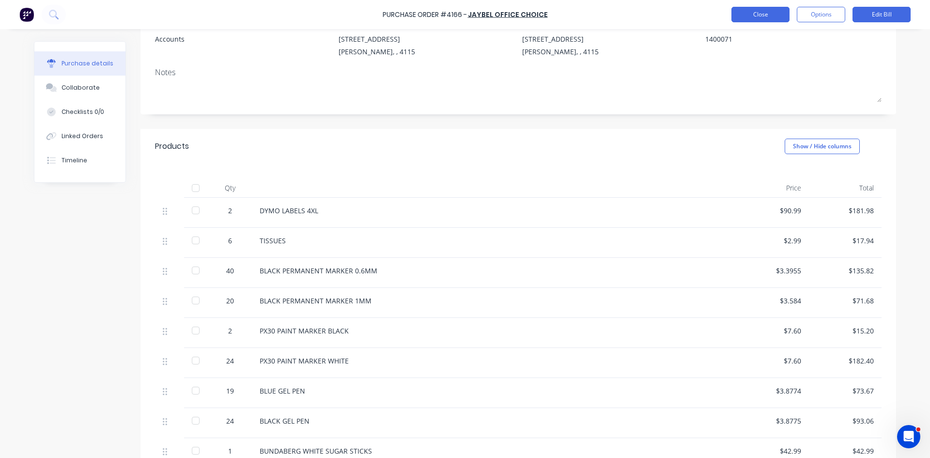
click at [761, 14] on button "Close" at bounding box center [761, 15] width 58 height 16
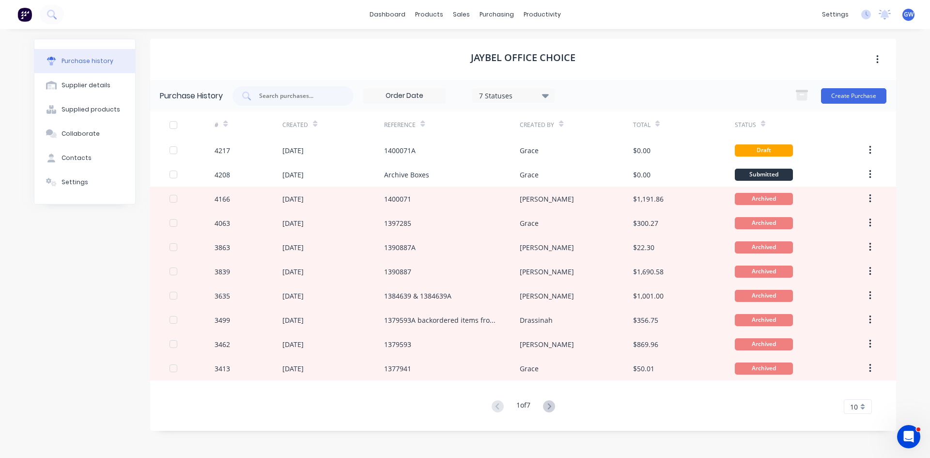
click at [504, 146] on div "1400071A" at bounding box center [452, 150] width 136 height 24
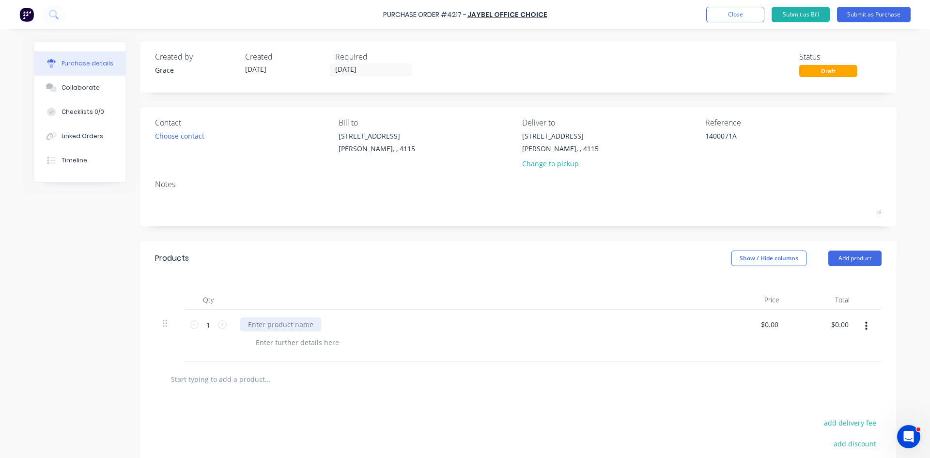
click at [302, 329] on div at bounding box center [280, 324] width 81 height 14
click at [495, 300] on div at bounding box center [475, 299] width 484 height 19
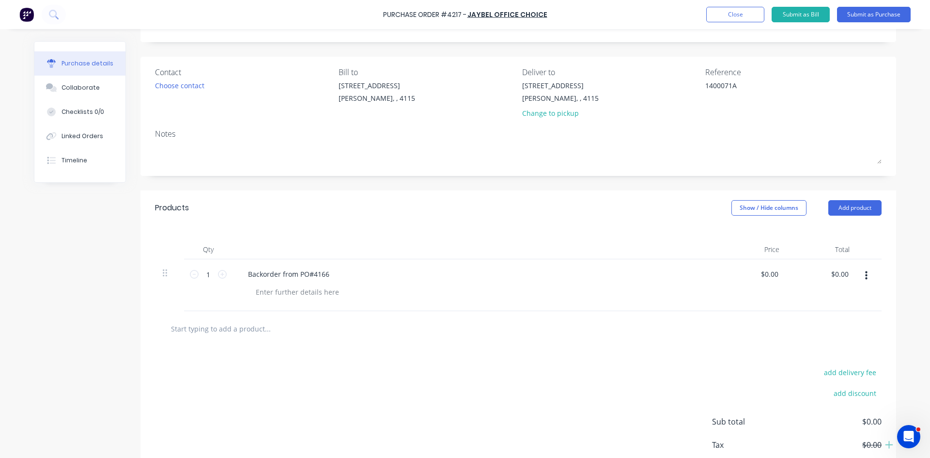
scroll to position [97, 0]
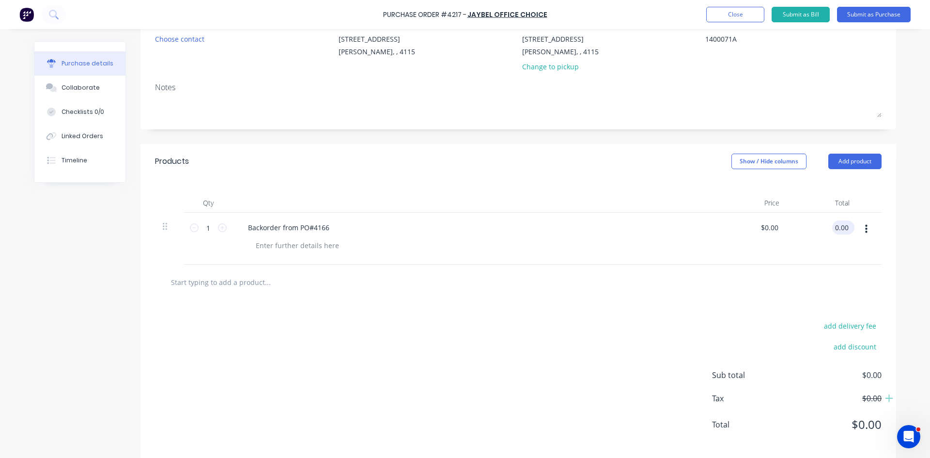
click at [832, 230] on input "0.00" at bounding box center [841, 227] width 18 height 14
type input "0216.22.00"
type input "$216.22"
drag, startPoint x: 842, startPoint y: 325, endPoint x: 840, endPoint y: 253, distance: 71.7
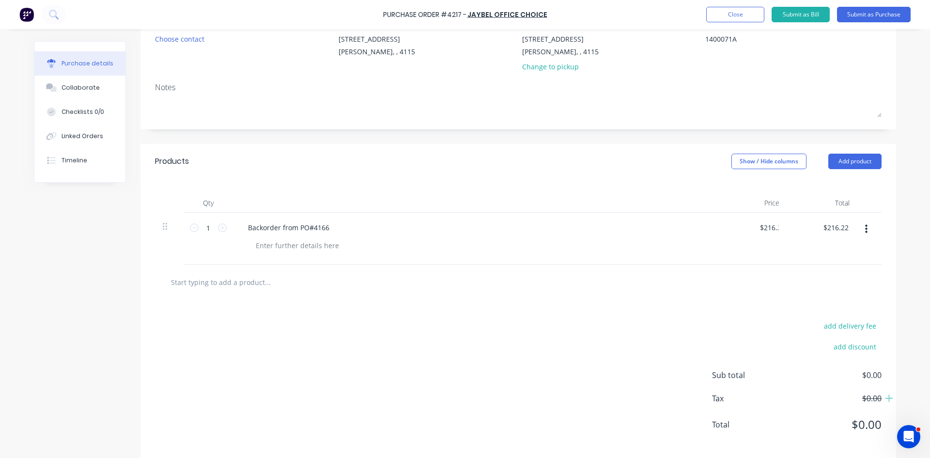
click at [842, 321] on button "add delivery fee" at bounding box center [849, 325] width 63 height 13
click at [779, 311] on div "Delivery fee add discount Sub total $216.22 Tax $21.62 Total $237.84" at bounding box center [518, 380] width 756 height 161
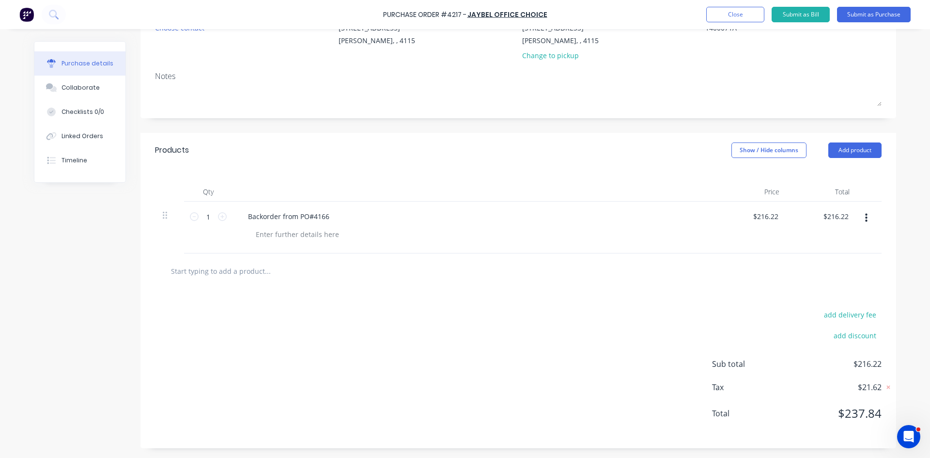
scroll to position [0, 0]
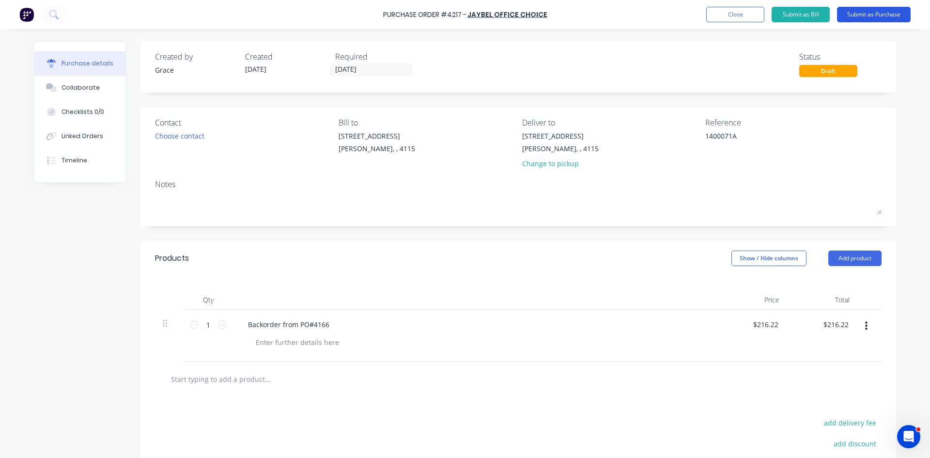
click at [898, 16] on button "Submit as Purchase" at bounding box center [874, 15] width 74 height 16
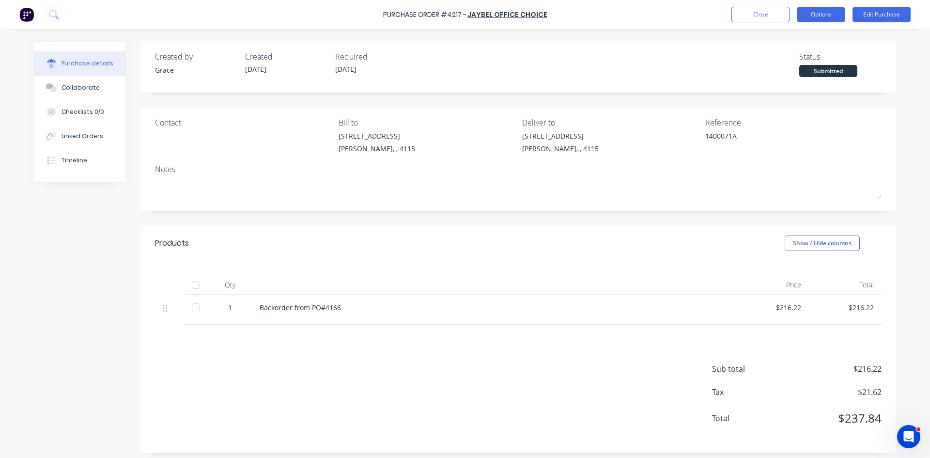
click at [838, 10] on button "Options" at bounding box center [821, 15] width 48 height 16
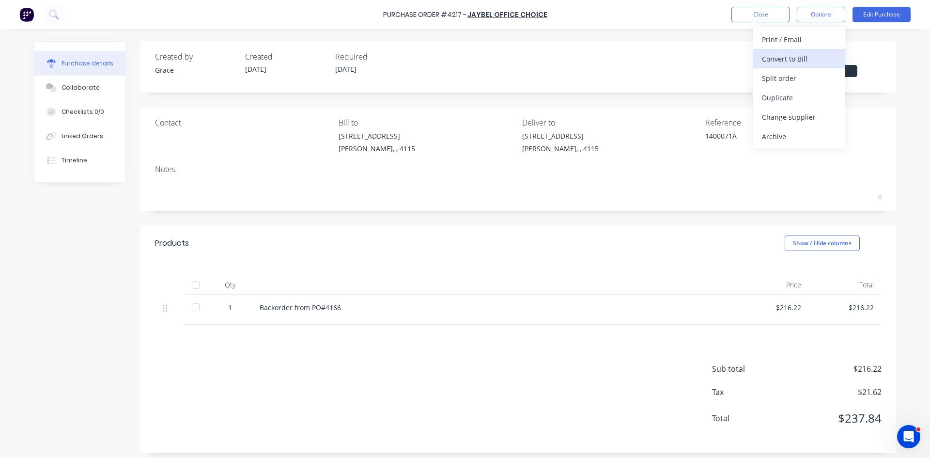
click at [817, 49] on button "Convert to Bill" at bounding box center [799, 58] width 92 height 19
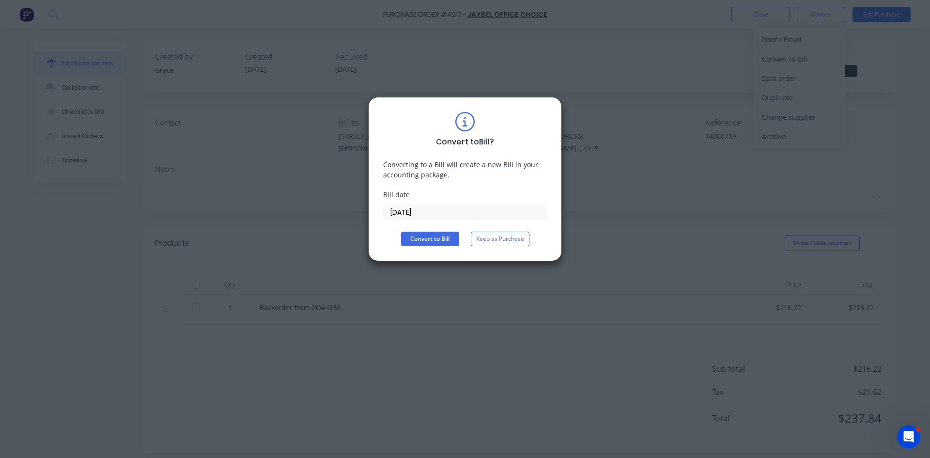
click at [439, 213] on input "[DATE]" at bounding box center [465, 212] width 163 height 15
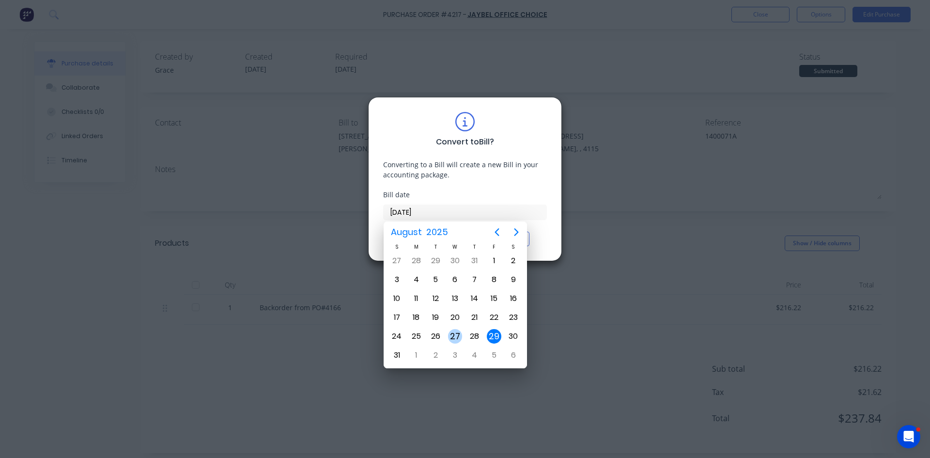
click at [460, 336] on div "27" at bounding box center [455, 336] width 15 height 15
type input "27/08/25"
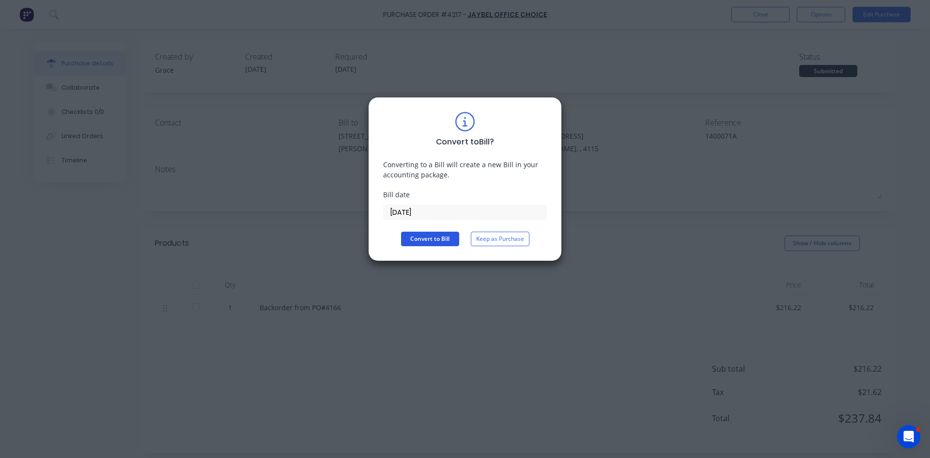
click at [436, 235] on button "Convert to Bill" at bounding box center [430, 239] width 58 height 15
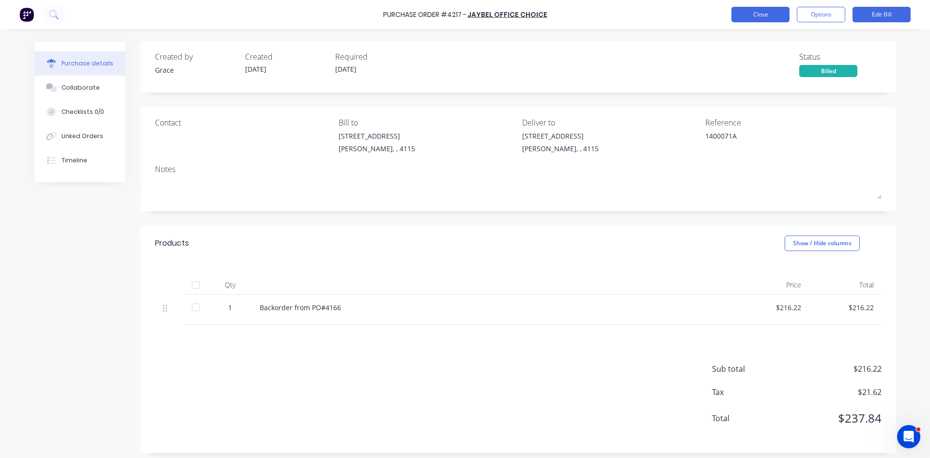
click at [762, 16] on button "Close" at bounding box center [761, 15] width 58 height 16
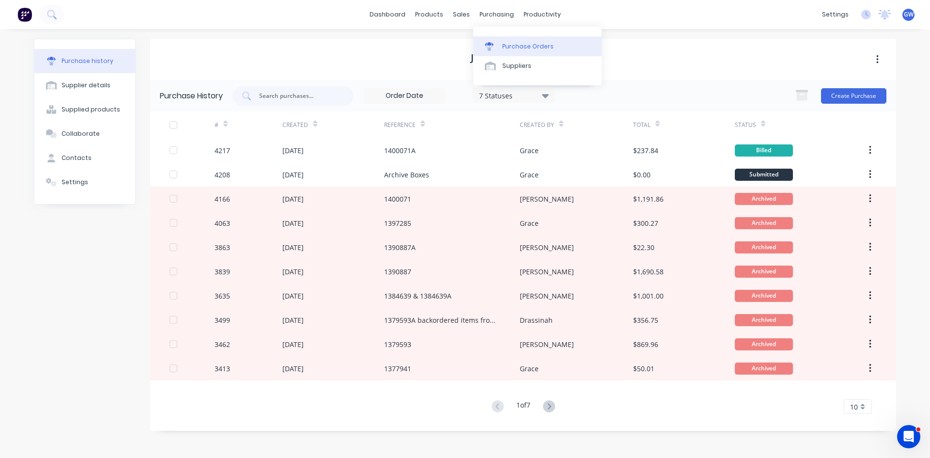
click at [498, 48] on div at bounding box center [492, 46] width 15 height 9
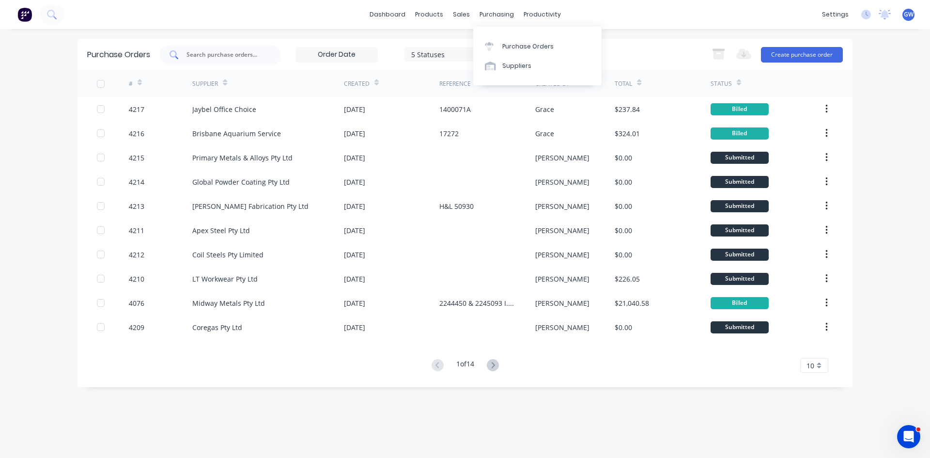
click at [254, 53] on input "text" at bounding box center [226, 55] width 80 height 10
type input "4211"
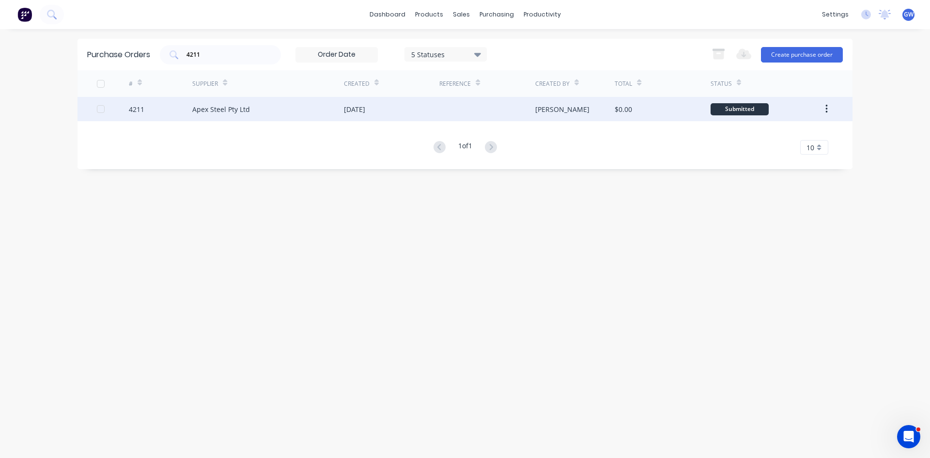
click at [521, 103] on div at bounding box center [486, 109] width 95 height 24
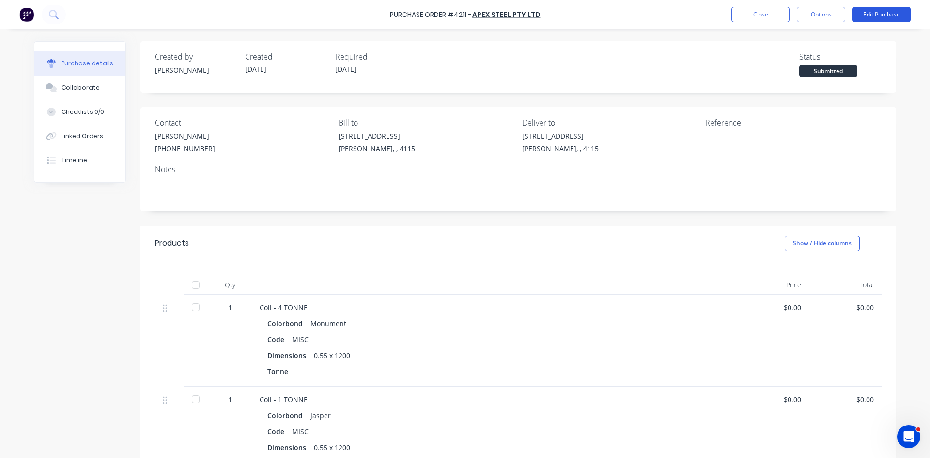
click at [882, 13] on button "Edit Purchase" at bounding box center [882, 15] width 58 height 16
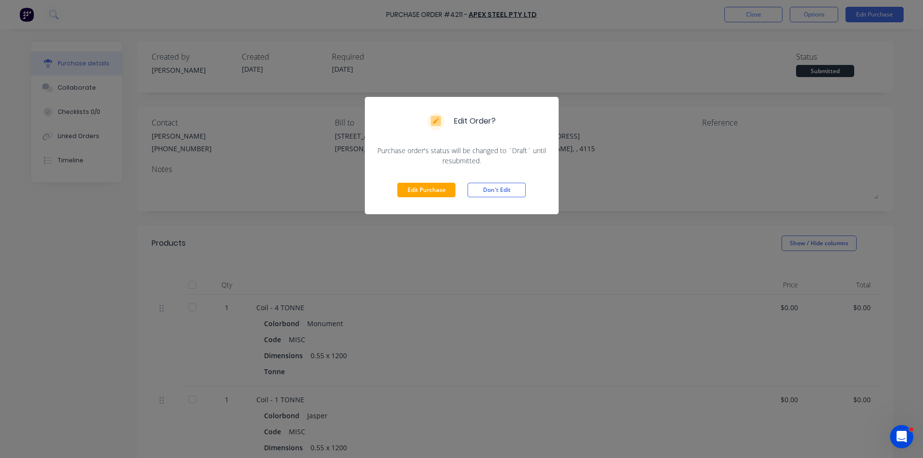
drag, startPoint x: 419, startPoint y: 193, endPoint x: 462, endPoint y: 189, distance: 43.3
click at [419, 193] on button "Edit Purchase" at bounding box center [426, 190] width 58 height 15
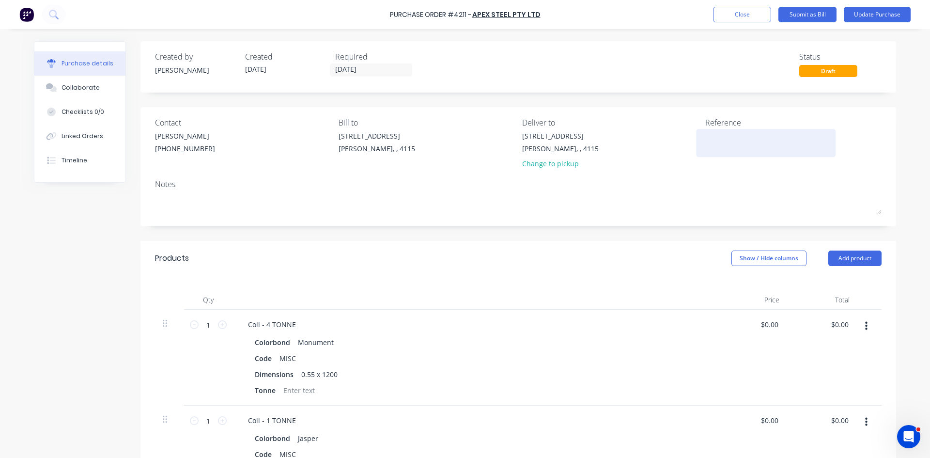
click at [757, 138] on textarea at bounding box center [765, 142] width 121 height 22
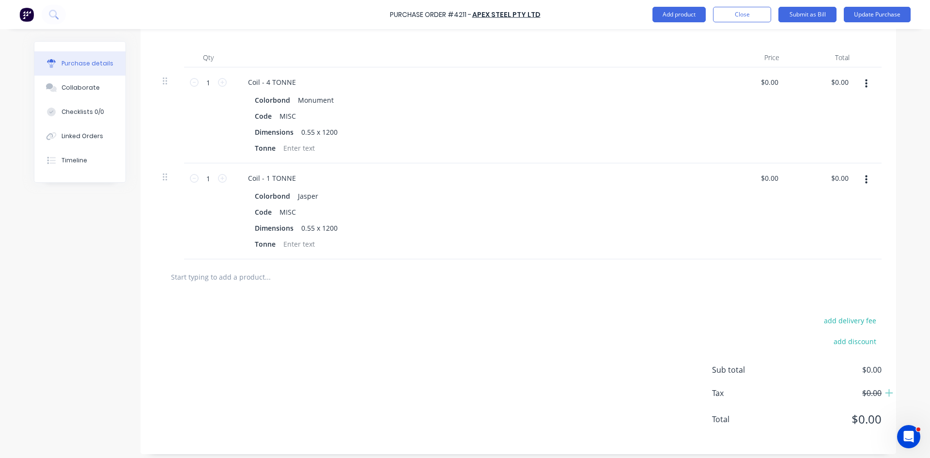
scroll to position [145, 0]
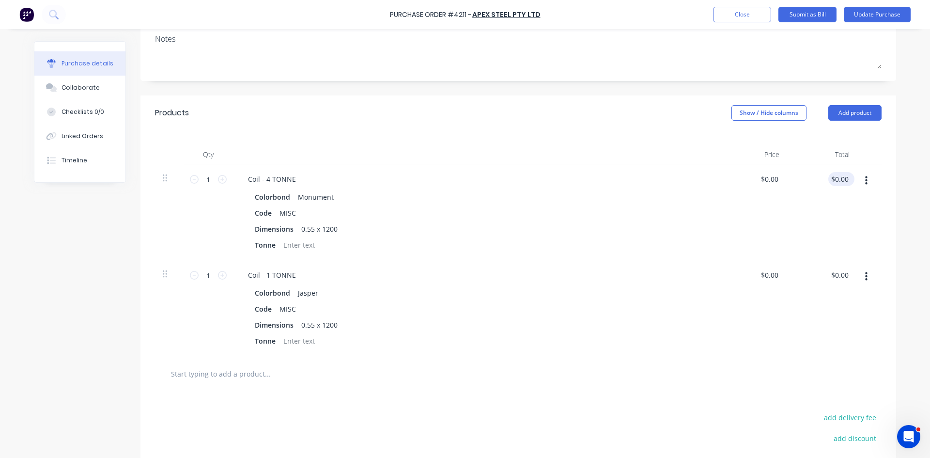
type textarea "455456"
click at [834, 177] on input "0.00" at bounding box center [839, 179] width 22 height 14
type input "0.12608.4000"
type input "$0.13"
click at [792, 239] on div "$0.13 $0.13" at bounding box center [822, 212] width 70 height 96
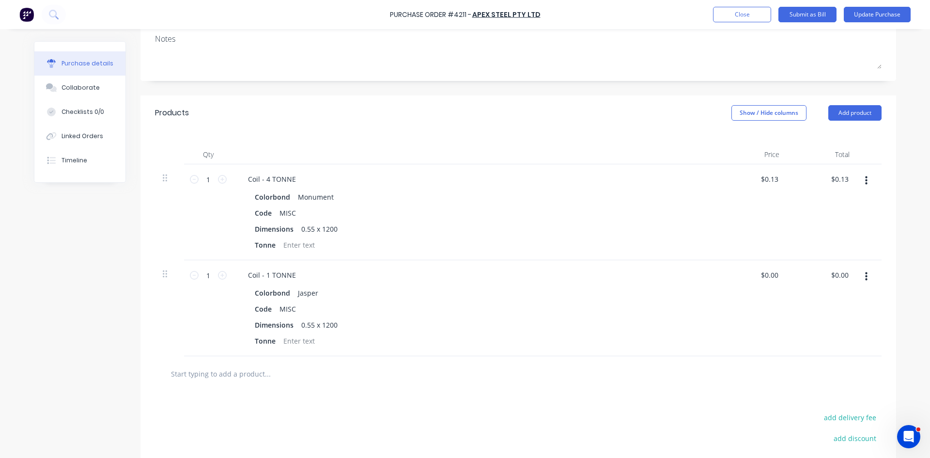
click at [830, 189] on div "$0.13 $0.13" at bounding box center [822, 212] width 70 height 96
click at [838, 181] on input "0.13" at bounding box center [839, 179] width 22 height 14
click at [844, 178] on input "0.13" at bounding box center [841, 179] width 18 height 14
type input "12608.40"
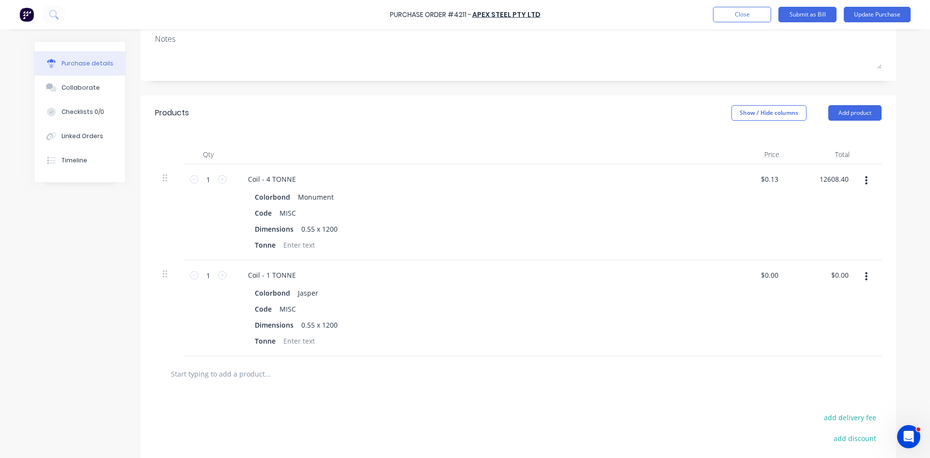
type input "$12,608.40"
click at [737, 208] on div "$12,608.40 $12,608.40" at bounding box center [752, 212] width 70 height 96
click at [832, 270] on input "0.00" at bounding box center [839, 275] width 22 height 14
click at [832, 270] on input "0.00" at bounding box center [841, 275] width 18 height 14
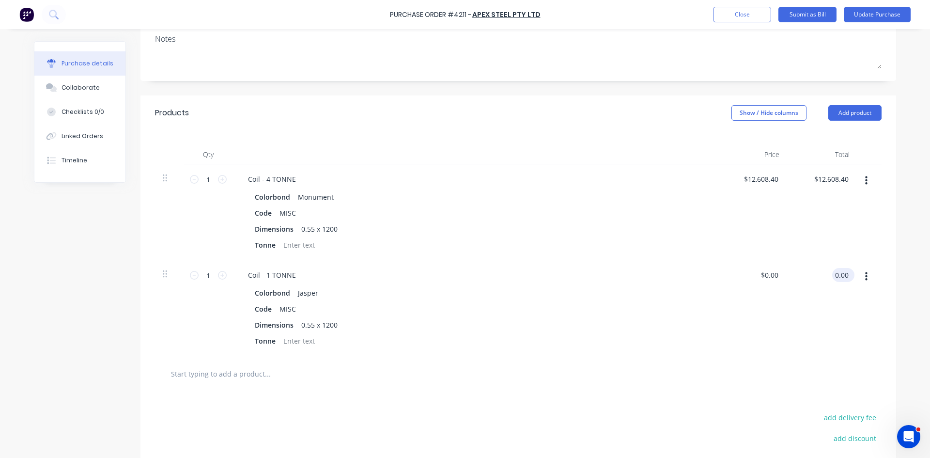
click at [832, 270] on input "0.00" at bounding box center [841, 275] width 18 height 14
type input "2678.06"
type input "$2,678.06"
click at [556, 254] on div "Coil - 4 TONNE Colorbond Monument Code MISC Dimensions 0.55 x 1200 Tonne" at bounding box center [475, 212] width 484 height 96
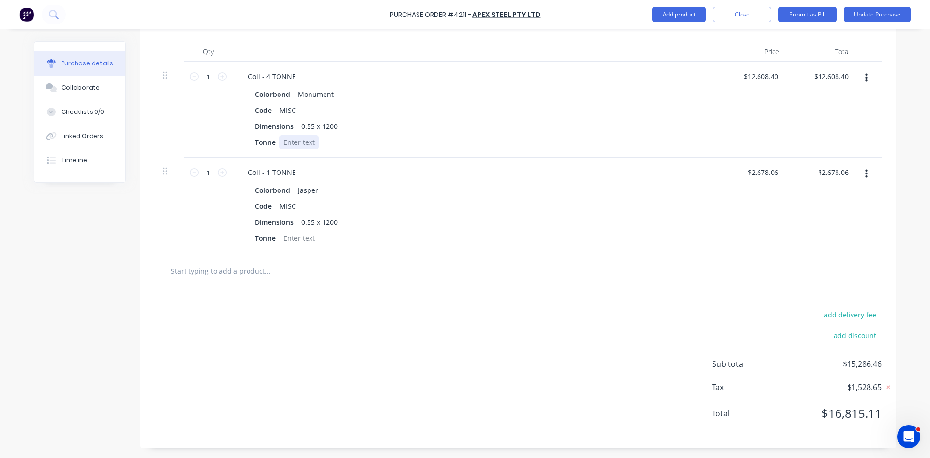
scroll to position [0, 0]
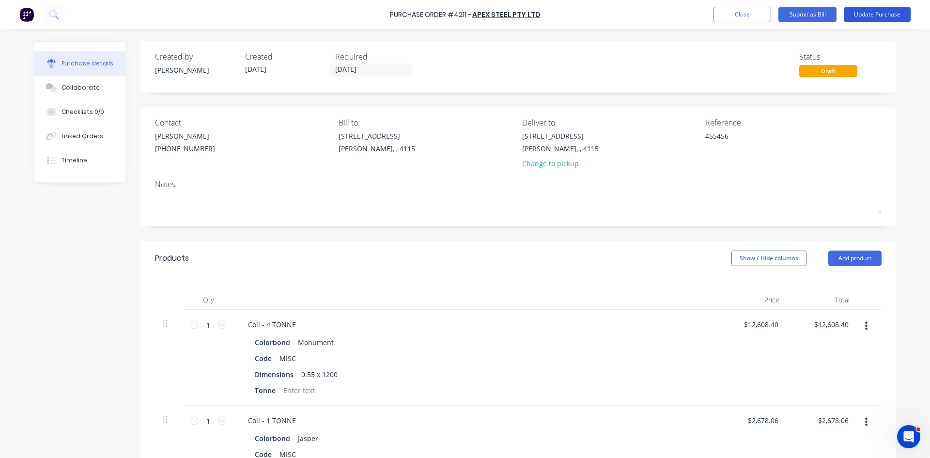
click at [878, 13] on button "Update Purchase" at bounding box center [877, 15] width 67 height 16
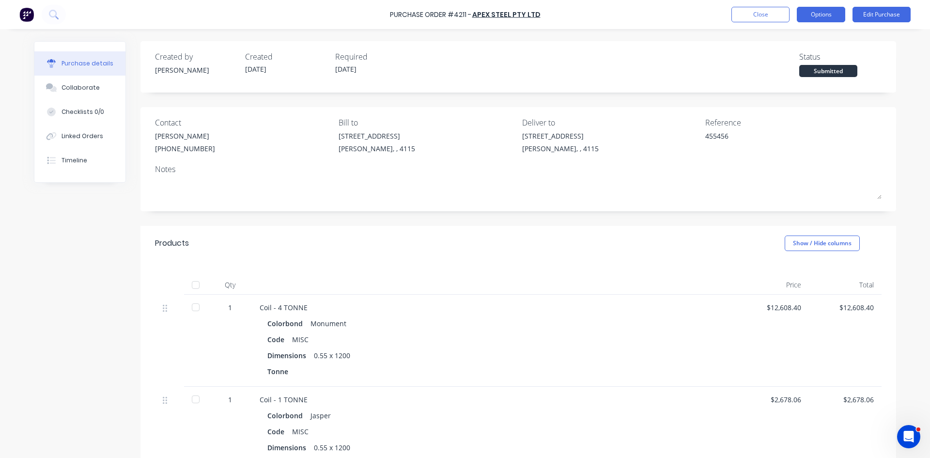
click at [818, 8] on button "Options" at bounding box center [821, 15] width 48 height 16
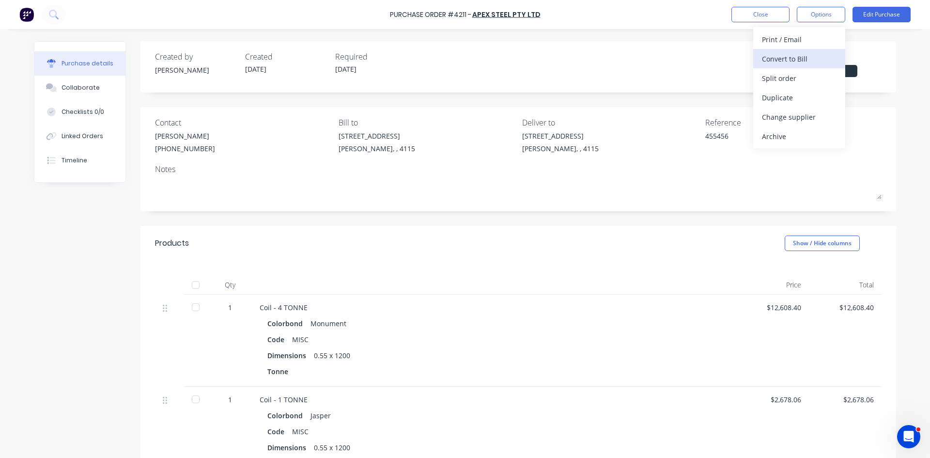
click at [787, 55] on div "Convert to Bill" at bounding box center [799, 59] width 75 height 14
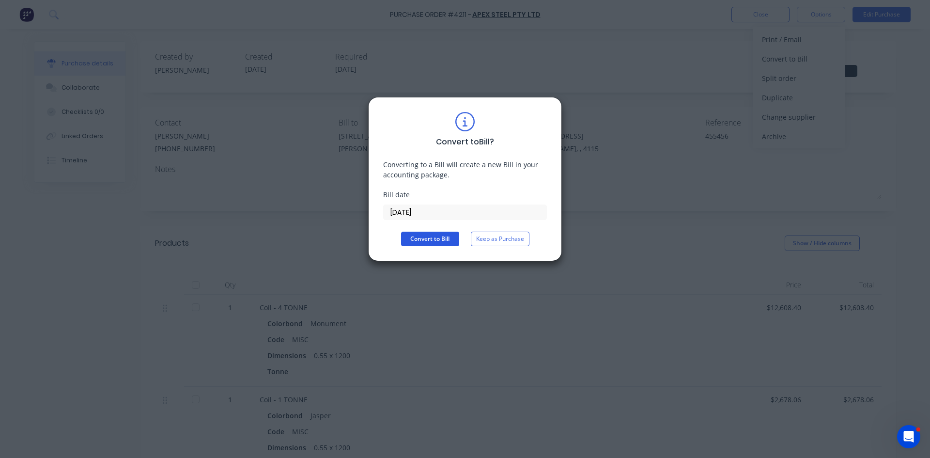
click at [442, 240] on button "Convert to Bill" at bounding box center [430, 239] width 58 height 15
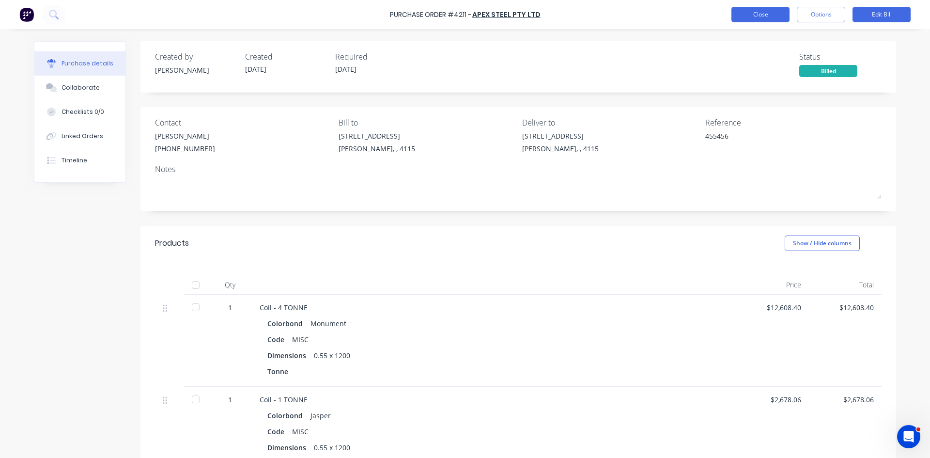
click at [773, 12] on button "Close" at bounding box center [761, 15] width 58 height 16
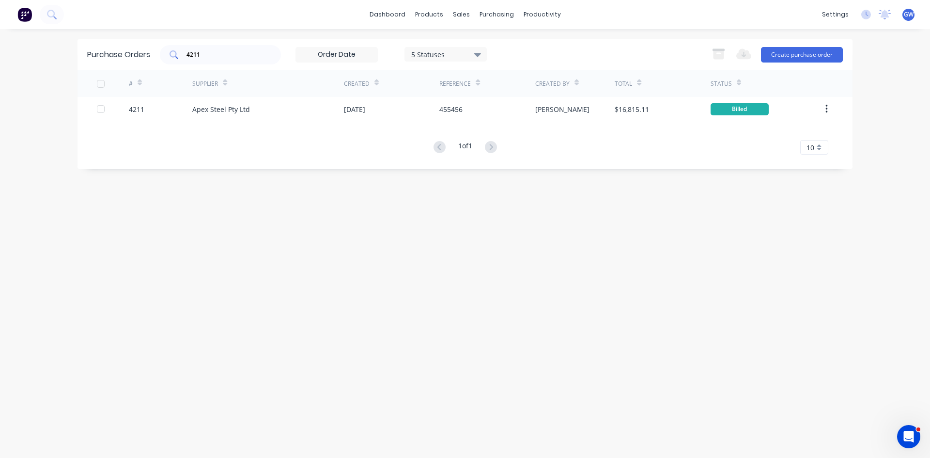
click at [223, 56] on input "4211" at bounding box center [226, 55] width 80 height 10
type input "4207"
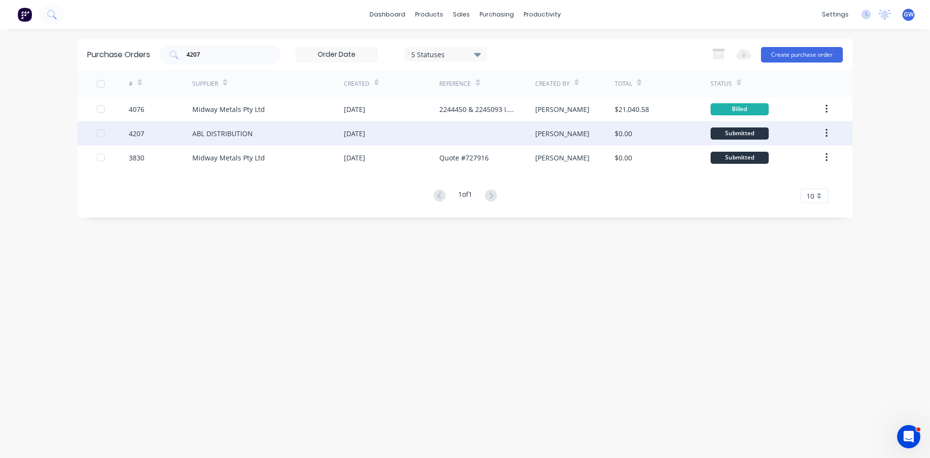
click at [408, 128] on div "[DATE]" at bounding box center [391, 133] width 95 height 24
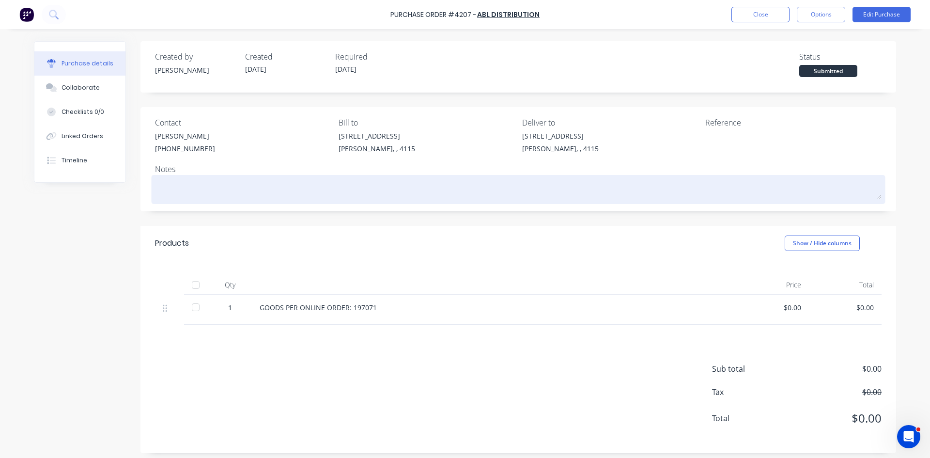
scroll to position [5, 0]
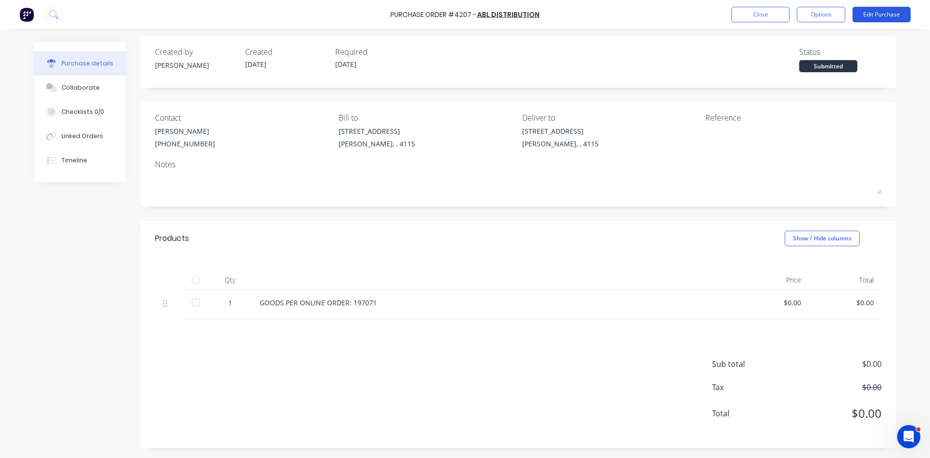
click at [888, 19] on button "Edit Purchase" at bounding box center [882, 15] width 58 height 16
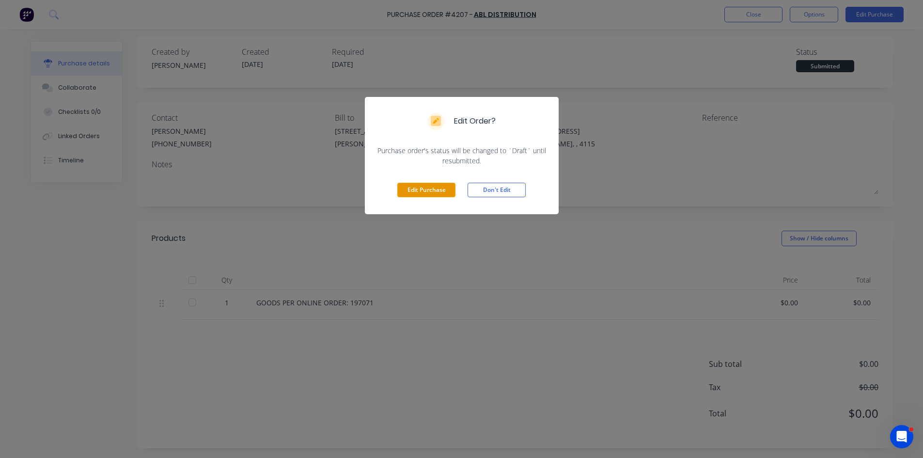
click at [426, 186] on button "Edit Purchase" at bounding box center [426, 190] width 58 height 15
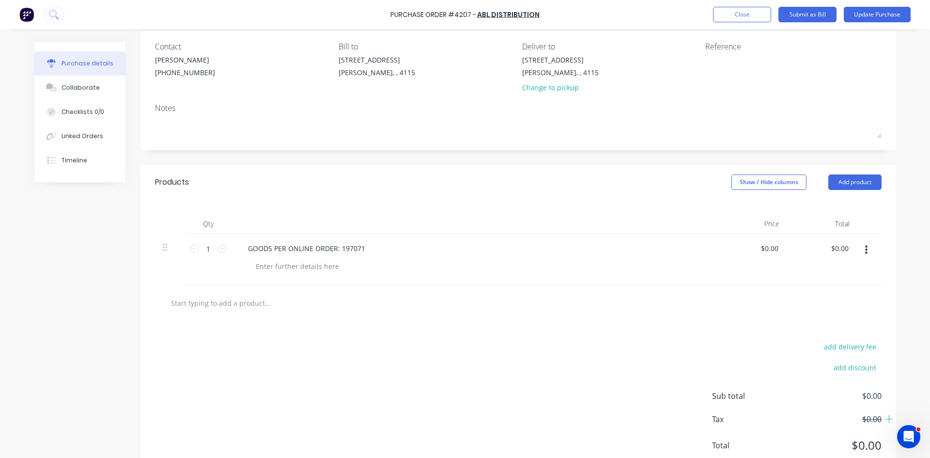
scroll to position [108, 0]
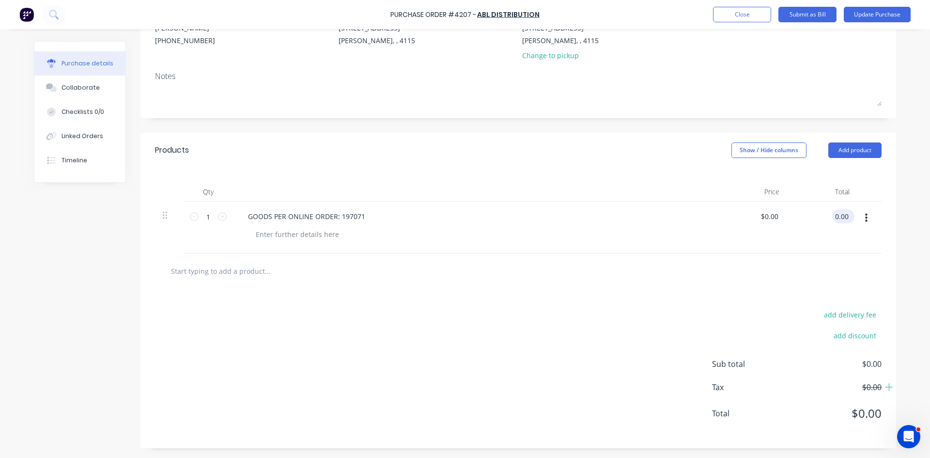
click at [833, 212] on input "0.00" at bounding box center [841, 216] width 18 height 14
type input "01562.88.00"
type input "$1,562.88"
drag, startPoint x: 647, startPoint y: 303, endPoint x: 863, endPoint y: 222, distance: 230.1
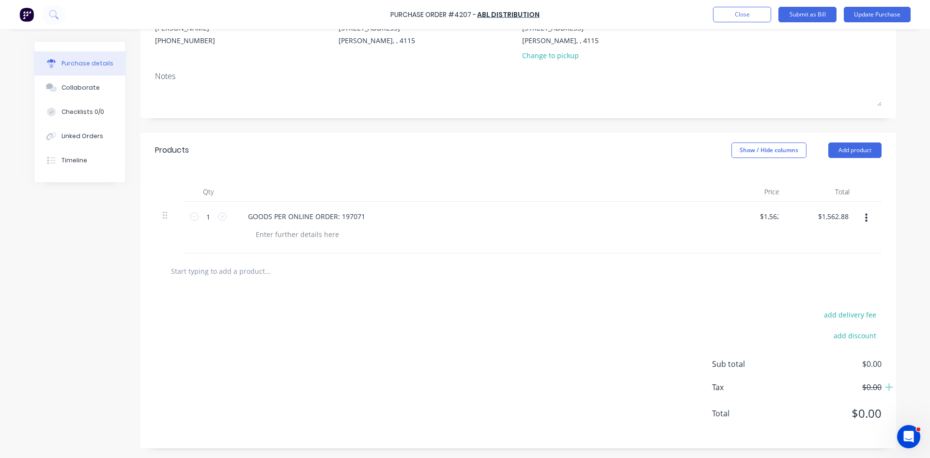
click at [649, 302] on div "add delivery fee add discount Sub total $0.00 Tax $0.00 Total $0.00" at bounding box center [518, 368] width 756 height 159
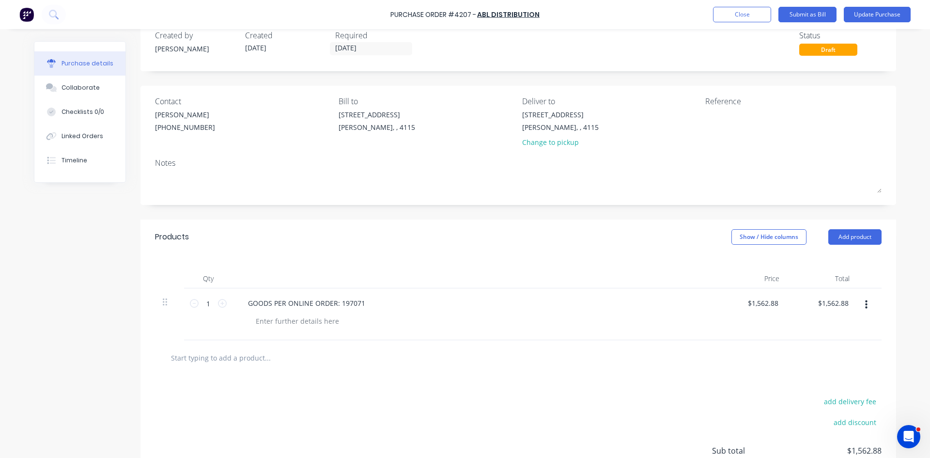
scroll to position [0, 0]
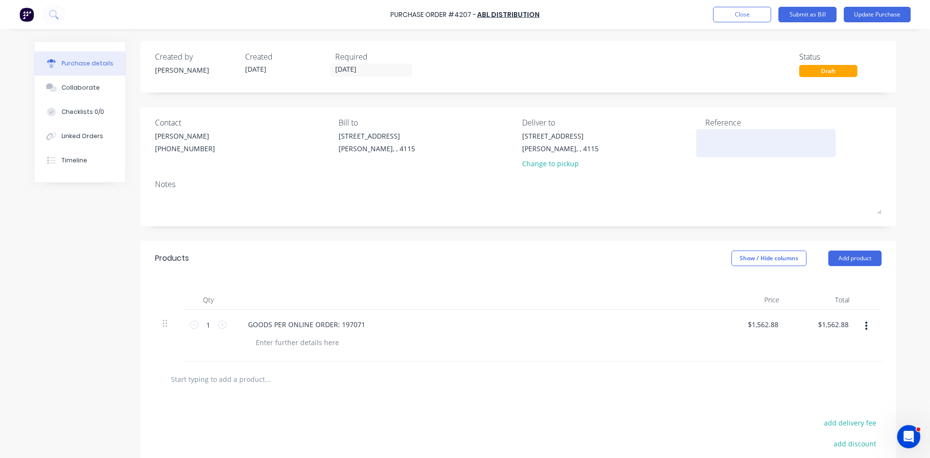
click at [731, 139] on textarea at bounding box center [765, 142] width 121 height 22
type textarea "IN492097"
click at [565, 93] on div "Created by Hayden Created 28/08/25 Required 29/08/25 Status Draft Contact HAYDE…" at bounding box center [518, 298] width 756 height 515
click at [892, 14] on button "Update Purchase" at bounding box center [877, 15] width 67 height 16
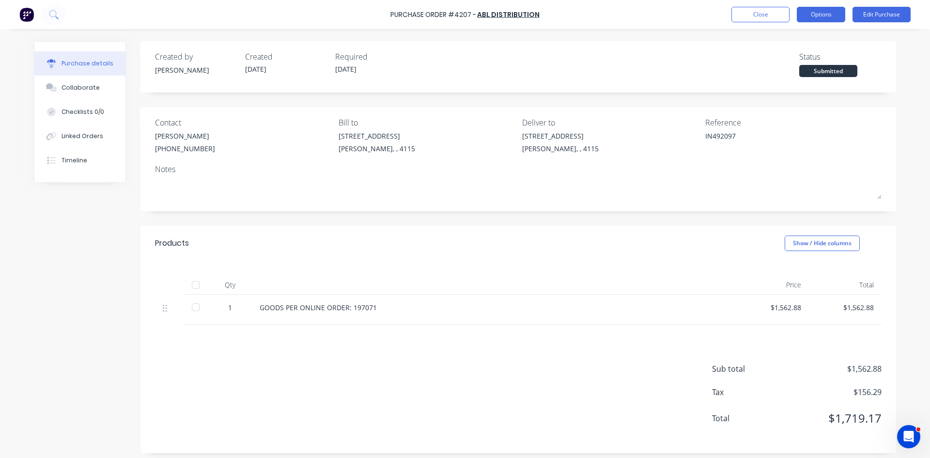
click at [817, 11] on button "Options" at bounding box center [821, 15] width 48 height 16
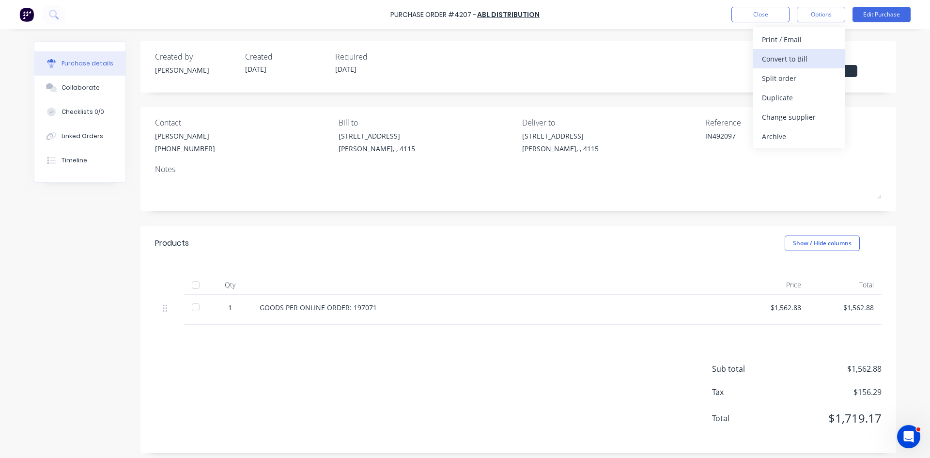
click at [799, 59] on div "Convert to Bill" at bounding box center [799, 59] width 75 height 14
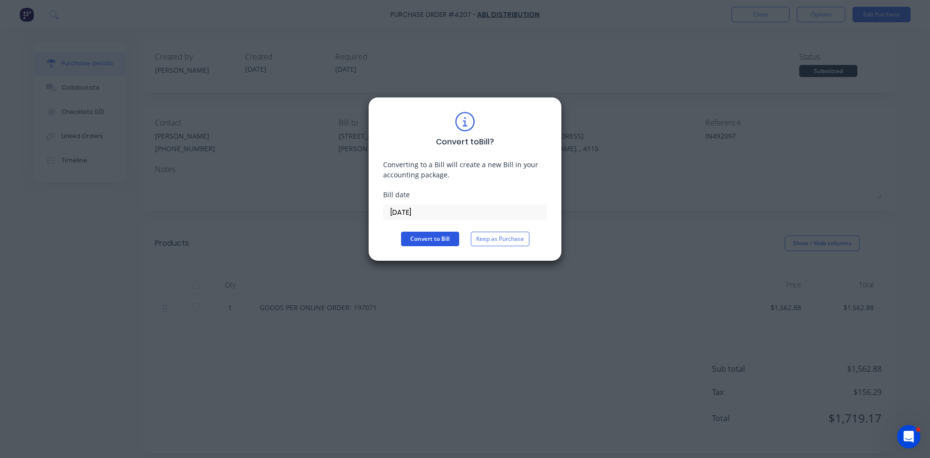
click at [418, 239] on button "Convert to Bill" at bounding box center [430, 239] width 58 height 15
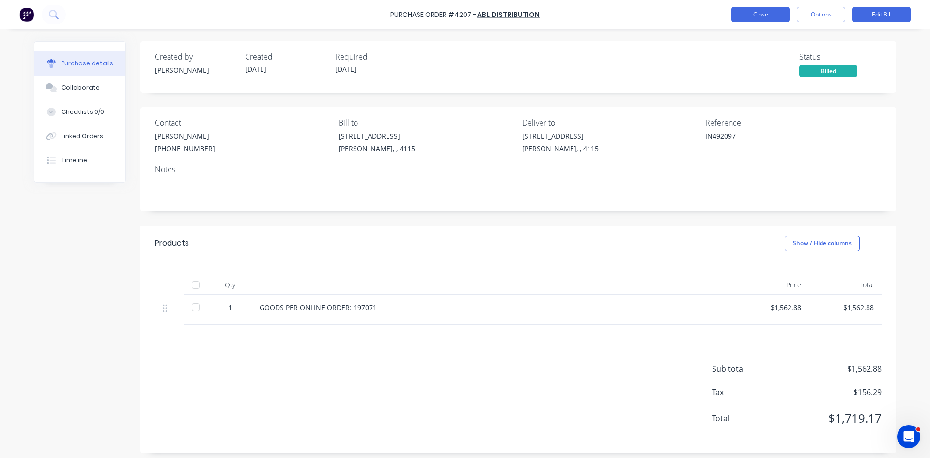
click at [772, 9] on button "Close" at bounding box center [761, 15] width 58 height 16
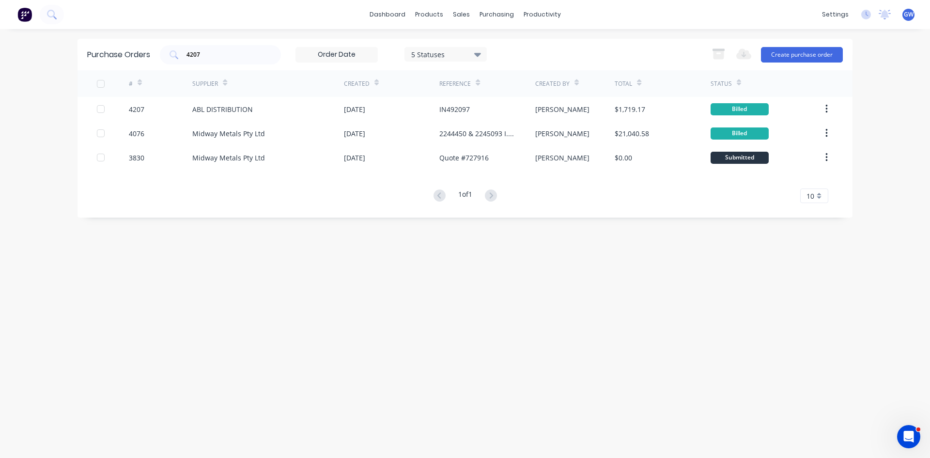
drag, startPoint x: 221, startPoint y: 47, endPoint x: 152, endPoint y: 57, distance: 70.0
click at [152, 57] on div "Purchase Orders 4207 5 Statuses 5 Statuses Export to Excel (XLSX) Create purcha…" at bounding box center [465, 54] width 775 height 31
click at [239, 61] on div "4207" at bounding box center [220, 54] width 121 height 19
click at [230, 50] on input "4207" at bounding box center [226, 55] width 80 height 10
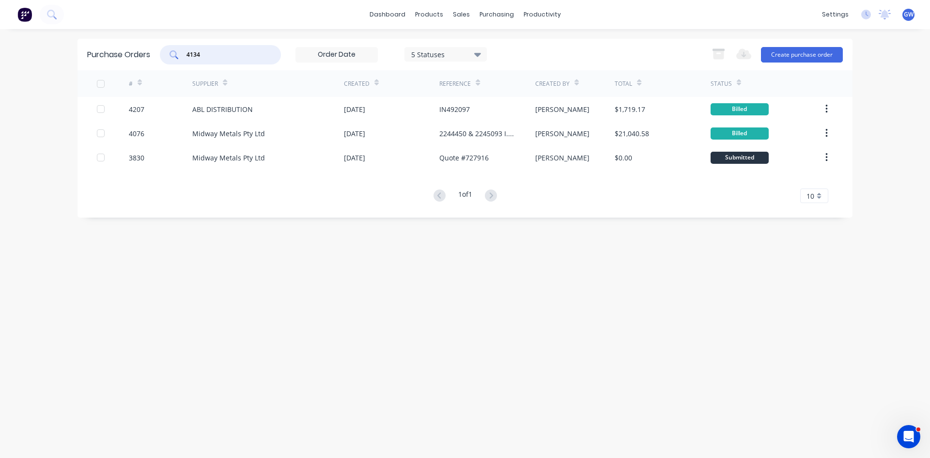
type input "4134"
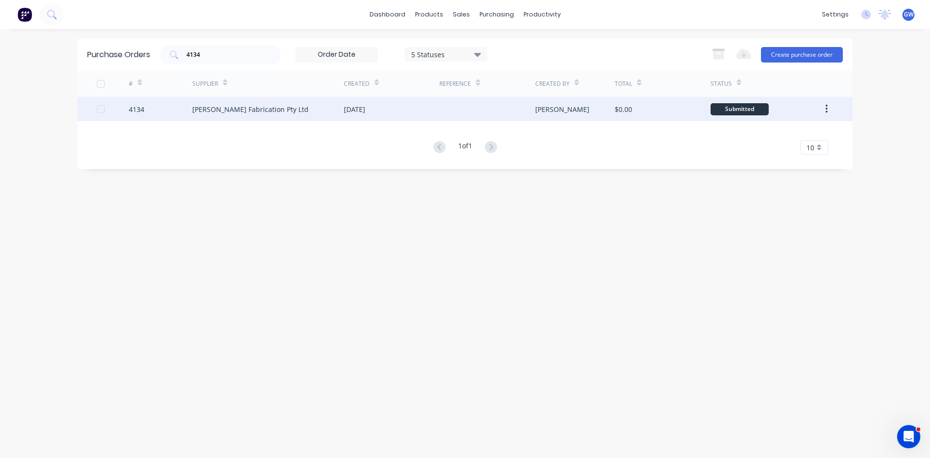
click at [630, 110] on div "$0.00" at bounding box center [623, 109] width 17 height 10
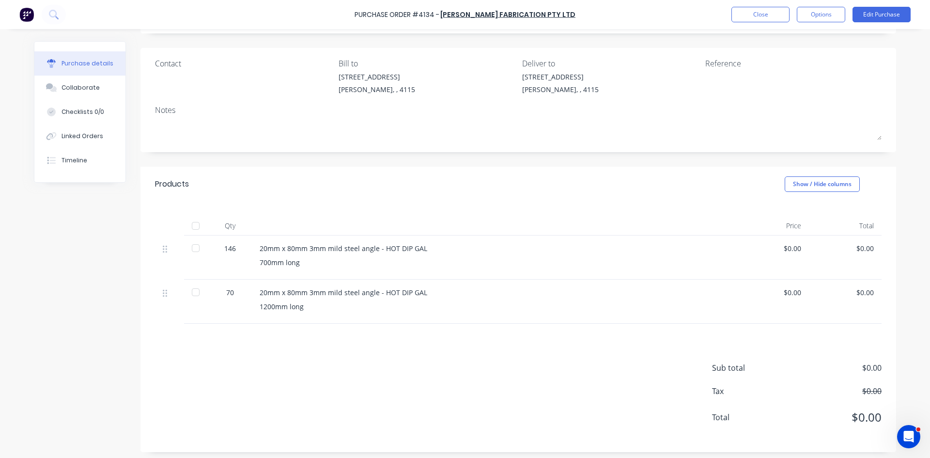
scroll to position [63, 0]
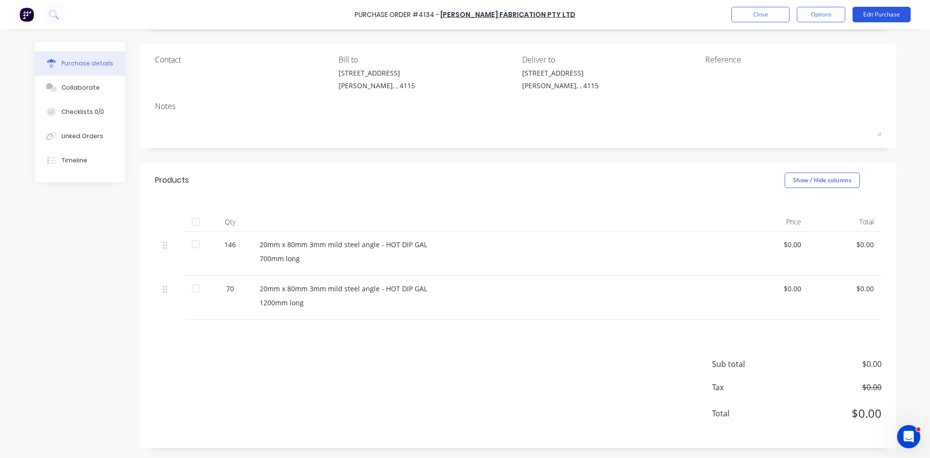
click at [868, 11] on button "Edit Purchase" at bounding box center [882, 15] width 58 height 16
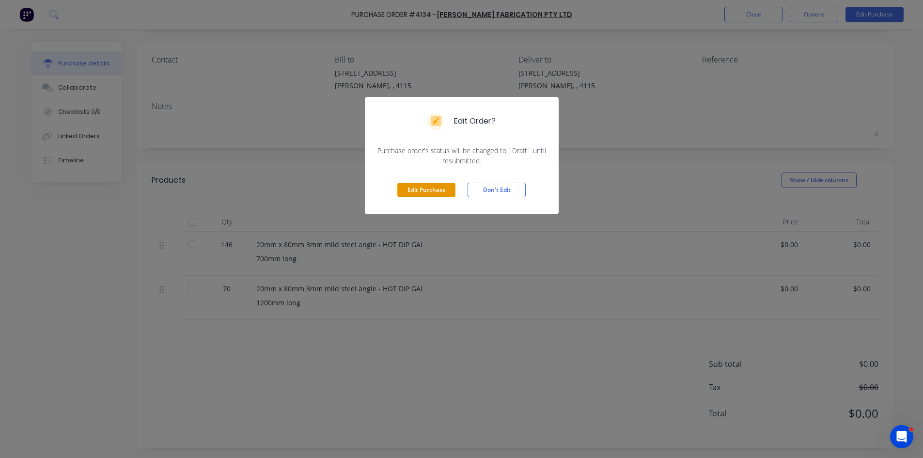
click at [416, 187] on button "Edit Purchase" at bounding box center [426, 190] width 58 height 15
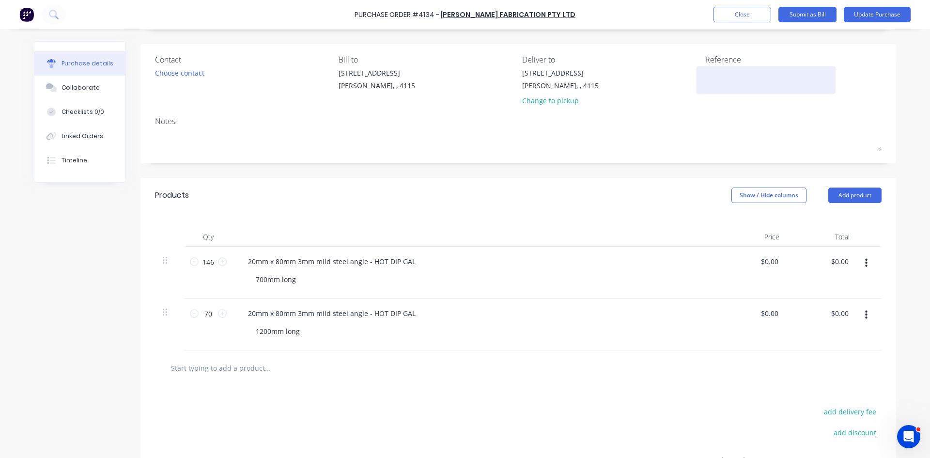
click at [738, 77] on textarea at bounding box center [765, 79] width 121 height 22
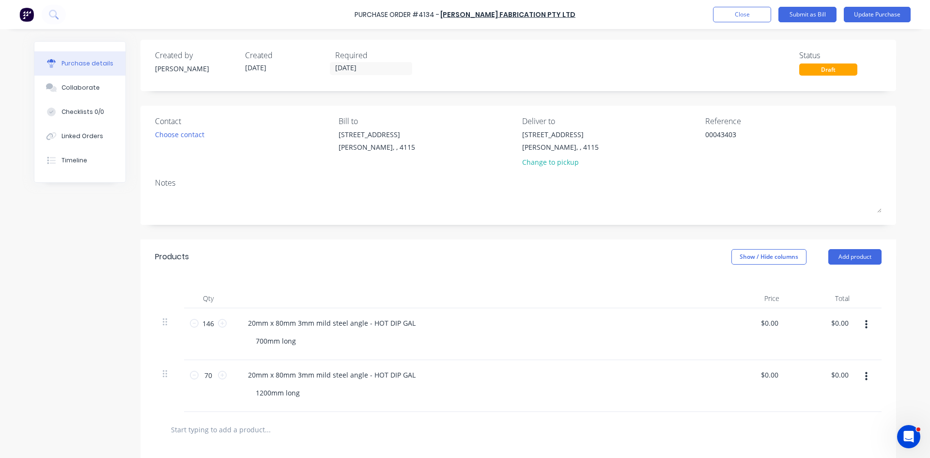
scroll to position [0, 0]
type textarea "00043403"
click at [370, 67] on input "15/08/25" at bounding box center [370, 70] width 81 height 12
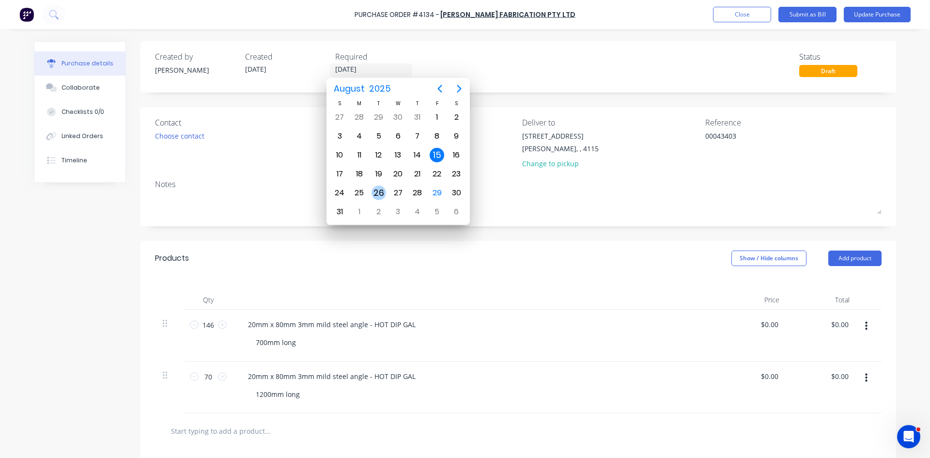
click at [381, 194] on div "26" at bounding box center [379, 193] width 15 height 15
type input "26/08/25"
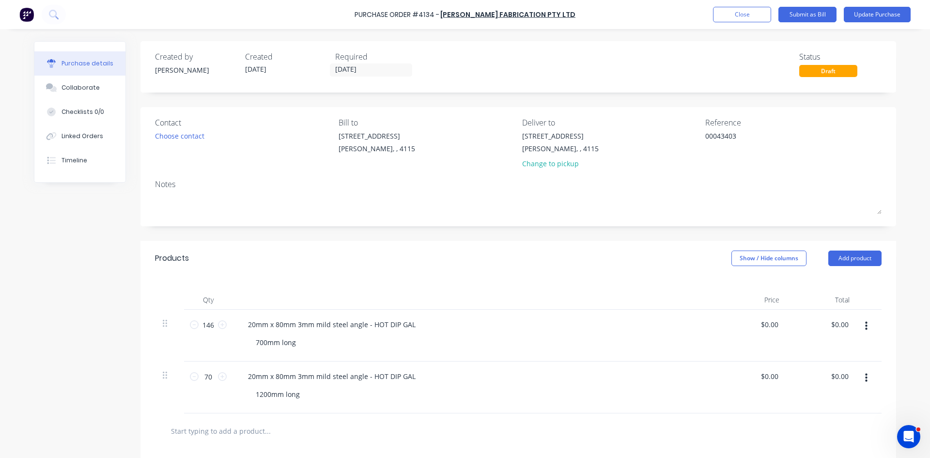
click at [525, 240] on div "Created by John Created 15/08/25 Required 26/08/25 Status Draft Contact Choose …" at bounding box center [518, 324] width 756 height 567
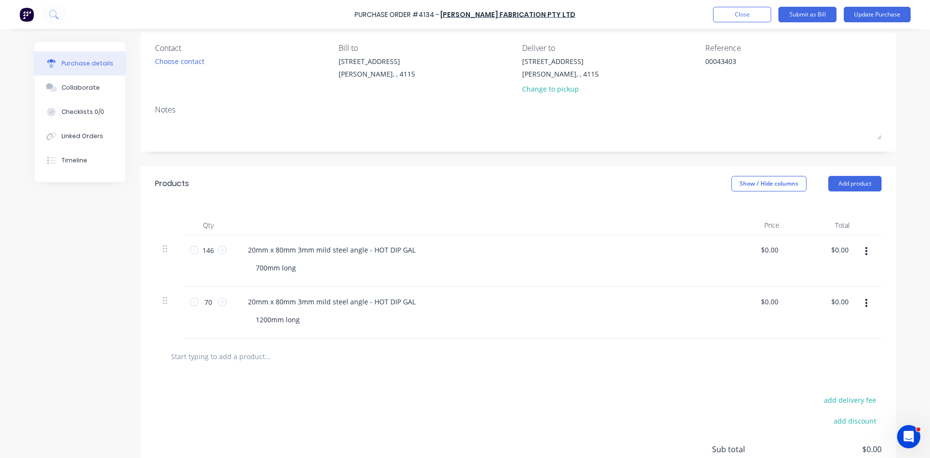
scroll to position [145, 0]
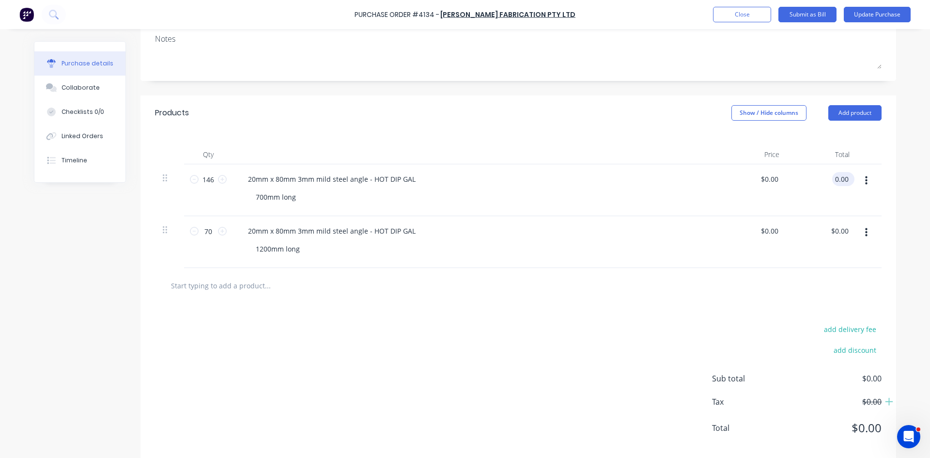
click at [838, 181] on input "0.00" at bounding box center [841, 179] width 18 height 14
type input "0.07580"
type input "$0.0005"
click at [736, 312] on div "add delivery fee add discount Sub total $0.00 Tax $0.00 Total $0.00" at bounding box center [518, 382] width 756 height 159
click at [844, 188] on div "$0.08 $0.08" at bounding box center [822, 190] width 70 height 52
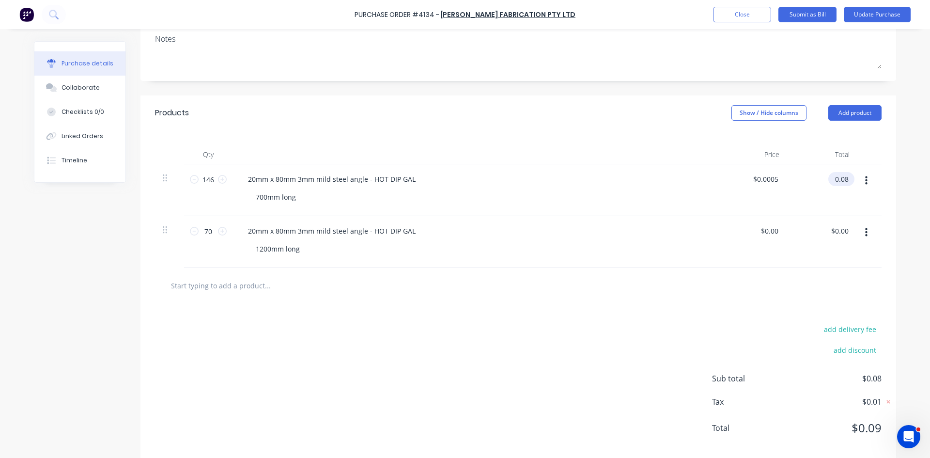
click at [842, 182] on input "0.08" at bounding box center [839, 179] width 22 height 14
click at [842, 182] on input "0.08" at bounding box center [841, 179] width 18 height 14
type input "758"
type input "$5.1918"
type input "$758.00"
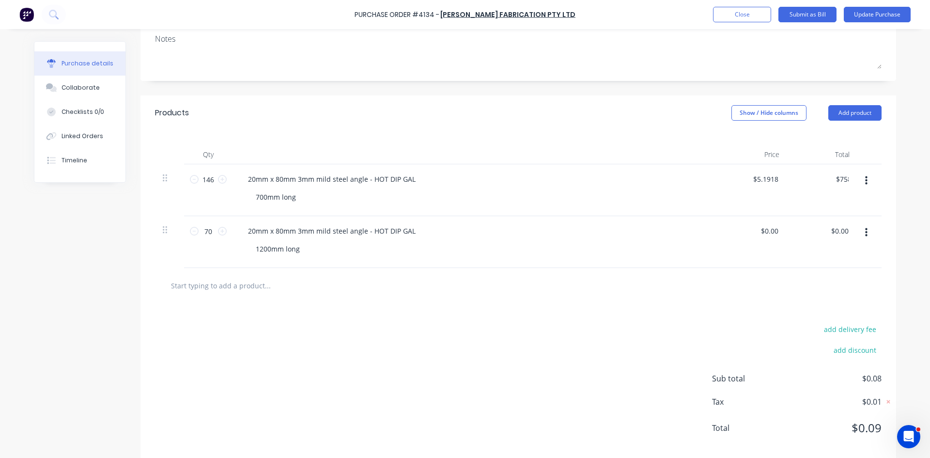
click at [651, 300] on div at bounding box center [518, 285] width 727 height 35
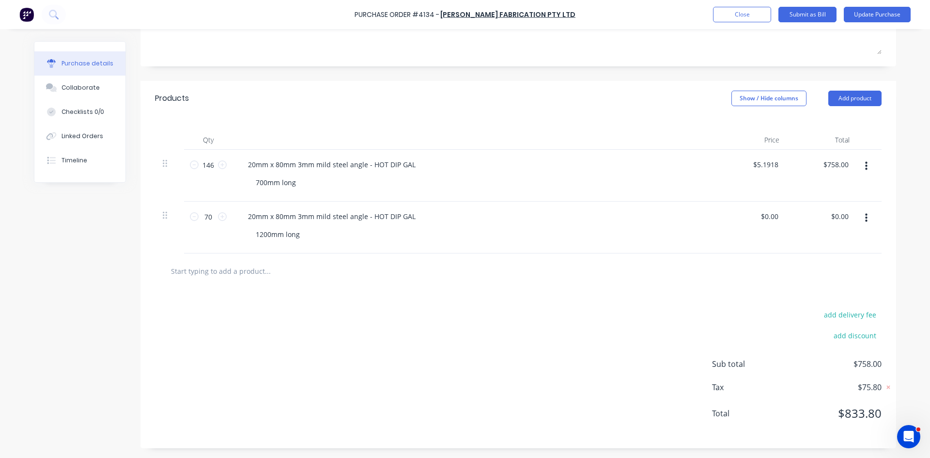
scroll to position [0, 0]
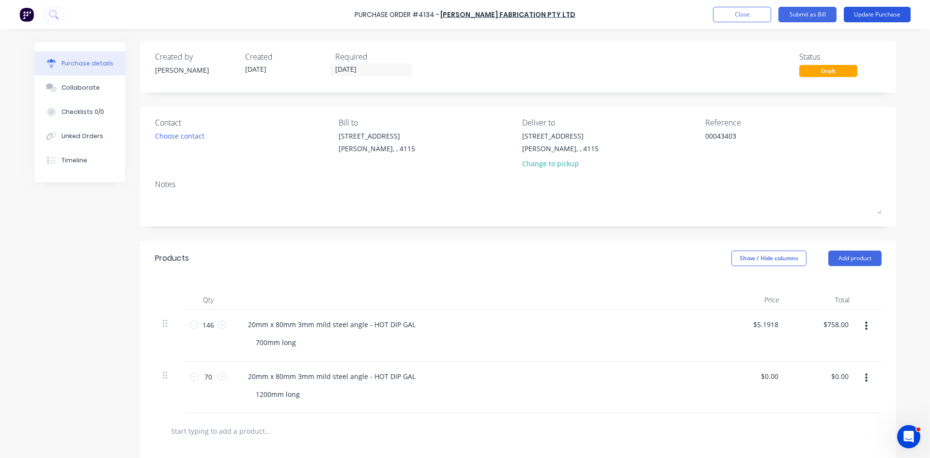
click at [870, 17] on button "Update Purchase" at bounding box center [877, 15] width 67 height 16
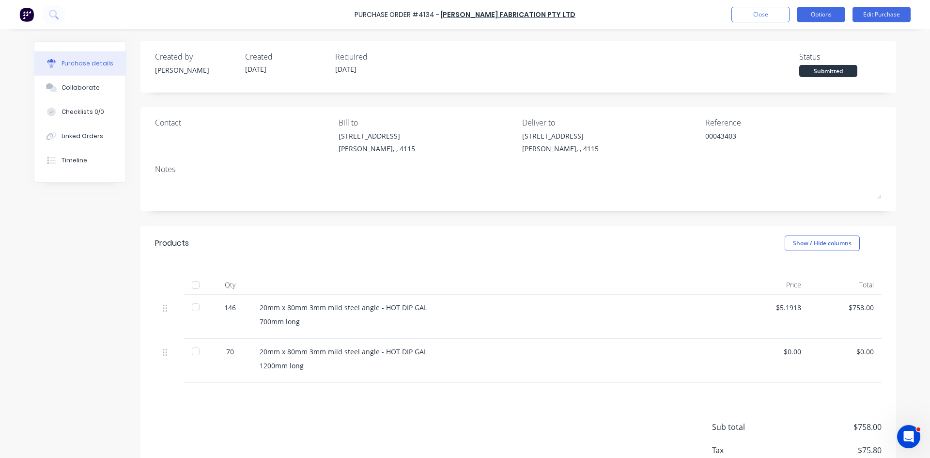
click at [822, 16] on button "Options" at bounding box center [821, 15] width 48 height 16
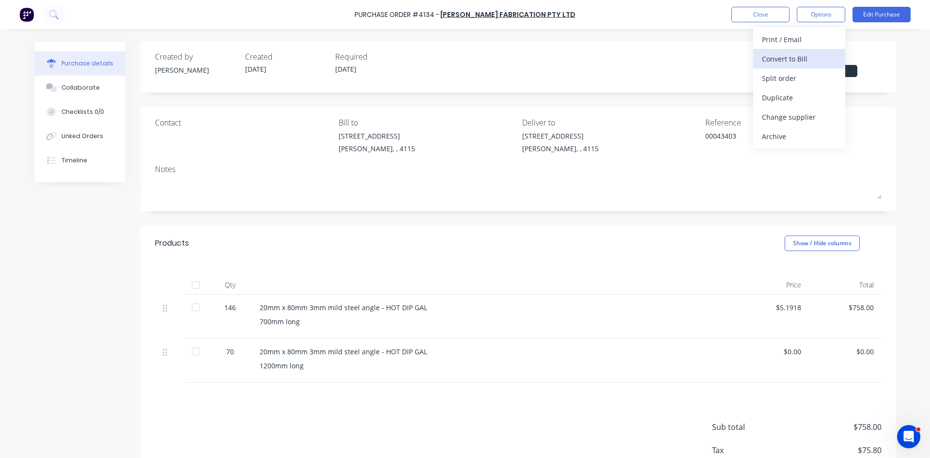
click at [787, 59] on div "Convert to Bill" at bounding box center [799, 59] width 75 height 14
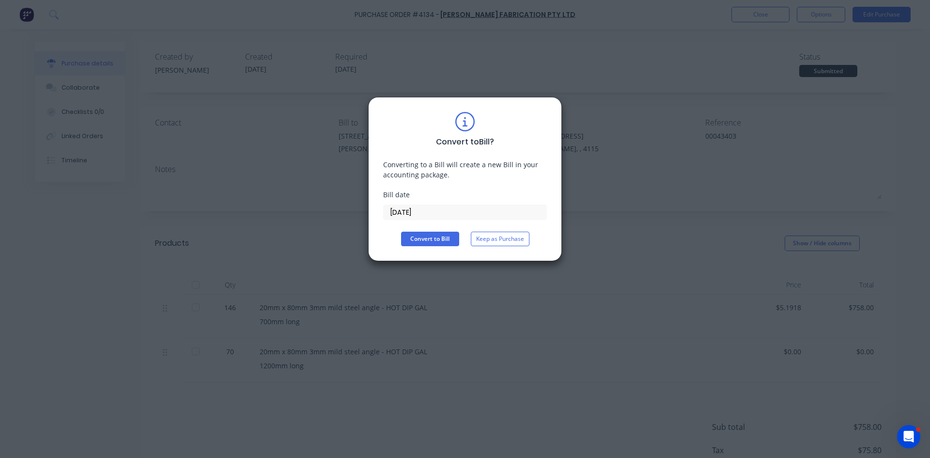
click at [424, 211] on input "29/08/25" at bounding box center [465, 212] width 163 height 15
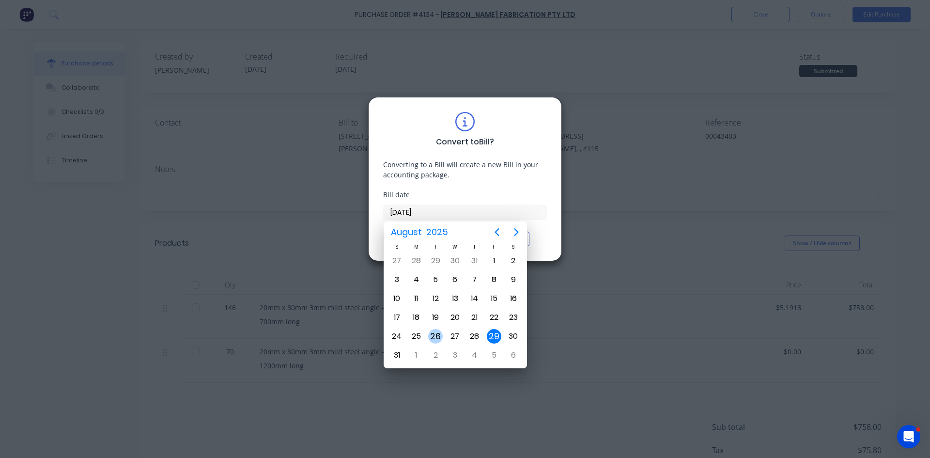
click at [434, 337] on div "26" at bounding box center [435, 336] width 15 height 15
type input "26/08/25"
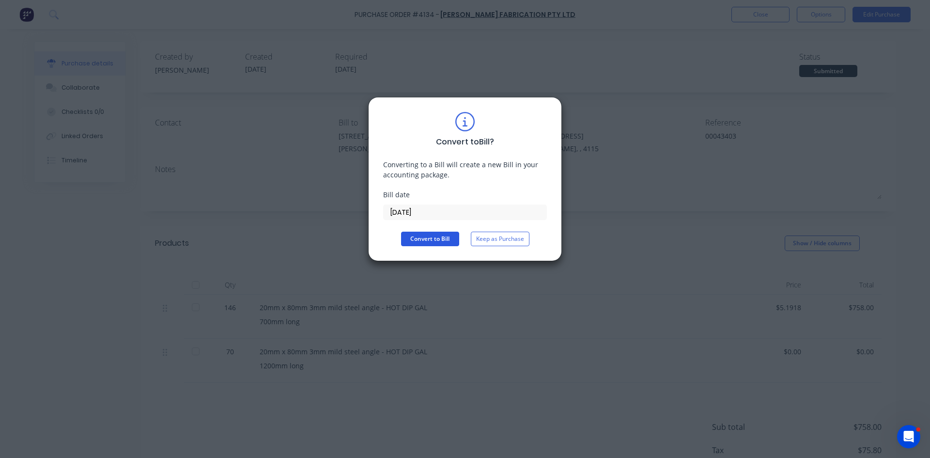
click at [437, 244] on button "Convert to Bill" at bounding box center [430, 239] width 58 height 15
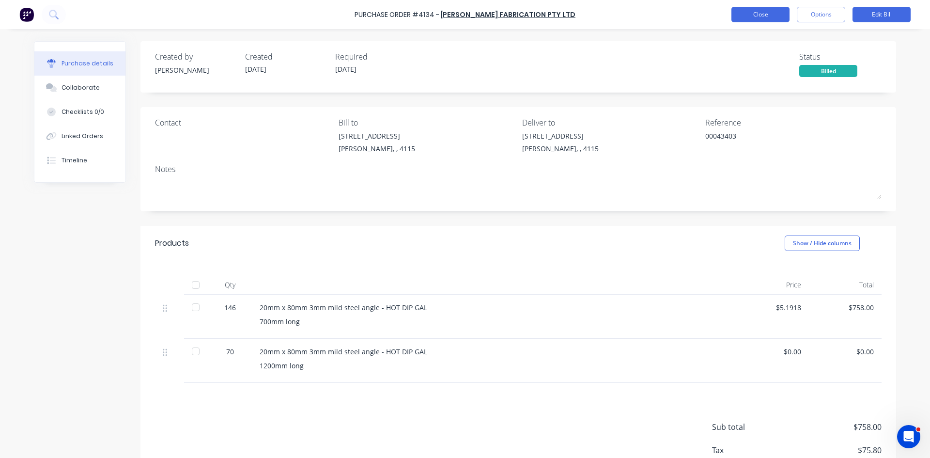
click at [754, 21] on button "Close" at bounding box center [761, 15] width 58 height 16
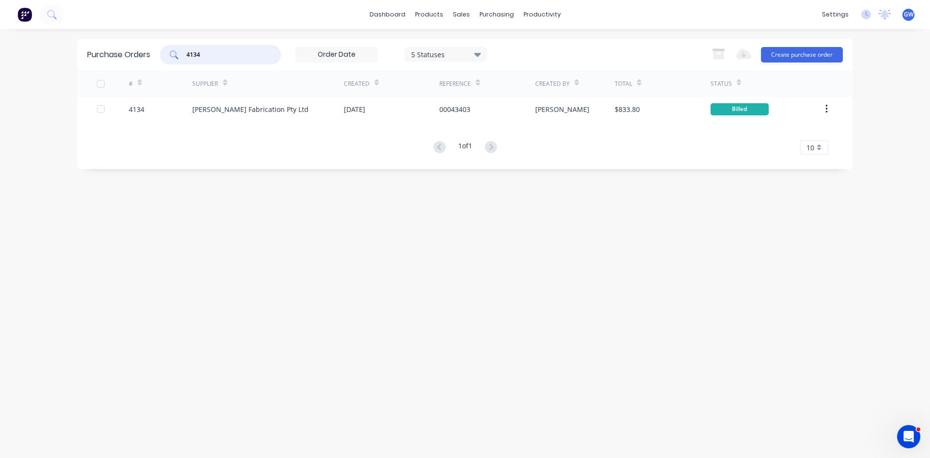
drag, startPoint x: 229, startPoint y: 55, endPoint x: 61, endPoint y: 40, distance: 169.3
click at [61, 40] on div "dashboard products sales purchasing productivity dashboard products Product Cat…" at bounding box center [465, 229] width 930 height 458
type input "4161"
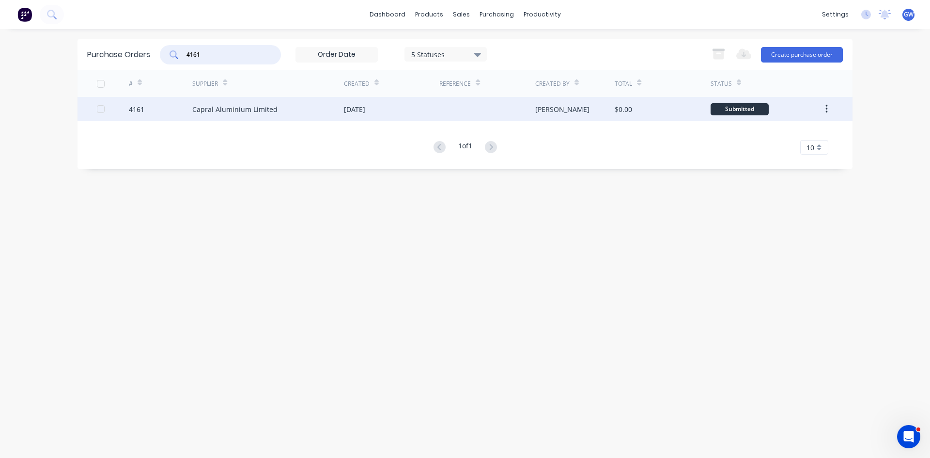
click at [413, 105] on div "[DATE]" at bounding box center [391, 109] width 95 height 24
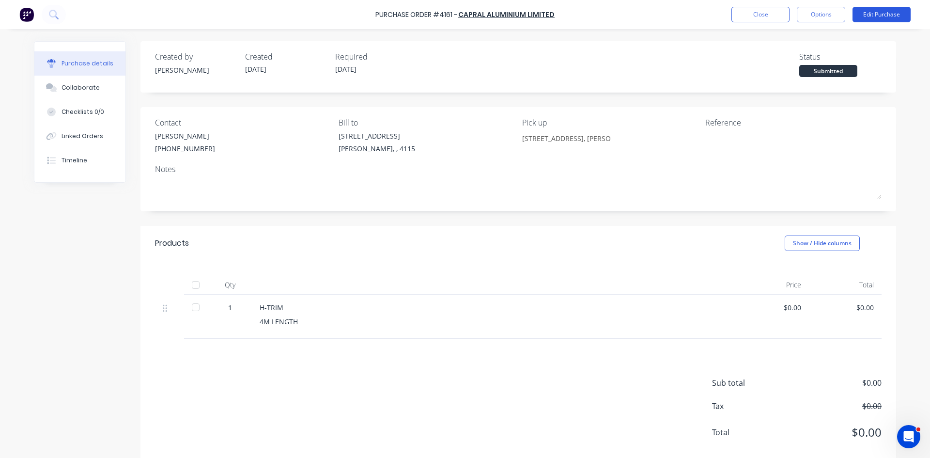
click at [903, 16] on button "Edit Purchase" at bounding box center [882, 15] width 58 height 16
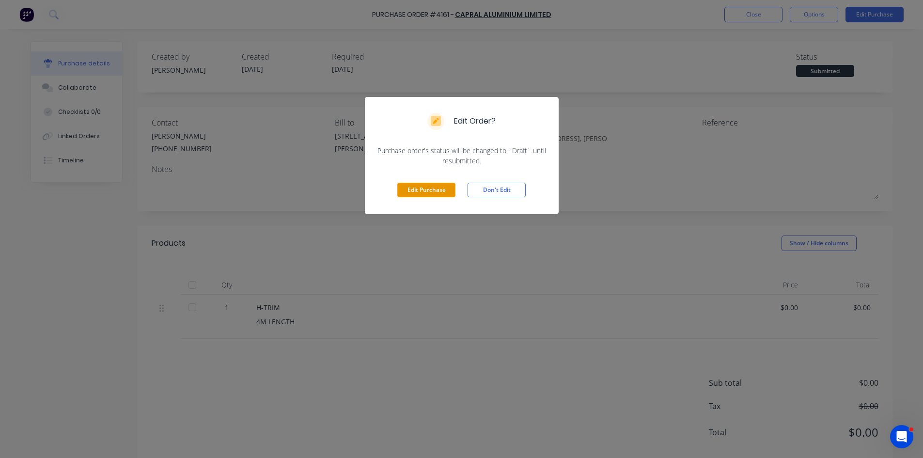
click at [425, 193] on button "Edit Purchase" at bounding box center [426, 190] width 58 height 15
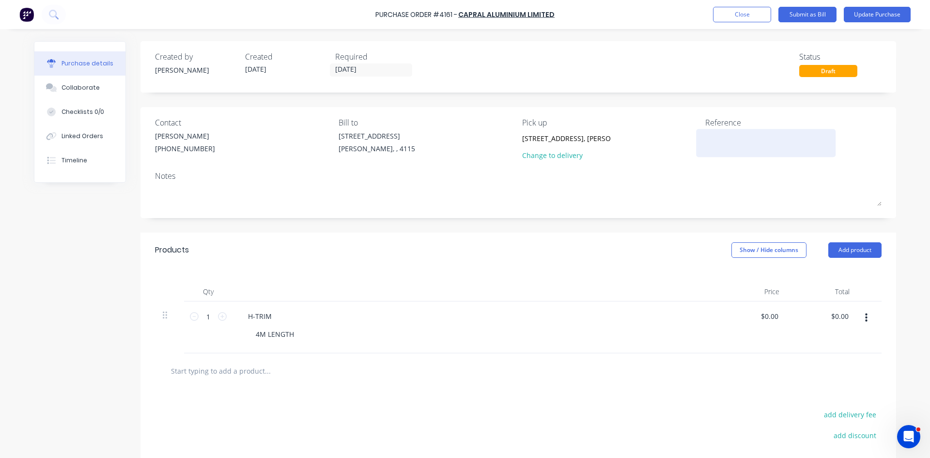
click at [727, 137] on textarea at bounding box center [765, 142] width 121 height 22
type textarea "950021430"
click at [439, 242] on div "Products Show / Hide columns Add product" at bounding box center [518, 250] width 756 height 35
click at [834, 327] on div "$0.00 $0.00" at bounding box center [822, 327] width 70 height 52
click at [849, 318] on div "$0.00 $0.00" at bounding box center [841, 316] width 26 height 14
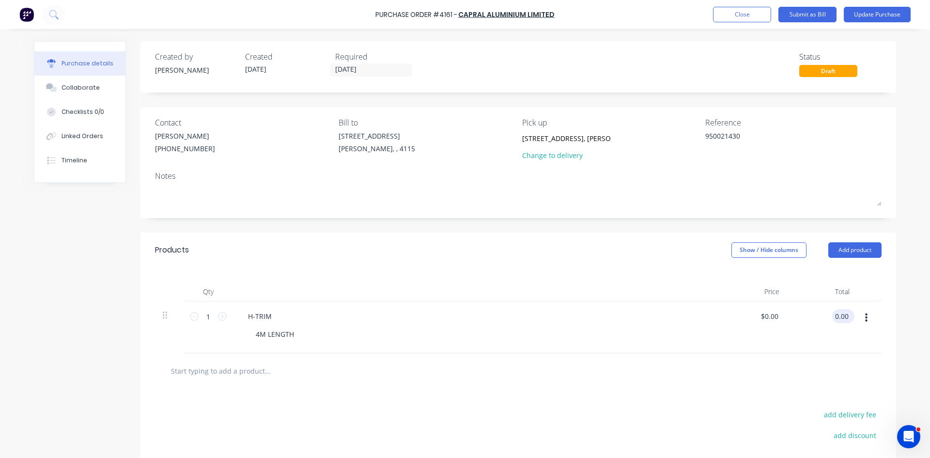
click at [840, 317] on input "0.00" at bounding box center [841, 316] width 18 height 14
type input "7.72"
type input "$7.72"
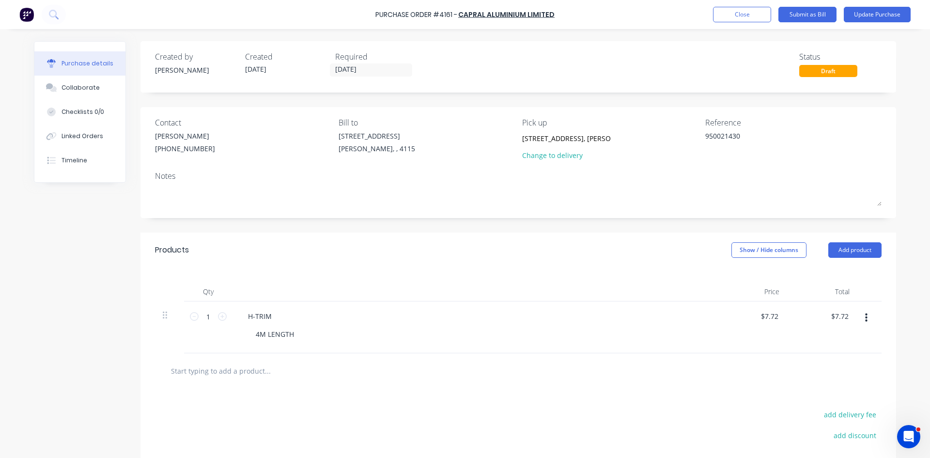
click at [534, 229] on div "Created by Hayden Created 20/08/25 Required 21/08/25 Status Draft Contact Hayde…" at bounding box center [518, 294] width 756 height 507
click at [870, 12] on button "Update Purchase" at bounding box center [877, 15] width 67 height 16
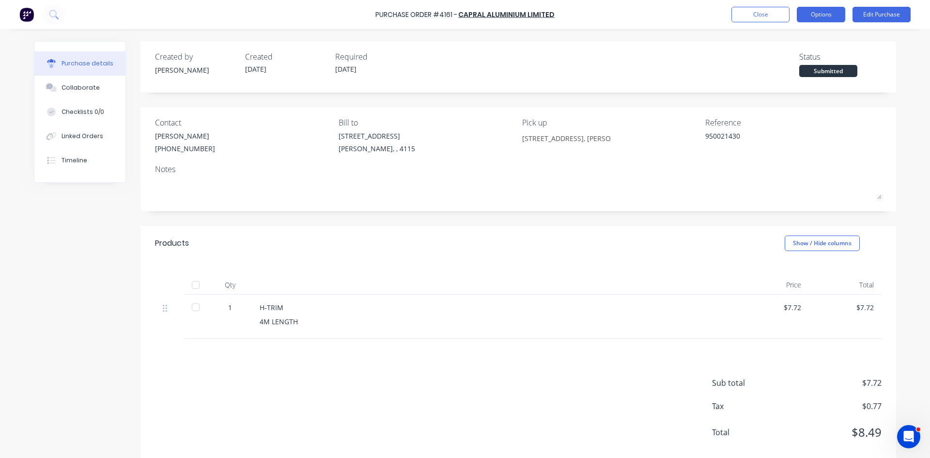
click at [818, 11] on button "Options" at bounding box center [821, 15] width 48 height 16
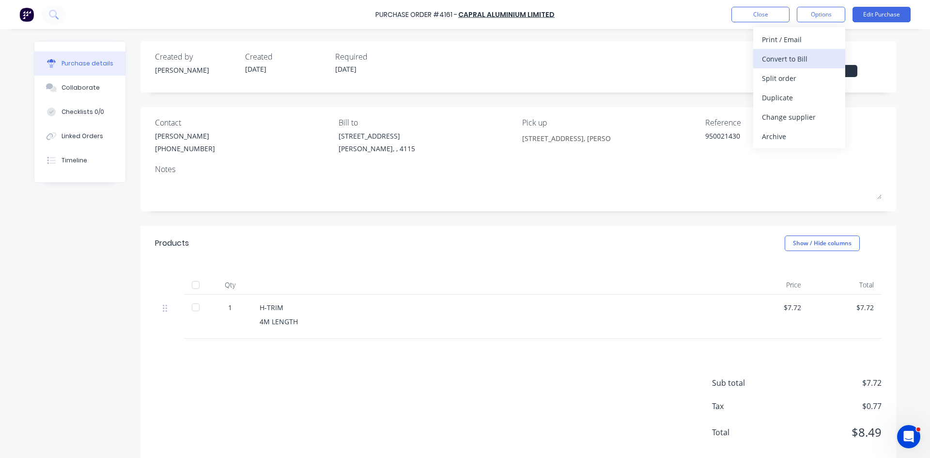
click at [786, 61] on div "Convert to Bill" at bounding box center [799, 59] width 75 height 14
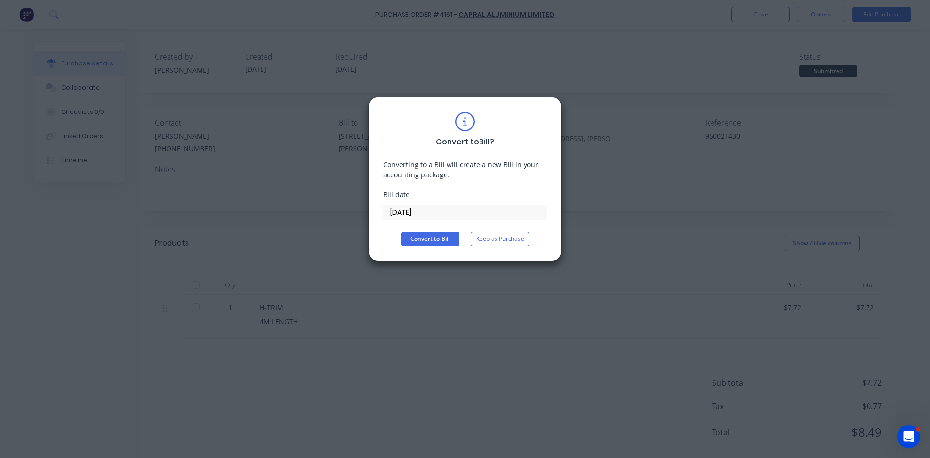
click at [415, 213] on input "29/08/25" at bounding box center [465, 212] width 163 height 15
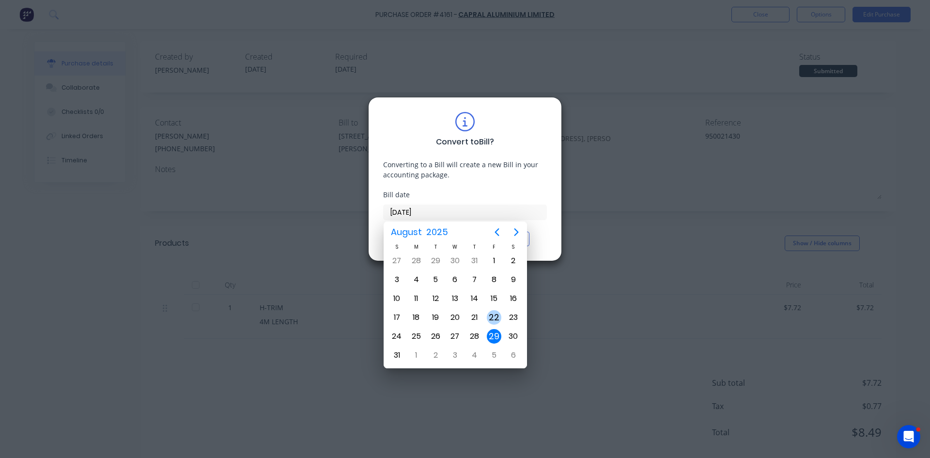
click at [495, 314] on div "22" at bounding box center [494, 317] width 15 height 15
type input "22/08/25"
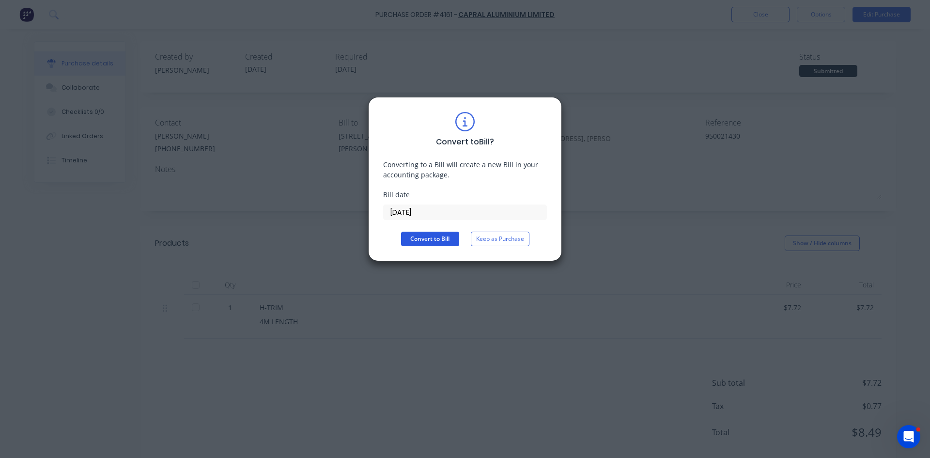
click at [439, 234] on button "Convert to Bill" at bounding box center [430, 239] width 58 height 15
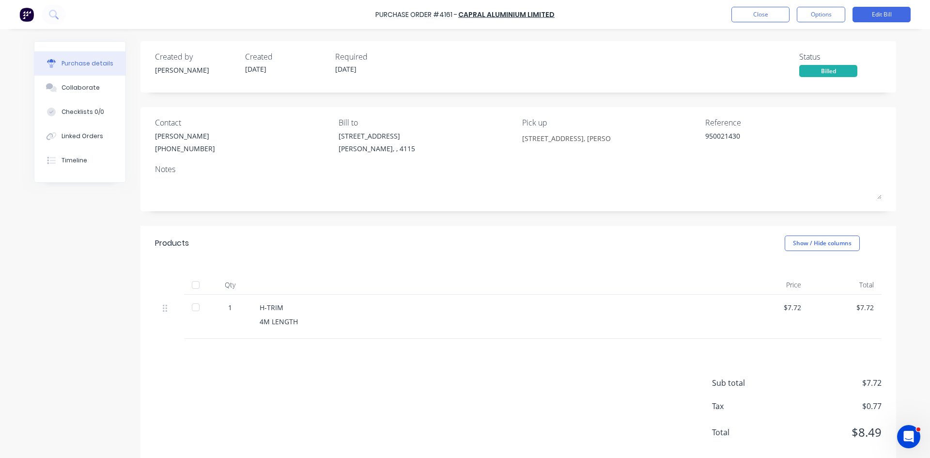
click at [772, 4] on div "Purchase Order #4161 - Capral Aluminium Limited Close Options Edit Bill" at bounding box center [465, 14] width 930 height 29
click at [770, 11] on button "Close" at bounding box center [761, 15] width 58 height 16
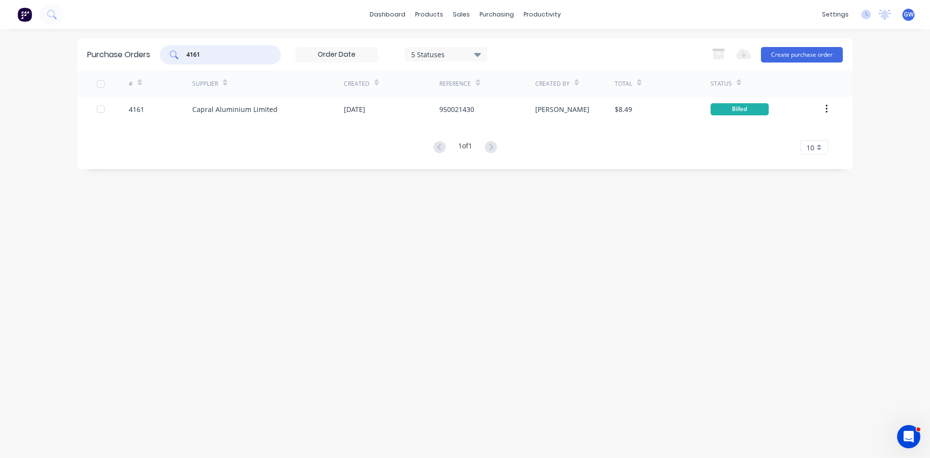
drag, startPoint x: 218, startPoint y: 52, endPoint x: 180, endPoint y: 49, distance: 37.9
click at [180, 49] on div "4161" at bounding box center [220, 54] width 121 height 19
type input "4189"
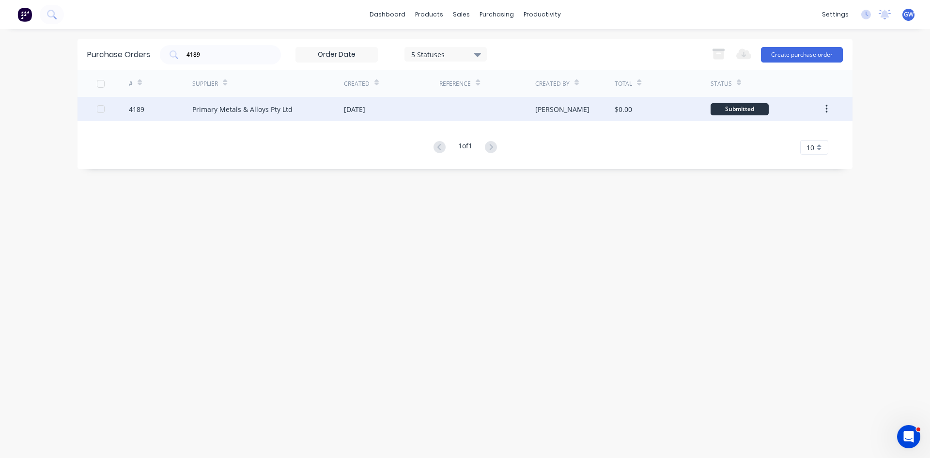
click at [222, 114] on div "Primary Metals & Alloys Pty Ltd" at bounding box center [242, 109] width 100 height 10
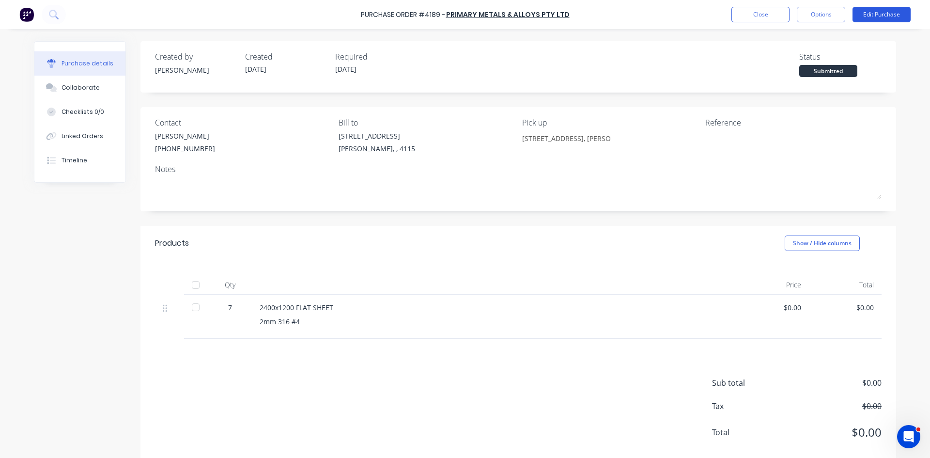
click at [880, 12] on button "Edit Purchase" at bounding box center [882, 15] width 58 height 16
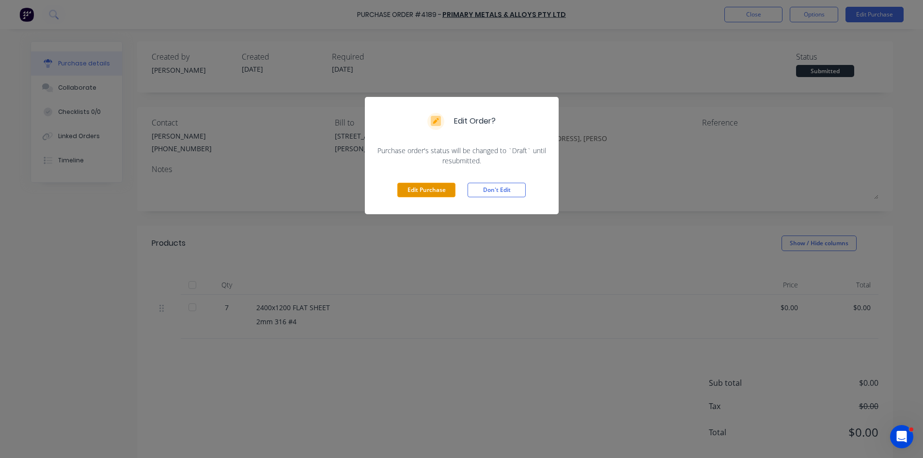
click at [436, 193] on button "Edit Purchase" at bounding box center [426, 190] width 58 height 15
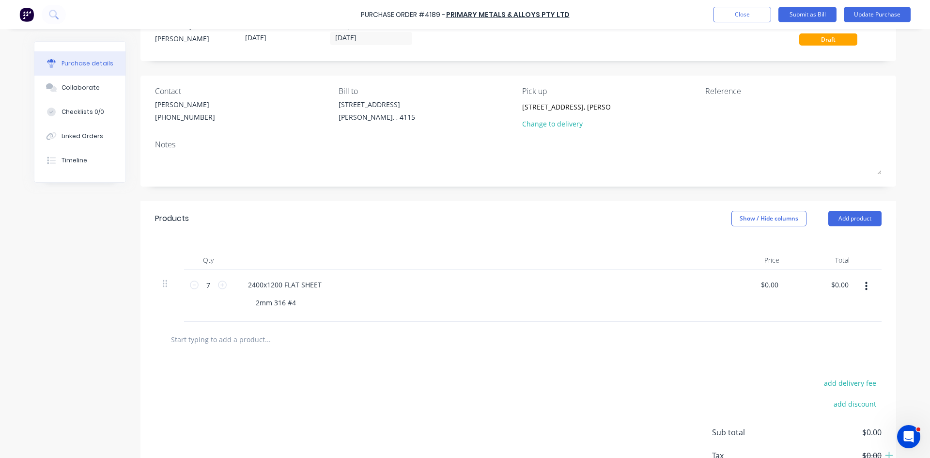
scroll to position [48, 0]
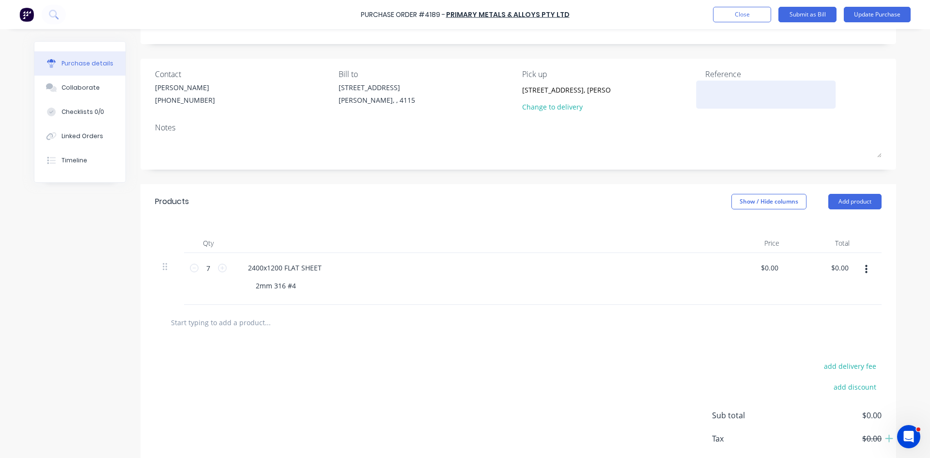
click at [737, 101] on textarea at bounding box center [765, 93] width 121 height 22
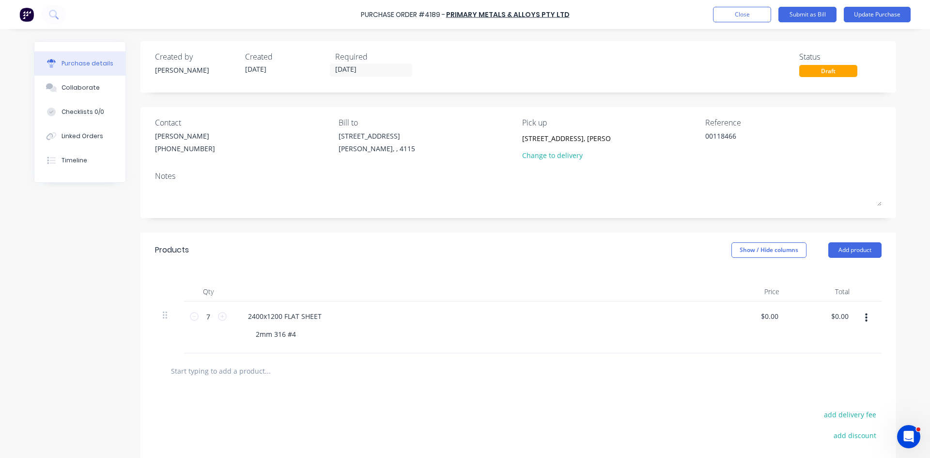
type textarea "00118466"
click at [401, 269] on div "Qty Price Total 7 7 2400x1200 FLAT SHEET 2mm 316 #4 $0.00 $0.00 $0.00 $0.00" at bounding box center [518, 310] width 756 height 86
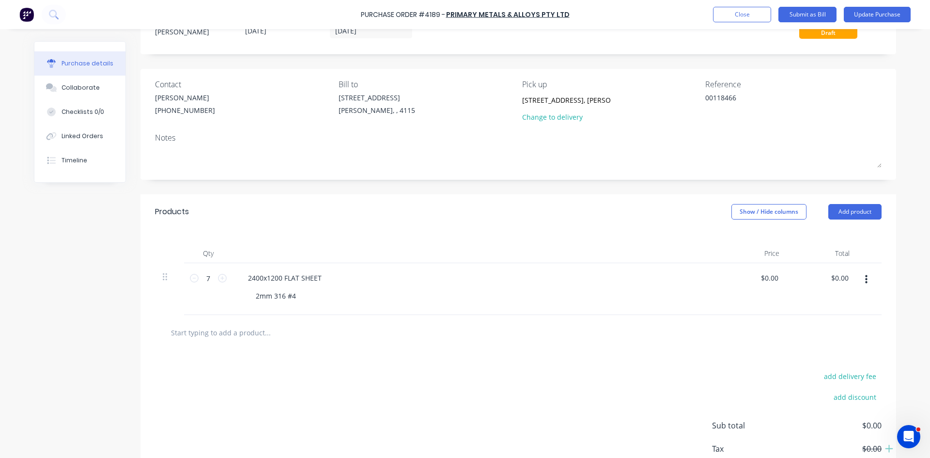
scroll to position [100, 0]
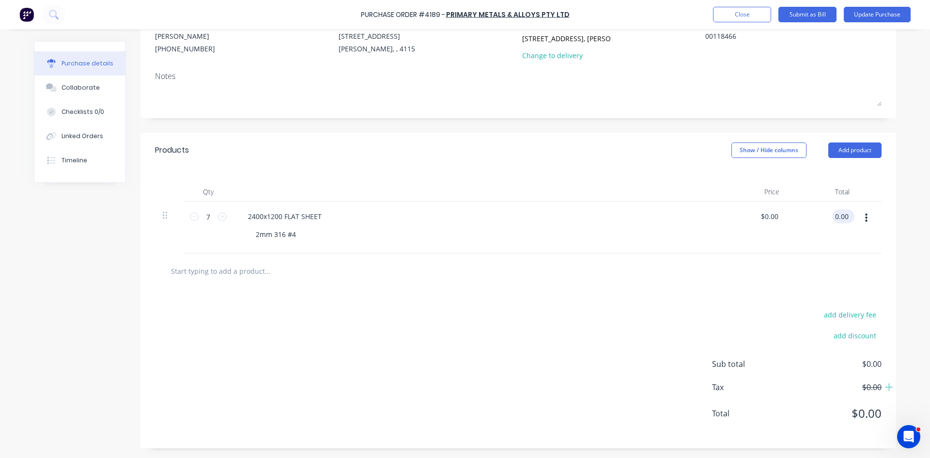
click at [840, 216] on input "0.00" at bounding box center [841, 216] width 18 height 14
click at [467, 163] on div "Products Show / Hide columns Add product" at bounding box center [518, 150] width 756 height 35
click at [824, 212] on div "$0.00 $0.00" at bounding box center [822, 228] width 70 height 52
click at [835, 212] on input "0.00" at bounding box center [841, 216] width 18 height 14
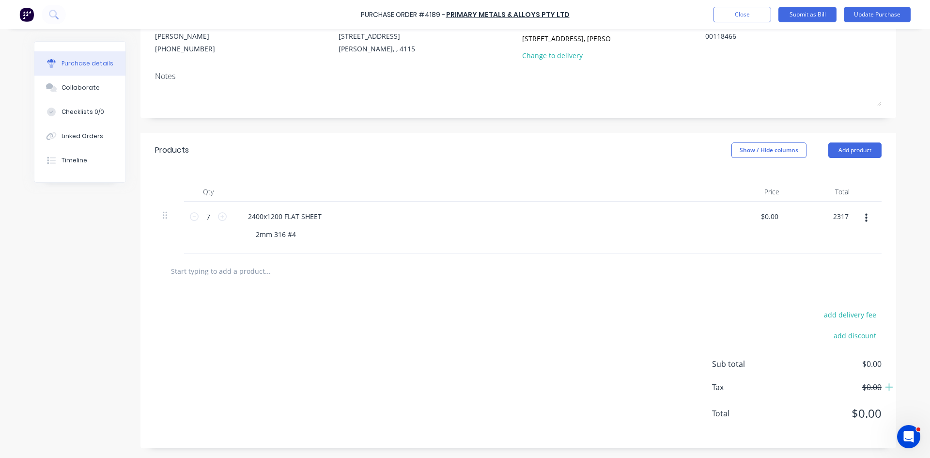
type input "2317"
type input "$331.00"
type input "$2,317.00"
click at [457, 325] on div "add delivery fee add discount Sub total $0.00 Tax $0.00 Total $0.00" at bounding box center [518, 368] width 756 height 159
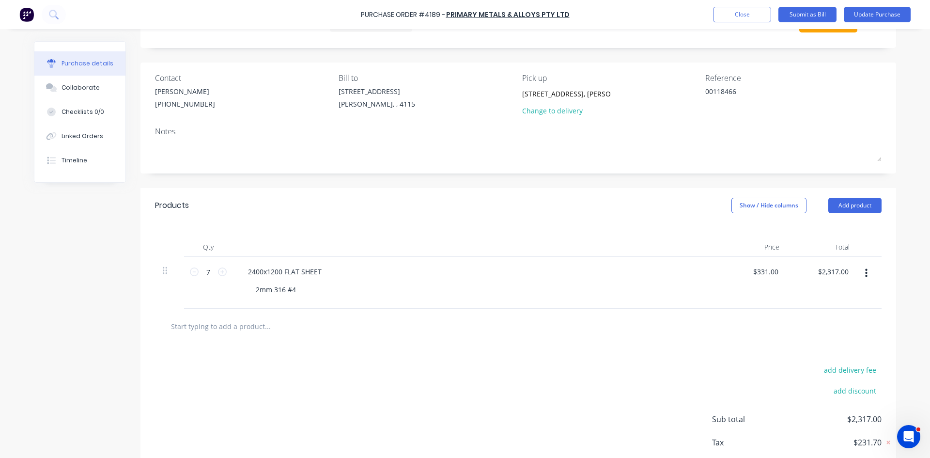
scroll to position [0, 0]
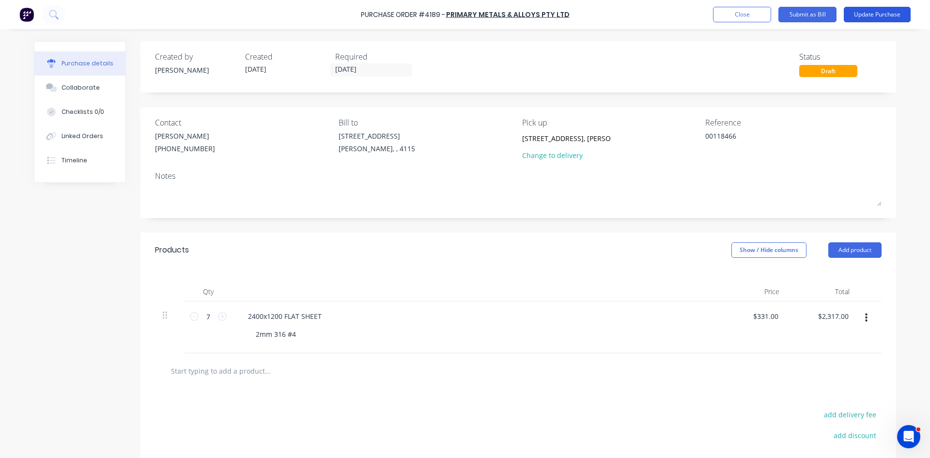
click at [869, 7] on button "Update Purchase" at bounding box center [877, 15] width 67 height 16
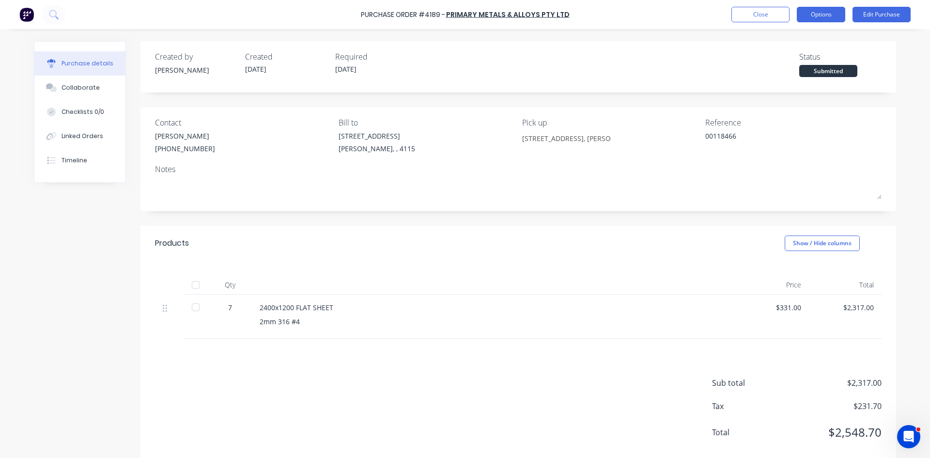
click at [812, 14] on button "Options" at bounding box center [821, 15] width 48 height 16
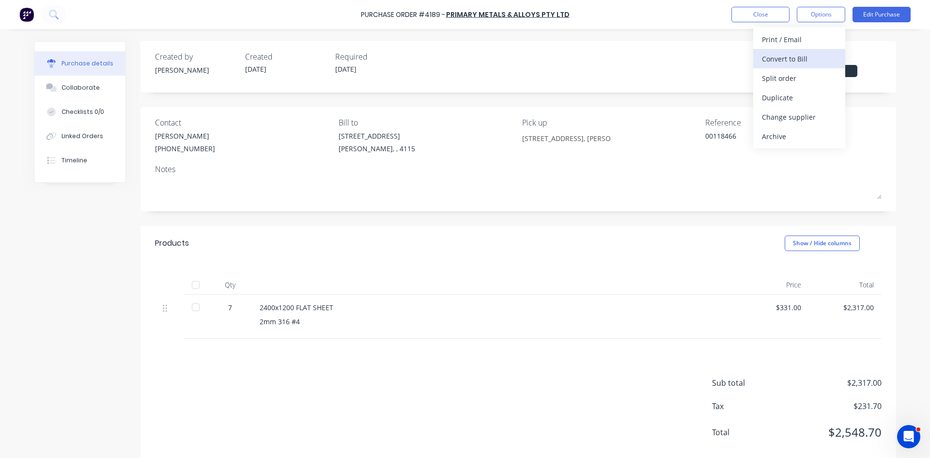
click at [789, 67] on button "Convert to Bill" at bounding box center [799, 58] width 92 height 19
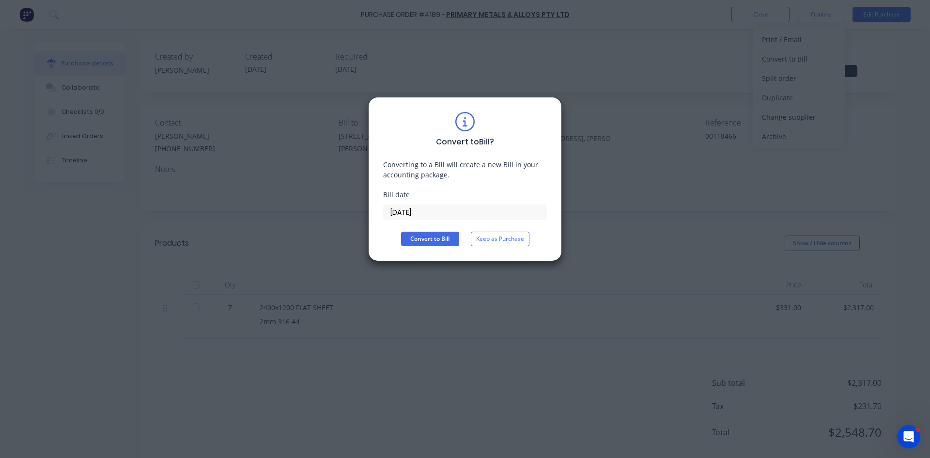
click at [425, 204] on label "29/08/25" at bounding box center [465, 212] width 164 height 16
click at [425, 205] on input "29/08/25" at bounding box center [465, 212] width 163 height 15
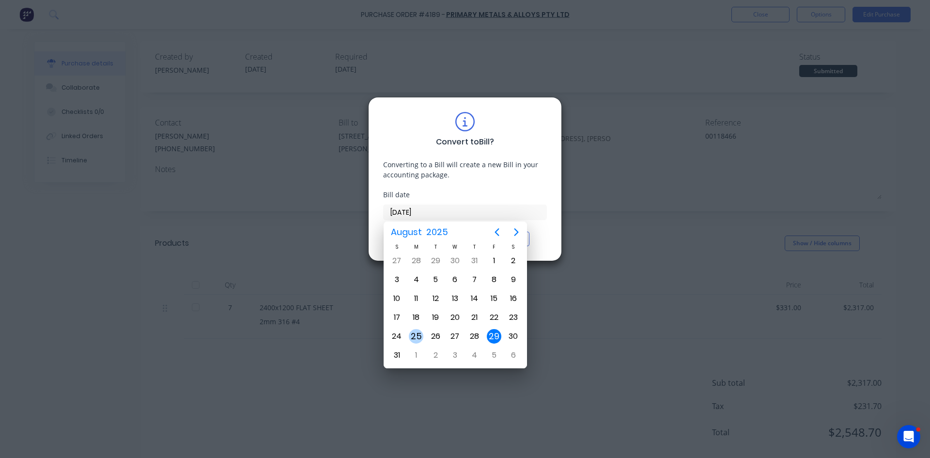
click at [413, 332] on div "25" at bounding box center [416, 336] width 15 height 15
type input "25/08/25"
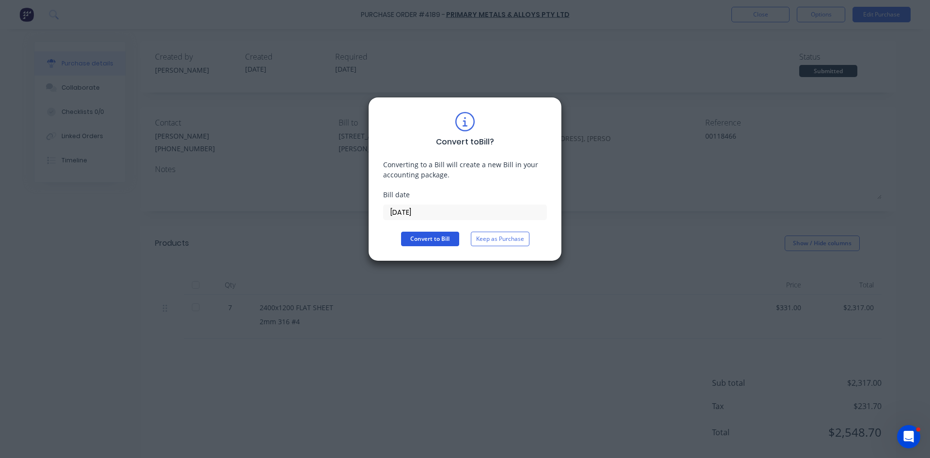
click at [417, 235] on button "Convert to Bill" at bounding box center [430, 239] width 58 height 15
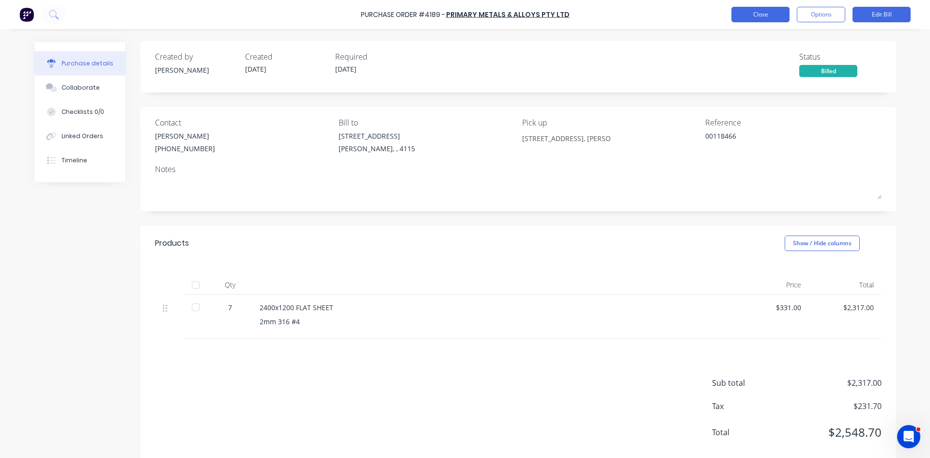
click at [777, 11] on button "Close" at bounding box center [761, 15] width 58 height 16
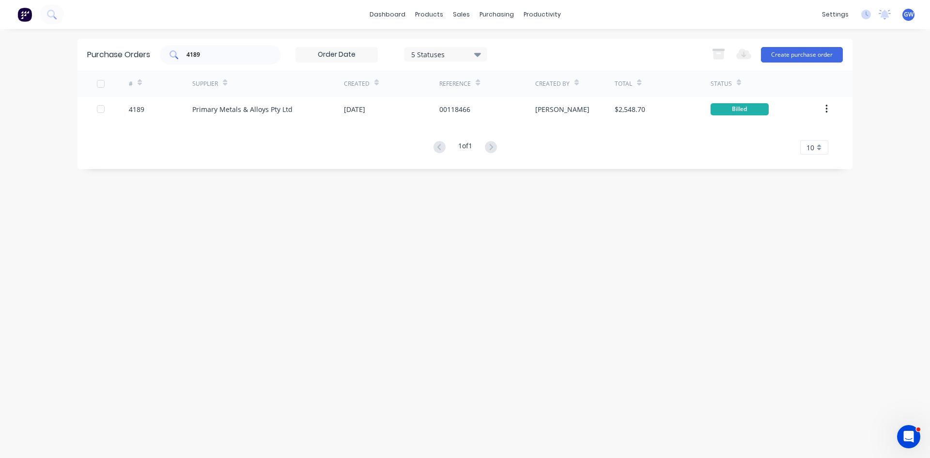
click at [205, 63] on div "Purchase Orders 4189 5 Statuses 5 Statuses Export to Excel (XLSX) Create purcha…" at bounding box center [465, 54] width 775 height 31
drag, startPoint x: 212, startPoint y: 60, endPoint x: 169, endPoint y: 53, distance: 44.1
click at [169, 53] on div "4189" at bounding box center [220, 54] width 121 height 19
drag, startPoint x: 205, startPoint y: 59, endPoint x: 178, endPoint y: 51, distance: 28.1
click at [178, 51] on div "4189" at bounding box center [220, 54] width 121 height 19
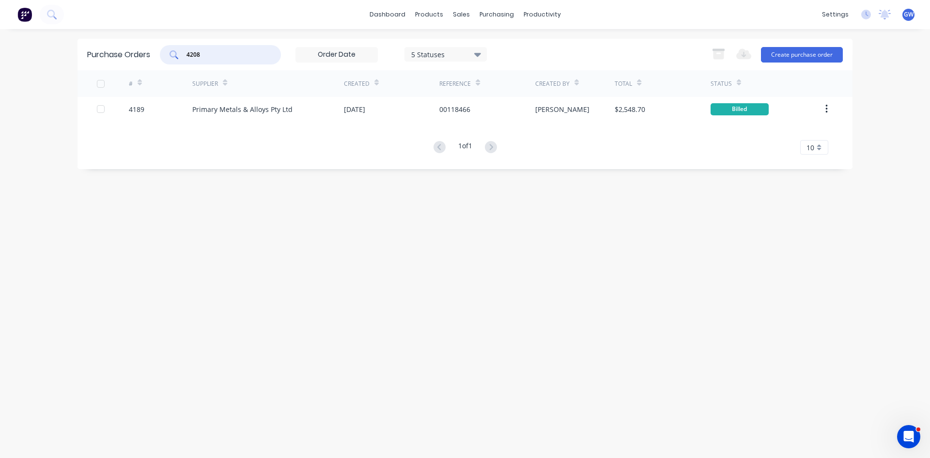
type input "4208"
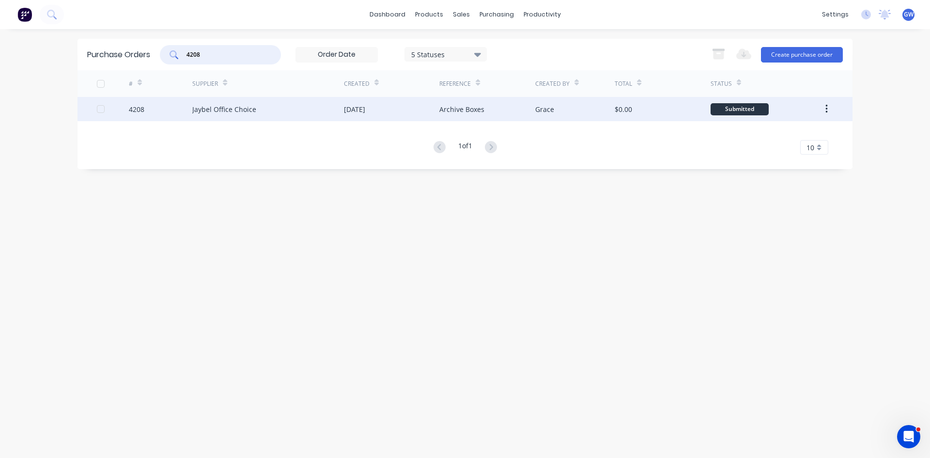
click at [637, 114] on div "$0.00" at bounding box center [662, 109] width 95 height 24
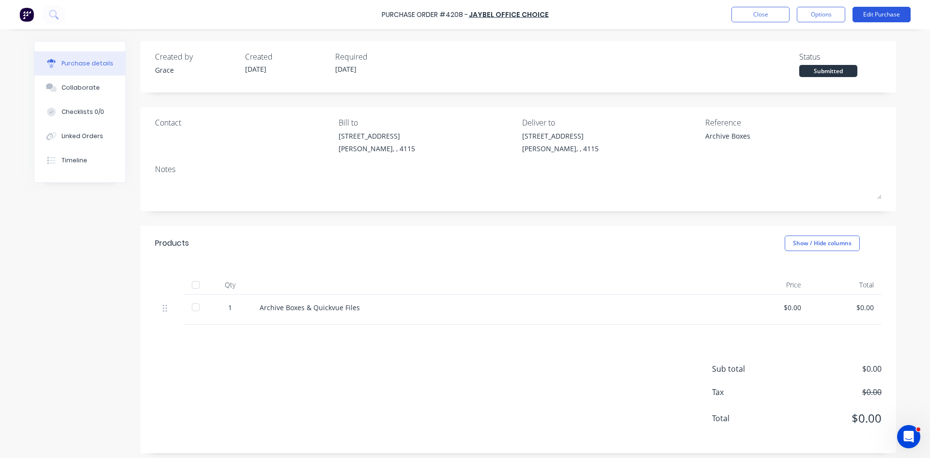
click at [888, 15] on button "Edit Purchase" at bounding box center [882, 15] width 58 height 16
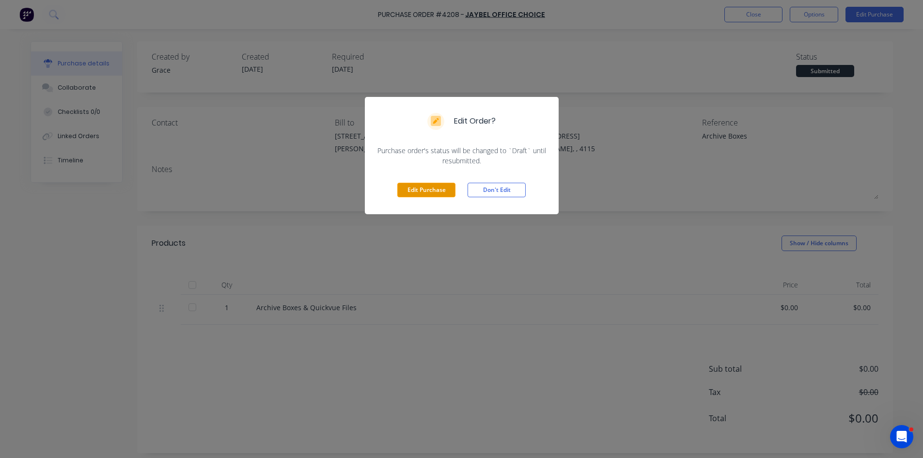
click at [428, 187] on button "Edit Purchase" at bounding box center [426, 190] width 58 height 15
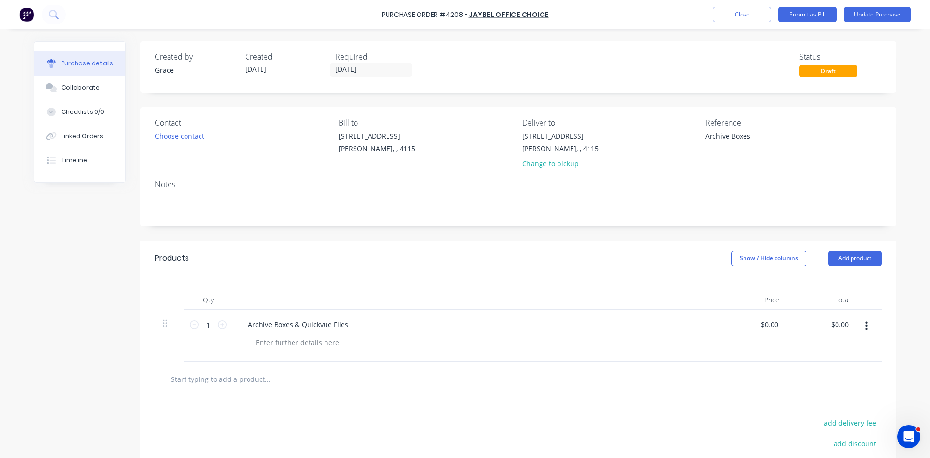
scroll to position [48, 0]
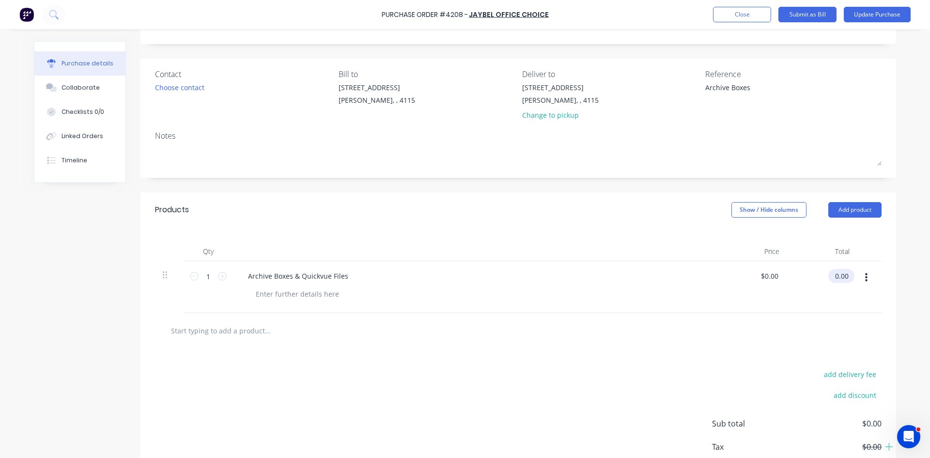
click at [841, 278] on input "0.00" at bounding box center [839, 276] width 22 height 14
click at [841, 278] on input "0.00" at bounding box center [841, 276] width 18 height 14
type input "621.96"
type input "$621.96"
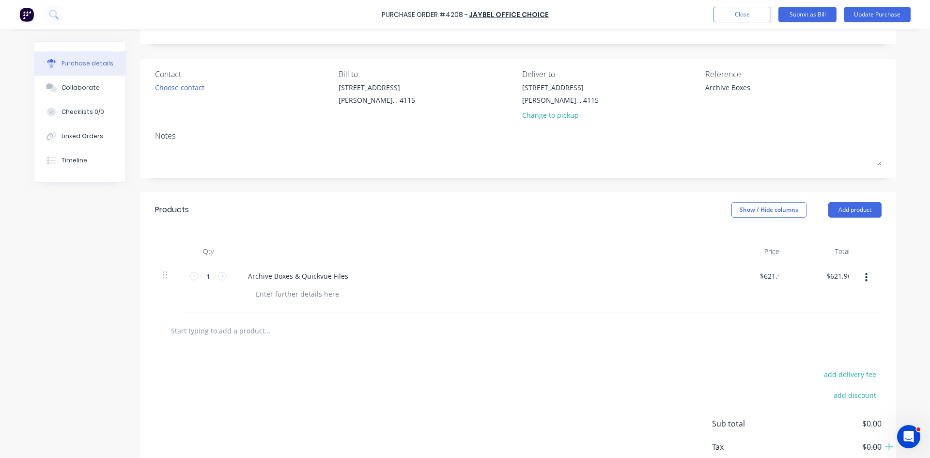
click at [770, 362] on div "add delivery fee add discount Sub total $0.00 Tax $0.00 Total $0.00" at bounding box center [518, 427] width 756 height 159
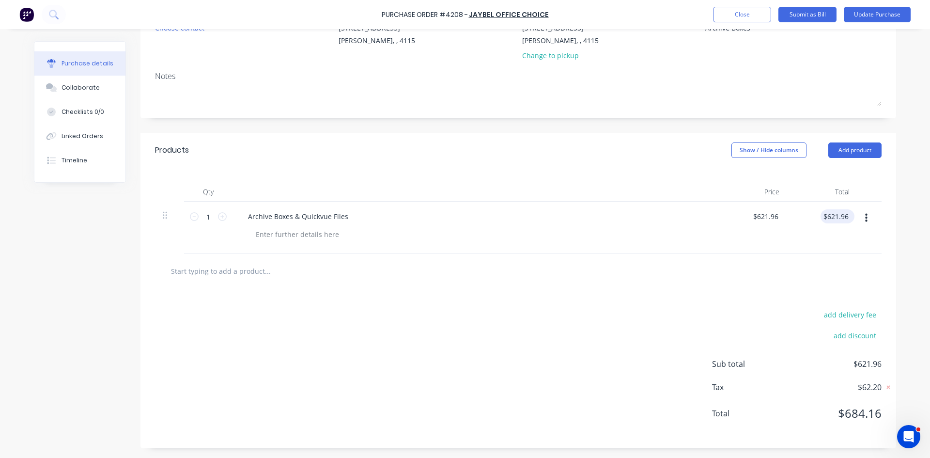
drag, startPoint x: 838, startPoint y: 243, endPoint x: 843, endPoint y: 216, distance: 27.6
click at [839, 236] on div "$621.96 $621.96" at bounding box center [822, 228] width 70 height 52
click at [843, 216] on input "621.96" at bounding box center [836, 216] width 30 height 14
click at [843, 216] on input "621.96" at bounding box center [838, 216] width 26 height 14
type input "579.45"
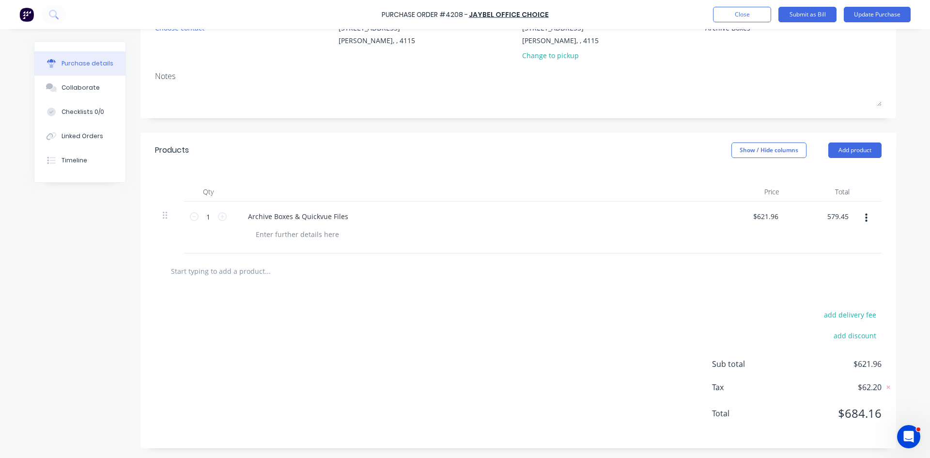
type input "$579.45"
click at [738, 339] on div "add discount" at bounding box center [797, 334] width 170 height 15
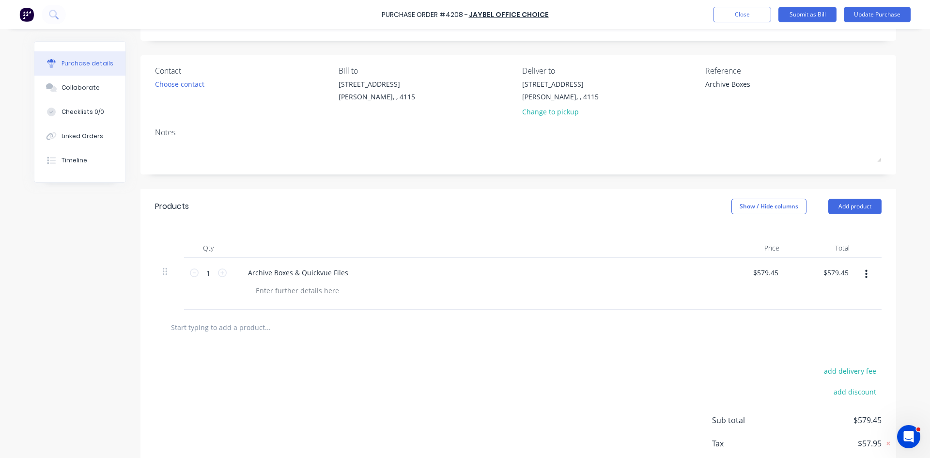
scroll to position [0, 0]
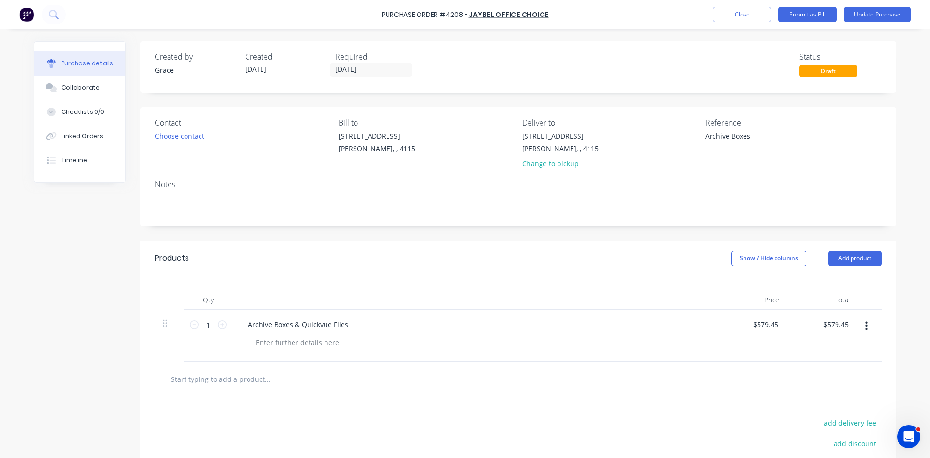
drag, startPoint x: 775, startPoint y: 132, endPoint x: 335, endPoint y: 179, distance: 442.8
click at [335, 179] on div "Contact Choose contact Bill to 39 Sandstone Place Parkinson, , 4115 Deliver to …" at bounding box center [518, 166] width 756 height 119
type textarea "1401045 & 1401045A"
click at [873, 18] on button "Update Purchase" at bounding box center [877, 15] width 67 height 16
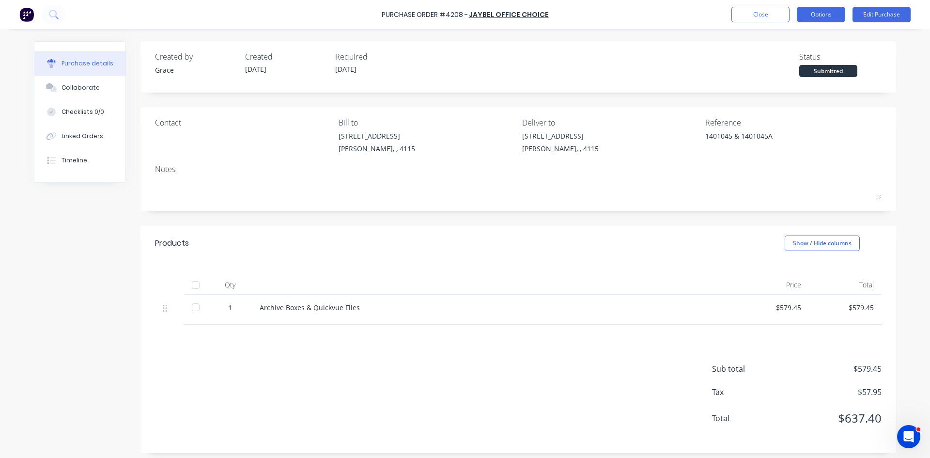
click at [830, 20] on button "Options" at bounding box center [821, 15] width 48 height 16
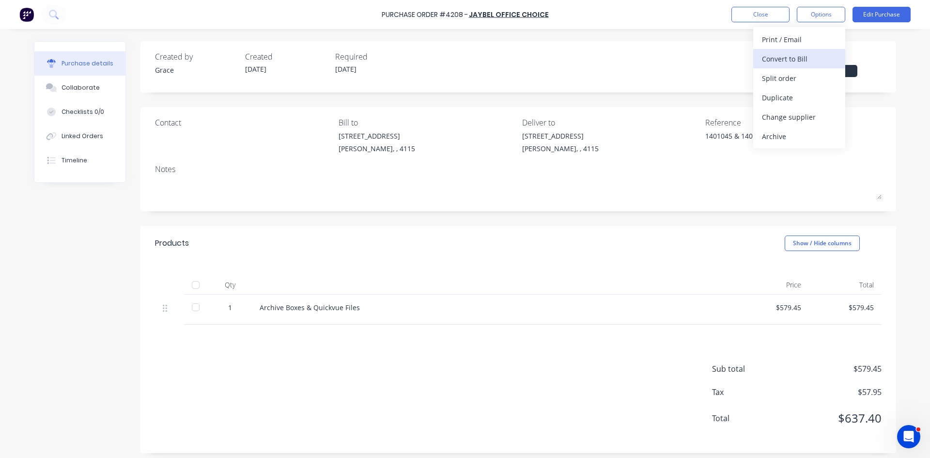
click at [815, 62] on div "Convert to Bill" at bounding box center [799, 59] width 75 height 14
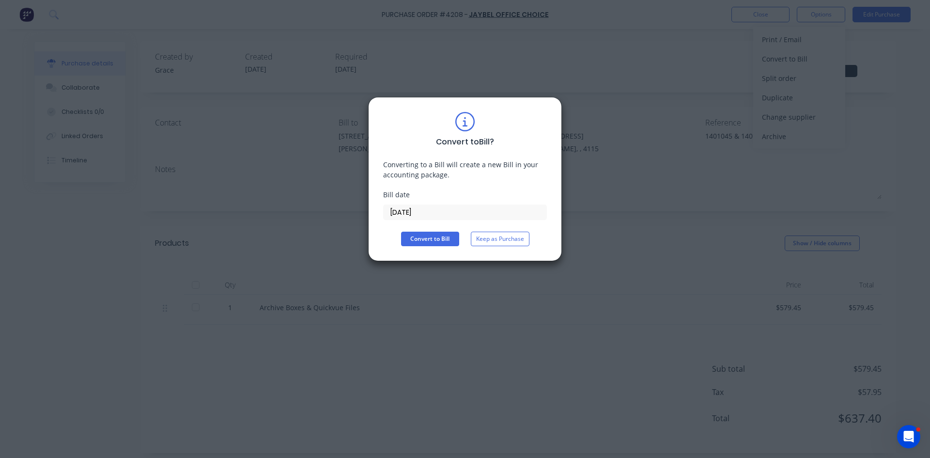
click at [445, 216] on input "[DATE]" at bounding box center [465, 212] width 163 height 15
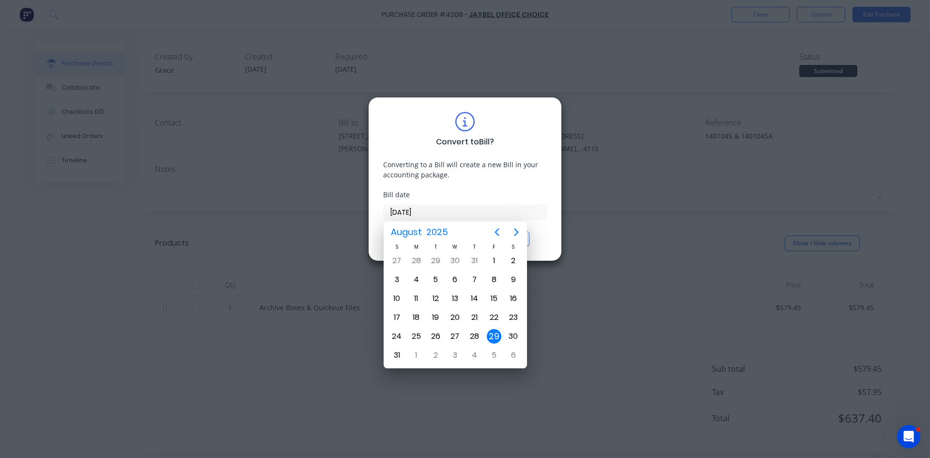
click at [491, 335] on div "29" at bounding box center [494, 336] width 15 height 15
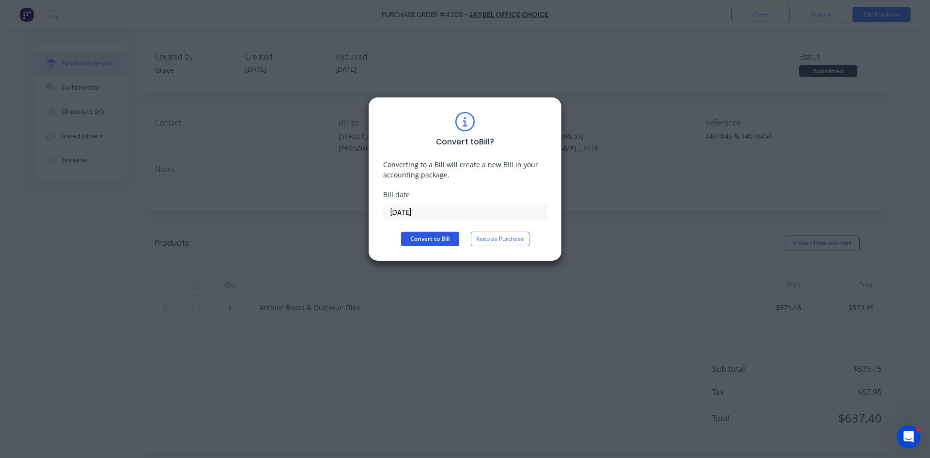
click at [436, 241] on button "Convert to Bill" at bounding box center [430, 239] width 58 height 15
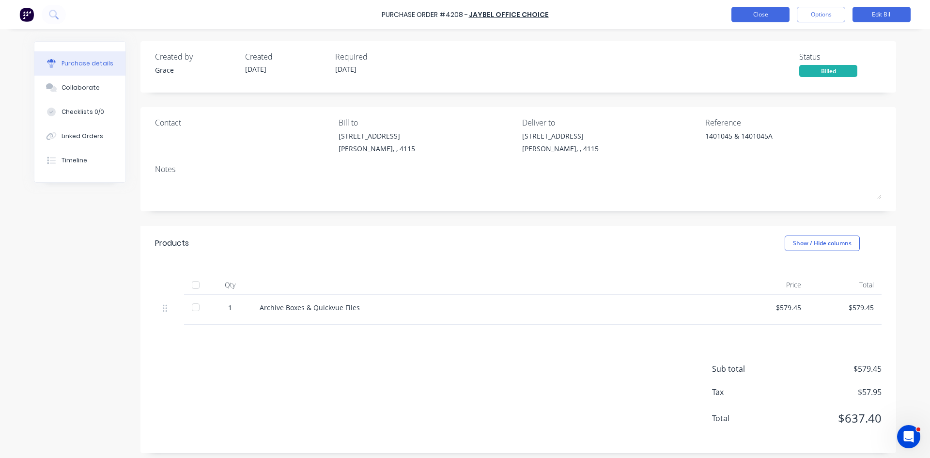
click at [760, 17] on button "Close" at bounding box center [761, 15] width 58 height 16
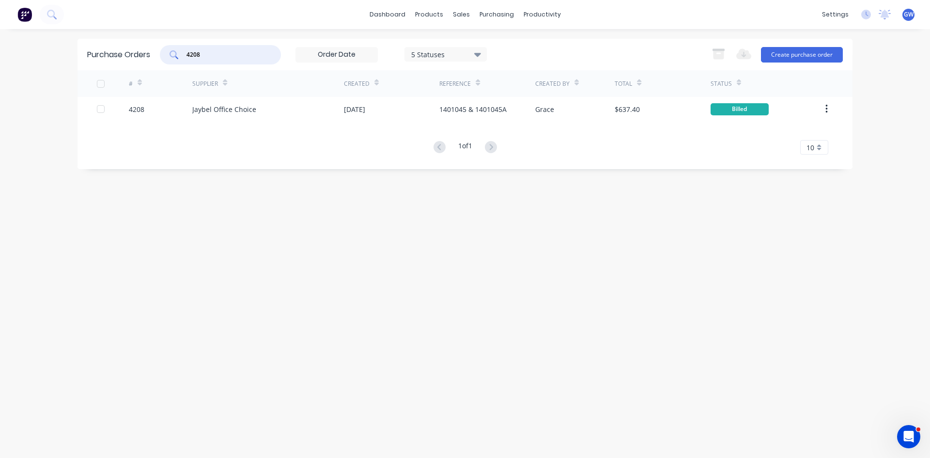
drag, startPoint x: 230, startPoint y: 51, endPoint x: 99, endPoint y: 63, distance: 131.4
click at [99, 63] on div "Purchase Orders 4208 5 Statuses 5 Statuses Export to Excel (XLSX) Create purcha…" at bounding box center [465, 54] width 775 height 31
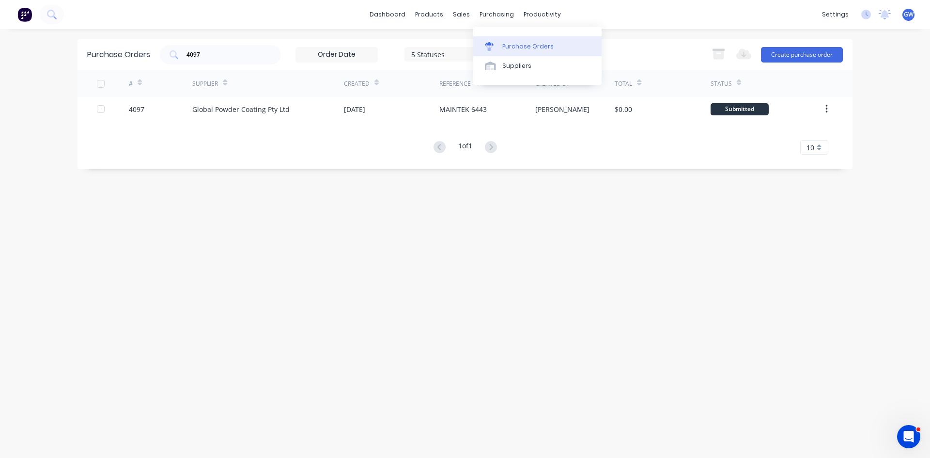
click at [530, 49] on div "Purchase Orders" at bounding box center [527, 46] width 51 height 9
drag, startPoint x: 253, startPoint y: 54, endPoint x: 137, endPoint y: 27, distance: 118.9
click at [137, 27] on div "dashboard products sales purchasing productivity dashboard products Product Cat…" at bounding box center [465, 229] width 930 height 458
type input "osmac"
click at [441, 102] on div at bounding box center [486, 109] width 95 height 24
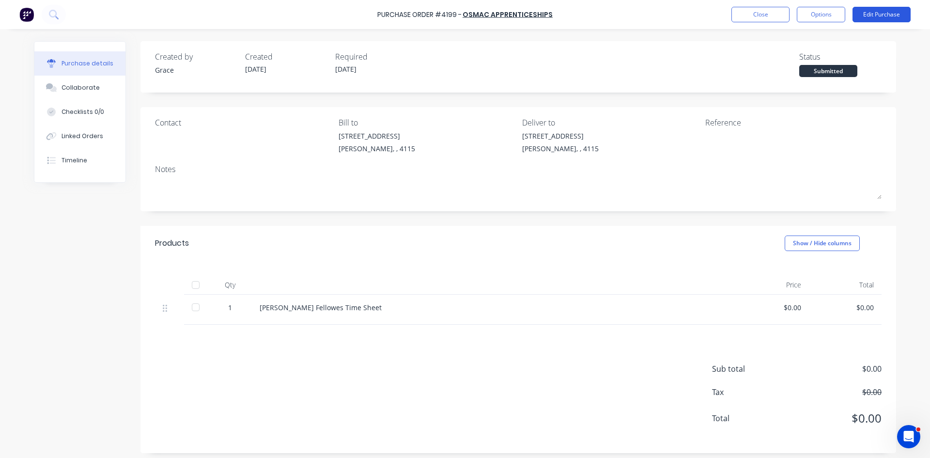
click at [882, 8] on button "Edit Purchase" at bounding box center [882, 15] width 58 height 16
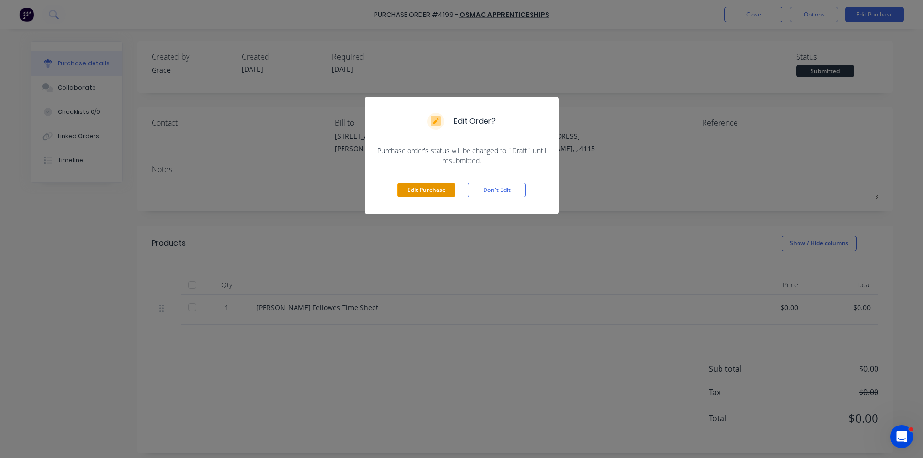
click at [426, 190] on button "Edit Purchase" at bounding box center [426, 190] width 58 height 15
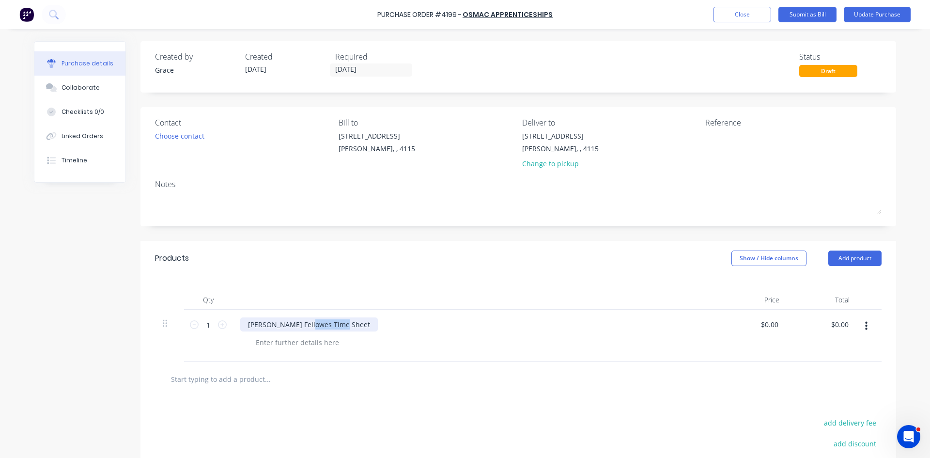
drag, startPoint x: 305, startPoint y: 322, endPoint x: 437, endPoint y: 350, distance: 134.6
click at [437, 350] on div "Anthony Fellowes Time Sheet" at bounding box center [475, 336] width 484 height 52
click at [473, 131] on div "39 Sandstone Place Parkinson, , 4115" at bounding box center [427, 145] width 176 height 28
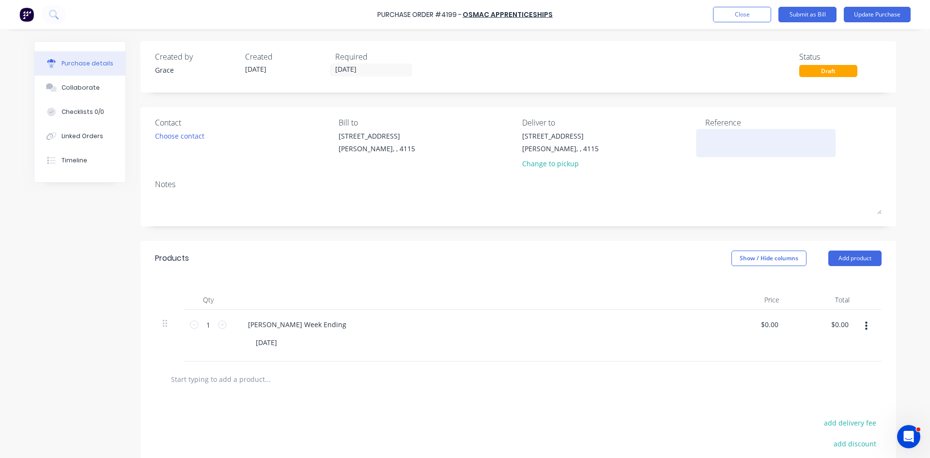
click at [741, 142] on textarea at bounding box center [765, 142] width 121 height 22
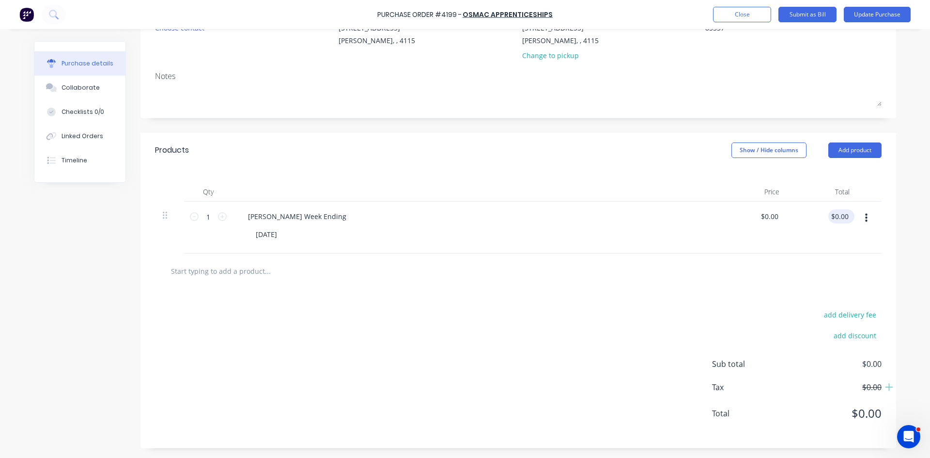
type textarea "85537"
click at [837, 211] on input "0.00" at bounding box center [841, 216] width 18 height 14
click at [836, 216] on input "107.53" at bounding box center [838, 216] width 26 height 14
click at [835, 217] on input "107.53" at bounding box center [838, 216] width 26 height 14
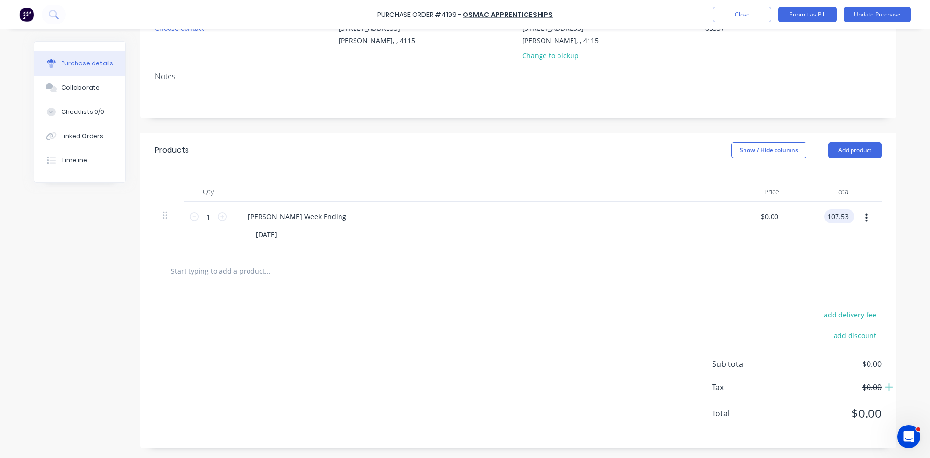
click at [832, 218] on input "107.53" at bounding box center [838, 216] width 26 height 14
type input "1087.53"
type input "$1,087.53"
click at [624, 295] on div "add delivery fee add discount Sub total $1,087.53 Tax $108.75 Total $1,196.28" at bounding box center [518, 368] width 756 height 159
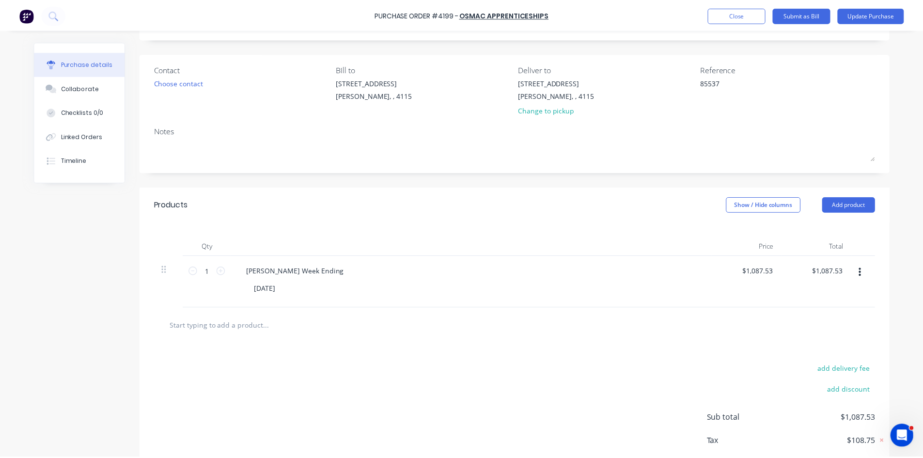
scroll to position [0, 0]
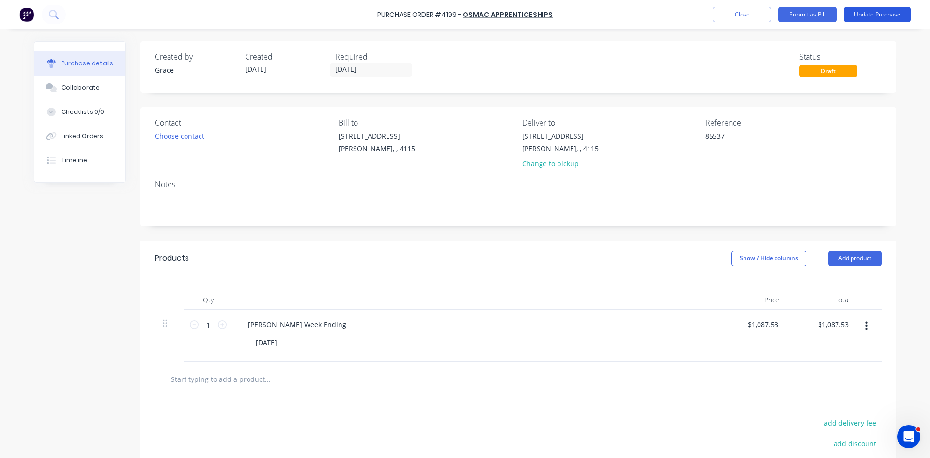
click at [885, 18] on button "Update Purchase" at bounding box center [877, 15] width 67 height 16
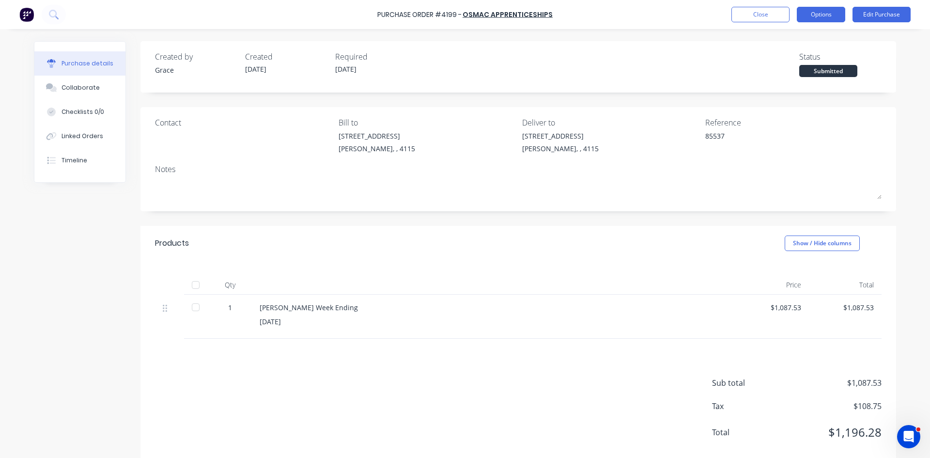
click at [807, 14] on button "Options" at bounding box center [821, 15] width 48 height 16
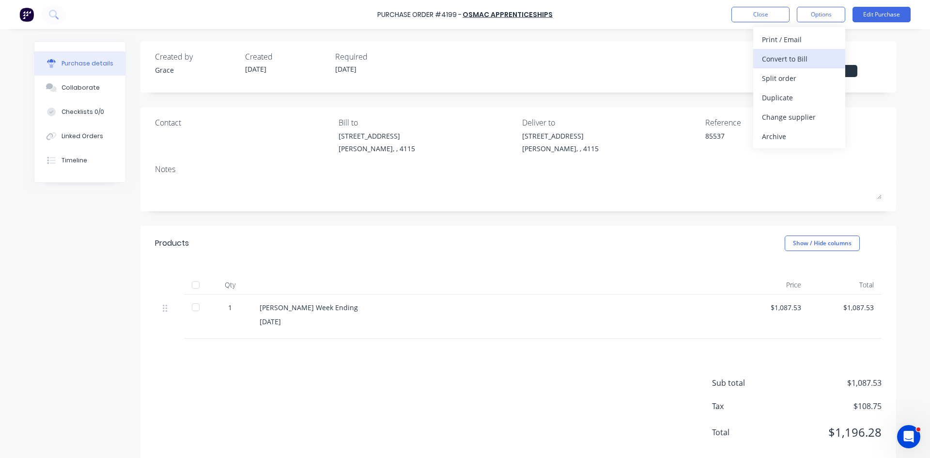
click at [804, 59] on div "Convert to Bill" at bounding box center [799, 59] width 75 height 14
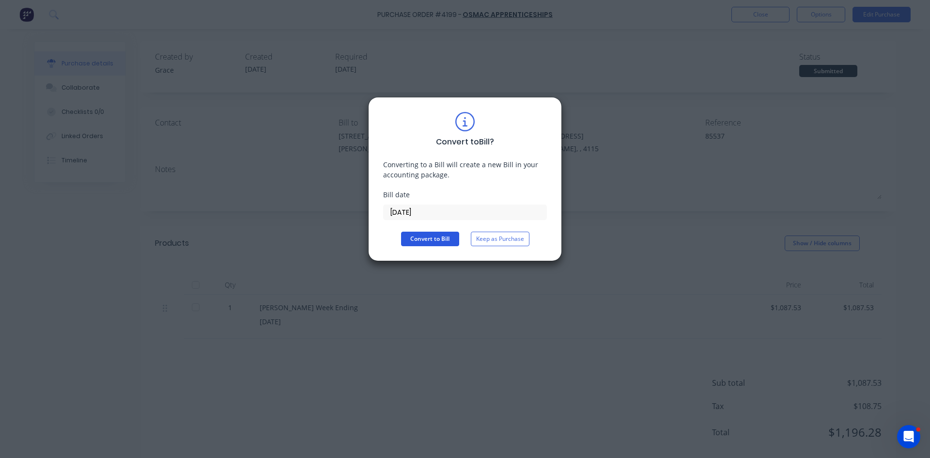
click at [421, 235] on button "Convert to Bill" at bounding box center [430, 239] width 58 height 15
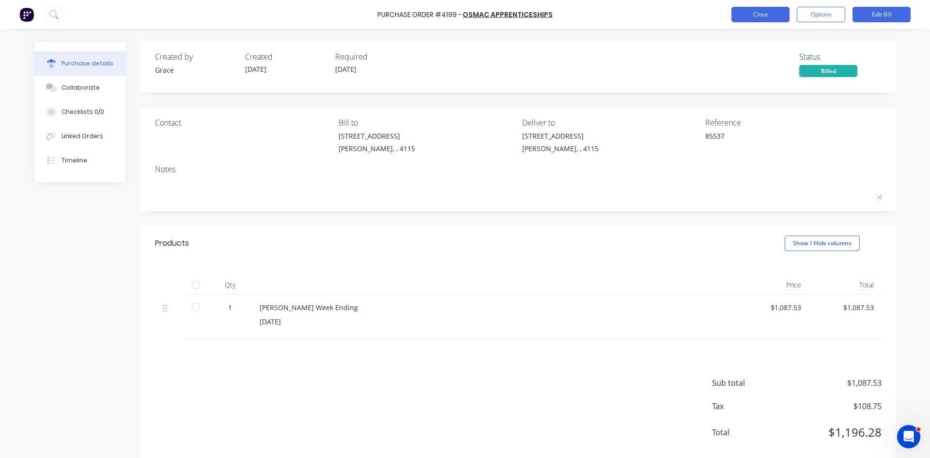
click at [744, 12] on button "Close" at bounding box center [761, 15] width 58 height 16
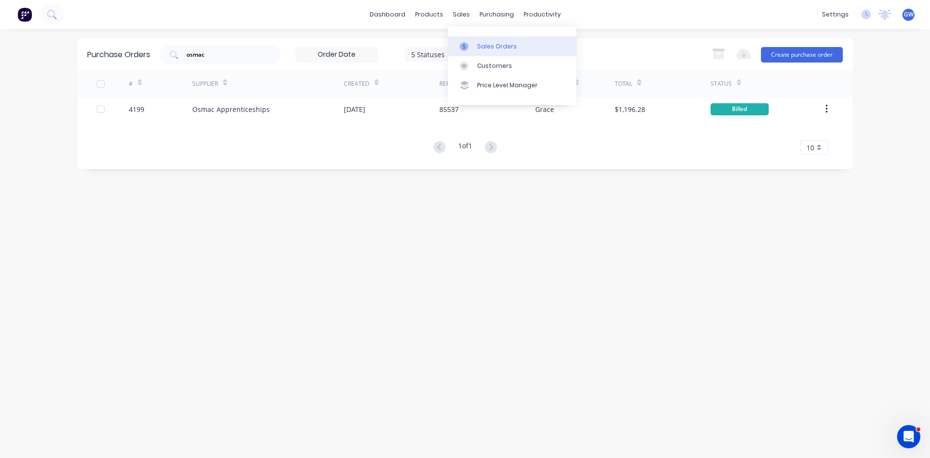
click at [498, 49] on div "Sales Orders" at bounding box center [497, 46] width 40 height 9
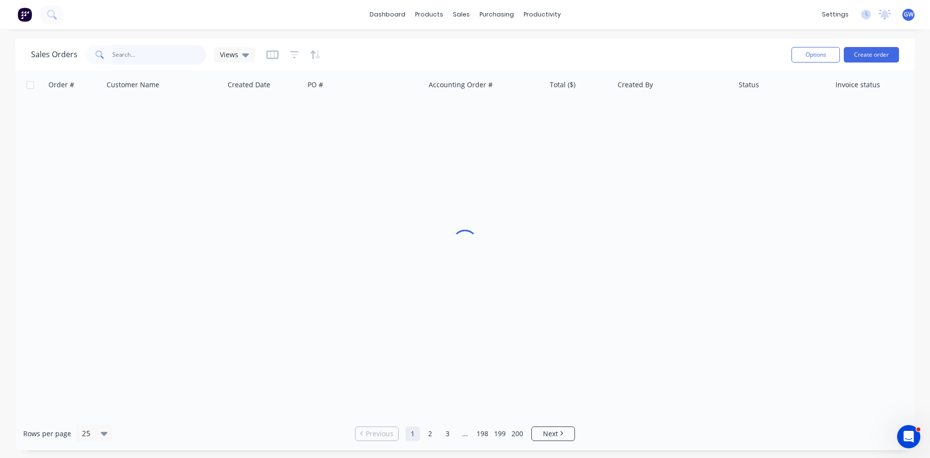
click at [190, 58] on input "text" at bounding box center [159, 54] width 94 height 19
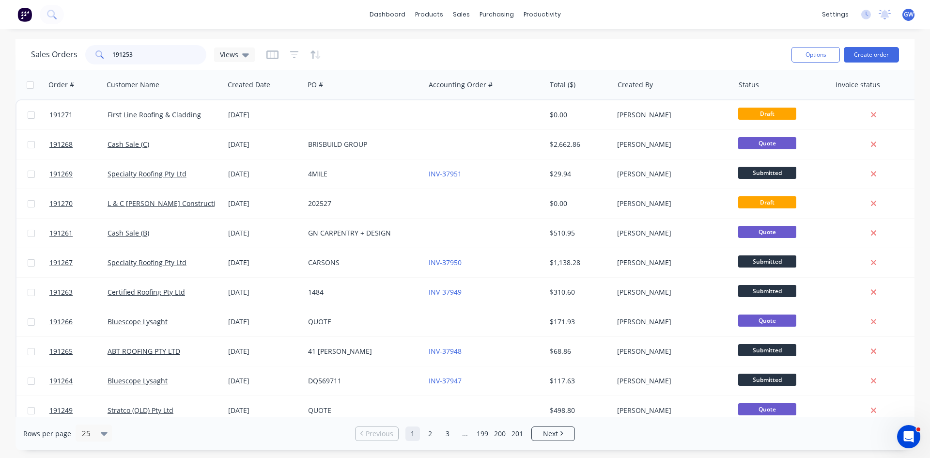
type input "191253"
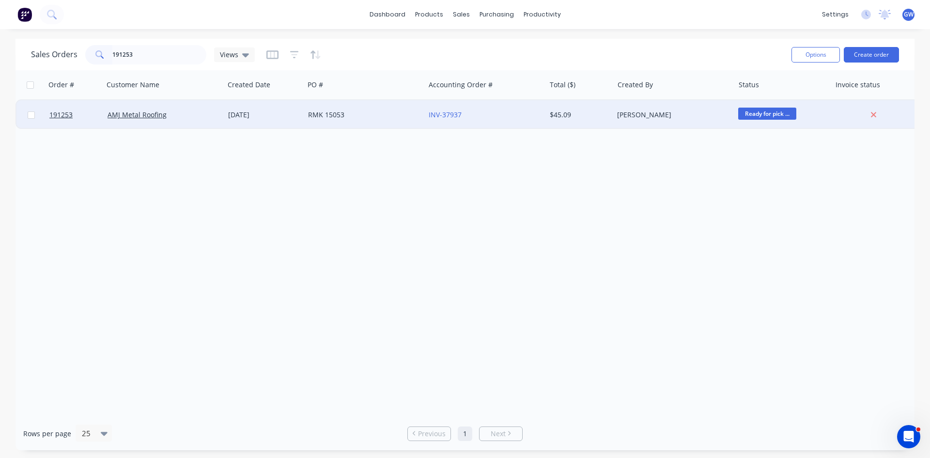
click at [512, 111] on div "INV-37937" at bounding box center [483, 115] width 108 height 10
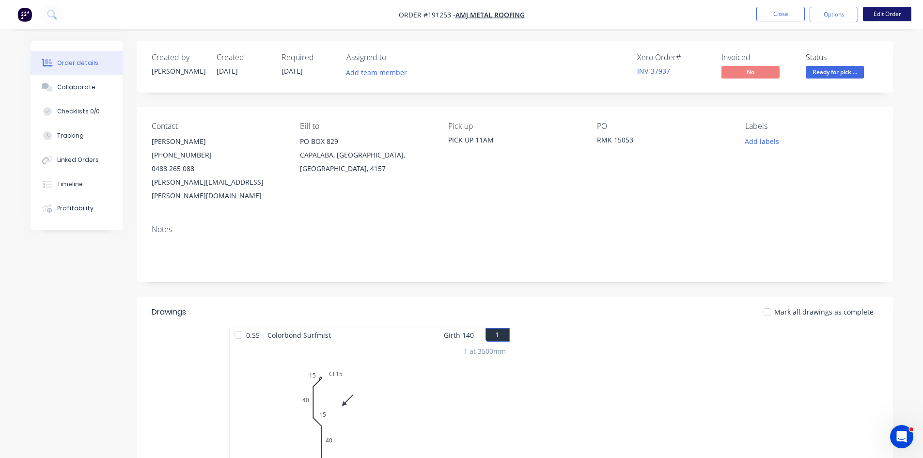
click at [879, 12] on button "Edit Order" at bounding box center [887, 14] width 48 height 15
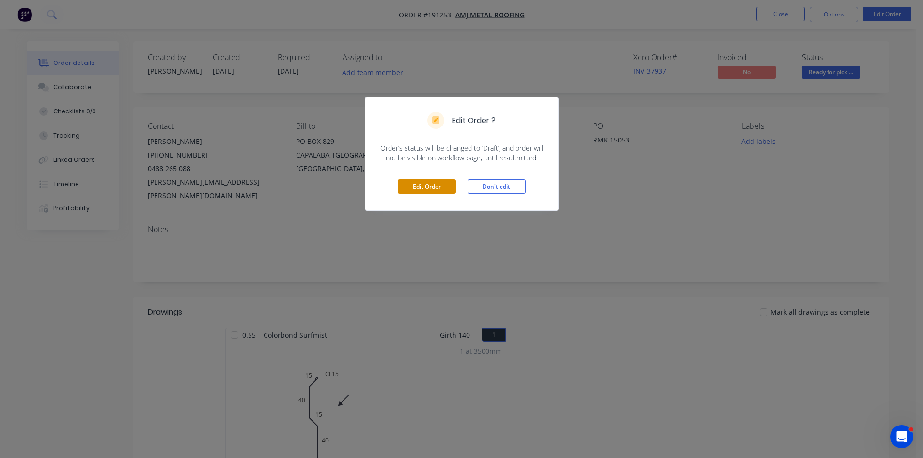
click at [432, 184] on button "Edit Order" at bounding box center [427, 186] width 58 height 15
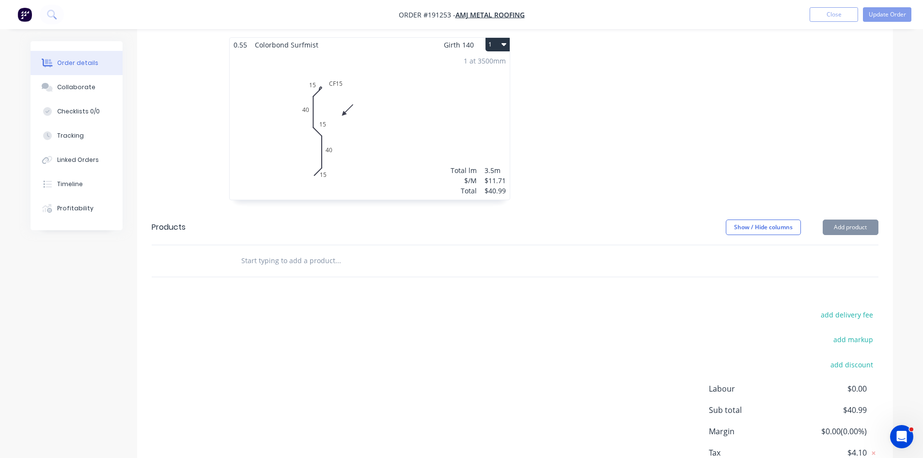
scroll to position [349, 0]
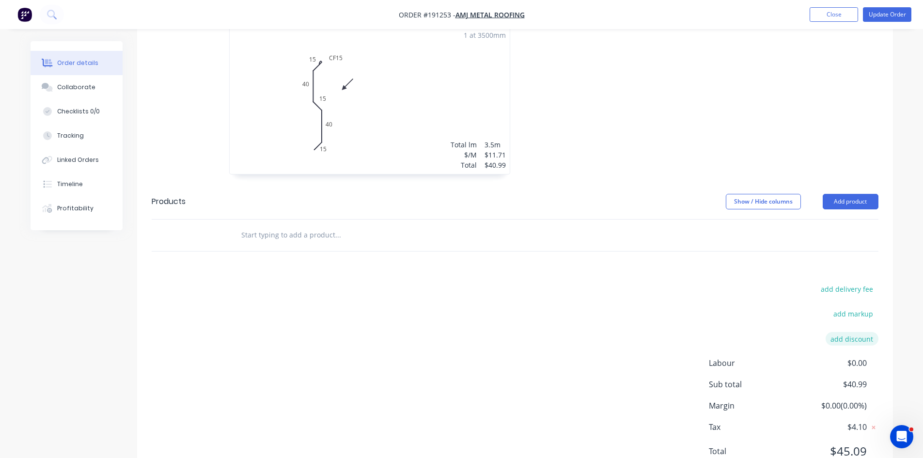
click at [855, 332] on button "add discount" at bounding box center [852, 338] width 53 height 13
click at [855, 335] on input at bounding box center [841, 342] width 44 height 15
type input "100"
click input "submit" at bounding box center [0, 0] width 0 height 0
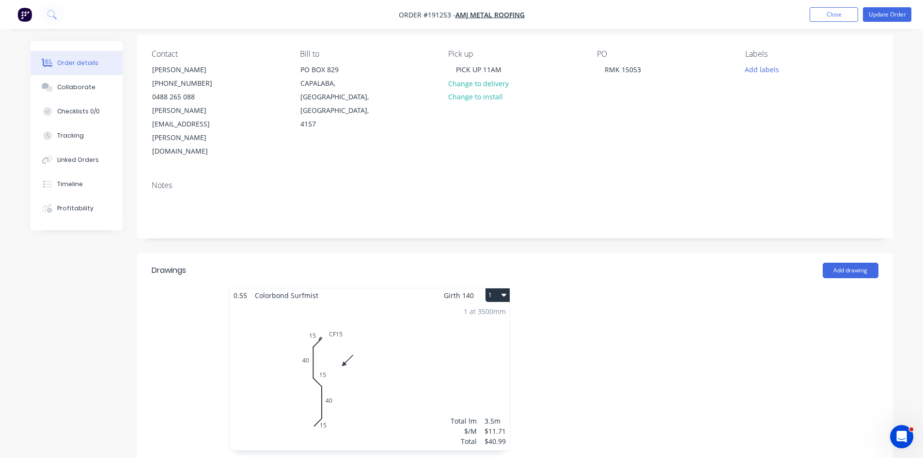
scroll to position [0, 0]
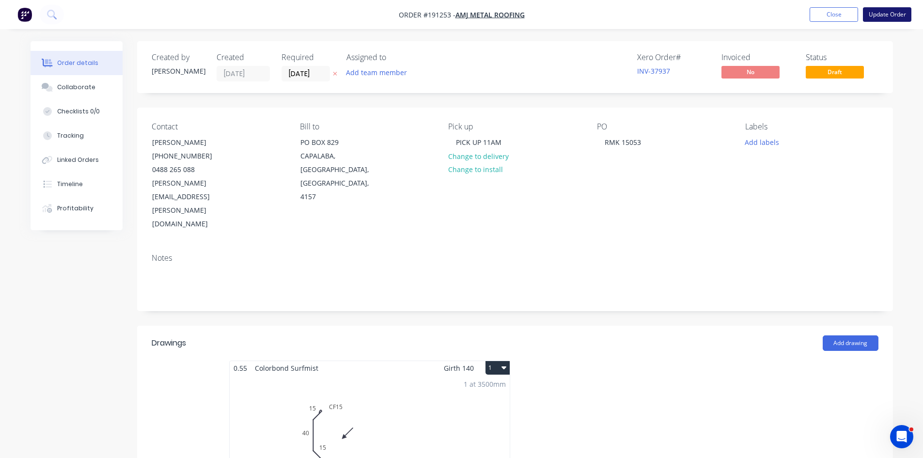
click at [897, 17] on button "Update Order" at bounding box center [887, 14] width 48 height 15
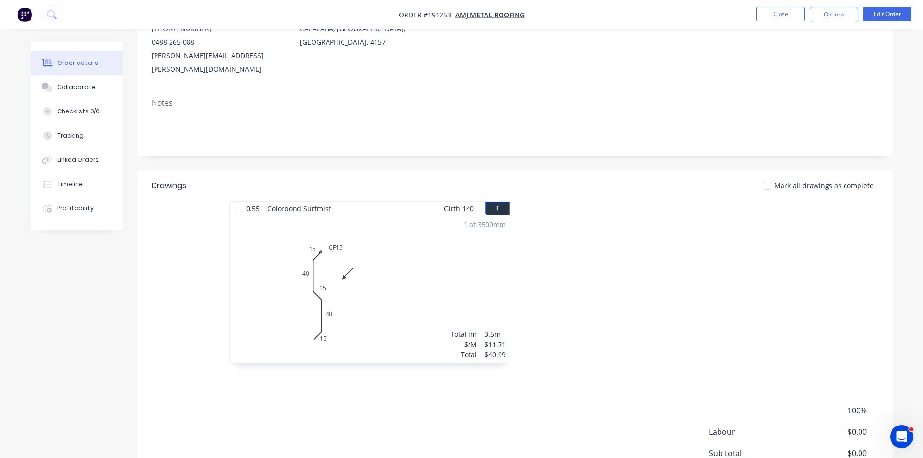
scroll to position [29, 0]
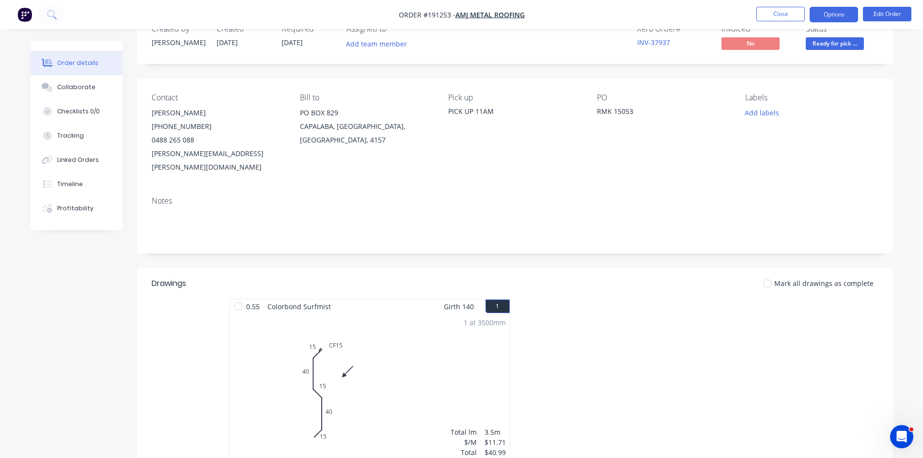
click at [829, 8] on button "Options" at bounding box center [834, 15] width 48 height 16
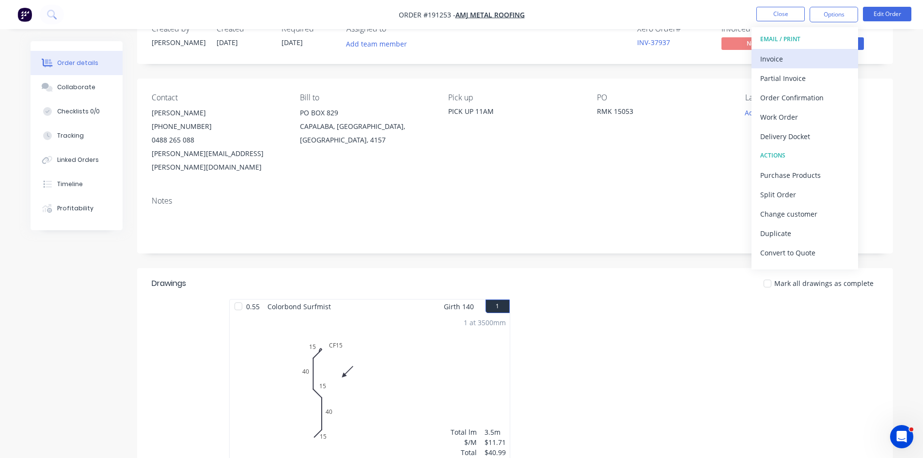
click at [807, 63] on div "Invoice" at bounding box center [804, 59] width 89 height 14
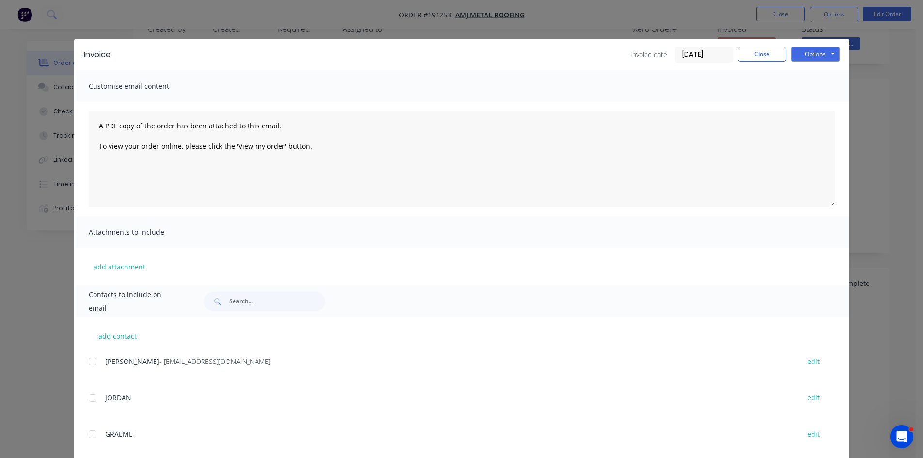
click at [817, 55] on button "Options" at bounding box center [815, 54] width 48 height 15
click at [804, 84] on button "Print" at bounding box center [822, 87] width 62 height 16
click at [743, 47] on button "Close" at bounding box center [762, 54] width 48 height 15
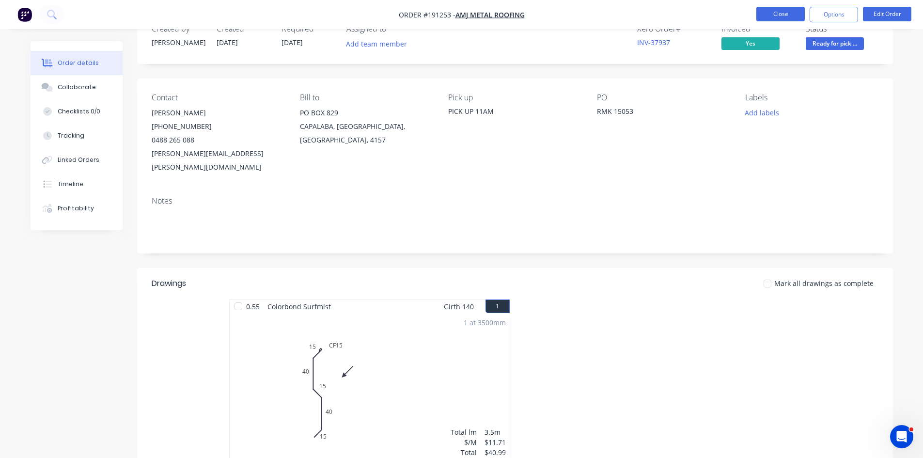
click at [784, 12] on button "Close" at bounding box center [780, 14] width 48 height 15
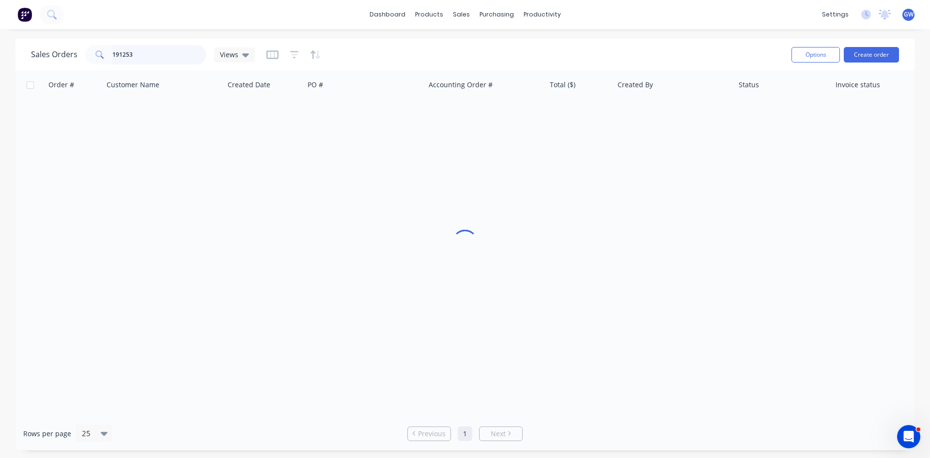
drag, startPoint x: 163, startPoint y: 58, endPoint x: 51, endPoint y: 56, distance: 111.4
click at [51, 56] on div "Sales Orders 191253 Views" at bounding box center [143, 54] width 224 height 19
type input "191229"
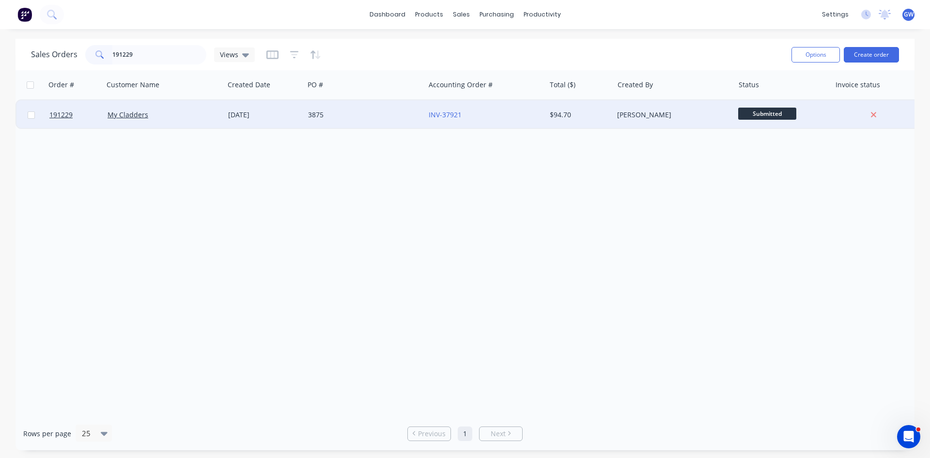
click at [534, 125] on div "INV-37921" at bounding box center [485, 114] width 121 height 29
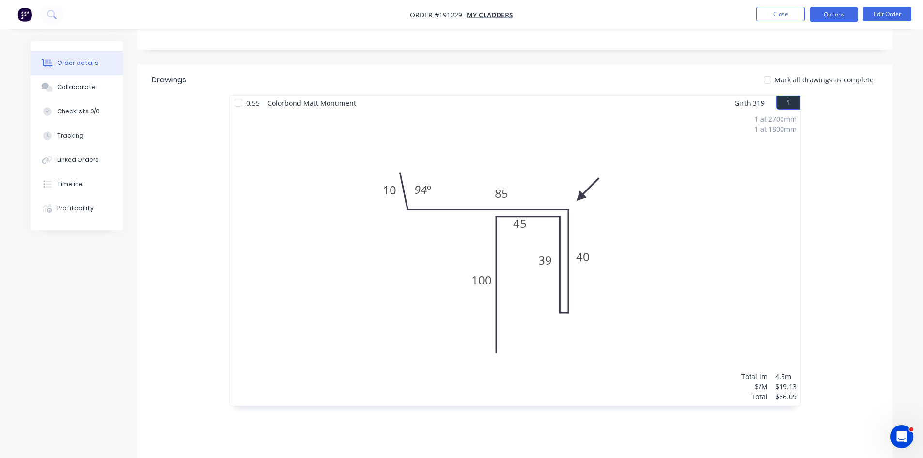
scroll to position [200, 0]
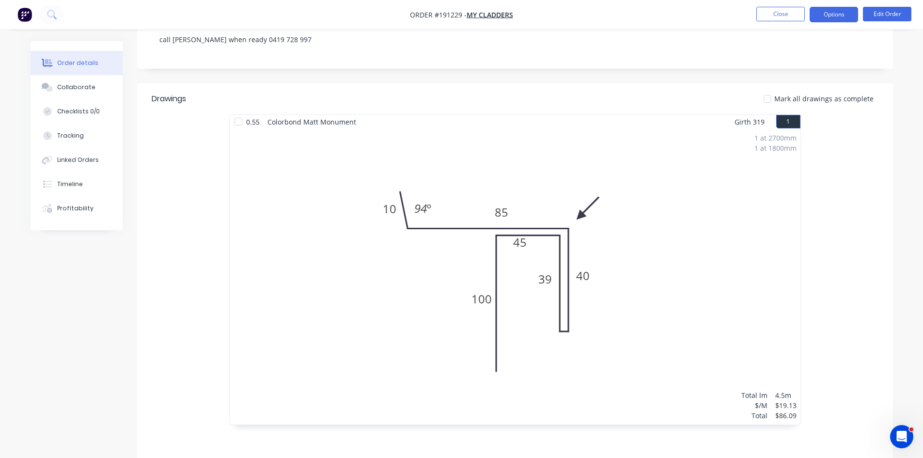
click at [851, 16] on button "Options" at bounding box center [834, 15] width 48 height 16
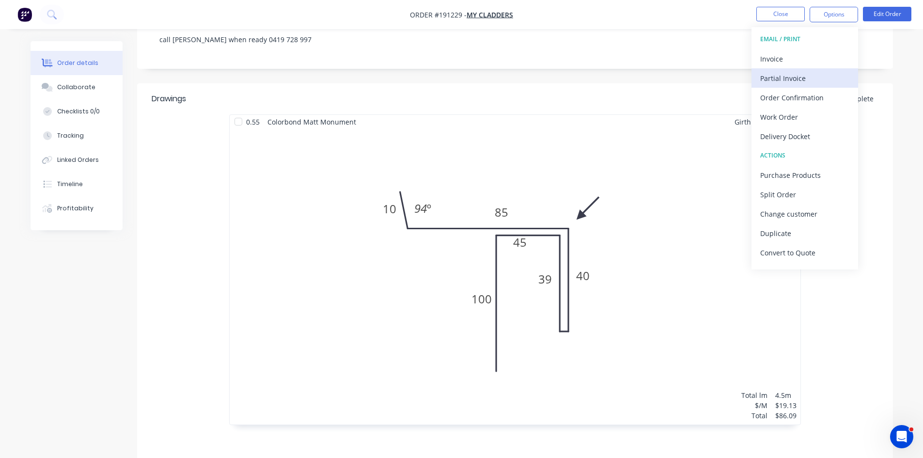
click at [792, 68] on button "Partial Invoice" at bounding box center [804, 77] width 107 height 19
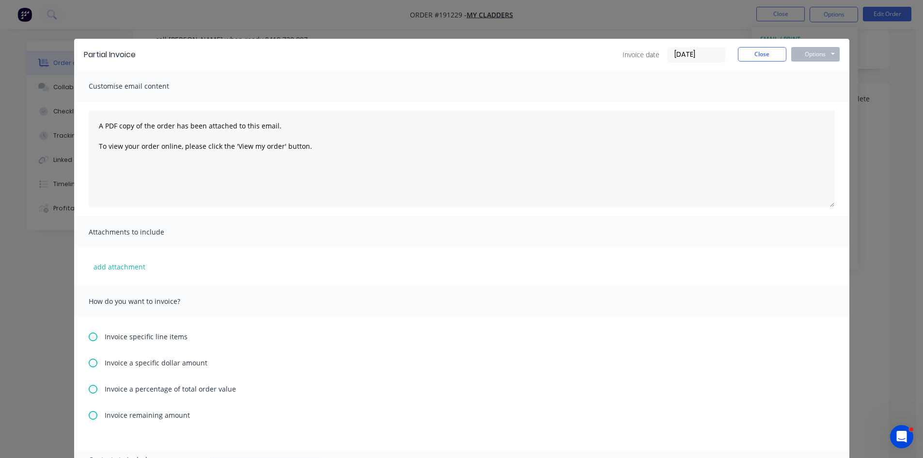
click at [819, 26] on div "Partial Invoice Invoice date 29/08/25 Close Options Preview Print Email Customi…" at bounding box center [461, 229] width 923 height 458
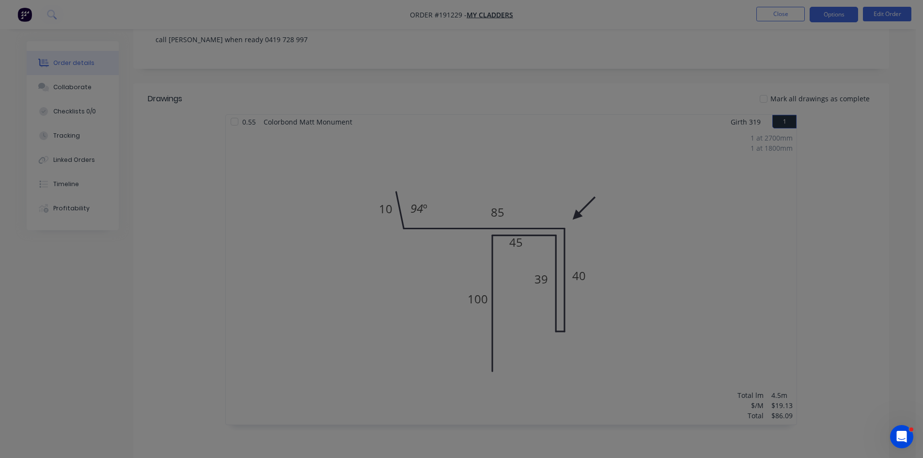
click at [835, 13] on button "Options" at bounding box center [834, 15] width 48 height 16
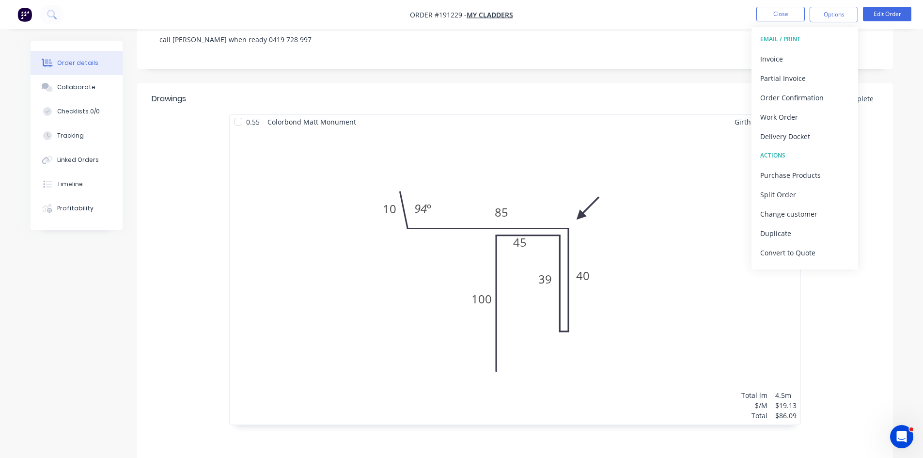
click at [813, 45] on div "EMAIL / PRINT" at bounding box center [804, 39] width 89 height 13
click at [802, 57] on div "Invoice" at bounding box center [804, 59] width 89 height 14
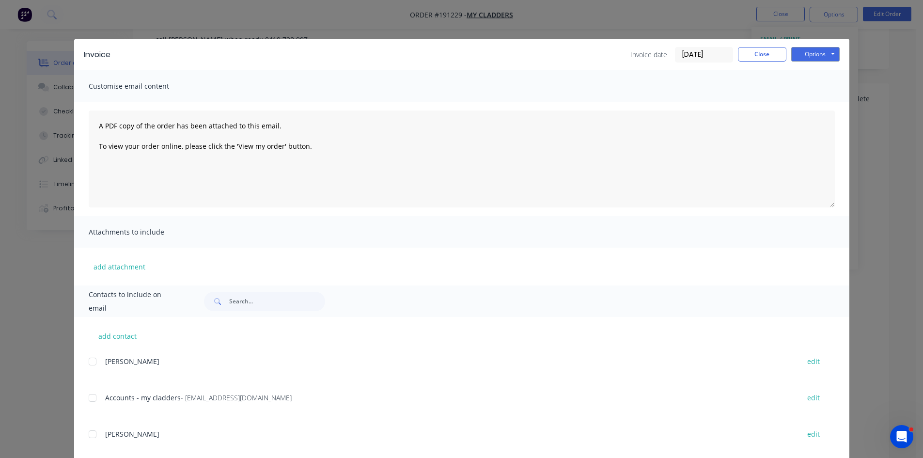
click at [90, 401] on div at bounding box center [92, 397] width 19 height 19
click at [818, 48] on button "Options" at bounding box center [815, 54] width 48 height 15
click at [806, 104] on button "Email" at bounding box center [822, 103] width 62 height 16
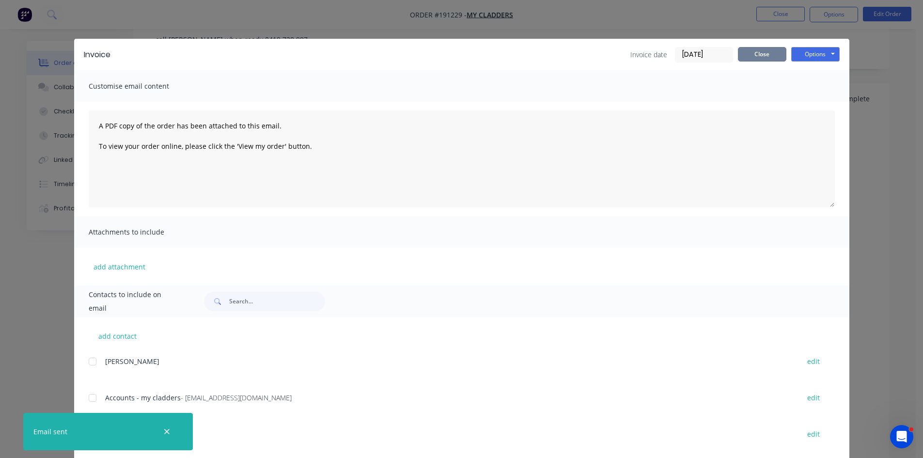
drag, startPoint x: 754, startPoint y: 62, endPoint x: 773, endPoint y: 48, distance: 23.5
click at [759, 61] on div "Invoice Invoice date 29/08/25 Close Options Preview Print Email" at bounding box center [461, 54] width 775 height 31
click at [773, 48] on button "Close" at bounding box center [762, 54] width 48 height 15
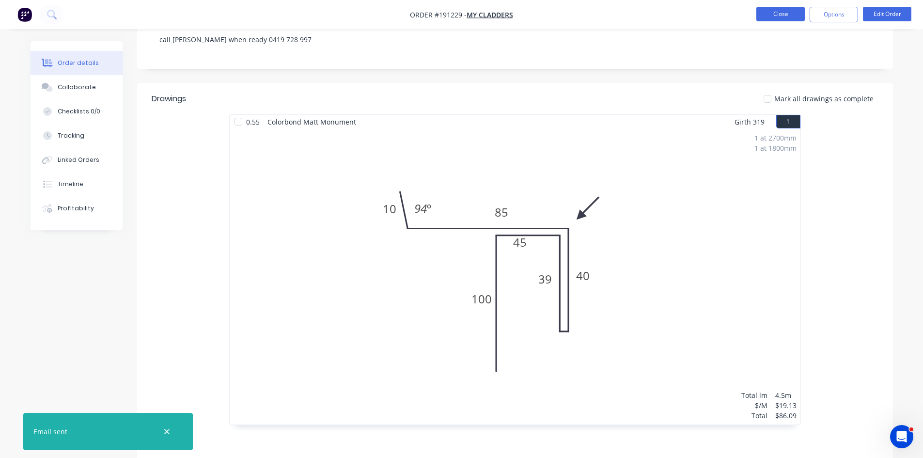
click at [782, 12] on button "Close" at bounding box center [780, 14] width 48 height 15
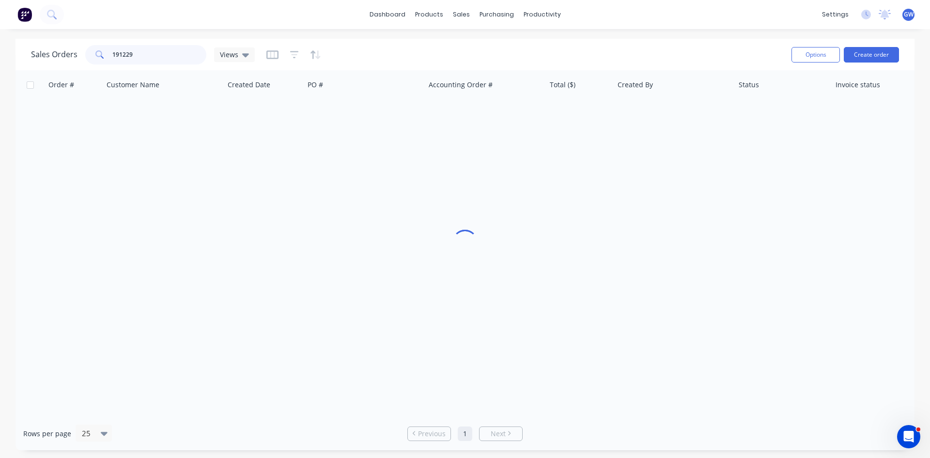
drag, startPoint x: 147, startPoint y: 56, endPoint x: 0, endPoint y: 54, distance: 146.8
click at [0, 54] on div "Sales Orders 191229 Views Options Create order Order # Customer Name Created Da…" at bounding box center [465, 244] width 930 height 411
type input "189385"
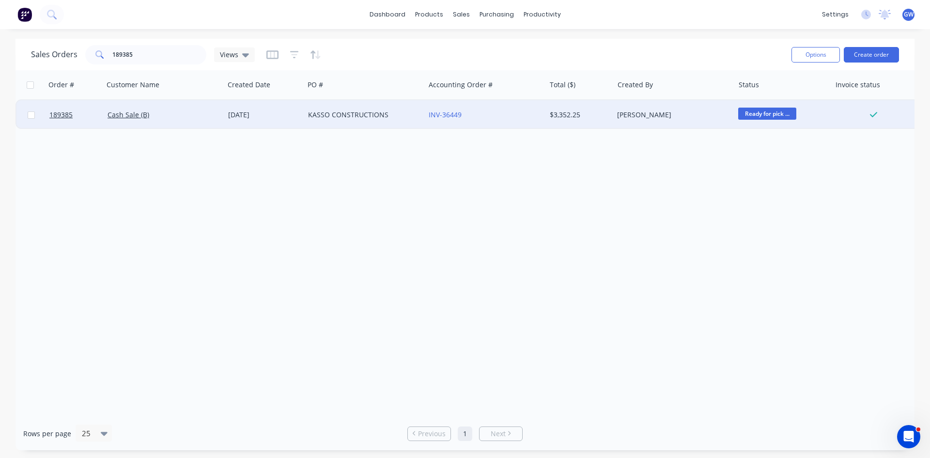
click at [627, 119] on div "[PERSON_NAME]" at bounding box center [671, 115] width 108 height 10
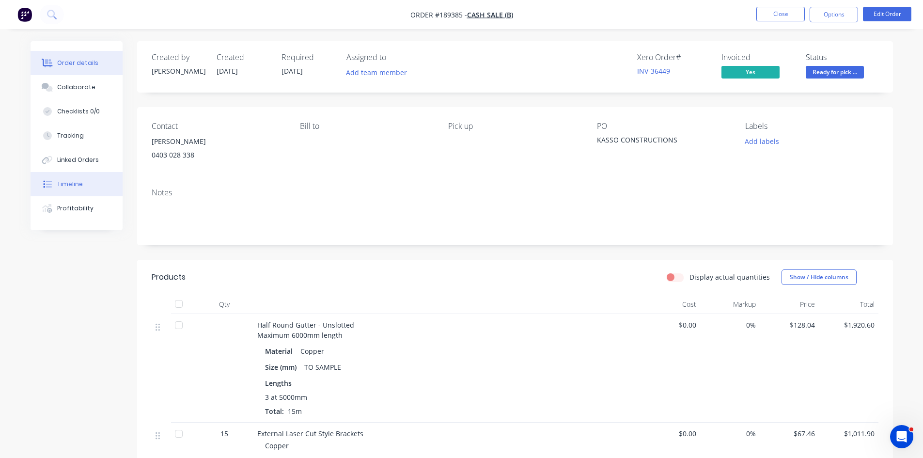
click at [71, 188] on button "Timeline" at bounding box center [77, 184] width 92 height 24
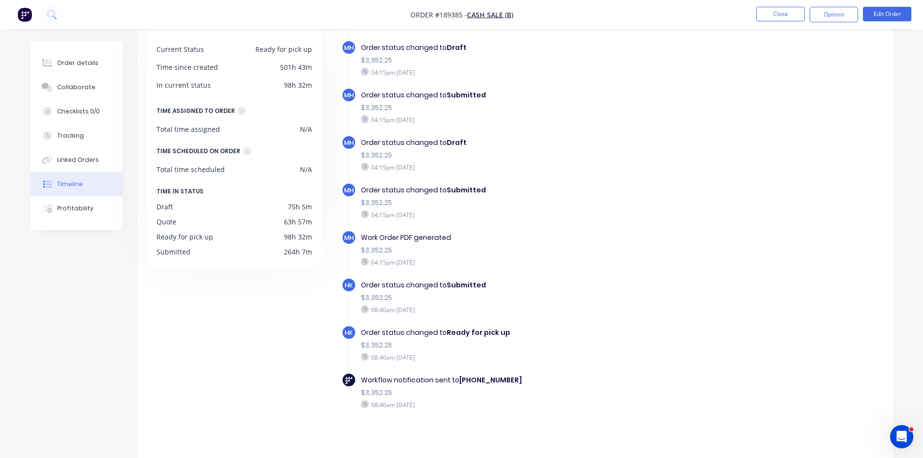
scroll to position [74, 0]
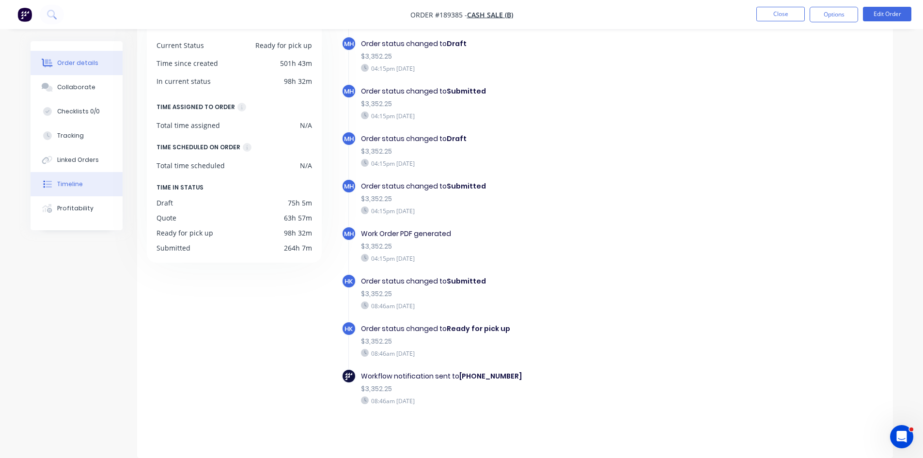
click at [89, 68] on button "Order details" at bounding box center [77, 63] width 92 height 24
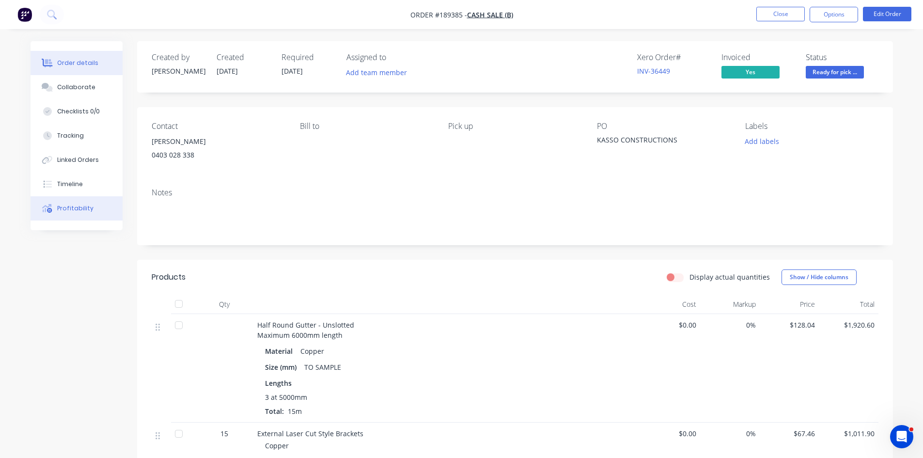
click at [65, 217] on button "Profitability" at bounding box center [77, 208] width 92 height 24
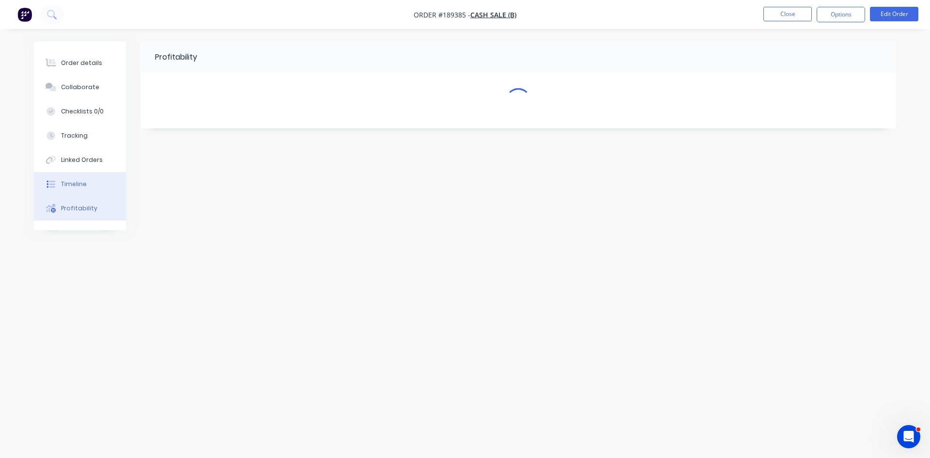
click at [89, 186] on button "Timeline" at bounding box center [80, 184] width 92 height 24
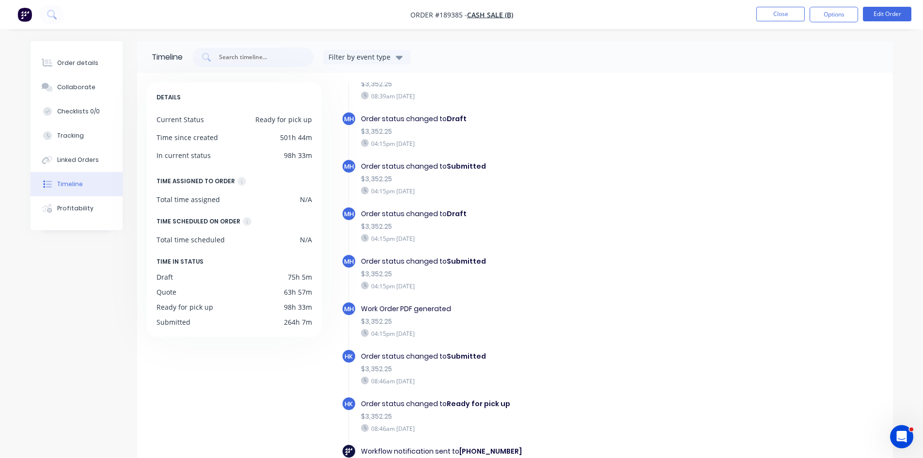
scroll to position [393, 0]
click at [97, 68] on button "Order details" at bounding box center [77, 63] width 92 height 24
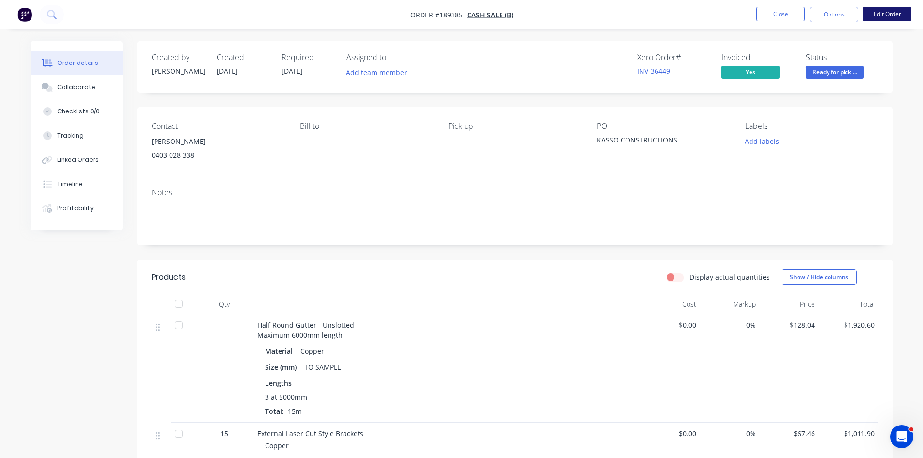
click at [903, 15] on button "Edit Order" at bounding box center [887, 14] width 48 height 15
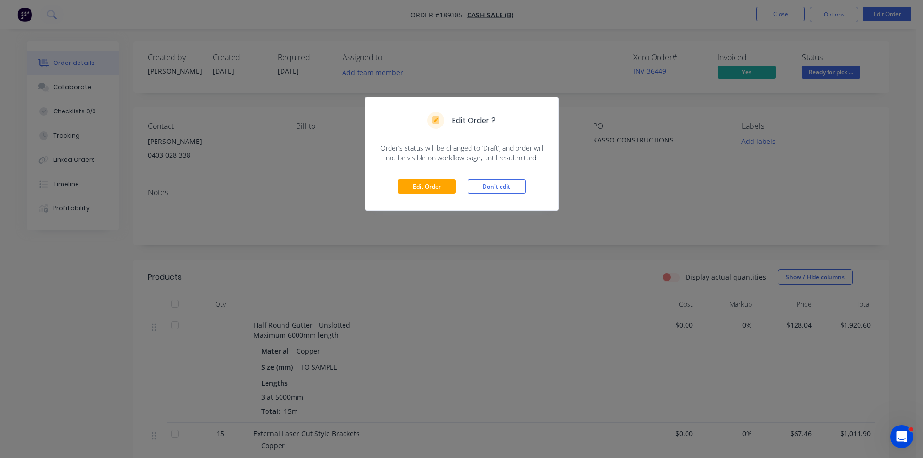
click at [421, 178] on div "Edit Order Don't edit" at bounding box center [461, 186] width 193 height 47
click at [418, 174] on div "Edit Order Don't edit" at bounding box center [461, 186] width 193 height 47
click at [413, 187] on button "Edit Order" at bounding box center [427, 186] width 58 height 15
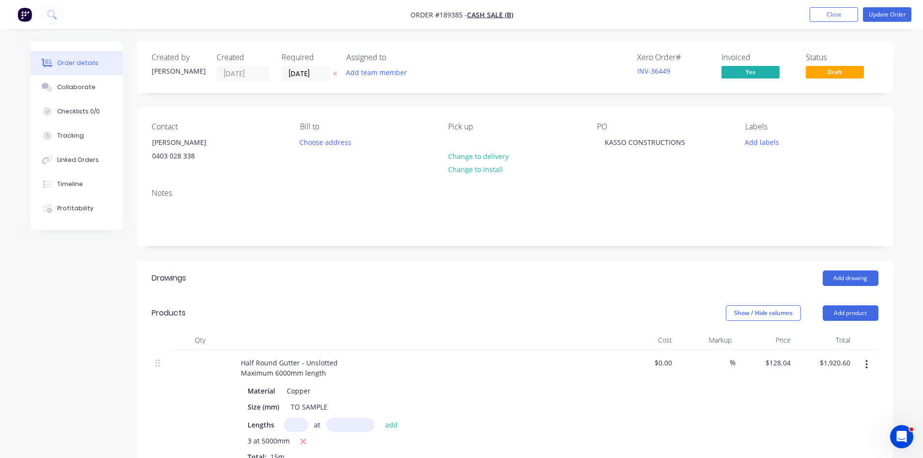
click at [309, 65] on div "Required 22/08/25" at bounding box center [307, 67] width 53 height 29
click at [310, 74] on input "22/08/25" at bounding box center [305, 73] width 47 height 15
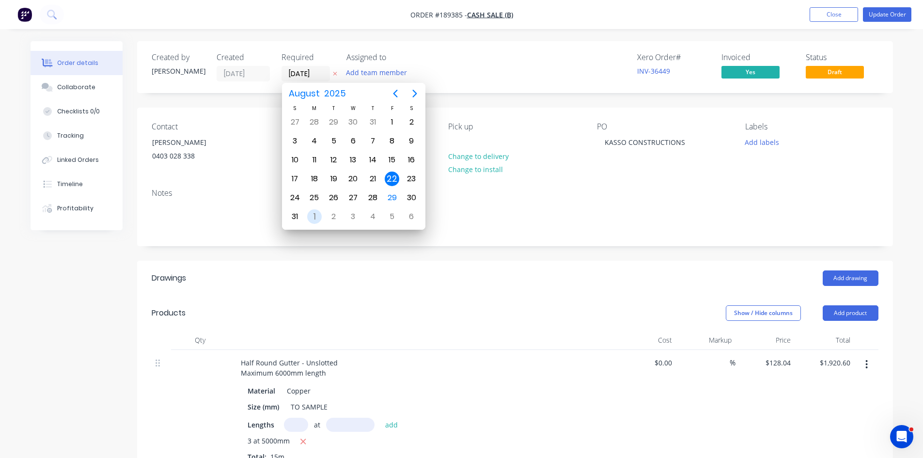
click at [316, 215] on div "1" at bounding box center [314, 216] width 15 height 15
type input "01/09/25"
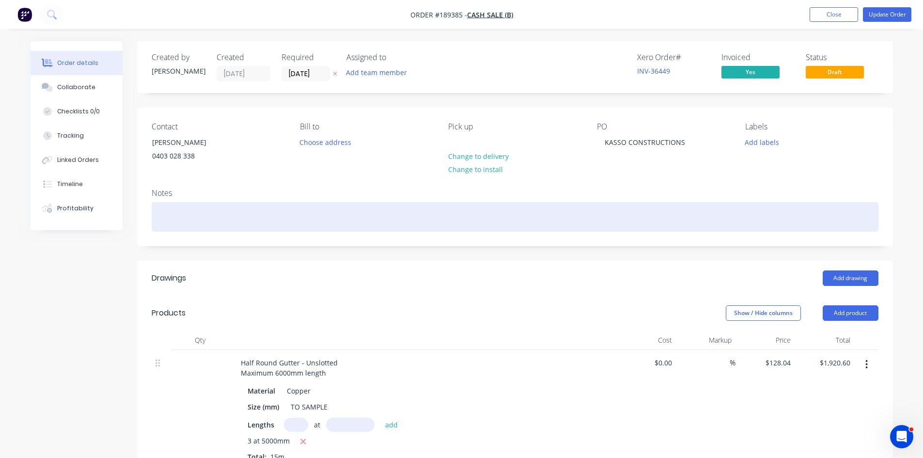
click at [457, 219] on div at bounding box center [515, 217] width 727 height 30
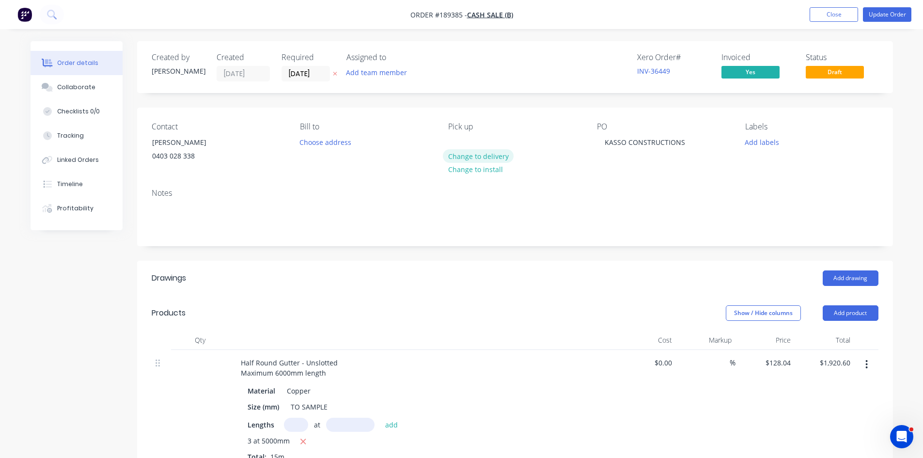
click at [483, 156] on button "Change to delivery" at bounding box center [478, 155] width 71 height 13
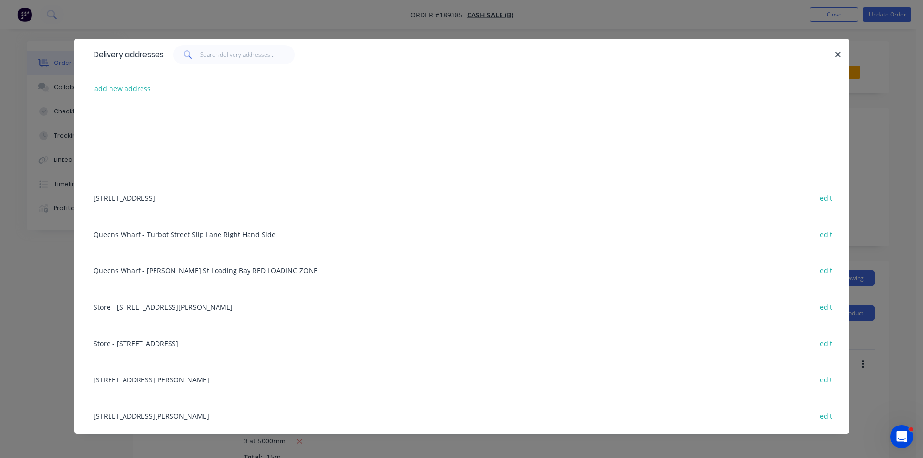
click at [124, 79] on div "add new address" at bounding box center [462, 88] width 746 height 36
click at [130, 87] on button "add new address" at bounding box center [123, 88] width 66 height 13
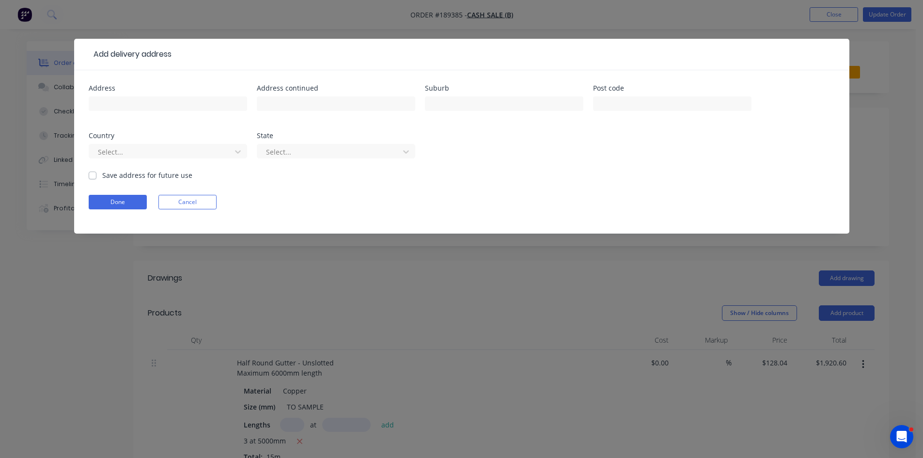
click at [170, 114] on div at bounding box center [168, 108] width 158 height 29
click at [174, 105] on input "text" at bounding box center [168, 103] width 158 height 15
type input "15/9 LAHEY CLOSE"
type input "SHERWOOD"
click at [118, 196] on button "Done" at bounding box center [118, 202] width 58 height 15
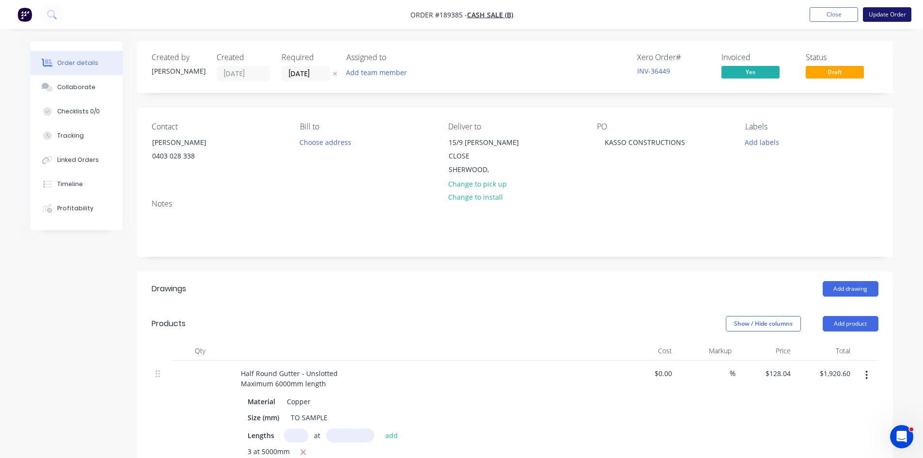
click at [883, 16] on button "Update Order" at bounding box center [887, 14] width 48 height 15
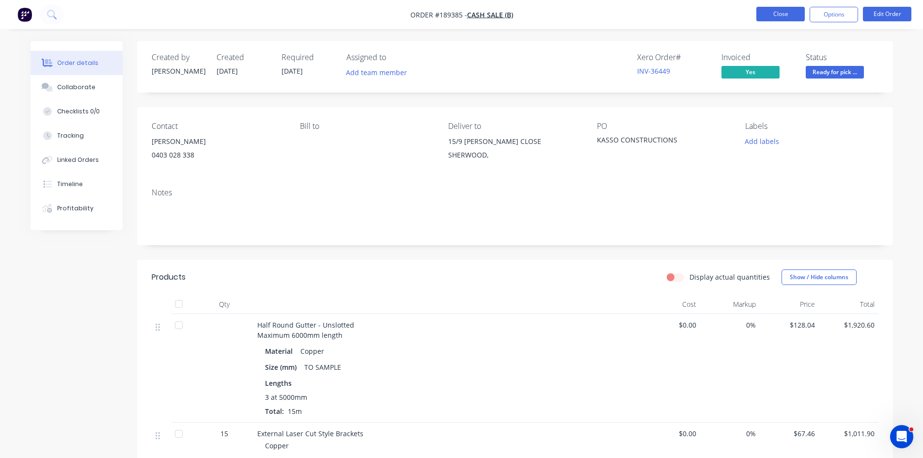
click at [782, 8] on button "Close" at bounding box center [780, 14] width 48 height 15
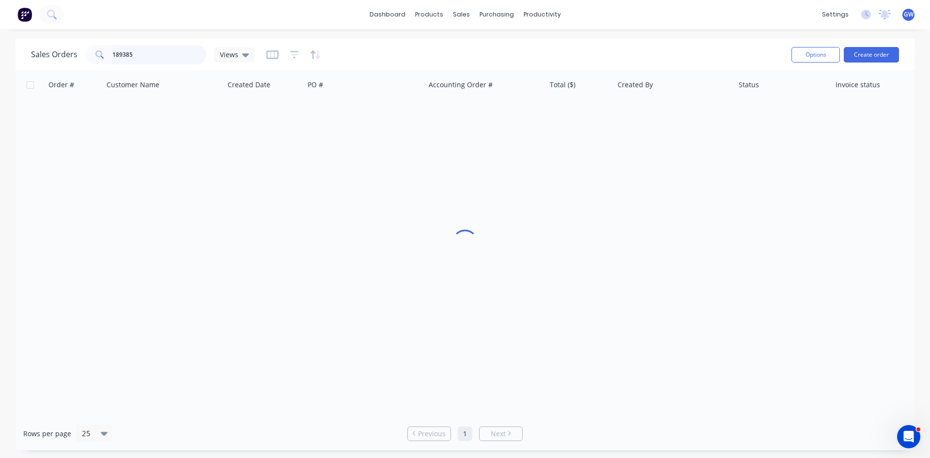
click at [68, 48] on div "Sales Orders 189385 Views" at bounding box center [143, 54] width 224 height 19
type input "191236"
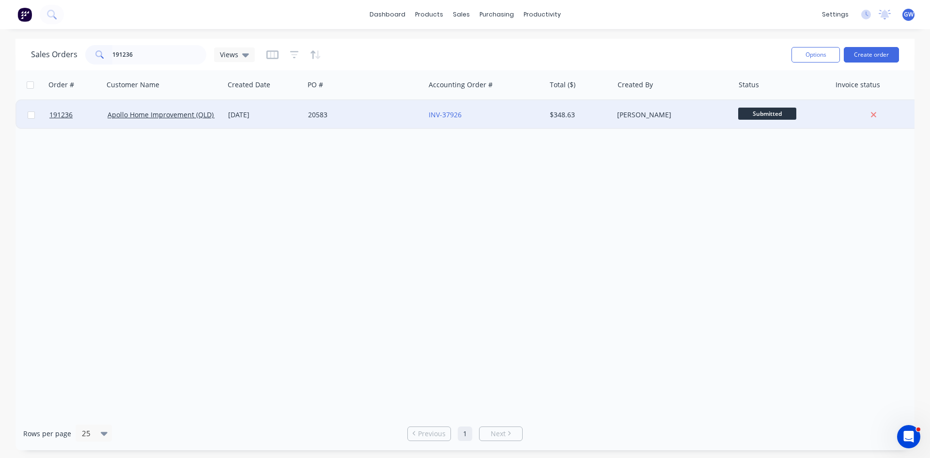
click at [641, 125] on div "[PERSON_NAME]" at bounding box center [673, 114] width 121 height 29
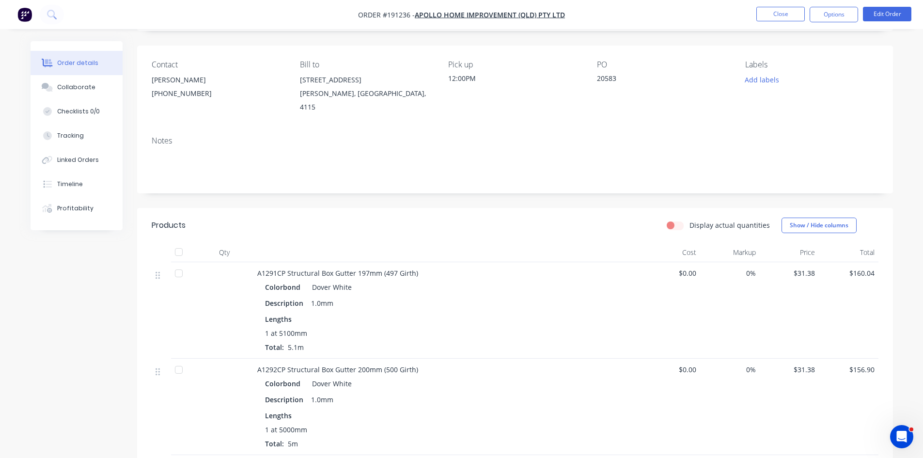
scroll to position [221, 0]
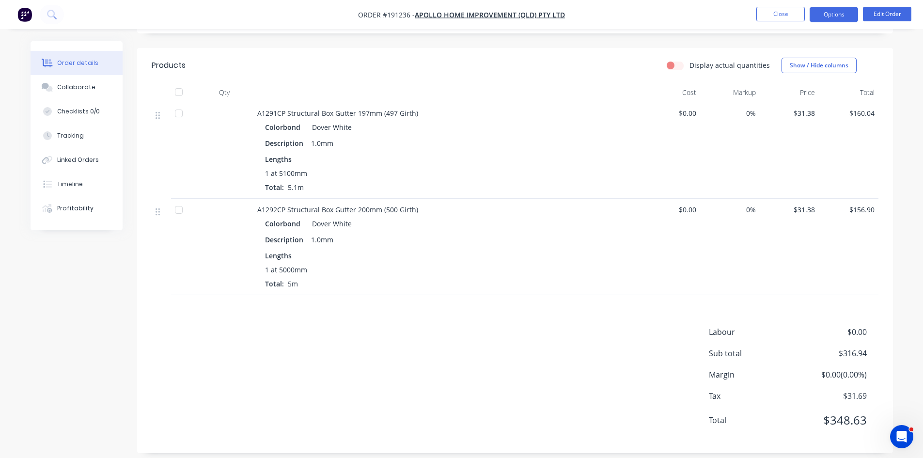
click at [829, 9] on button "Options" at bounding box center [834, 15] width 48 height 16
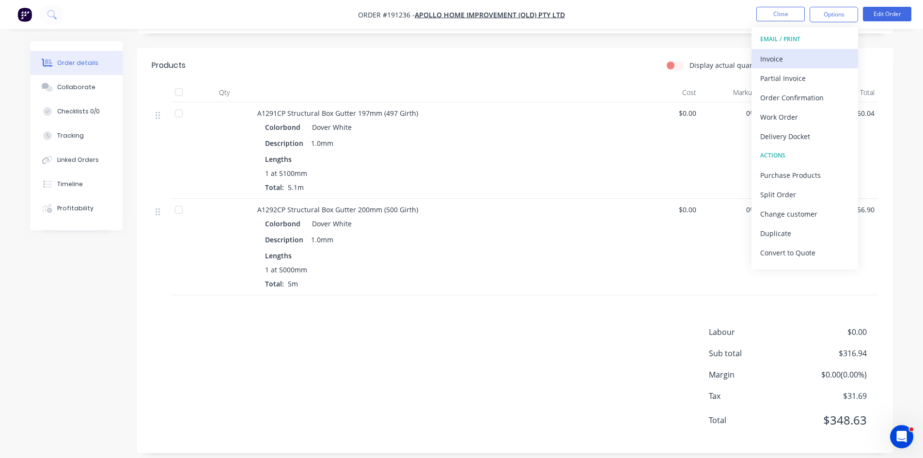
click at [795, 53] on div "Invoice" at bounding box center [804, 59] width 89 height 14
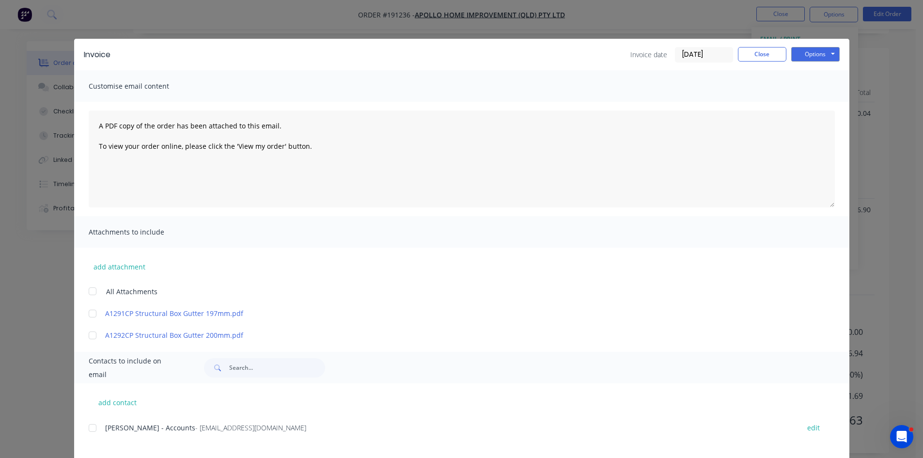
drag, startPoint x: 93, startPoint y: 429, endPoint x: 487, endPoint y: 217, distance: 447.4
click at [94, 427] on div at bounding box center [92, 427] width 19 height 19
click at [814, 58] on button "Options" at bounding box center [815, 54] width 48 height 15
click at [818, 105] on button "Email" at bounding box center [822, 103] width 62 height 16
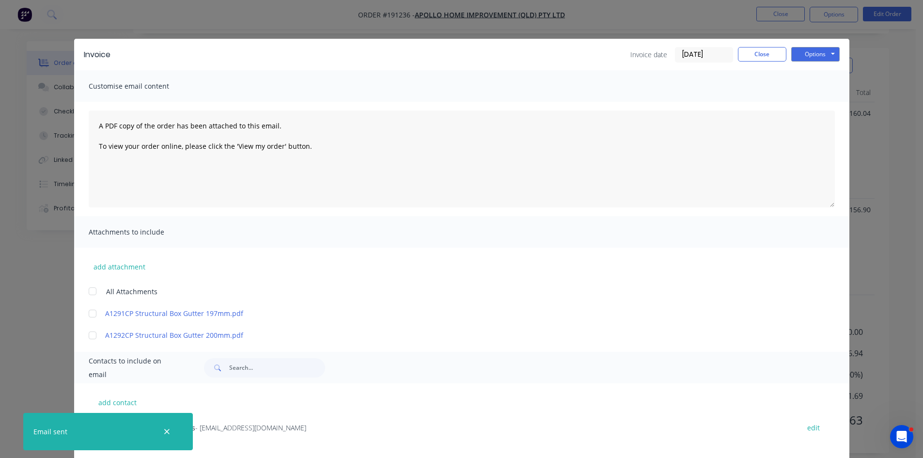
drag, startPoint x: 786, startPoint y: 43, endPoint x: 780, endPoint y: 46, distance: 6.9
click at [784, 44] on div "Invoice Invoice date 29/08/25 Close Options Preview Print Email" at bounding box center [461, 54] width 775 height 31
click at [771, 52] on button "Close" at bounding box center [762, 54] width 48 height 15
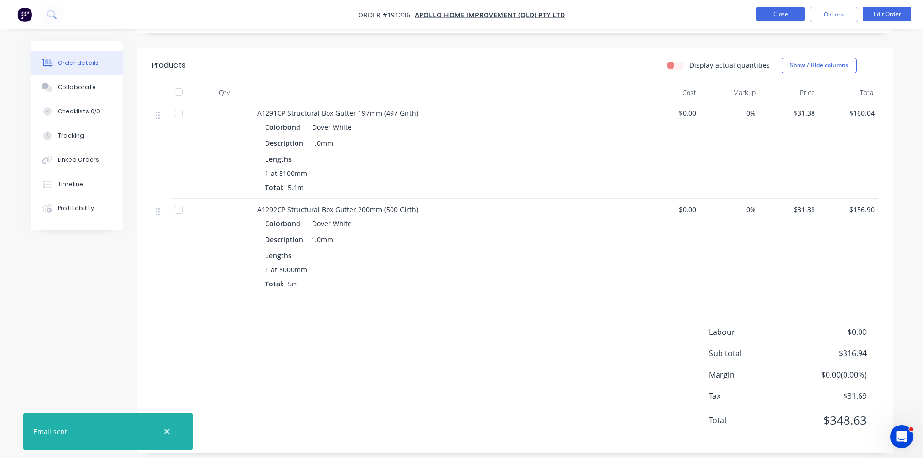
click at [779, 18] on button "Close" at bounding box center [780, 14] width 48 height 15
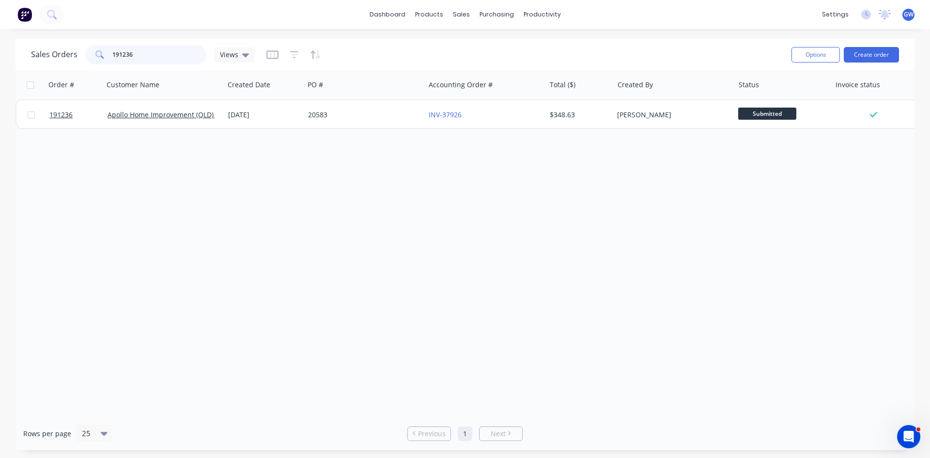
drag, startPoint x: 149, startPoint y: 58, endPoint x: 64, endPoint y: 53, distance: 84.9
click at [64, 53] on div "Sales Orders 191236 Views" at bounding box center [143, 54] width 224 height 19
type input "190322"
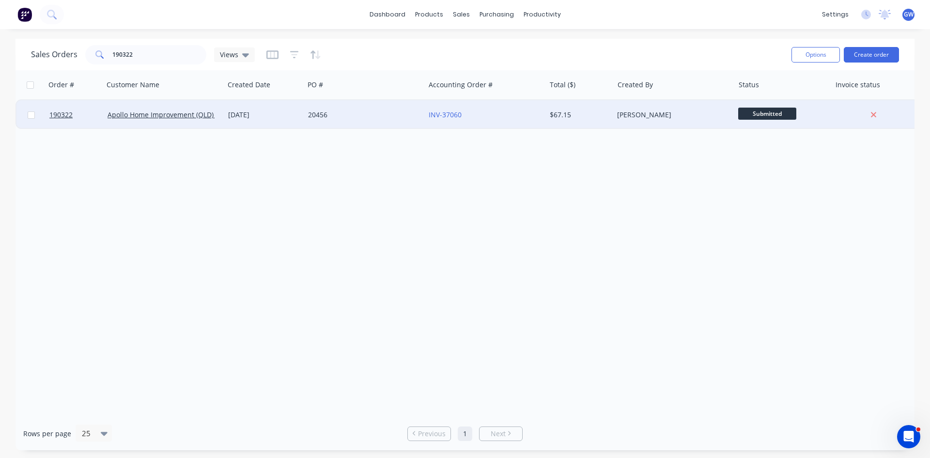
click at [386, 116] on div "20456" at bounding box center [362, 115] width 108 height 10
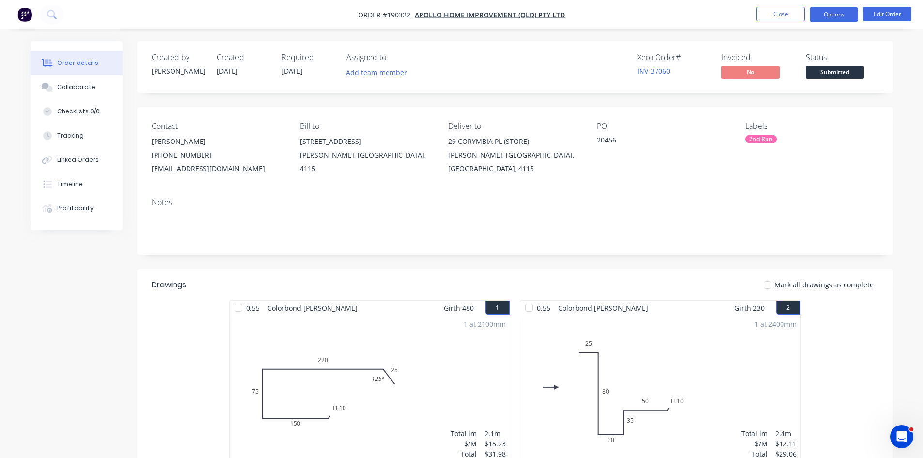
click at [838, 10] on button "Options" at bounding box center [834, 15] width 48 height 16
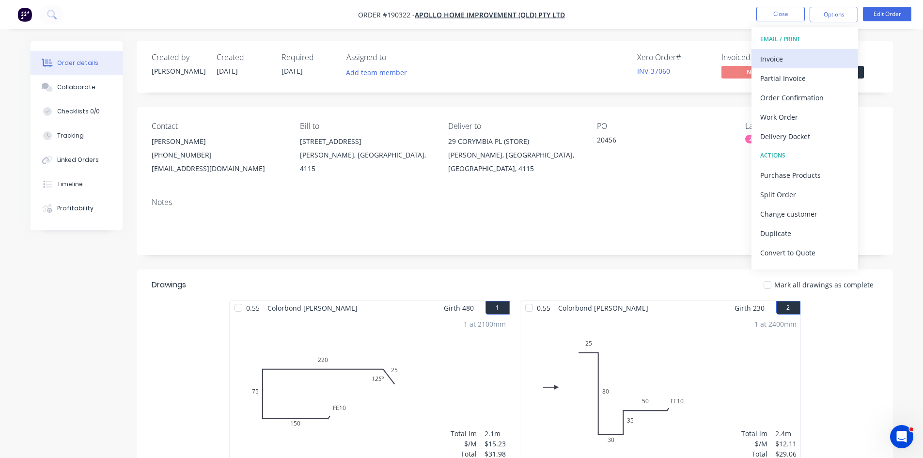
click at [793, 59] on div "Invoice" at bounding box center [804, 59] width 89 height 14
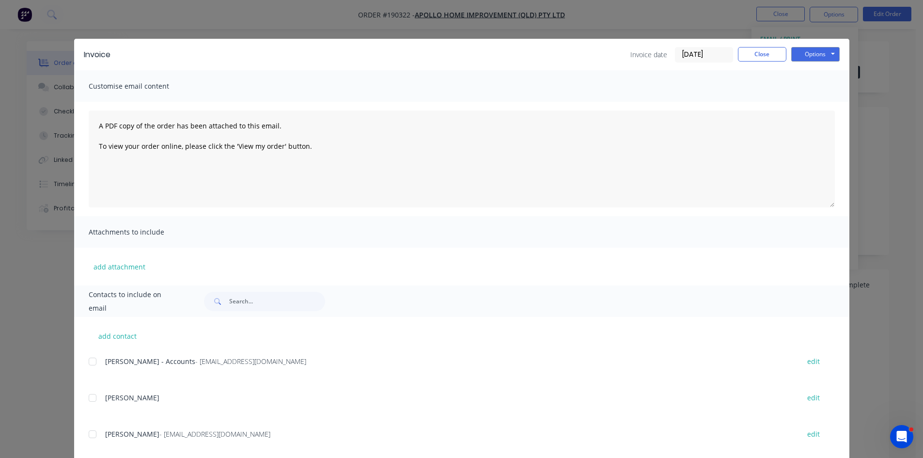
click at [93, 358] on div at bounding box center [92, 361] width 19 height 19
click at [810, 54] on button "Options" at bounding box center [815, 54] width 48 height 15
click at [809, 107] on button "Email" at bounding box center [822, 103] width 62 height 16
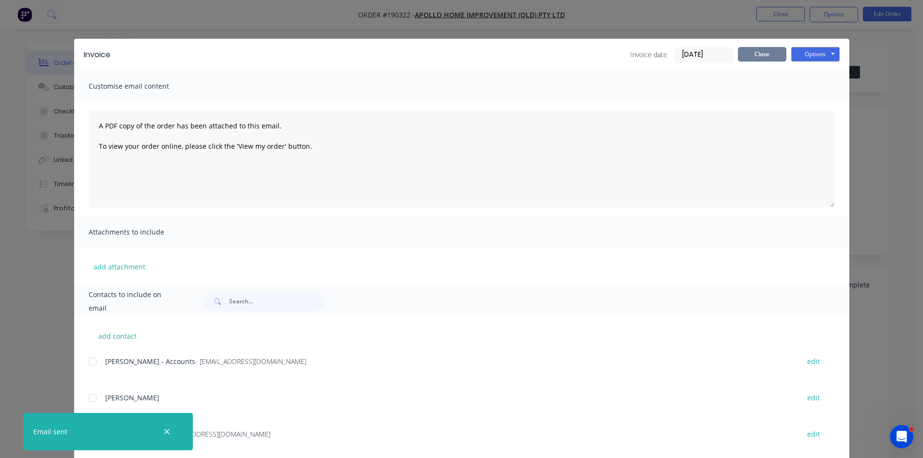
click at [768, 51] on button "Close" at bounding box center [762, 54] width 48 height 15
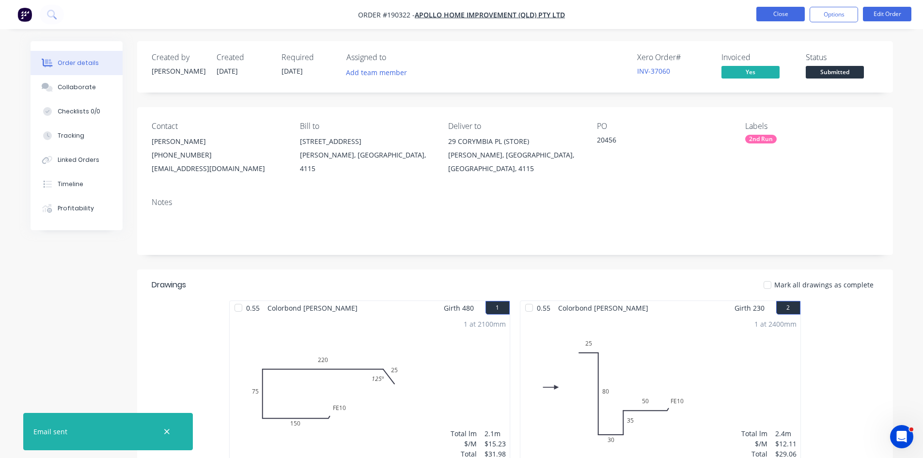
click at [773, 14] on button "Close" at bounding box center [780, 14] width 48 height 15
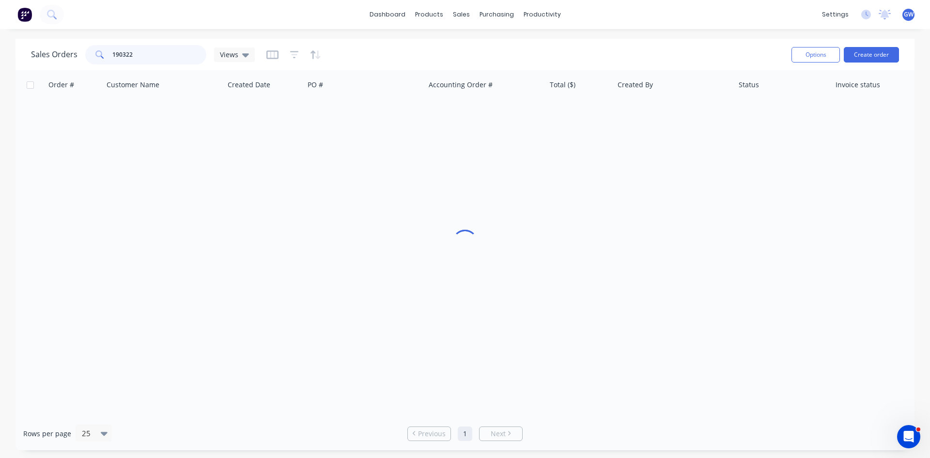
drag, startPoint x: 185, startPoint y: 59, endPoint x: 0, endPoint y: 46, distance: 185.0
click at [0, 46] on div "Sales Orders 190322 Views Options Create order Order # Customer Name Created Da…" at bounding box center [465, 244] width 930 height 411
type input "189216"
click at [631, 110] on div "Hannah Kirk" at bounding box center [671, 115] width 108 height 10
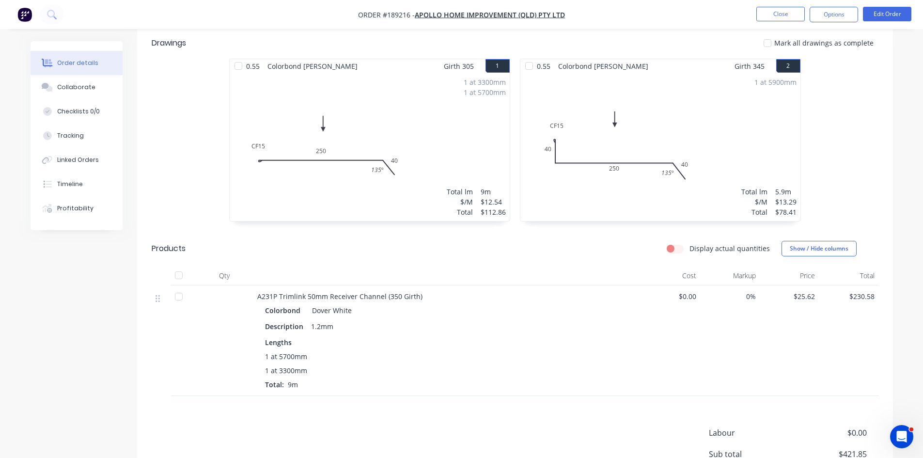
scroll to position [242, 0]
click at [838, 19] on button "Options" at bounding box center [834, 15] width 48 height 16
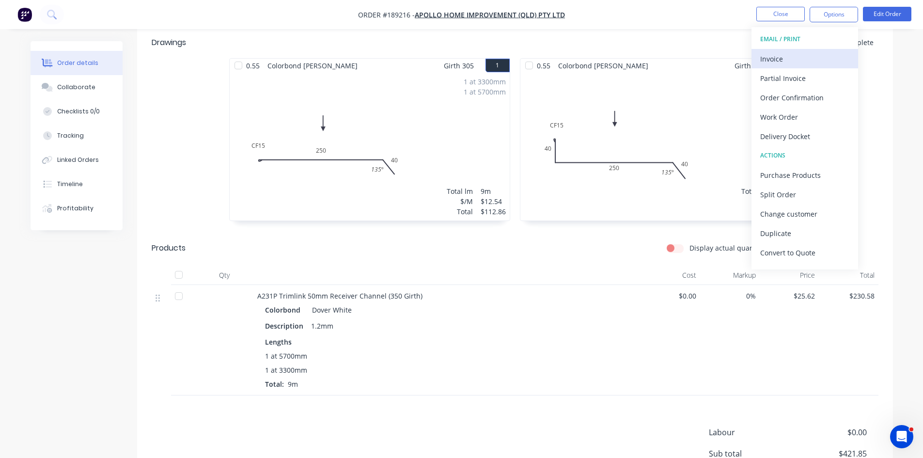
click at [814, 53] on div "Invoice" at bounding box center [804, 59] width 89 height 14
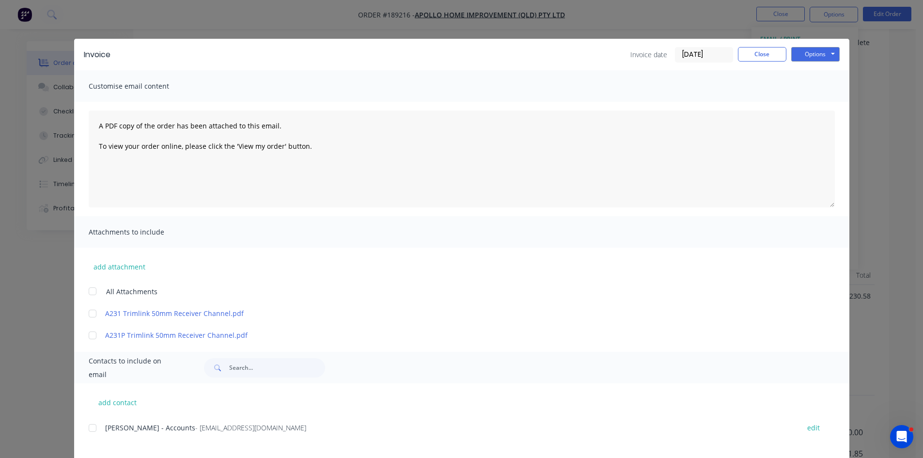
click at [92, 428] on div at bounding box center [92, 427] width 19 height 19
click at [823, 52] on button "Options" at bounding box center [815, 54] width 48 height 15
click at [799, 101] on button "Email" at bounding box center [822, 103] width 62 height 16
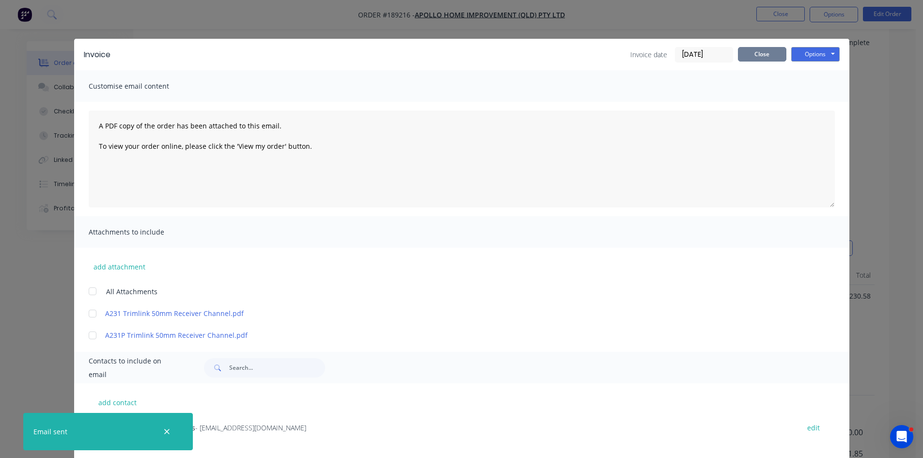
click at [750, 53] on button "Close" at bounding box center [762, 54] width 48 height 15
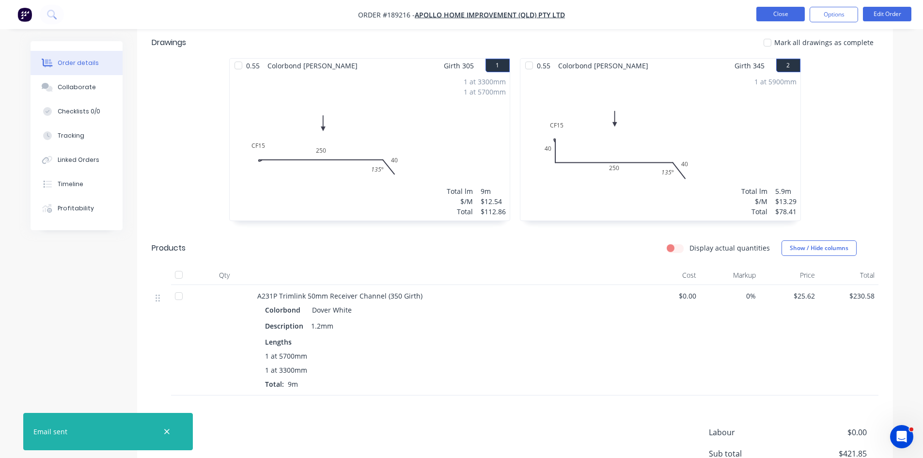
click at [778, 10] on button "Close" at bounding box center [780, 14] width 48 height 15
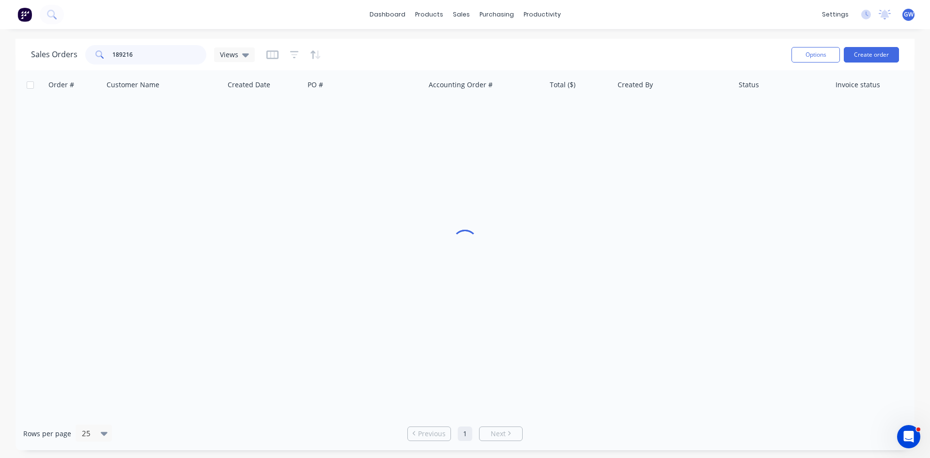
drag, startPoint x: 165, startPoint y: 56, endPoint x: 42, endPoint y: 50, distance: 123.2
click at [42, 50] on div "Sales Orders 189216 Views" at bounding box center [143, 54] width 224 height 19
type input "190203"
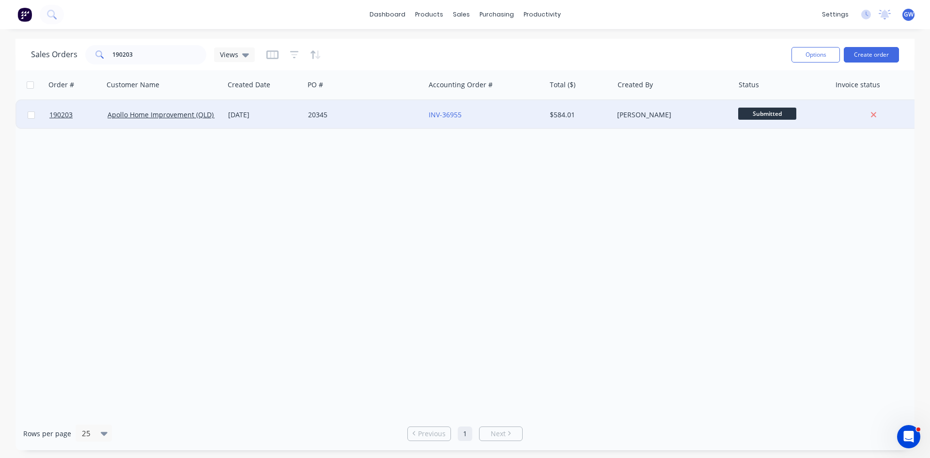
click at [372, 114] on div "20345" at bounding box center [362, 115] width 108 height 10
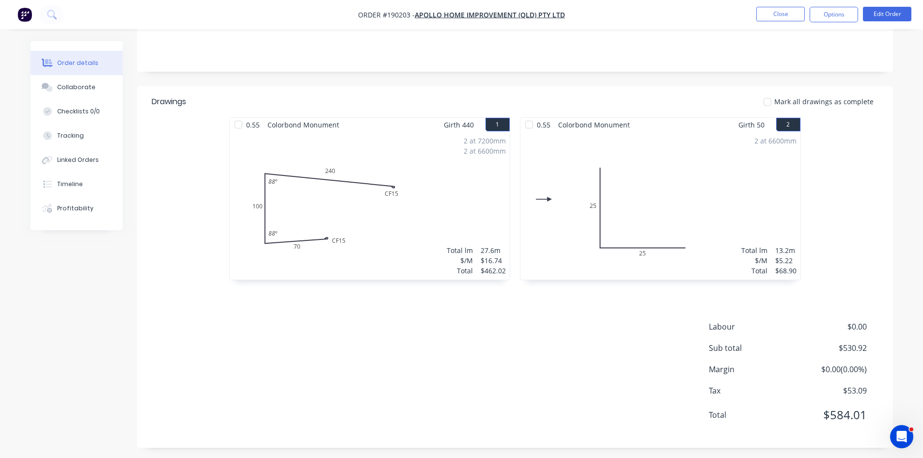
scroll to position [187, 0]
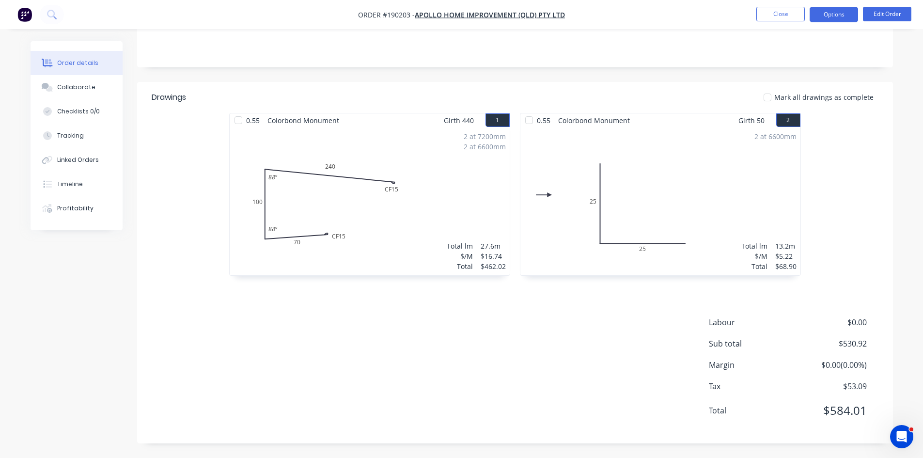
click at [834, 16] on button "Options" at bounding box center [834, 15] width 48 height 16
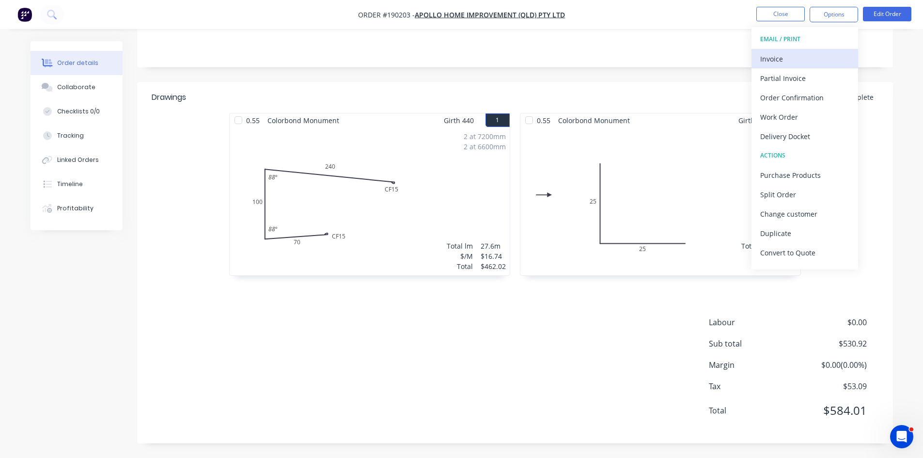
click at [796, 54] on div "Invoice" at bounding box center [804, 59] width 89 height 14
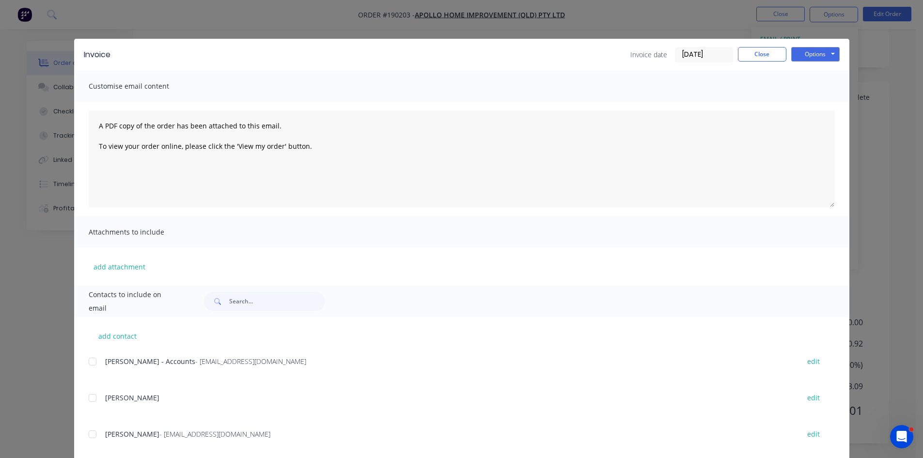
click at [95, 362] on div at bounding box center [92, 361] width 19 height 19
click at [815, 50] on button "Options" at bounding box center [815, 54] width 48 height 15
click at [809, 107] on button "Email" at bounding box center [822, 103] width 62 height 16
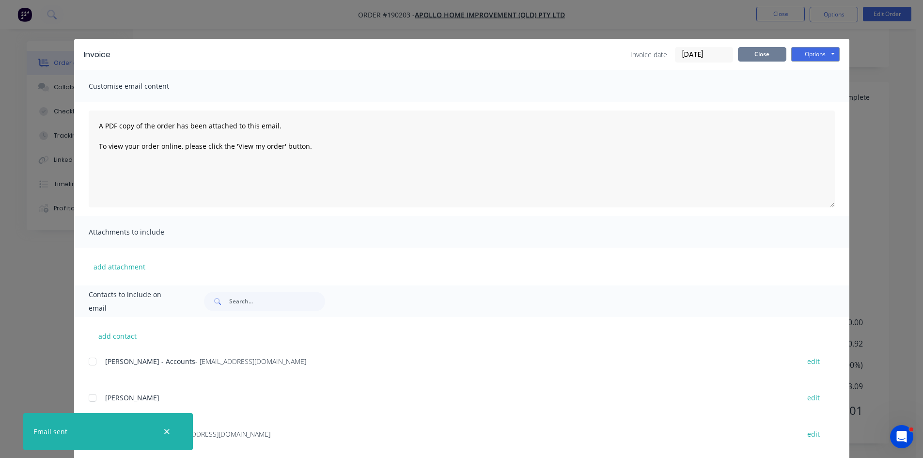
click at [755, 57] on button "Close" at bounding box center [762, 54] width 48 height 15
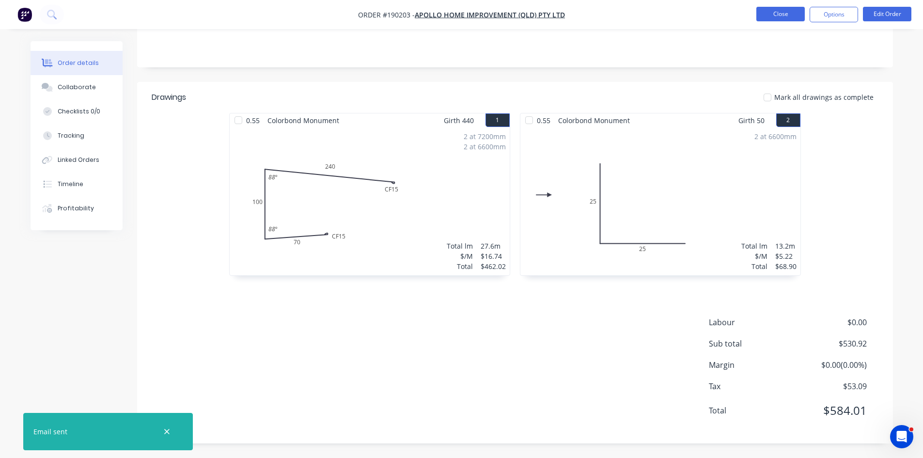
click at [772, 19] on button "Close" at bounding box center [780, 14] width 48 height 15
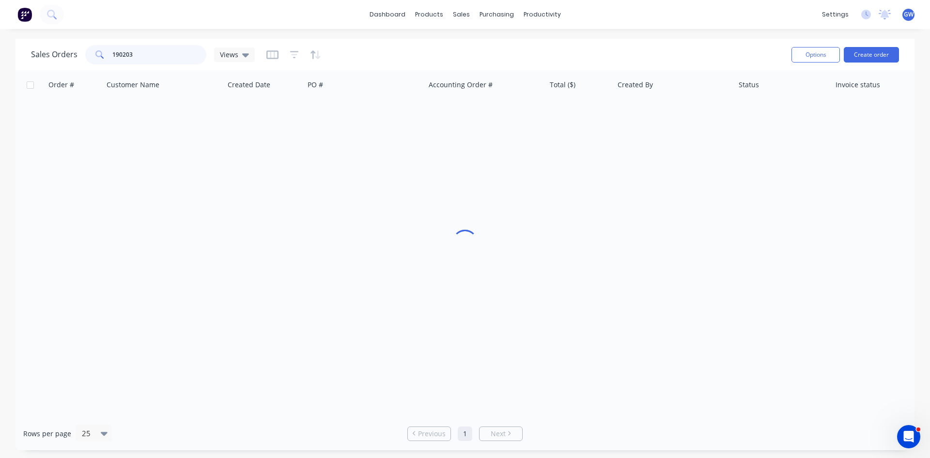
click at [159, 49] on input "190203" at bounding box center [159, 54] width 94 height 19
type input "190441"
click at [616, 121] on div "Hannah Kirk" at bounding box center [673, 114] width 121 height 29
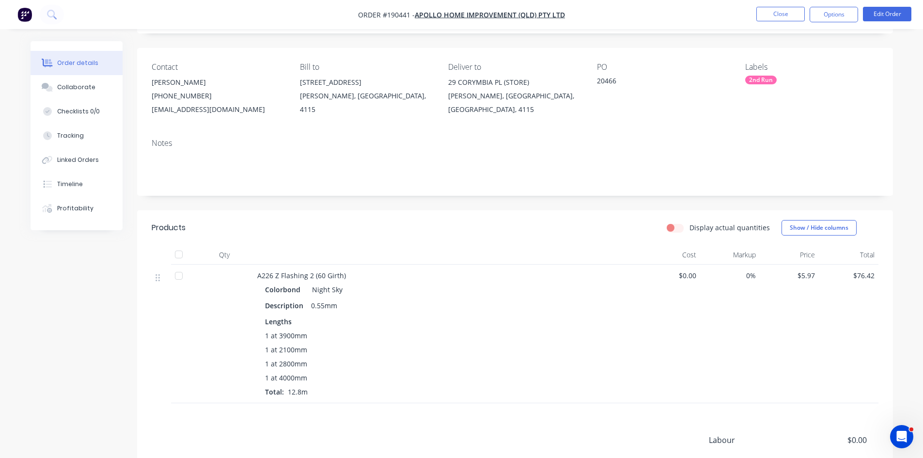
scroll to position [177, 0]
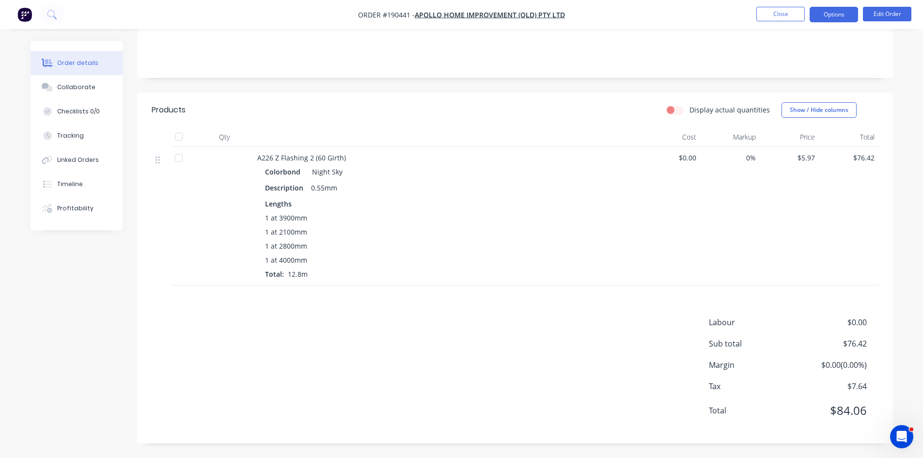
click at [841, 14] on button "Options" at bounding box center [834, 15] width 48 height 16
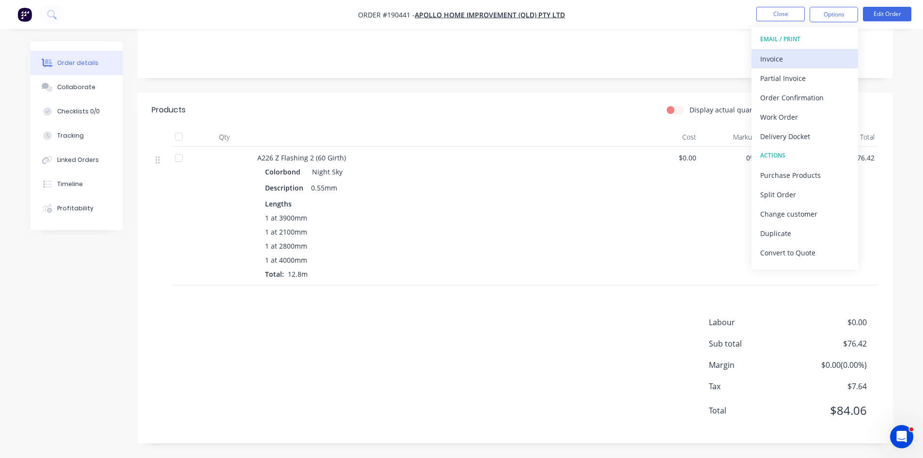
click at [786, 67] on button "Invoice" at bounding box center [804, 58] width 107 height 19
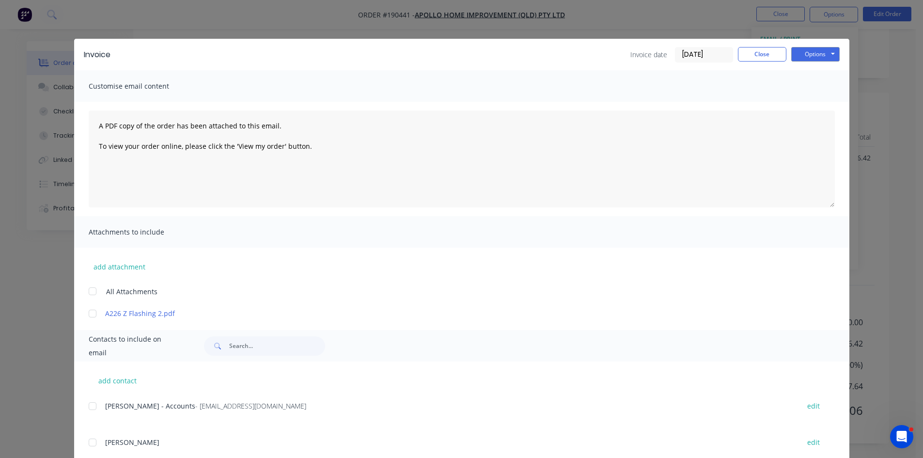
click at [82, 409] on div "add contact Leeann Chan - Accounts - accounts@apollopatios.com.au edit Scott Br…" at bounding box center [461, 452] width 775 height 183
click at [92, 411] on div at bounding box center [92, 405] width 19 height 19
click at [826, 54] on button "Options" at bounding box center [815, 54] width 48 height 15
click at [820, 100] on button "Email" at bounding box center [822, 103] width 62 height 16
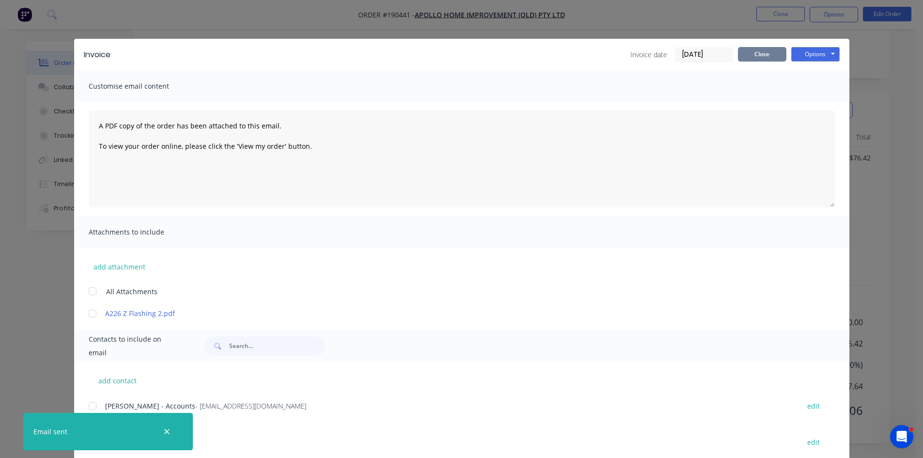
click at [763, 59] on button "Close" at bounding box center [762, 54] width 48 height 15
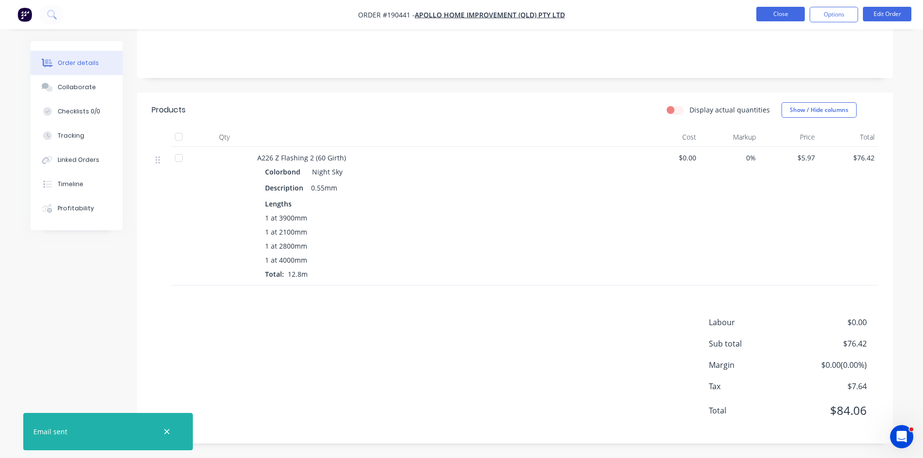
drag, startPoint x: 782, startPoint y: 6, endPoint x: 777, endPoint y: 19, distance: 13.9
click at [782, 6] on nav "Order #190441 - Apollo Home Improvement (QLD) Pty Ltd Close Options Edit Order" at bounding box center [461, 14] width 923 height 29
click at [777, 19] on button "Close" at bounding box center [780, 14] width 48 height 15
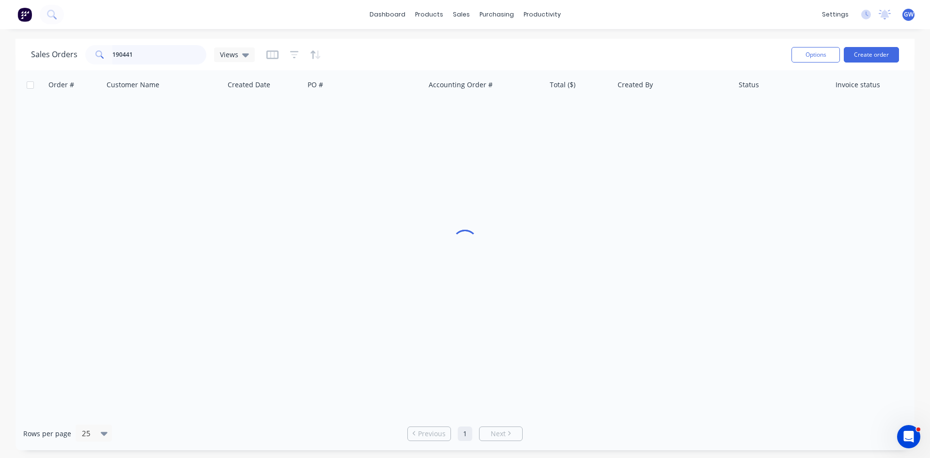
click at [129, 47] on input "190441" at bounding box center [159, 54] width 94 height 19
type input "190197"
click at [595, 116] on div "$194.81" at bounding box center [578, 115] width 57 height 10
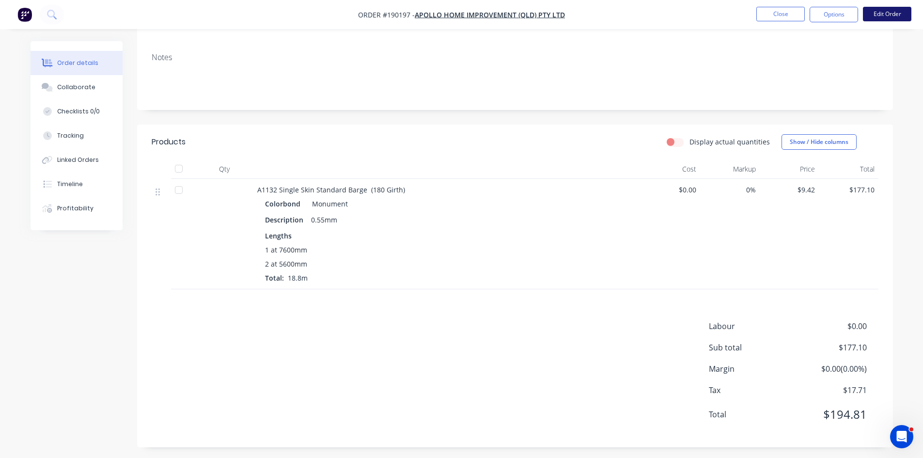
scroll to position [149, 0]
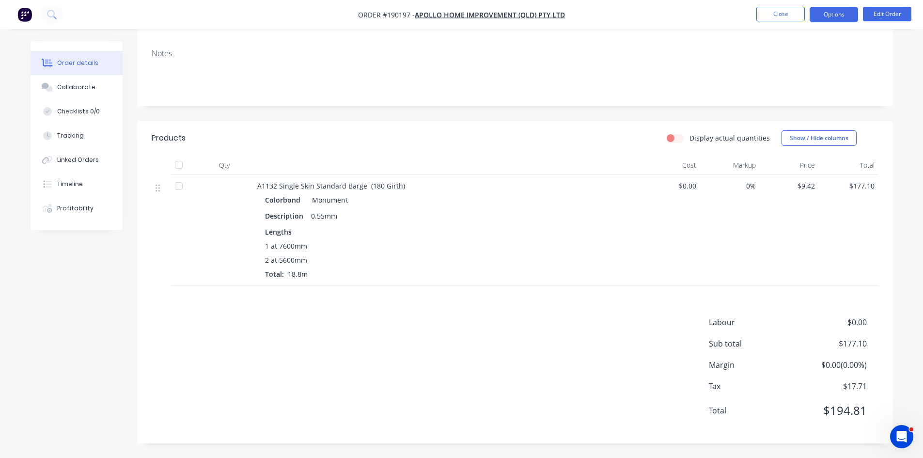
click at [816, 15] on button "Options" at bounding box center [834, 15] width 48 height 16
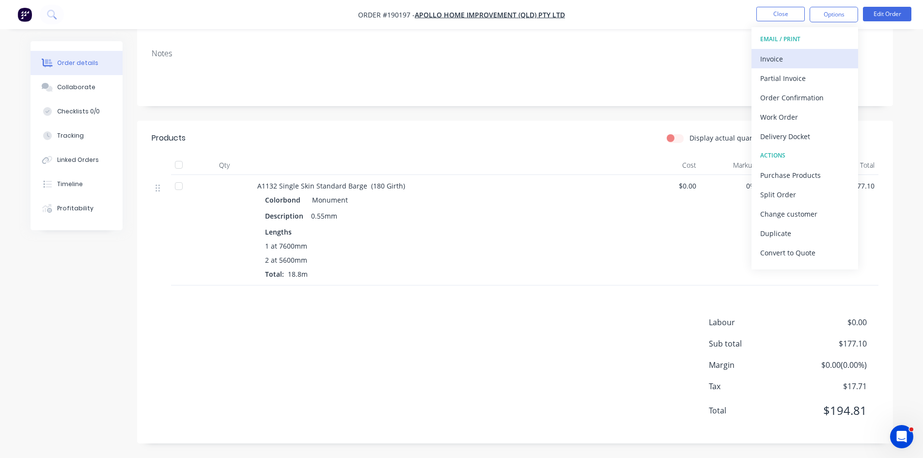
click at [800, 57] on div "Invoice" at bounding box center [804, 59] width 89 height 14
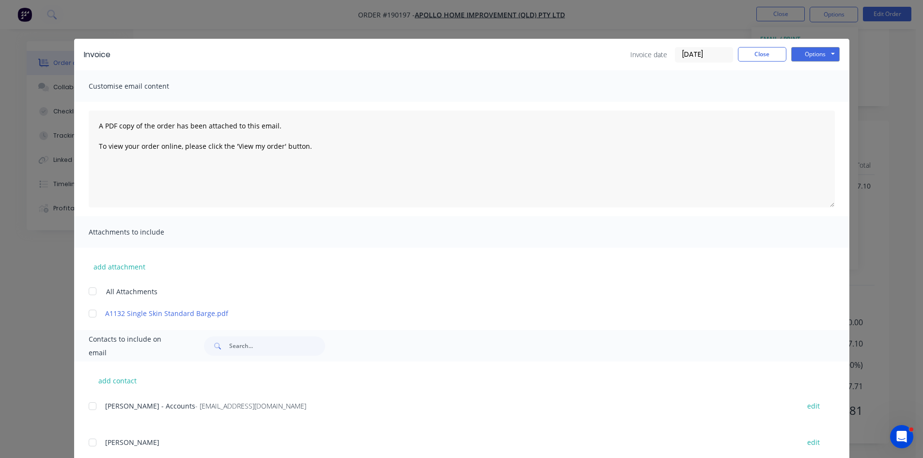
click at [90, 407] on div at bounding box center [92, 405] width 19 height 19
click at [810, 58] on button "Options" at bounding box center [815, 54] width 48 height 15
click at [815, 99] on button "Email" at bounding box center [822, 103] width 62 height 16
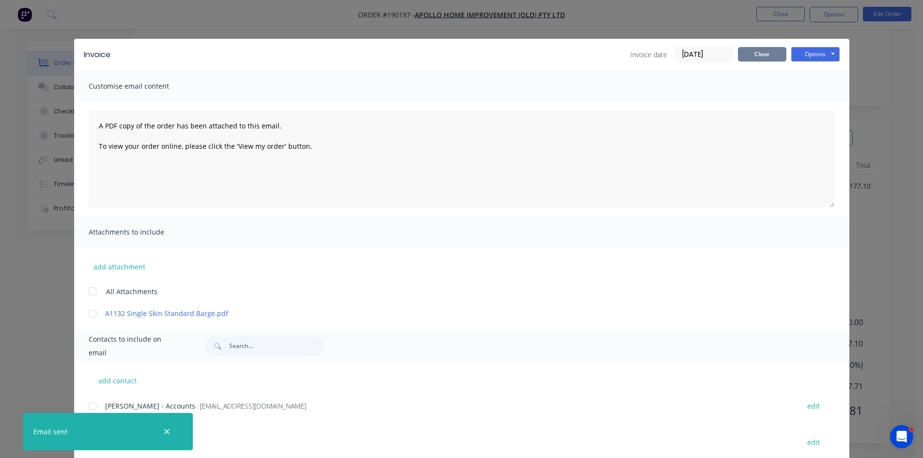
click at [757, 54] on button "Close" at bounding box center [762, 54] width 48 height 15
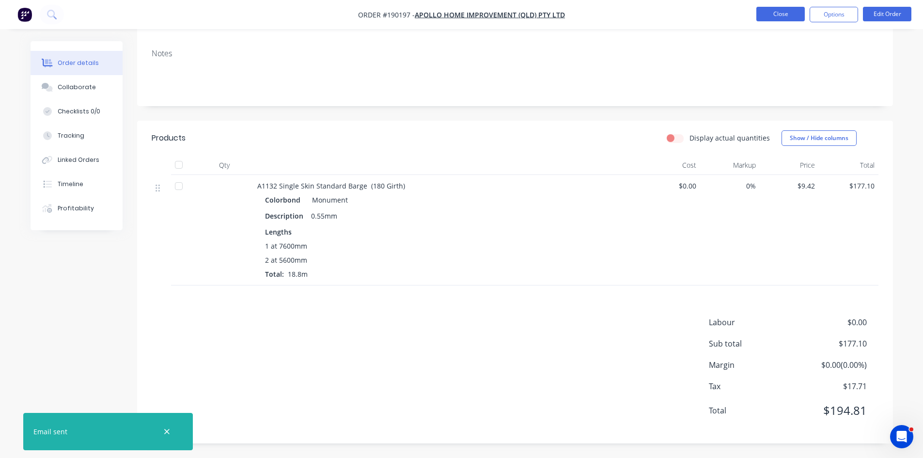
click at [784, 11] on button "Close" at bounding box center [780, 14] width 48 height 15
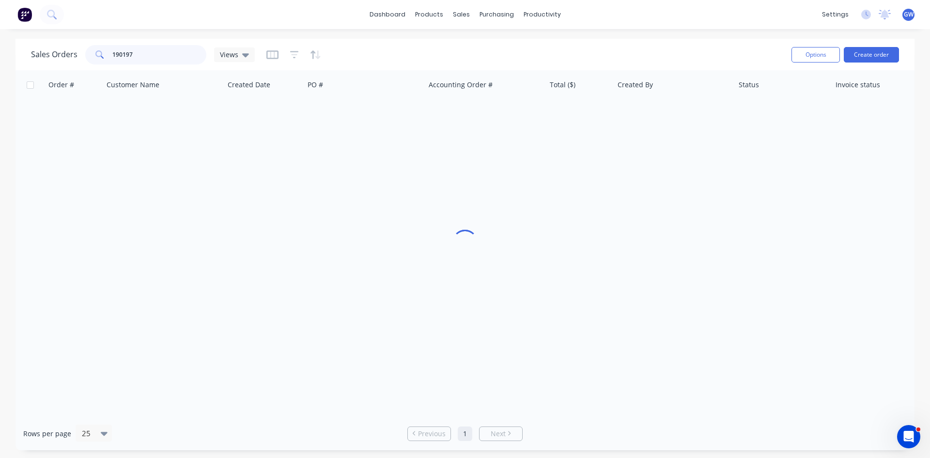
drag, startPoint x: 171, startPoint y: 53, endPoint x: 66, endPoint y: 55, distance: 105.1
click at [66, 55] on div "Sales Orders 190197 Views" at bounding box center [143, 54] width 224 height 19
type input "191098"
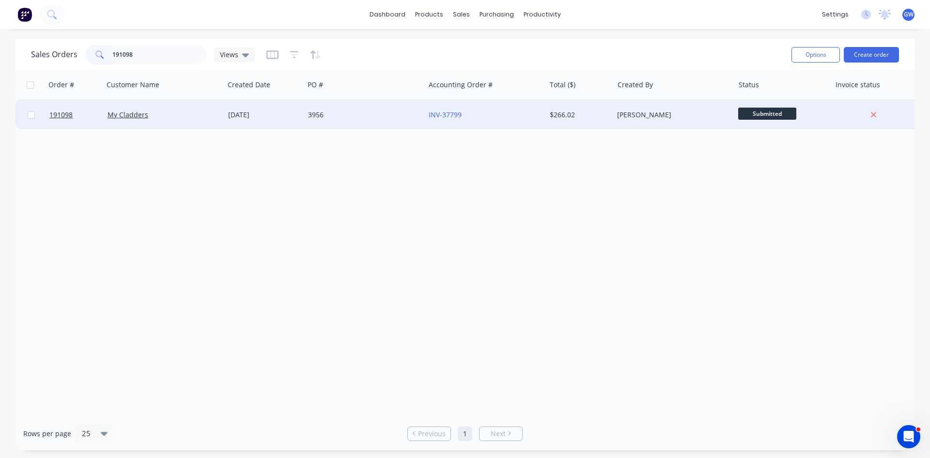
click at [530, 110] on div "INV-37799" at bounding box center [483, 115] width 108 height 10
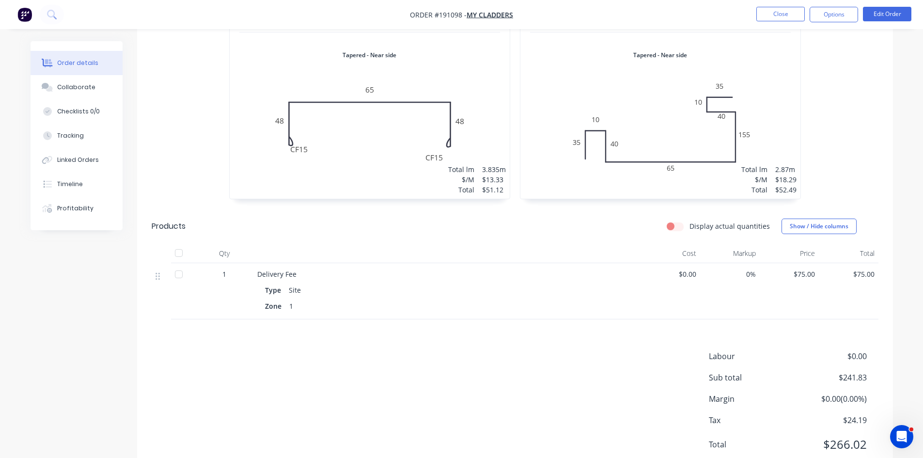
scroll to position [642, 0]
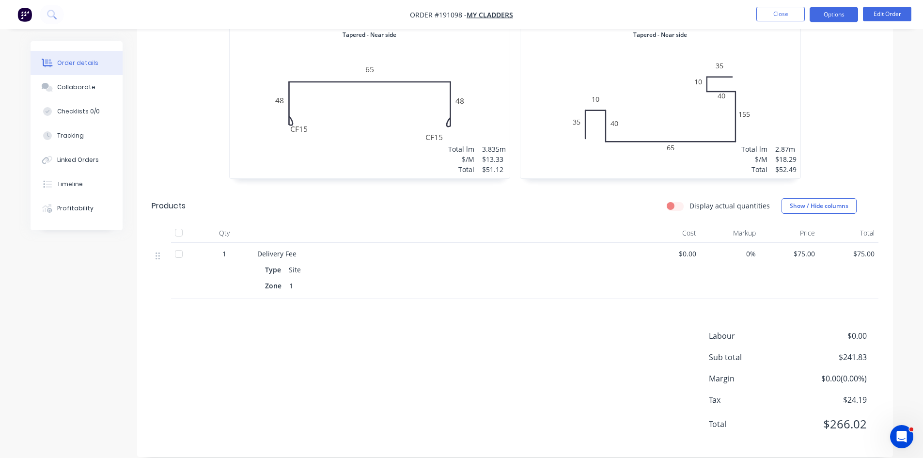
click at [828, 16] on button "Options" at bounding box center [834, 15] width 48 height 16
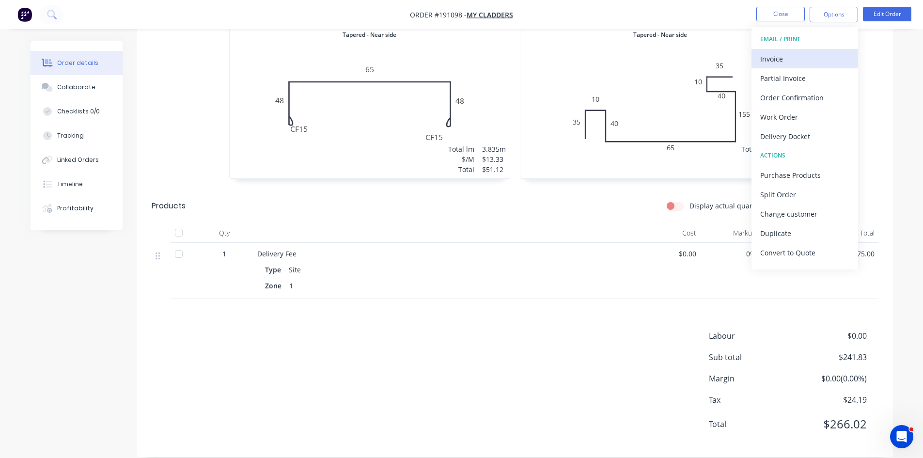
click at [811, 55] on div "Invoice" at bounding box center [804, 59] width 89 height 14
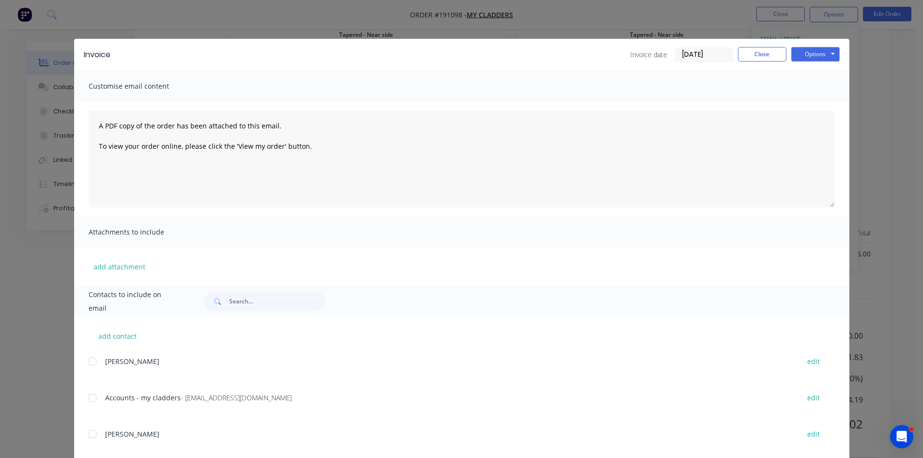
click at [86, 398] on div at bounding box center [92, 397] width 19 height 19
click at [813, 52] on button "Options" at bounding box center [815, 54] width 48 height 15
click at [802, 100] on button "Email" at bounding box center [822, 103] width 62 height 16
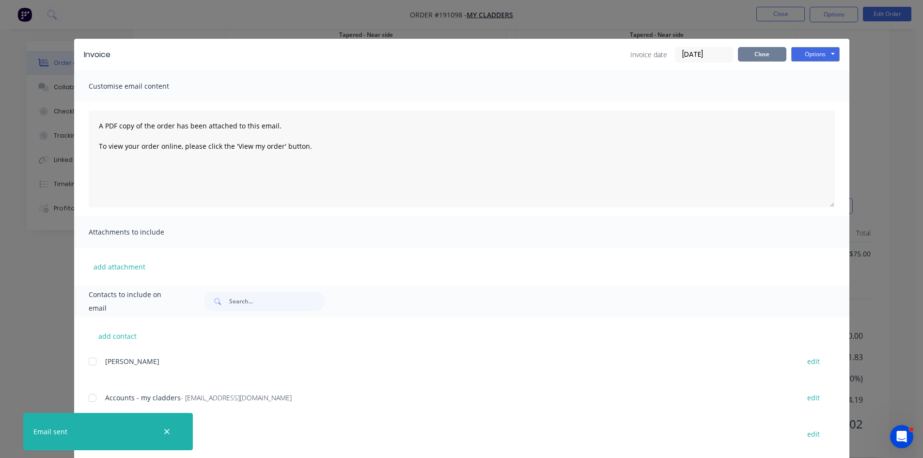
click at [751, 58] on button "Close" at bounding box center [762, 54] width 48 height 15
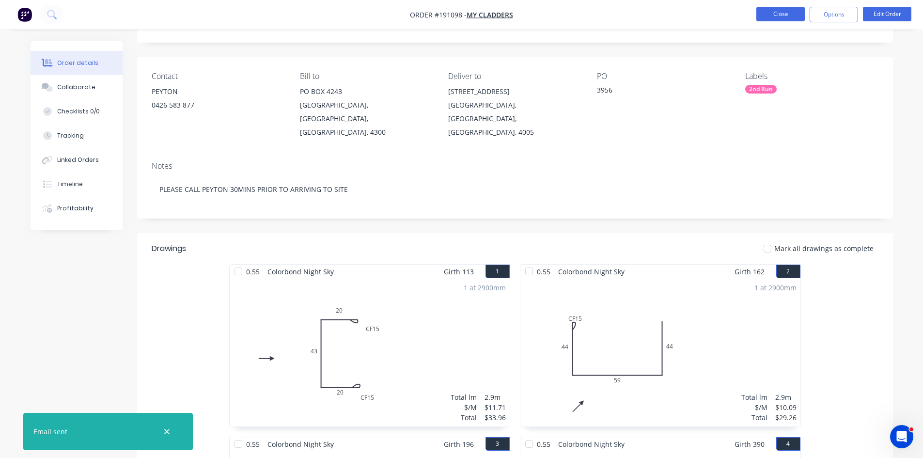
scroll to position [12, 0]
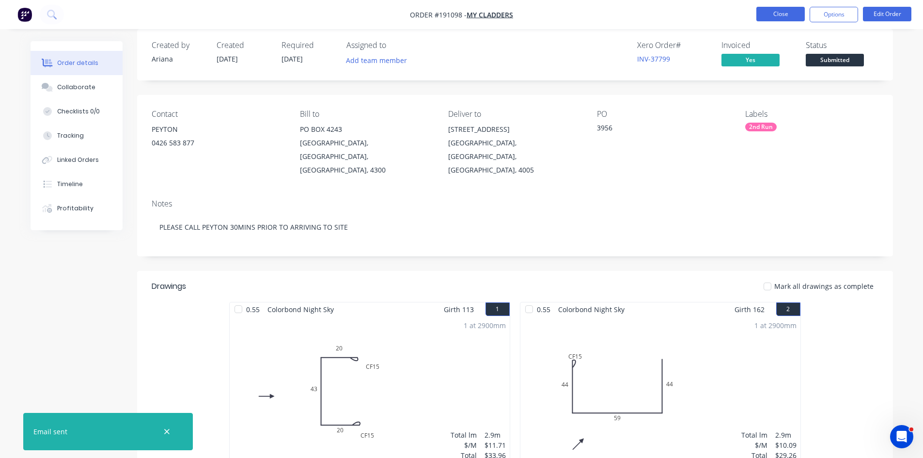
click at [786, 11] on button "Close" at bounding box center [780, 14] width 48 height 15
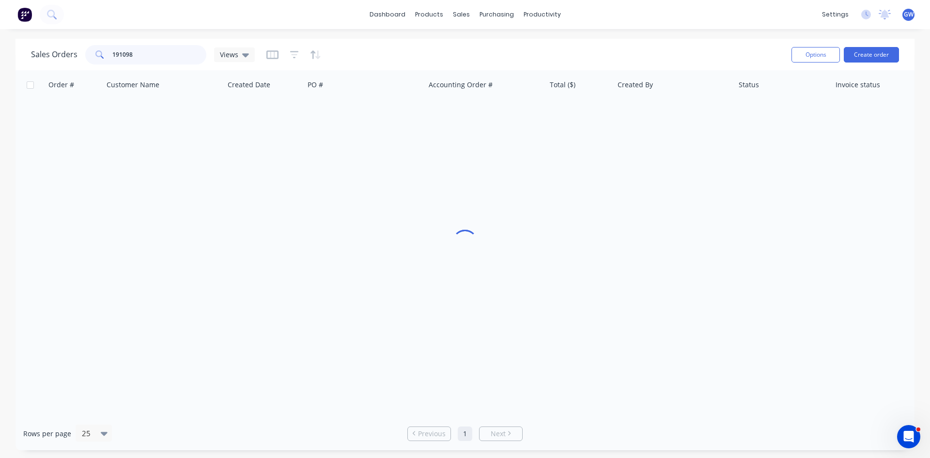
click at [88, 63] on div "191098" at bounding box center [145, 54] width 121 height 19
type input "191240"
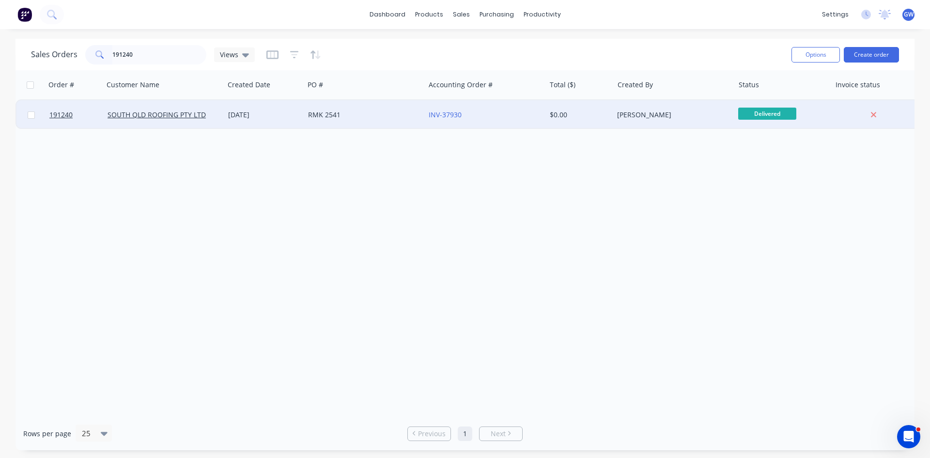
click at [530, 113] on div "INV-37930" at bounding box center [483, 115] width 108 height 10
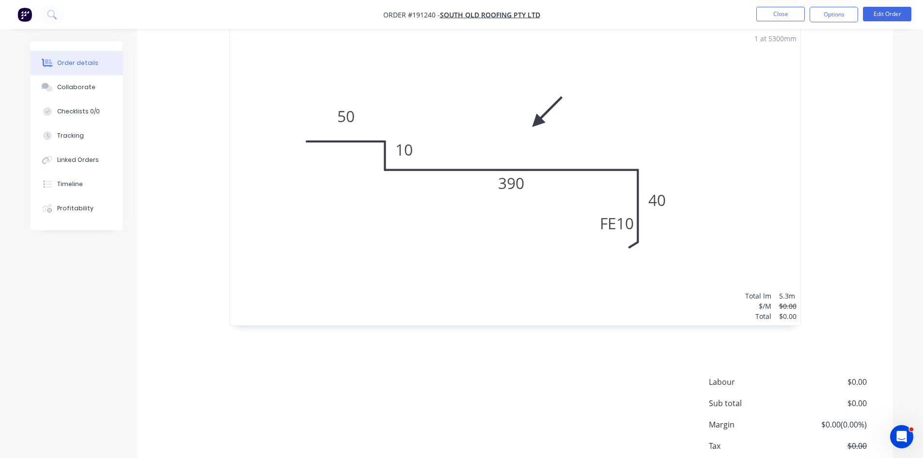
scroll to position [345, 0]
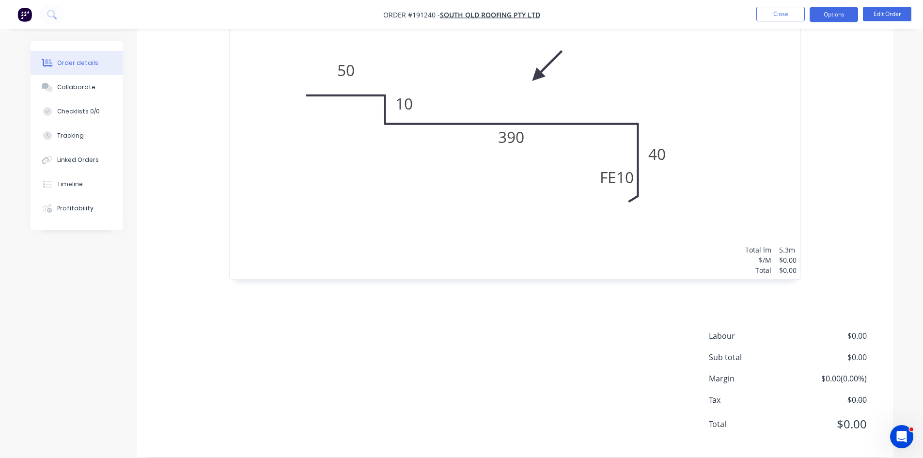
click at [846, 9] on button "Options" at bounding box center [834, 15] width 48 height 16
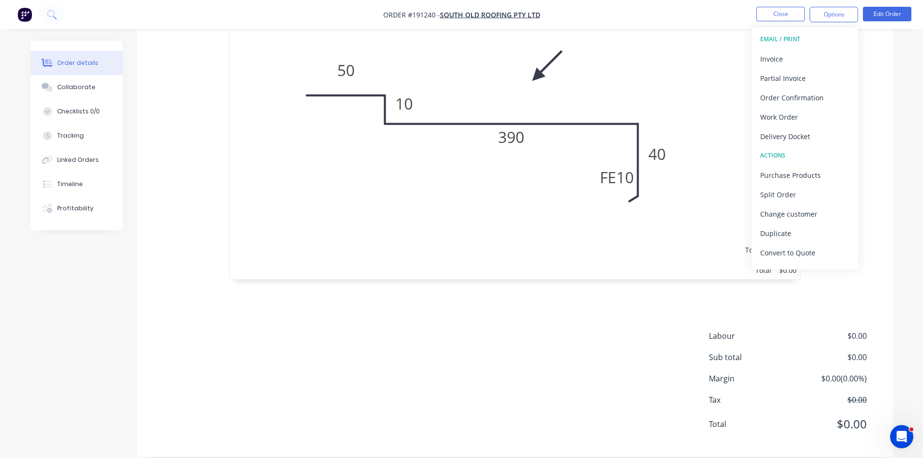
click at [798, 47] on button "EMAIL / PRINT" at bounding box center [804, 39] width 107 height 19
click at [802, 54] on div "Invoice" at bounding box center [804, 59] width 89 height 14
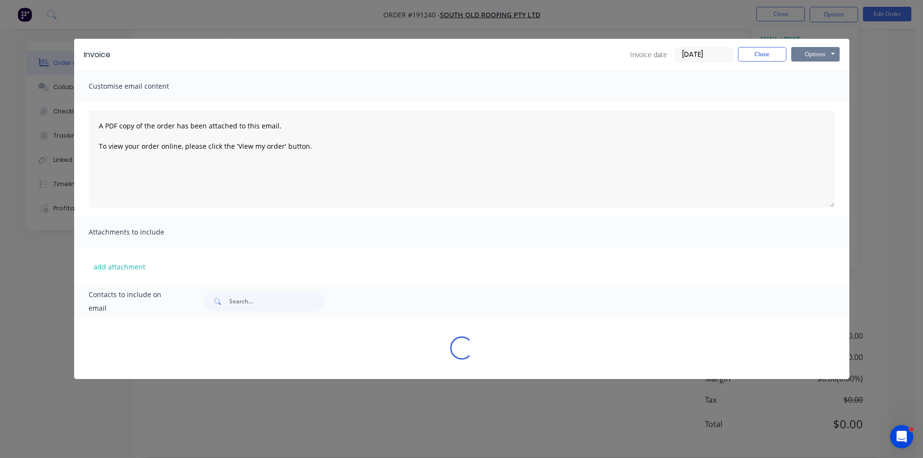
click at [812, 51] on button "Options" at bounding box center [815, 54] width 48 height 15
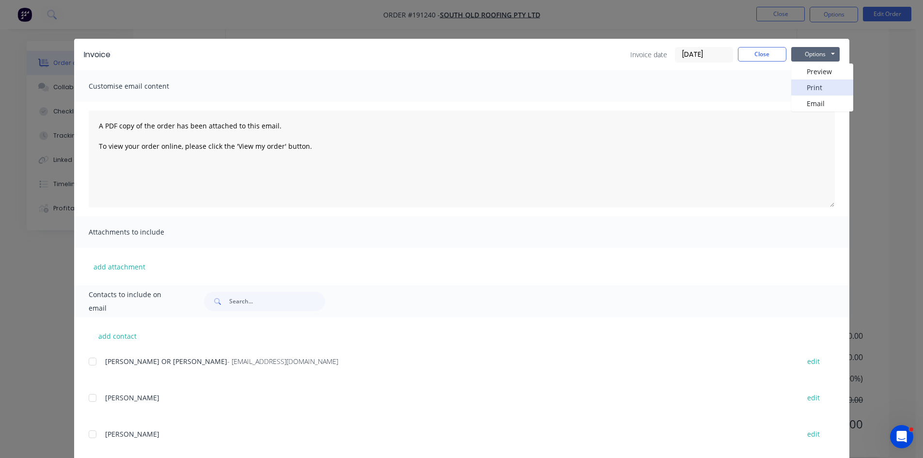
click at [809, 86] on button "Print" at bounding box center [822, 87] width 62 height 16
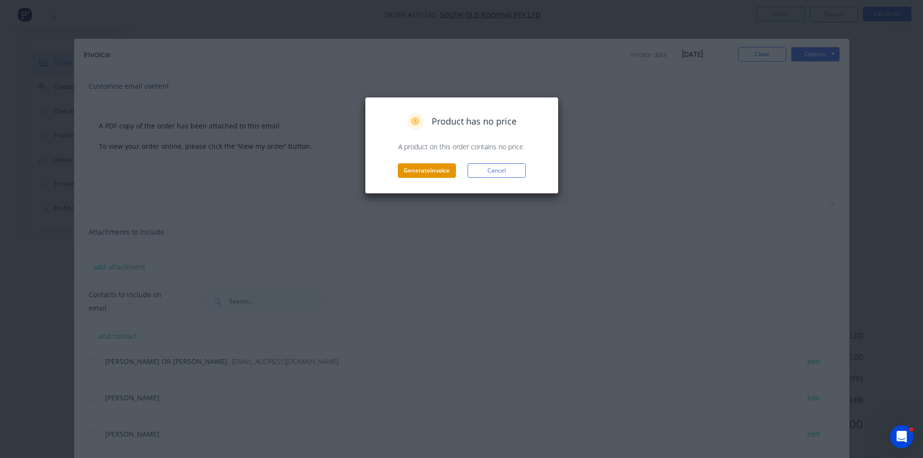
click at [440, 167] on button "Generate invoice" at bounding box center [427, 170] width 58 height 15
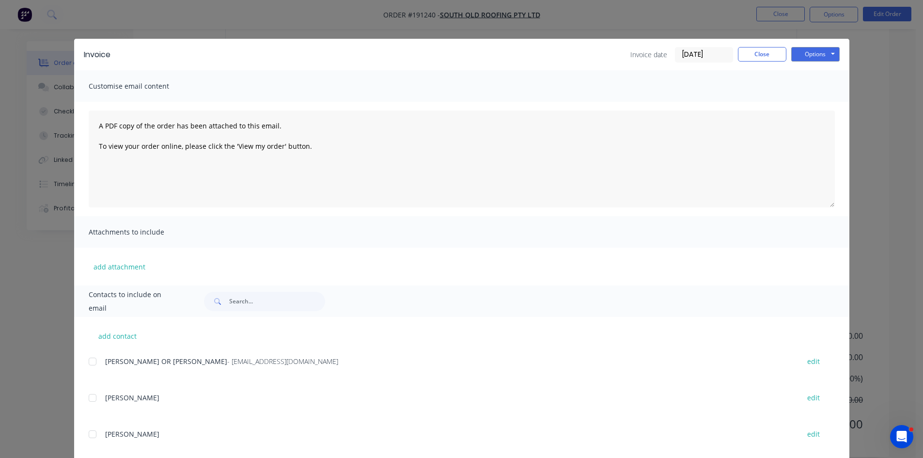
click at [757, 67] on div "Invoice Invoice date 29/08/25 Close Options Preview Print Email" at bounding box center [461, 54] width 775 height 31
click at [762, 63] on div "Invoice Invoice date 29/08/25 Close Options Preview Print Email" at bounding box center [461, 54] width 775 height 31
click at [762, 57] on button "Close" at bounding box center [762, 54] width 48 height 15
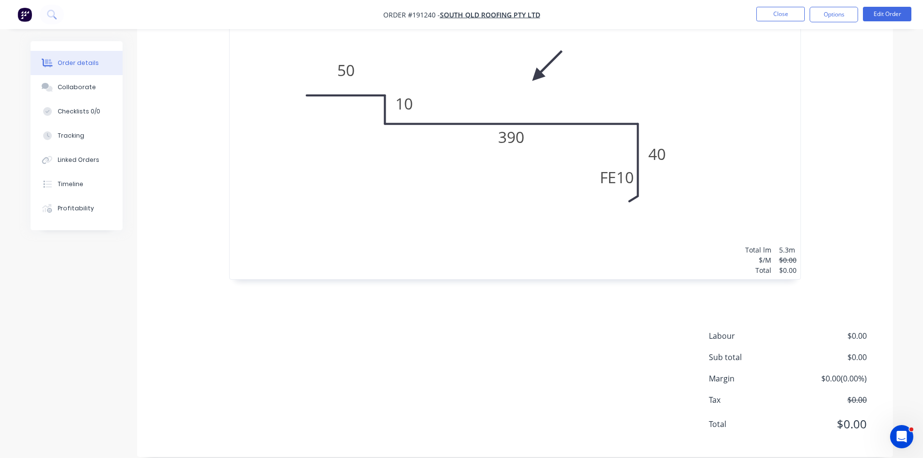
click at [769, 22] on nav "Order #191240 - SOUTH QLD ROOFING PTY LTD Close Options Edit Order" at bounding box center [461, 14] width 923 height 29
click at [782, 15] on button "Close" at bounding box center [780, 14] width 48 height 15
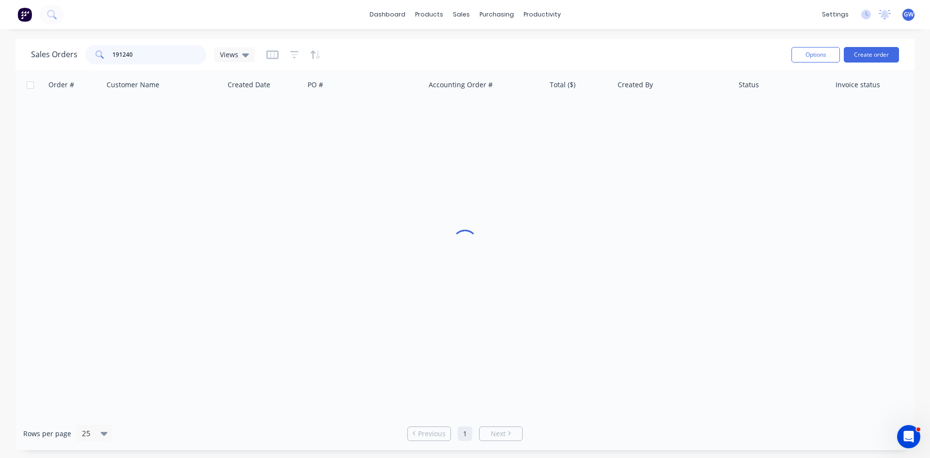
drag, startPoint x: 142, startPoint y: 45, endPoint x: 112, endPoint y: 47, distance: 30.1
click at [112, 47] on input "191240" at bounding box center [159, 54] width 94 height 19
drag, startPoint x: 174, startPoint y: 62, endPoint x: 0, endPoint y: 54, distance: 174.6
click at [0, 54] on div "Sales Orders 191191 Views Options Create order Order # Customer Name Created Da…" at bounding box center [465, 244] width 930 height 411
type input "190916"
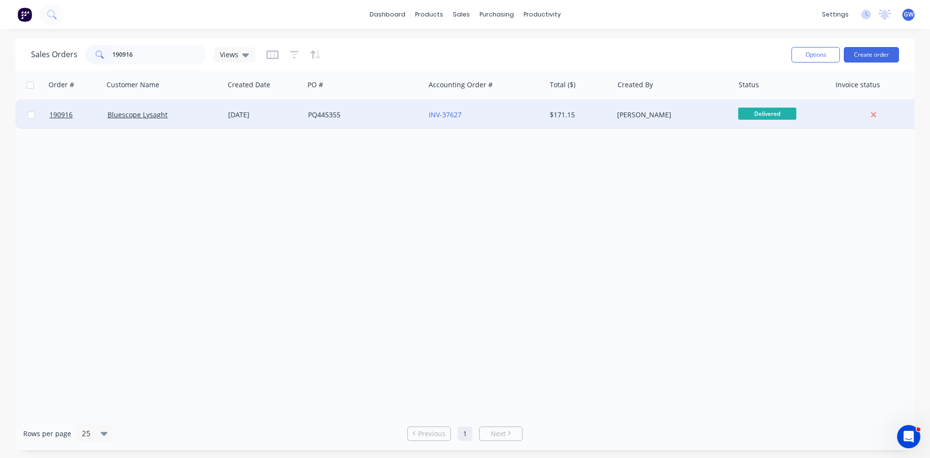
click at [622, 109] on div "[PERSON_NAME]" at bounding box center [673, 114] width 121 height 29
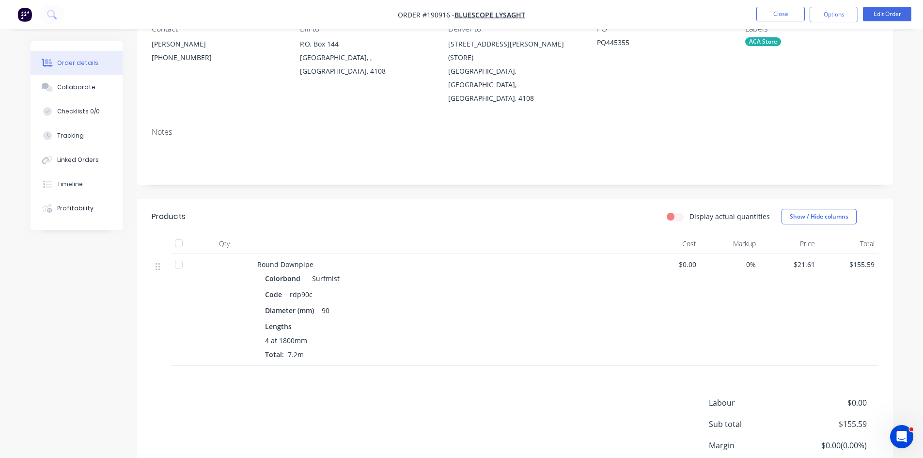
scroll to position [151, 0]
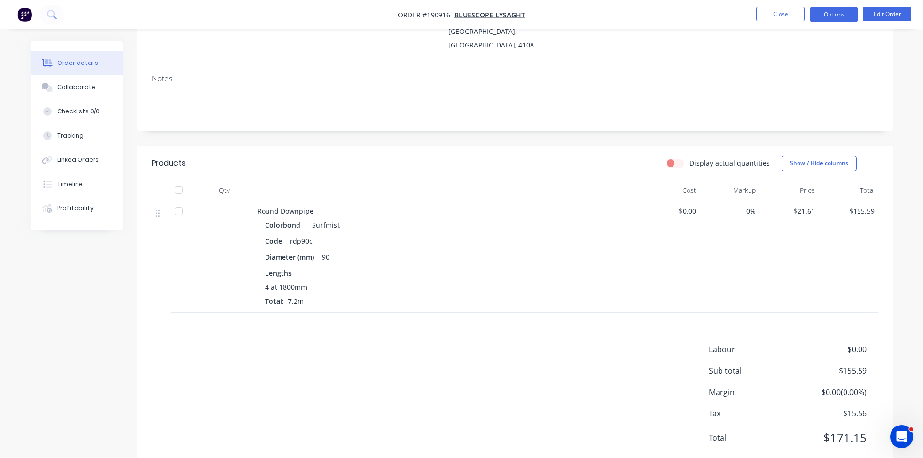
click at [827, 13] on button "Options" at bounding box center [834, 15] width 48 height 16
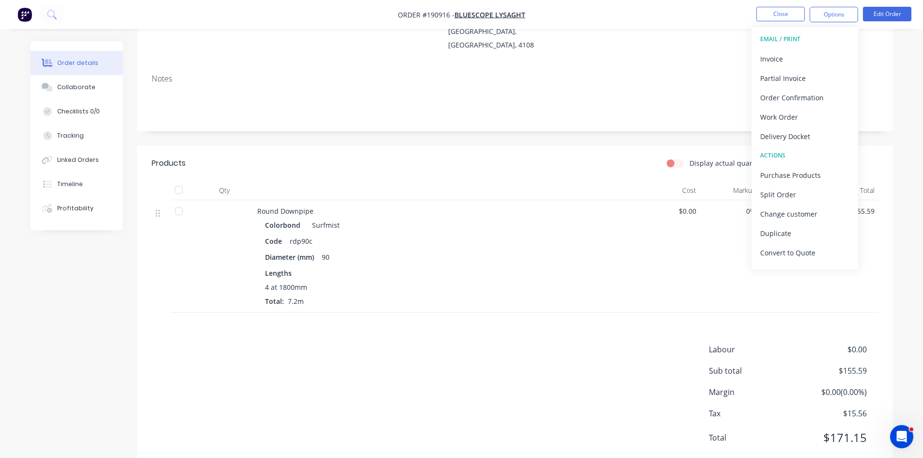
click at [811, 52] on div "Invoice" at bounding box center [804, 59] width 89 height 14
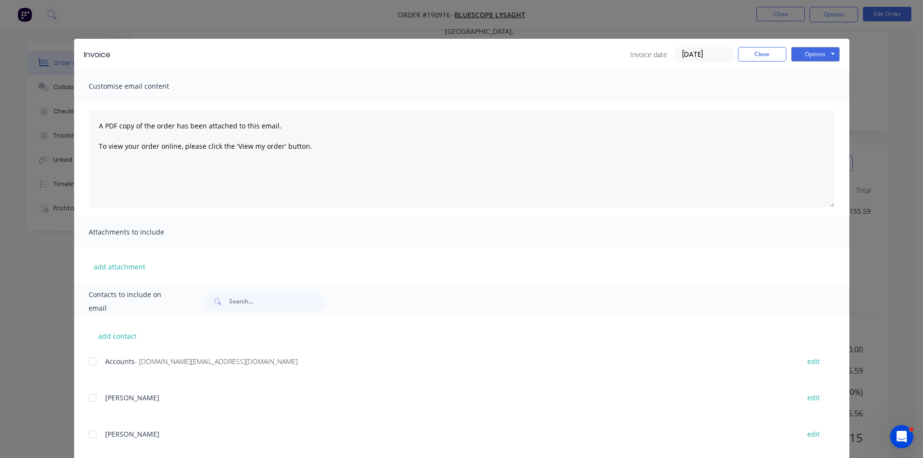
drag, startPoint x: 82, startPoint y: 361, endPoint x: 91, endPoint y: 363, distance: 9.5
click at [83, 361] on div "add contact Accounts - steeladl.invoicingworkflow.au@capgemini.com edit TRISH e…" at bounding box center [461, 450] width 775 height 267
click at [92, 363] on div at bounding box center [92, 361] width 19 height 19
click at [821, 55] on button "Options" at bounding box center [815, 54] width 48 height 15
click at [817, 105] on button "Email" at bounding box center [822, 103] width 62 height 16
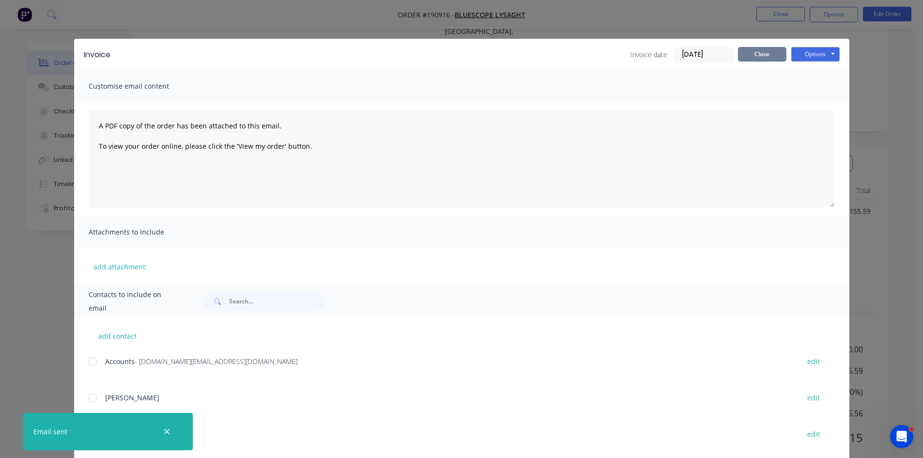
drag, startPoint x: 765, startPoint y: 57, endPoint x: 765, endPoint y: 47, distance: 9.7
click at [765, 51] on button "Close" at bounding box center [762, 54] width 48 height 15
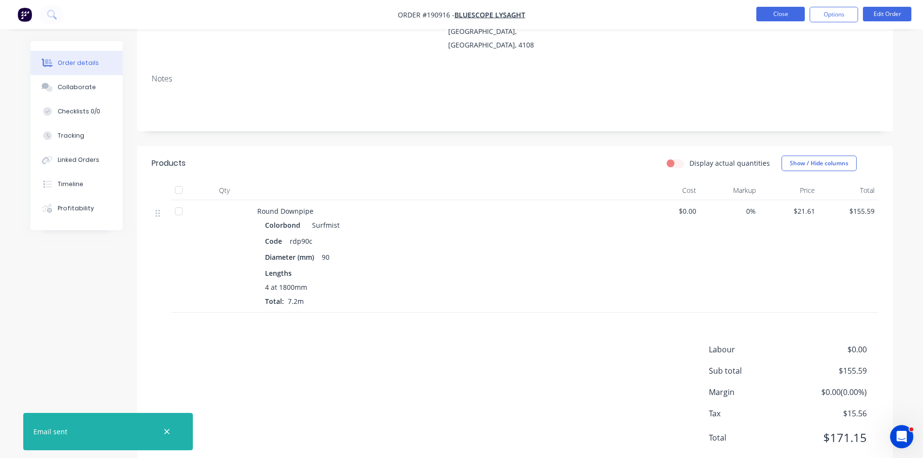
click at [777, 20] on button "Close" at bounding box center [780, 14] width 48 height 15
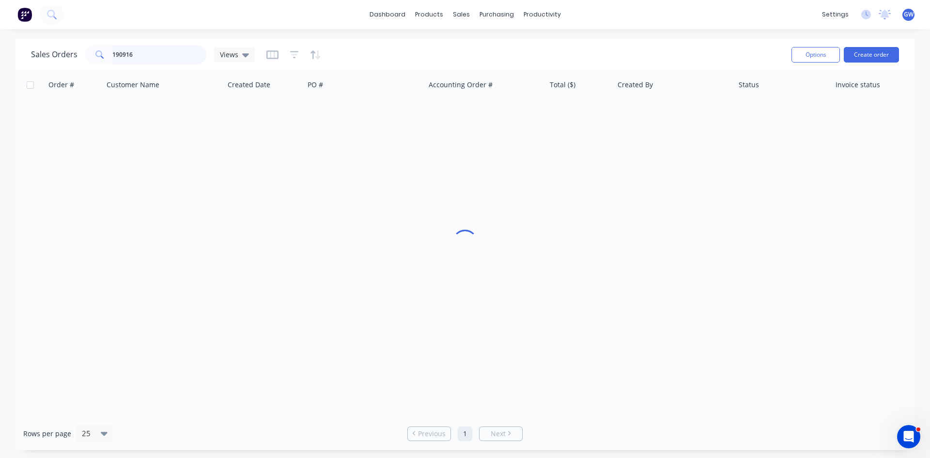
click at [190, 48] on input "190916" at bounding box center [159, 54] width 94 height 19
type input "190869"
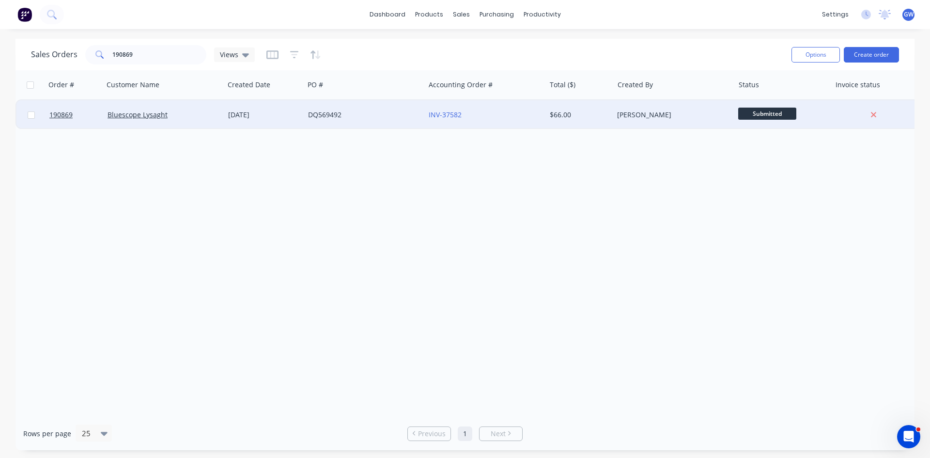
click at [555, 114] on div "$66.00" at bounding box center [578, 115] width 57 height 10
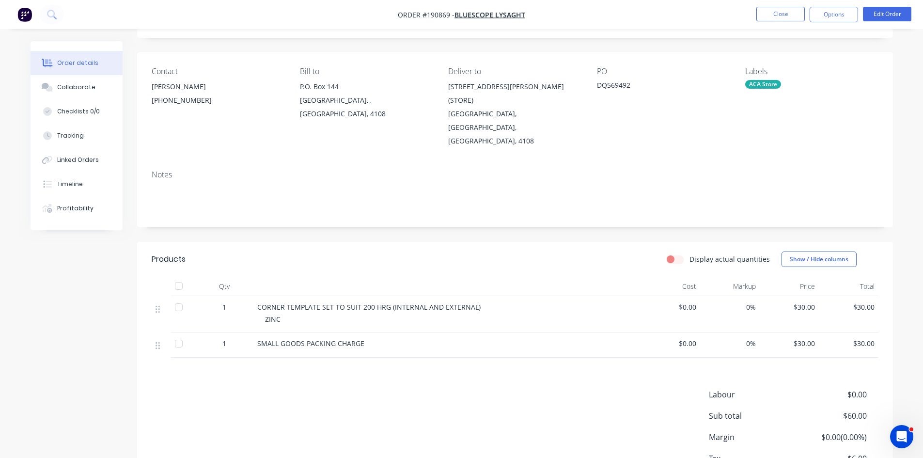
scroll to position [100, 0]
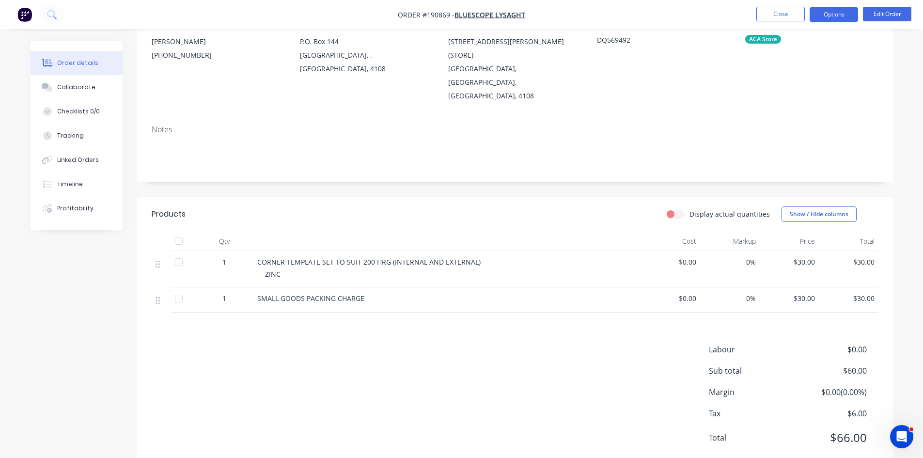
click at [825, 13] on button "Options" at bounding box center [834, 15] width 48 height 16
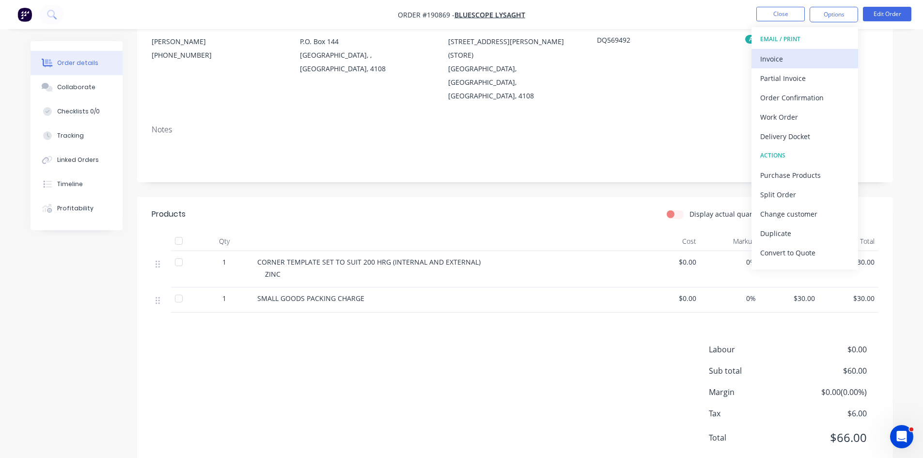
click at [811, 60] on div "Invoice" at bounding box center [804, 59] width 89 height 14
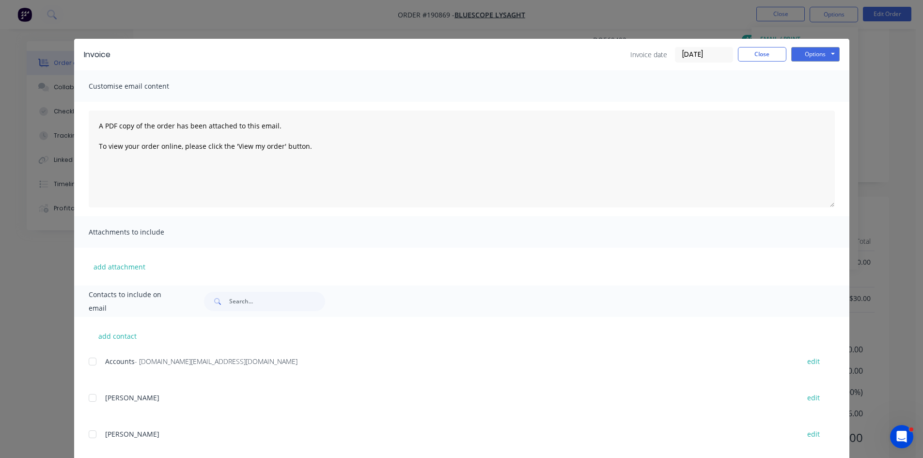
click at [89, 371] on div "Accounts - steeladl.invoicingworkflow.au@capgemini.com edit" at bounding box center [469, 367] width 761 height 25
click at [93, 366] on div at bounding box center [92, 361] width 19 height 19
click at [750, 53] on button "Close" at bounding box center [762, 54] width 48 height 15
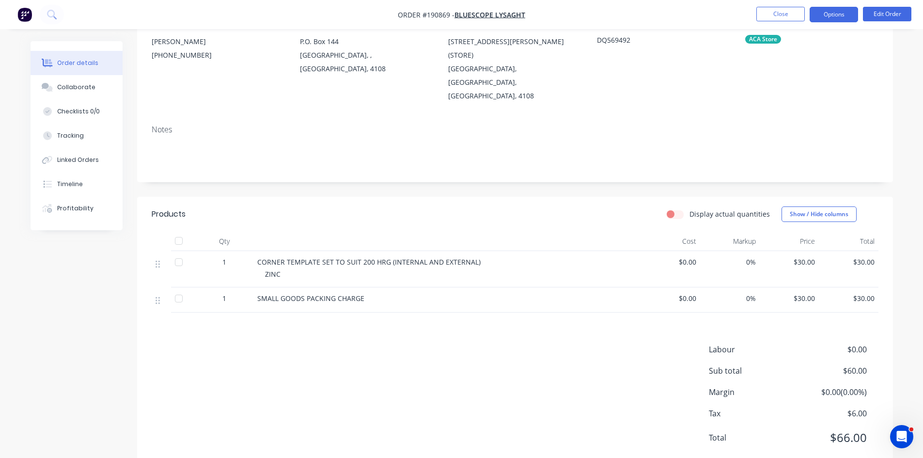
click at [846, 15] on button "Options" at bounding box center [834, 15] width 48 height 16
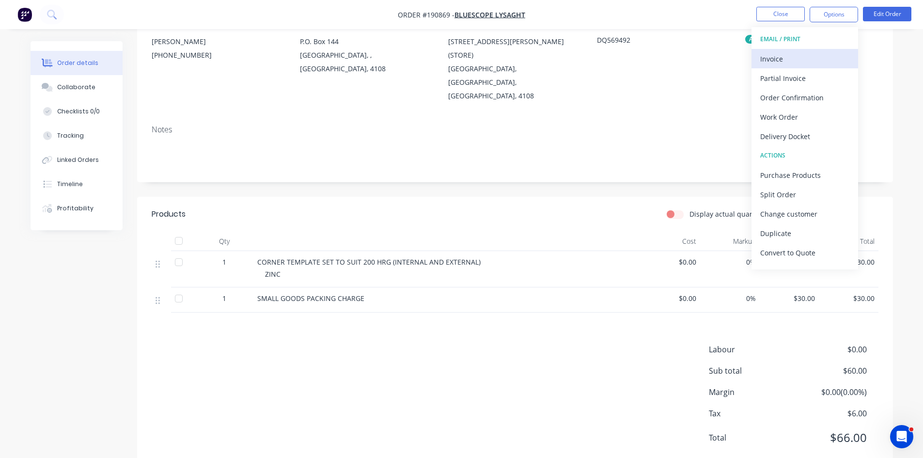
click at [818, 62] on div "Invoice" at bounding box center [804, 59] width 89 height 14
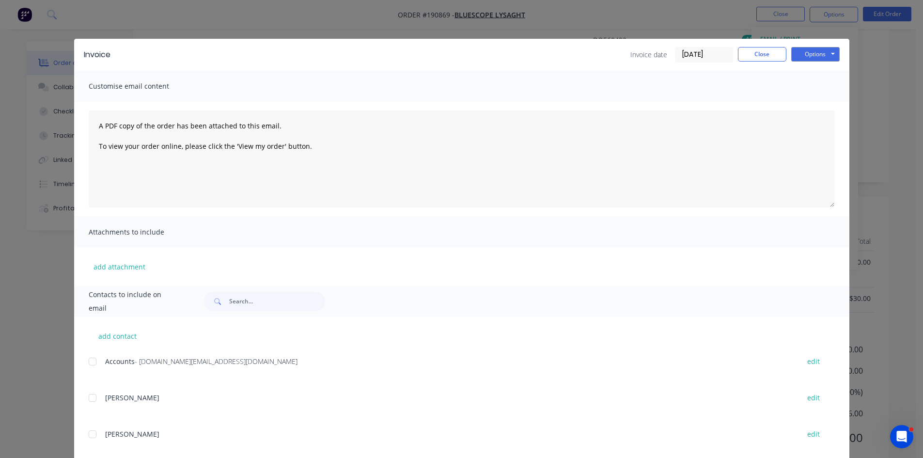
drag, startPoint x: 80, startPoint y: 360, endPoint x: 114, endPoint y: 345, distance: 36.8
click at [82, 360] on div "add contact Accounts - steeladl.invoicingworkflow.au@capgemini.com edit TRISH e…" at bounding box center [461, 450] width 775 height 267
drag, startPoint x: 87, startPoint y: 363, endPoint x: 301, endPoint y: 296, distance: 225.1
click at [88, 363] on div at bounding box center [92, 361] width 19 height 19
click at [819, 52] on button "Options" at bounding box center [815, 54] width 48 height 15
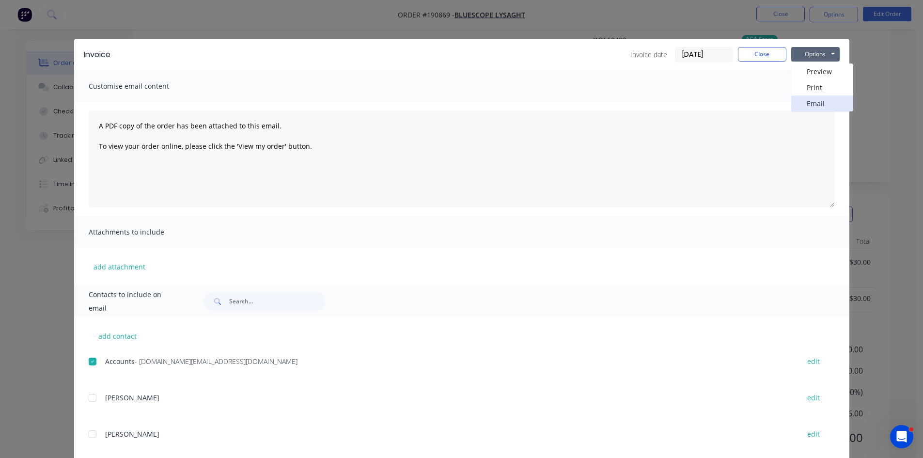
click at [813, 102] on button "Email" at bounding box center [822, 103] width 62 height 16
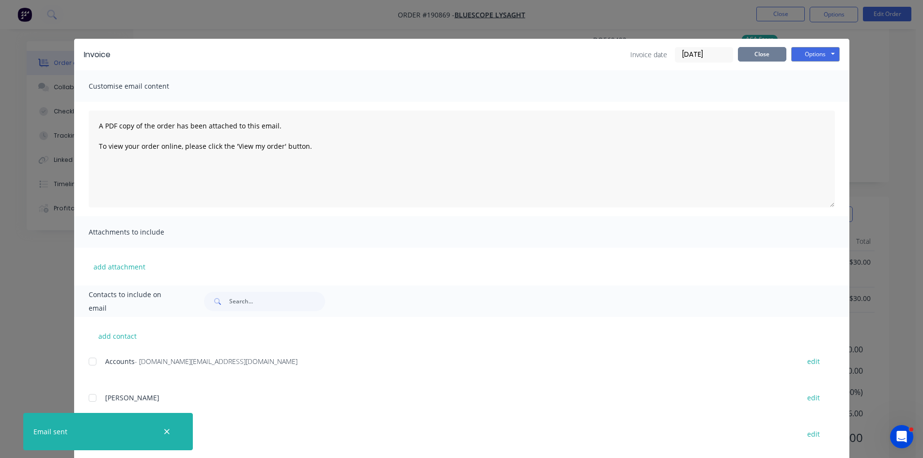
click at [754, 52] on button "Close" at bounding box center [762, 54] width 48 height 15
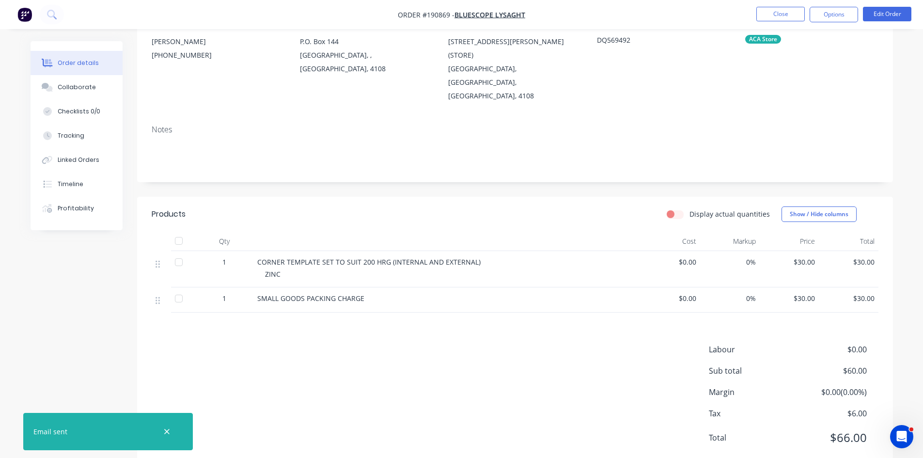
click at [775, 24] on nav "Order #190869 - Bluescope Lysaght Close Options Edit Order" at bounding box center [461, 14] width 923 height 29
click at [784, 13] on button "Close" at bounding box center [780, 14] width 48 height 15
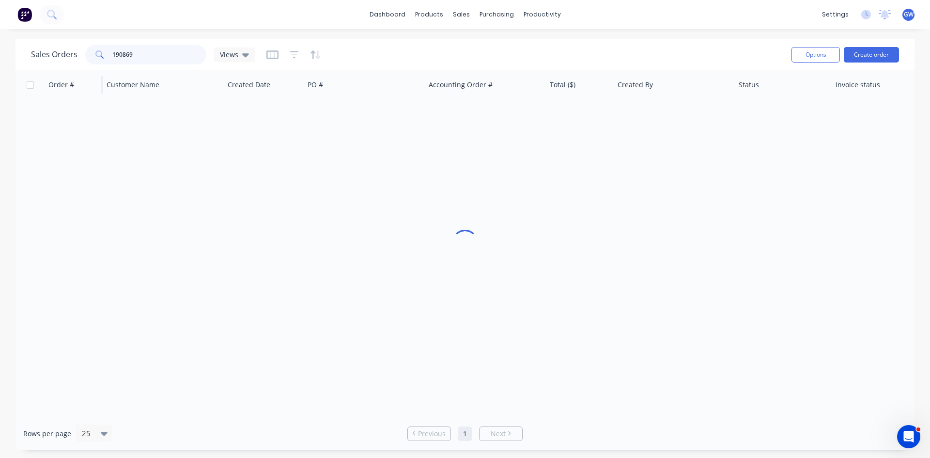
drag, startPoint x: 149, startPoint y: 50, endPoint x: 53, endPoint y: 74, distance: 98.8
click at [53, 74] on div "Sales Orders 190869 Views Options Create order Order # Customer Name Created Da…" at bounding box center [465, 244] width 899 height 411
type input "190131"
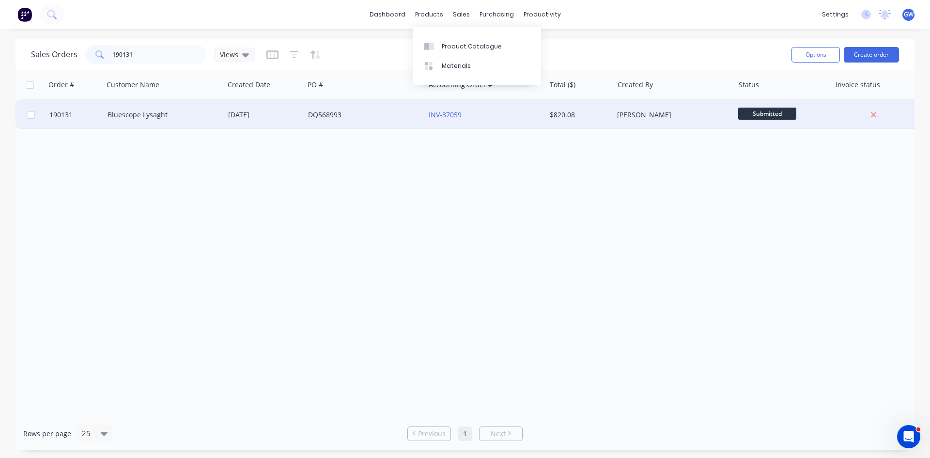
click at [523, 115] on div "INV-37059" at bounding box center [483, 115] width 108 height 10
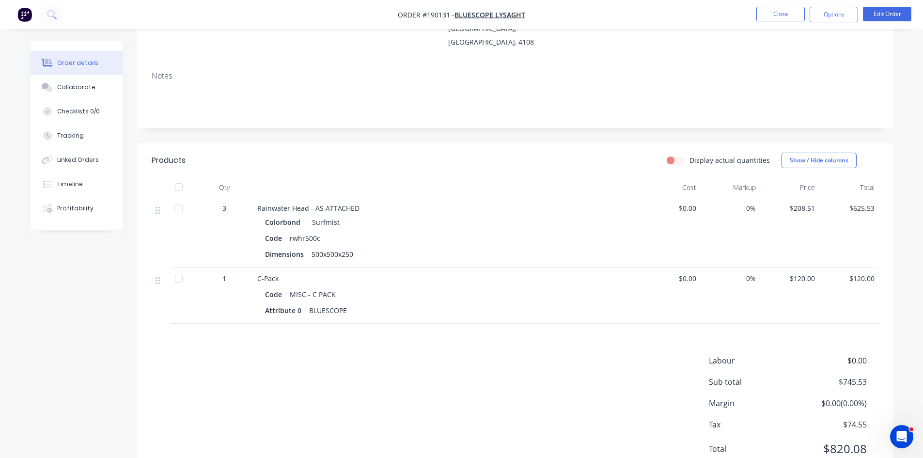
scroll to position [165, 0]
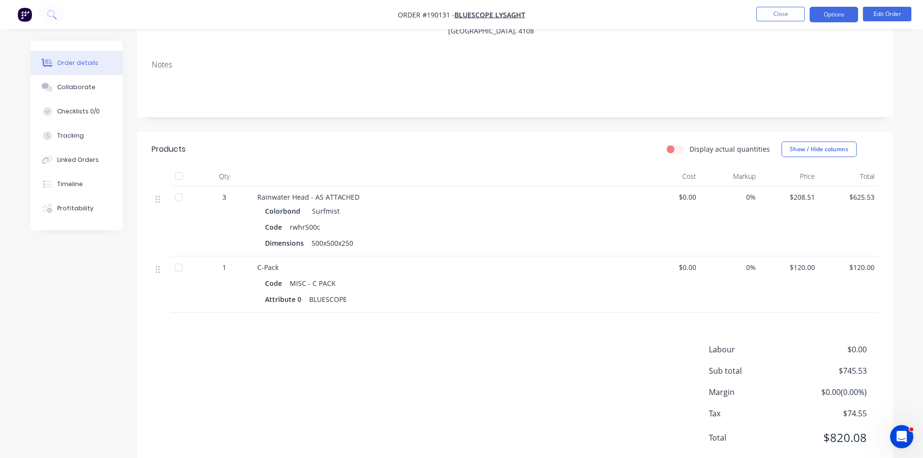
click at [842, 18] on button "Options" at bounding box center [834, 15] width 48 height 16
click at [617, 60] on div "Notes" at bounding box center [515, 64] width 727 height 9
drag, startPoint x: 841, startPoint y: 10, endPoint x: 835, endPoint y: 26, distance: 17.2
click at [840, 19] on button "Options" at bounding box center [834, 15] width 48 height 16
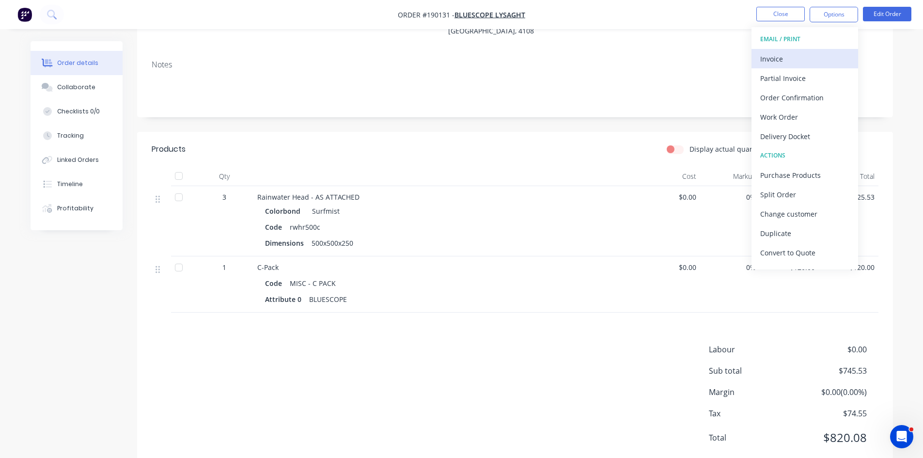
click at [807, 56] on div "Invoice" at bounding box center [804, 59] width 89 height 14
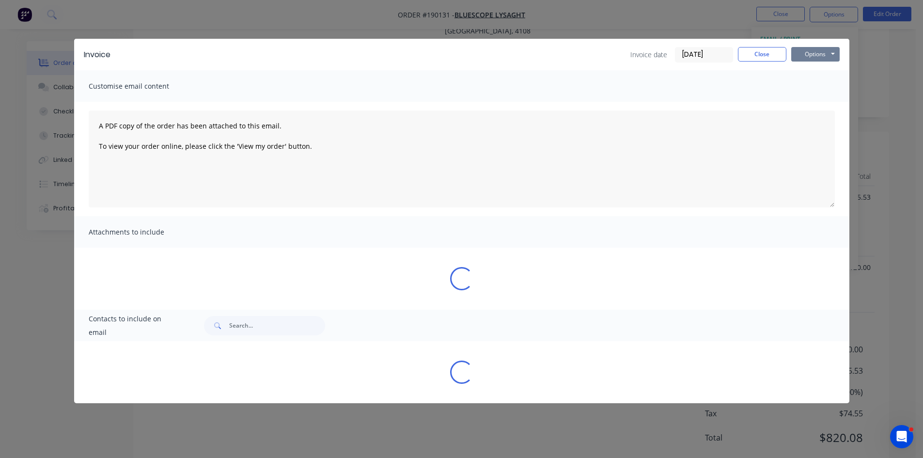
click at [813, 54] on button "Options" at bounding box center [815, 54] width 48 height 15
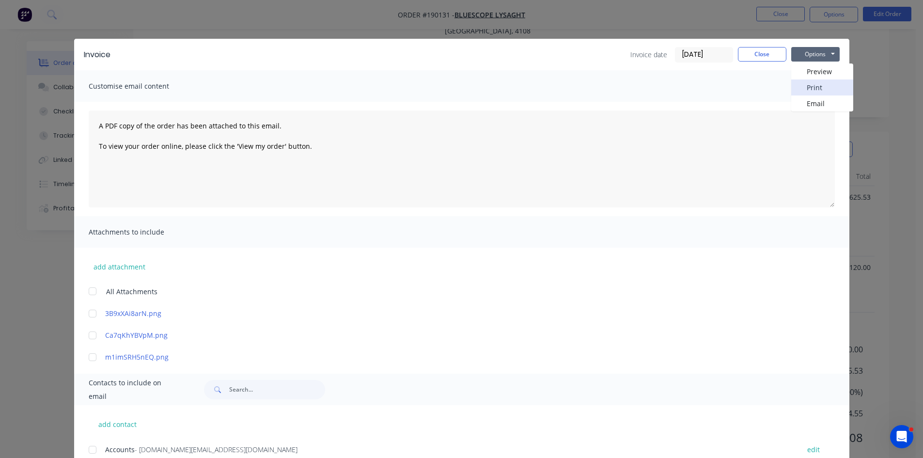
click at [798, 88] on button "Print" at bounding box center [822, 87] width 62 height 16
drag, startPoint x: 765, startPoint y: 58, endPoint x: 774, endPoint y: 29, distance: 30.8
click at [765, 56] on button "Close" at bounding box center [762, 54] width 48 height 15
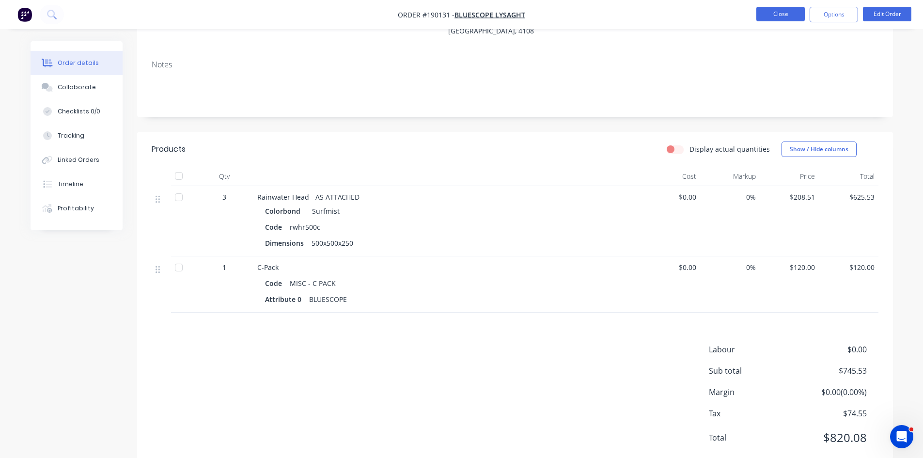
click at [783, 14] on button "Close" at bounding box center [780, 14] width 48 height 15
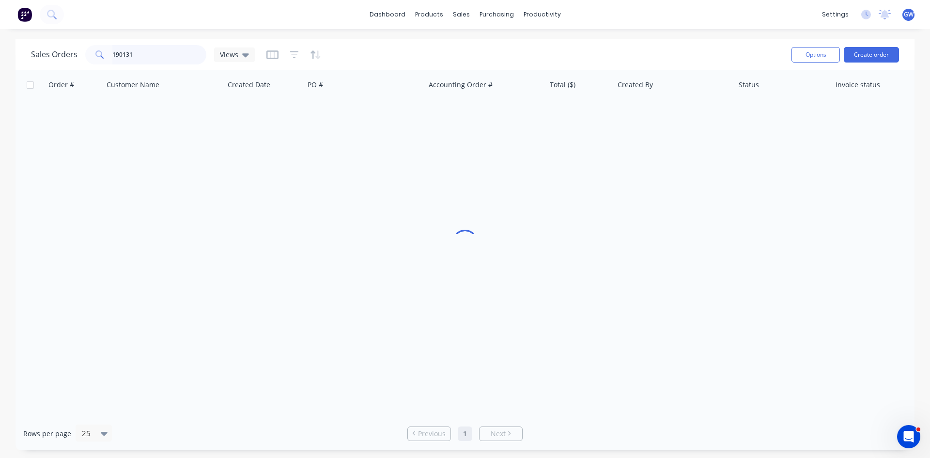
click at [167, 57] on input "190131" at bounding box center [159, 54] width 94 height 19
type input "191068"
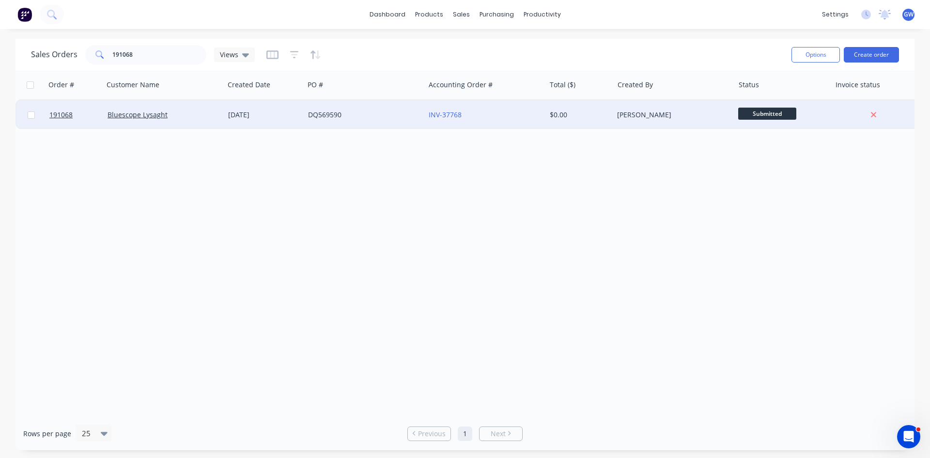
click at [609, 117] on div "$0.00" at bounding box center [580, 115] width 60 height 10
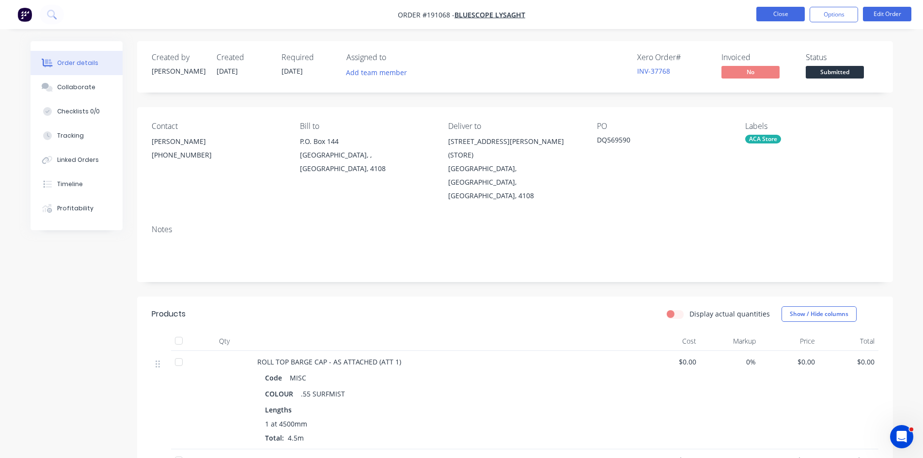
click at [769, 15] on button "Close" at bounding box center [780, 14] width 48 height 15
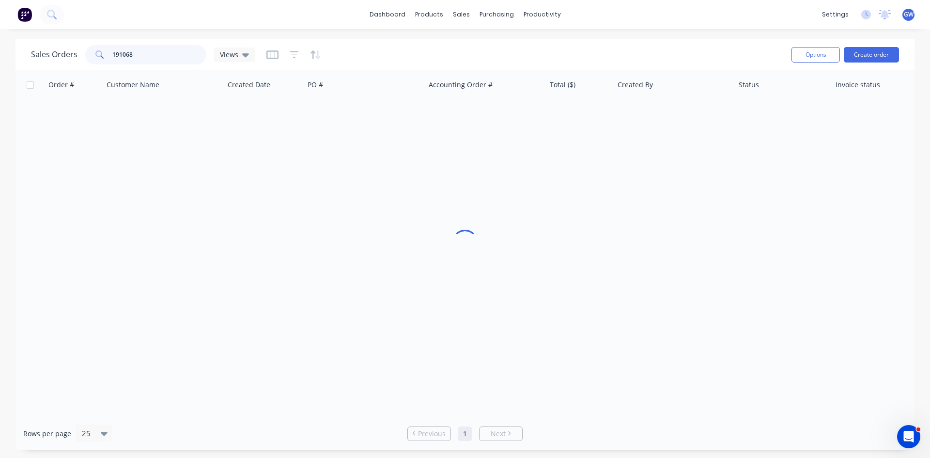
drag, startPoint x: 162, startPoint y: 55, endPoint x: 0, endPoint y: 51, distance: 162.3
click at [0, 51] on div "Sales Orders 191068 Views Options Create order Order # Customer Name Created Da…" at bounding box center [465, 244] width 930 height 411
type input "190566"
click at [617, 113] on div "[PERSON_NAME]" at bounding box center [671, 115] width 108 height 10
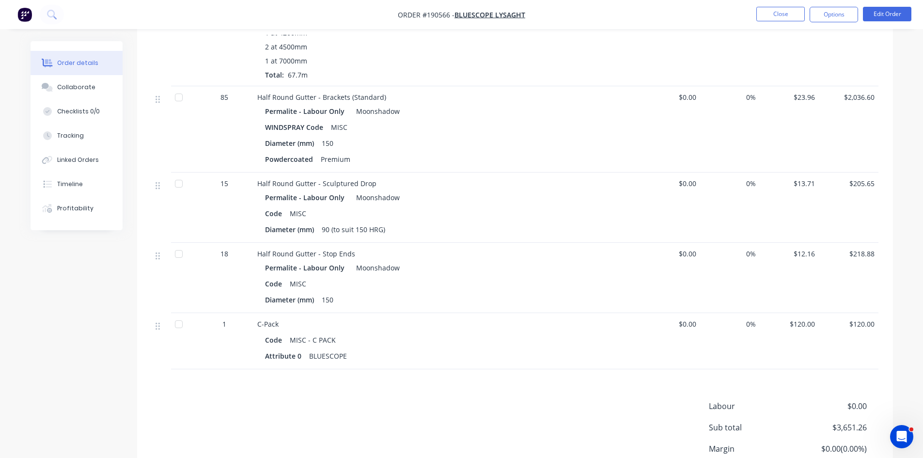
scroll to position [678, 0]
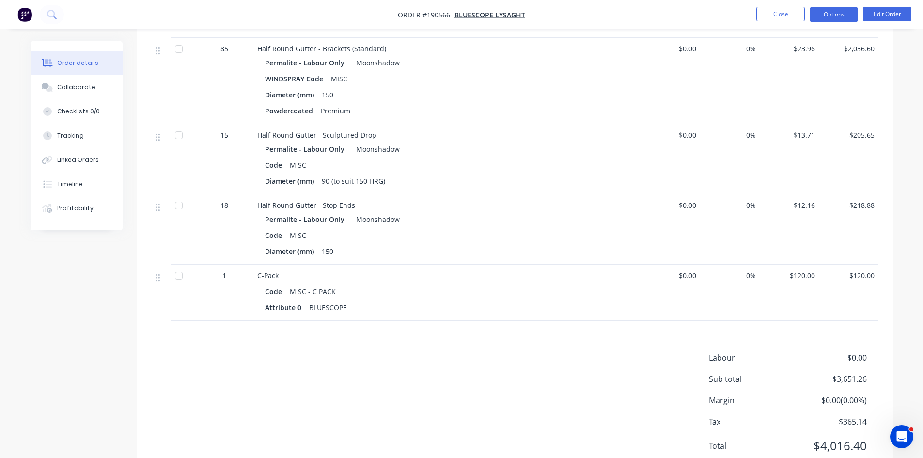
click at [842, 18] on button "Options" at bounding box center [834, 15] width 48 height 16
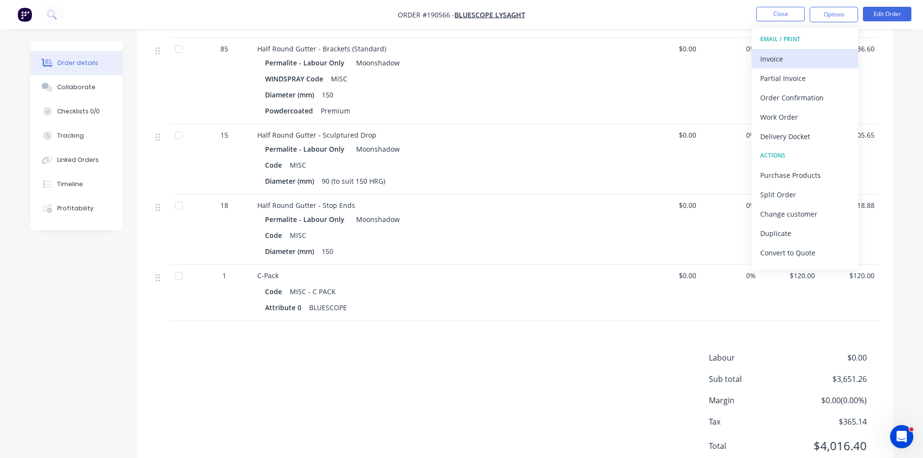
click at [809, 51] on button "Invoice" at bounding box center [804, 58] width 107 height 19
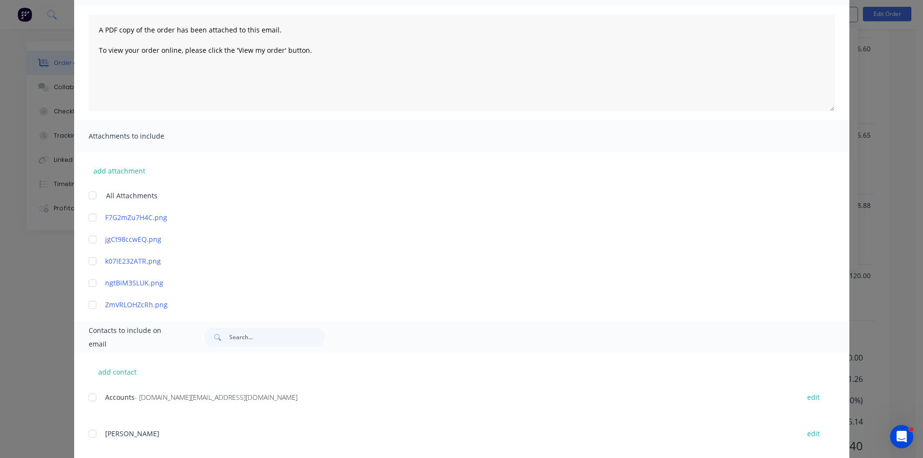
scroll to position [97, 0]
click at [101, 401] on div "Accounts - steeladl.invoicingworkflow.au@capgemini.com edit" at bounding box center [469, 396] width 761 height 13
click at [88, 400] on div at bounding box center [92, 396] width 19 height 19
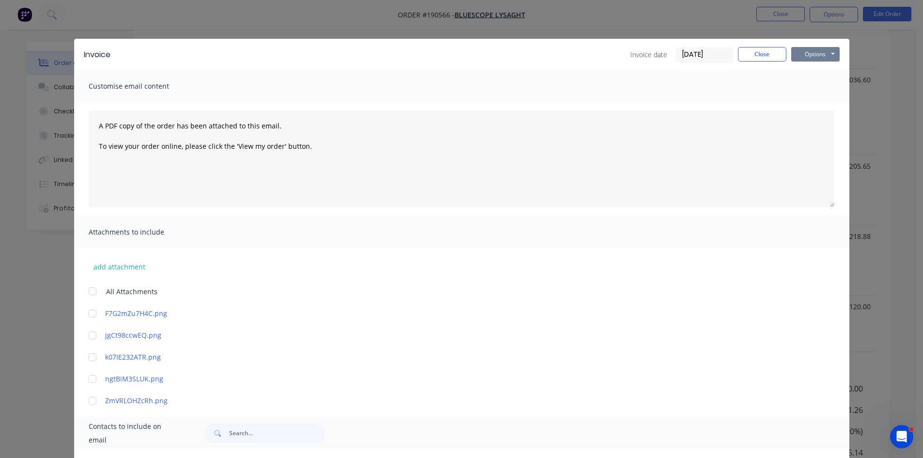
scroll to position [630, 0]
click at [809, 56] on button "Options" at bounding box center [815, 54] width 48 height 15
click at [810, 100] on button "Email" at bounding box center [822, 103] width 62 height 16
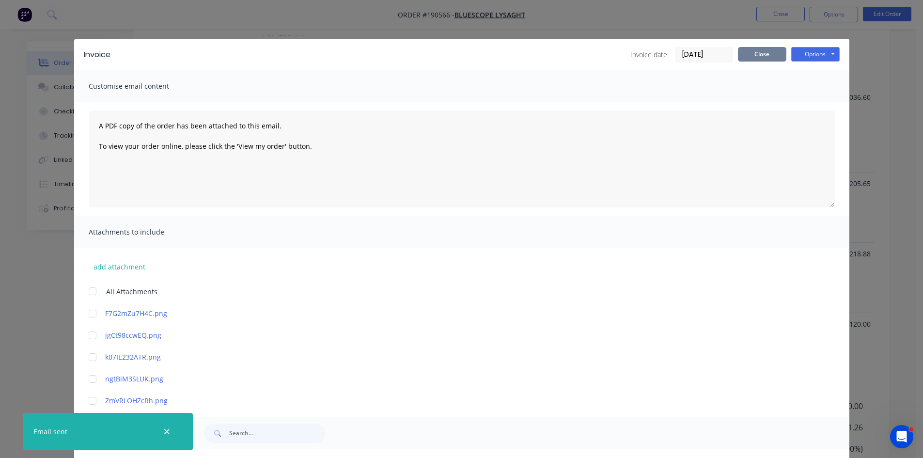
click at [757, 51] on button "Close" at bounding box center [762, 54] width 48 height 15
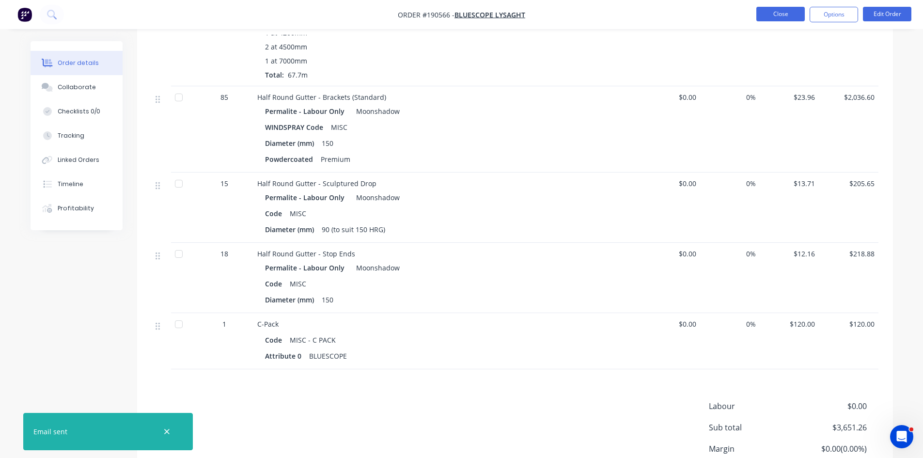
click at [779, 17] on button "Close" at bounding box center [780, 14] width 48 height 15
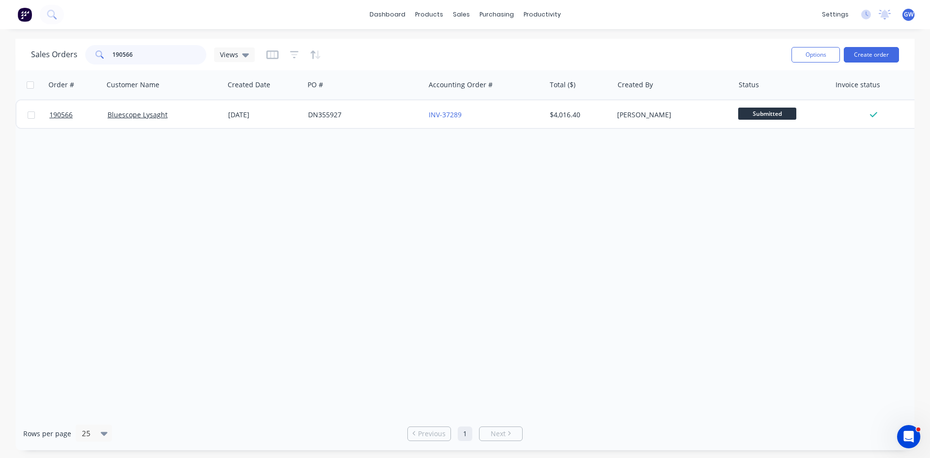
drag, startPoint x: 101, startPoint y: 51, endPoint x: 42, endPoint y: 46, distance: 59.3
click at [42, 46] on div "Sales Orders 190566 Views" at bounding box center [143, 54] width 224 height 19
type input "191068"
click at [621, 115] on div "[PERSON_NAME]" at bounding box center [671, 115] width 108 height 10
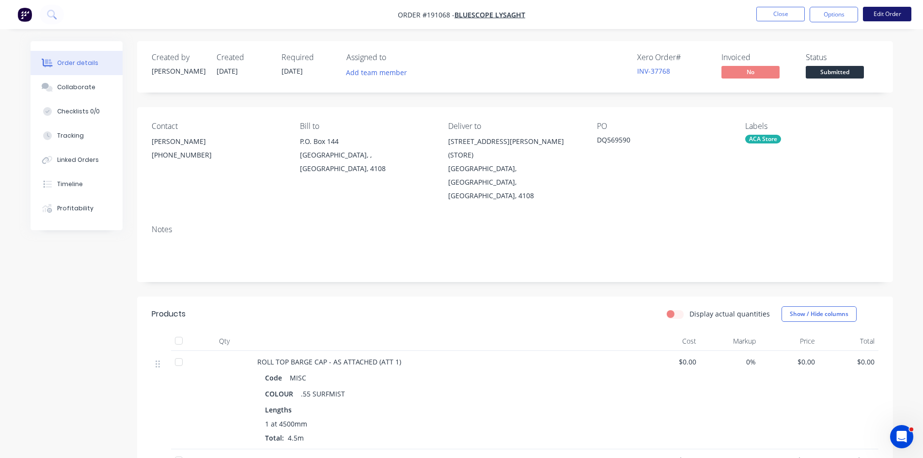
click at [899, 14] on button "Edit Order" at bounding box center [887, 14] width 48 height 15
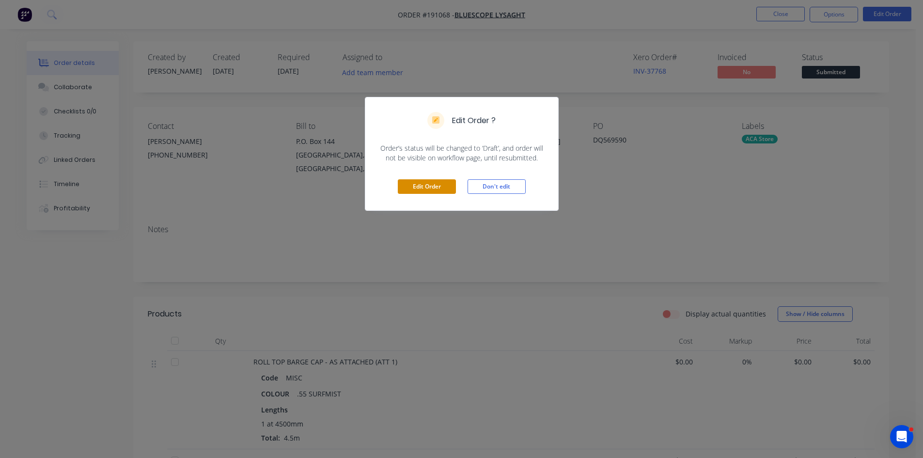
click at [415, 181] on button "Edit Order" at bounding box center [427, 186] width 58 height 15
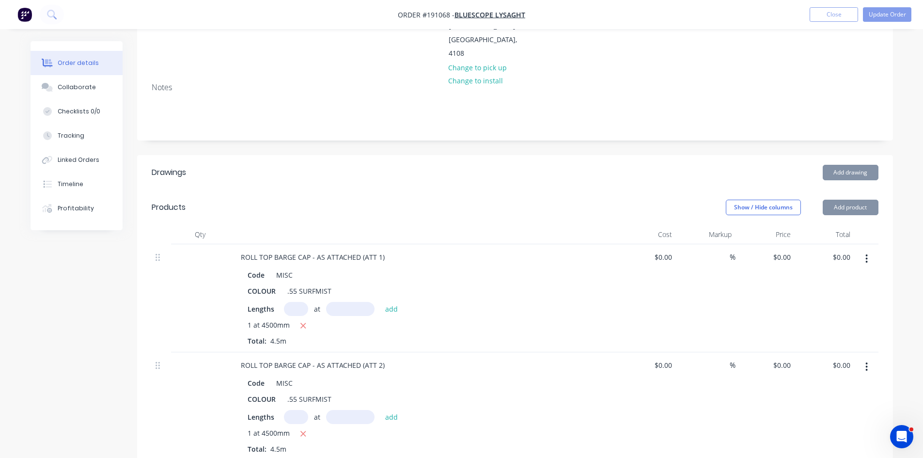
scroll to position [194, 0]
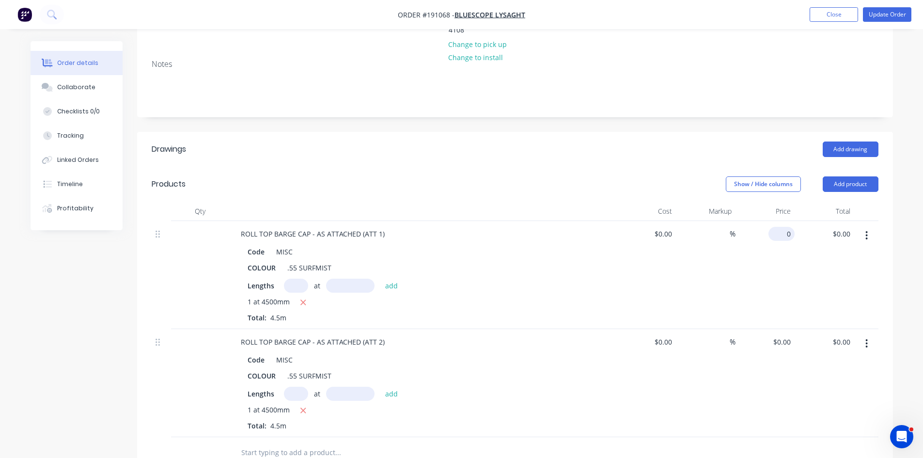
click at [780, 227] on div "0 $0.00" at bounding box center [781, 234] width 26 height 14
type input "$25.40"
type input "$114.30"
click at [756, 254] on div "$25.40 25.40" at bounding box center [765, 275] width 60 height 108
click at [787, 335] on input "0" at bounding box center [783, 342] width 22 height 14
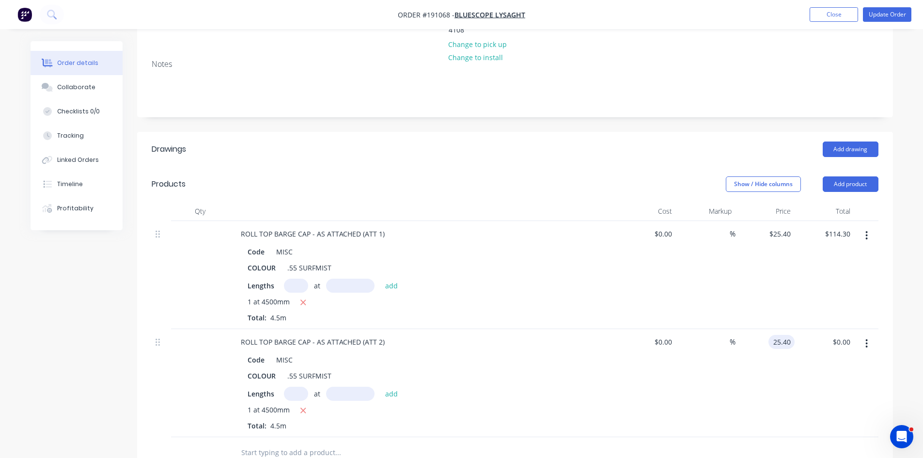
type input "$25.40"
type input "$114.30"
click at [682, 386] on div "%" at bounding box center [706, 383] width 60 height 108
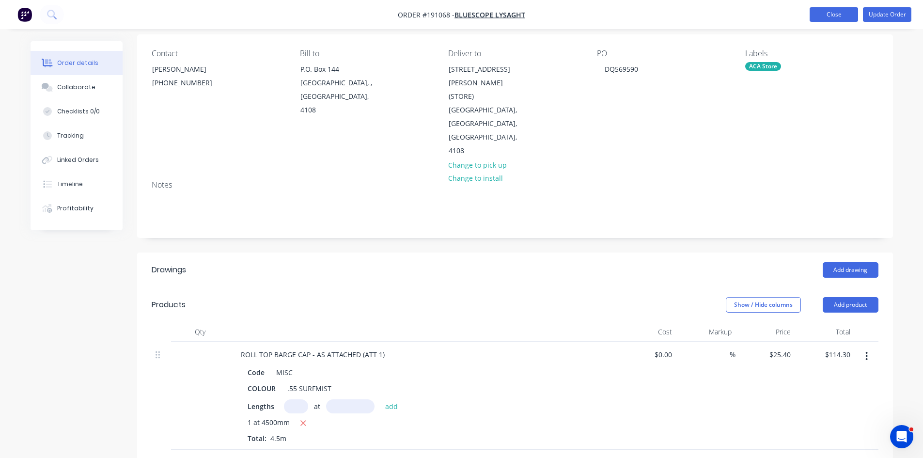
scroll to position [0, 0]
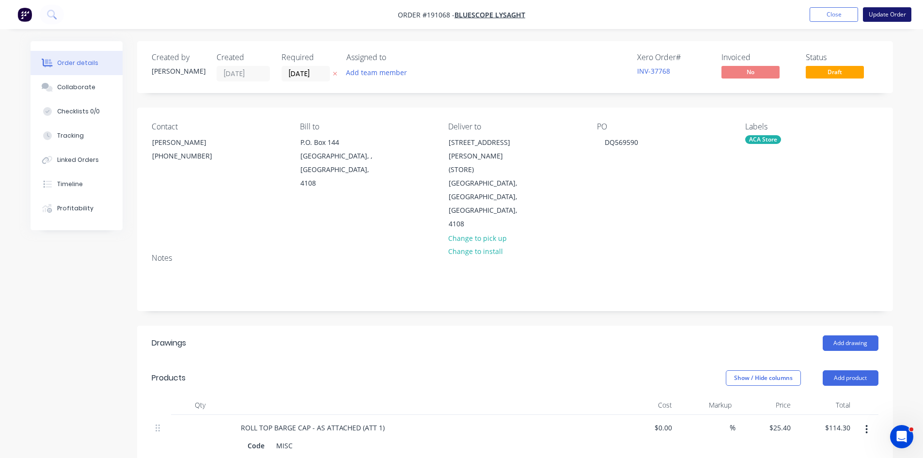
click at [899, 12] on button "Update Order" at bounding box center [887, 14] width 48 height 15
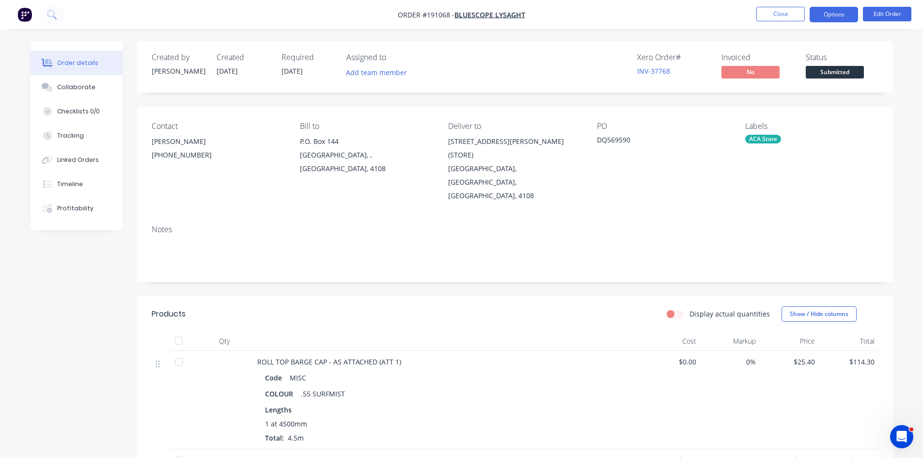
click at [842, 19] on button "Options" at bounding box center [834, 15] width 48 height 16
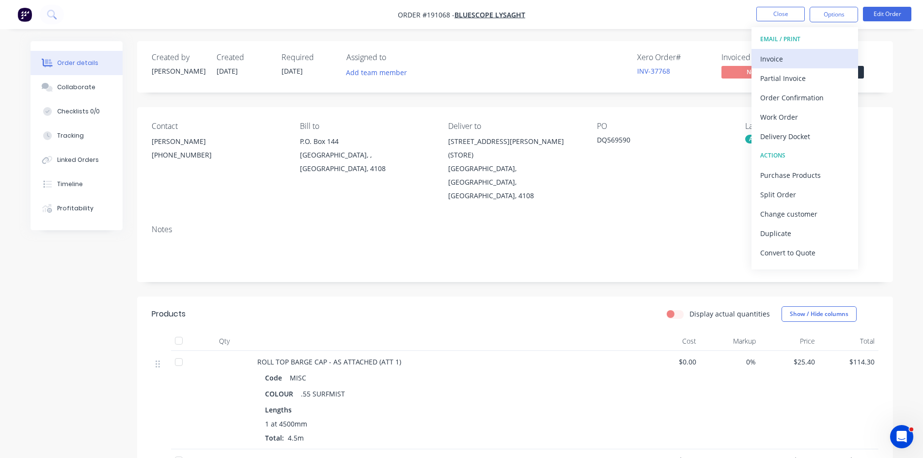
click at [803, 61] on div "Invoice" at bounding box center [804, 59] width 89 height 14
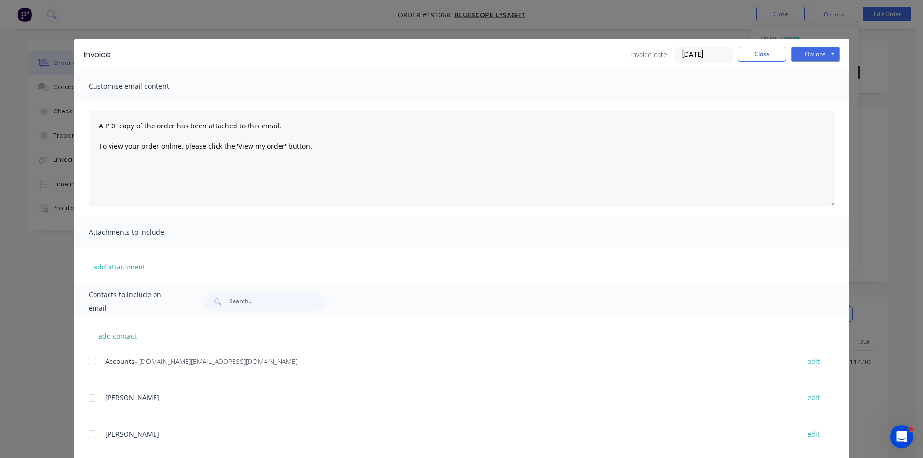
click at [95, 362] on div at bounding box center [92, 361] width 19 height 19
click at [804, 53] on button "Options" at bounding box center [815, 54] width 48 height 15
click at [823, 108] on button "Email" at bounding box center [822, 103] width 62 height 16
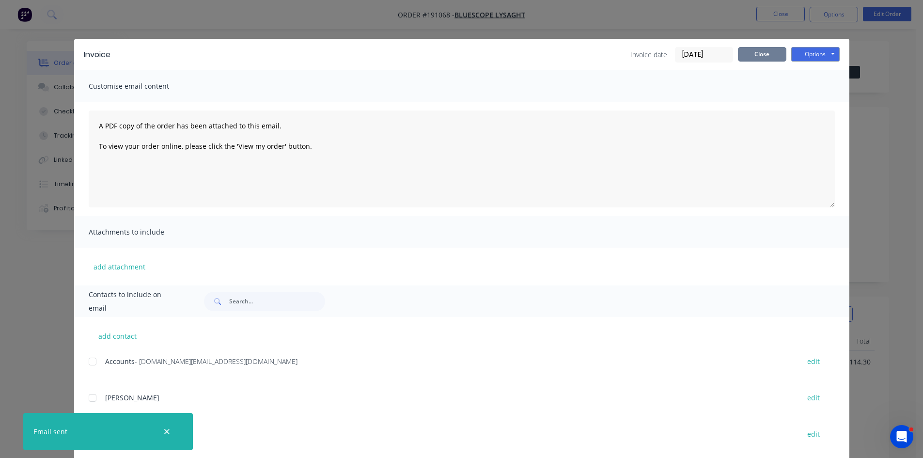
drag, startPoint x: 766, startPoint y: 57, endPoint x: 773, endPoint y: 31, distance: 26.1
click at [766, 57] on button "Close" at bounding box center [762, 54] width 48 height 15
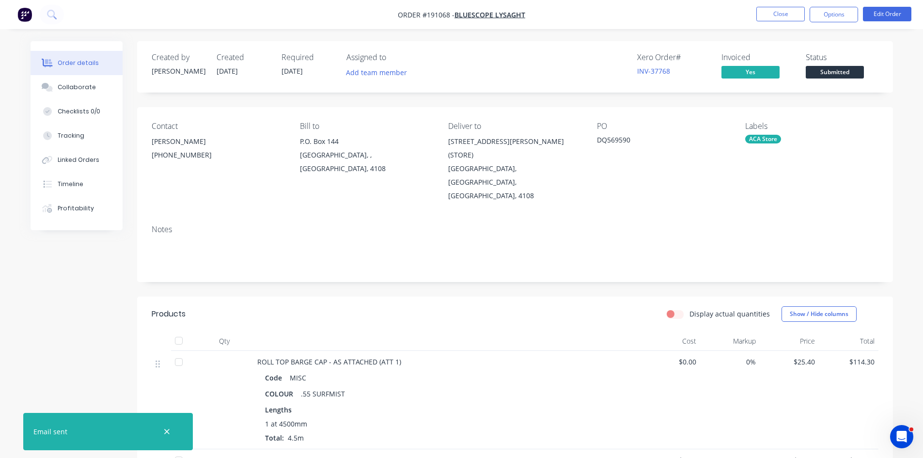
click at [767, 5] on nav "Order #191068 - Bluescope Lysaght Close Options Edit Order" at bounding box center [461, 14] width 923 height 29
click at [768, 16] on button "Close" at bounding box center [780, 14] width 48 height 15
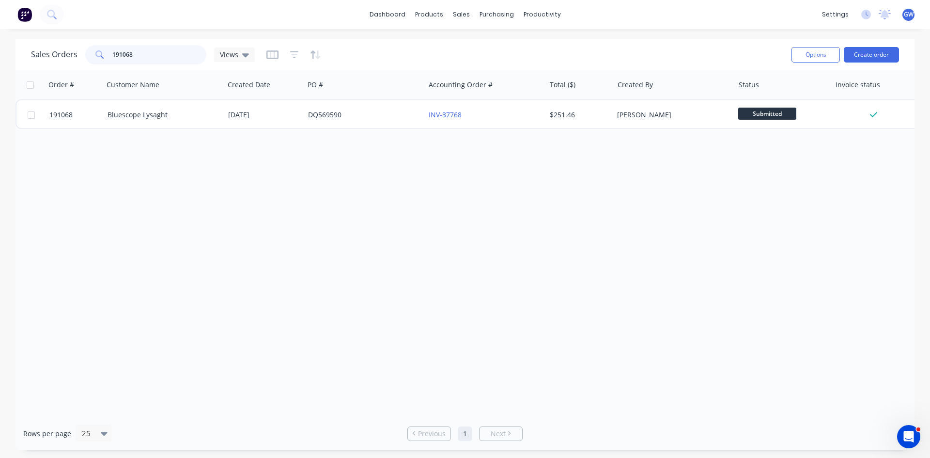
drag, startPoint x: 156, startPoint y: 55, endPoint x: 69, endPoint y: 48, distance: 87.0
click at [69, 48] on div "Sales Orders 191068 Views" at bounding box center [143, 54] width 224 height 19
type input "190185"
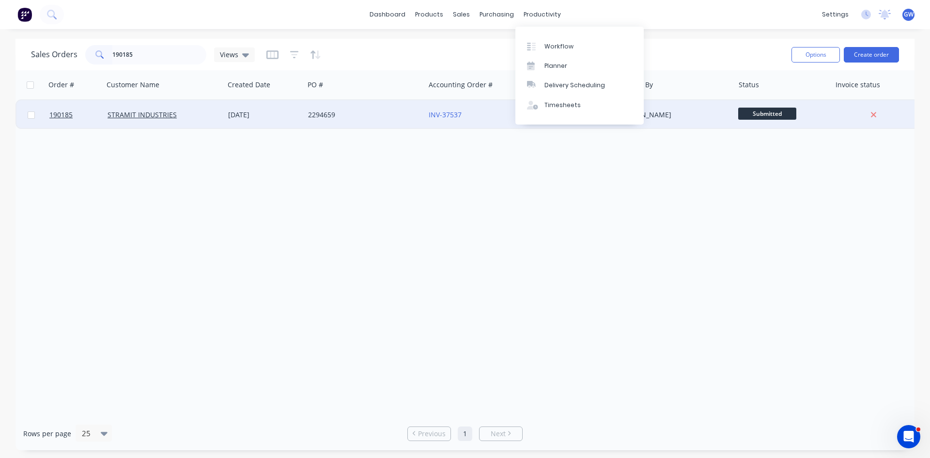
click at [390, 109] on div "2294659" at bounding box center [364, 114] width 121 height 29
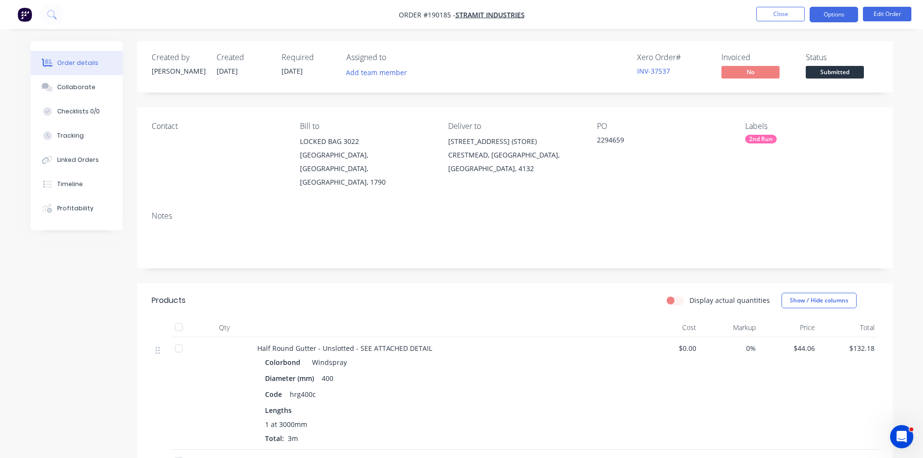
click at [841, 20] on button "Options" at bounding box center [834, 15] width 48 height 16
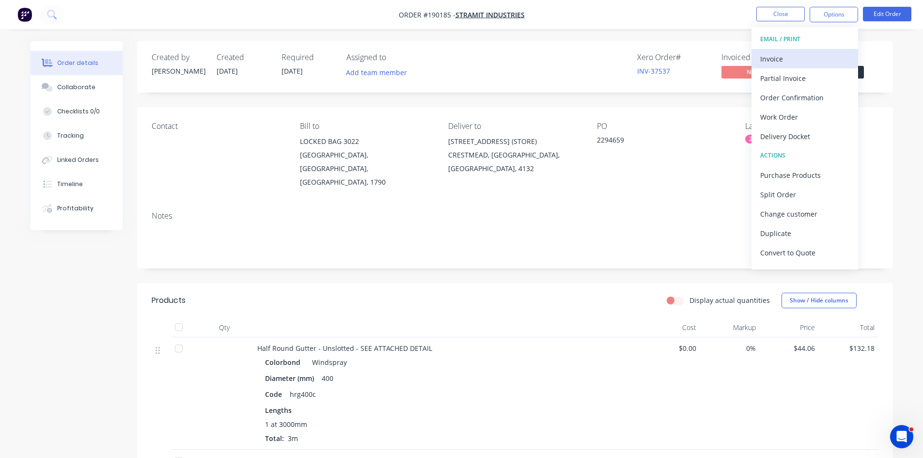
click at [785, 61] on div "Invoice" at bounding box center [804, 59] width 89 height 14
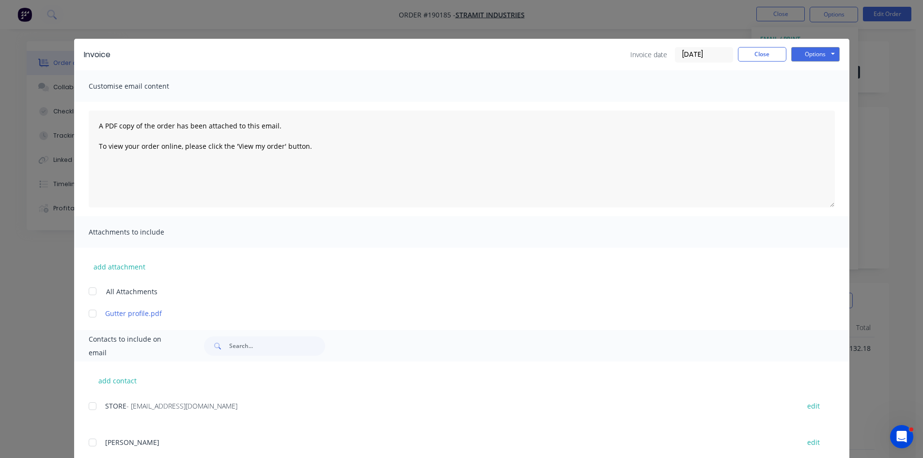
click at [85, 408] on div at bounding box center [92, 405] width 19 height 19
click at [807, 56] on button "Options" at bounding box center [815, 54] width 48 height 15
click at [809, 107] on button "Email" at bounding box center [822, 103] width 62 height 16
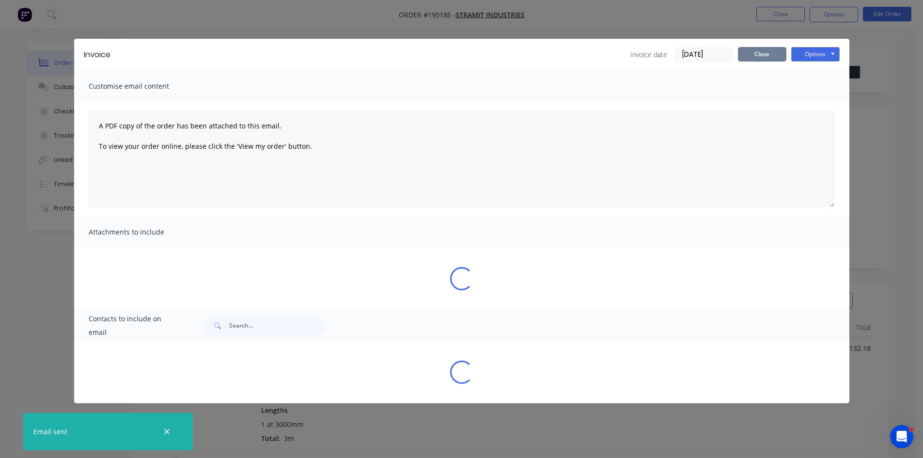
click at [752, 54] on button "Close" at bounding box center [762, 54] width 48 height 15
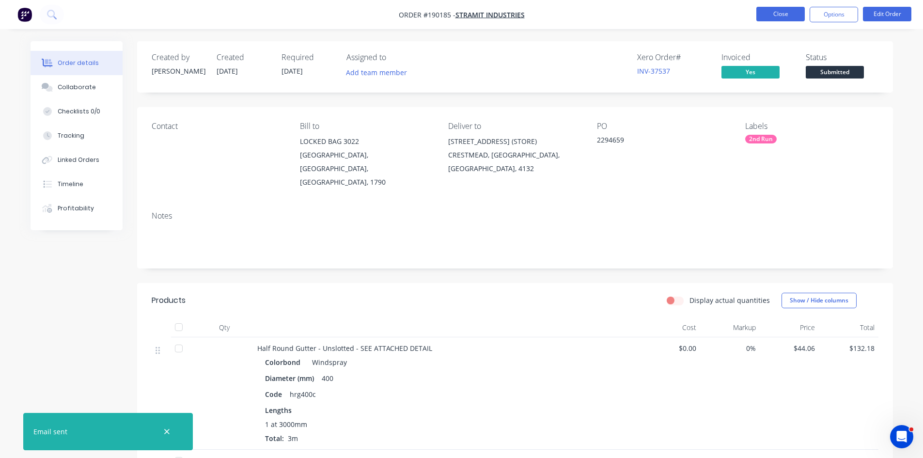
click at [773, 18] on button "Close" at bounding box center [780, 14] width 48 height 15
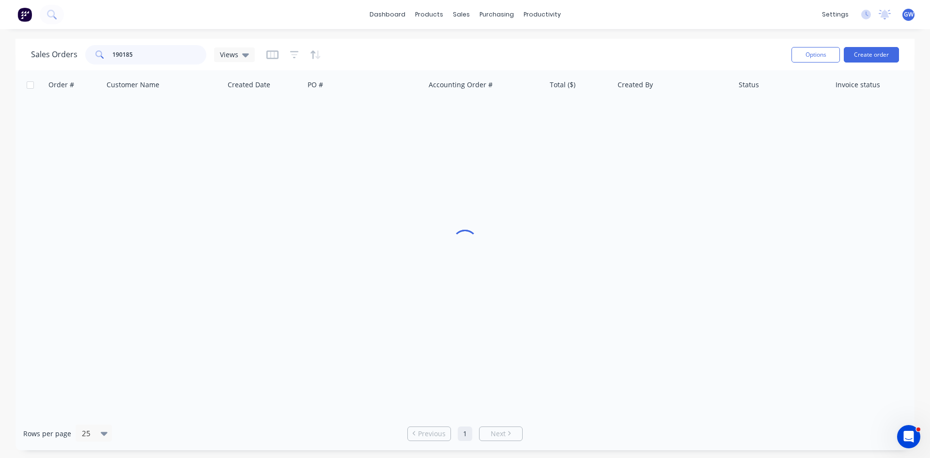
drag, startPoint x: 183, startPoint y: 56, endPoint x: 100, endPoint y: 54, distance: 82.9
click at [100, 54] on div "190185" at bounding box center [145, 54] width 121 height 19
type input "189431"
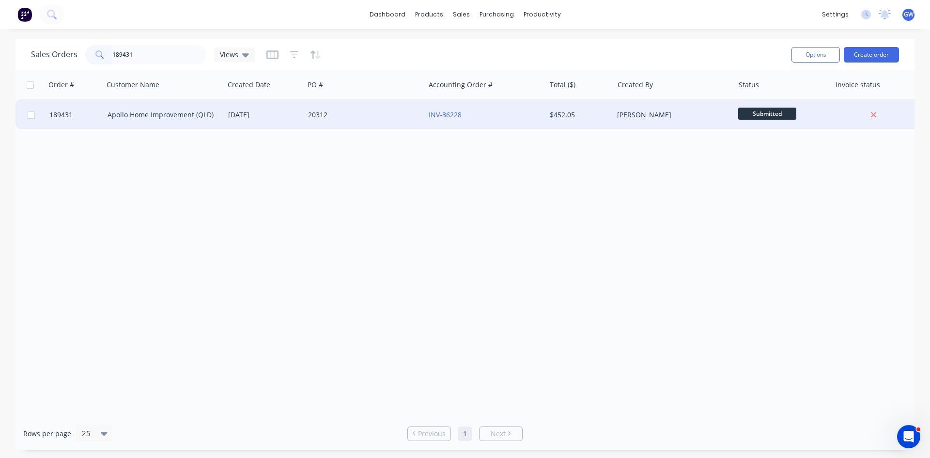
click at [585, 113] on div "$452.05" at bounding box center [578, 115] width 57 height 10
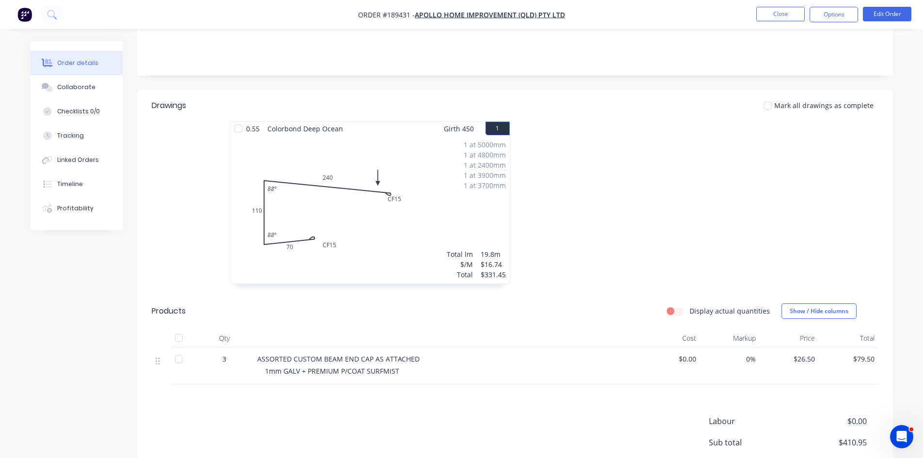
scroll to position [242, 0]
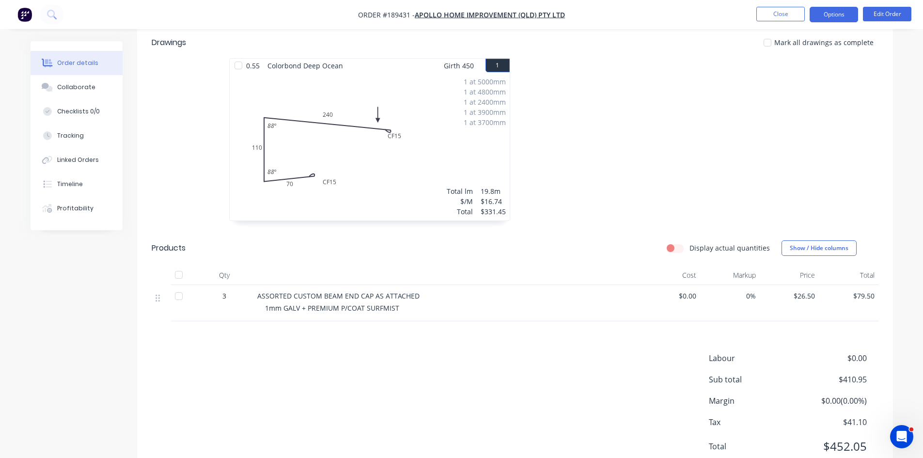
click at [828, 21] on button "Options" at bounding box center [834, 15] width 48 height 16
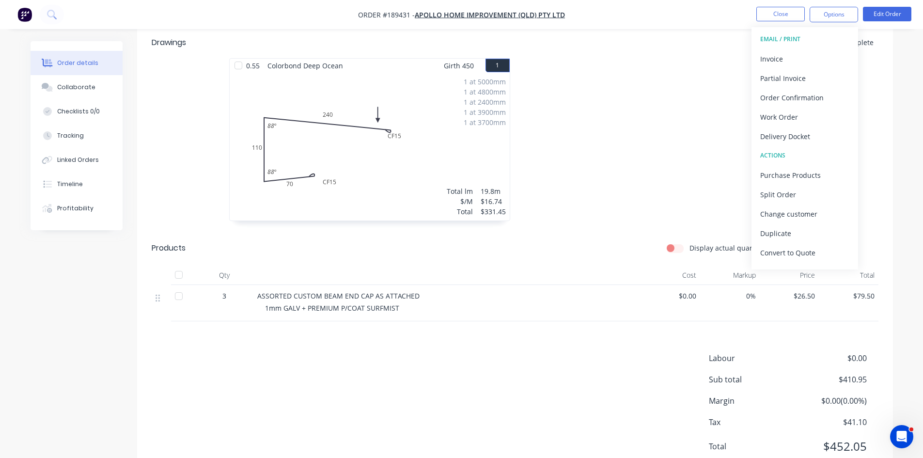
click at [811, 52] on div "Invoice" at bounding box center [804, 59] width 89 height 14
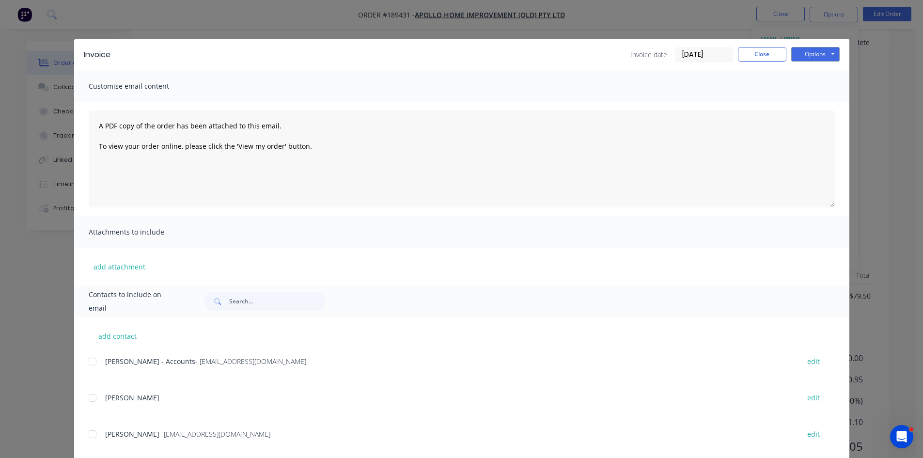
click at [94, 363] on div at bounding box center [92, 361] width 19 height 19
click at [826, 56] on button "Options" at bounding box center [815, 54] width 48 height 15
click at [810, 101] on button "Email" at bounding box center [822, 103] width 62 height 16
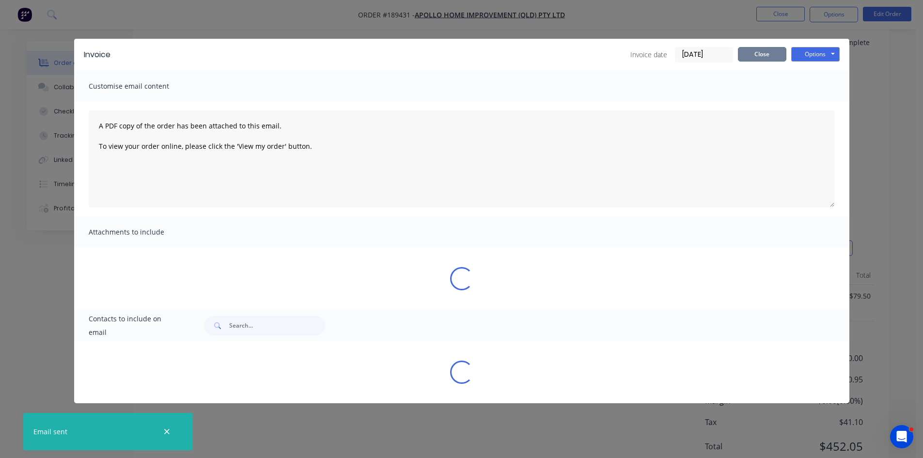
click at [760, 57] on button "Close" at bounding box center [762, 54] width 48 height 15
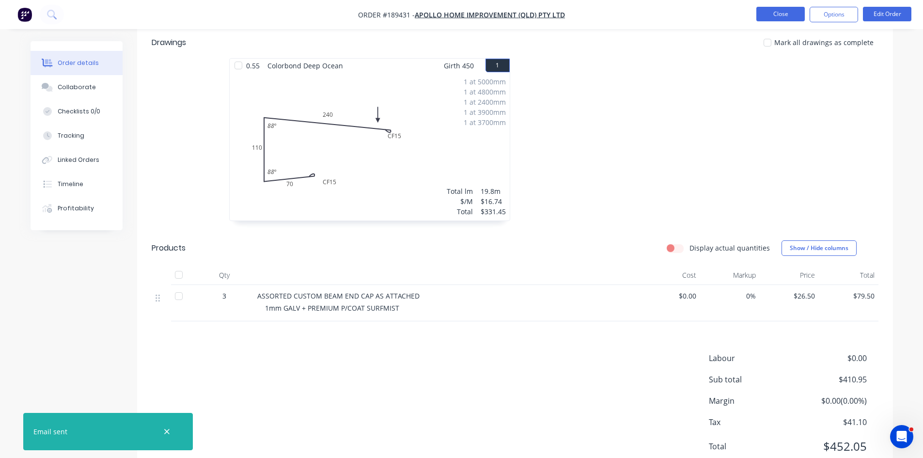
click at [779, 17] on button "Close" at bounding box center [780, 14] width 48 height 15
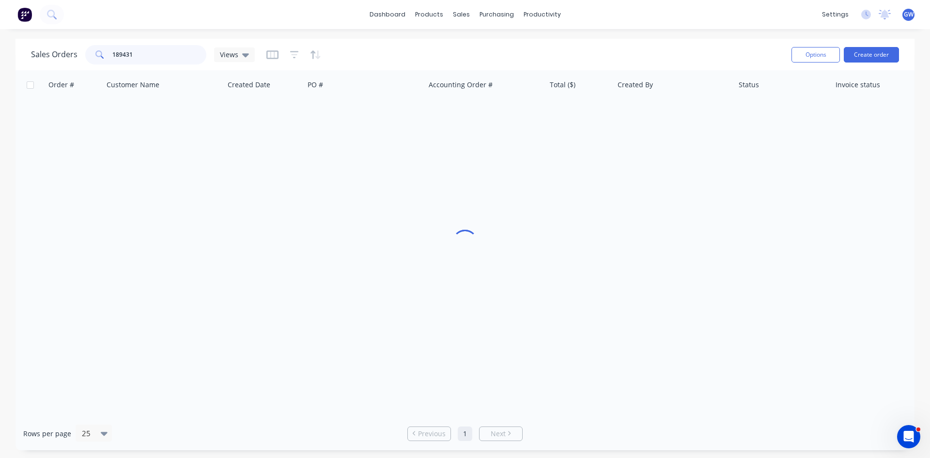
drag, startPoint x: 152, startPoint y: 52, endPoint x: 84, endPoint y: 50, distance: 67.4
click at [85, 50] on div "189431" at bounding box center [145, 54] width 121 height 19
type input "190021"
click at [589, 112] on div "$690.84" at bounding box center [578, 115] width 57 height 10
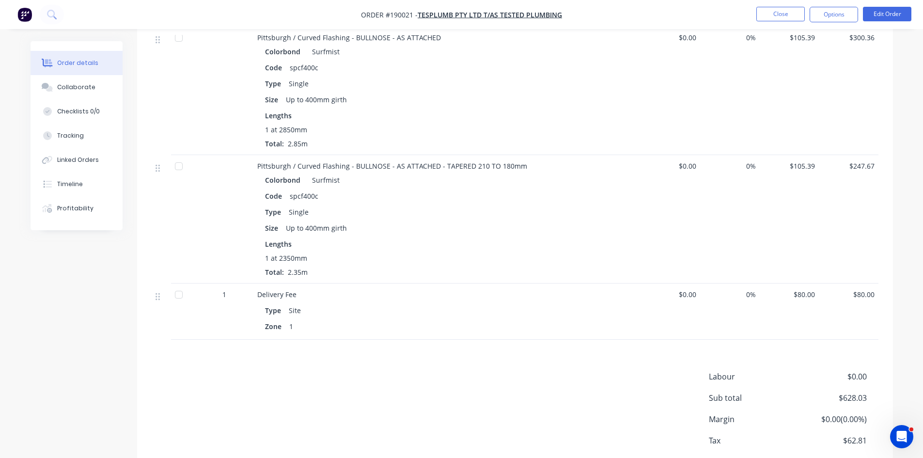
scroll to position [351, 0]
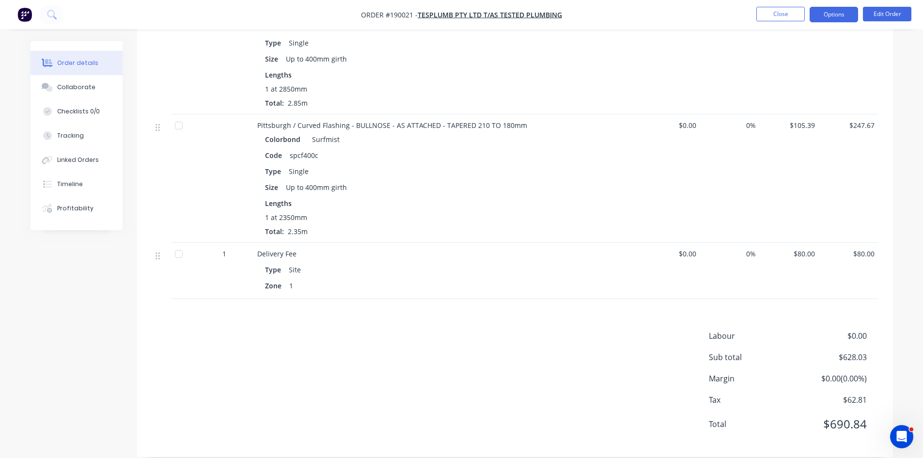
click at [844, 17] on button "Options" at bounding box center [834, 15] width 48 height 16
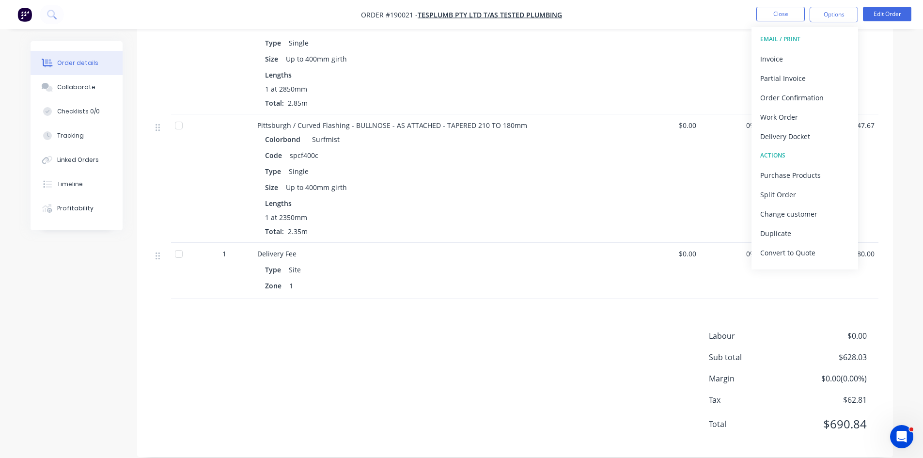
click at [822, 66] on button "Invoice" at bounding box center [804, 58] width 107 height 19
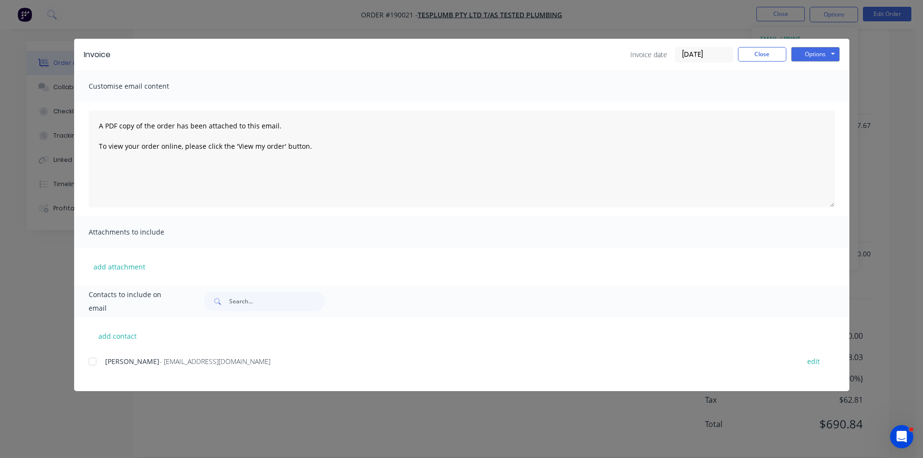
click at [98, 358] on div at bounding box center [92, 361] width 19 height 19
click at [788, 53] on div "Invoice date 29/08/25 Close Options Preview Print Email" at bounding box center [734, 55] width 209 height 16
click at [795, 53] on button "Options" at bounding box center [815, 54] width 48 height 15
click at [805, 104] on button "Email" at bounding box center [822, 103] width 62 height 16
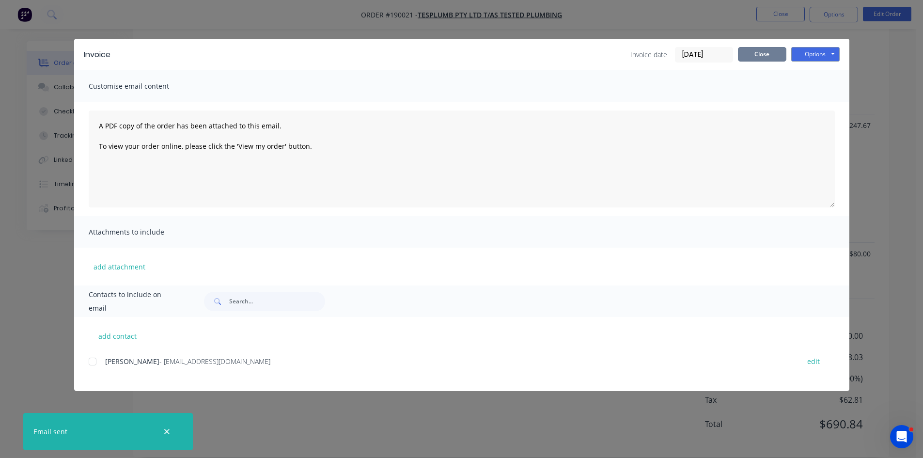
click at [764, 60] on button "Close" at bounding box center [762, 54] width 48 height 15
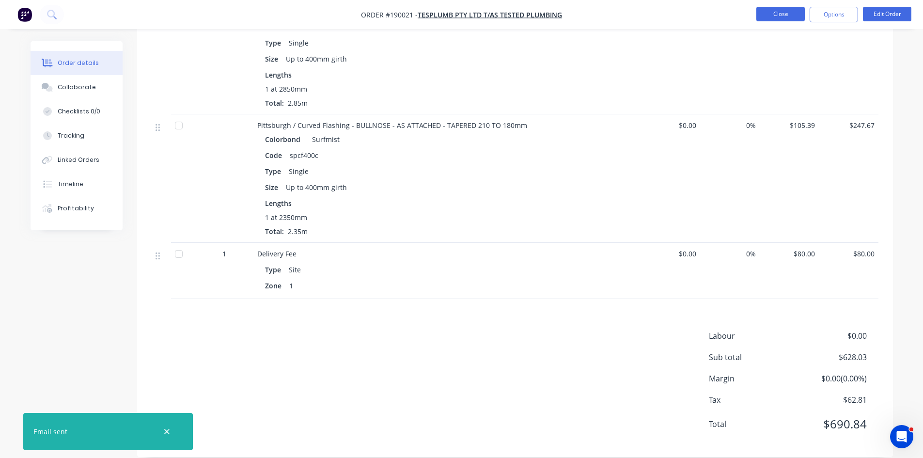
click at [783, 13] on button "Close" at bounding box center [780, 14] width 48 height 15
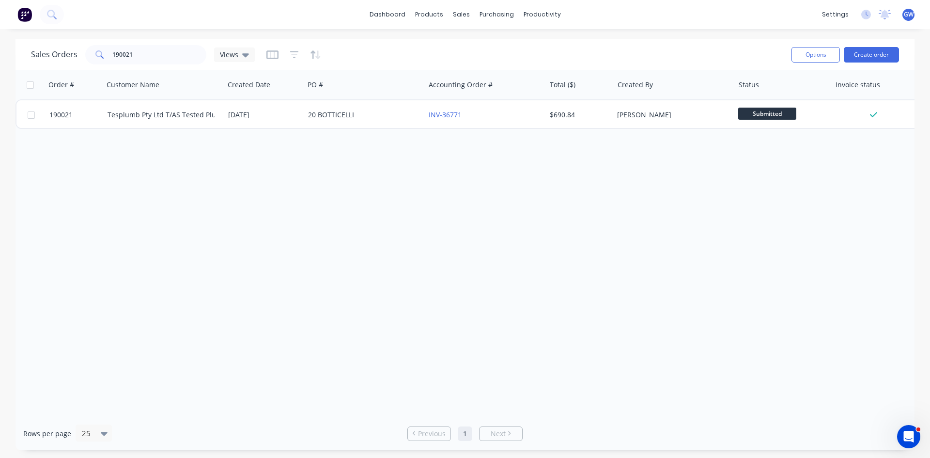
click at [361, 46] on div "Sales Orders 190021 Views" at bounding box center [407, 55] width 753 height 24
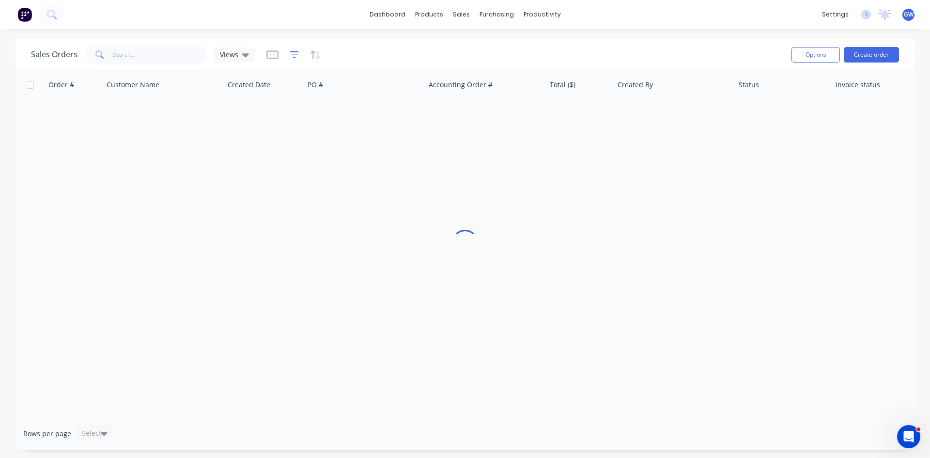
click at [296, 55] on icon "button" at bounding box center [294, 55] width 9 height 10
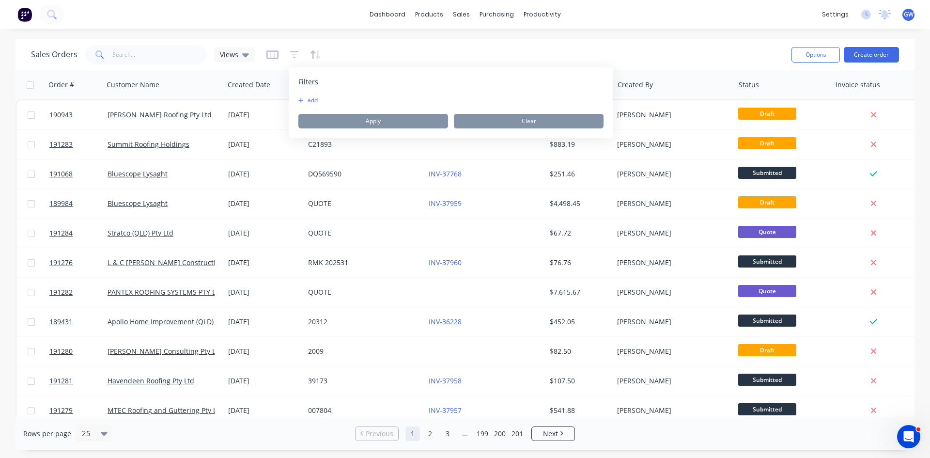
click at [316, 104] on button "add" at bounding box center [310, 100] width 24 height 8
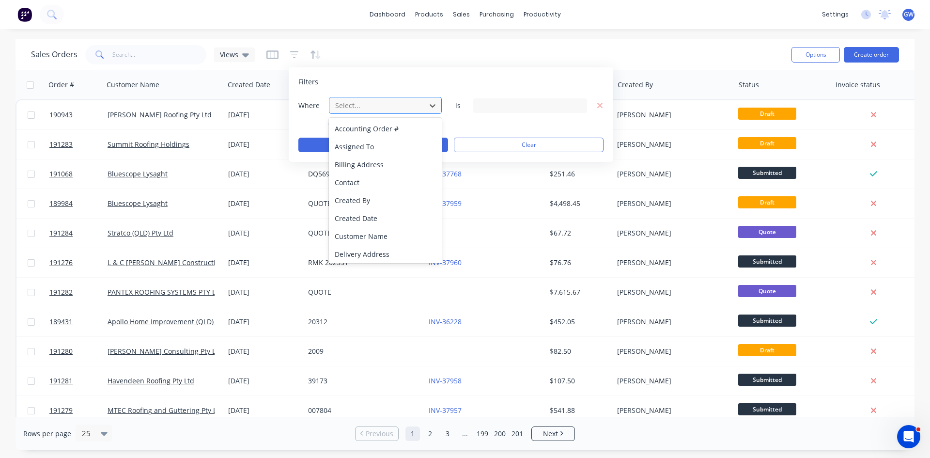
click at [370, 111] on div "Select..." at bounding box center [377, 105] width 93 height 16
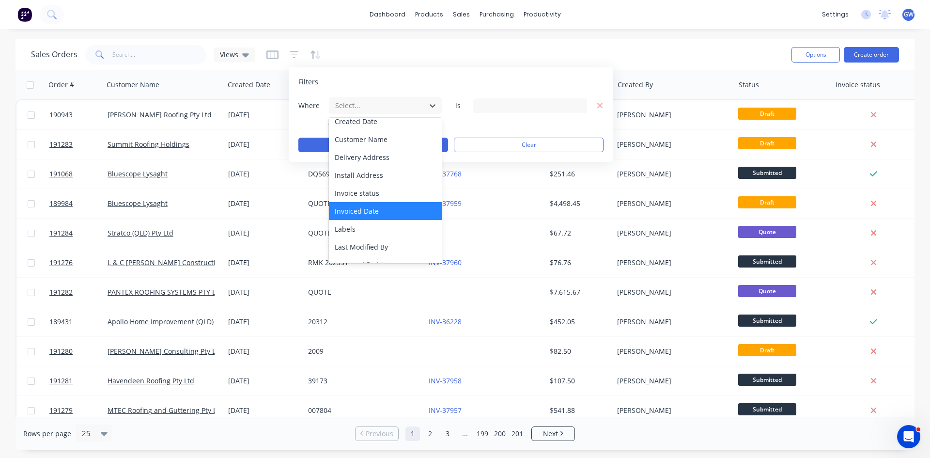
click at [401, 207] on div "Invoiced Date" at bounding box center [385, 211] width 113 height 18
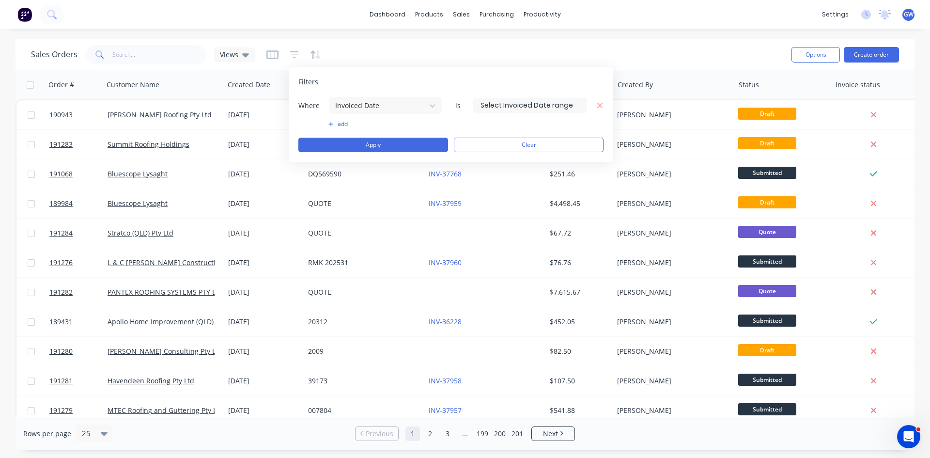
click at [522, 112] on label at bounding box center [530, 106] width 114 height 16
click at [522, 112] on input at bounding box center [530, 105] width 113 height 15
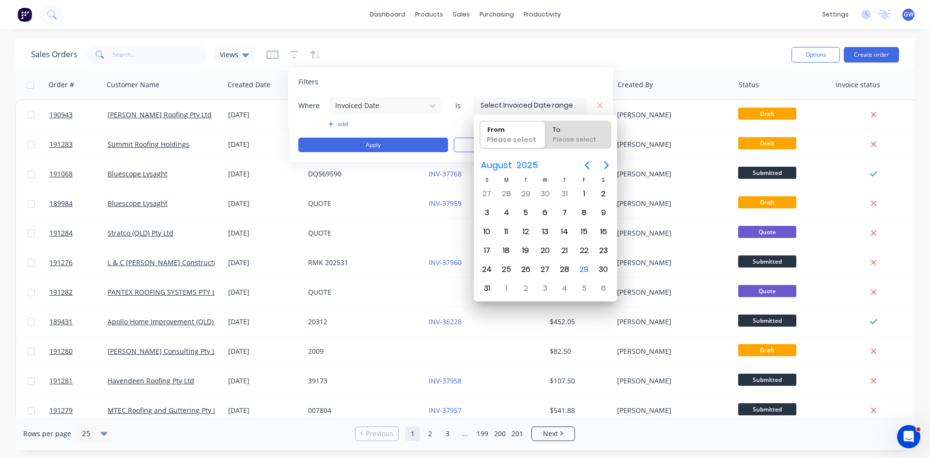
click at [531, 106] on input at bounding box center [530, 105] width 113 height 15
click at [582, 269] on div "29" at bounding box center [584, 269] width 15 height 15
type input "[DATE]"
radio input "false"
radio input "true"
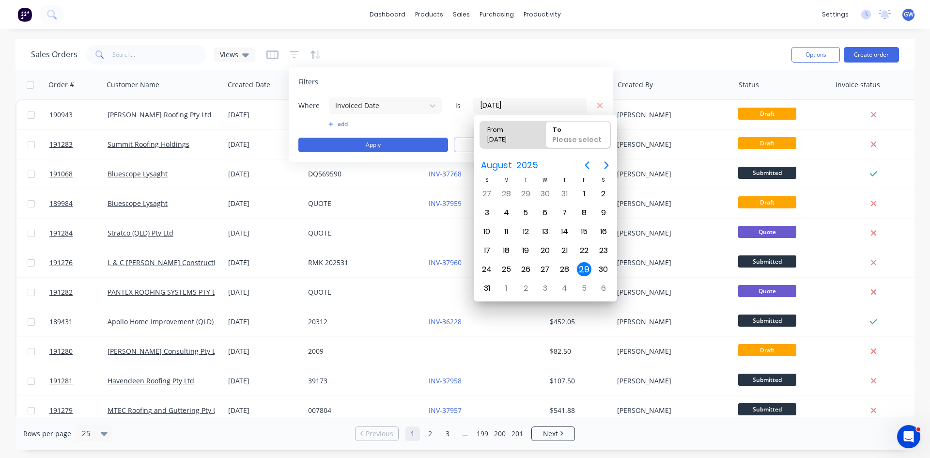
click at [582, 269] on div "29" at bounding box center [584, 269] width 15 height 15
type input "[DATE] - [DATE]"
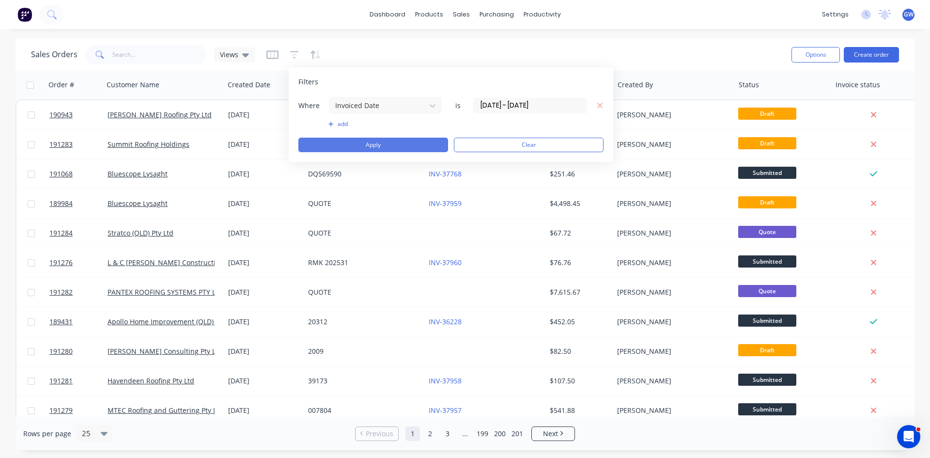
click at [380, 149] on button "Apply" at bounding box center [373, 145] width 150 height 15
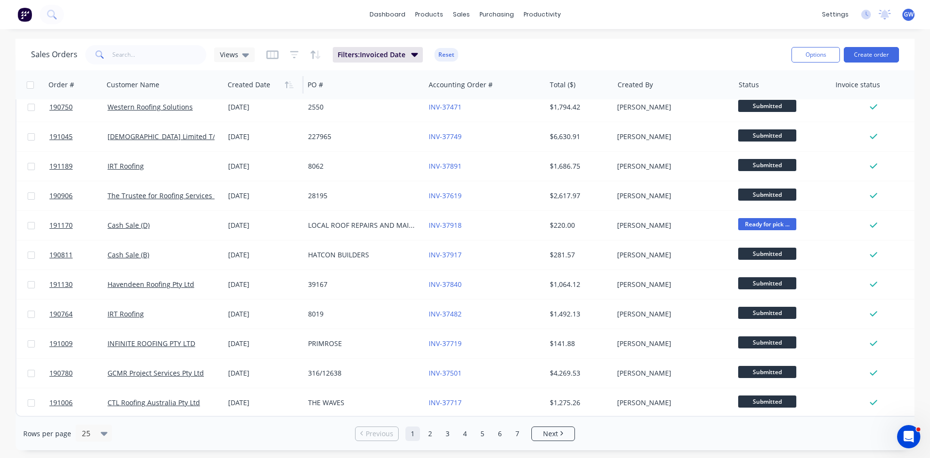
scroll to position [136, 0]
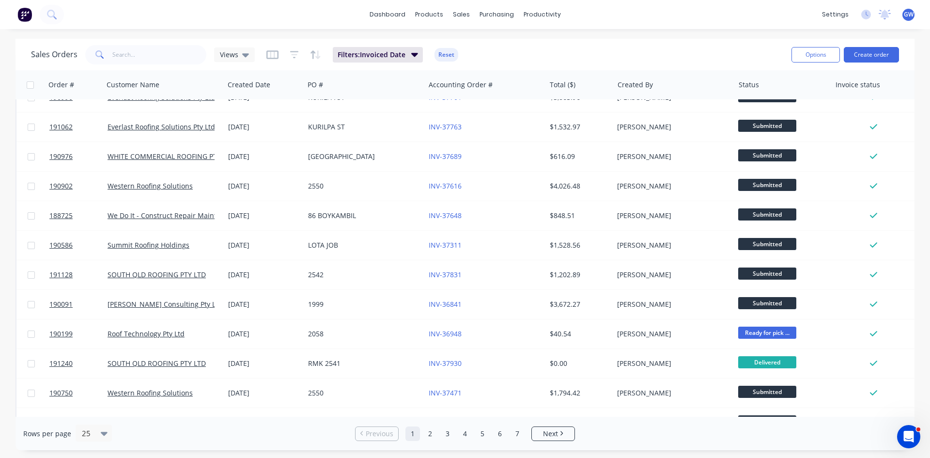
click at [155, 65] on div "Sales Orders Views Filters: Invoiced Date Reset" at bounding box center [407, 55] width 753 height 24
click at [149, 56] on input "text" at bounding box center [159, 54] width 94 height 19
type input "bluescope"
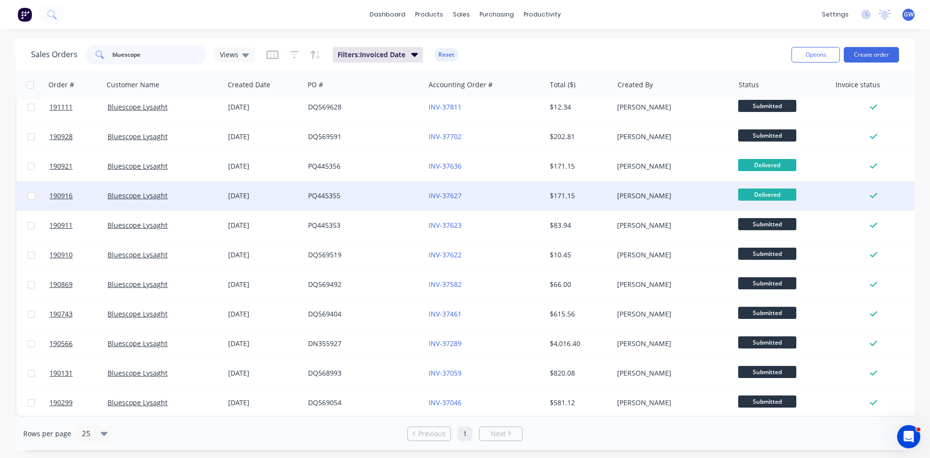
scroll to position [0, 0]
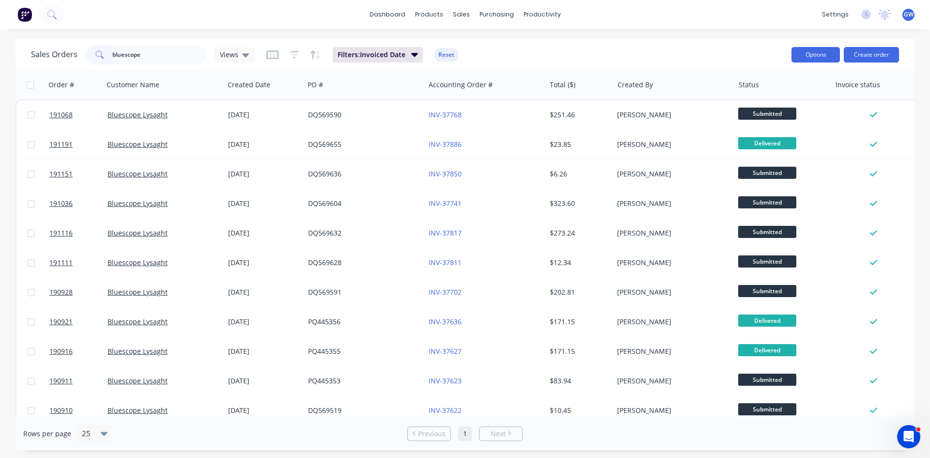
click at [811, 50] on button "Options" at bounding box center [816, 55] width 48 height 16
click at [796, 120] on div "Export" at bounding box center [786, 118] width 89 height 14
click at [268, 16] on div "dashboard products sales purchasing productivity dashboard products Product Cat…" at bounding box center [465, 14] width 930 height 29
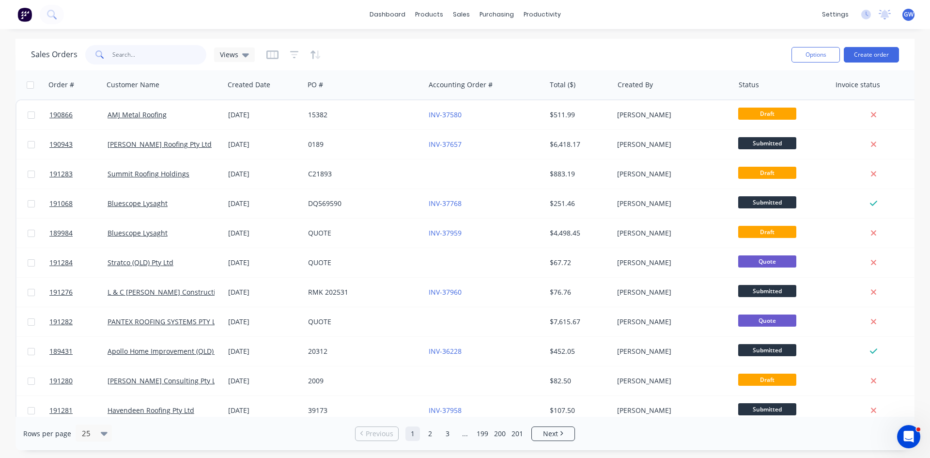
click at [149, 60] on input "text" at bounding box center [159, 54] width 94 height 19
type input "190943"
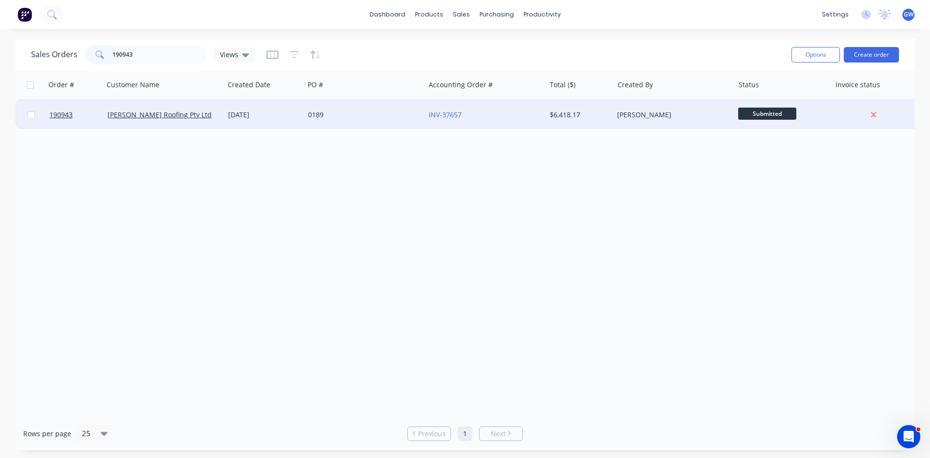
click at [518, 124] on div "INV-37657" at bounding box center [485, 114] width 121 height 29
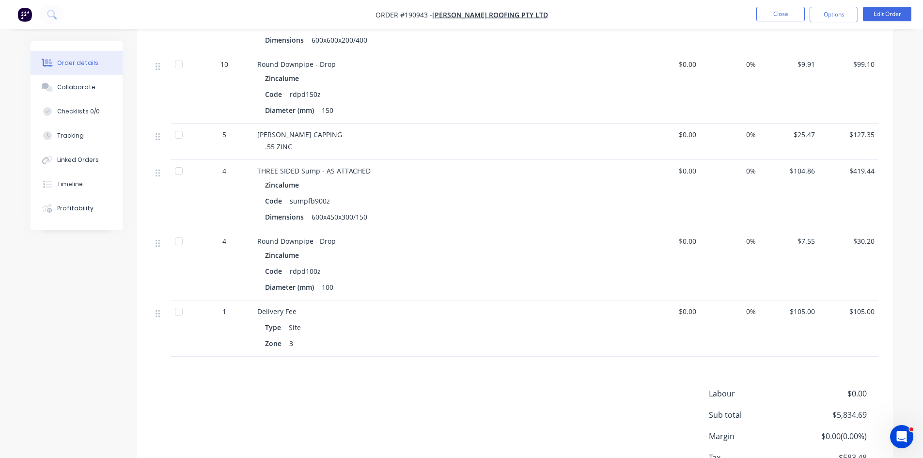
scroll to position [1294, 0]
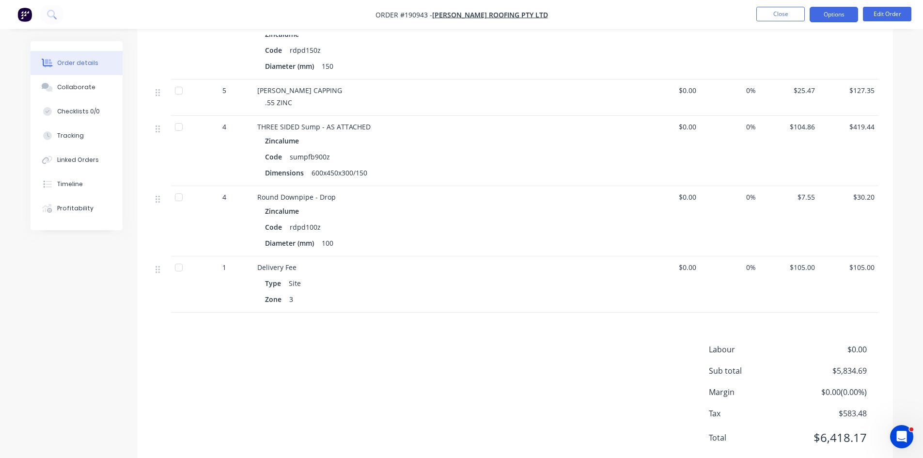
click at [844, 16] on button "Options" at bounding box center [834, 15] width 48 height 16
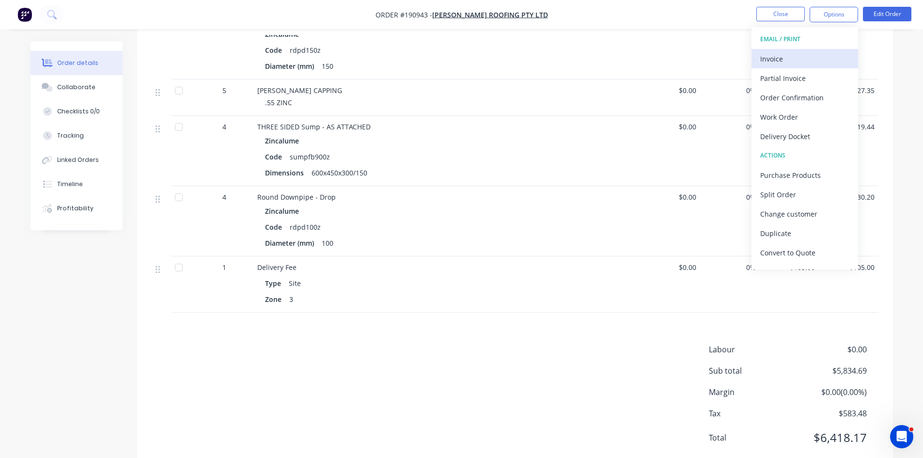
click at [796, 54] on div "Invoice" at bounding box center [804, 59] width 89 height 14
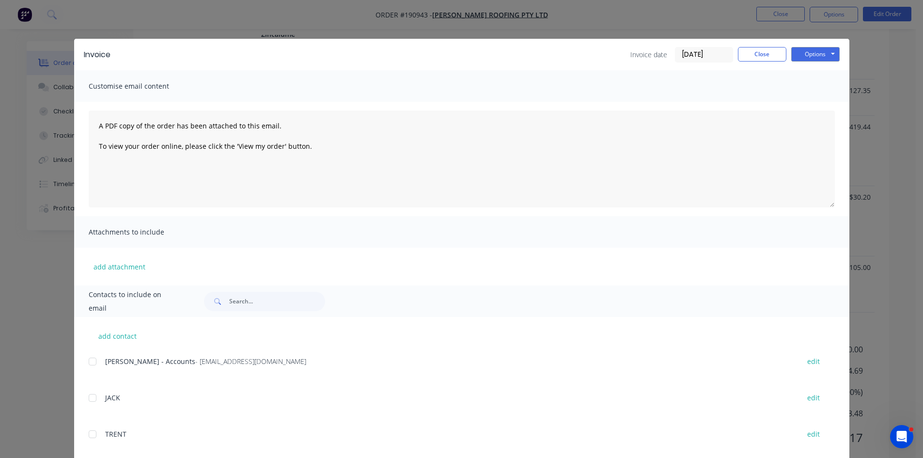
click at [95, 362] on div at bounding box center [92, 361] width 19 height 19
click at [800, 47] on button "Options" at bounding box center [815, 54] width 48 height 15
click at [824, 105] on button "Email" at bounding box center [822, 103] width 62 height 16
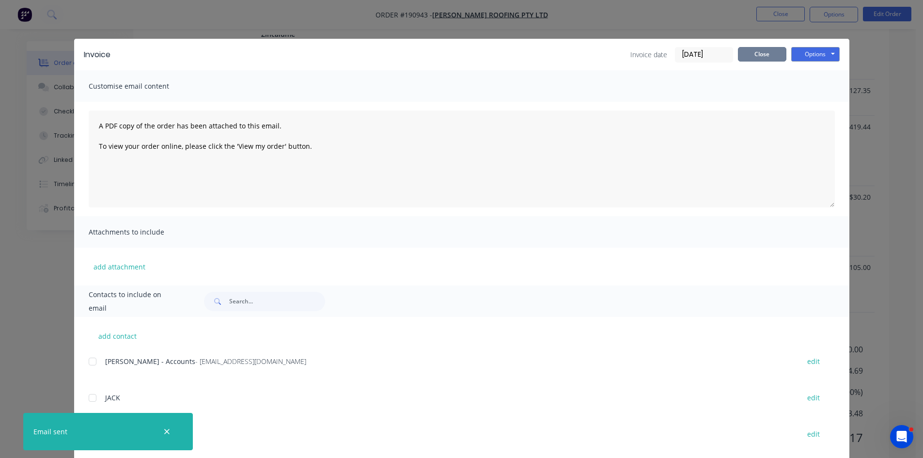
click at [761, 54] on button "Close" at bounding box center [762, 54] width 48 height 15
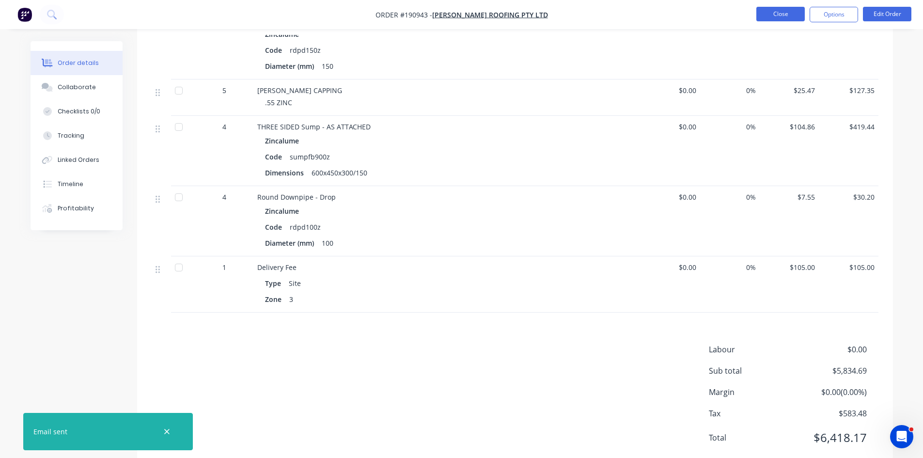
click at [778, 15] on button "Close" at bounding box center [780, 14] width 48 height 15
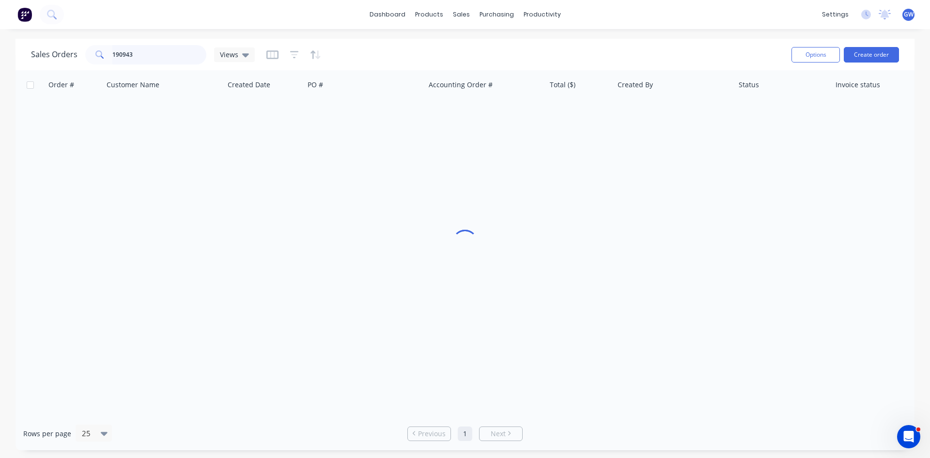
click at [177, 45] on input "190943" at bounding box center [159, 54] width 94 height 19
type input "190866"
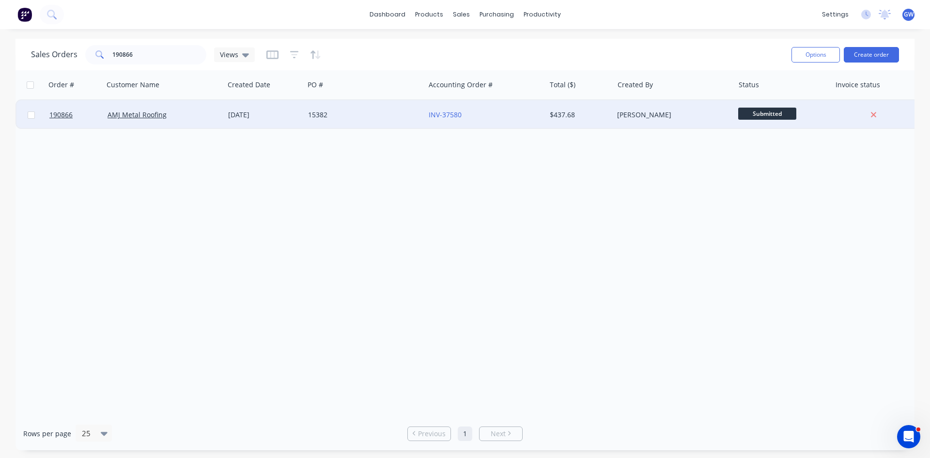
click at [485, 120] on div "INV-37580" at bounding box center [485, 114] width 121 height 29
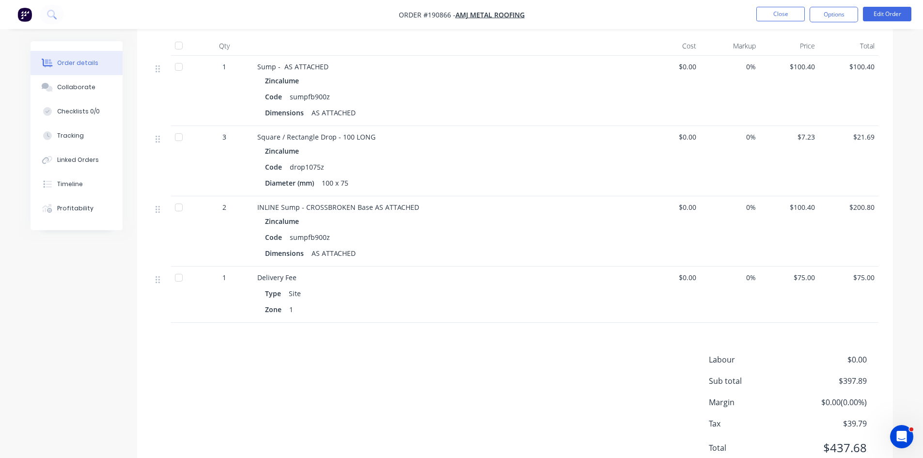
scroll to position [319, 0]
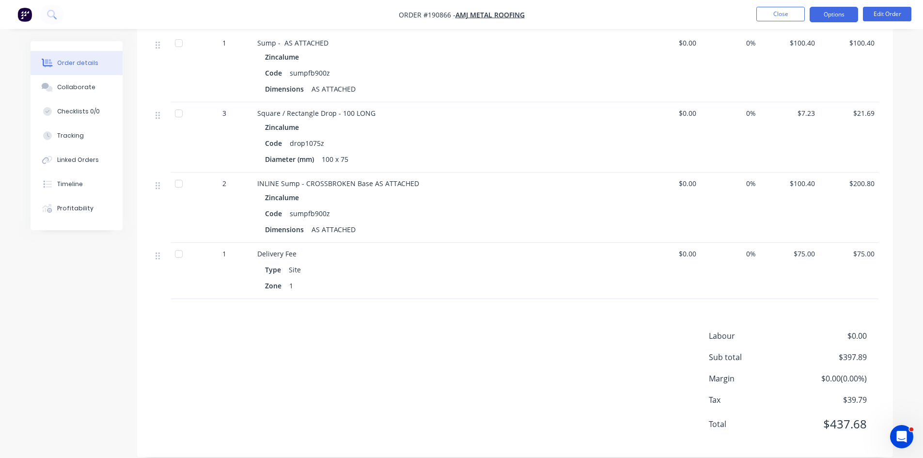
click at [819, 8] on button "Options" at bounding box center [834, 15] width 48 height 16
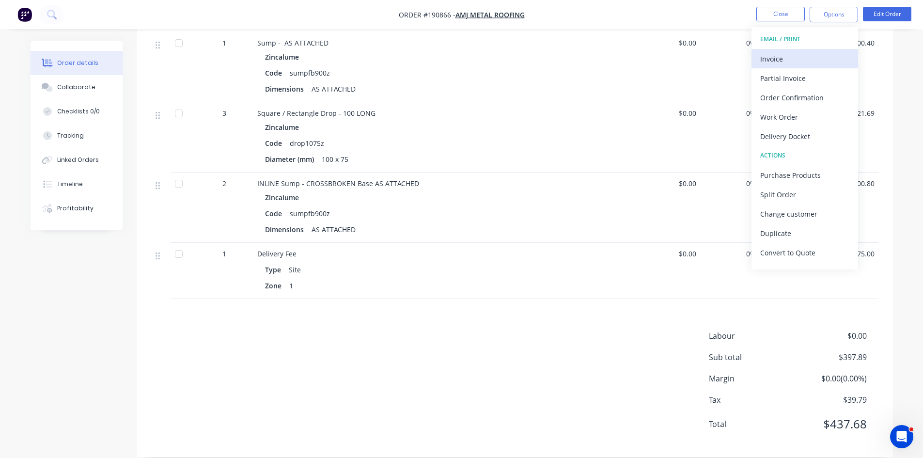
click at [807, 58] on div "Invoice" at bounding box center [804, 59] width 89 height 14
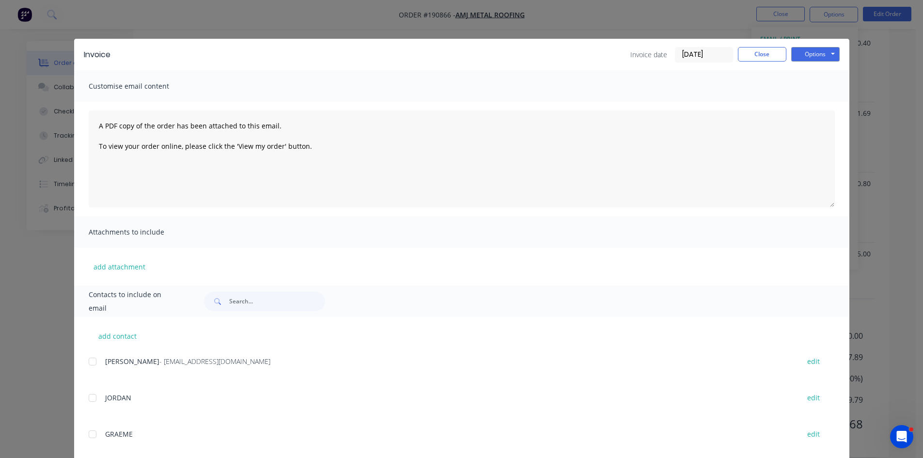
click at [95, 357] on div at bounding box center [92, 361] width 19 height 19
click at [814, 54] on button "Options" at bounding box center [815, 54] width 48 height 15
click at [820, 106] on button "Email" at bounding box center [822, 103] width 62 height 16
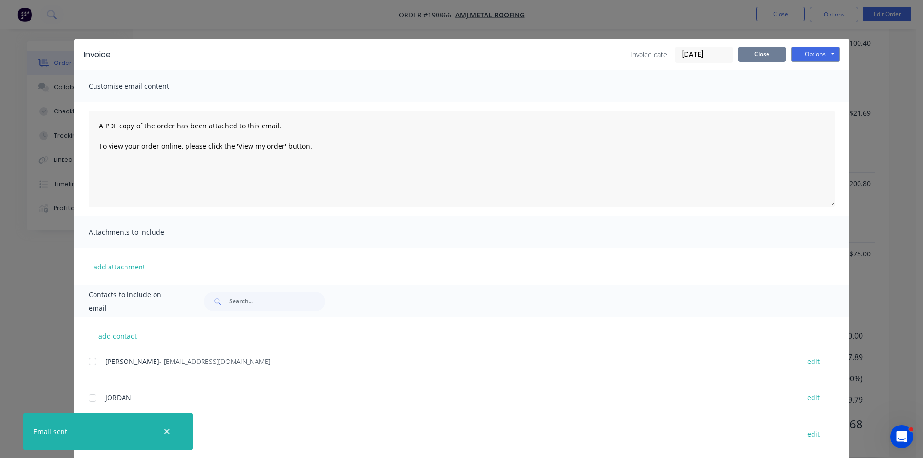
click at [764, 58] on button "Close" at bounding box center [762, 54] width 48 height 15
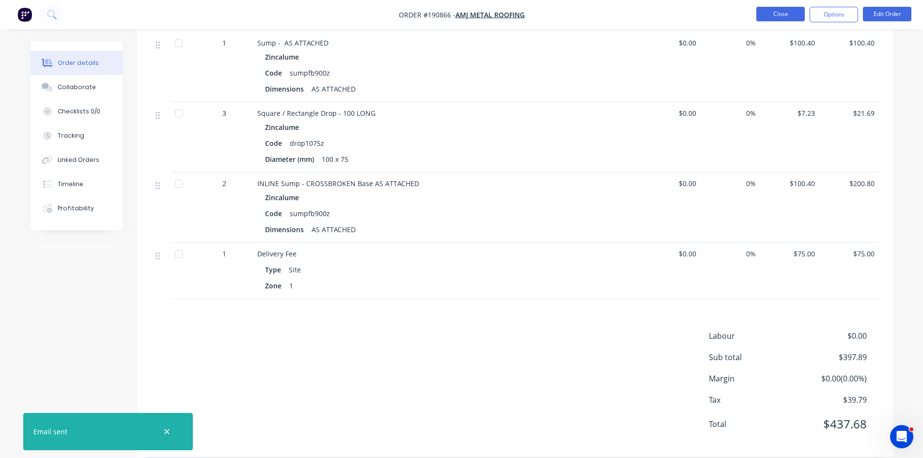
click at [770, 13] on button "Close" at bounding box center [780, 14] width 48 height 15
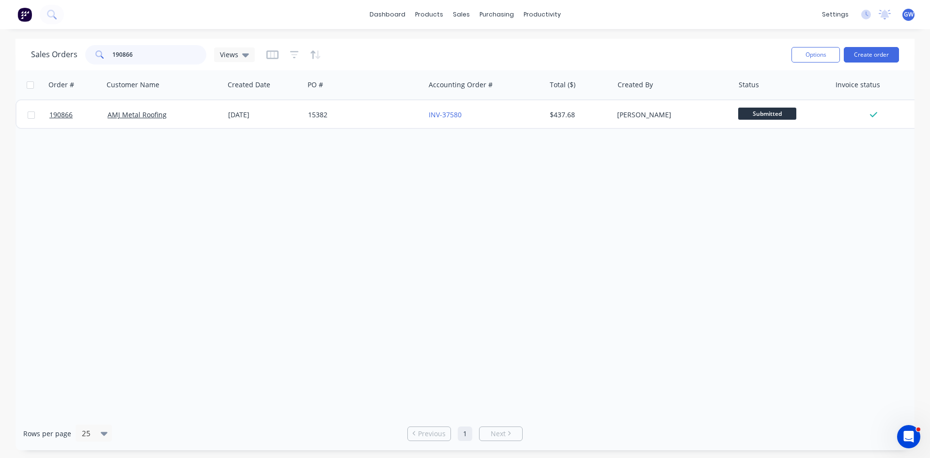
drag, startPoint x: 160, startPoint y: 55, endPoint x: 41, endPoint y: 31, distance: 121.4
click at [41, 31] on div "dashboard products sales purchasing productivity dashboard products Product Cat…" at bounding box center [465, 229] width 930 height 458
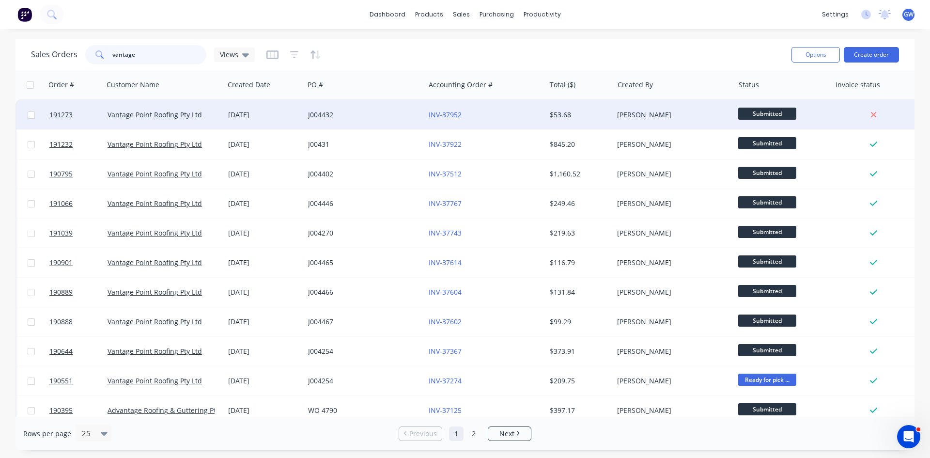
type input "vantage"
click at [505, 121] on div "INV-37952" at bounding box center [485, 114] width 121 height 29
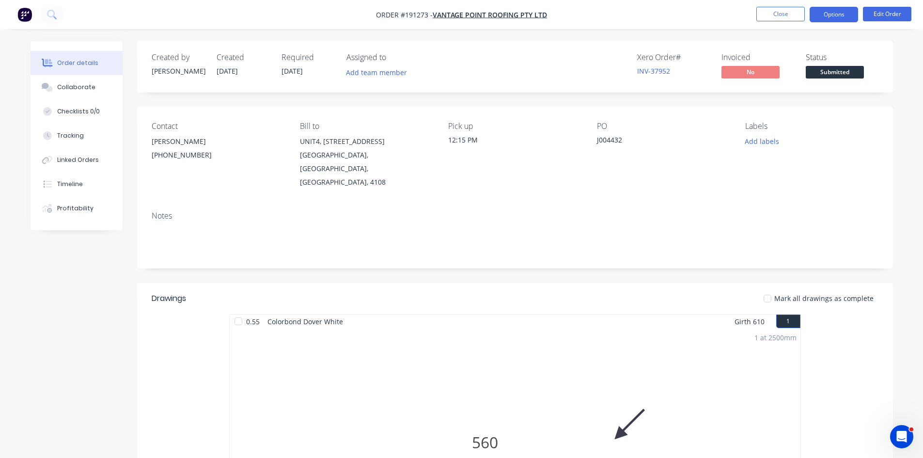
click at [845, 19] on button "Options" at bounding box center [834, 15] width 48 height 16
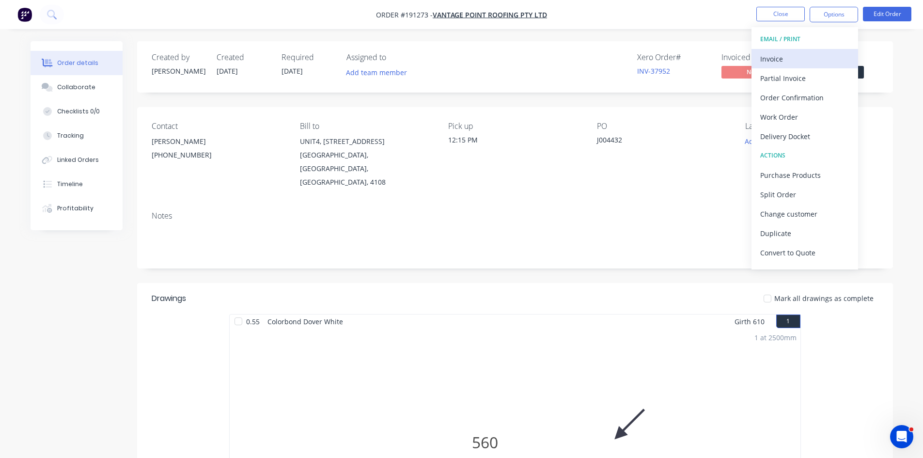
click at [799, 53] on div "Invoice" at bounding box center [804, 59] width 89 height 14
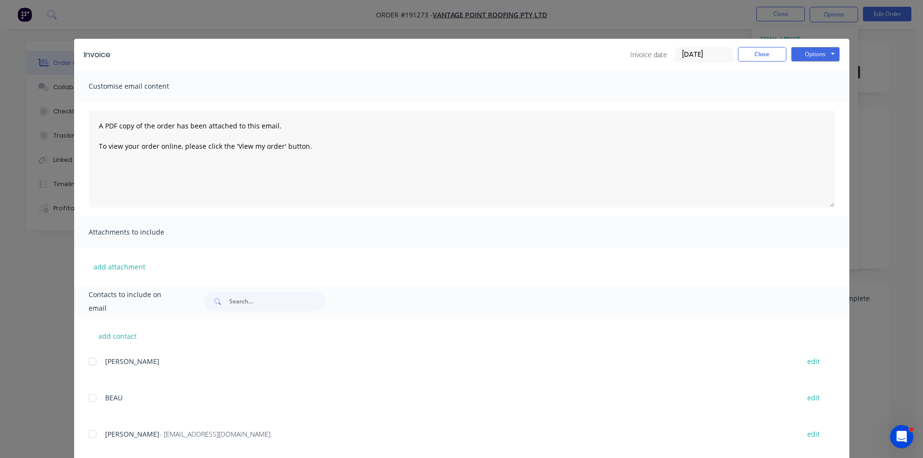
click at [91, 431] on div at bounding box center [92, 433] width 19 height 19
click at [812, 59] on button "Options" at bounding box center [815, 54] width 48 height 15
click at [814, 106] on button "Email" at bounding box center [822, 103] width 62 height 16
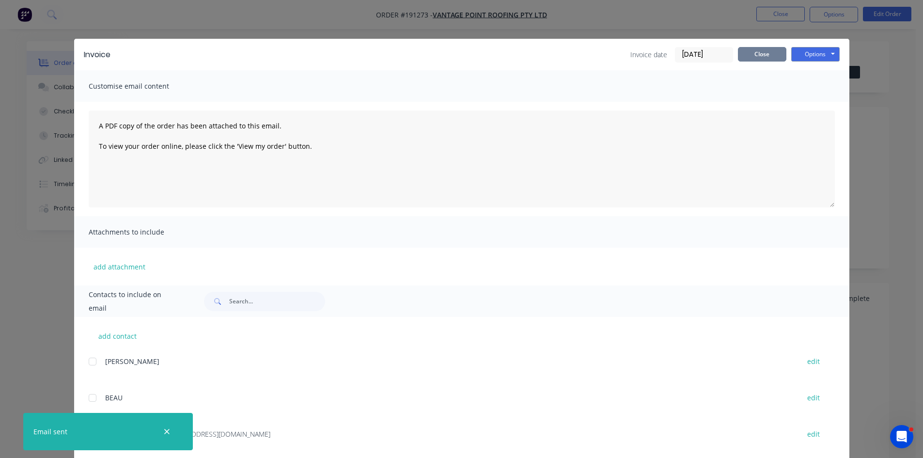
click at [757, 47] on button "Close" at bounding box center [762, 54] width 48 height 15
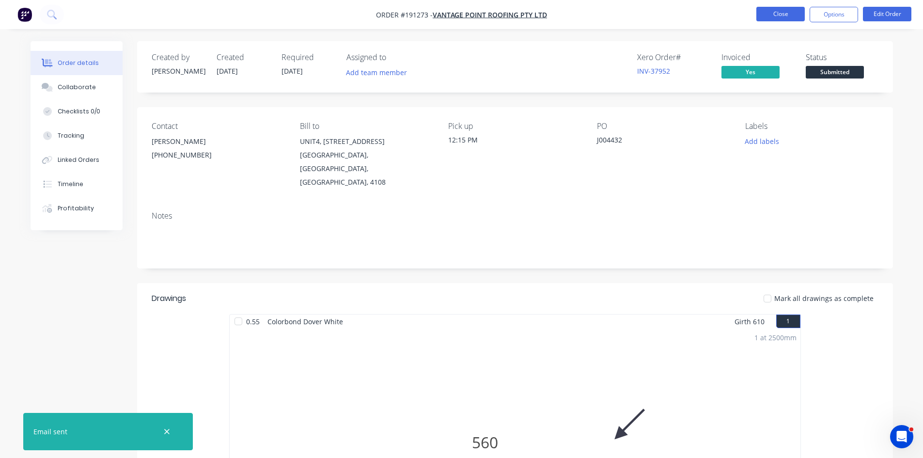
click at [798, 13] on button "Close" at bounding box center [780, 14] width 48 height 15
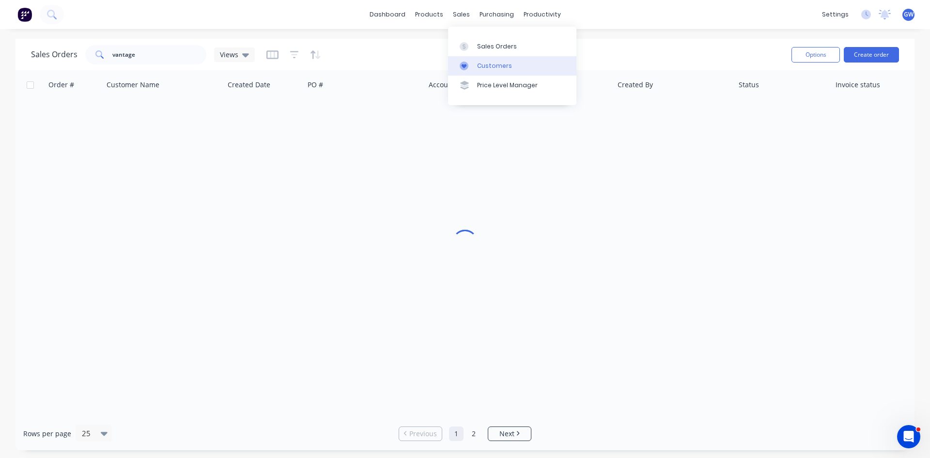
drag, startPoint x: 484, startPoint y: 61, endPoint x: 464, endPoint y: 63, distance: 21.0
click at [484, 61] on link "Customers" at bounding box center [512, 65] width 128 height 19
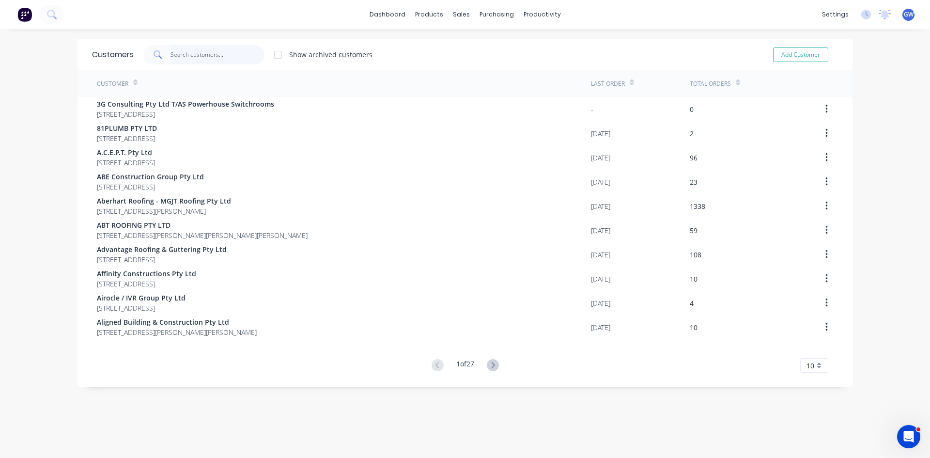
click at [187, 56] on input "text" at bounding box center [218, 54] width 94 height 19
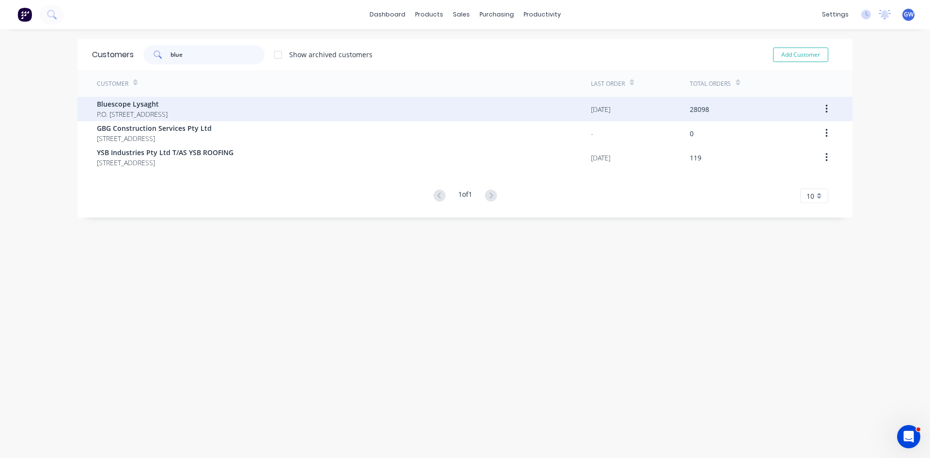
type input "blue"
click at [166, 109] on span "P.O. [STREET_ADDRESS]" at bounding box center [132, 114] width 71 height 10
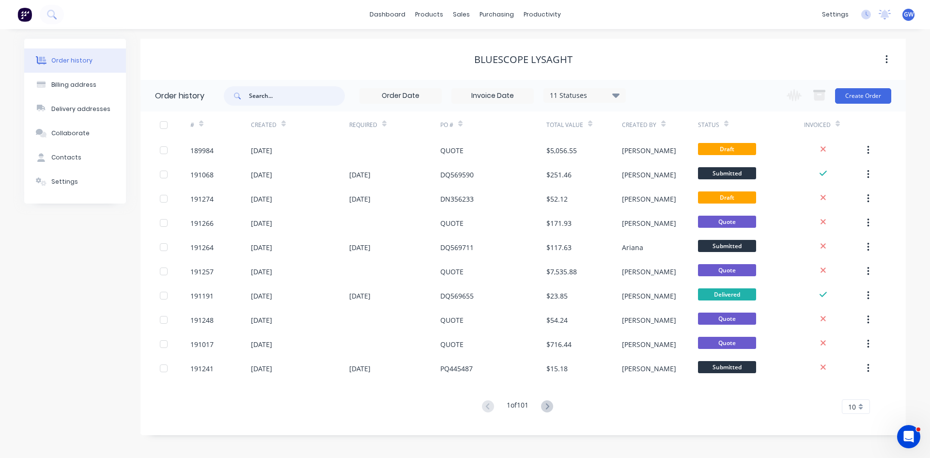
click at [270, 92] on input "text" at bounding box center [297, 95] width 96 height 19
type input "190432"
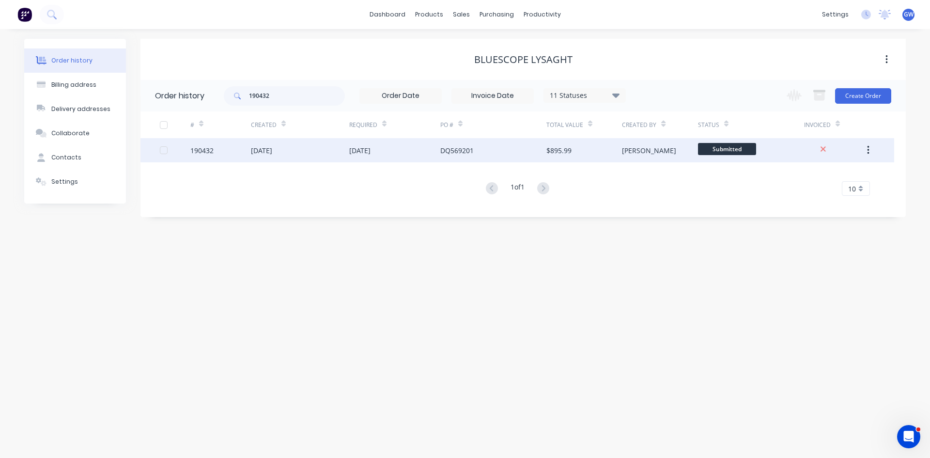
click at [568, 151] on div "$895.99" at bounding box center [558, 150] width 25 height 10
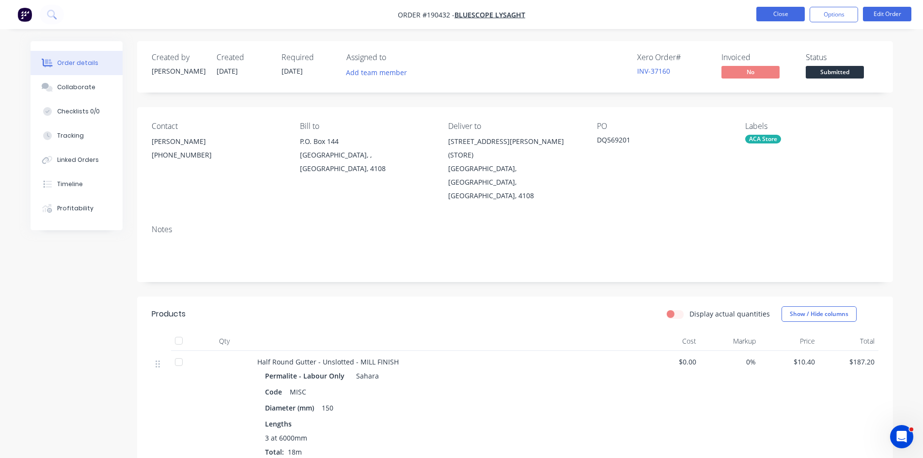
click at [765, 18] on button "Close" at bounding box center [780, 14] width 48 height 15
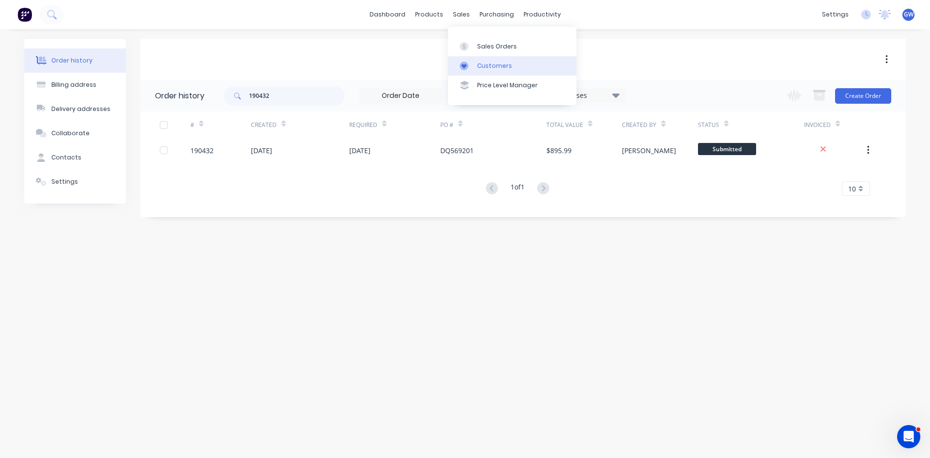
click at [475, 66] on link "Customers" at bounding box center [512, 65] width 128 height 19
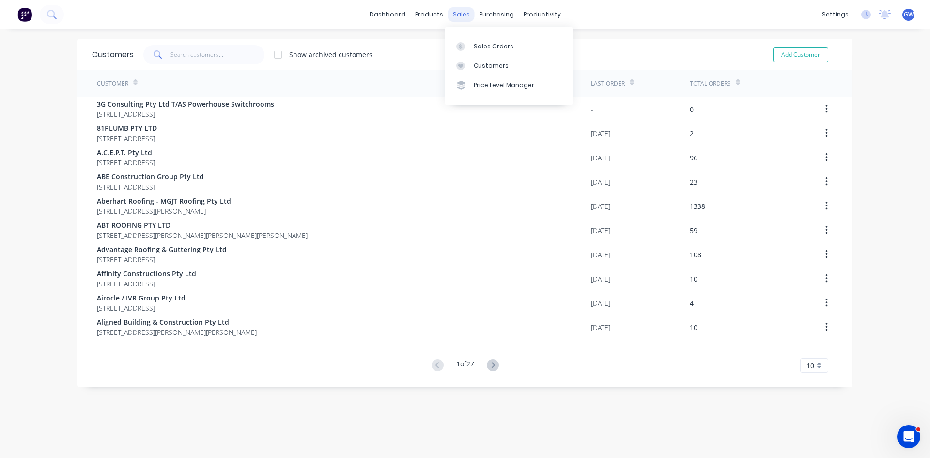
click at [463, 18] on div "sales" at bounding box center [461, 14] width 27 height 15
click at [468, 47] on div at bounding box center [463, 46] width 15 height 9
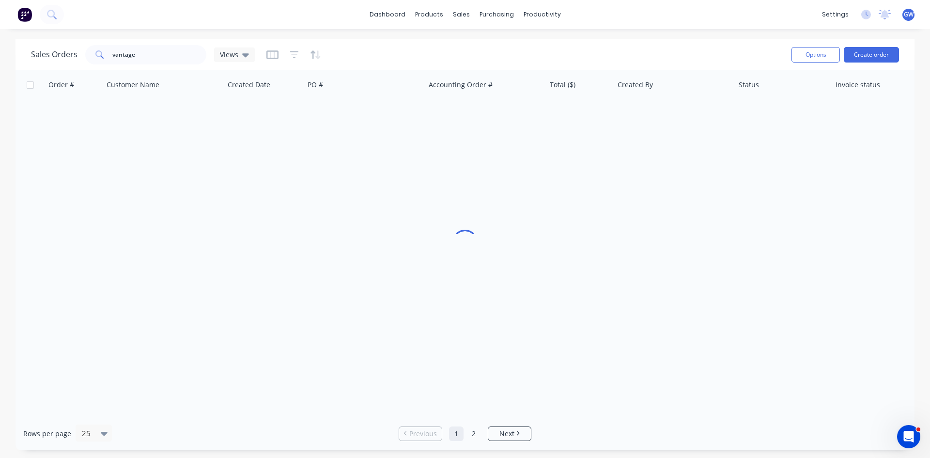
click at [316, 21] on div "dashboard products sales purchasing productivity dashboard products Product Cat…" at bounding box center [465, 14] width 930 height 29
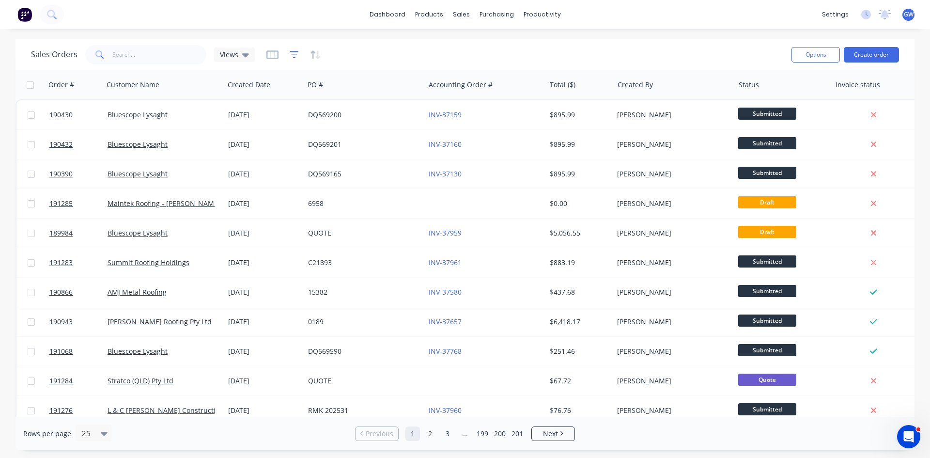
click at [290, 55] on icon "button" at bounding box center [294, 55] width 9 height 10
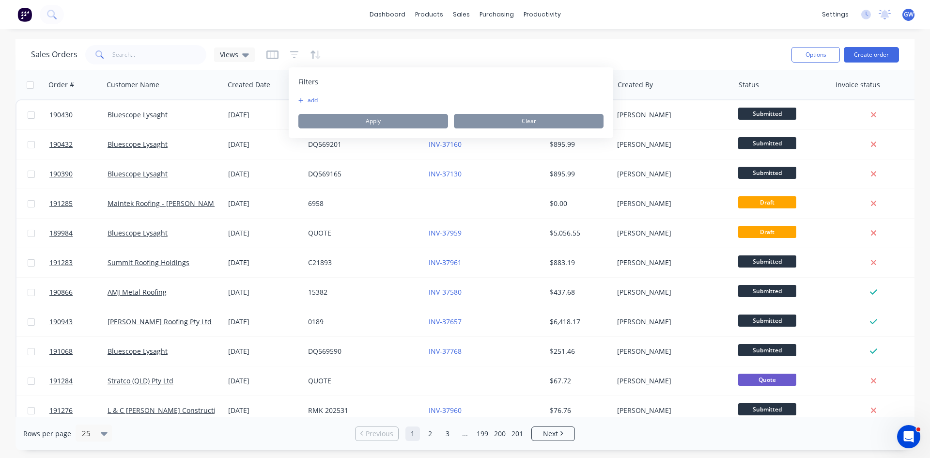
click at [316, 98] on button "add" at bounding box center [310, 100] width 24 height 8
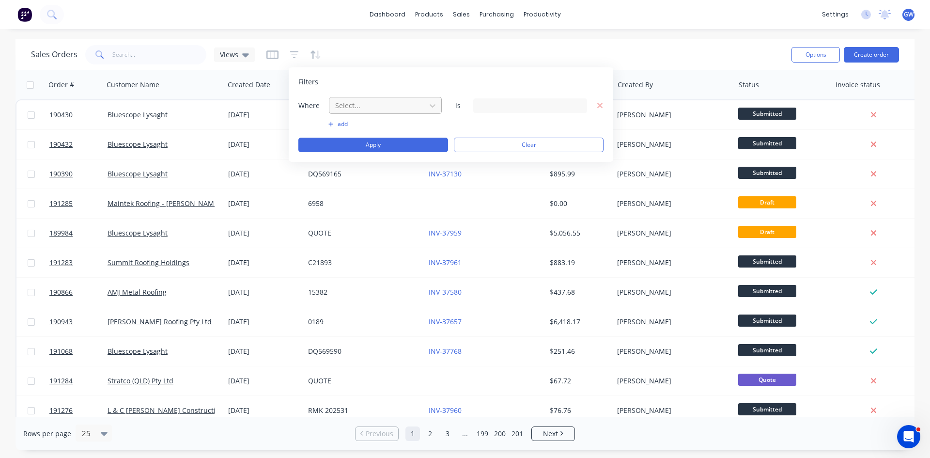
click at [391, 108] on div at bounding box center [377, 105] width 87 height 12
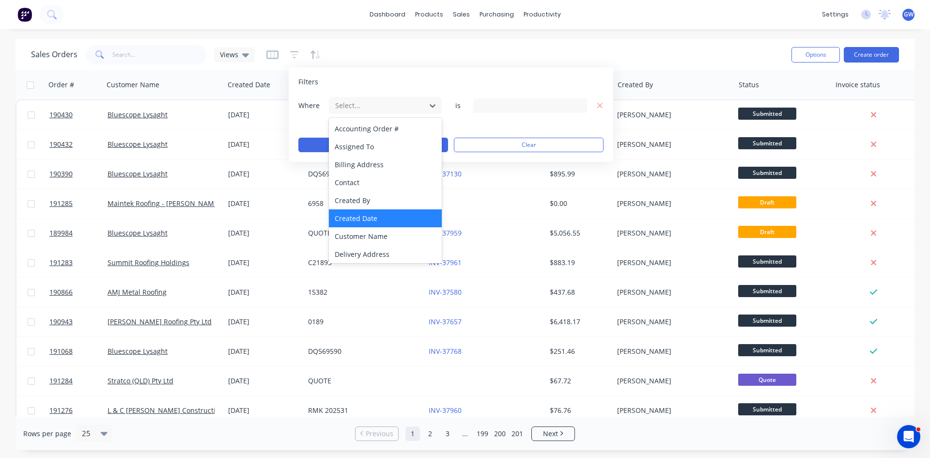
click at [380, 218] on div "Created Date" at bounding box center [385, 218] width 113 height 18
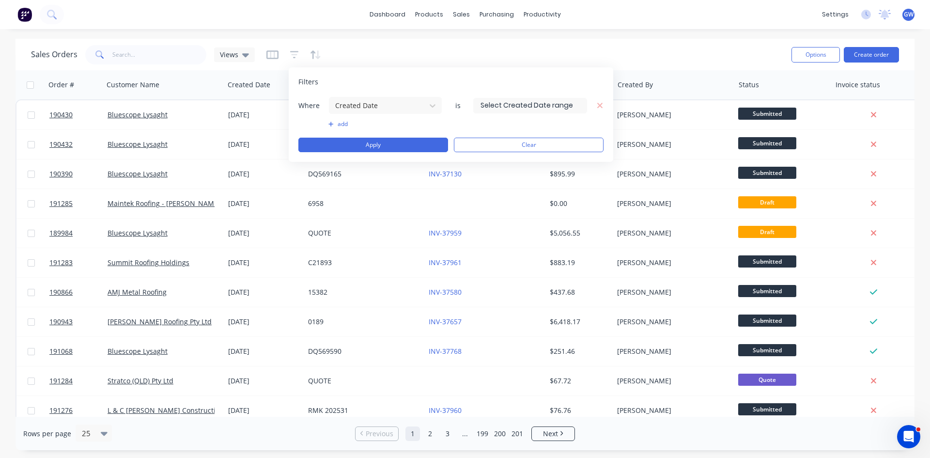
click at [499, 109] on input at bounding box center [530, 105] width 113 height 15
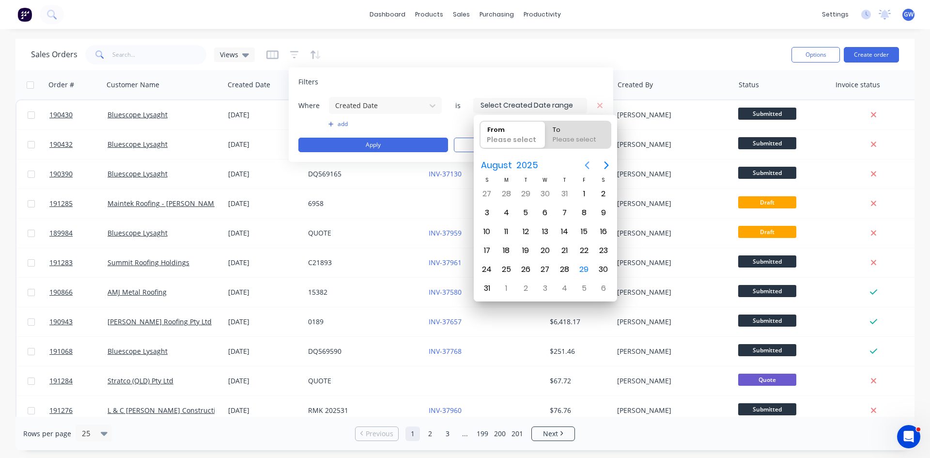
click at [585, 162] on icon "Previous page" at bounding box center [587, 165] width 12 height 12
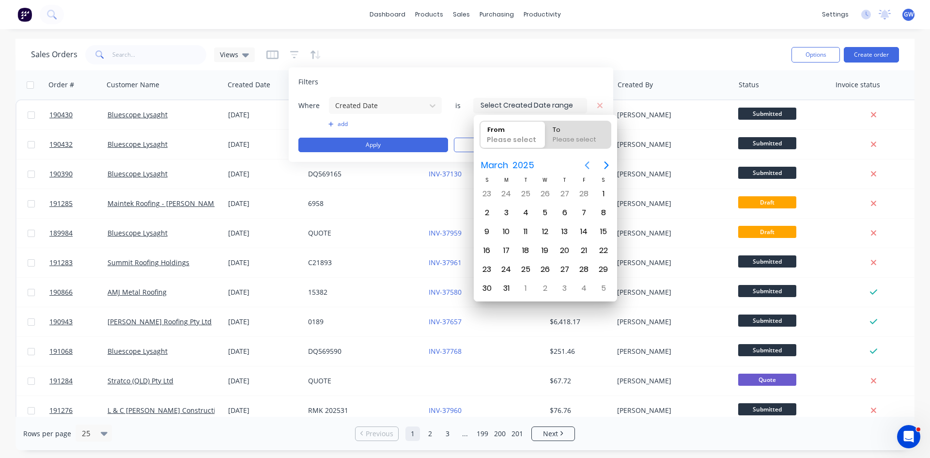
click at [585, 162] on icon "Previous page" at bounding box center [587, 165] width 12 height 12
click at [544, 194] on div "1" at bounding box center [545, 194] width 15 height 15
type input "[DATE]"
radio input "false"
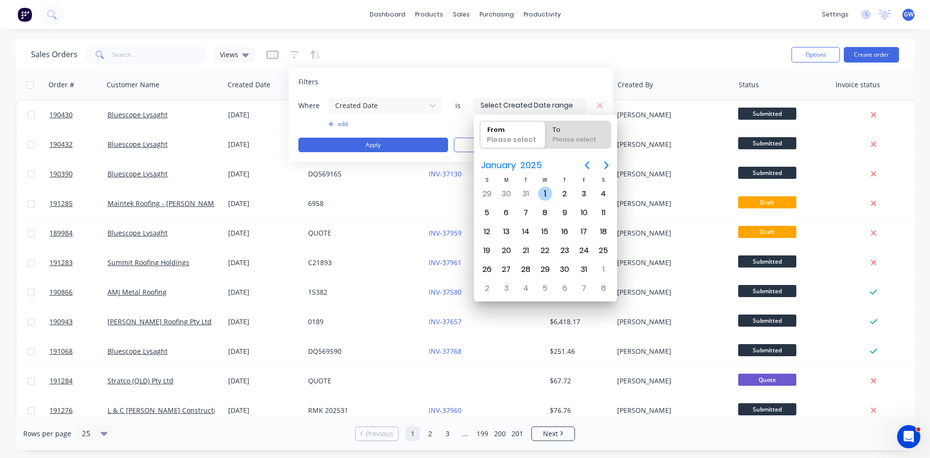
radio input "true"
click at [606, 167] on icon "Next page" at bounding box center [606, 165] width 4 height 8
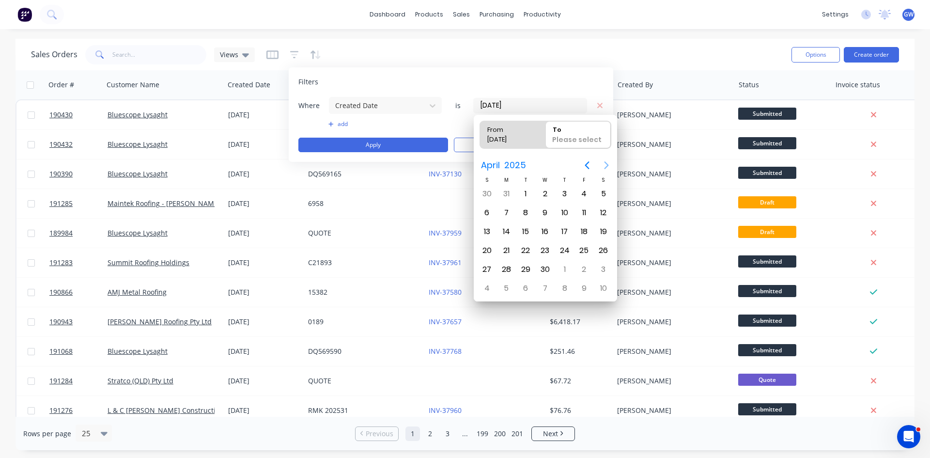
click at [606, 167] on icon "Next page" at bounding box center [606, 165] width 4 height 8
click at [486, 287] on div "31" at bounding box center [487, 288] width 15 height 15
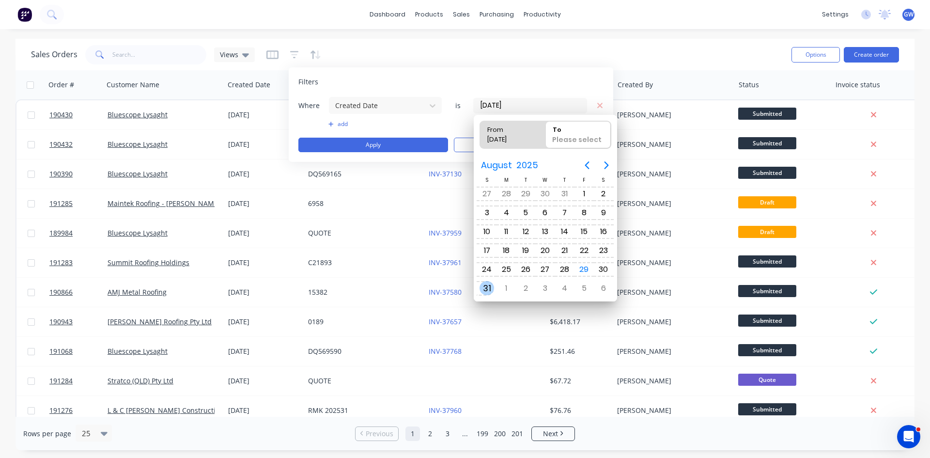
type input "[DATE] - [DATE]"
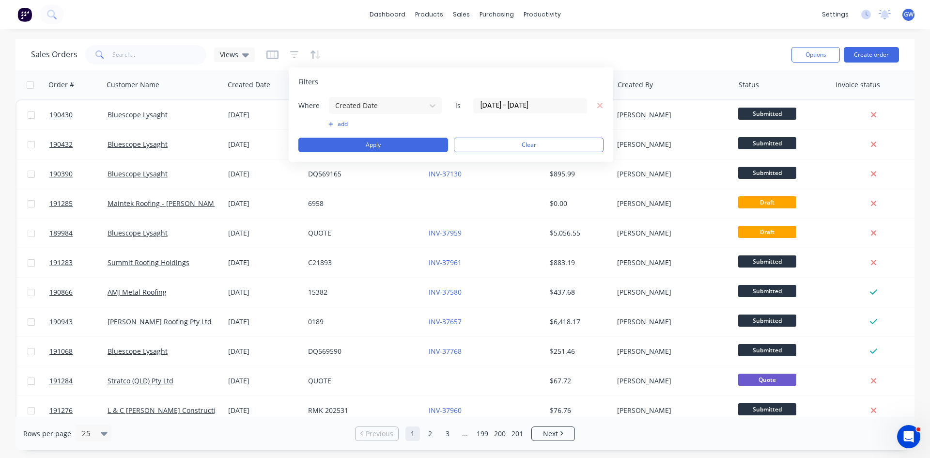
click at [343, 119] on div "Where Created Date is [DATE] - [DATE] add Apply Clear" at bounding box center [450, 124] width 305 height 56
click at [340, 126] on button "add" at bounding box center [385, 124] width 114 height 8
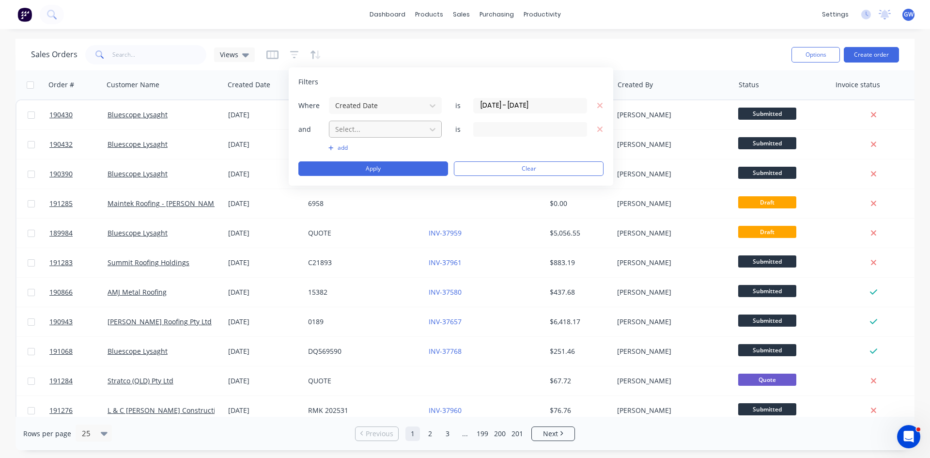
click at [367, 127] on div at bounding box center [377, 129] width 87 height 12
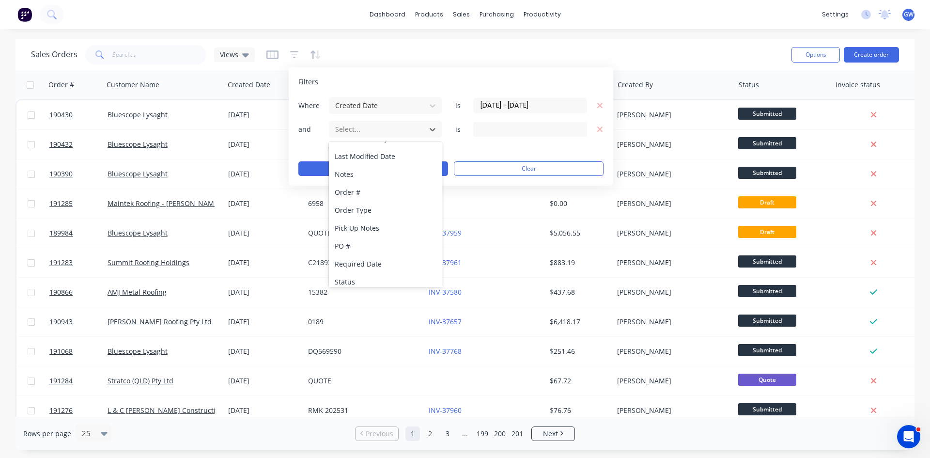
scroll to position [217, 0]
click at [401, 276] on div "Status" at bounding box center [385, 276] width 113 height 18
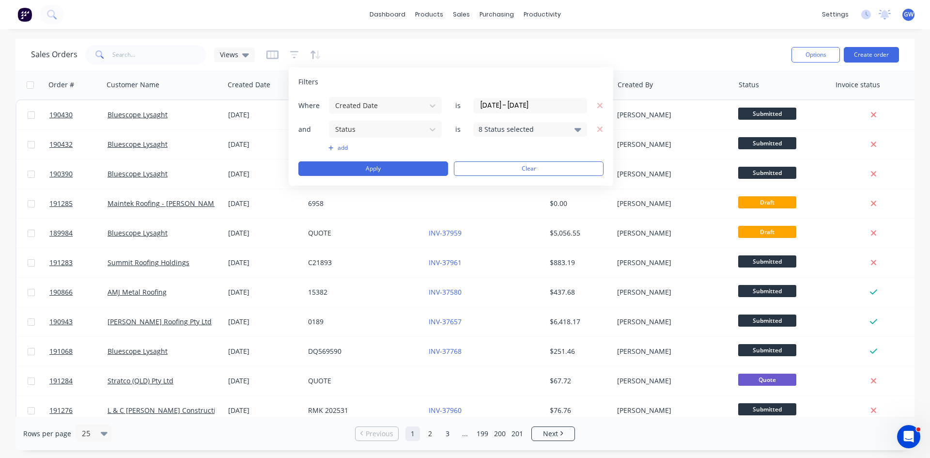
click at [540, 131] on div "8 Status selected" at bounding box center [523, 129] width 88 height 10
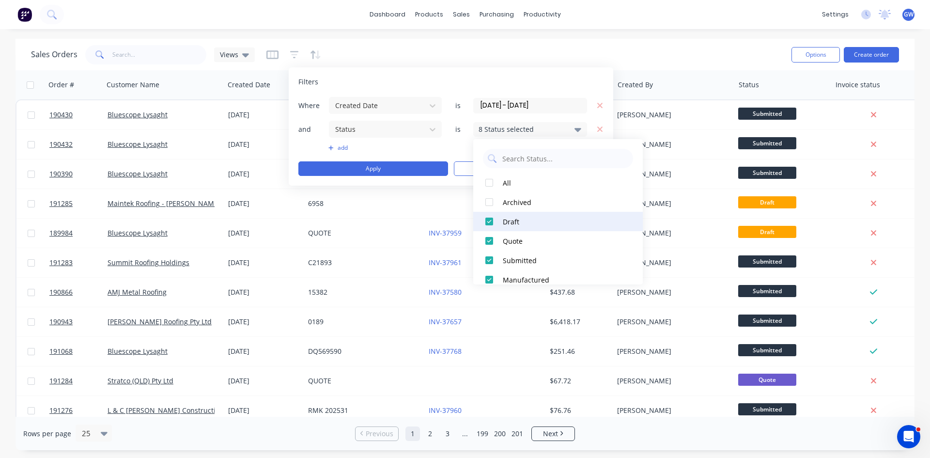
click at [517, 227] on button "Draft" at bounding box center [558, 221] width 170 height 19
click at [514, 242] on div "Quote" at bounding box center [561, 241] width 116 height 10
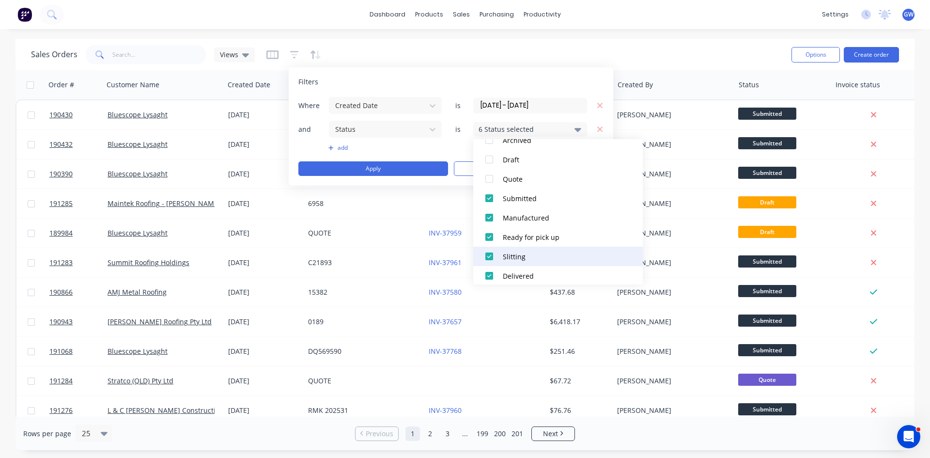
scroll to position [39, 0]
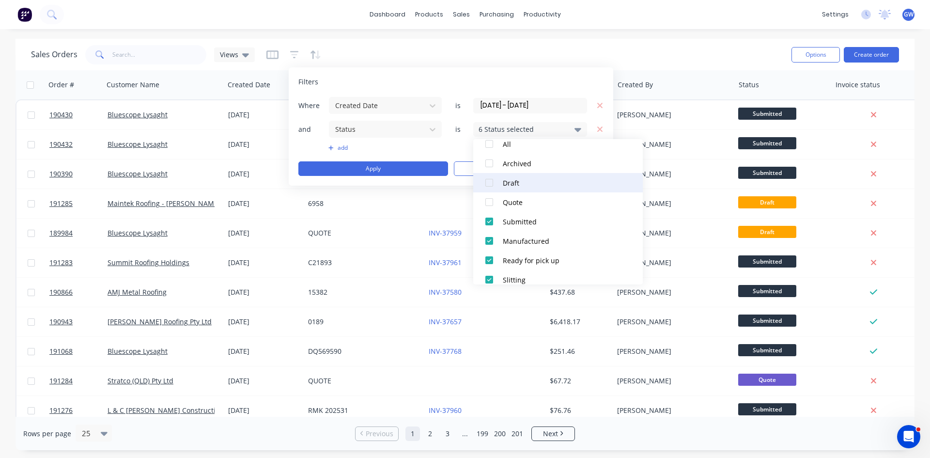
click at [512, 186] on div "Draft" at bounding box center [561, 183] width 116 height 10
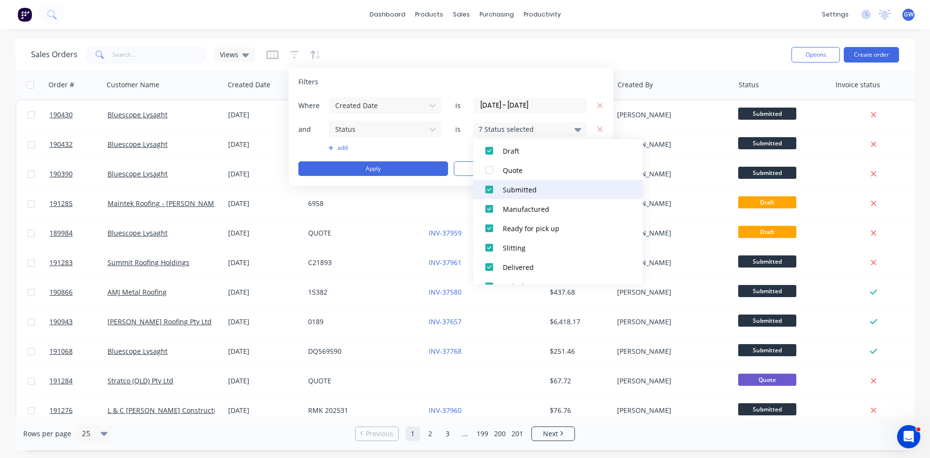
scroll to position [87, 0]
click at [455, 145] on div "add" at bounding box center [450, 148] width 305 height 8
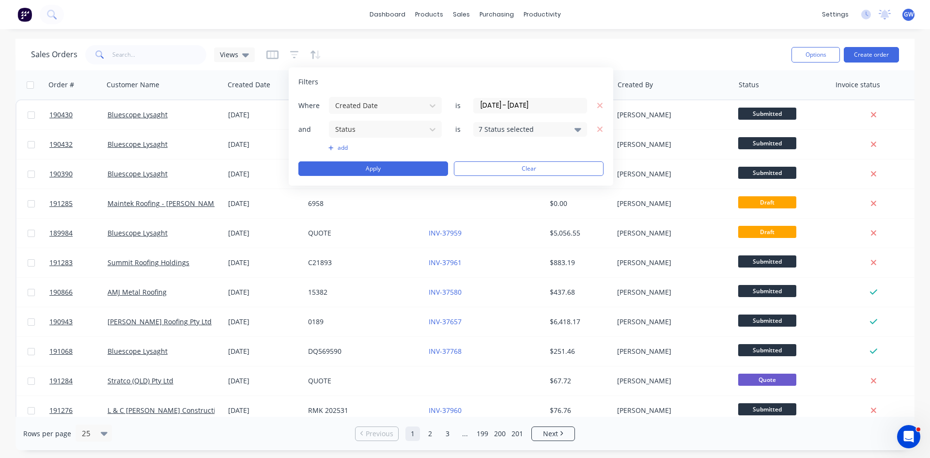
click at [335, 144] on button "add" at bounding box center [385, 148] width 114 height 8
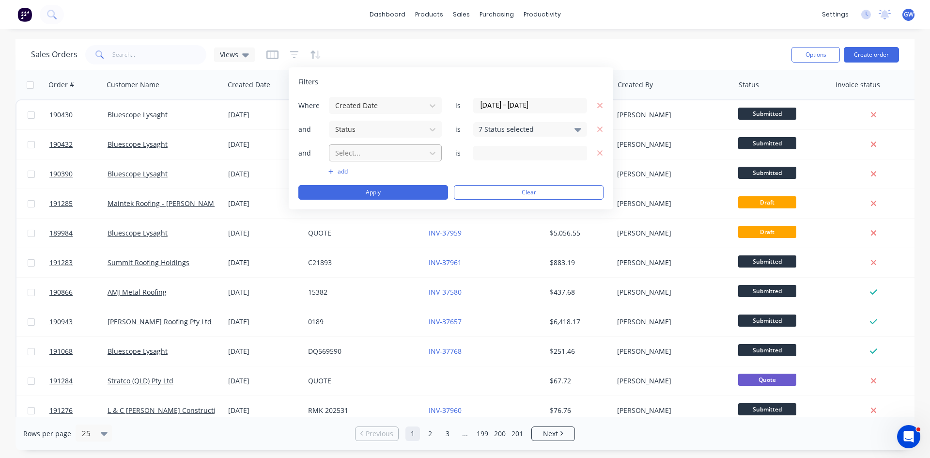
click at [370, 156] on div at bounding box center [377, 153] width 87 height 12
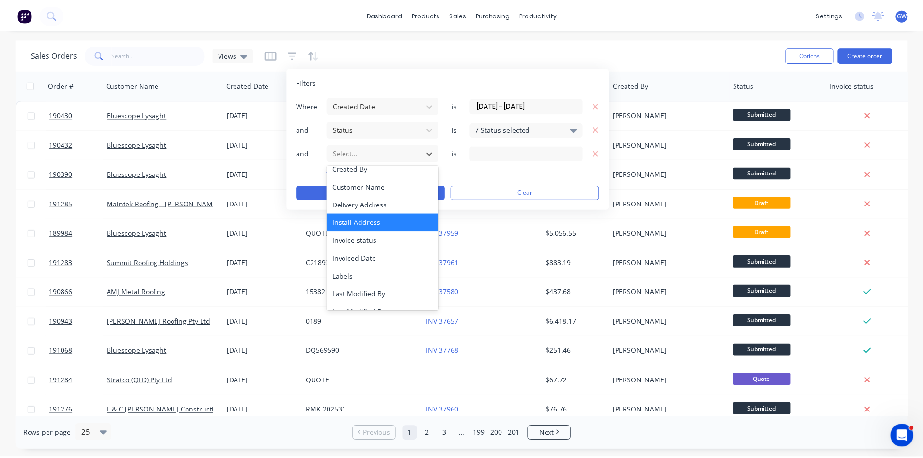
scroll to position [97, 0]
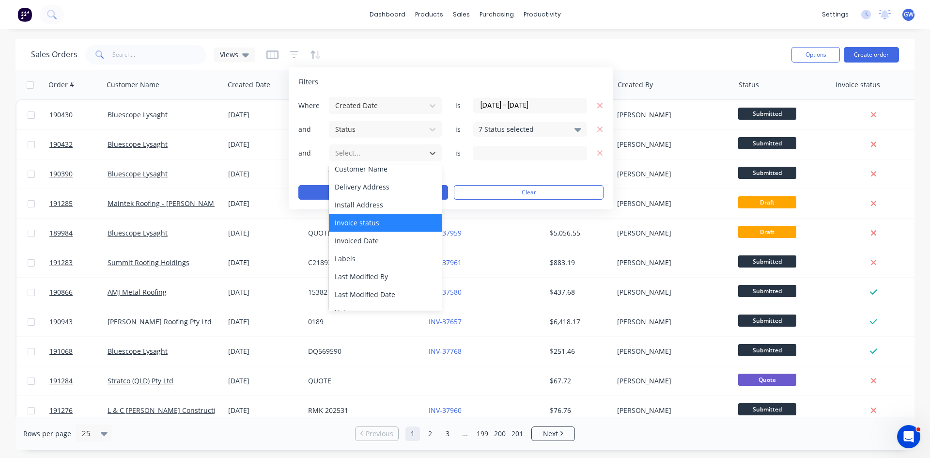
drag, startPoint x: 380, startPoint y: 234, endPoint x: 382, endPoint y: 224, distance: 10.0
click at [382, 224] on div "Accounting Order # Assigned To Billing Address Contact Created By Customer Name…" at bounding box center [385, 237] width 113 height 145
click at [394, 221] on div "Invoice status" at bounding box center [385, 223] width 113 height 18
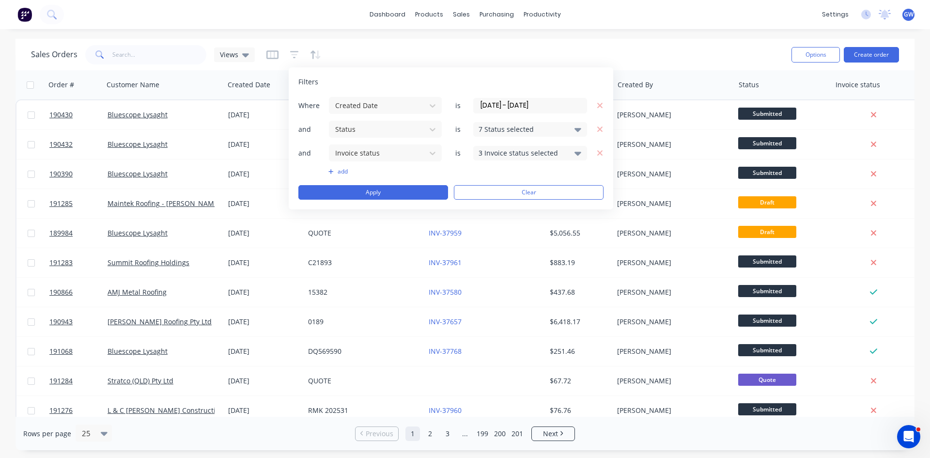
click at [525, 158] on div "3 Invoice status selected" at bounding box center [530, 153] width 114 height 15
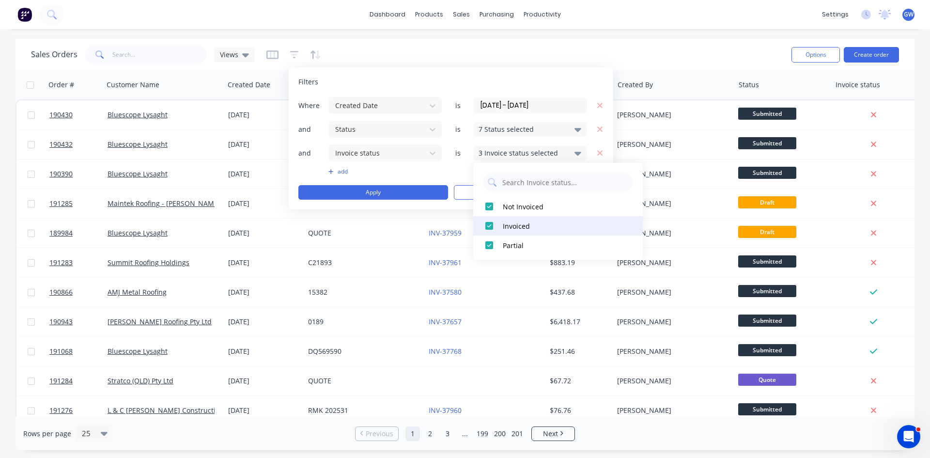
click at [505, 225] on div "Invoiced" at bounding box center [561, 226] width 116 height 10
click at [447, 170] on div "add" at bounding box center [450, 172] width 305 height 8
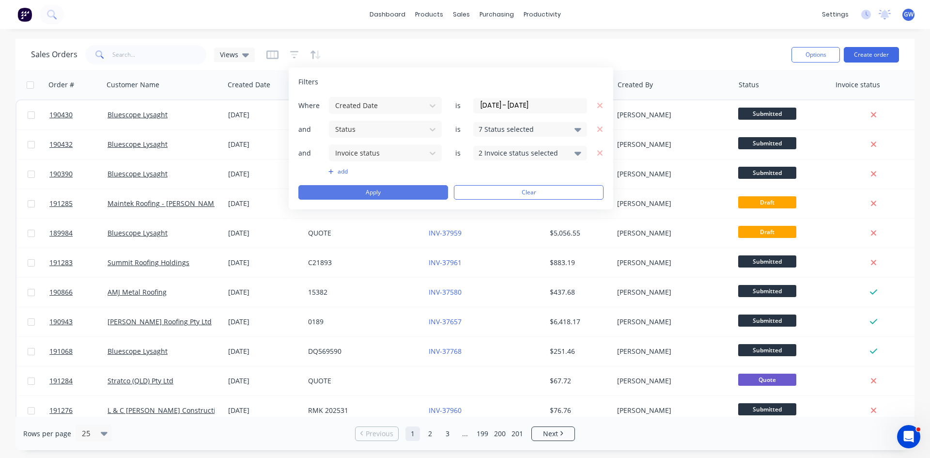
click at [431, 197] on button "Apply" at bounding box center [373, 192] width 150 height 15
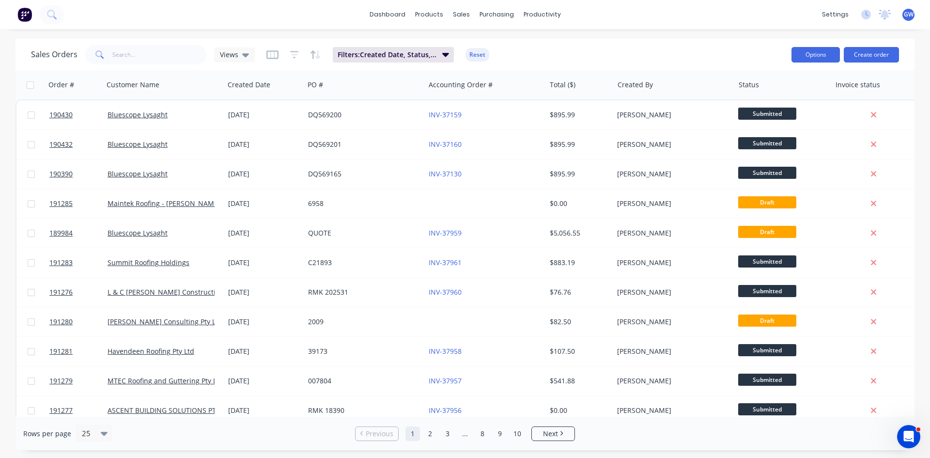
click at [813, 56] on button "Options" at bounding box center [816, 55] width 48 height 16
click at [778, 118] on div "Export" at bounding box center [786, 118] width 89 height 14
click at [142, 60] on input "text" at bounding box center [159, 54] width 94 height 19
type input "185024"
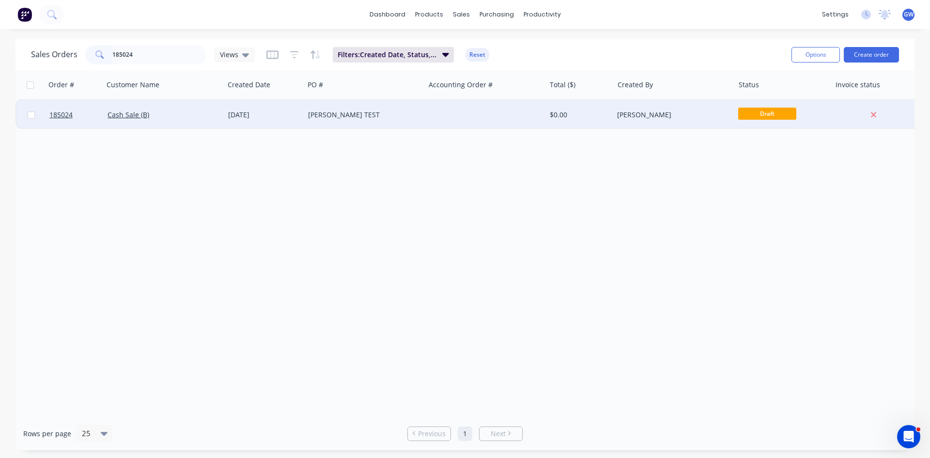
click at [537, 115] on div at bounding box center [485, 114] width 121 height 29
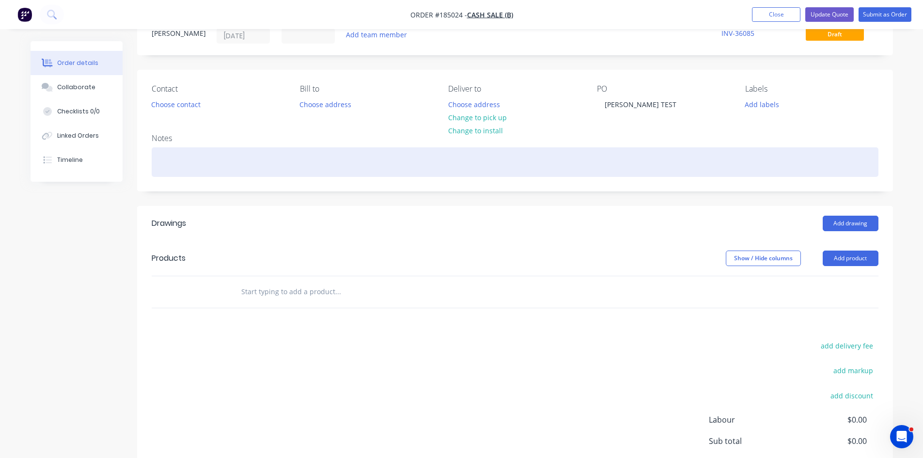
scroll to position [97, 0]
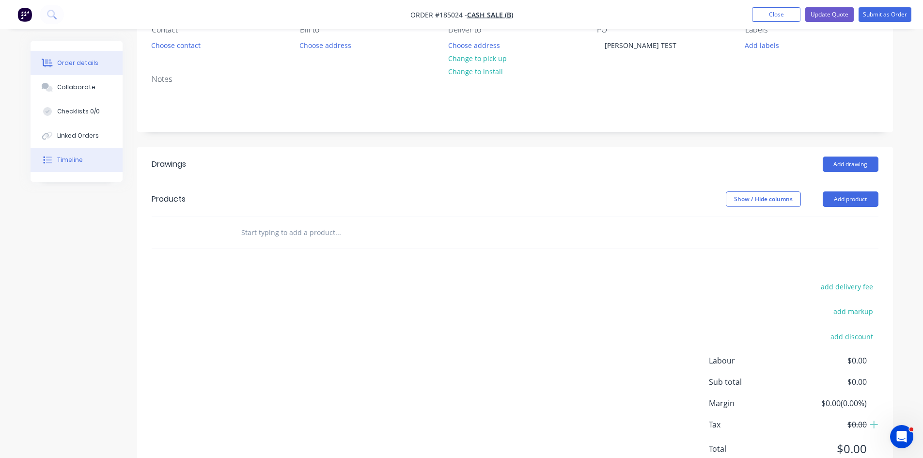
click at [60, 152] on button "Timeline" at bounding box center [77, 160] width 92 height 24
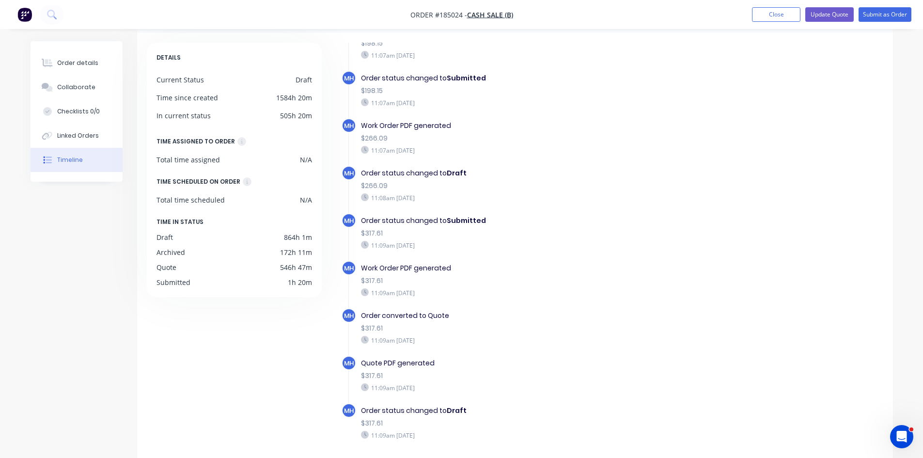
scroll to position [74, 0]
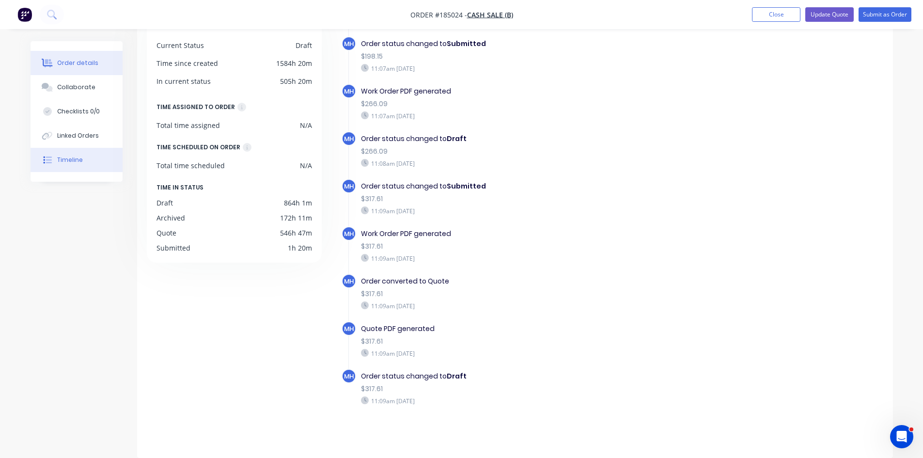
click at [71, 60] on div "Order details" at bounding box center [77, 63] width 41 height 9
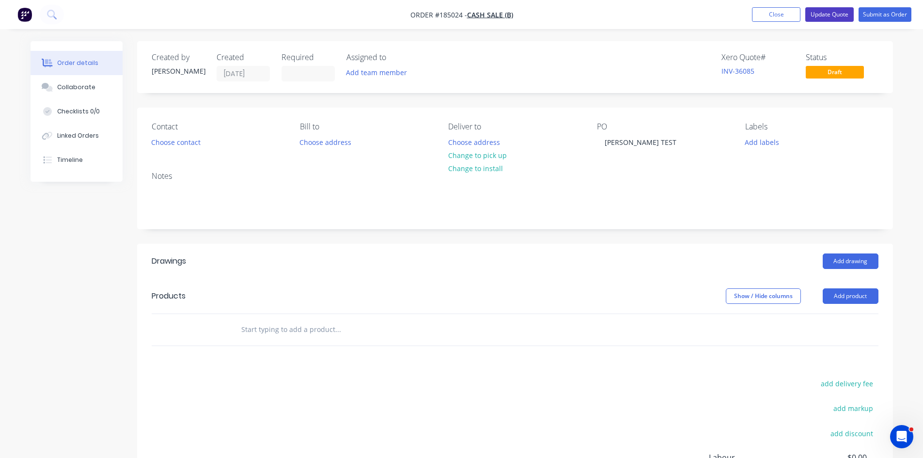
click at [840, 17] on button "Update Quote" at bounding box center [829, 14] width 48 height 15
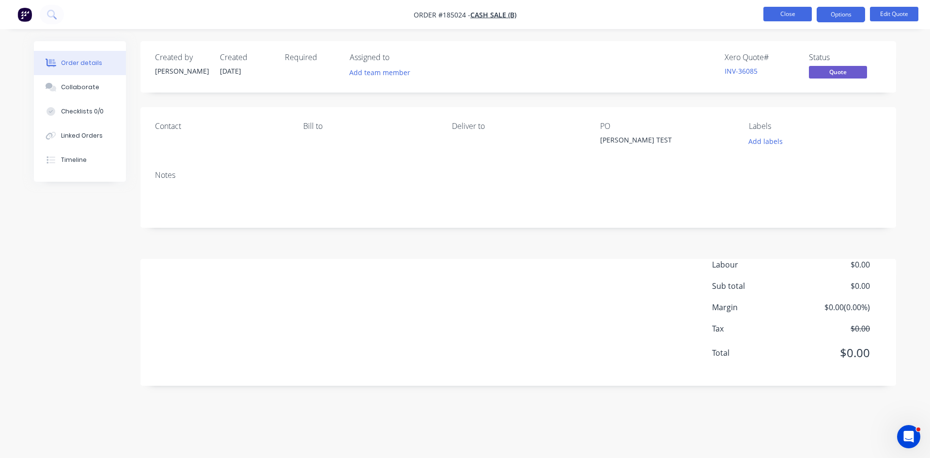
click at [793, 16] on button "Close" at bounding box center [788, 14] width 48 height 15
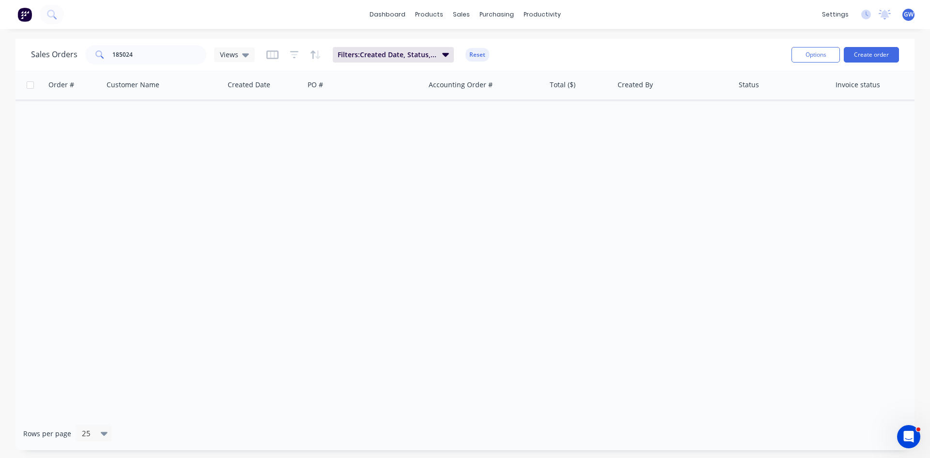
click at [647, 63] on div "Sales Orders 185024 Views Filters: Created Date, Status, Invoice status Reset" at bounding box center [407, 55] width 753 height 24
click at [268, 25] on div "dashboard products sales purchasing productivity dashboard products Product Cat…" at bounding box center [465, 14] width 930 height 29
drag, startPoint x: 171, startPoint y: 42, endPoint x: 103, endPoint y: 50, distance: 68.7
click at [102, 49] on div "Sales Orders 185024 Views Filters: Created Date, Status, Invoice status Reset O…" at bounding box center [465, 54] width 899 height 31
click at [162, 56] on input "185024" at bounding box center [159, 54] width 94 height 19
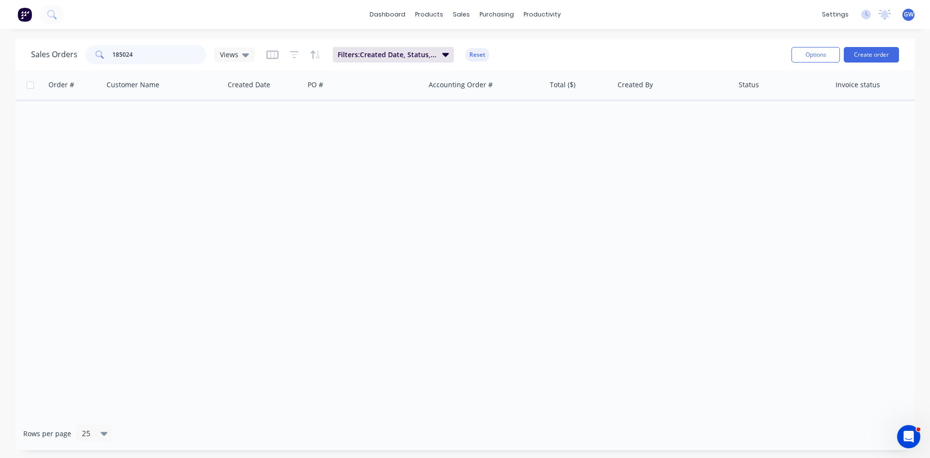
click at [162, 56] on input "185024" at bounding box center [159, 54] width 94 height 19
type input "189526"
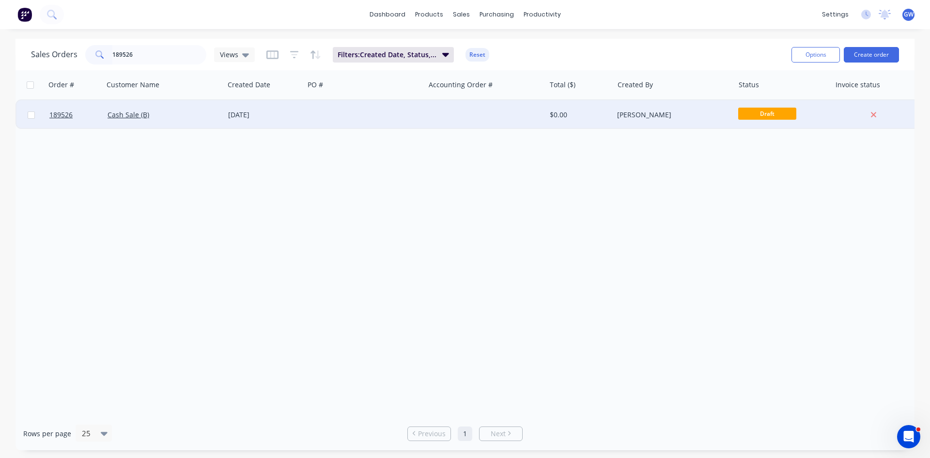
click at [482, 119] on div at bounding box center [485, 114] width 121 height 29
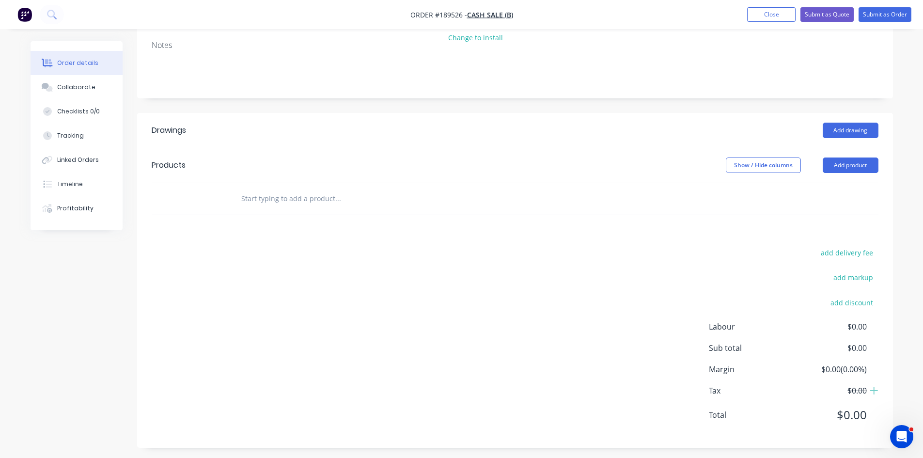
scroll to position [135, 0]
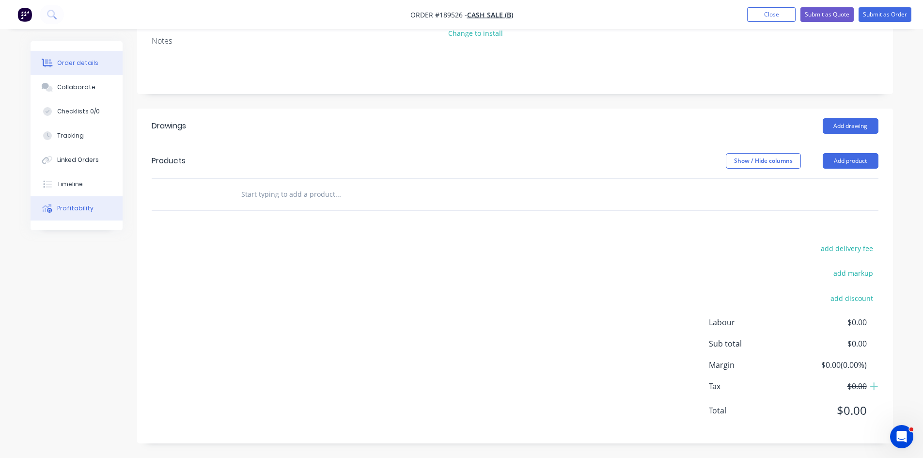
click at [94, 200] on button "Profitability" at bounding box center [77, 208] width 92 height 24
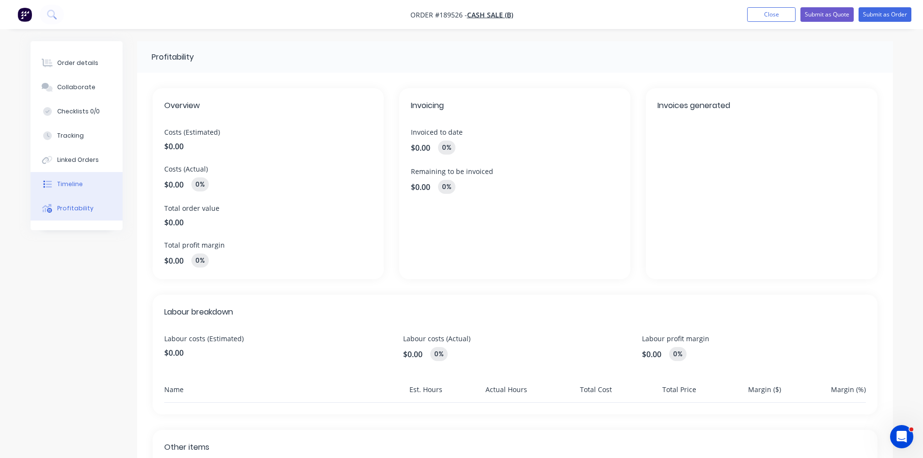
click at [105, 184] on button "Timeline" at bounding box center [77, 184] width 92 height 24
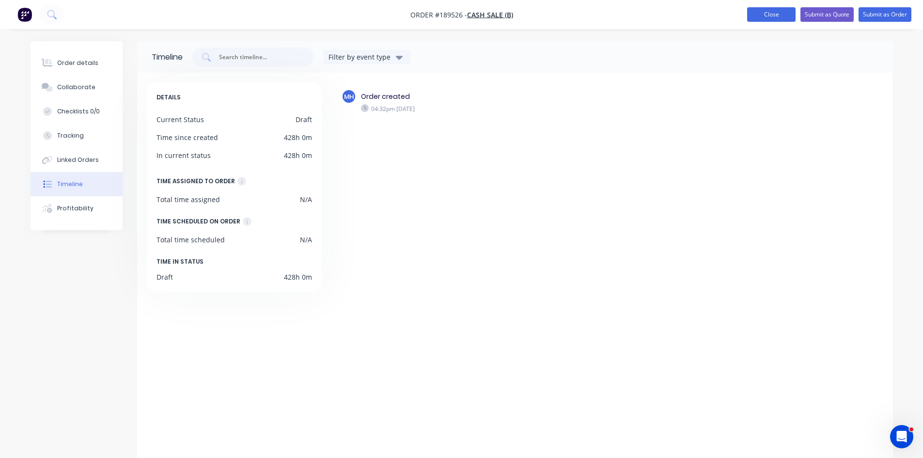
click at [785, 16] on button "Close" at bounding box center [771, 14] width 48 height 15
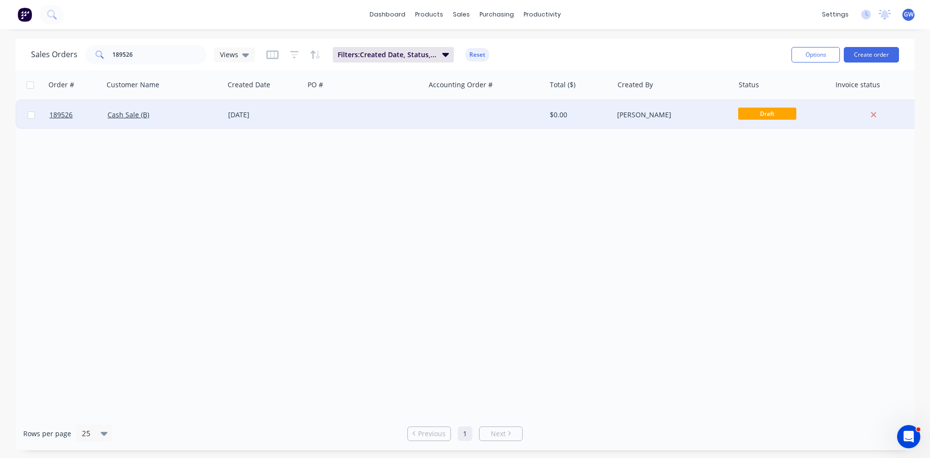
drag, startPoint x: 680, startPoint y: 111, endPoint x: 662, endPoint y: 106, distance: 18.7
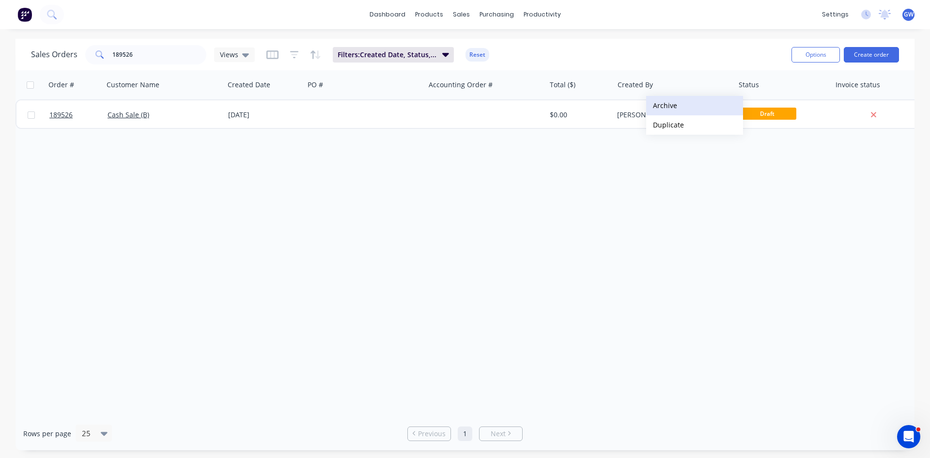
click at [700, 100] on button "Archive" at bounding box center [694, 105] width 97 height 19
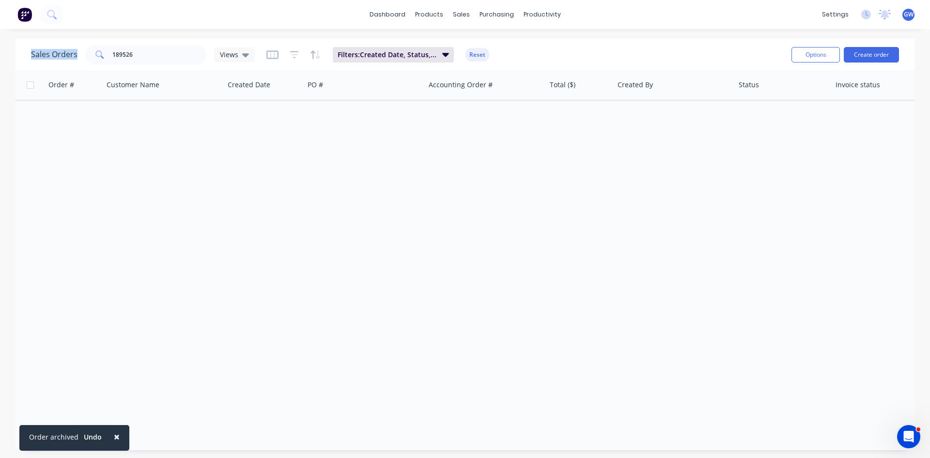
drag, startPoint x: 181, startPoint y: 65, endPoint x: 24, endPoint y: 54, distance: 156.9
click at [24, 54] on div "Sales Orders 189526 Views Filters: Created Date, Status, Invoice status Reset O…" at bounding box center [465, 54] width 899 height 31
click at [183, 61] on input "189526" at bounding box center [159, 54] width 94 height 19
click at [176, 58] on input "189526" at bounding box center [159, 54] width 94 height 19
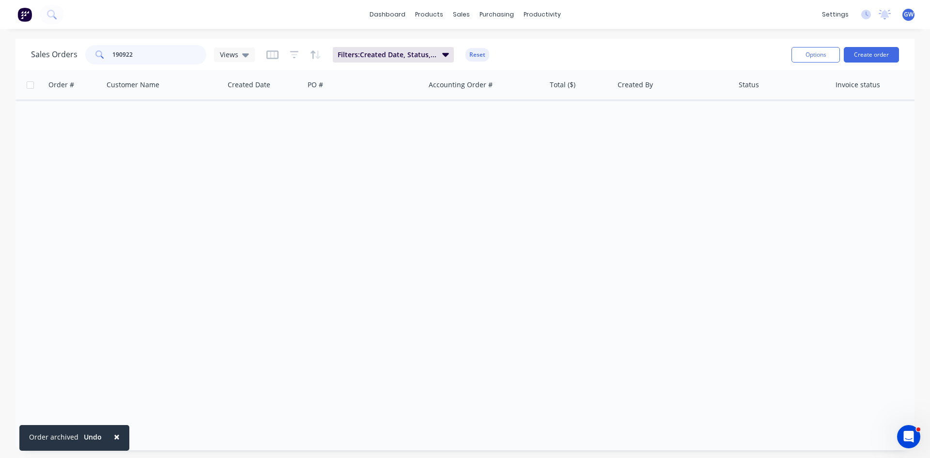
type input "190922"
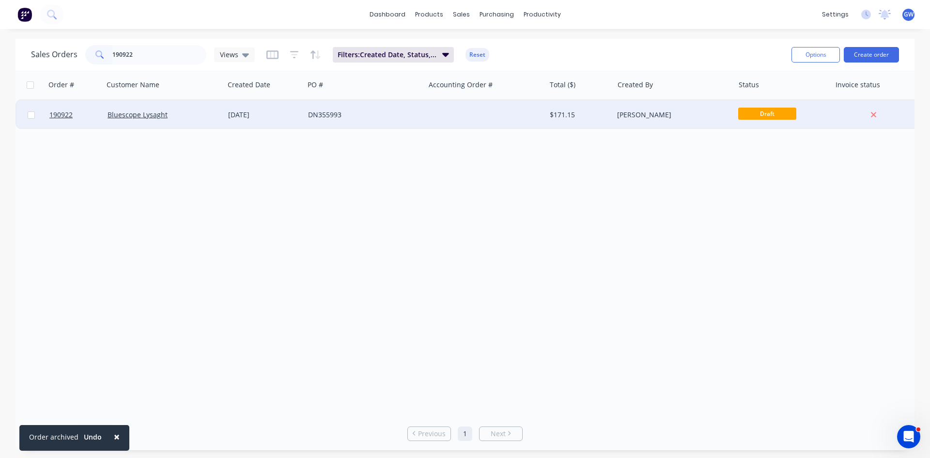
click at [495, 105] on div at bounding box center [485, 114] width 121 height 29
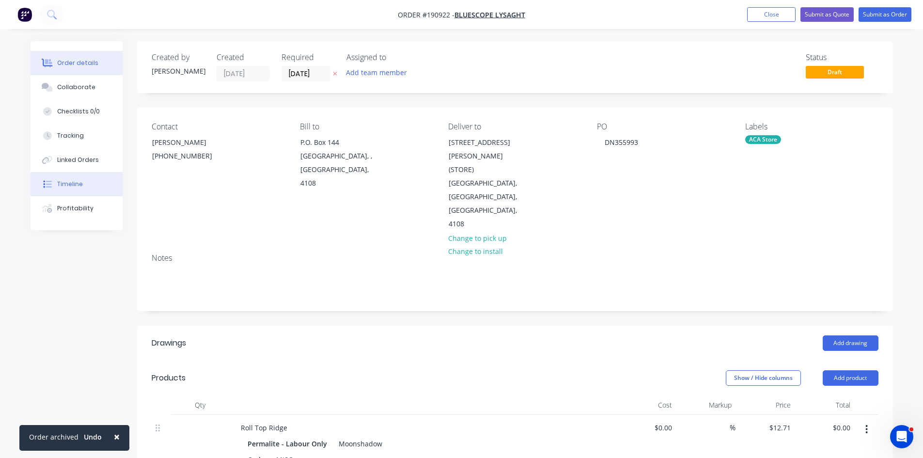
click at [83, 192] on button "Timeline" at bounding box center [77, 184] width 92 height 24
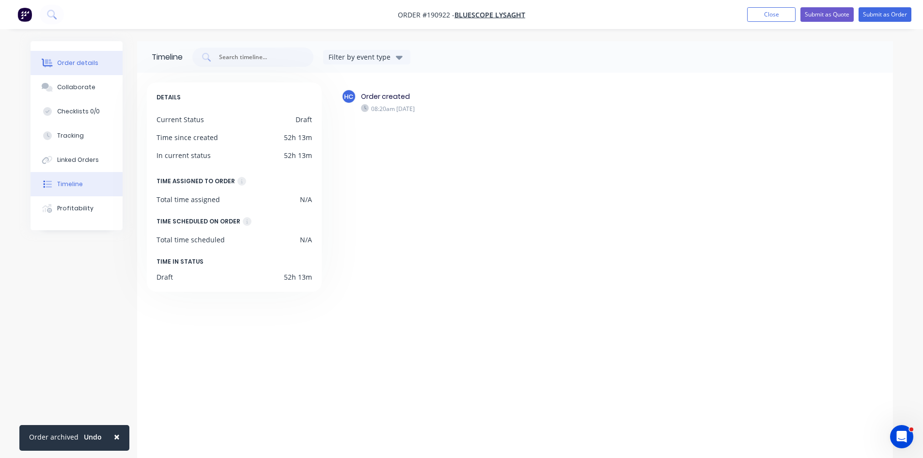
click at [72, 66] on div "Order details" at bounding box center [77, 63] width 41 height 9
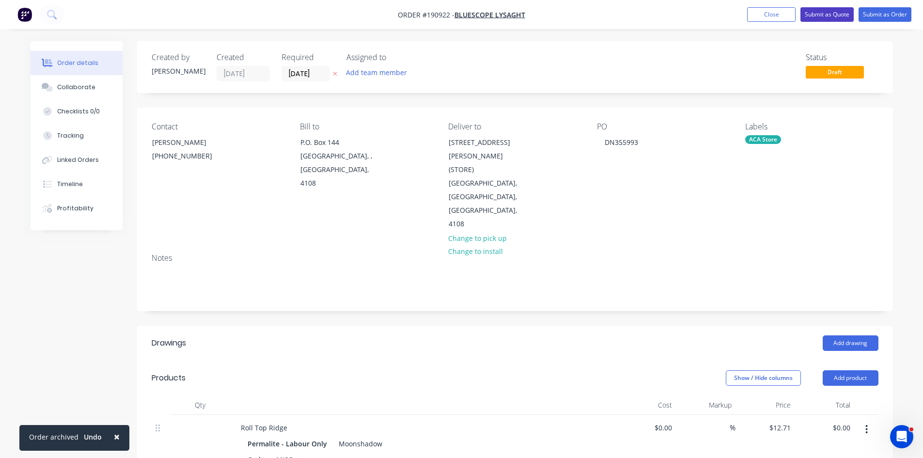
click at [834, 18] on button "Submit as Quote" at bounding box center [826, 14] width 53 height 15
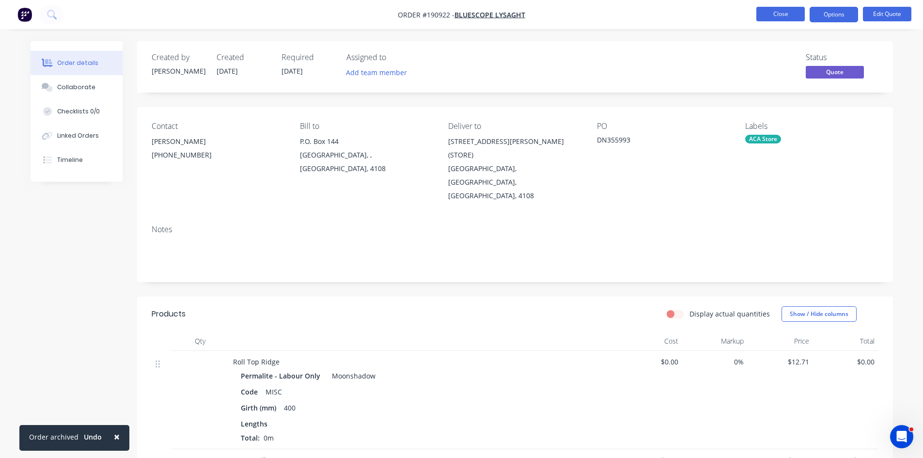
click at [782, 12] on button "Close" at bounding box center [780, 14] width 48 height 15
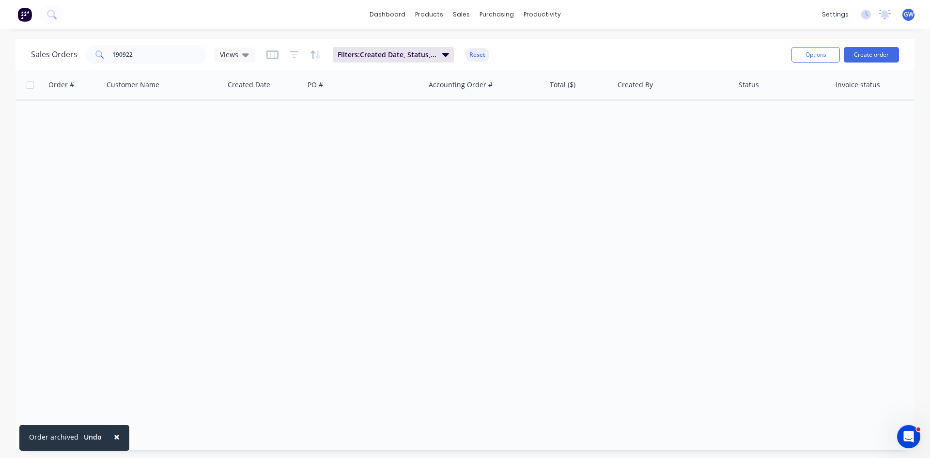
click at [198, 26] on div "dashboard products sales purchasing productivity dashboard products Product Cat…" at bounding box center [465, 14] width 930 height 29
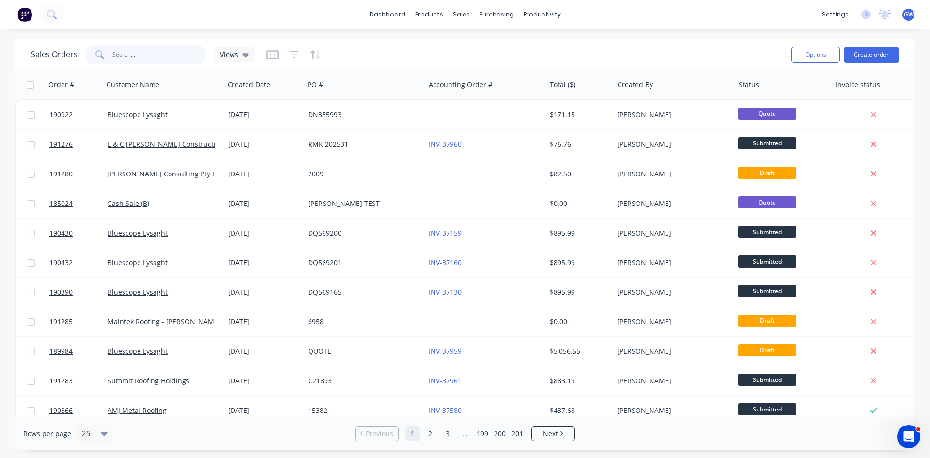
click at [167, 47] on input "text" at bounding box center [159, 54] width 94 height 19
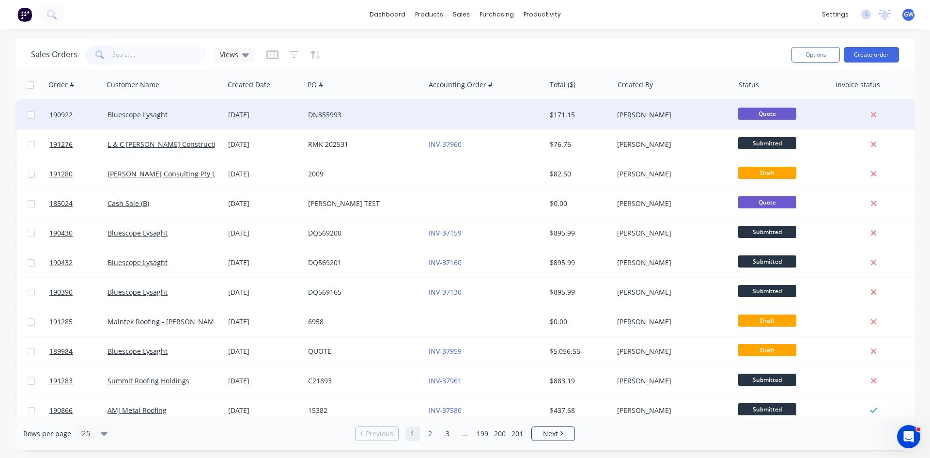
click at [407, 117] on div "DN355993" at bounding box center [362, 115] width 108 height 10
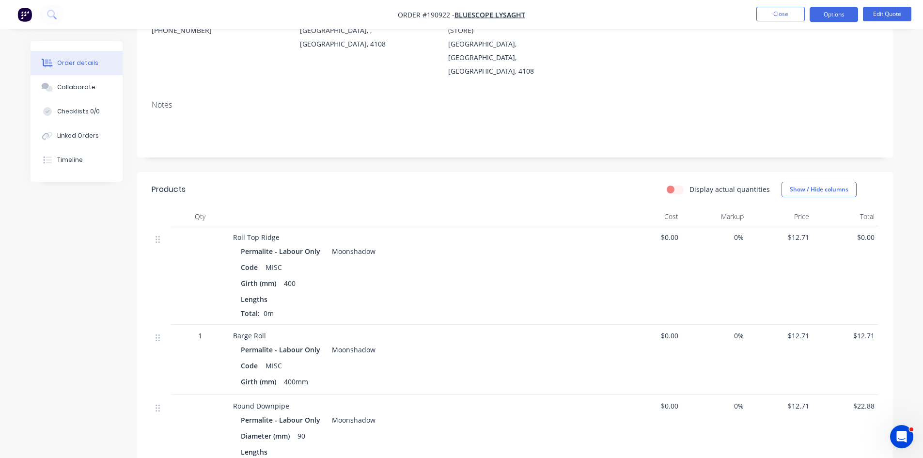
scroll to position [69, 0]
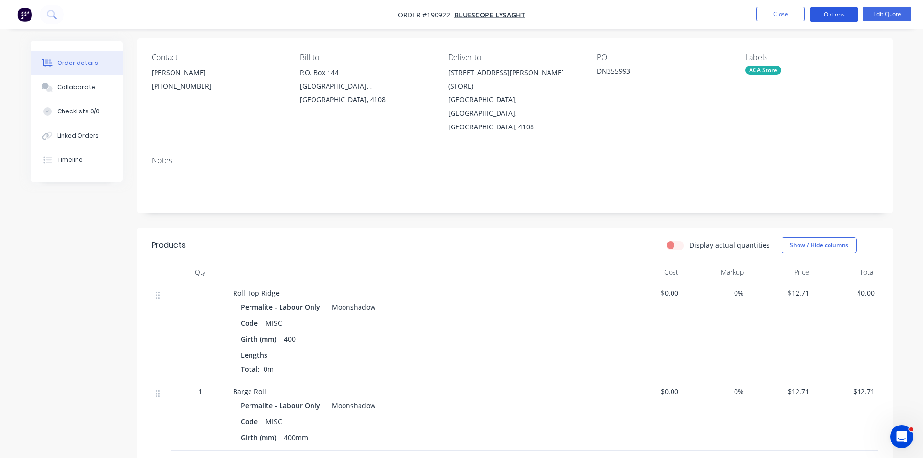
click at [832, 15] on button "Options" at bounding box center [834, 15] width 48 height 16
click at [764, 16] on button "Close" at bounding box center [780, 14] width 48 height 15
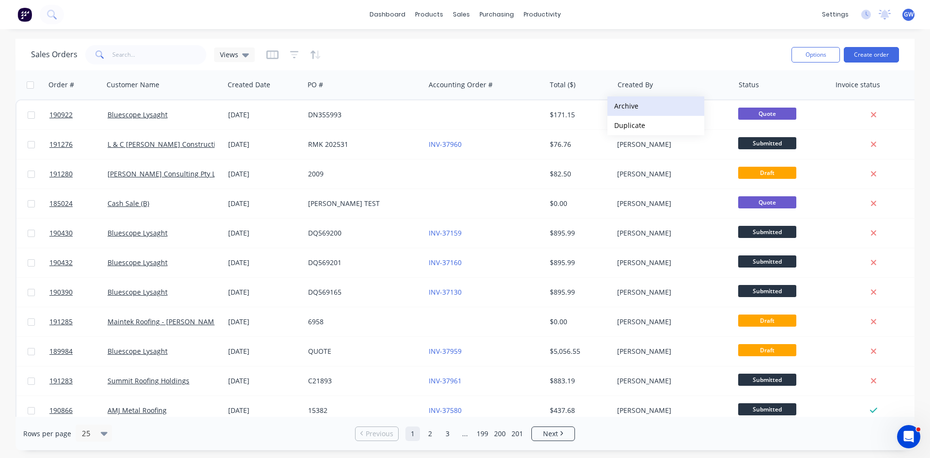
click at [638, 104] on button "Archive" at bounding box center [656, 105] width 97 height 19
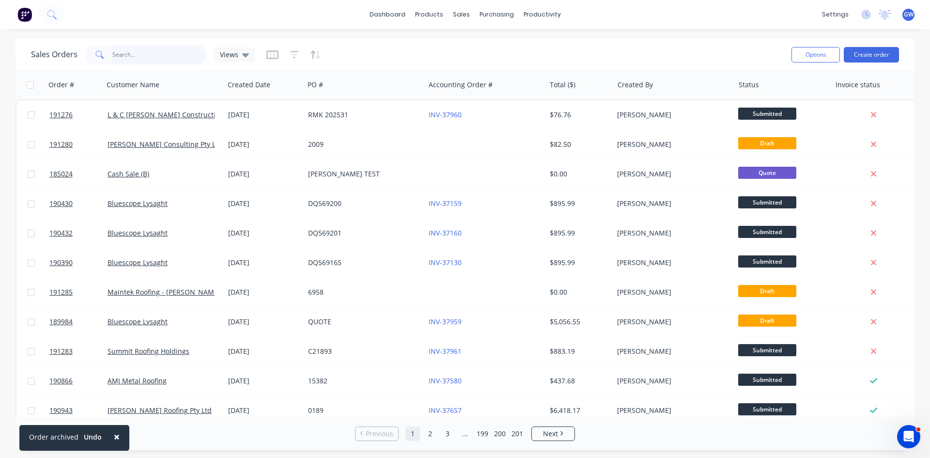
click at [164, 50] on input "text" at bounding box center [159, 54] width 94 height 19
type input "190962"
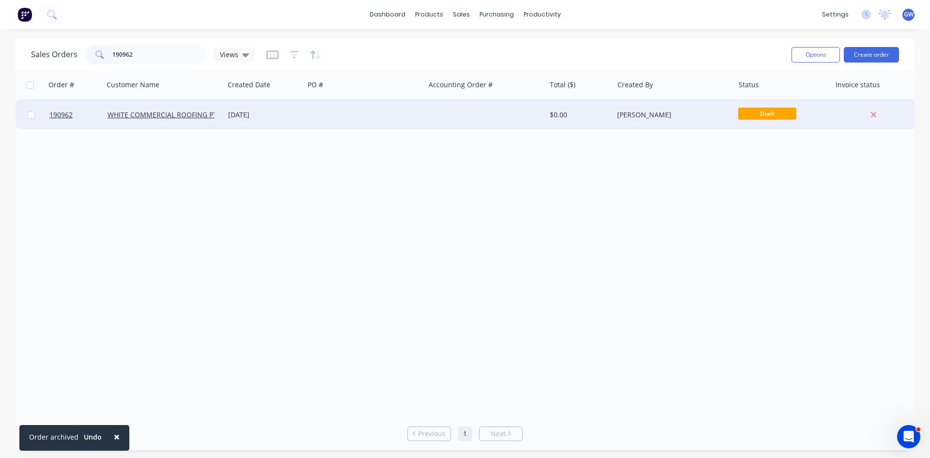
click at [516, 122] on div at bounding box center [485, 114] width 121 height 29
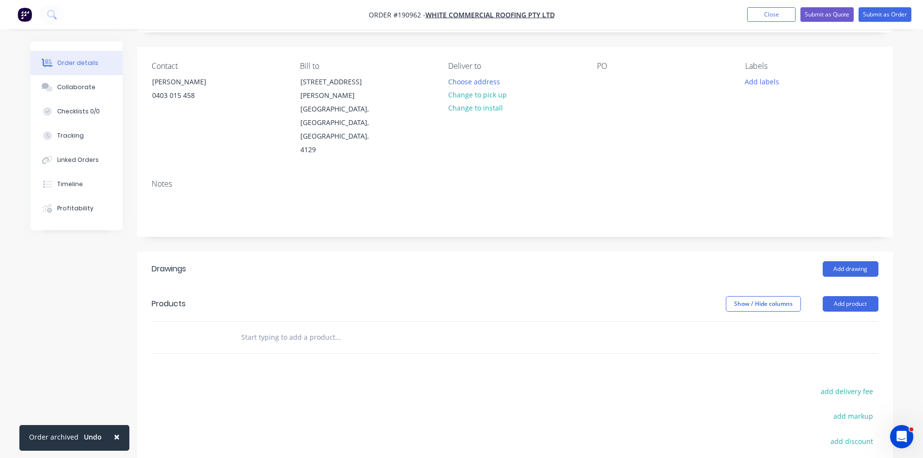
scroll to position [176, 0]
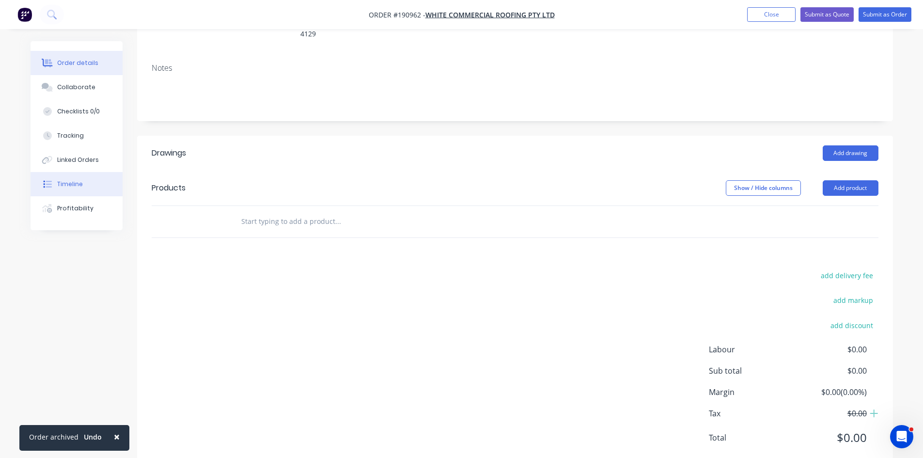
click at [71, 188] on div "Timeline" at bounding box center [70, 184] width 26 height 9
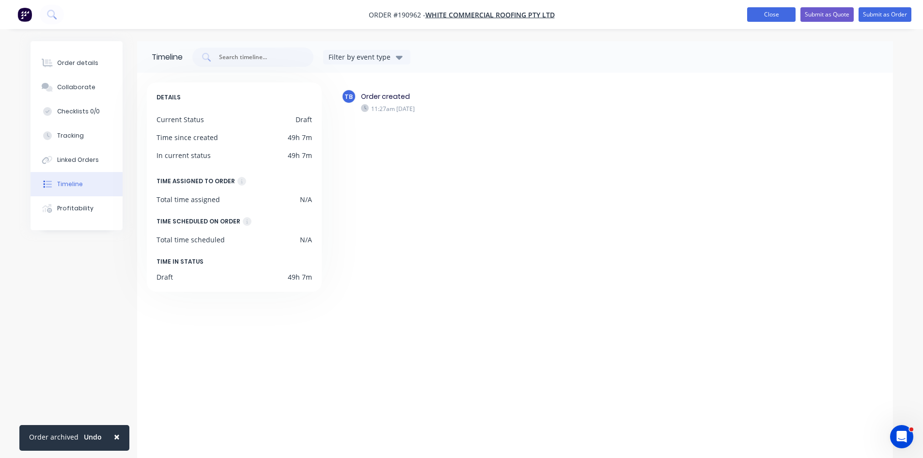
click at [782, 15] on button "Close" at bounding box center [771, 14] width 48 height 15
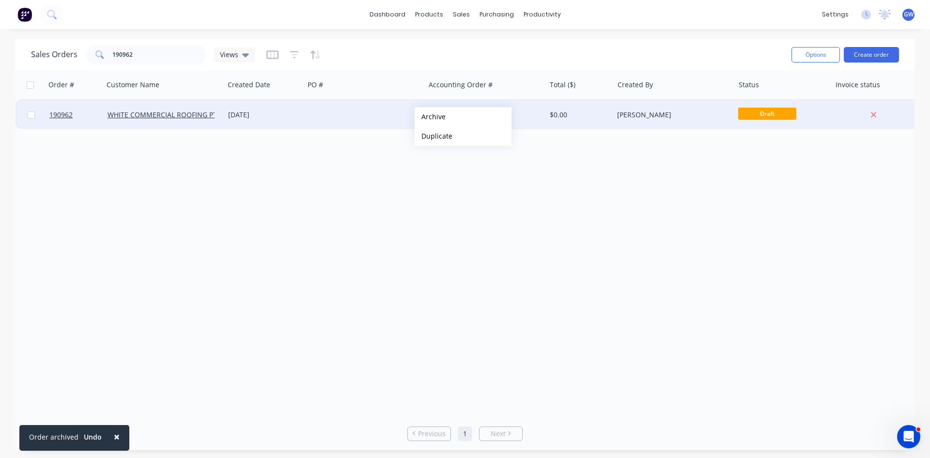
click at [459, 123] on button "Archive" at bounding box center [463, 116] width 97 height 19
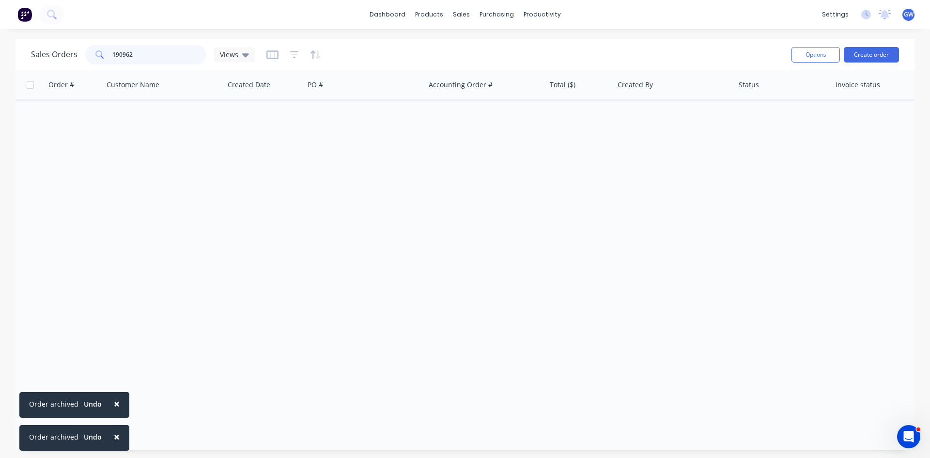
drag, startPoint x: 174, startPoint y: 58, endPoint x: 40, endPoint y: 51, distance: 134.8
click at [40, 51] on div "Sales Orders 190962 Views" at bounding box center [143, 54] width 224 height 19
type input "1"
type input "191120"
drag, startPoint x: 173, startPoint y: 53, endPoint x: 7, endPoint y: 52, distance: 166.7
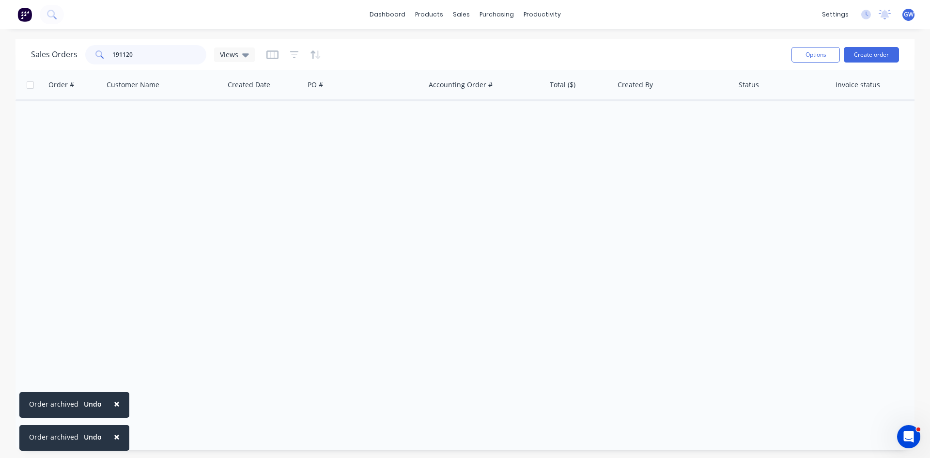
click at [7, 52] on div "Sales Orders 191120 Views Options Create order Order # Customer Name Created Da…" at bounding box center [465, 244] width 930 height 411
click at [197, 22] on div "dashboard products sales purchasing productivity dashboard products Product Cat…" at bounding box center [465, 14] width 930 height 29
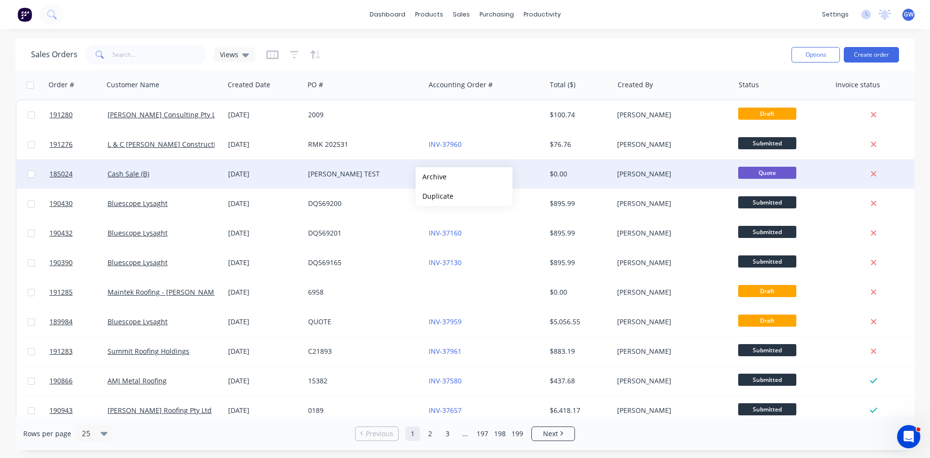
click at [378, 172] on div "[PERSON_NAME] TEST" at bounding box center [362, 174] width 108 height 10
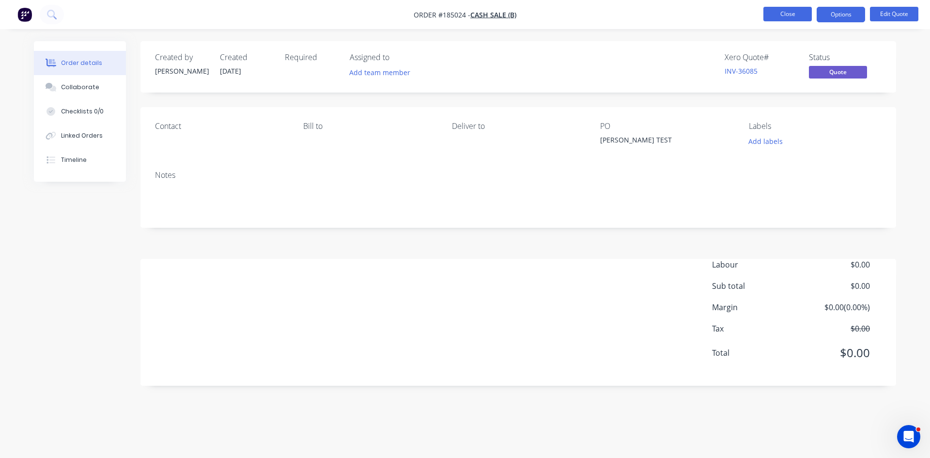
click at [799, 14] on button "Close" at bounding box center [788, 14] width 48 height 15
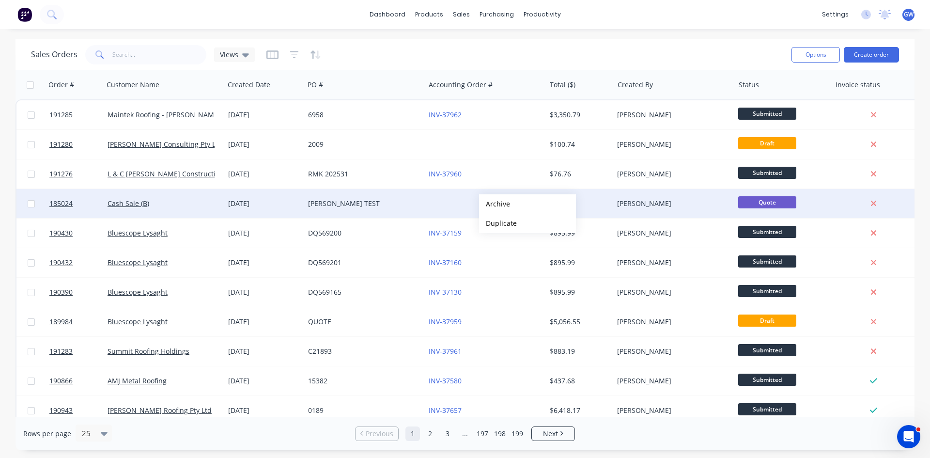
drag, startPoint x: 531, startPoint y: 199, endPoint x: 527, endPoint y: 196, distance: 5.0
click at [530, 199] on button "Archive" at bounding box center [527, 203] width 97 height 19
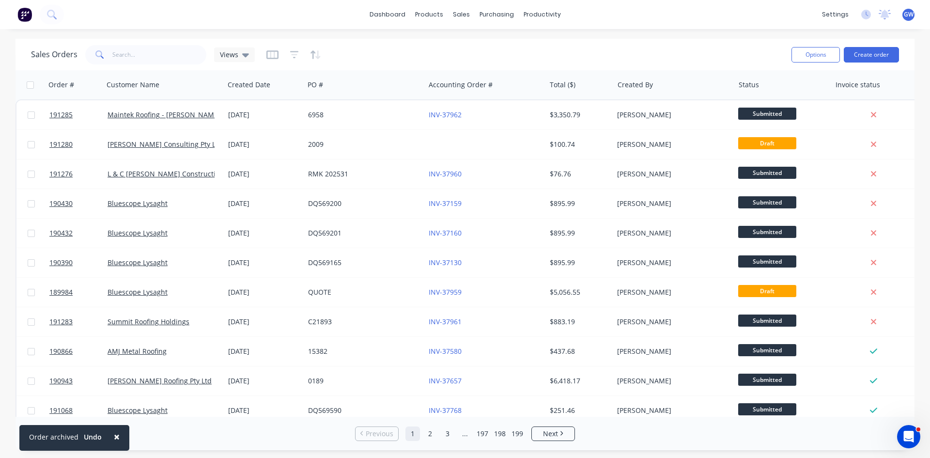
click at [294, 16] on div "dashboard products sales purchasing productivity dashboard products Product Cat…" at bounding box center [465, 14] width 930 height 29
click at [474, 62] on link "Customers" at bounding box center [512, 65] width 128 height 19
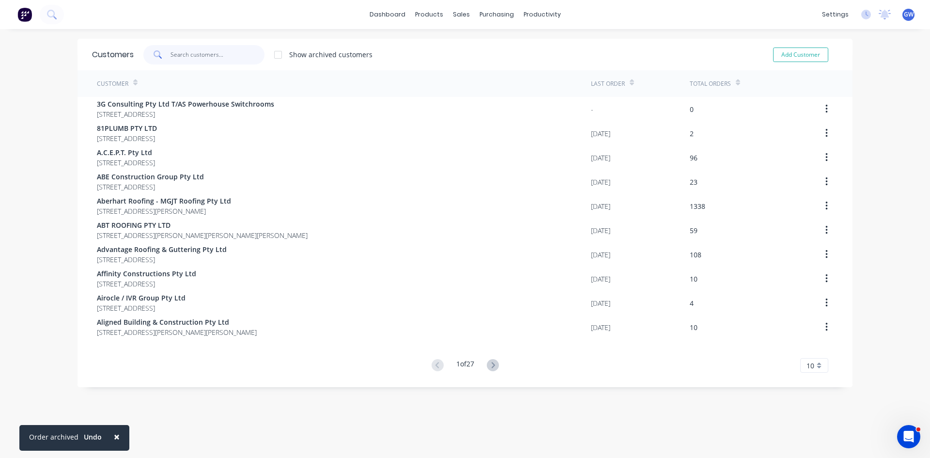
click at [196, 54] on input "text" at bounding box center [218, 54] width 94 height 19
click at [478, 46] on div "Sales Orders" at bounding box center [494, 46] width 40 height 9
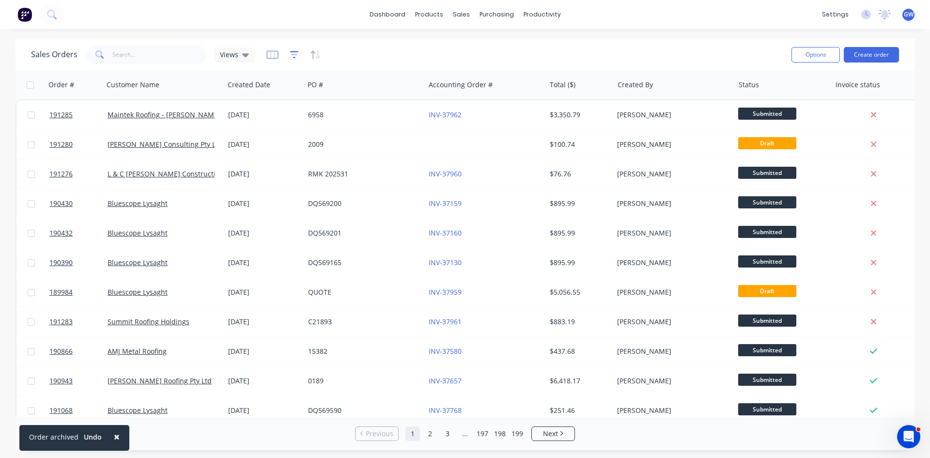
click at [293, 53] on icon "button" at bounding box center [294, 55] width 9 height 10
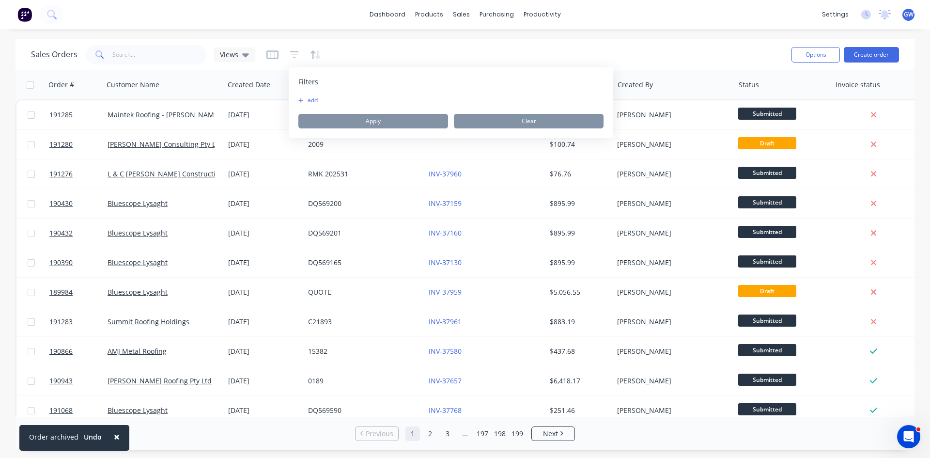
click at [310, 97] on button "add" at bounding box center [310, 100] width 24 height 8
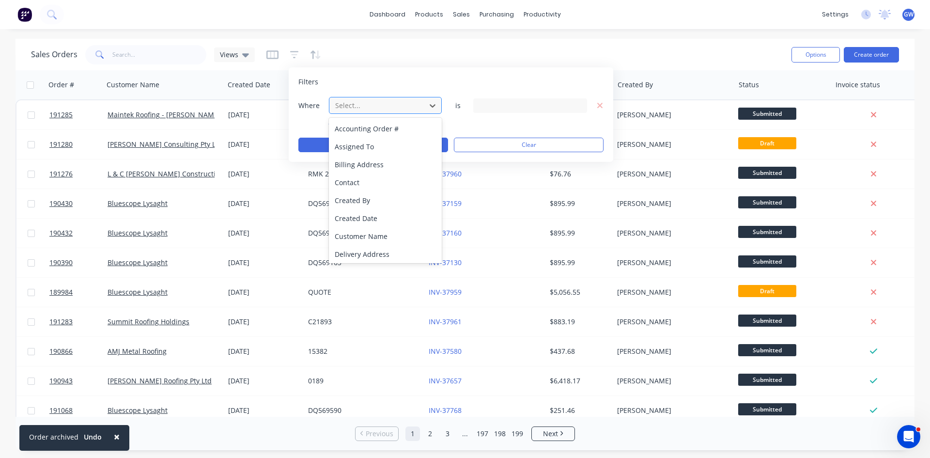
click at [376, 103] on div at bounding box center [377, 105] width 87 height 12
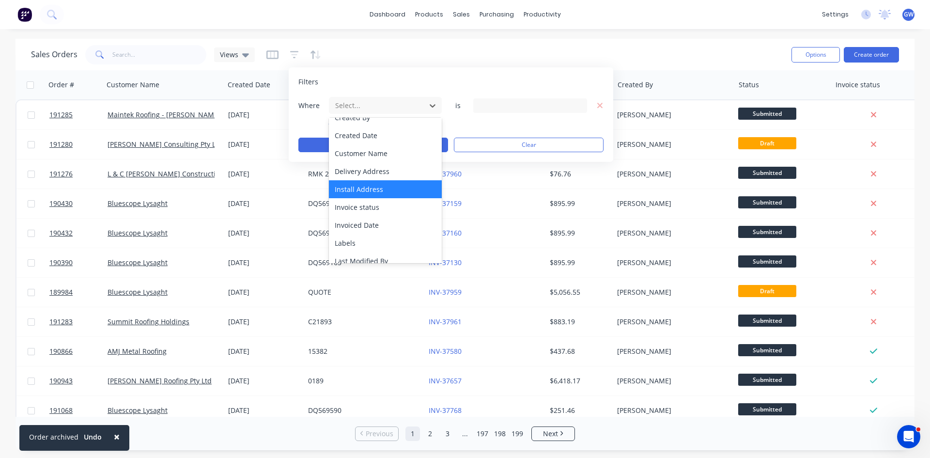
scroll to position [97, 0]
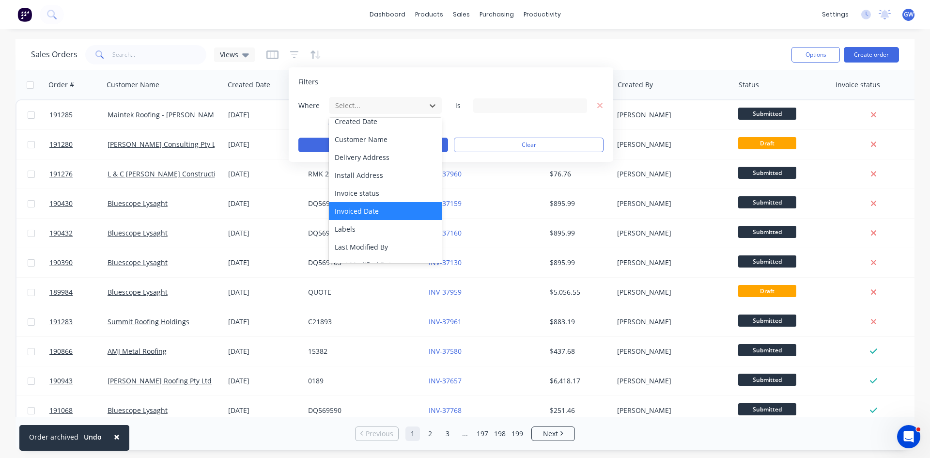
click at [376, 208] on div "Invoiced Date" at bounding box center [385, 211] width 113 height 18
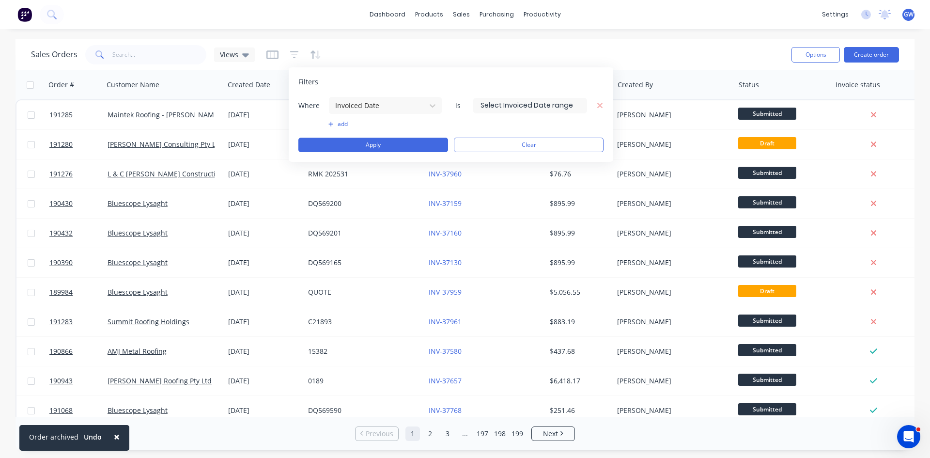
click at [521, 100] on input at bounding box center [530, 105] width 113 height 15
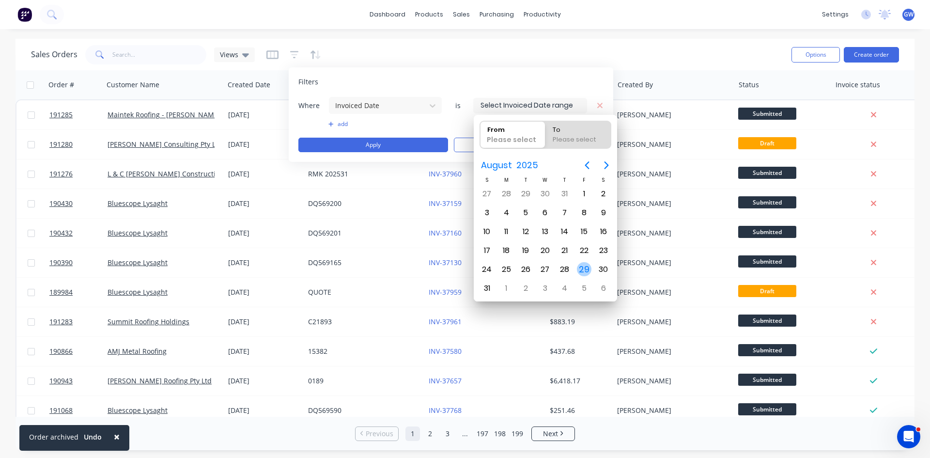
click at [584, 269] on div "29" at bounding box center [584, 269] width 15 height 15
type input "[DATE]"
radio input "false"
radio input "true"
click at [584, 269] on div "29" at bounding box center [584, 269] width 15 height 15
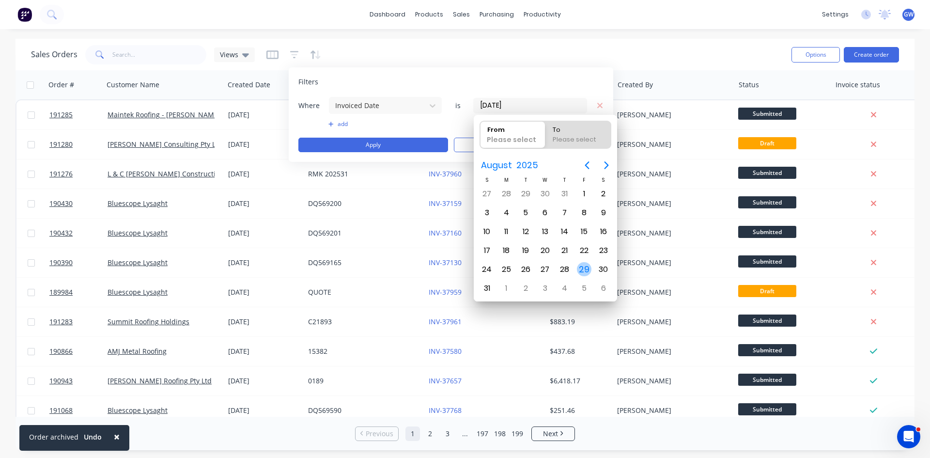
type input "[DATE] - [DATE]"
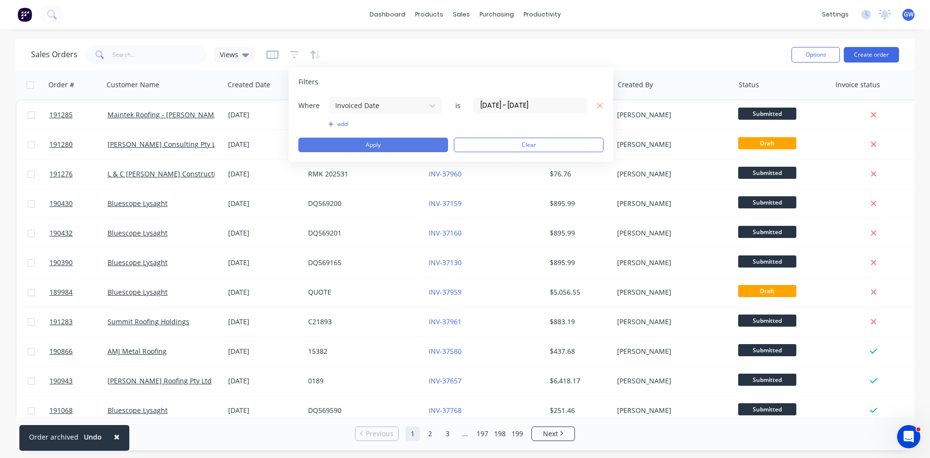
click at [414, 145] on button "Apply" at bounding box center [373, 145] width 150 height 15
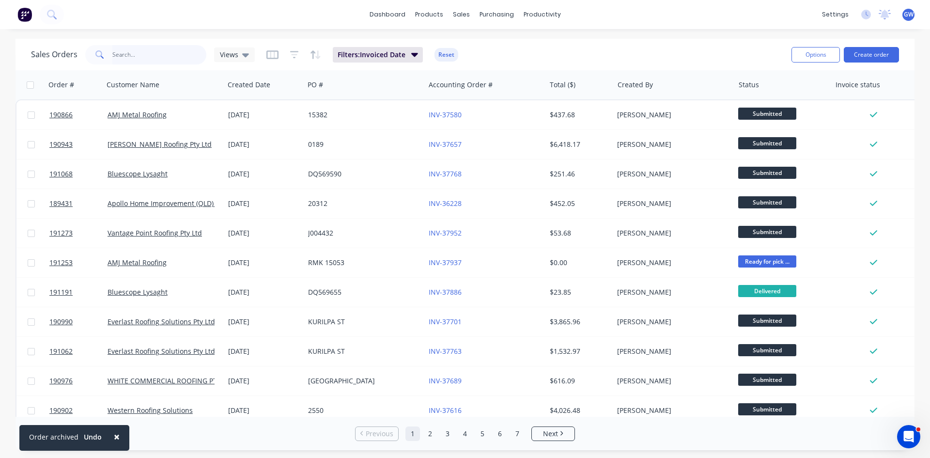
click at [130, 49] on input "text" at bounding box center [159, 54] width 94 height 19
type input "bluescope"
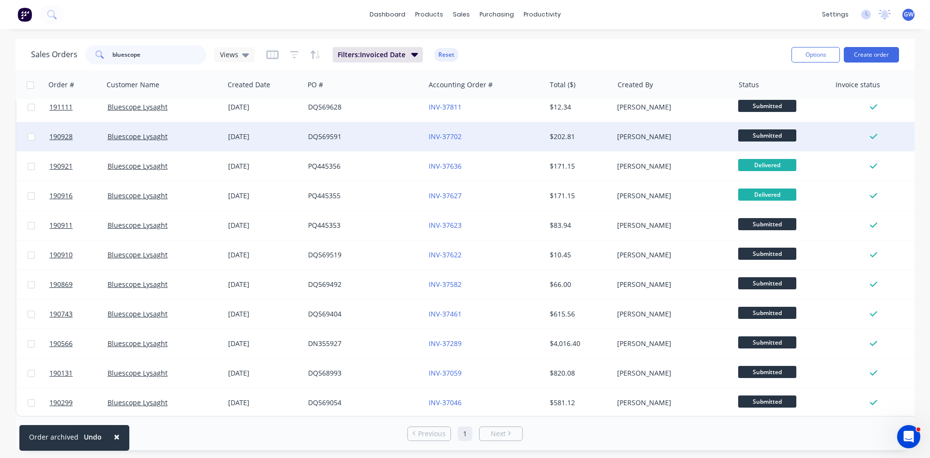
scroll to position [0, 0]
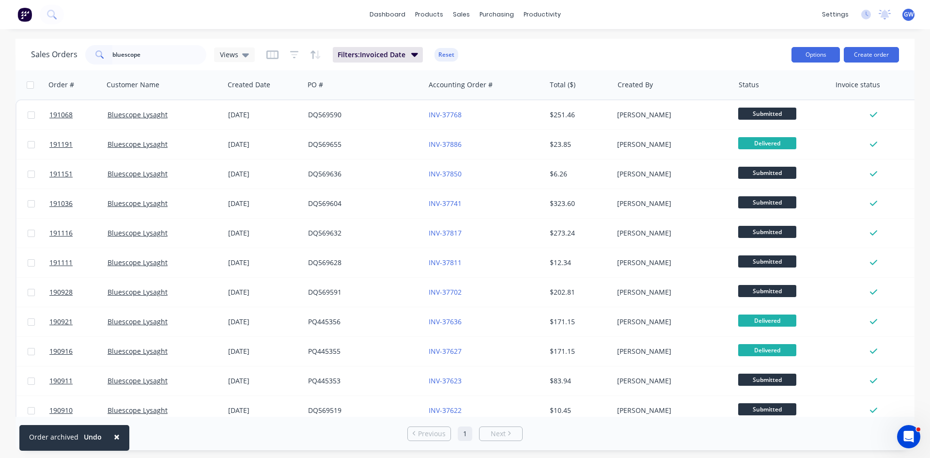
click at [797, 53] on button "Options" at bounding box center [816, 55] width 48 height 16
click at [776, 122] on div "Export" at bounding box center [786, 118] width 89 height 14
click at [296, 27] on div "dashboard products sales purchasing productivity dashboard products Product Cat…" at bounding box center [465, 14] width 930 height 29
